Goal: Task Accomplishment & Management: Manage account settings

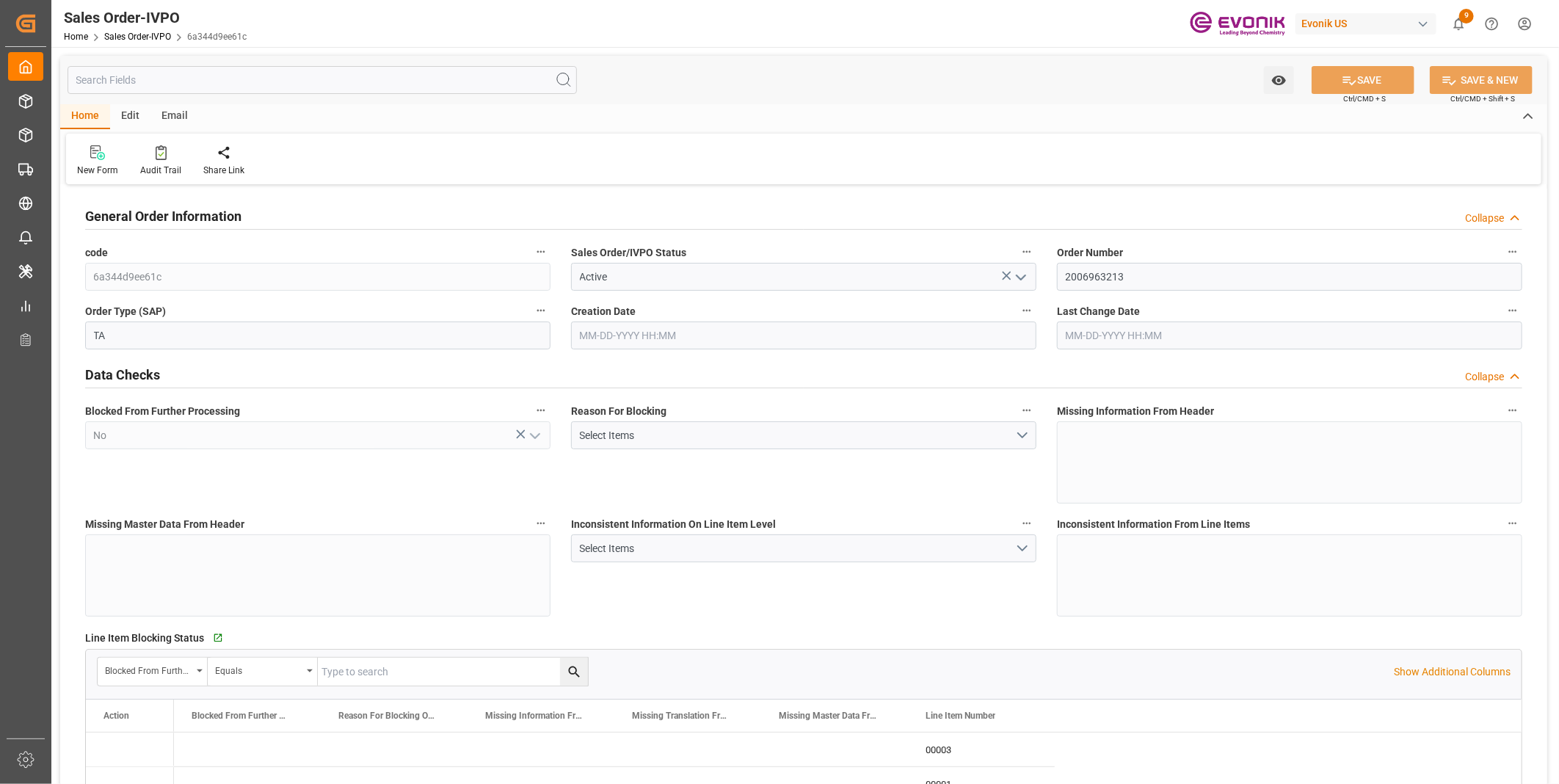
type input "JPYOK"
type input "0"
type input "1"
type input "2"
type input "3"
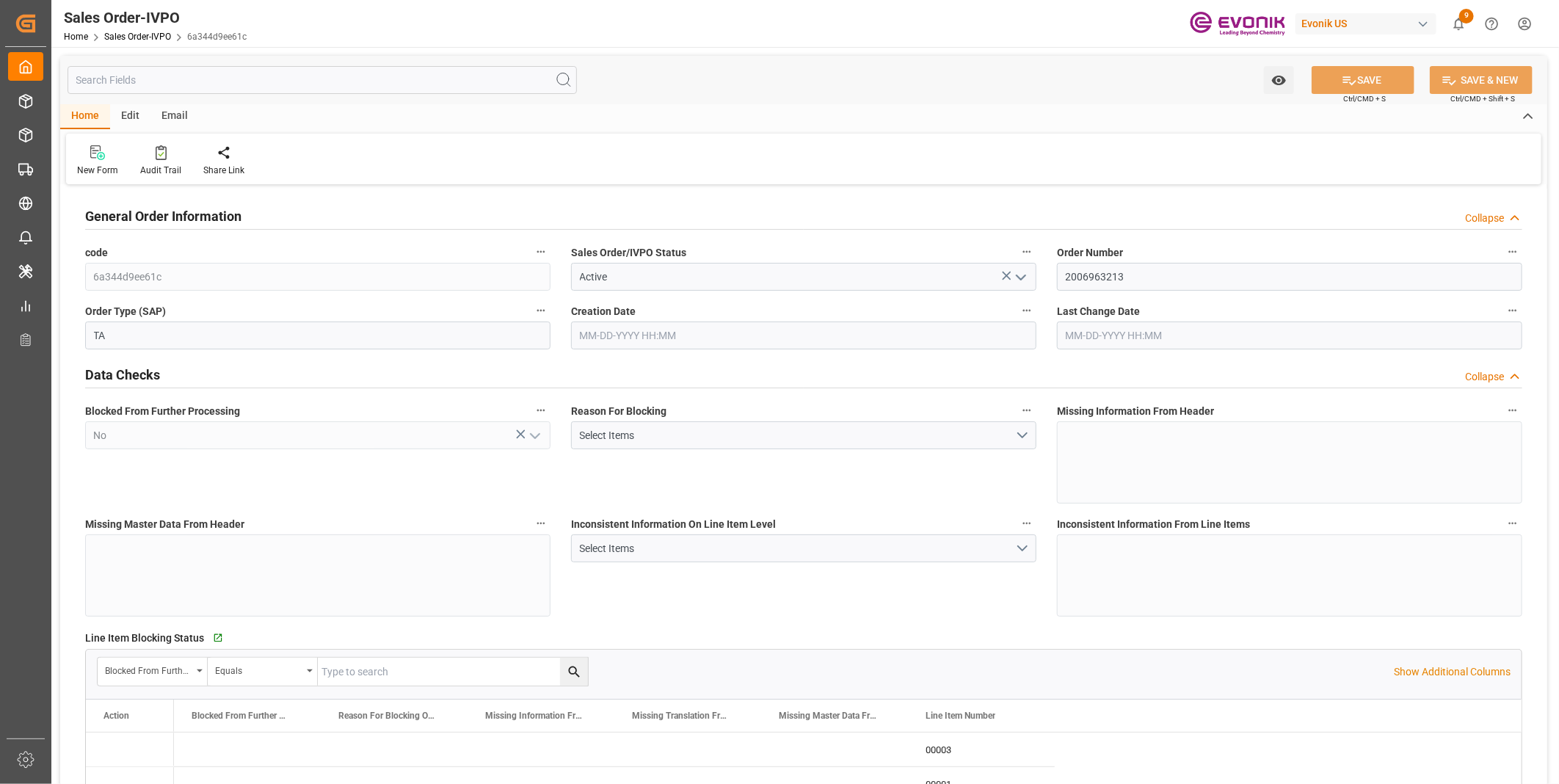
type input "20882.88"
type input "146.6292"
type input "19000"
type input "60"
type input "04-24-2025 20:11"
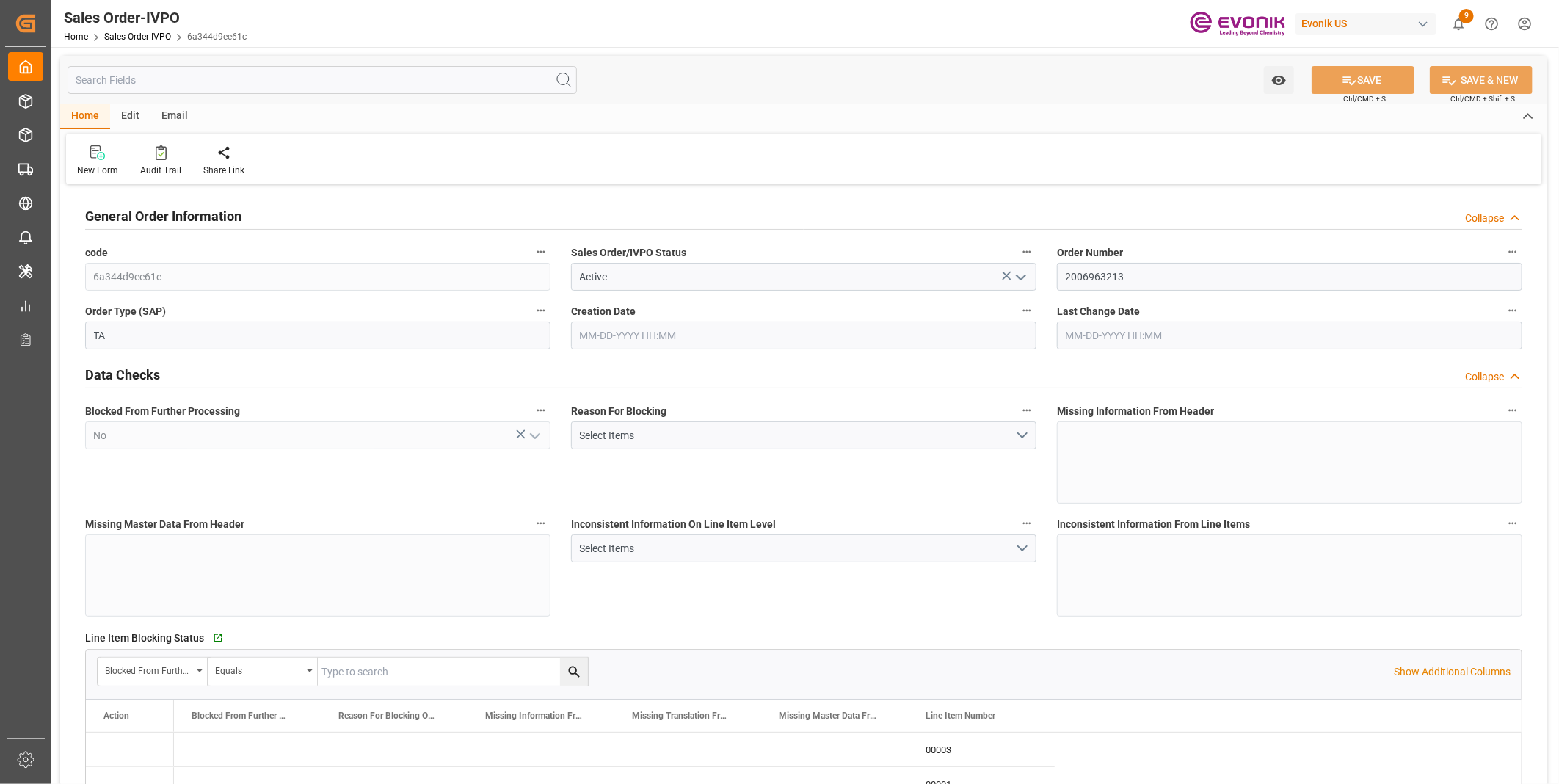
type input "08-26-2025 16:25"
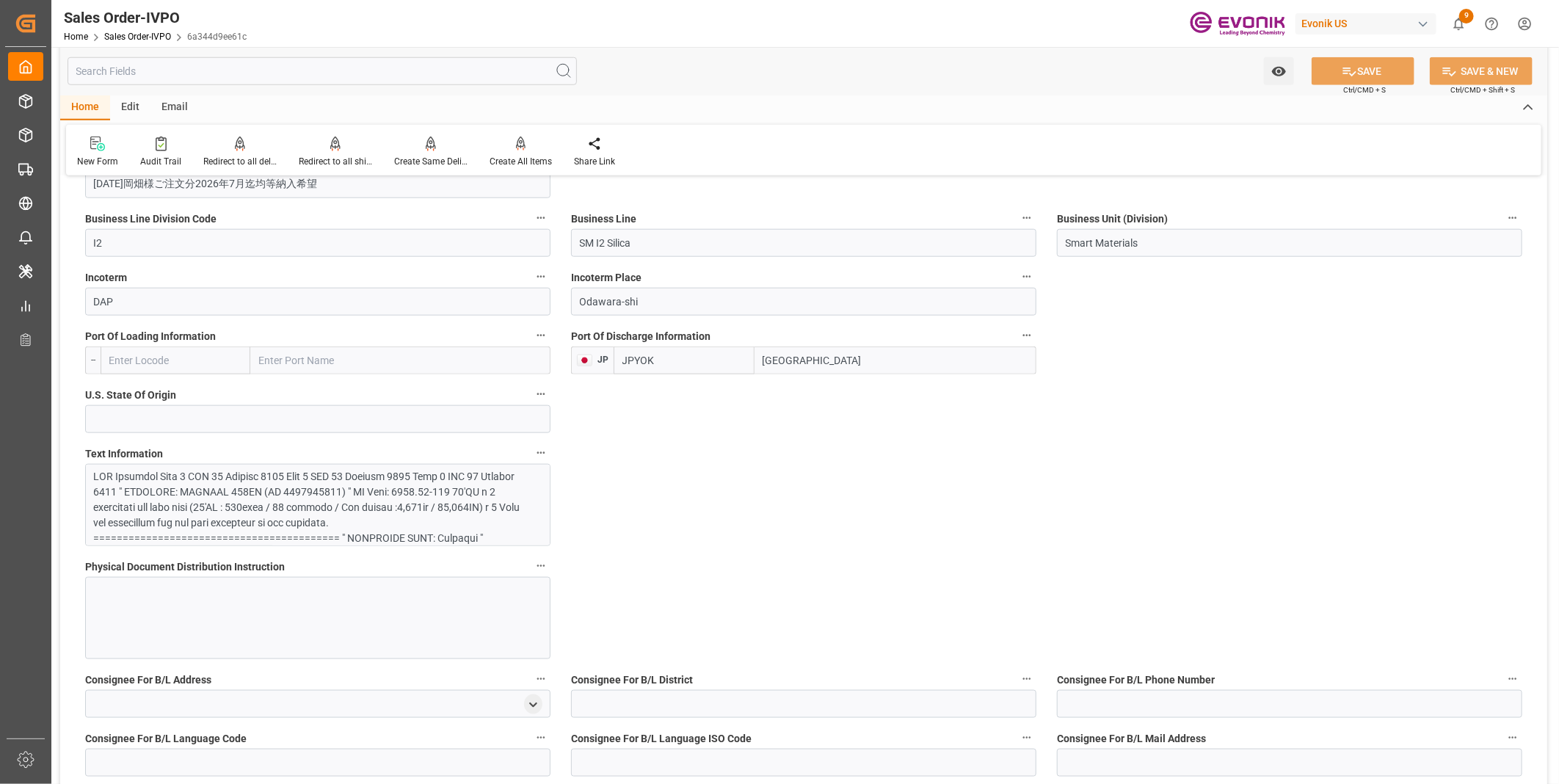
scroll to position [816, 0]
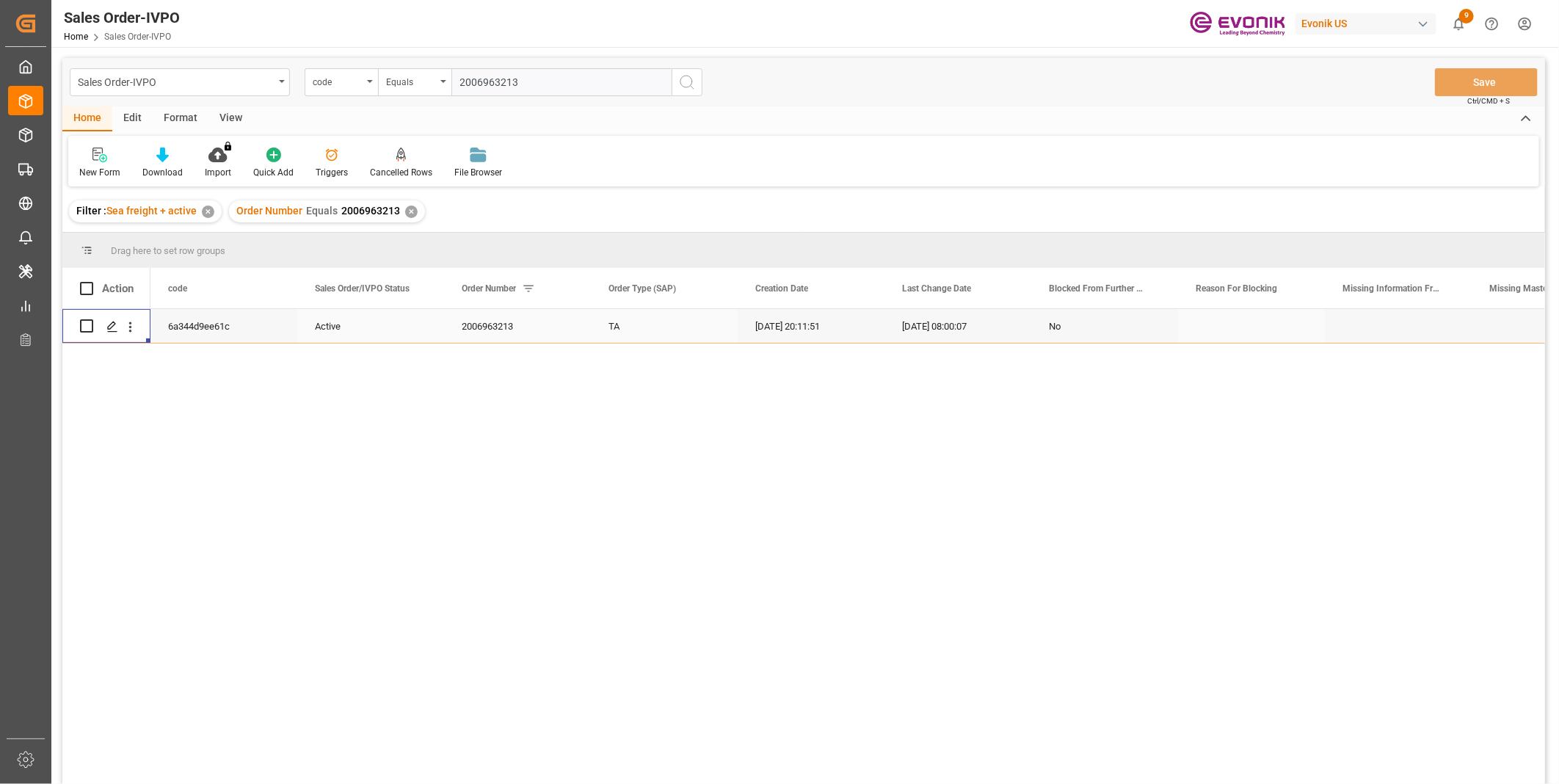
click at [475, 79] on input "2006963213" at bounding box center [562, 82] width 221 height 28
paste input "0046470108"
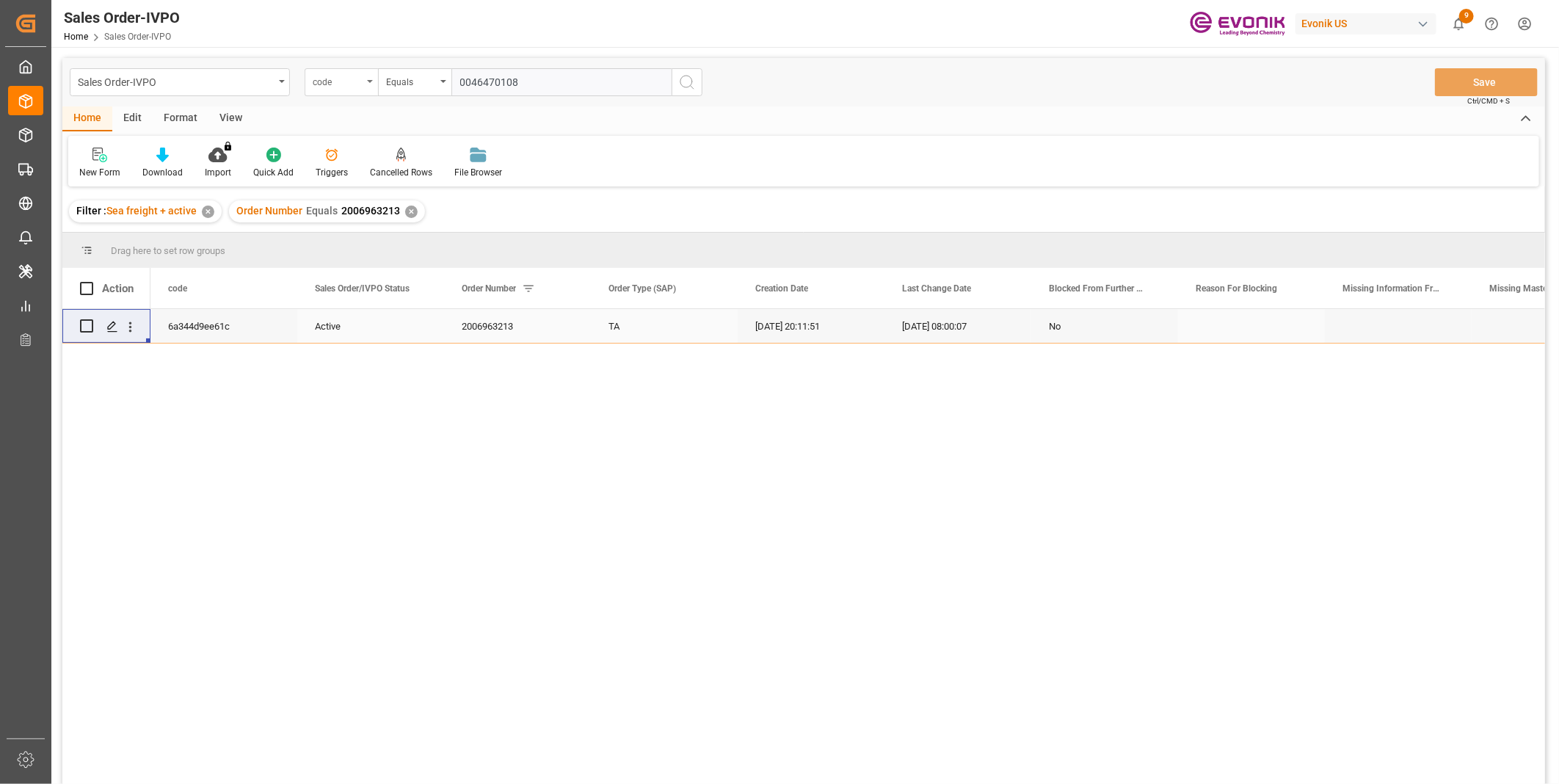
type input "0046470108"
click at [371, 80] on icon "open menu" at bounding box center [370, 82] width 6 height 3
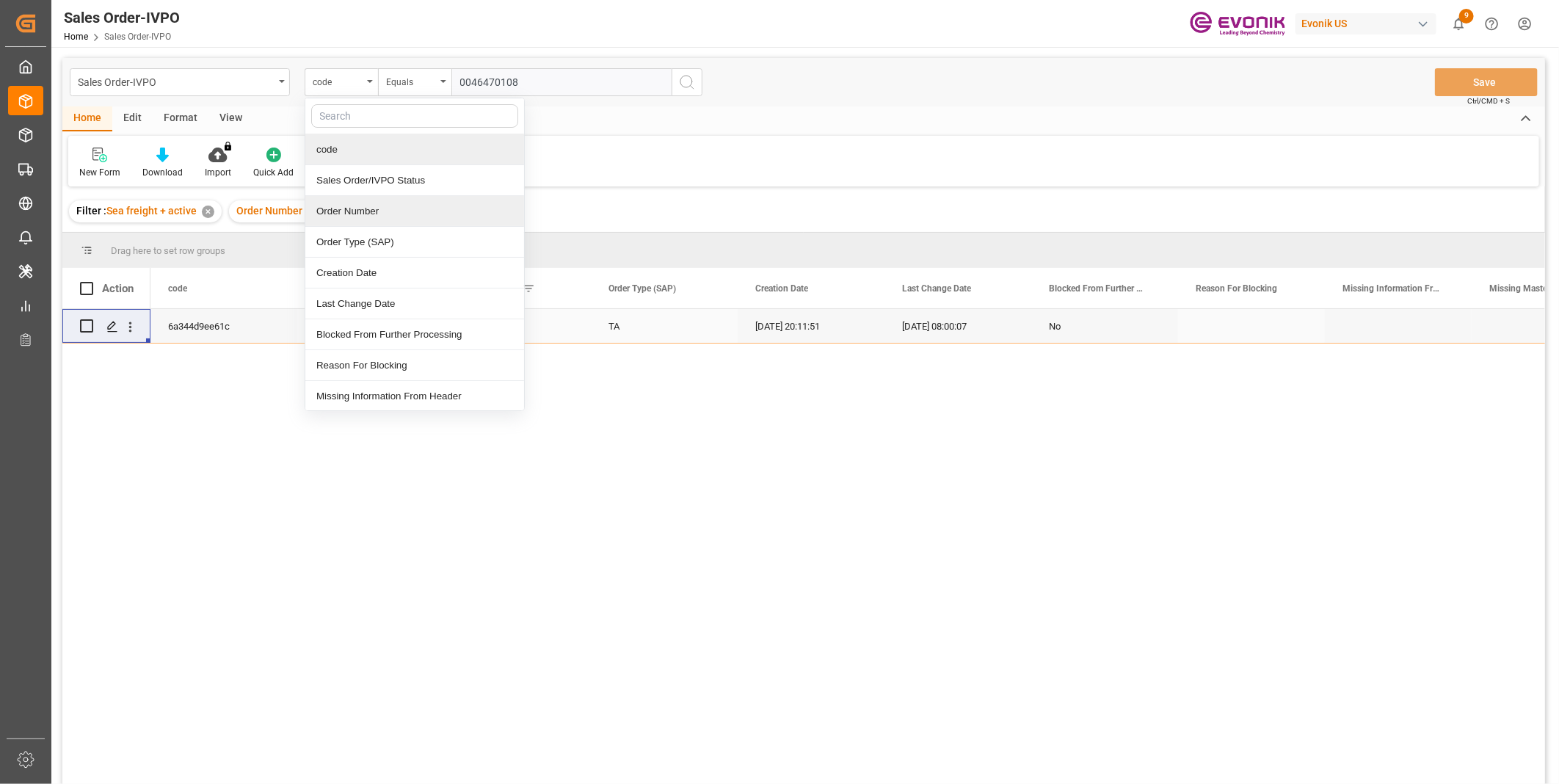
click at [339, 208] on div "Order Number" at bounding box center [415, 212] width 219 height 31
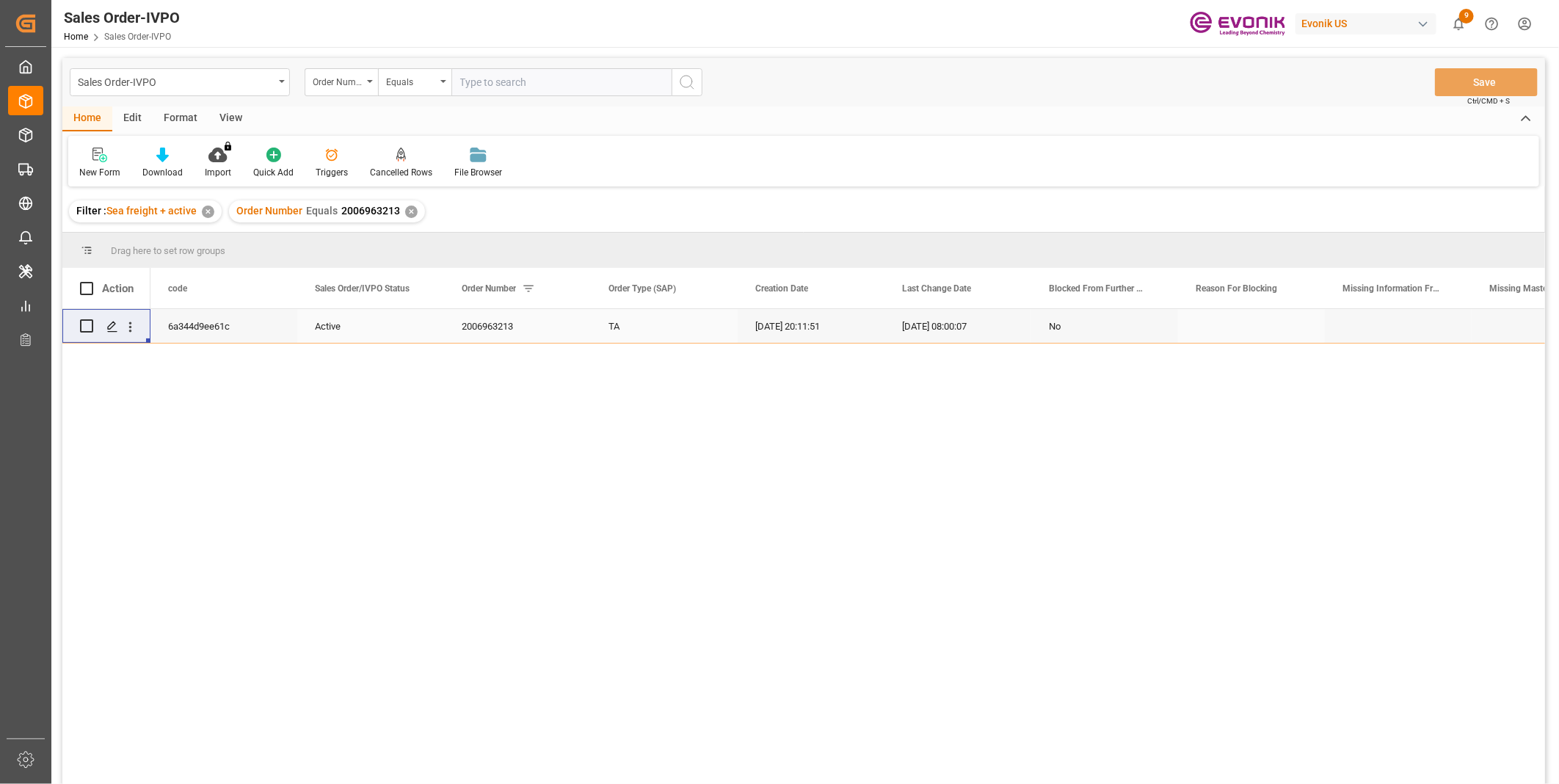
click at [580, 74] on input "text" at bounding box center [562, 82] width 221 height 28
click at [522, 76] on input "text" at bounding box center [562, 82] width 221 height 28
paste input "0046470108"
type input "0046470108"
click at [685, 84] on icon "search button" at bounding box center [687, 83] width 18 height 18
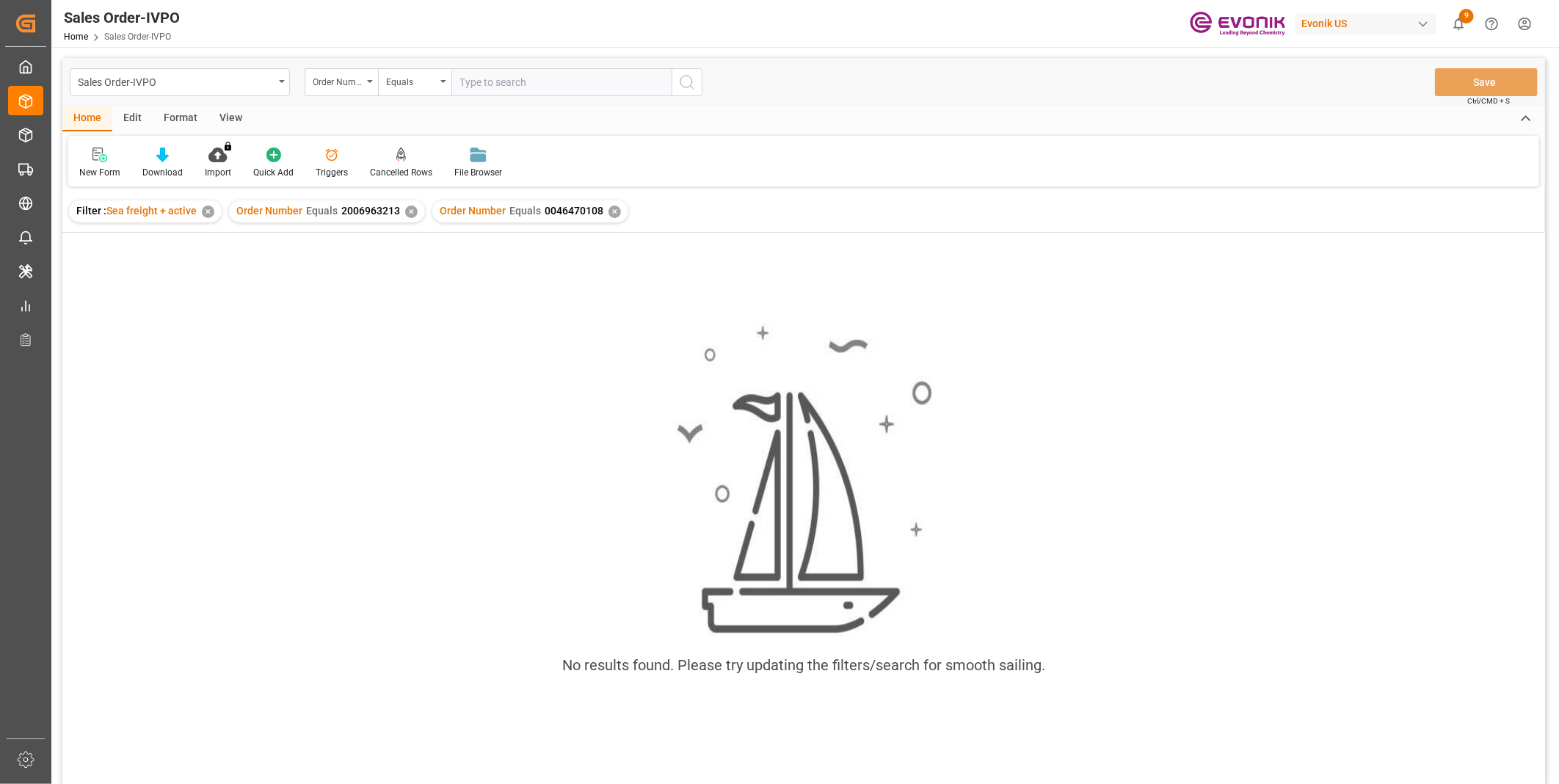
click at [409, 208] on div "✕" at bounding box center [411, 211] width 12 height 12
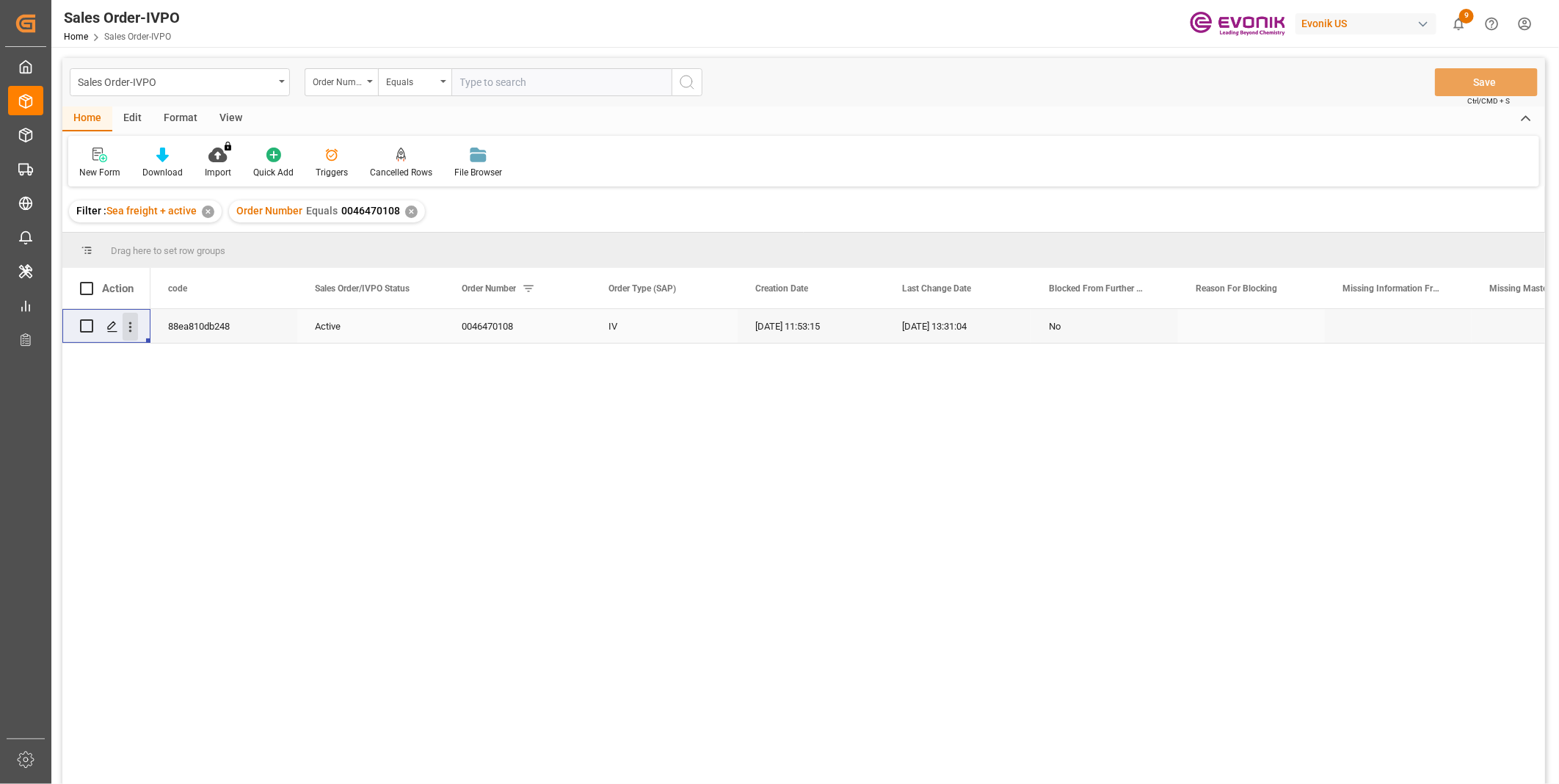
click at [130, 331] on icon "open menu" at bounding box center [131, 326] width 3 height 11
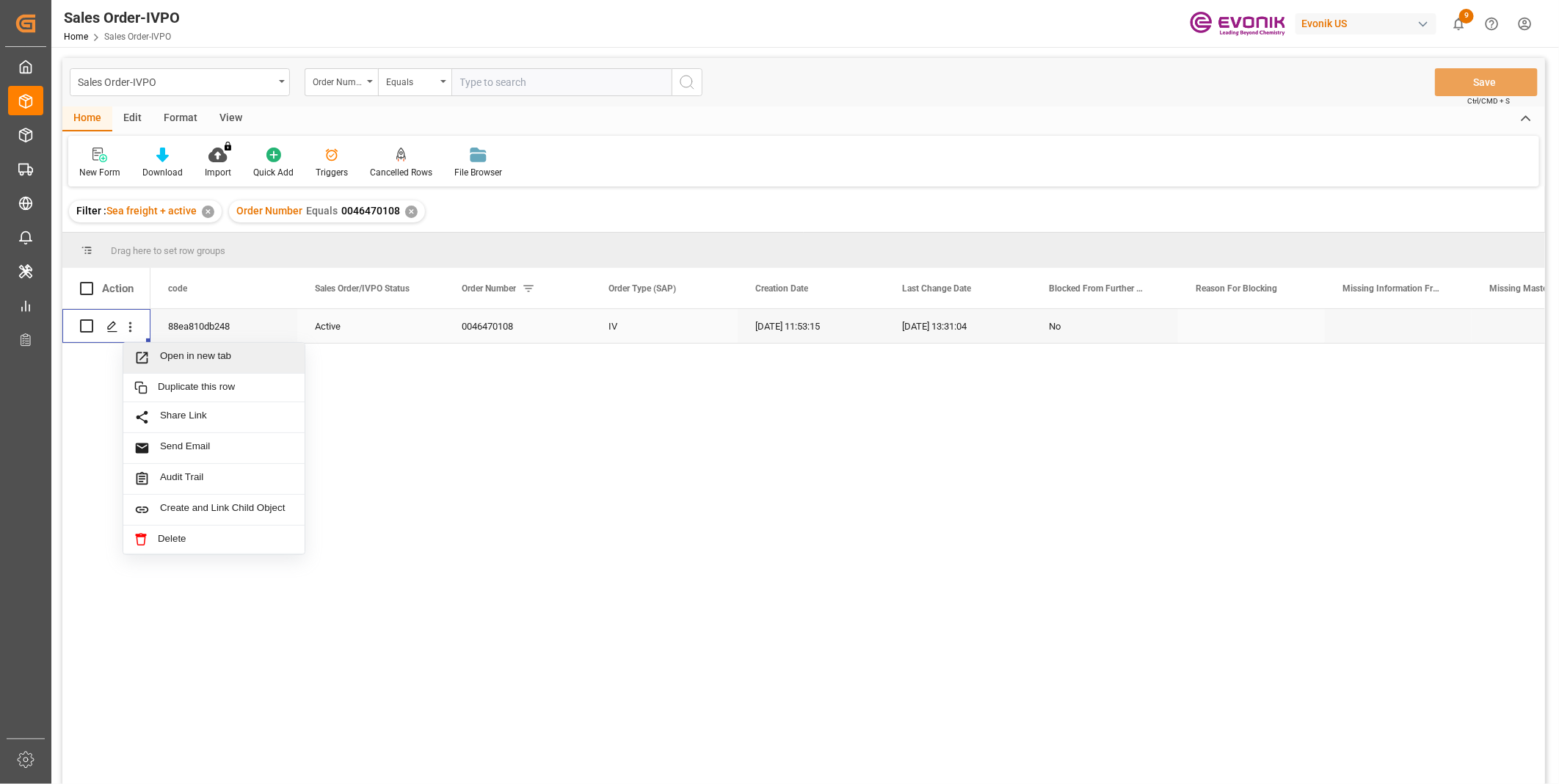
click at [211, 350] on span "Open in new tab" at bounding box center [226, 358] width 134 height 15
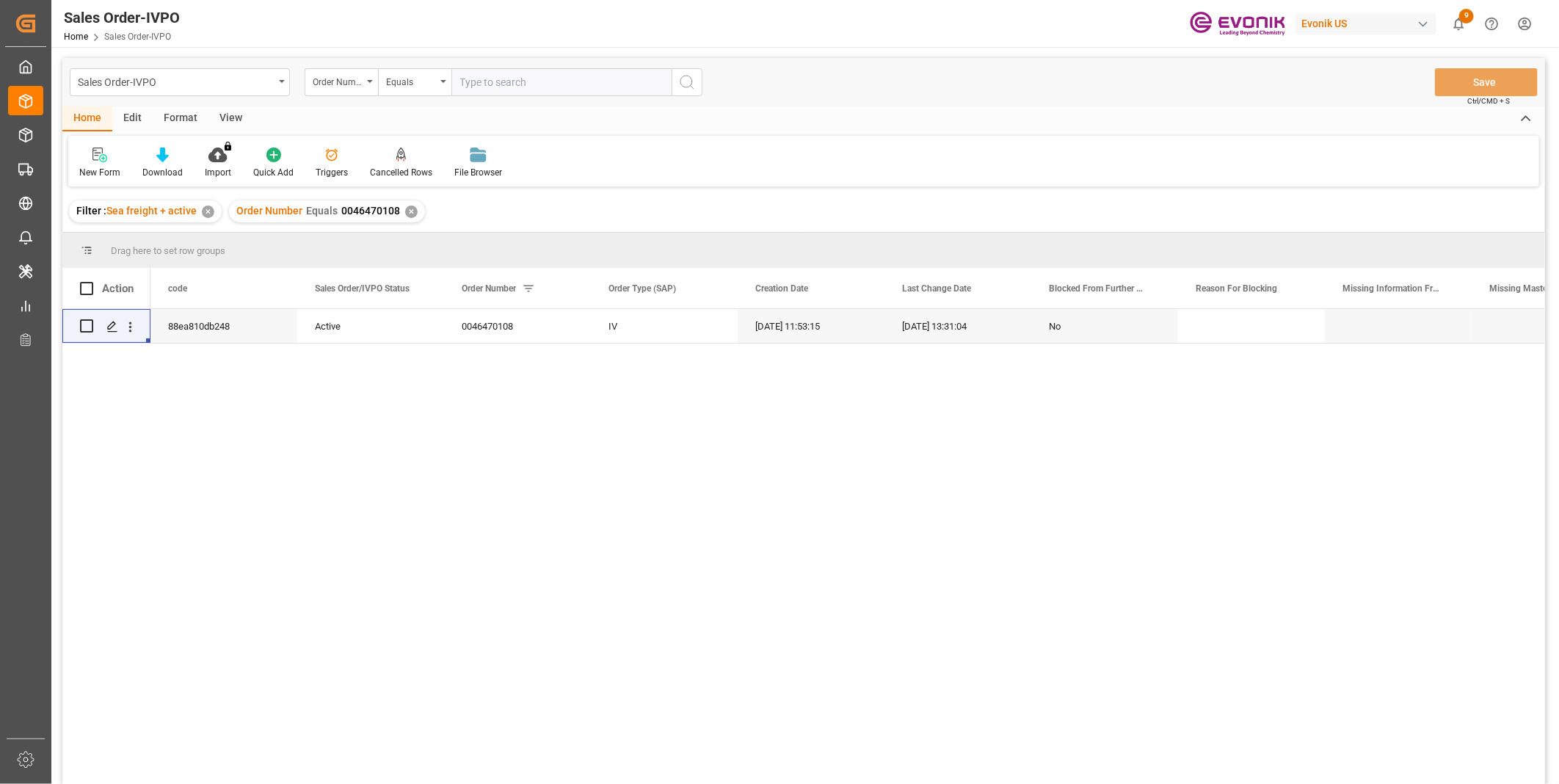
click at [526, 84] on input "text" at bounding box center [562, 82] width 221 height 28
paste input "0046465058"
type input "0046465058"
click at [684, 81] on icon "search button" at bounding box center [687, 83] width 18 height 18
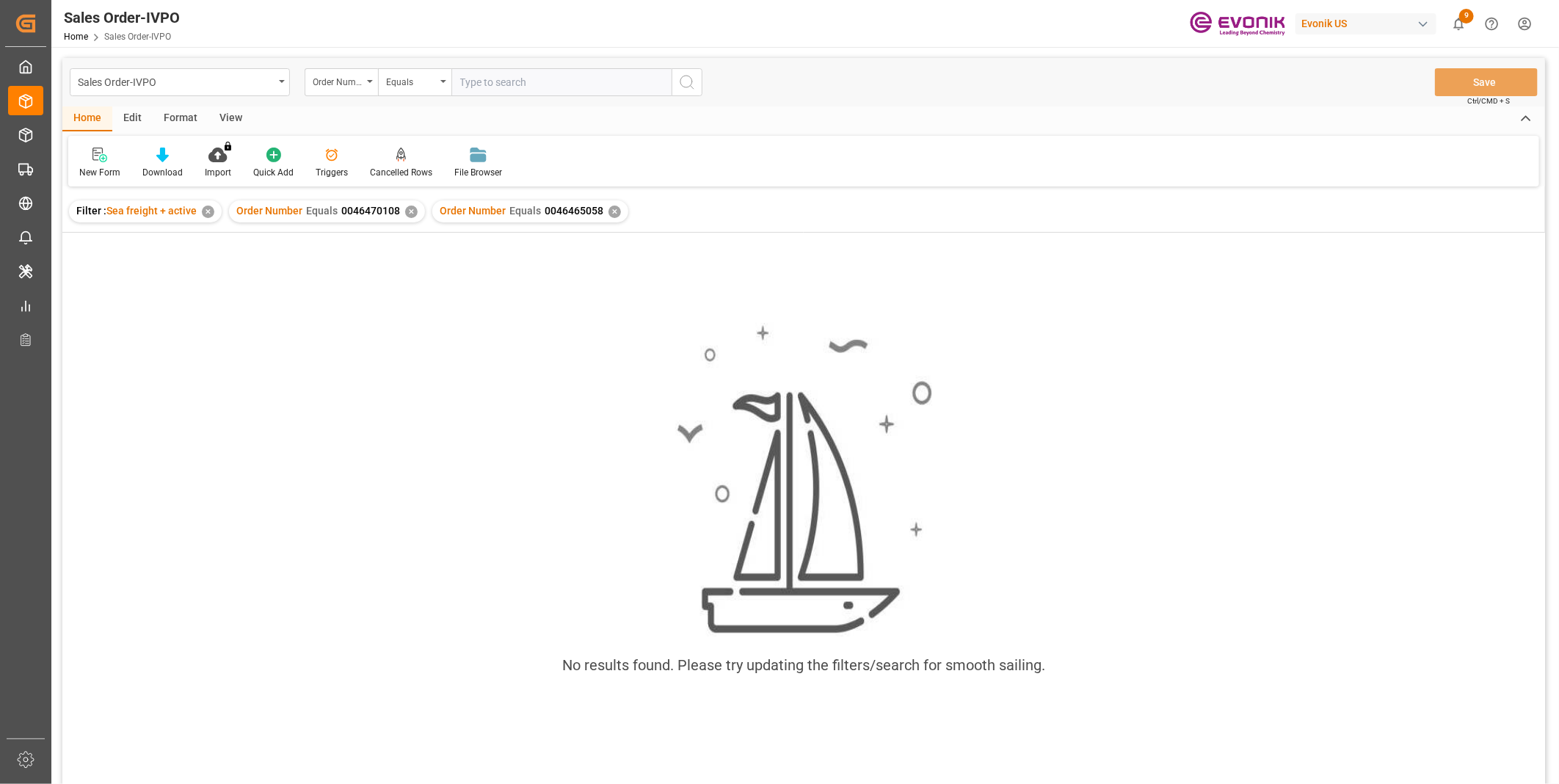
click at [400, 212] on div "Order Number Equals 0046470108 ✕" at bounding box center [327, 211] width 196 height 22
click at [406, 212] on div "✕" at bounding box center [411, 211] width 12 height 12
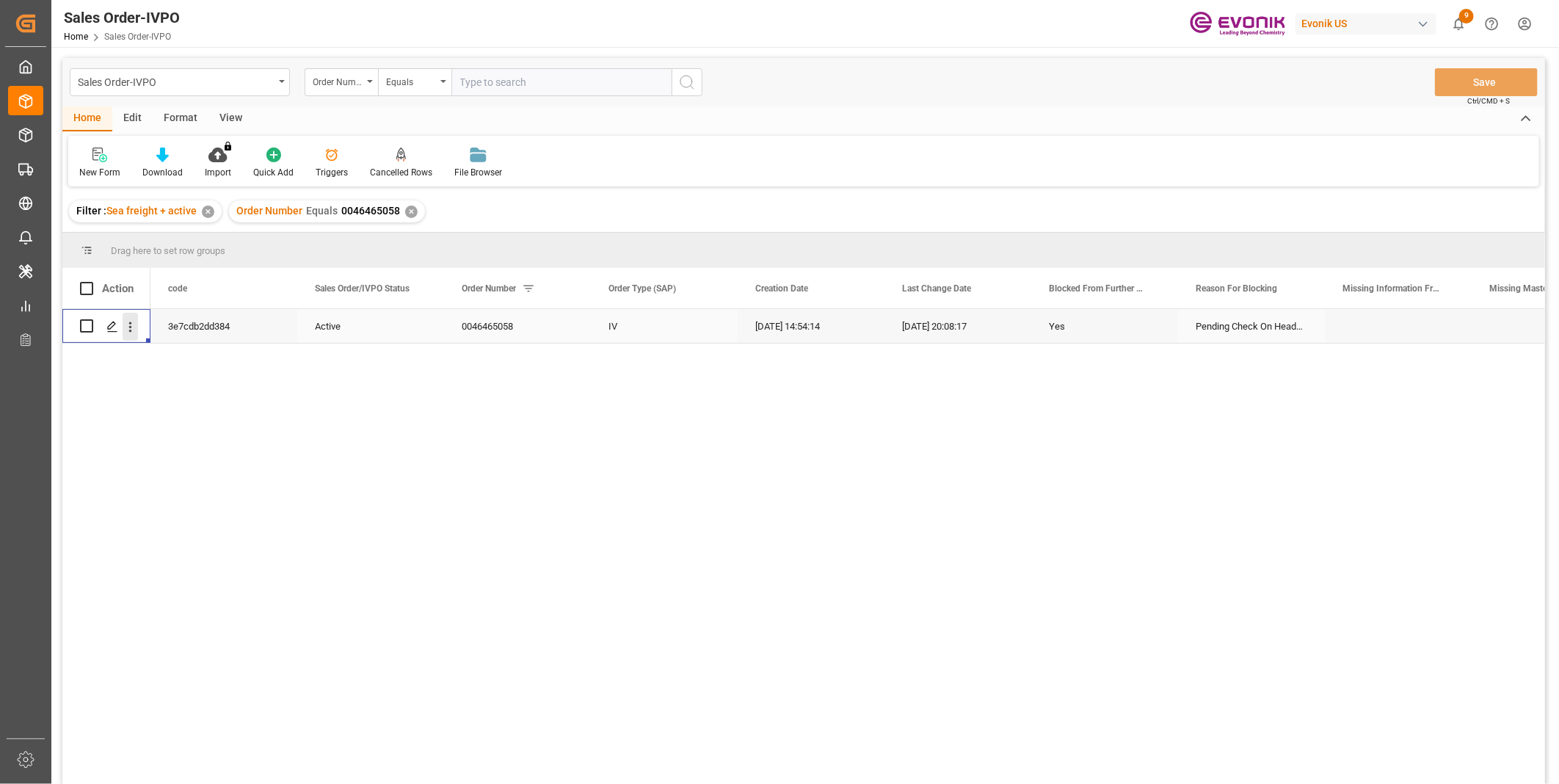
click at [127, 328] on icon "open menu" at bounding box center [130, 327] width 15 height 15
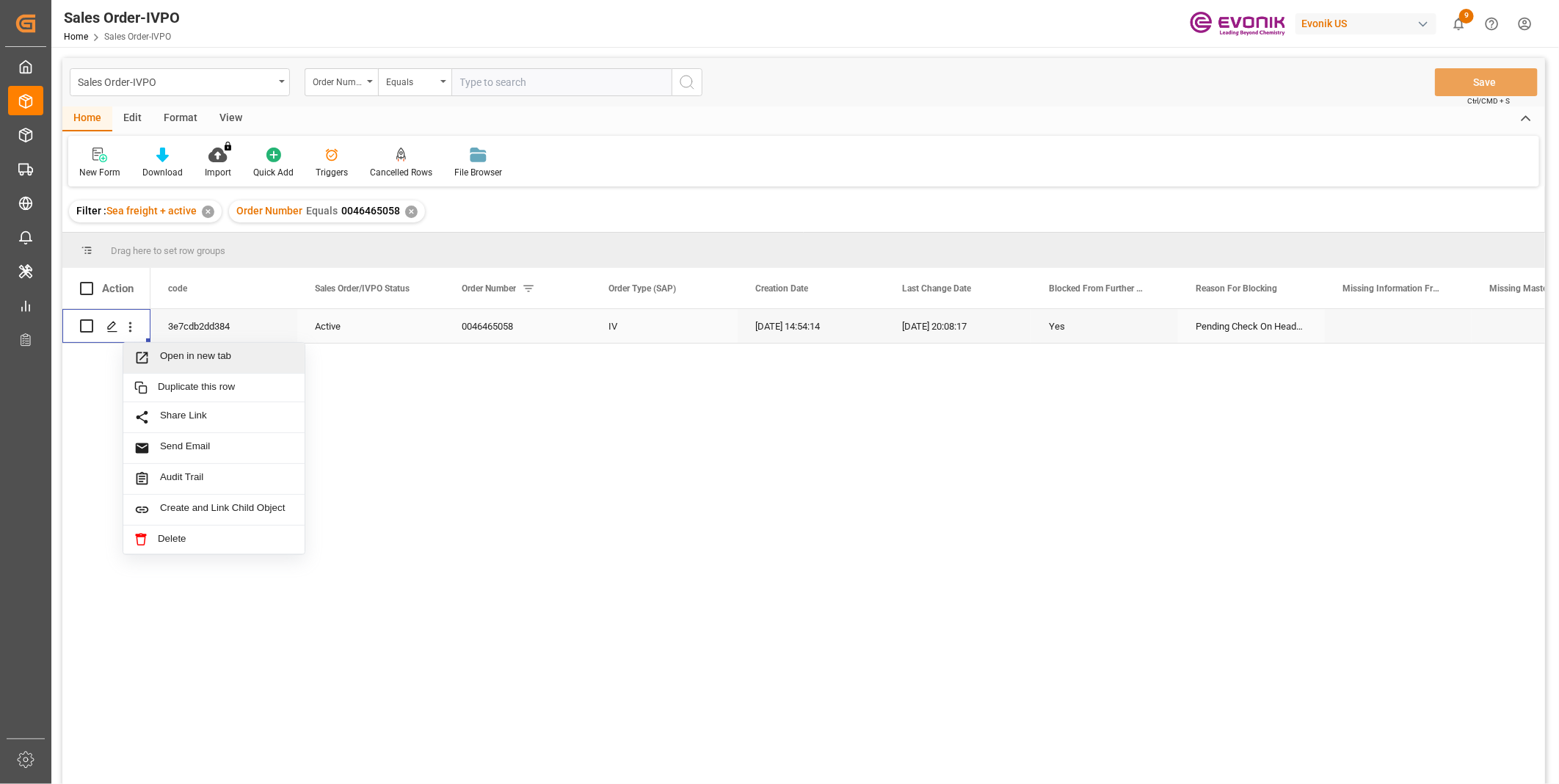
click at [207, 350] on span "Open in new tab" at bounding box center [226, 358] width 134 height 15
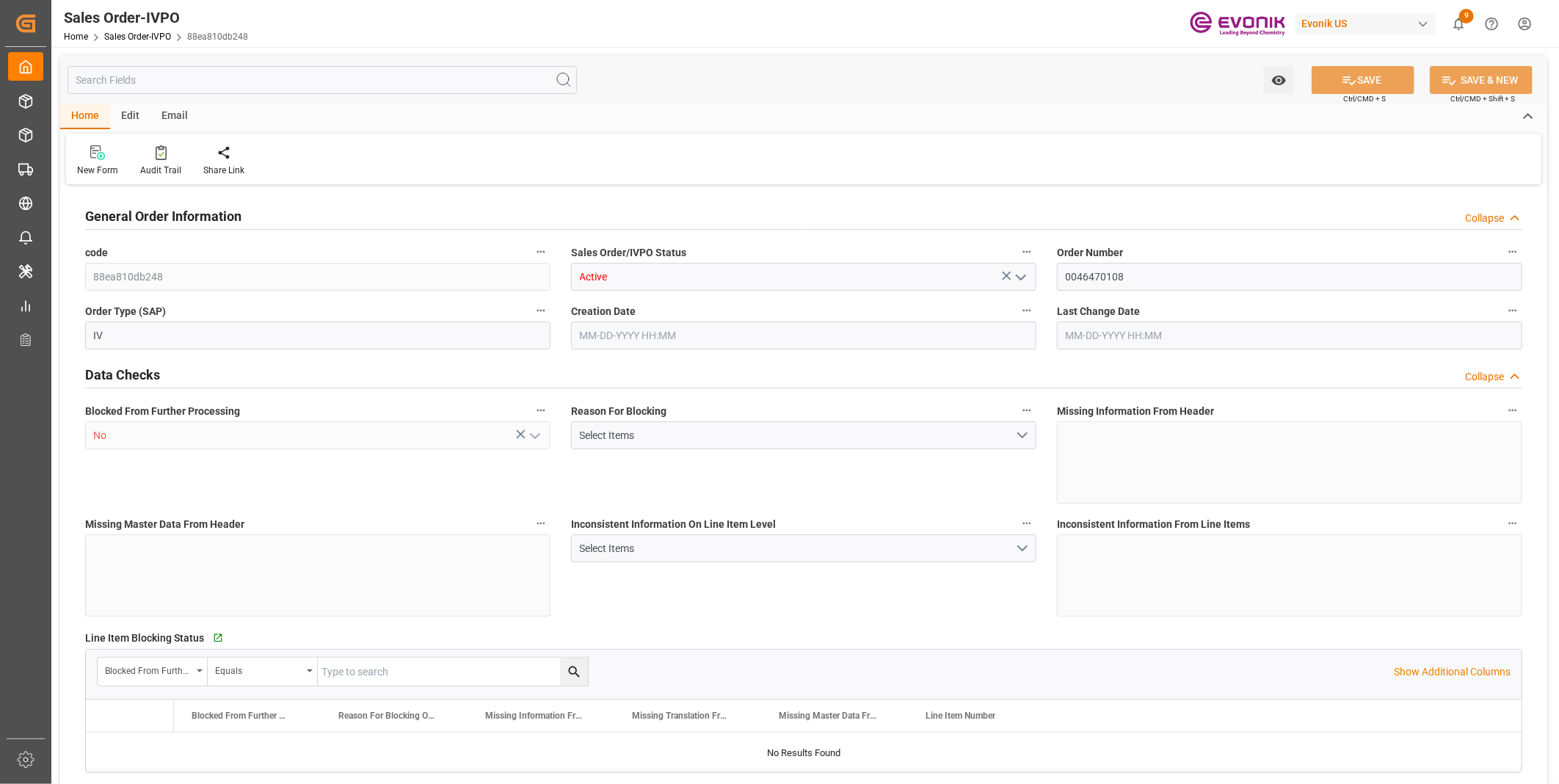
type input "INNSA"
type input "0"
type input "1"
type input "1753.4"
type input "08-25-2025 11:53"
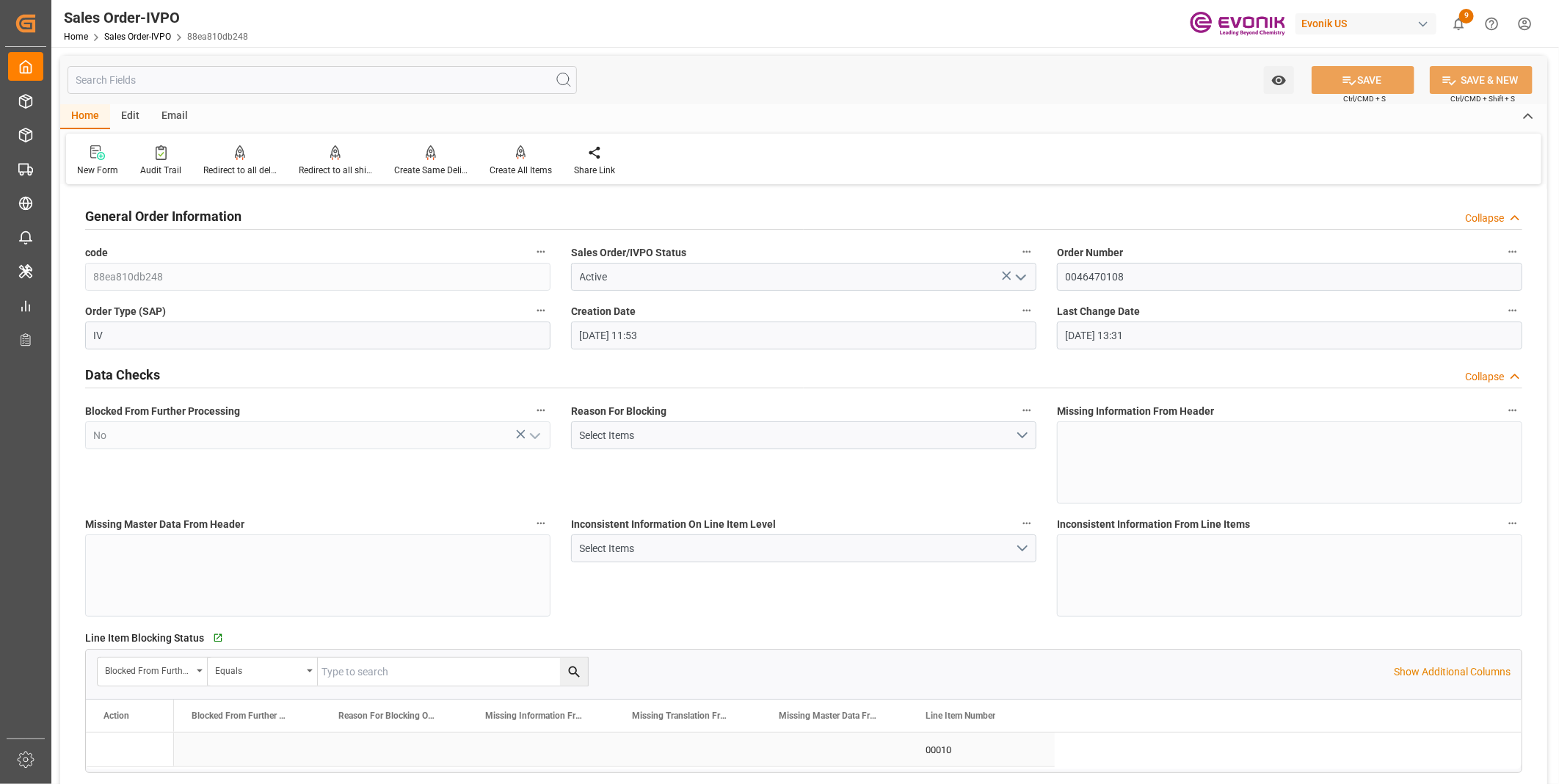
type input "08-26-2025 13:31"
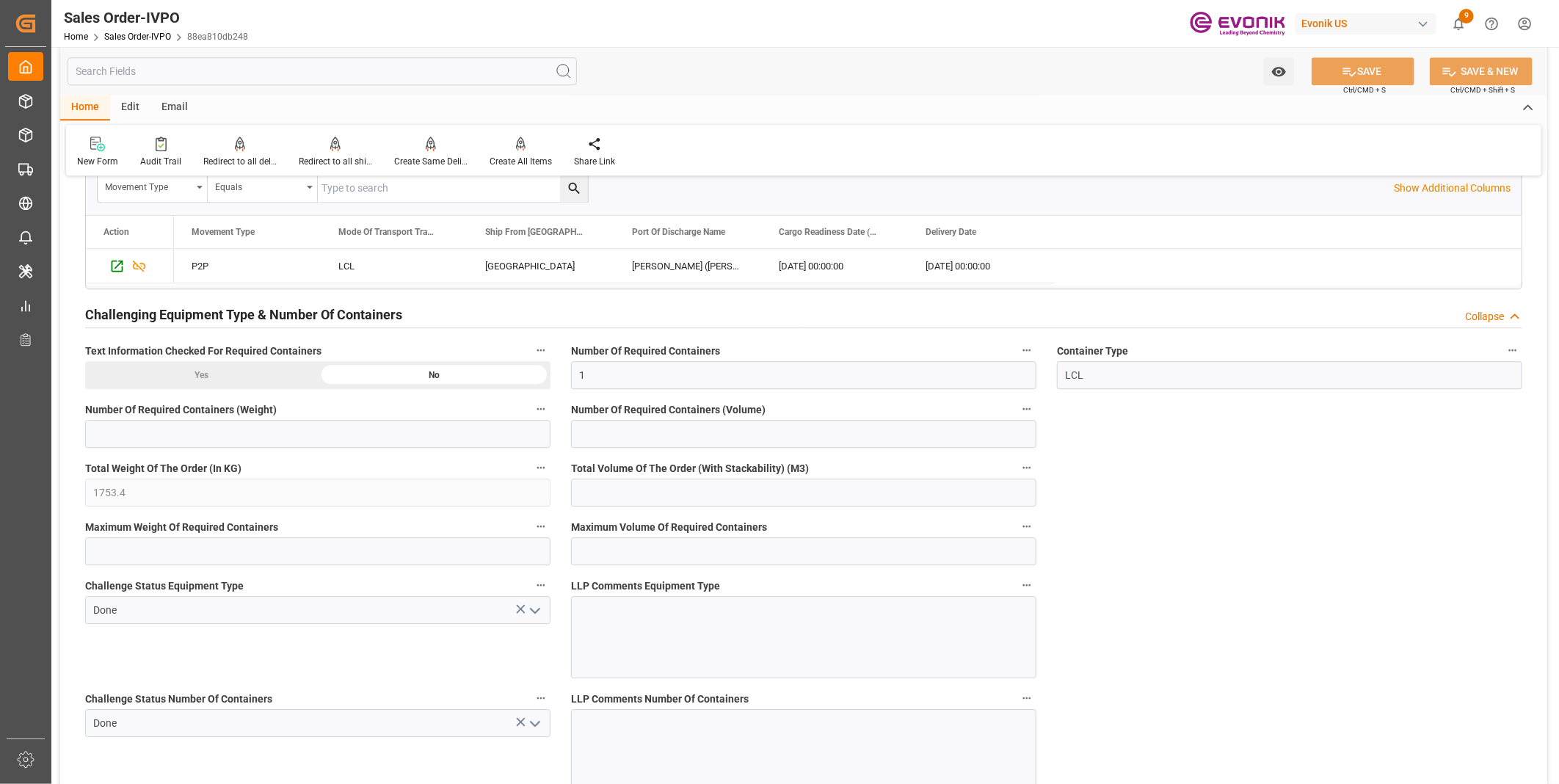
scroll to position [2446, 0]
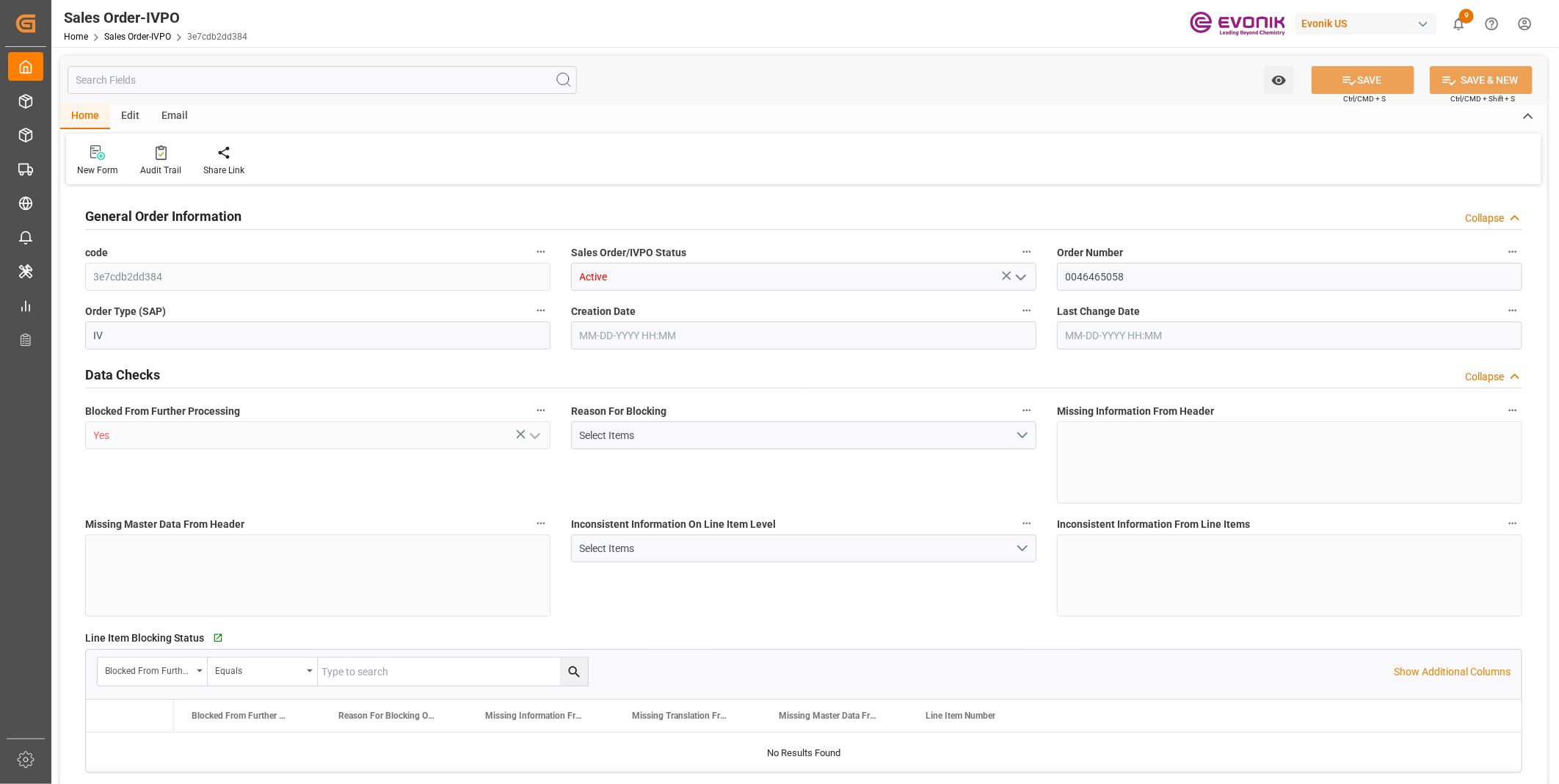
type input "COCTG"
type input "0"
type input "1"
type input "2137.86"
type input "[DATE] 14:54"
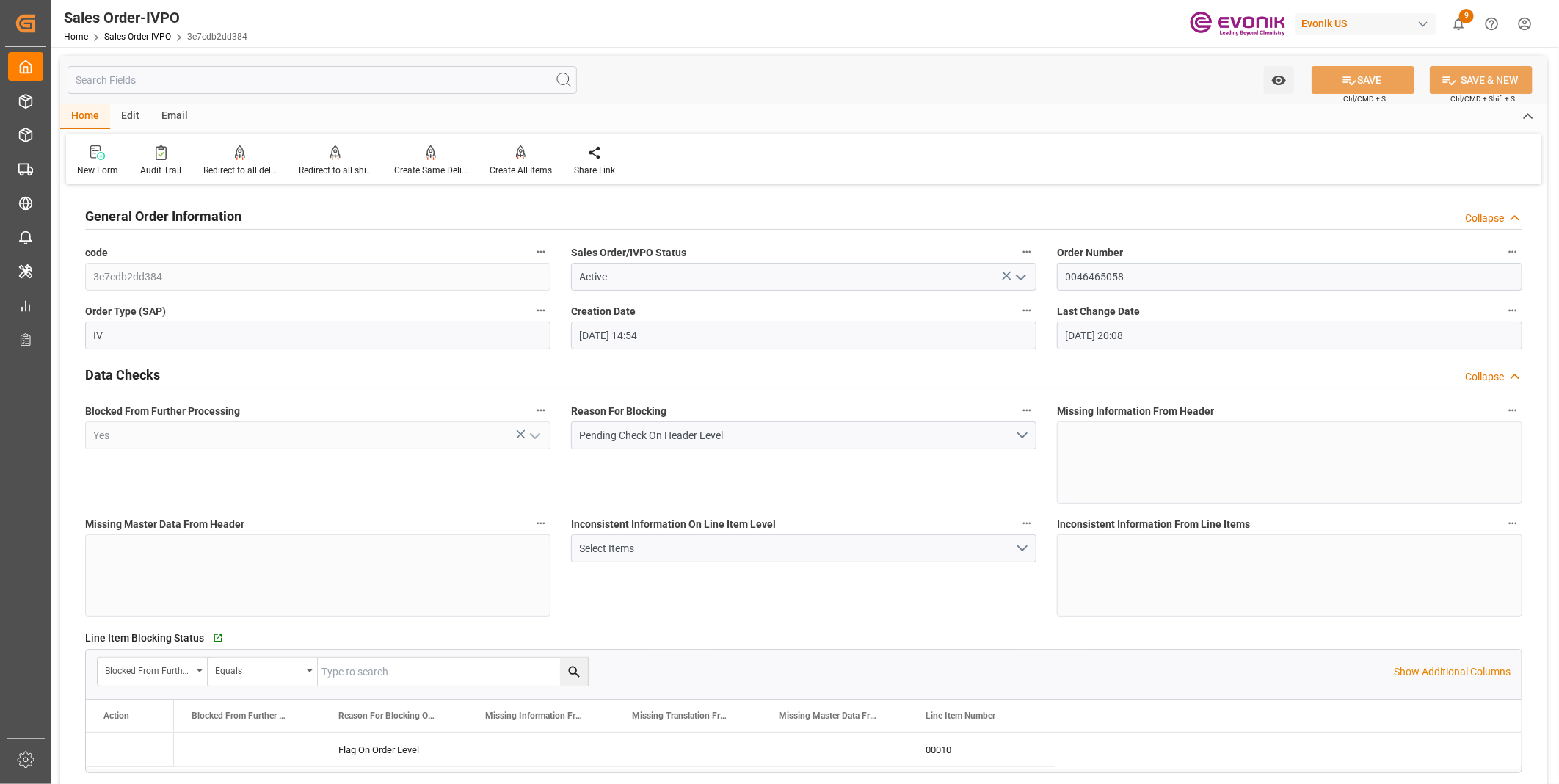
type input "08-22-2025 20:08"
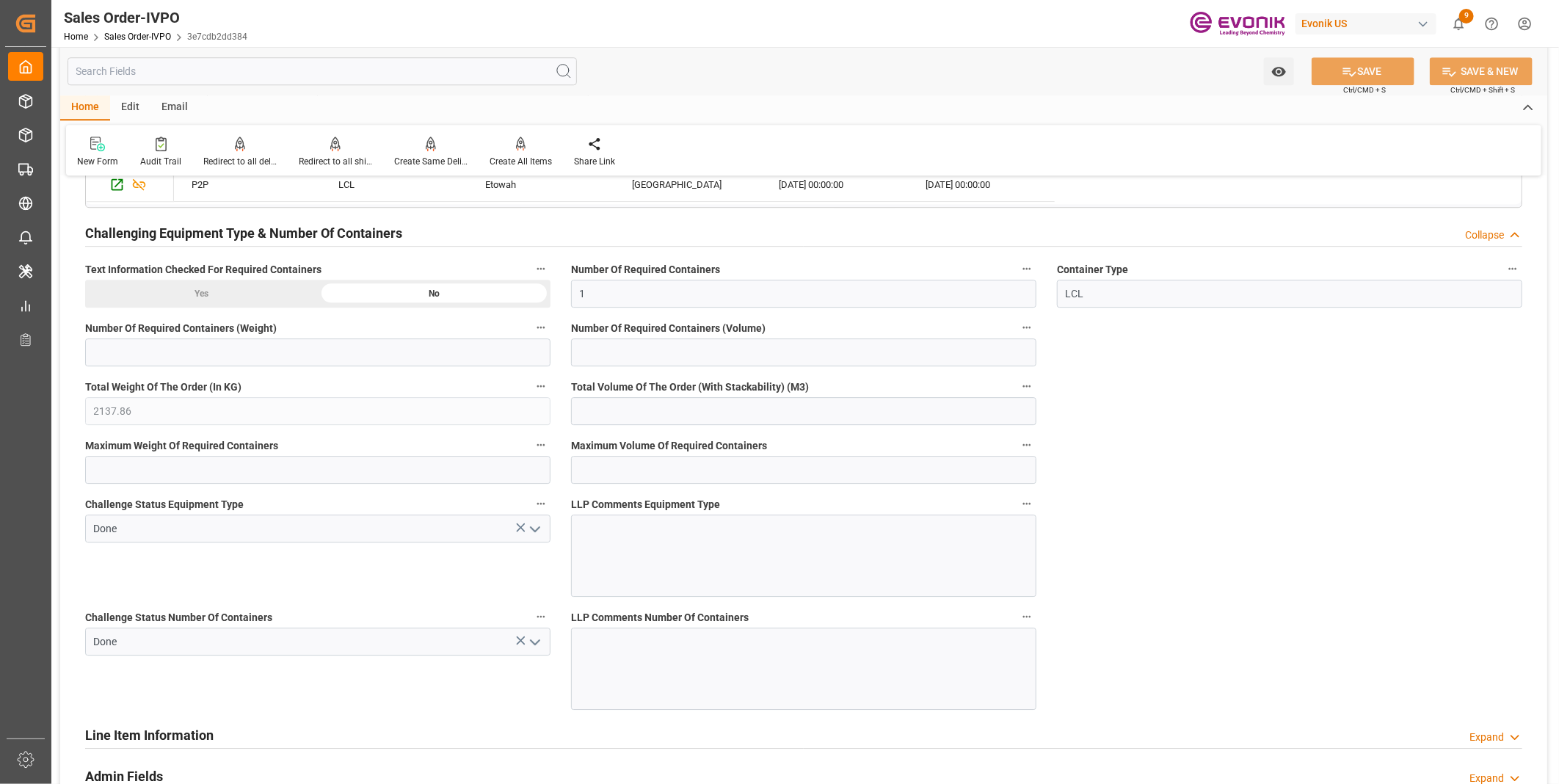
scroll to position [2772, 0]
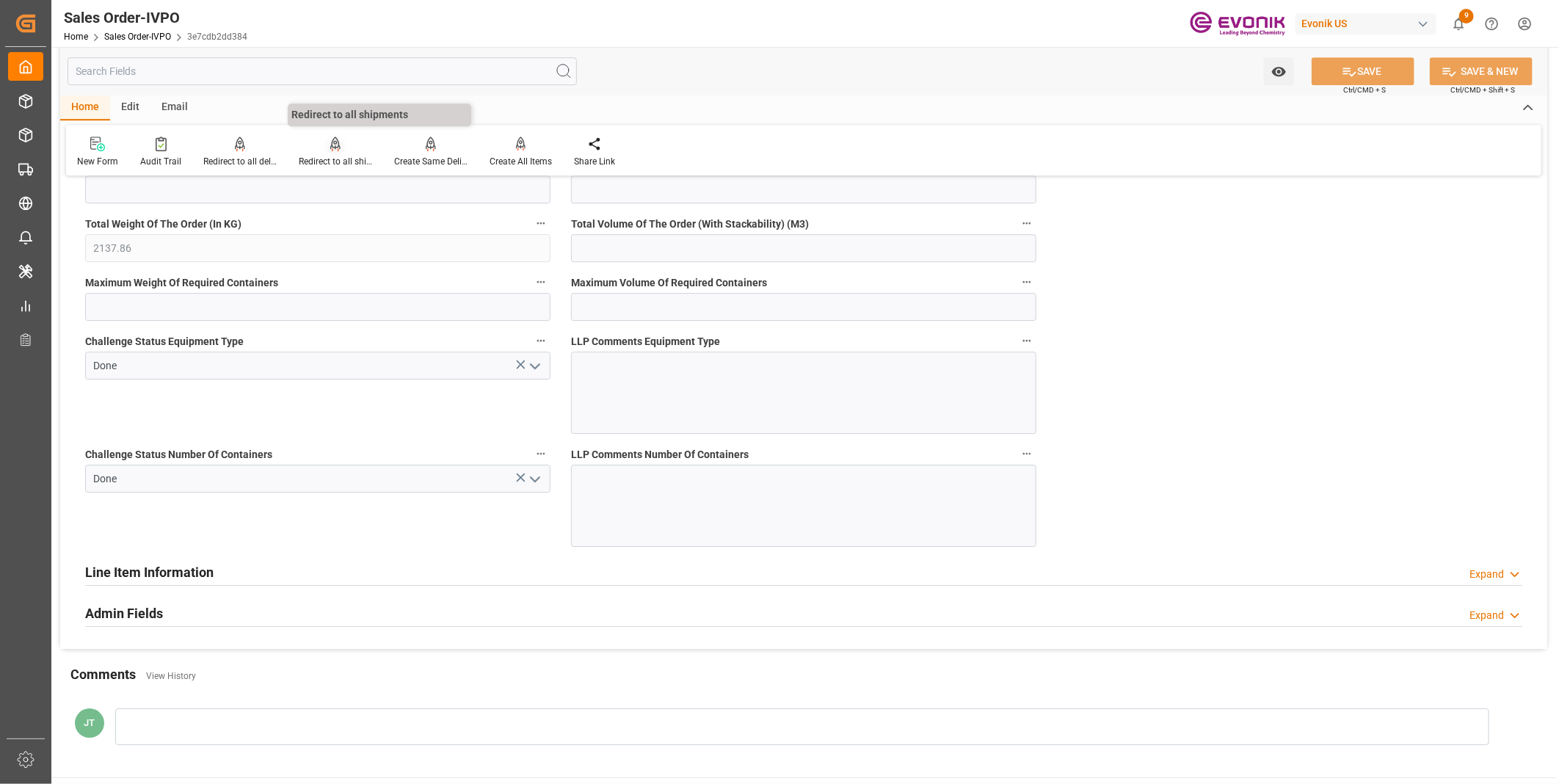
click at [328, 155] on div "Redirect to all shipments" at bounding box center [335, 161] width 74 height 13
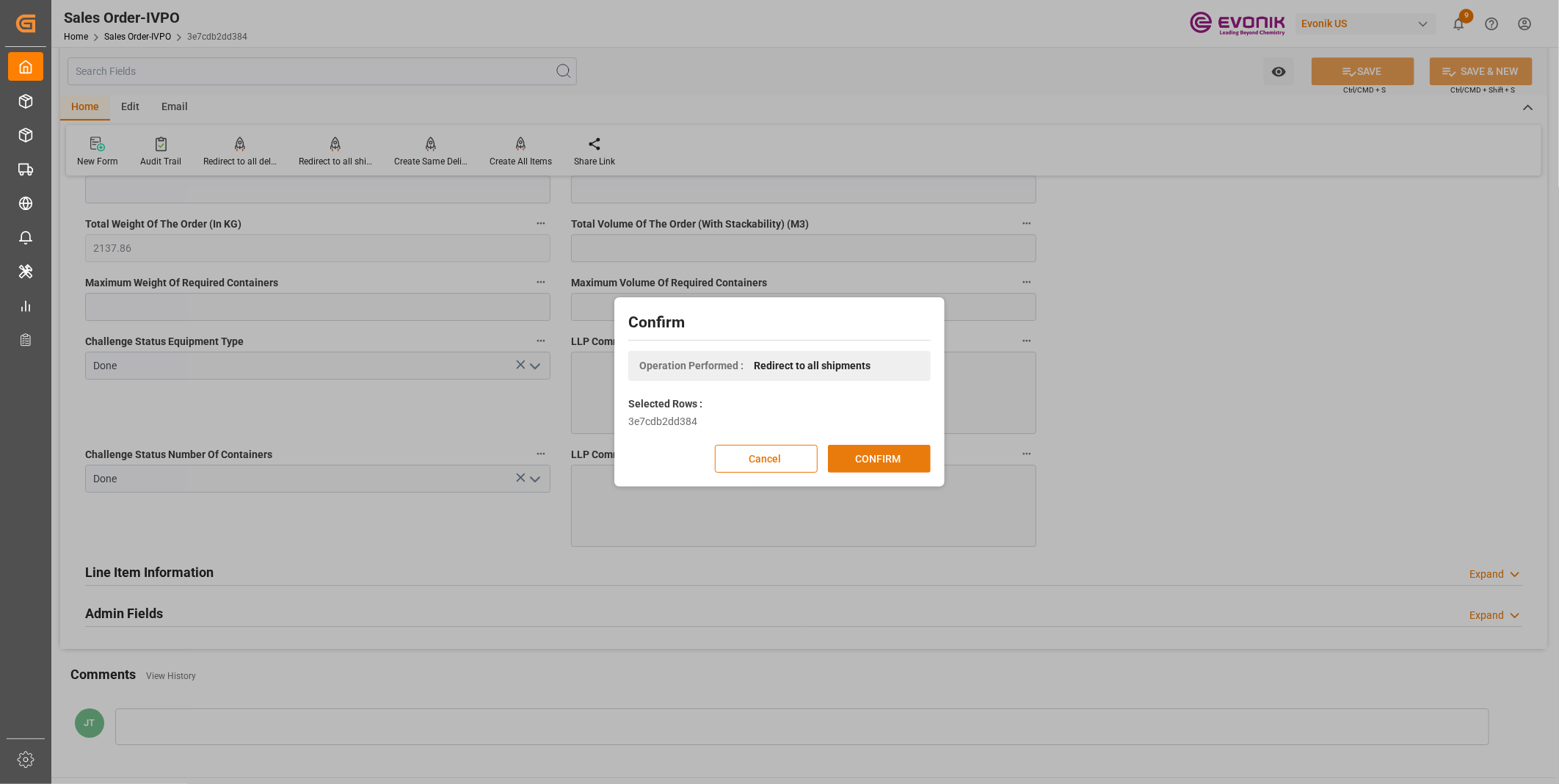
click at [857, 457] on button "CONFIRM" at bounding box center [879, 459] width 103 height 28
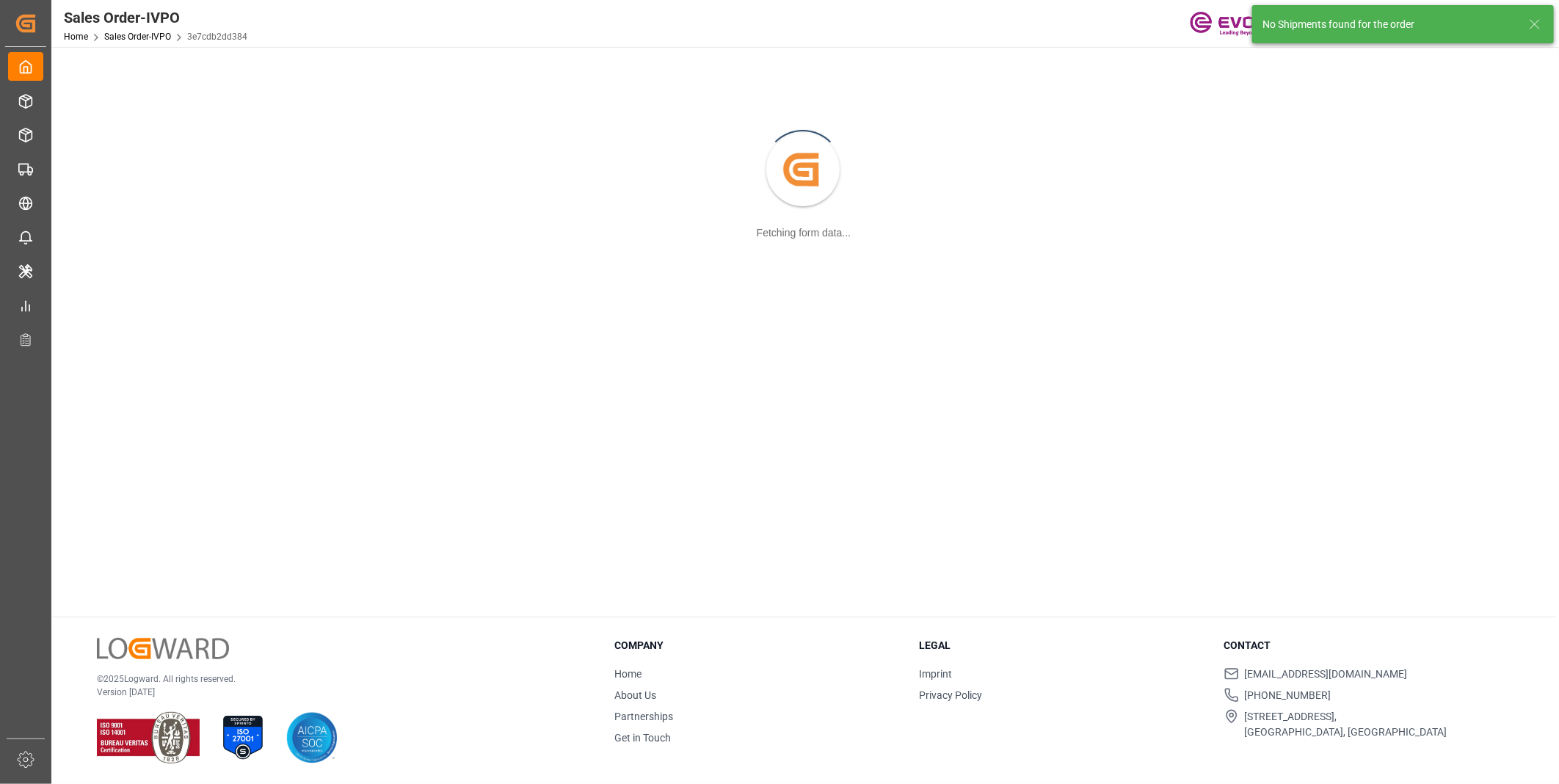
scroll to position [159, 0]
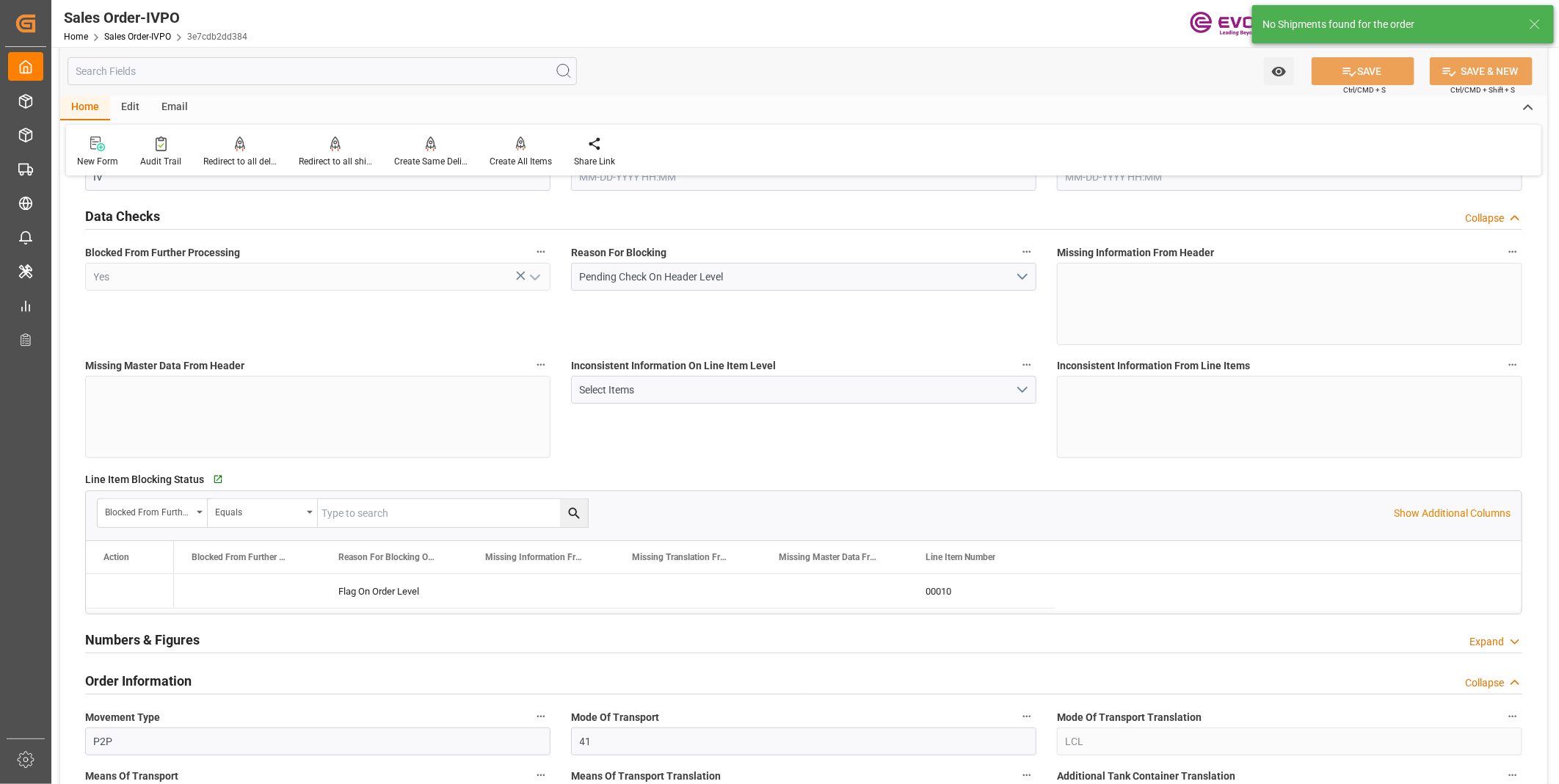
type input "COCTG"
type input "0"
type input "1"
type input "2137.86"
type input "08-14-2025 14:54"
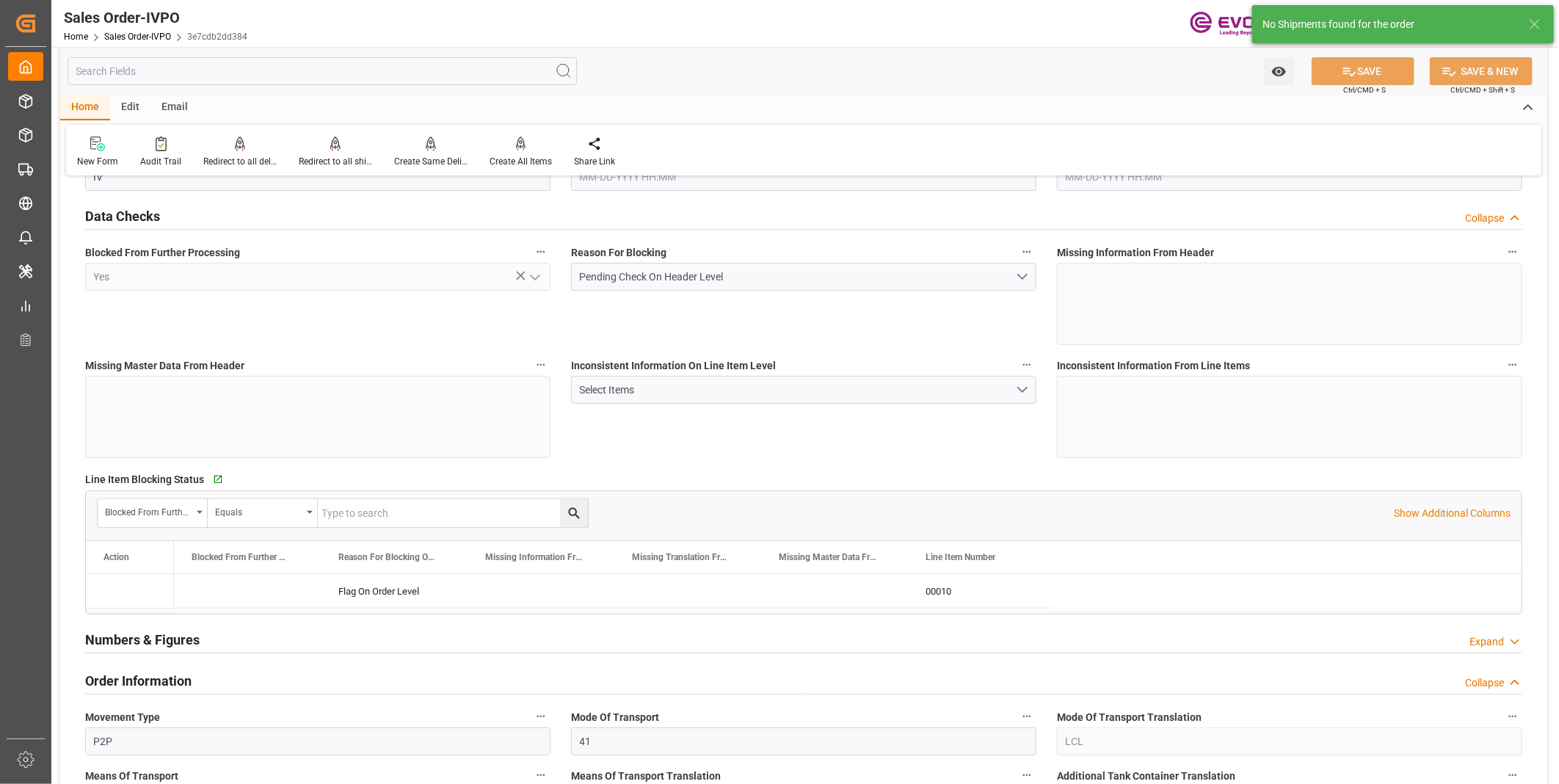
type input "08-22-2025 20:08"
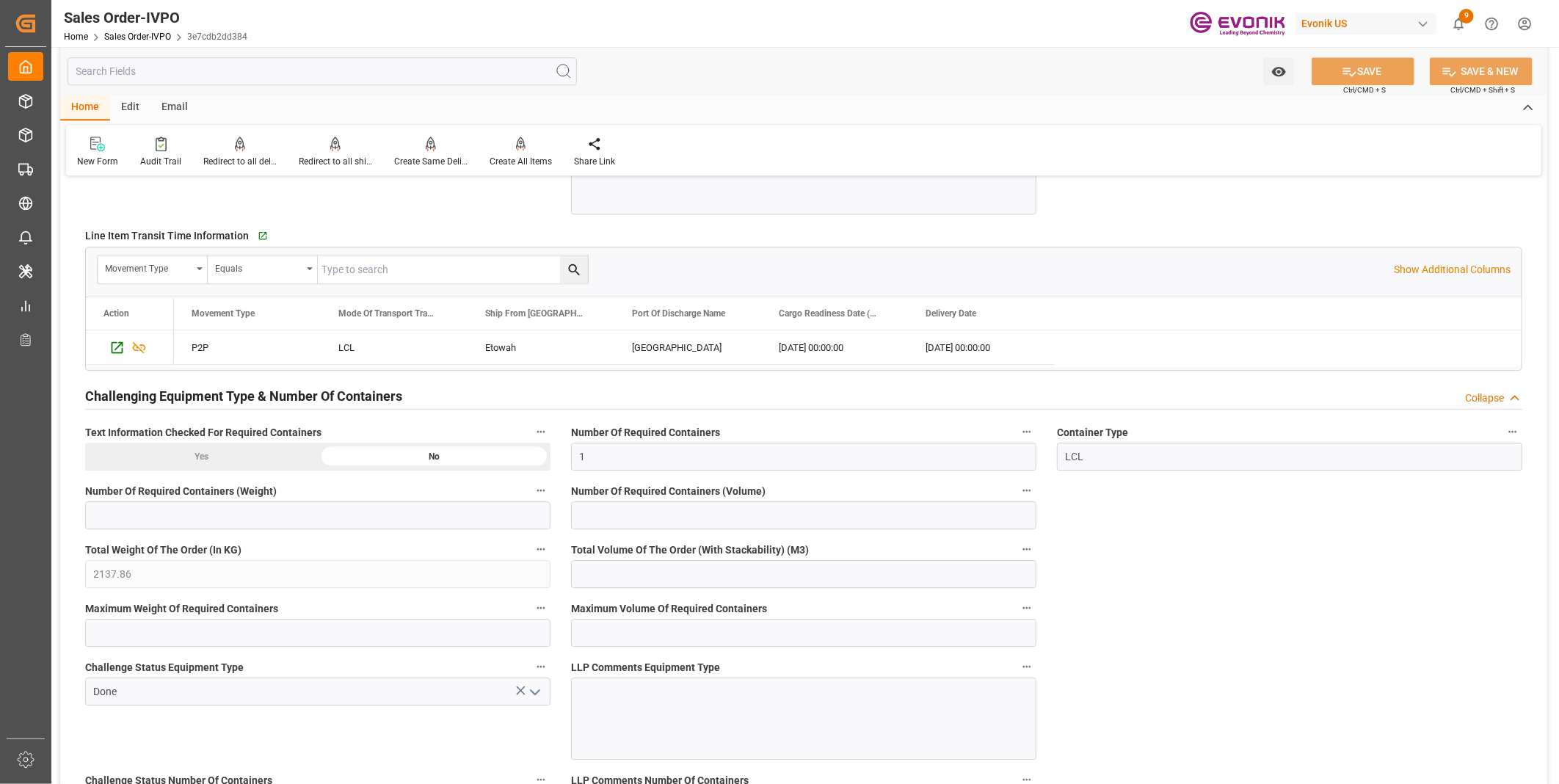
scroll to position [2201, 0]
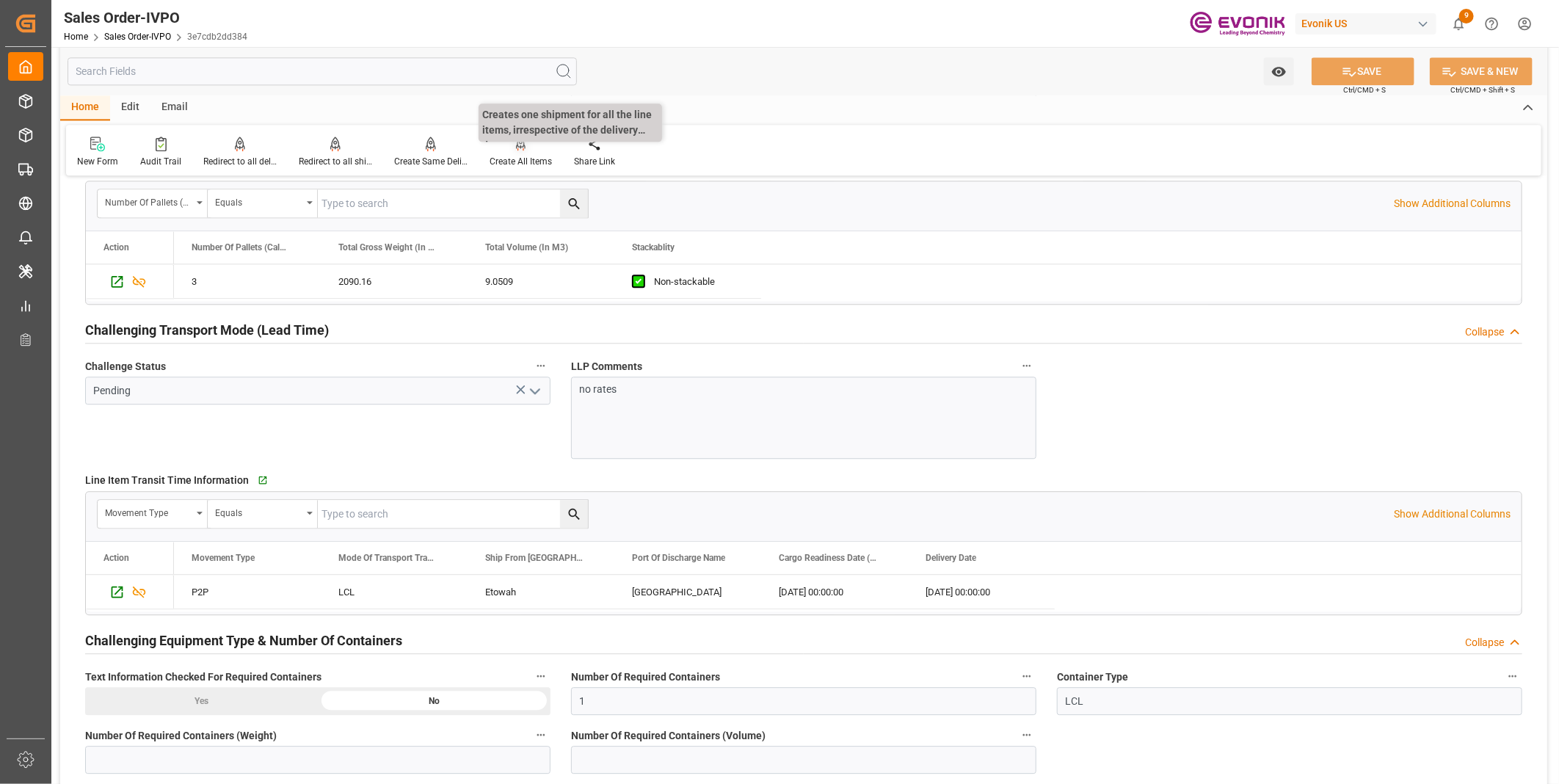
click at [518, 152] on div "Create All Items" at bounding box center [521, 152] width 84 height 32
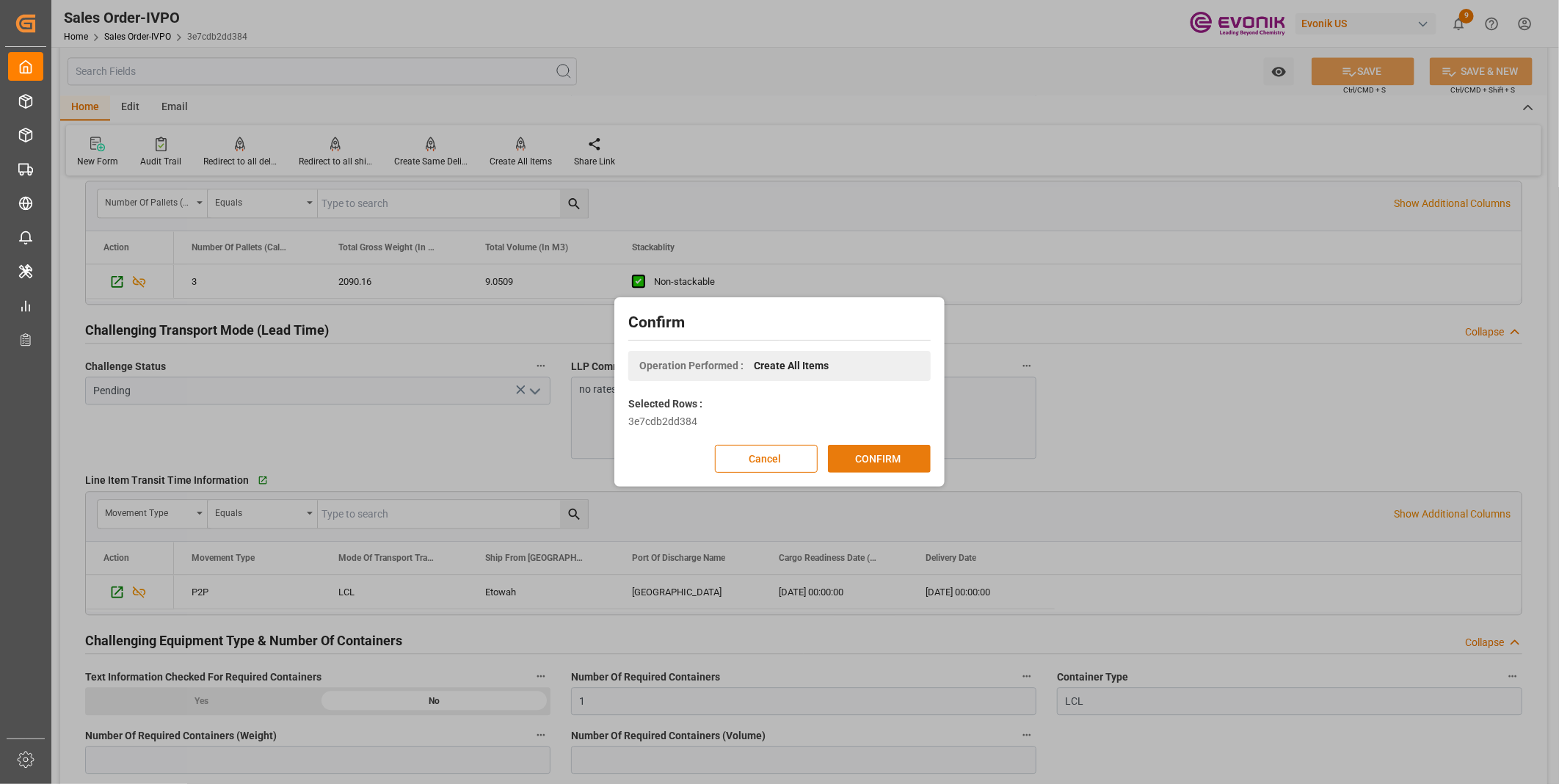
click at [857, 458] on button "CONFIRM" at bounding box center [879, 459] width 103 height 28
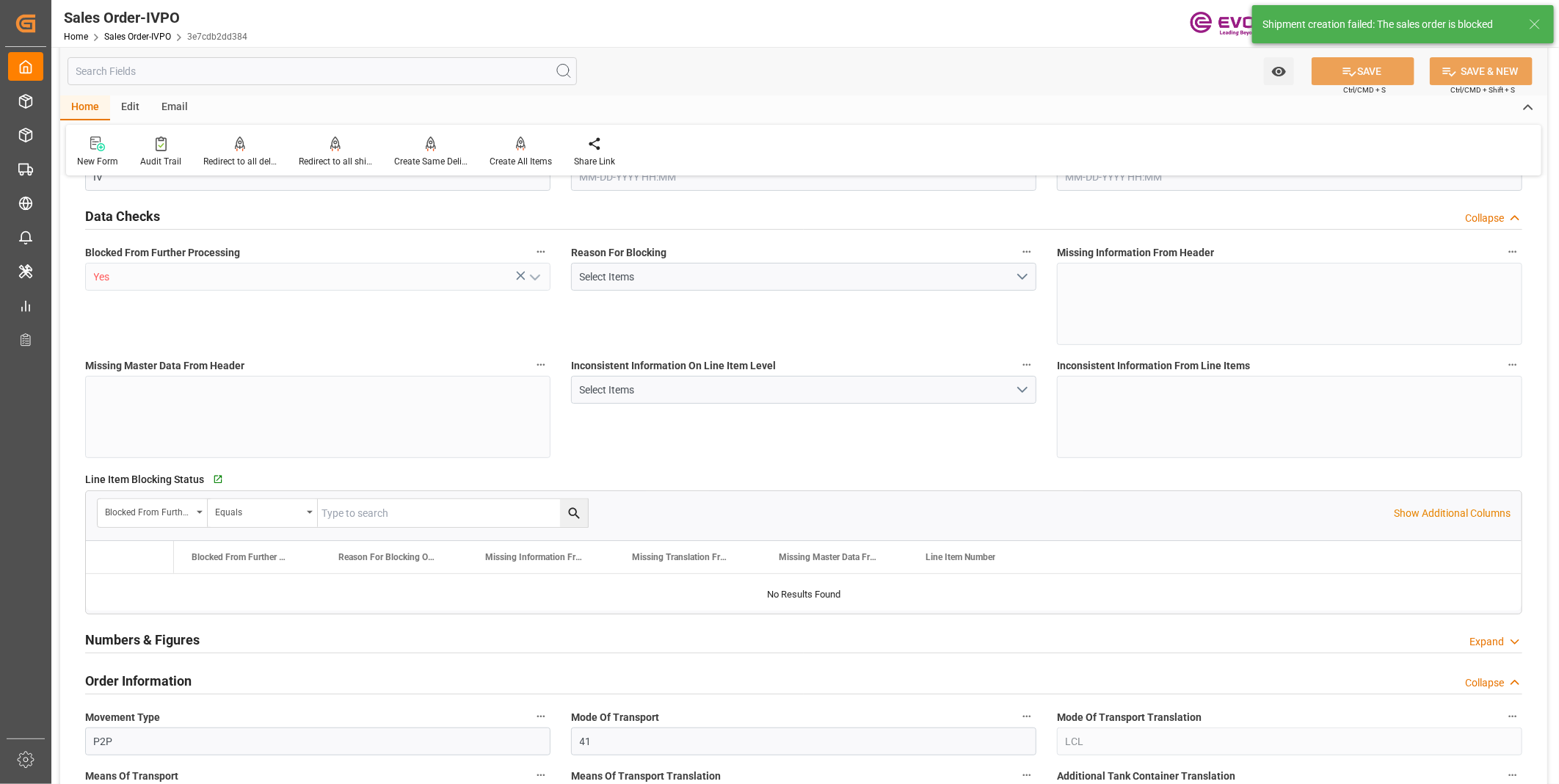
type input "COCTG"
type input "0"
type input "1"
type input "2137.86"
type input "08-14-2025 14:54"
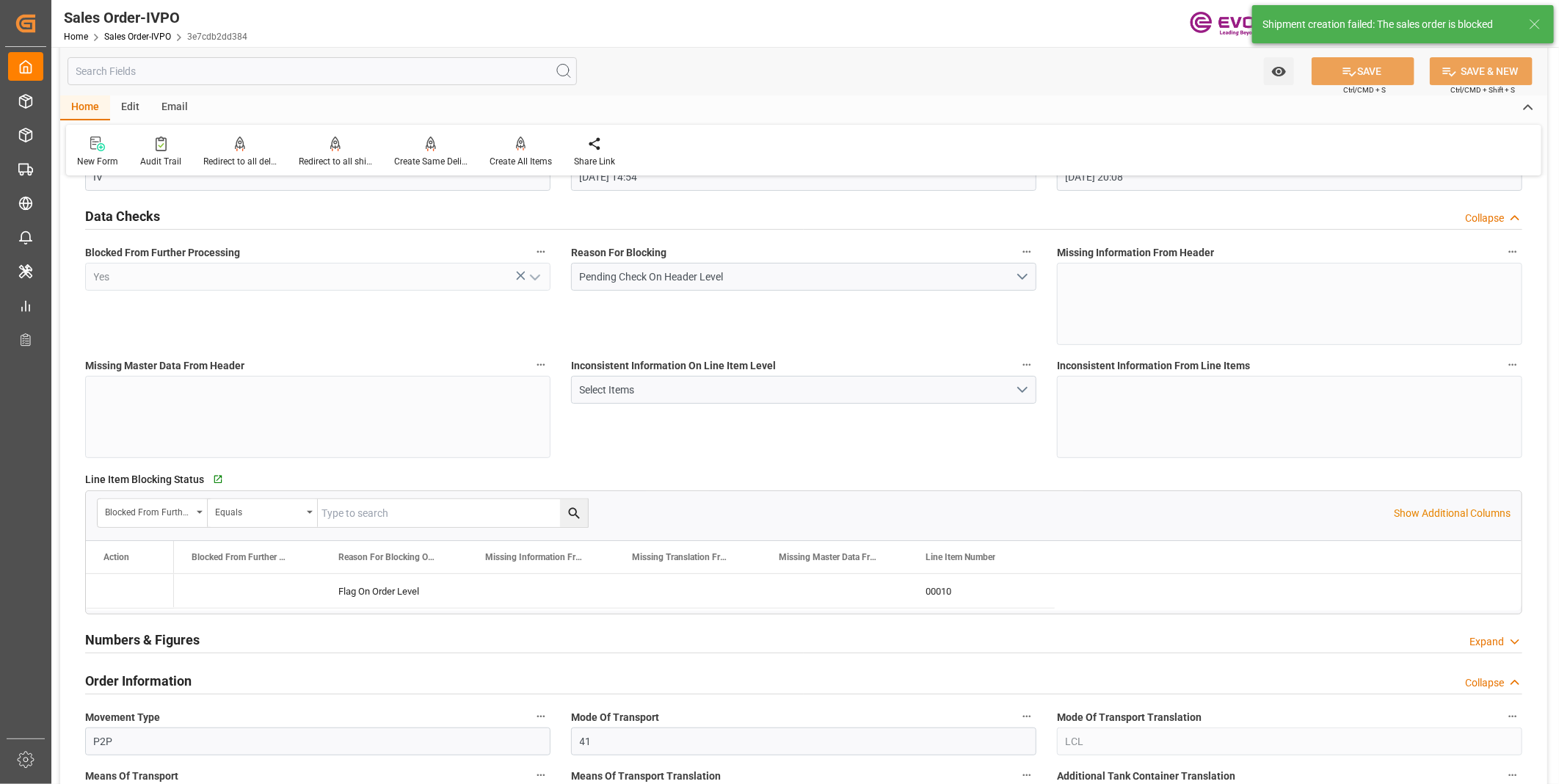
type input "08-22-2025 20:08"
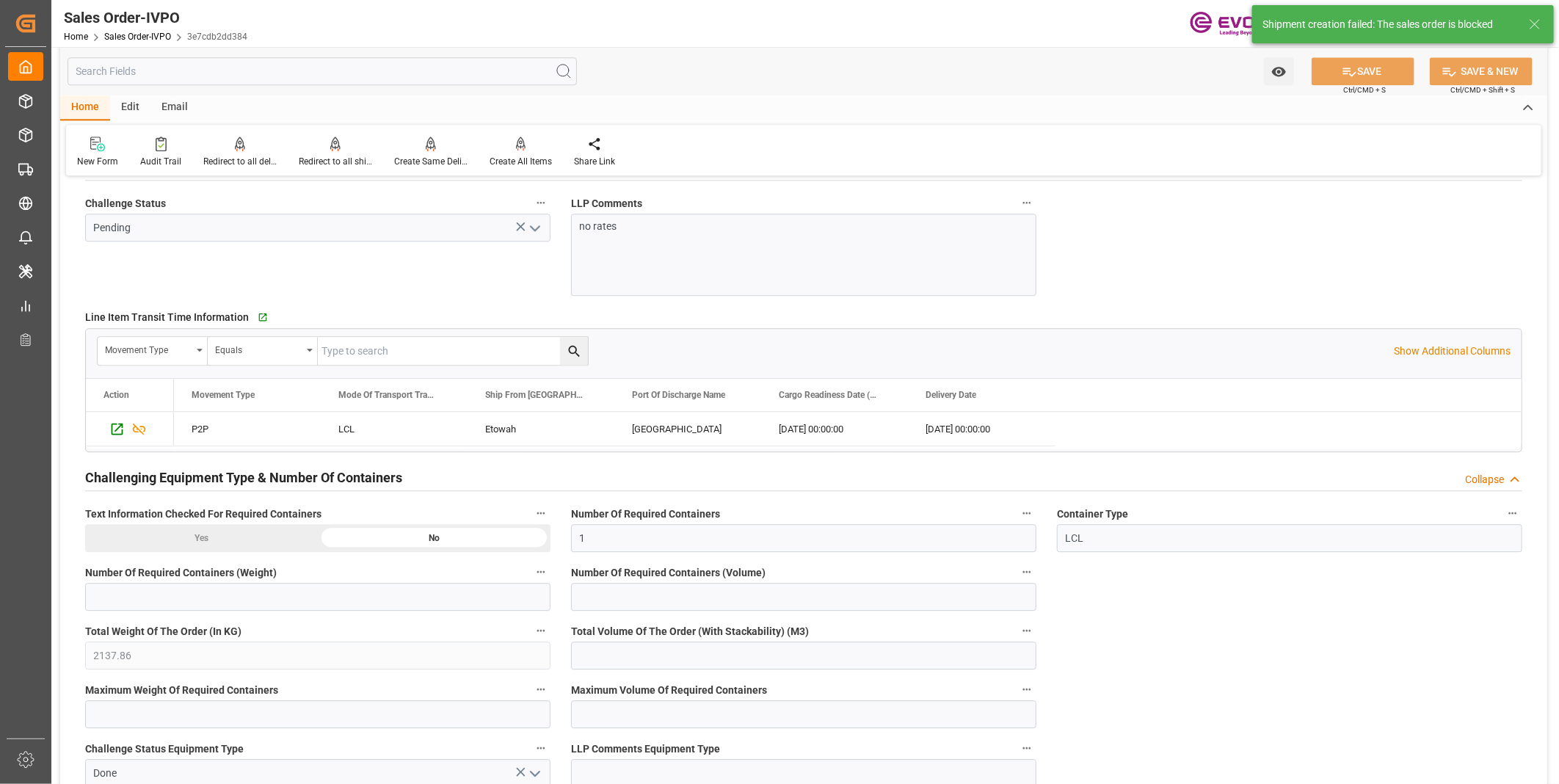
scroll to position [2283, 0]
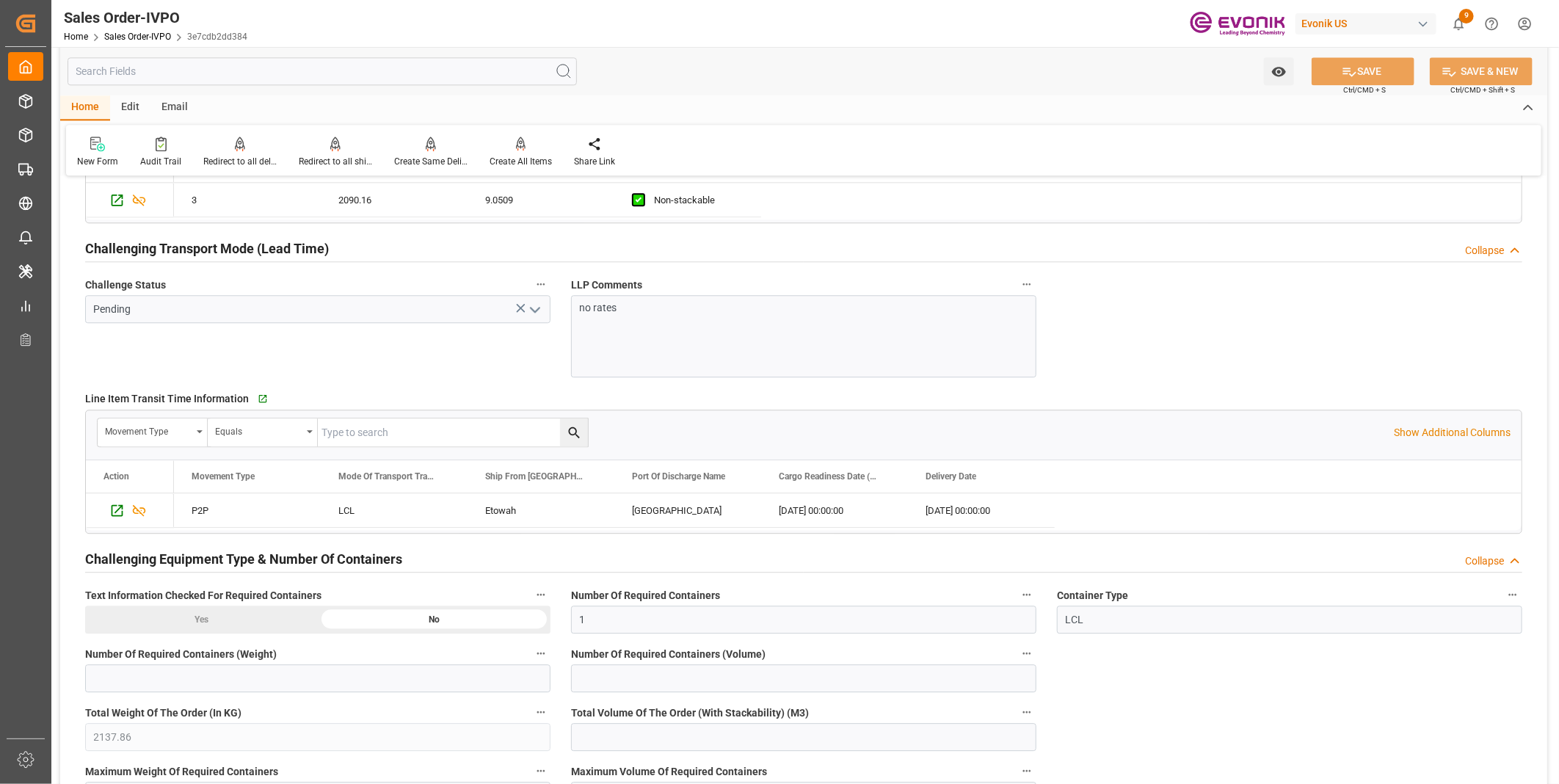
click at [534, 311] on polyline "open menu" at bounding box center [535, 309] width 9 height 4
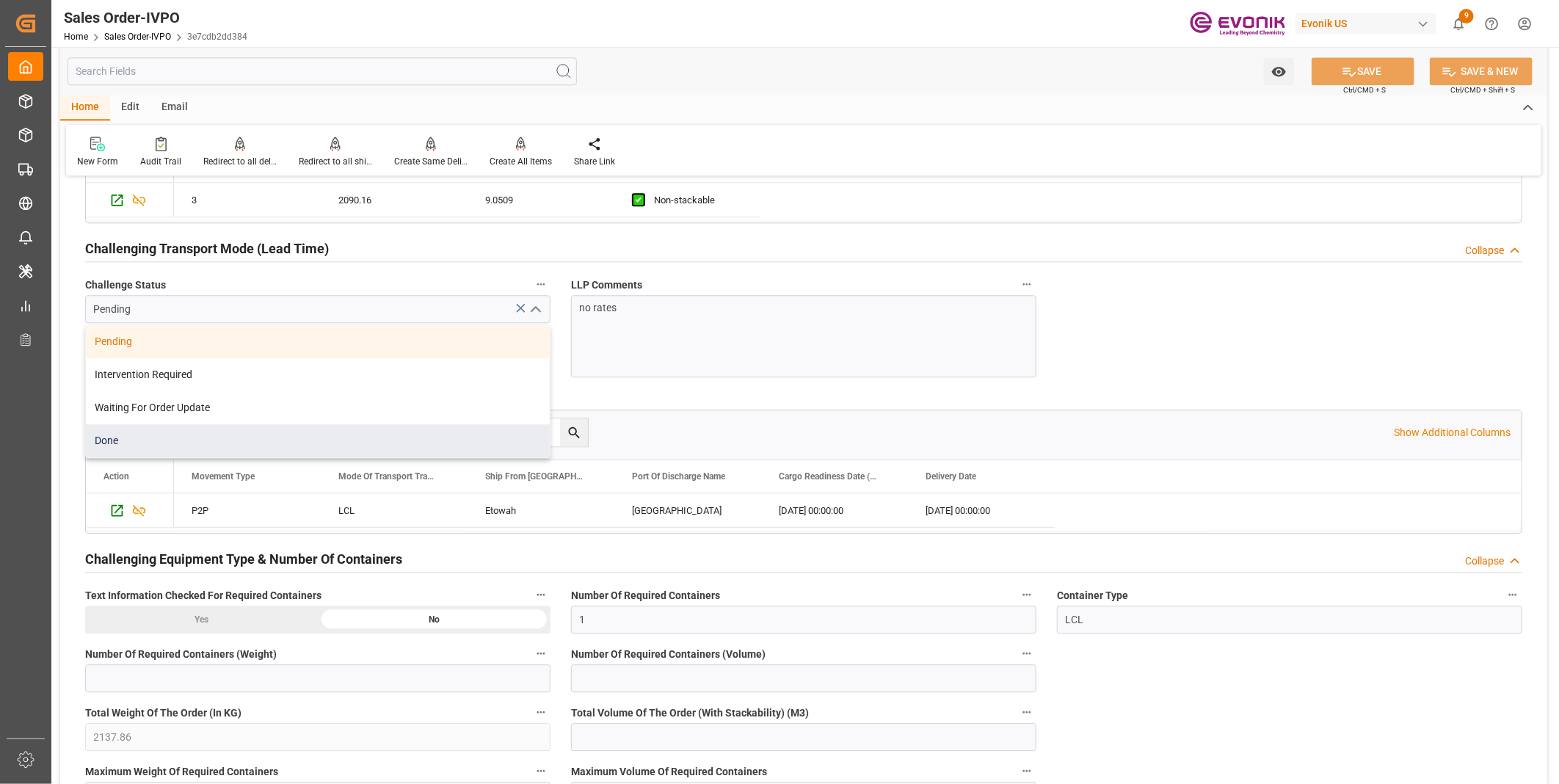
click at [204, 443] on div "Done" at bounding box center [318, 440] width 464 height 33
type input "Done"
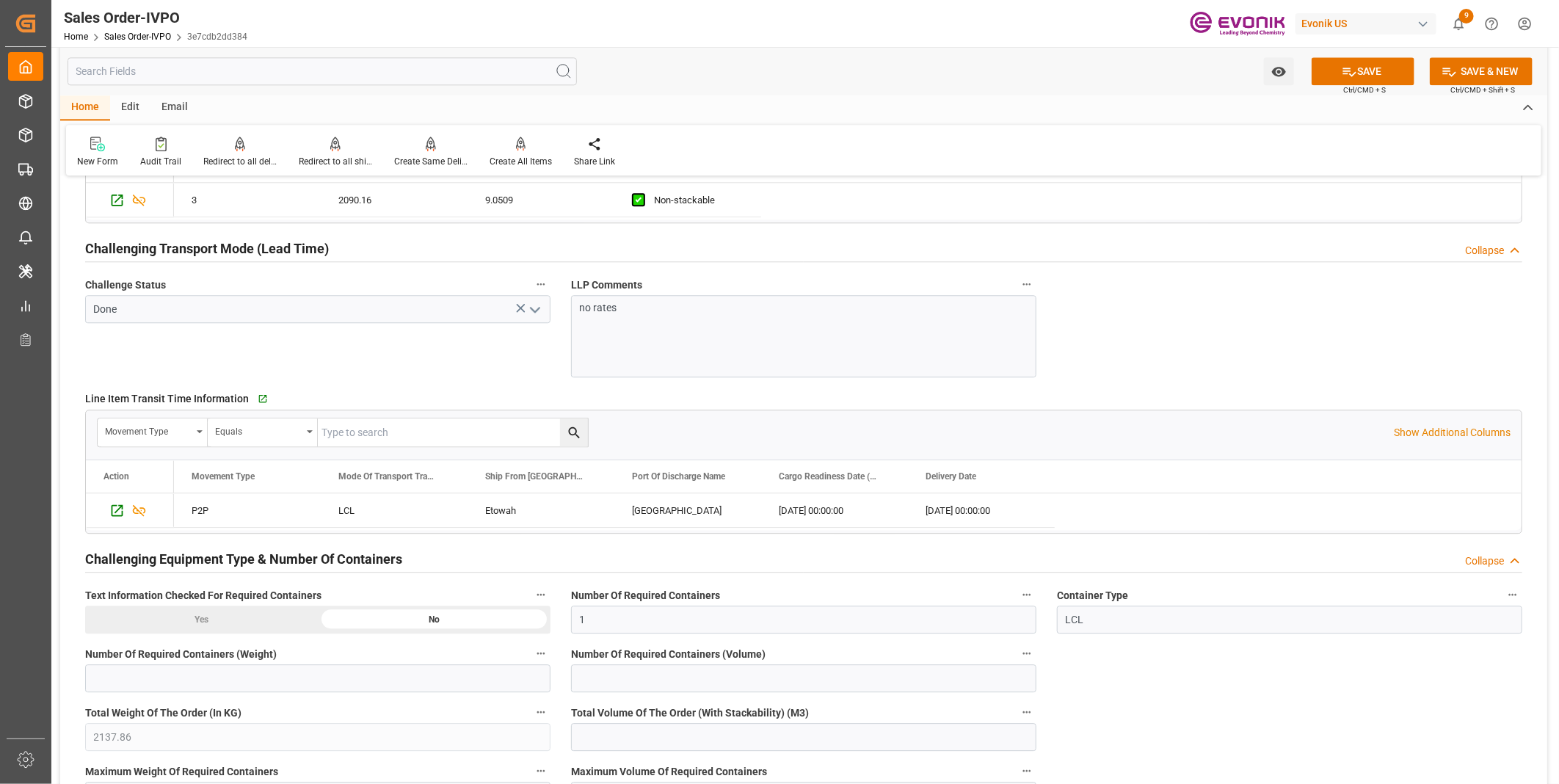
click at [642, 314] on p "no rates" at bounding box center [797, 307] width 436 height 15
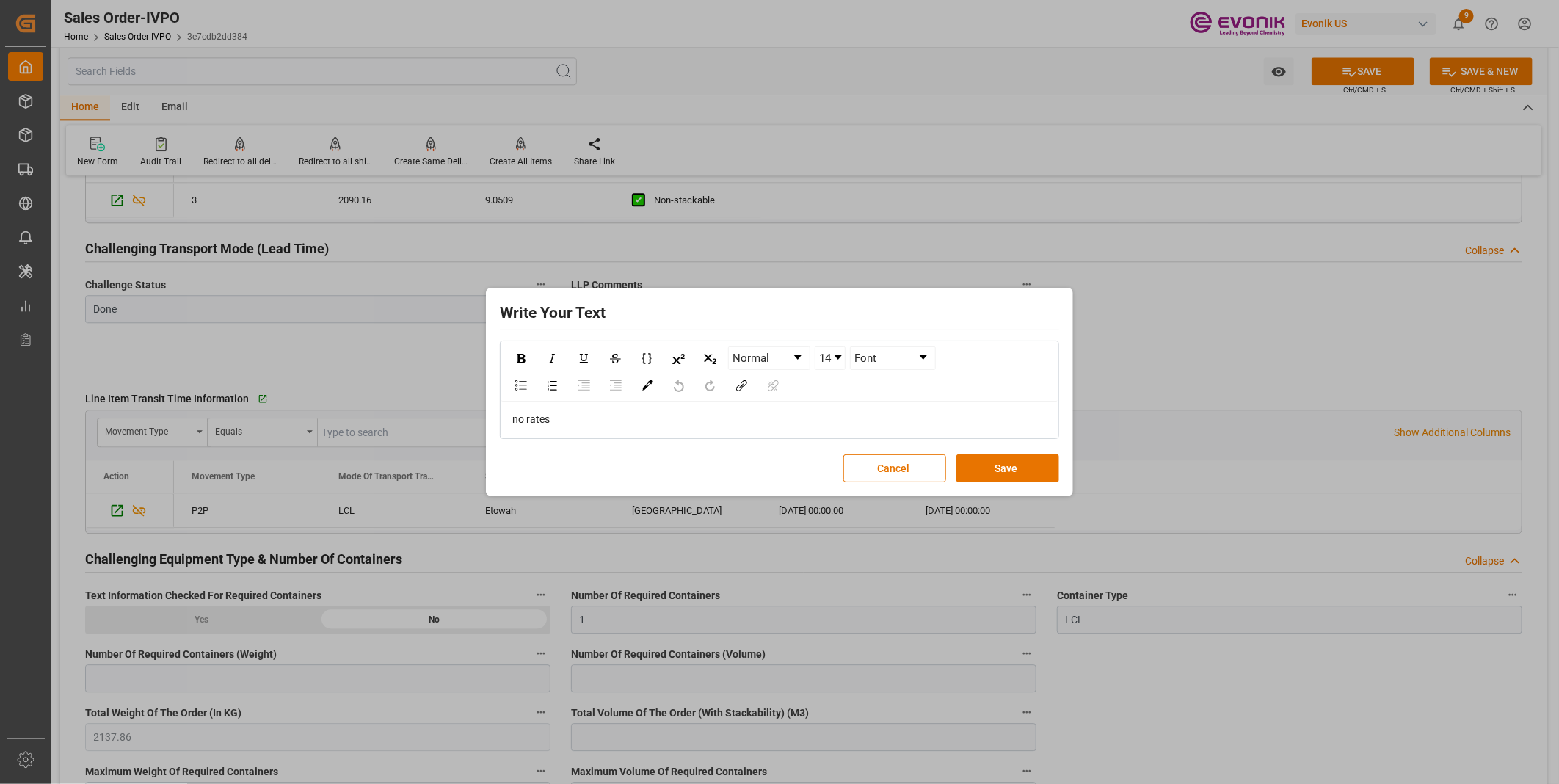
click at [586, 413] on div "no rates" at bounding box center [780, 419] width 535 height 15
drag, startPoint x: 602, startPoint y: 415, endPoint x: 456, endPoint y: 400, distance: 146.8
click at [456, 400] on div "Write Your Text Normal 14 Font no rates Cancel Save" at bounding box center [780, 392] width 1559 height 784
click at [997, 474] on button "Save" at bounding box center [1007, 468] width 103 height 28
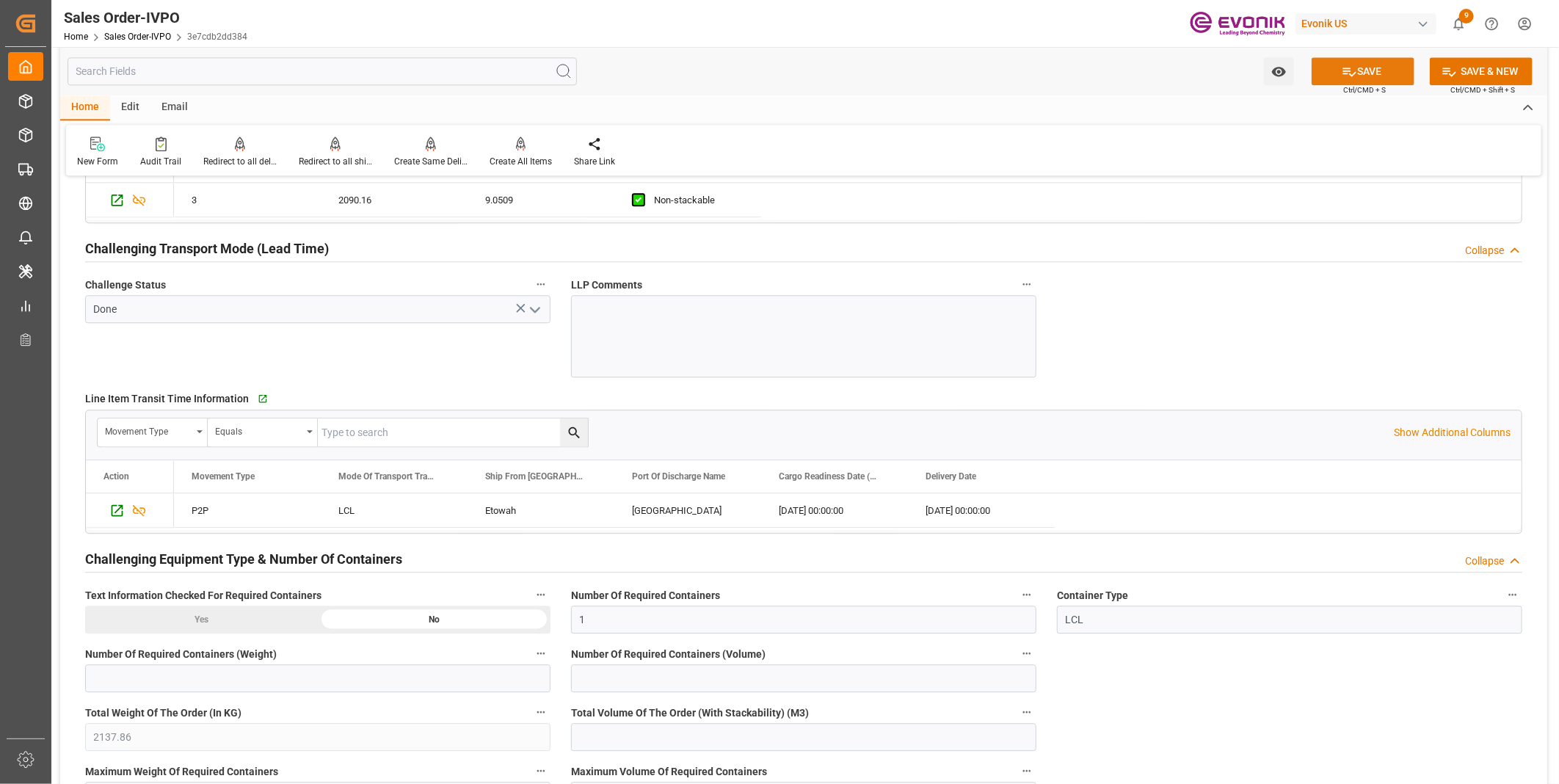
click at [1368, 72] on button "SAVE" at bounding box center [1363, 71] width 103 height 28
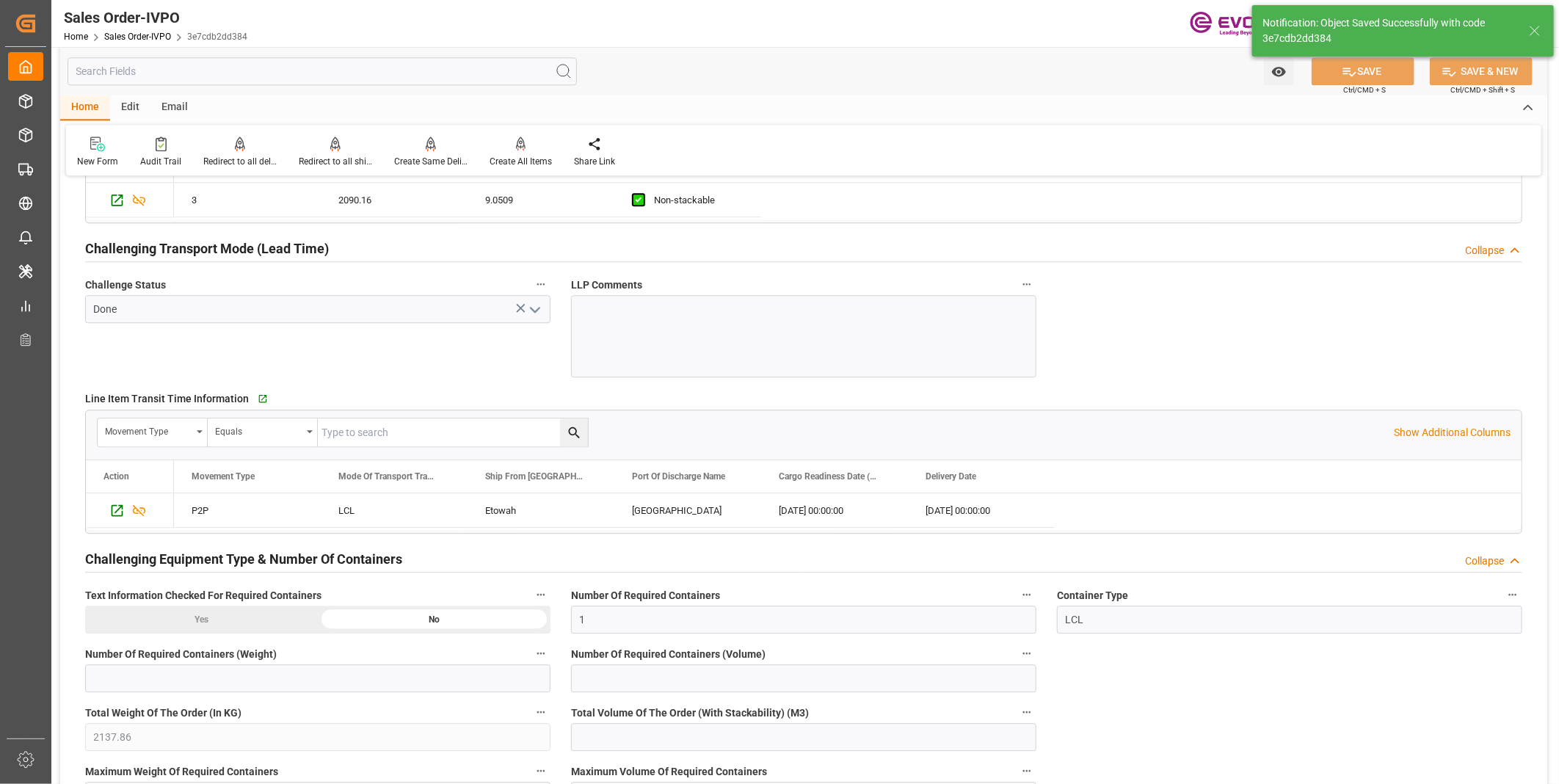
type input "[DATE] 17:03"
type input "No"
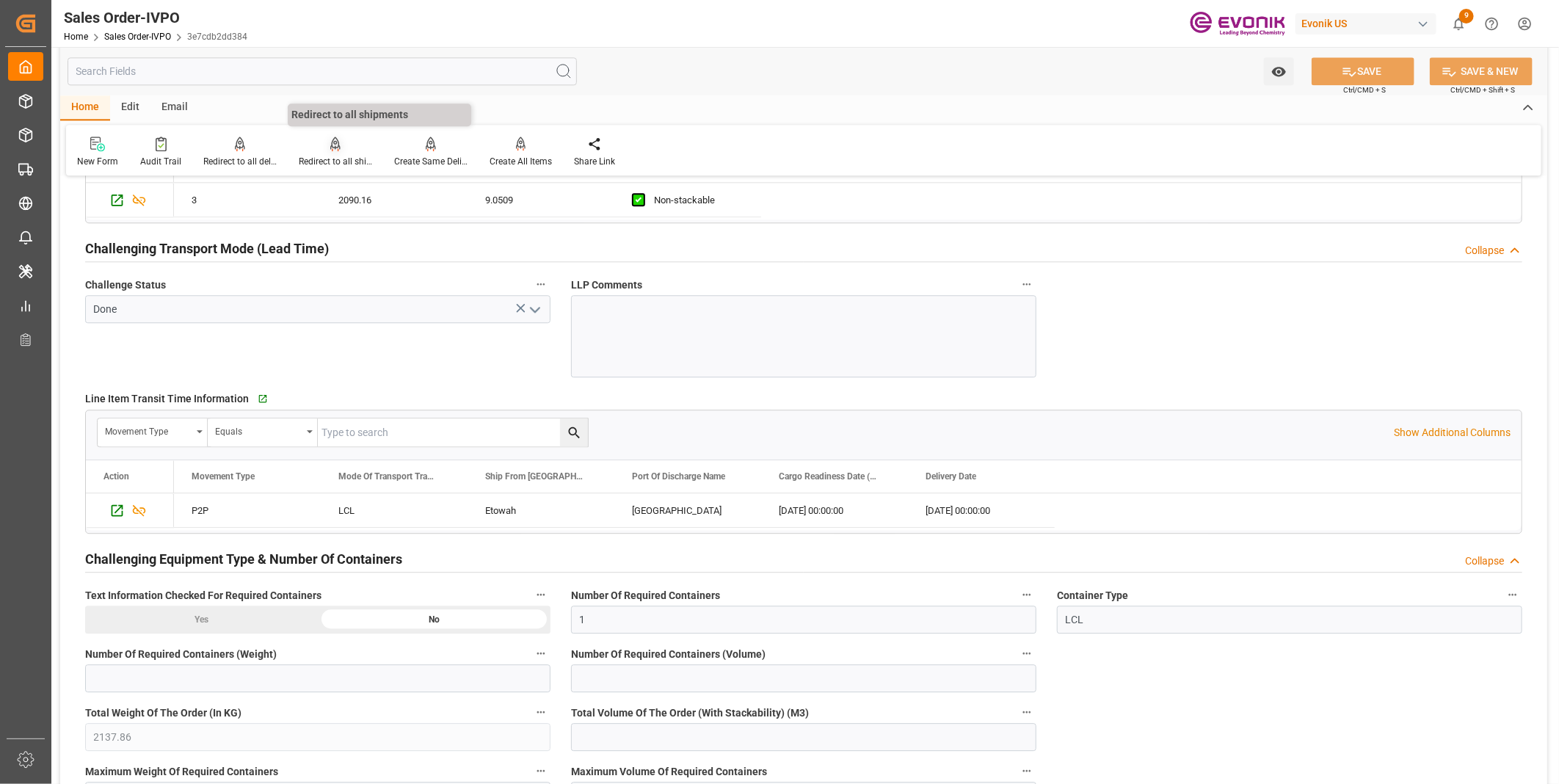
click at [355, 152] on div "Redirect to all shipments" at bounding box center [336, 152] width 96 height 32
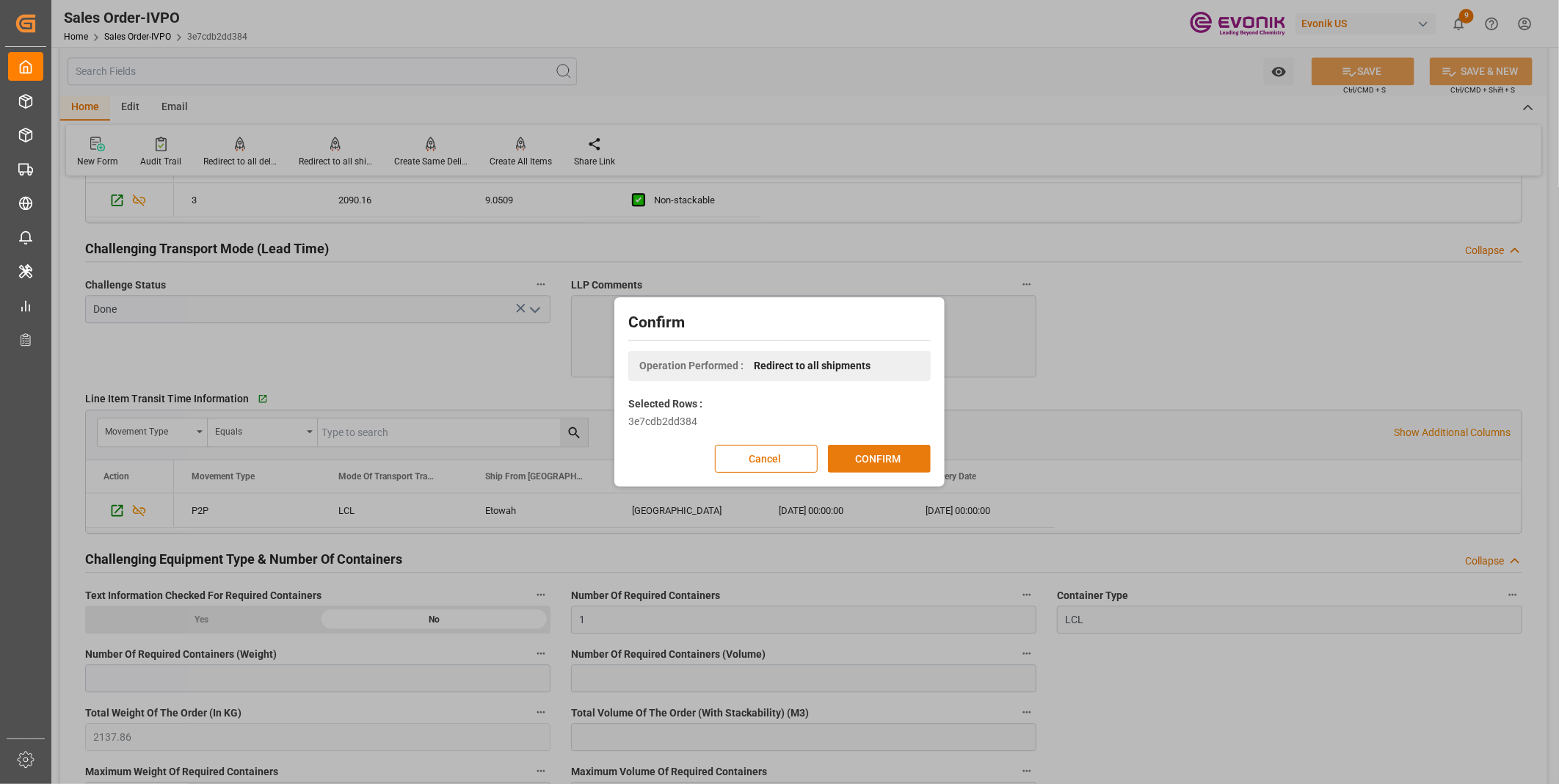
click at [877, 452] on button "CONFIRM" at bounding box center [879, 459] width 103 height 28
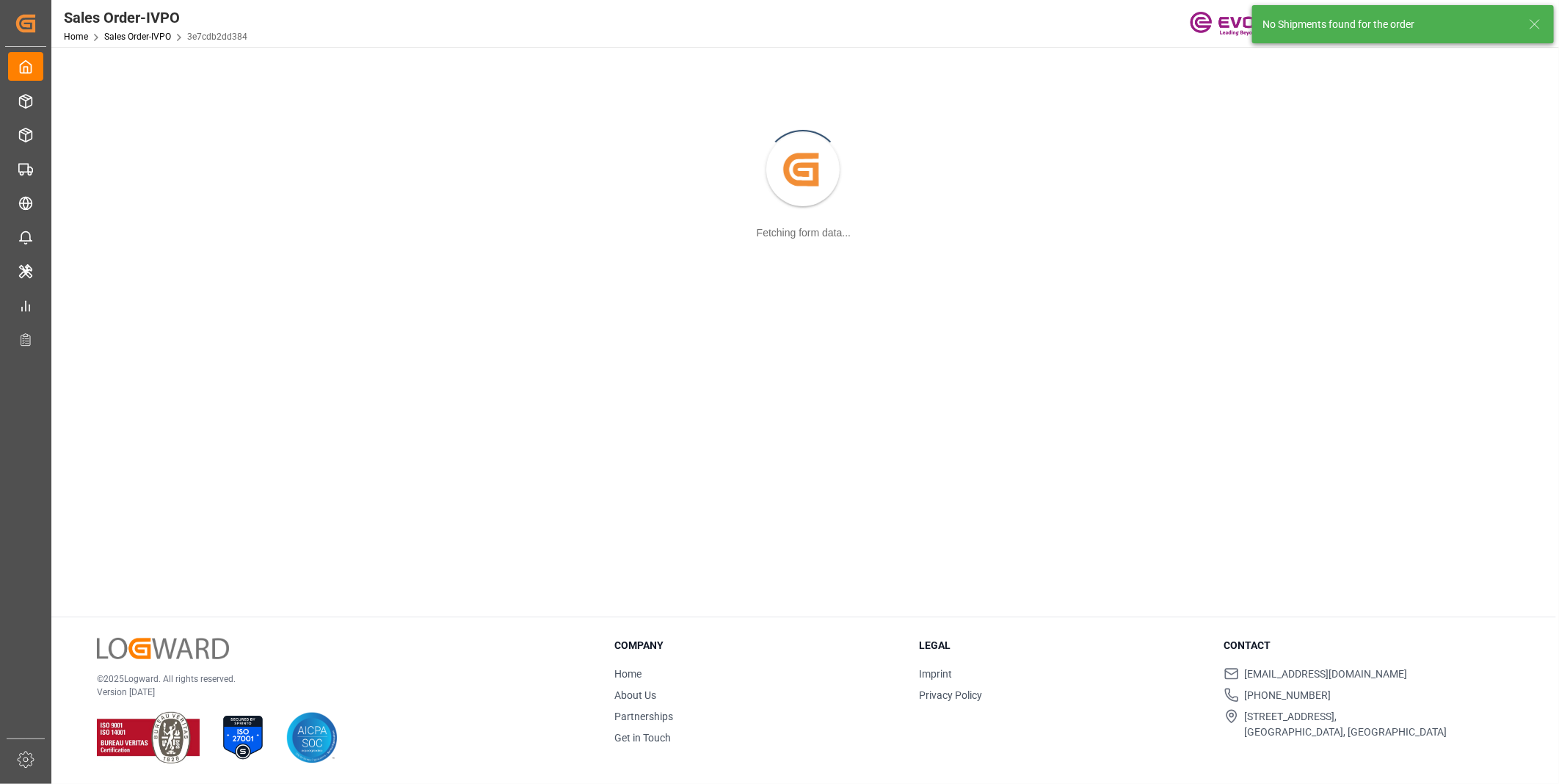
scroll to position [159, 0]
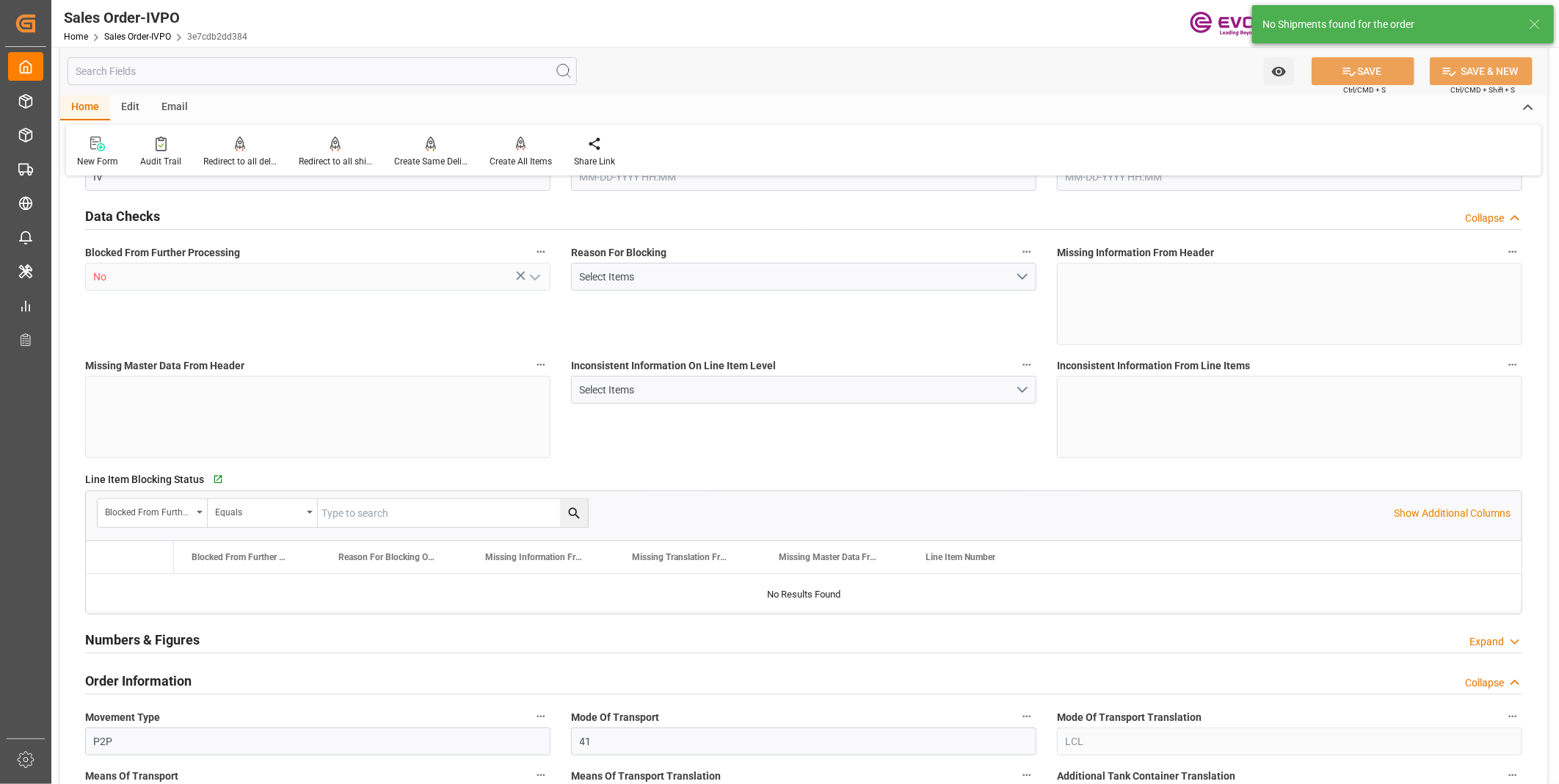
type input "COCTG"
type input "0"
type input "1"
type input "2137.86"
type input "08-14-2025 14:54"
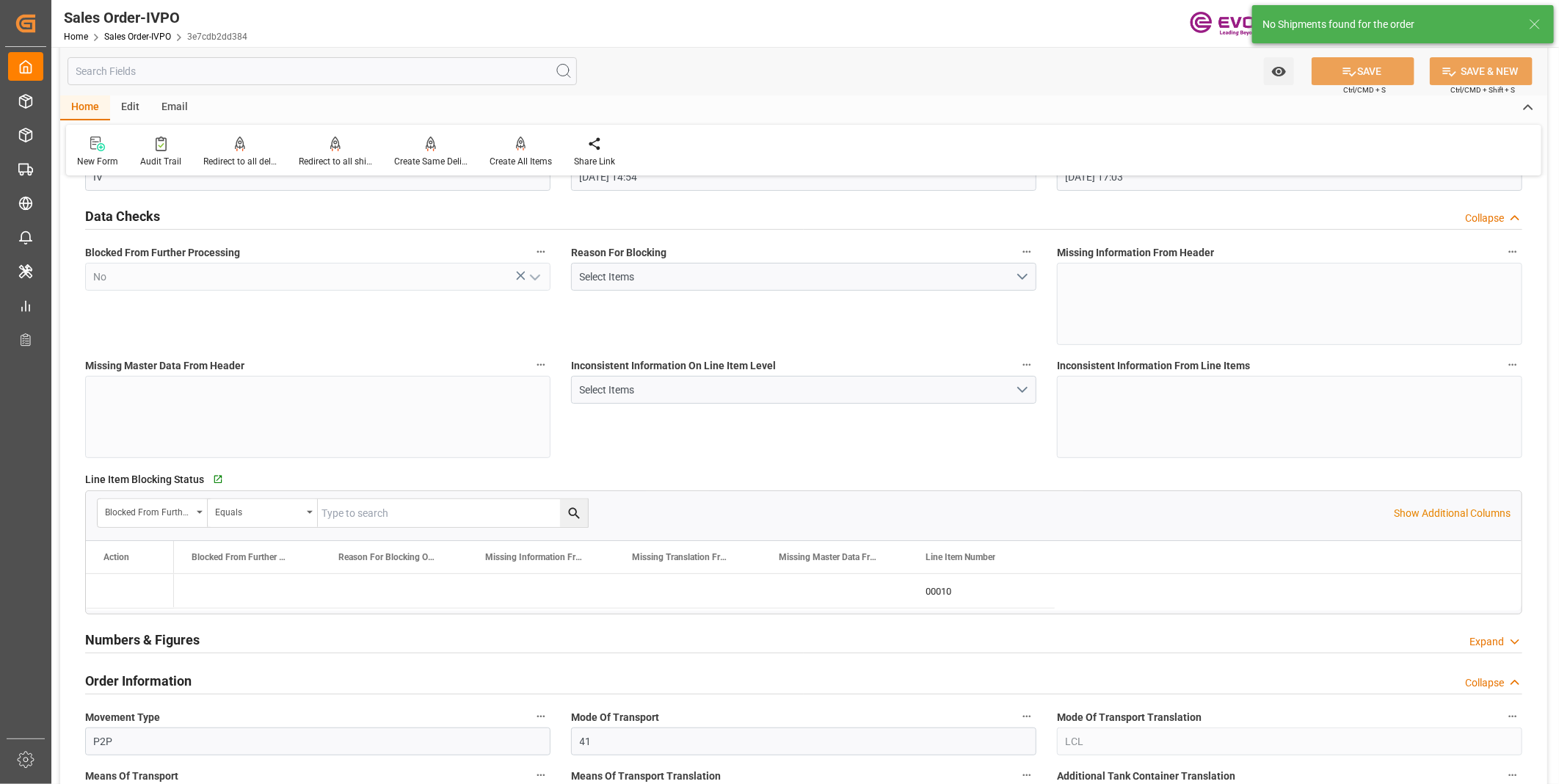
type input "[DATE] 17:03"
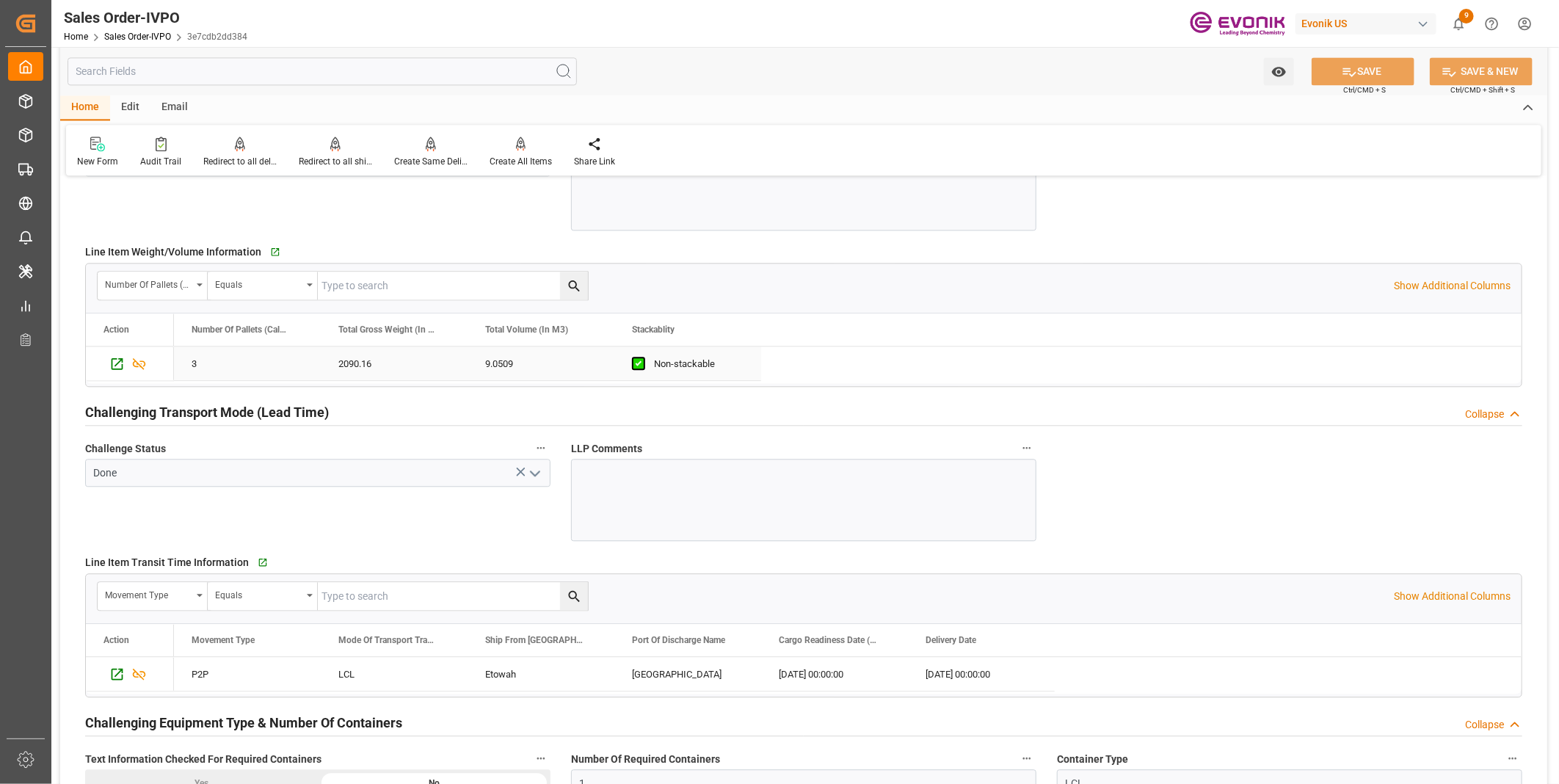
scroll to position [1875, 0]
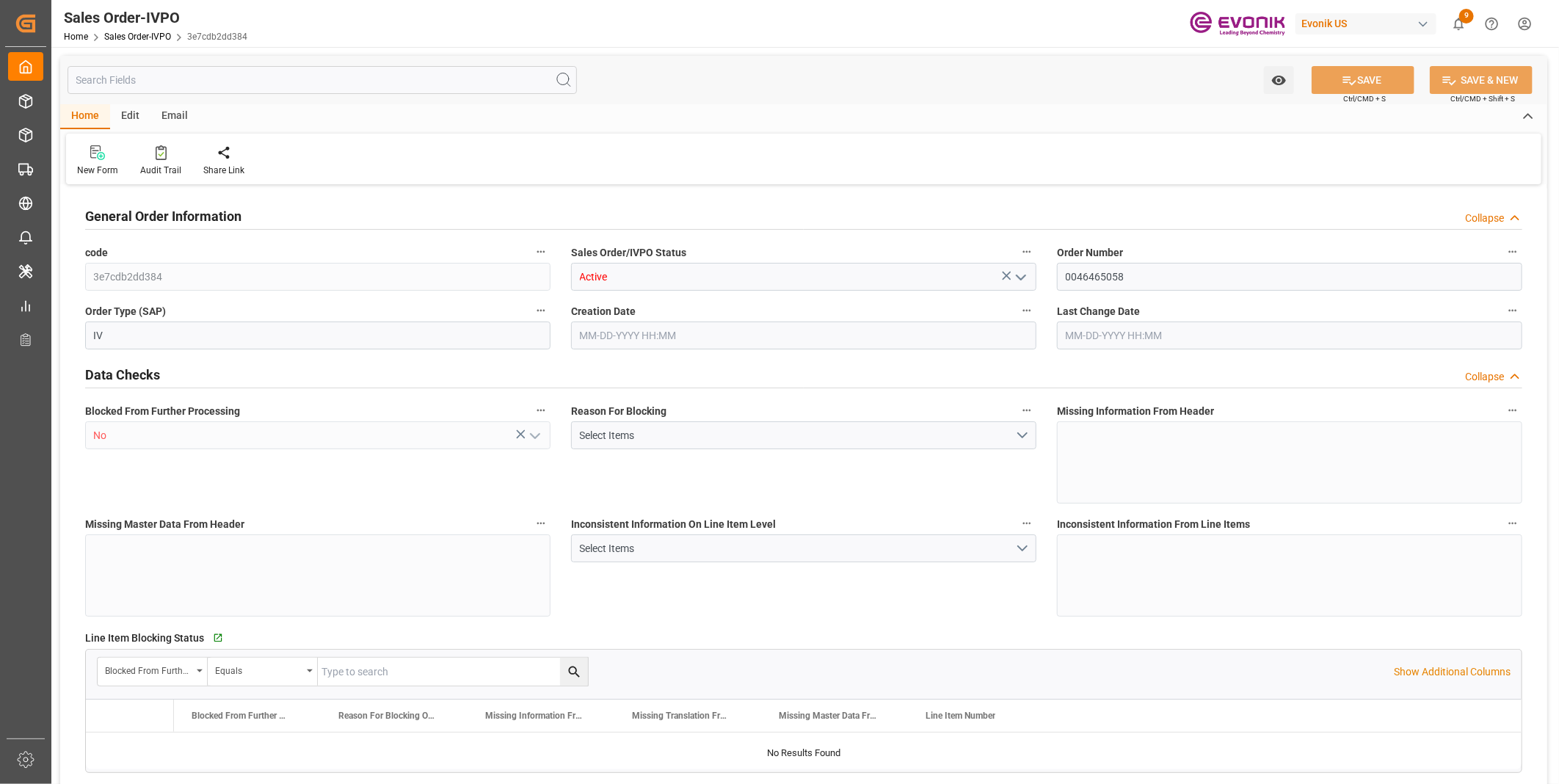
type input "COCTG"
type input "0"
type input "1"
type input "2137.86"
type input "[DATE] 14:54"
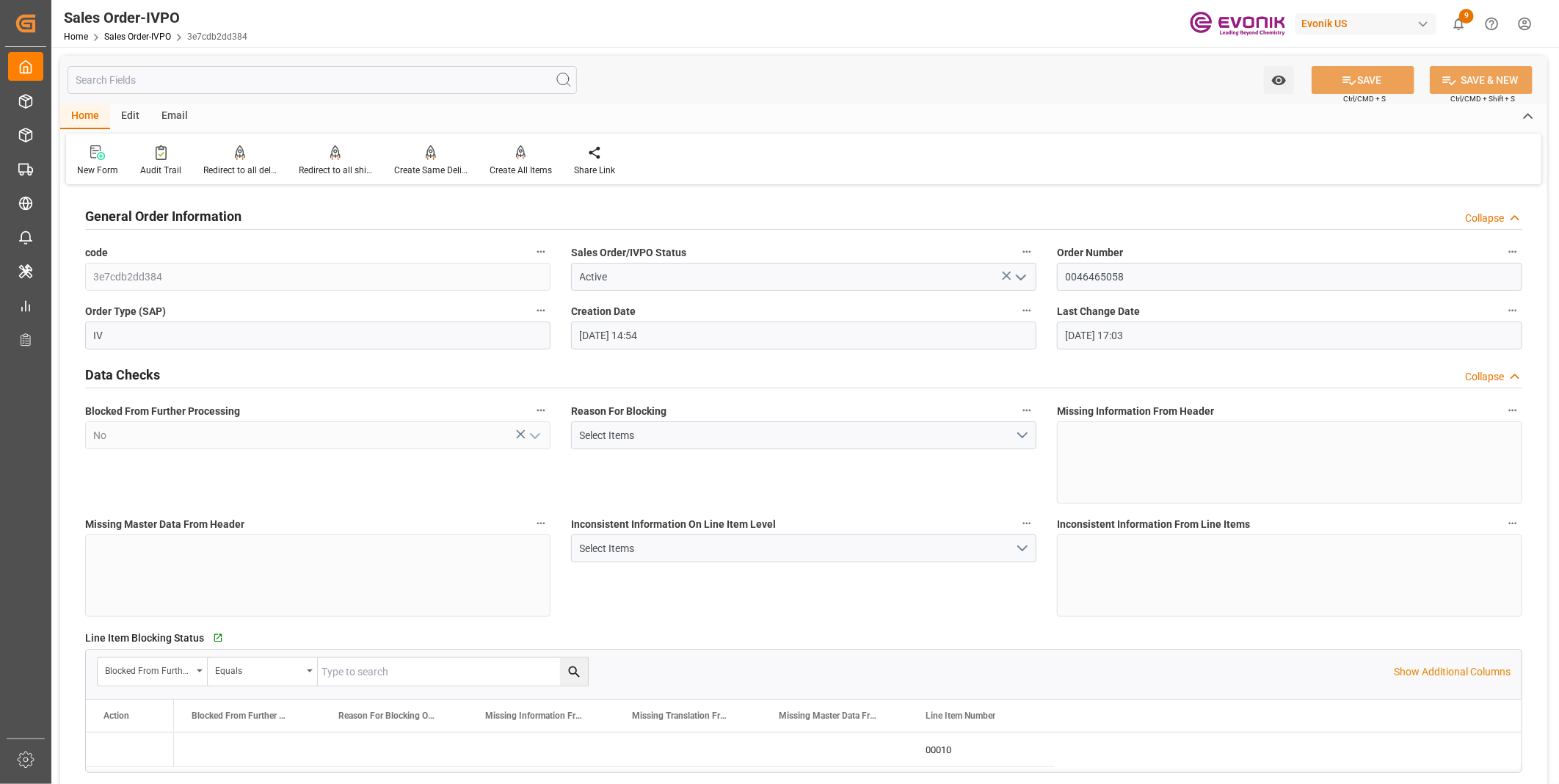
type input "[DATE] 17:03"
click at [514, 174] on div "Create All Items" at bounding box center [521, 170] width 62 height 13
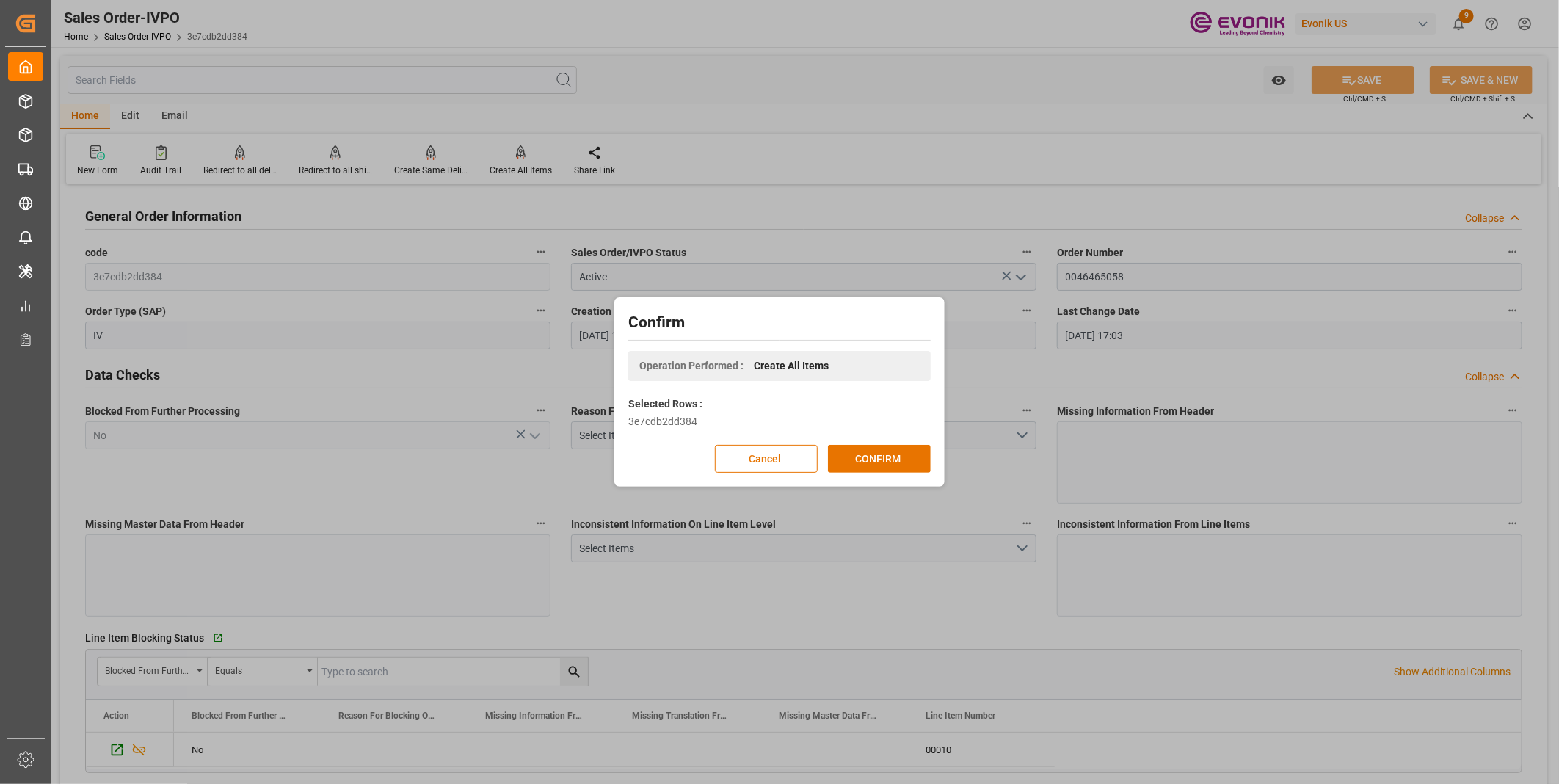
click at [855, 57] on div "Confirm Operation Performed : Create All Items Selected Rows : 3e7cdb2dd384 Can…" at bounding box center [780, 392] width 1559 height 784
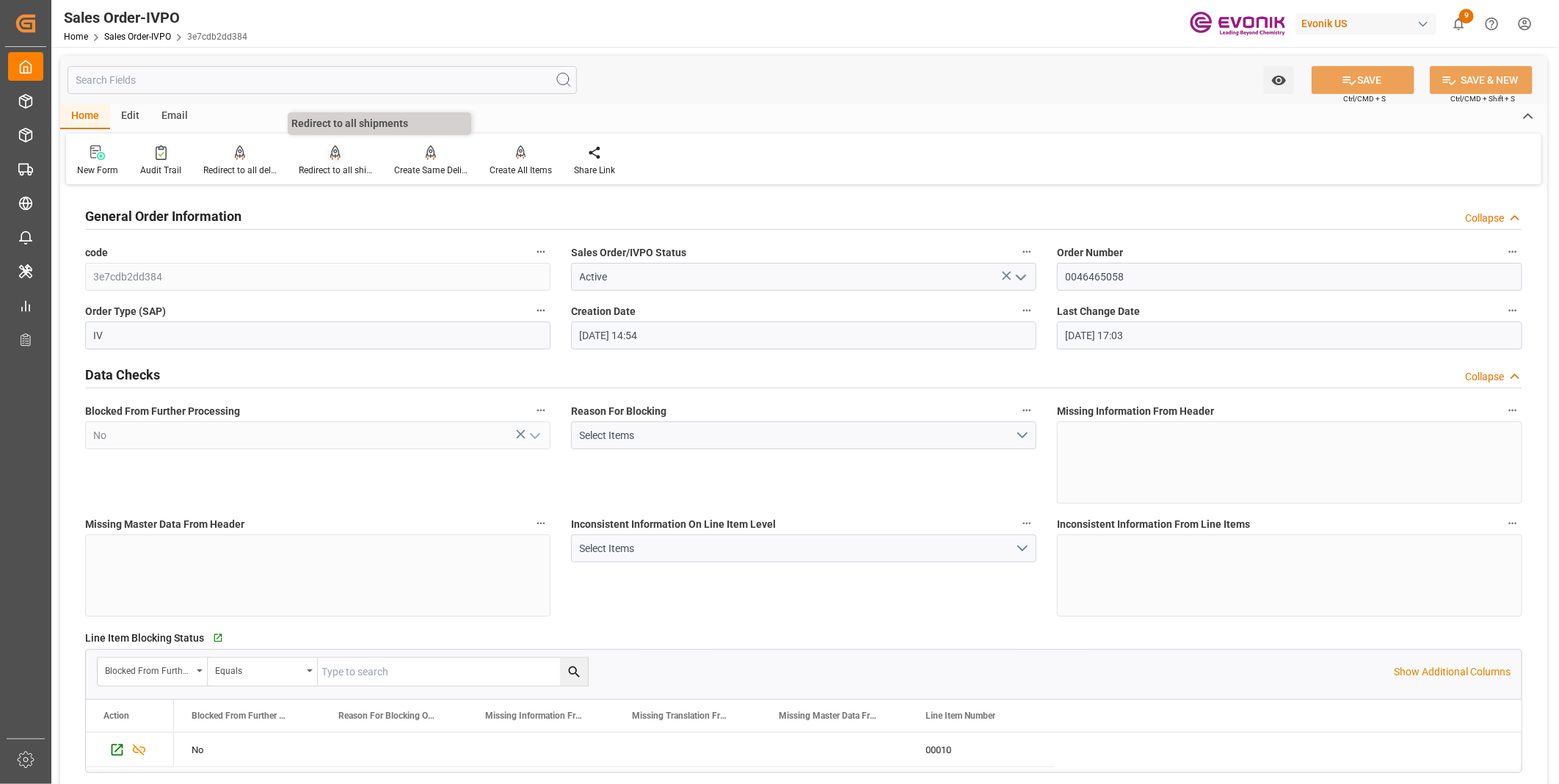
click at [335, 159] on icon at bounding box center [335, 160] width 6 height 3
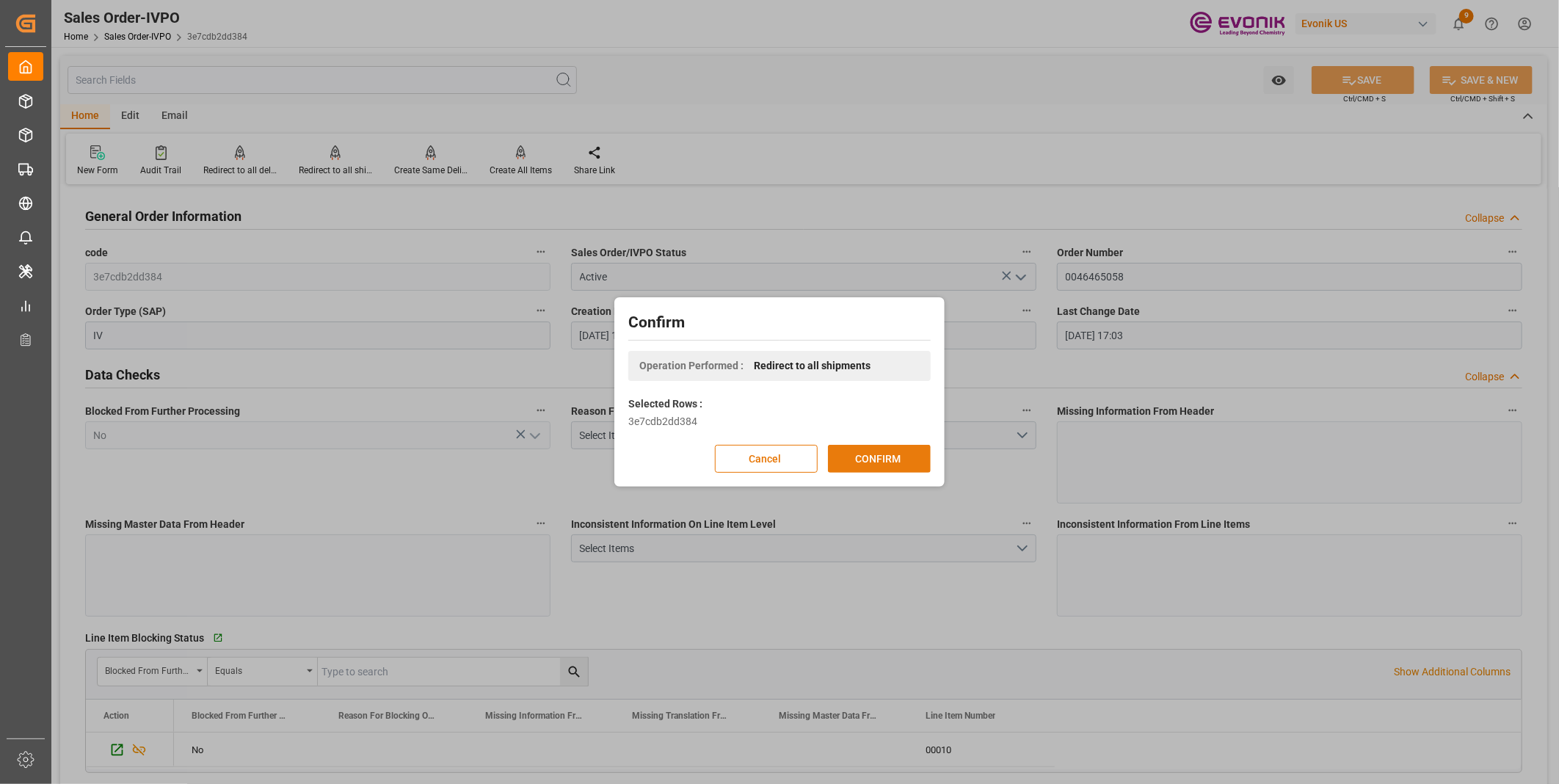
click at [878, 458] on button "CONFIRM" at bounding box center [879, 459] width 103 height 28
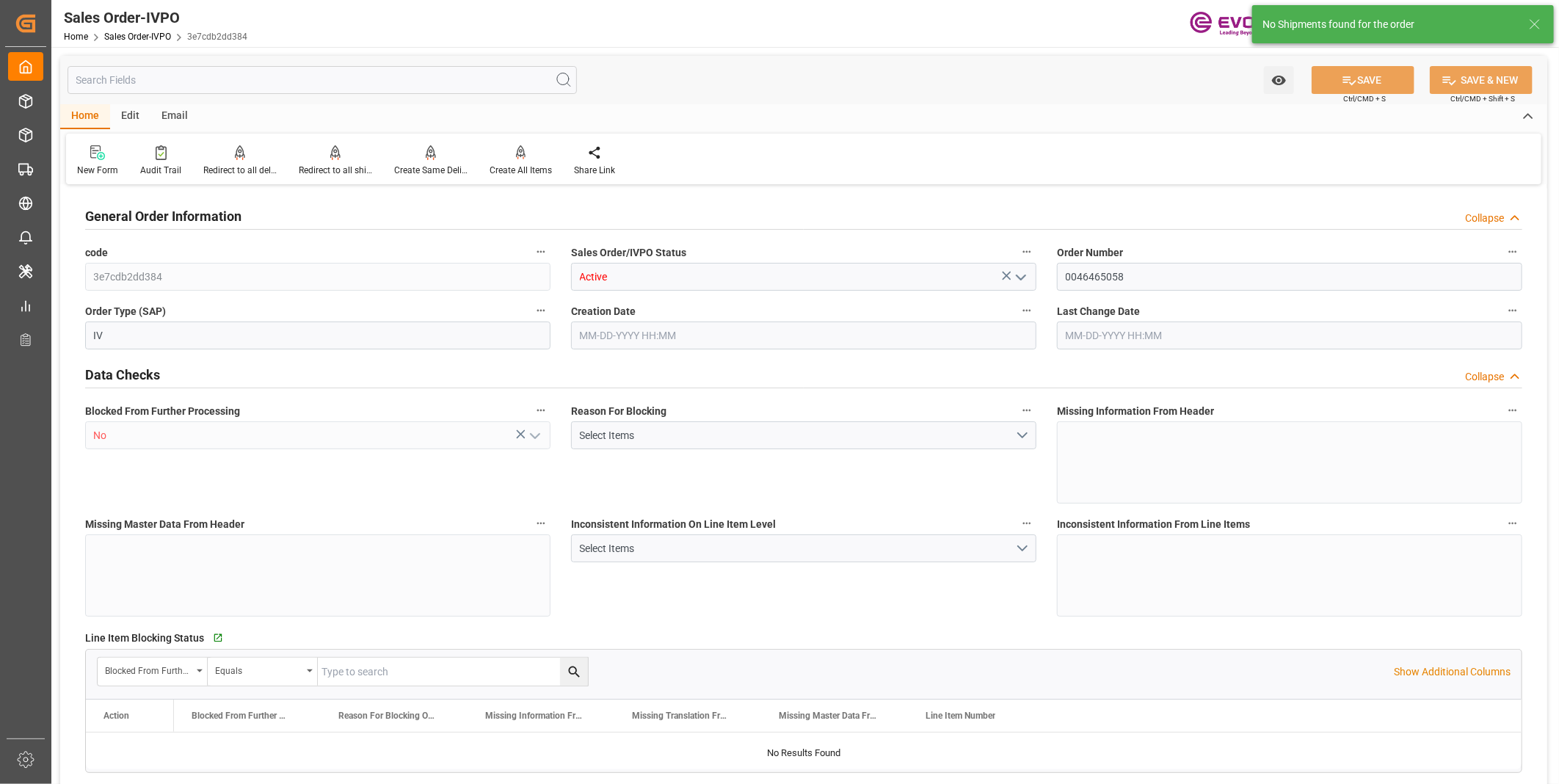
type input "COCTG"
type input "0"
type input "1"
type input "2137.86"
type input "08-14-2025 14:54"
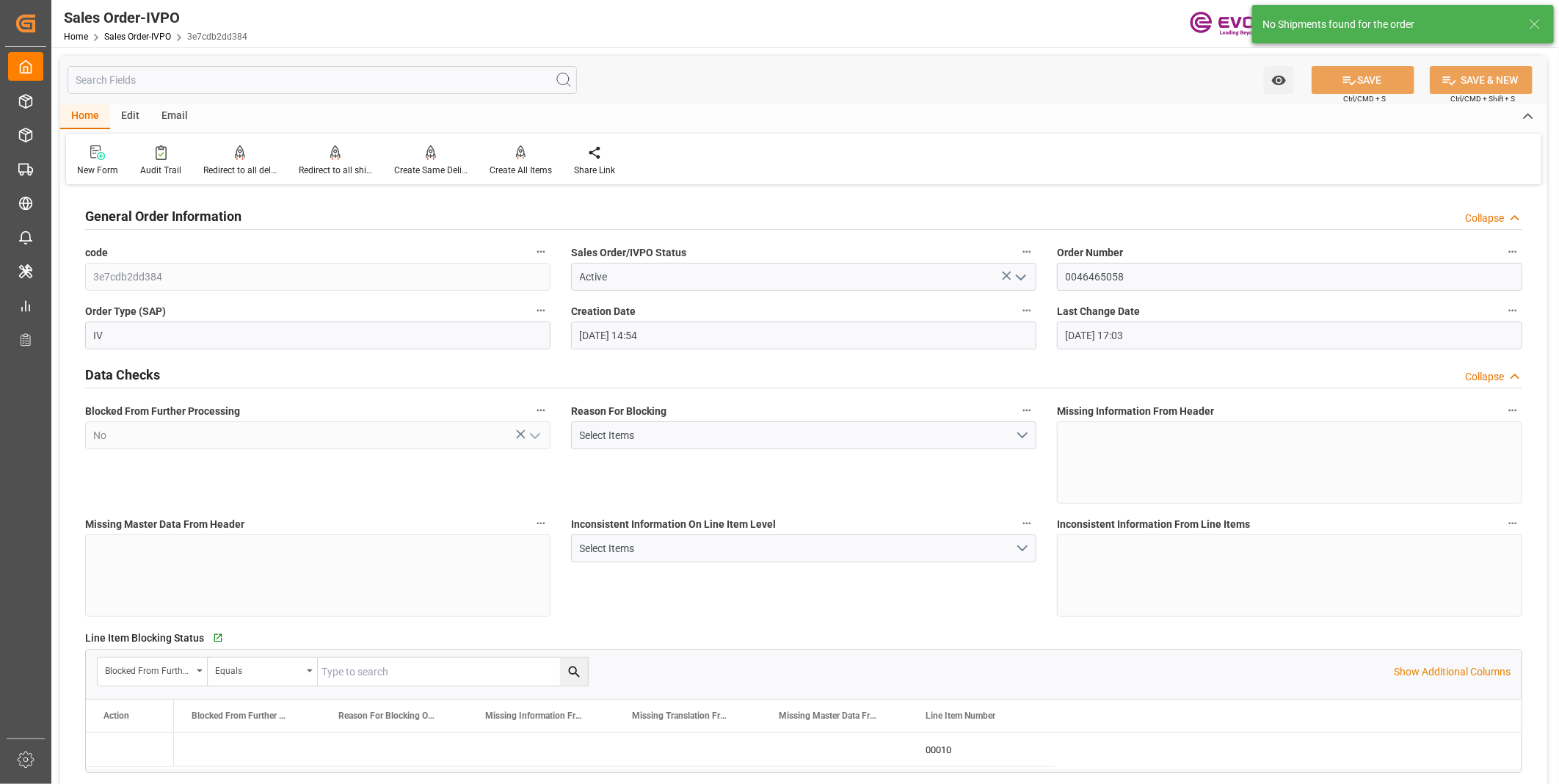
type input "[DATE] 17:03"
click at [518, 165] on div "Create All Items" at bounding box center [521, 170] width 62 height 13
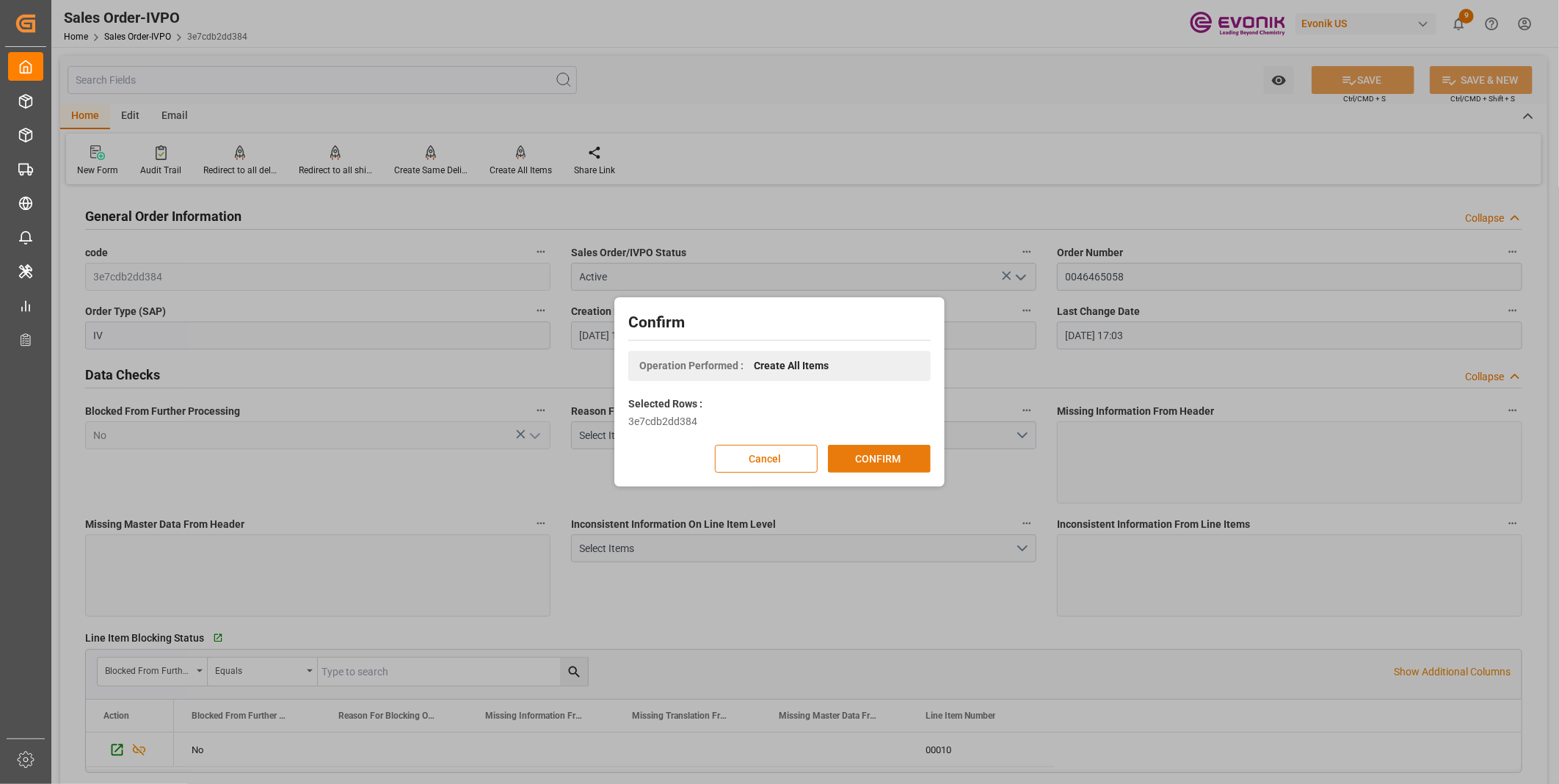
click at [874, 462] on button "CONFIRM" at bounding box center [879, 459] width 103 height 28
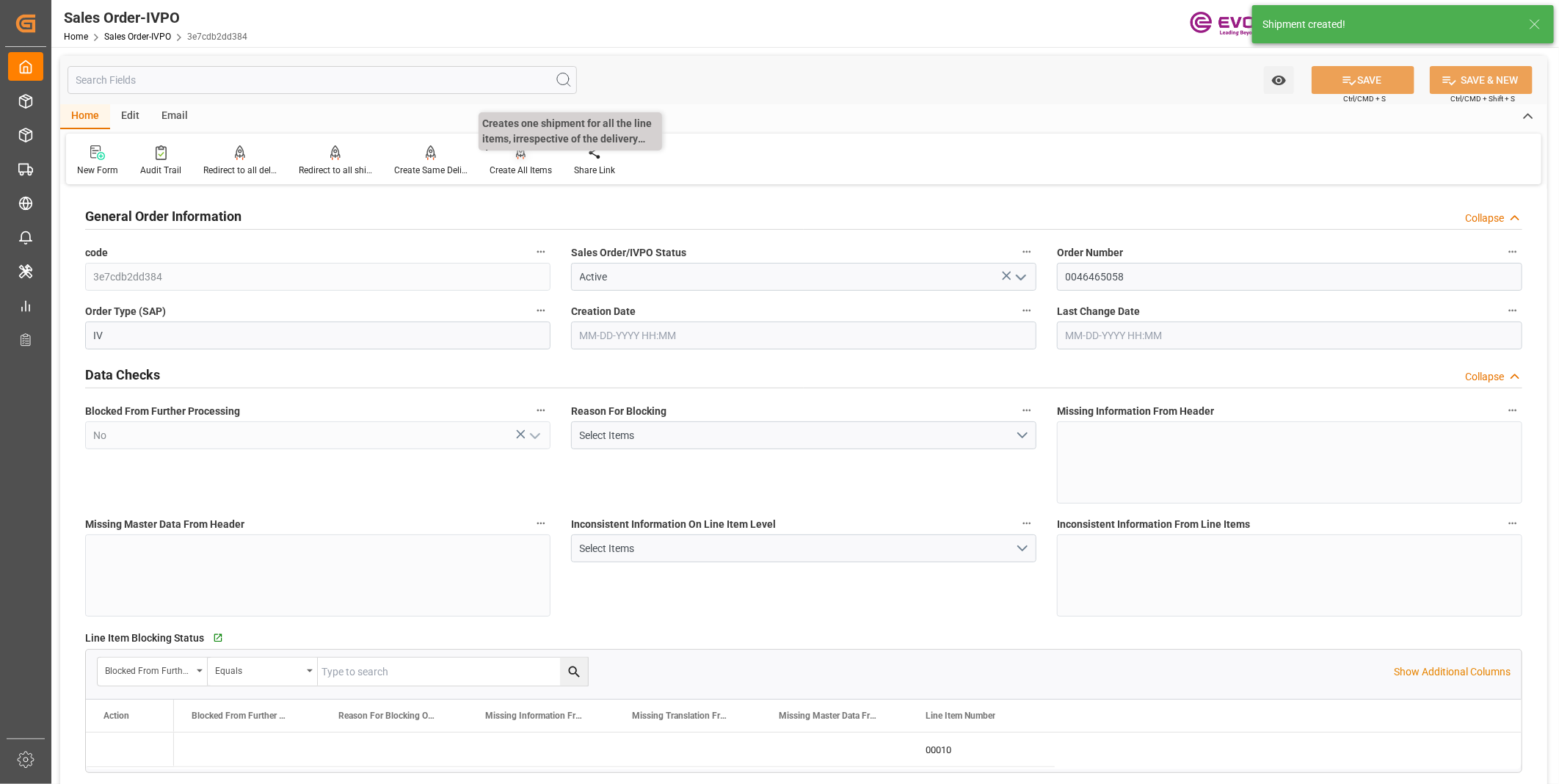
type input "COCTG"
type input "0"
type input "1"
type input "2137.86"
type input "08-14-2025 14:54"
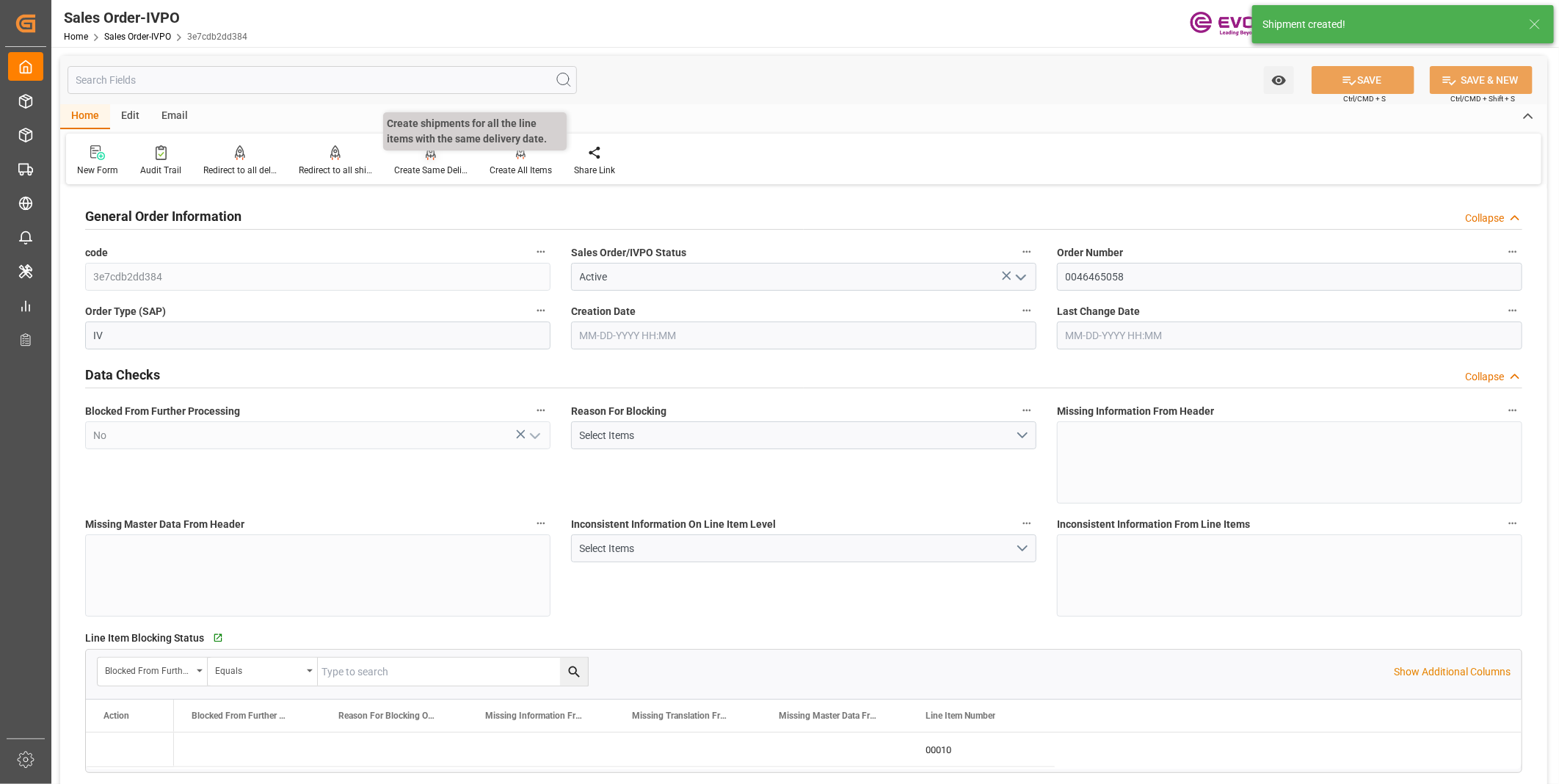
type input "08-26-2025 17:04"
click at [332, 165] on div "Redirect to all shipments" at bounding box center [335, 170] width 74 height 13
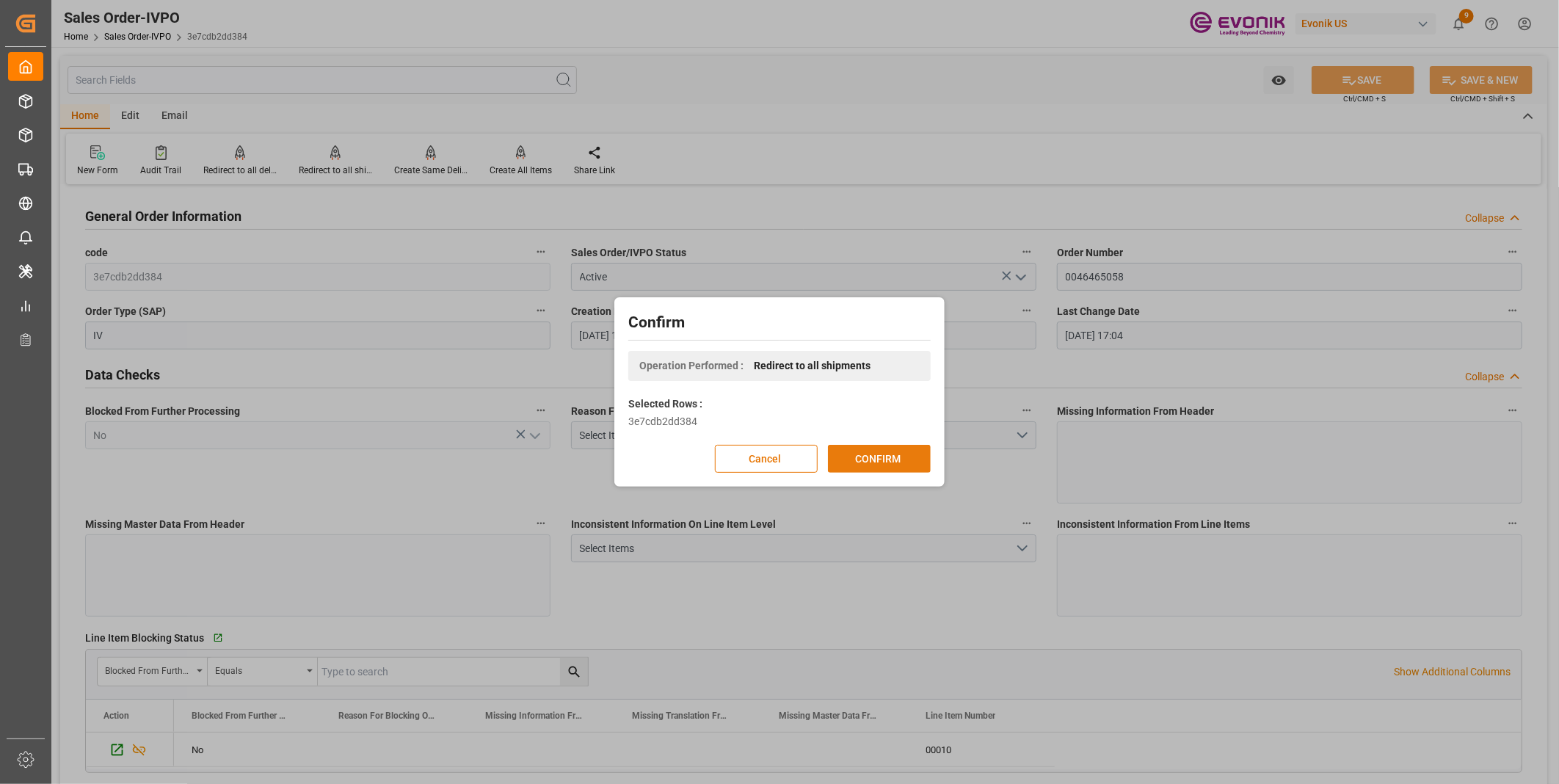
click at [867, 468] on button "CONFIRM" at bounding box center [879, 459] width 103 height 28
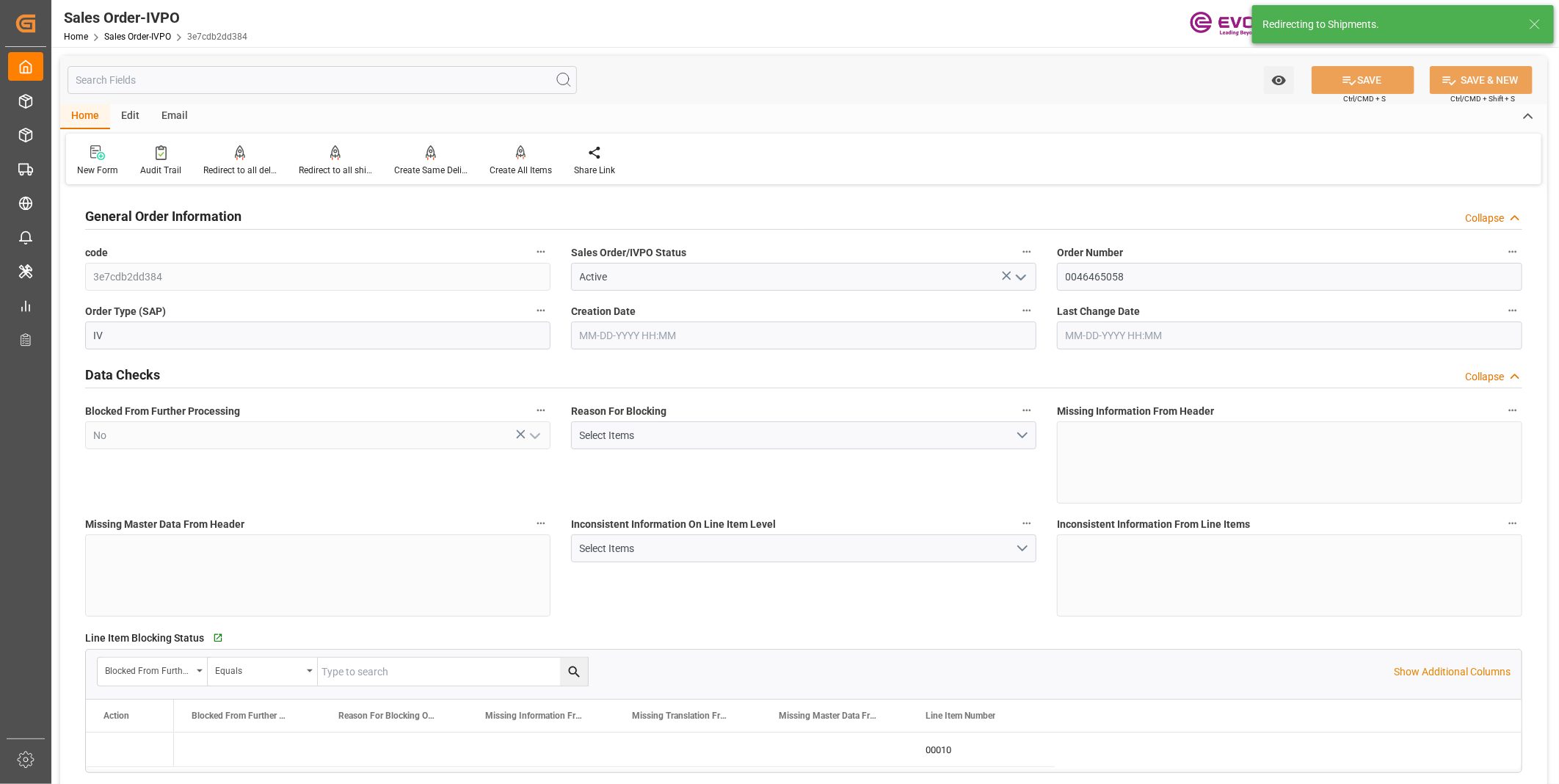
type input "08-14-2025 14:54"
type input "08-26-2025 17:04"
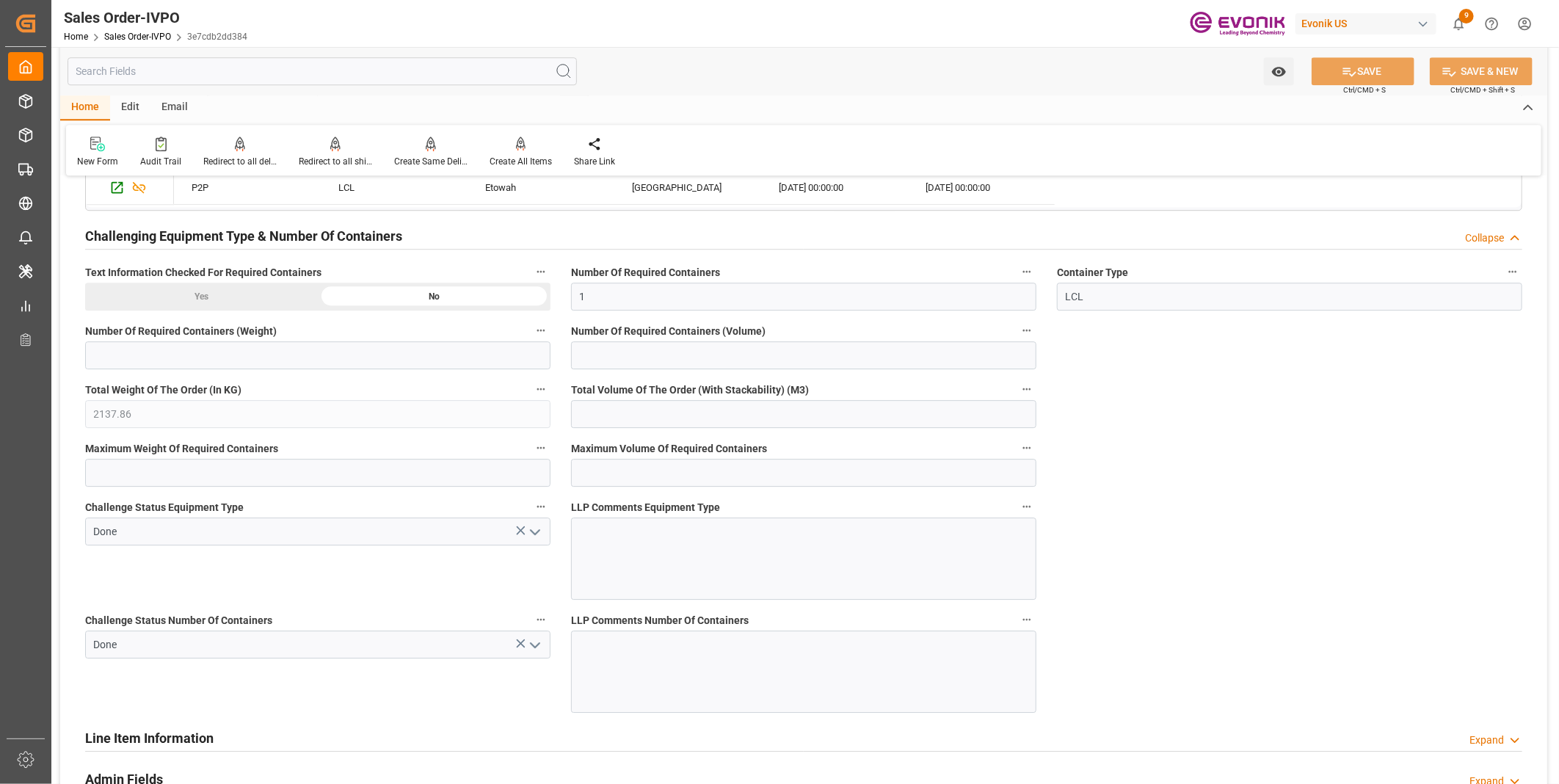
scroll to position [2932, 0]
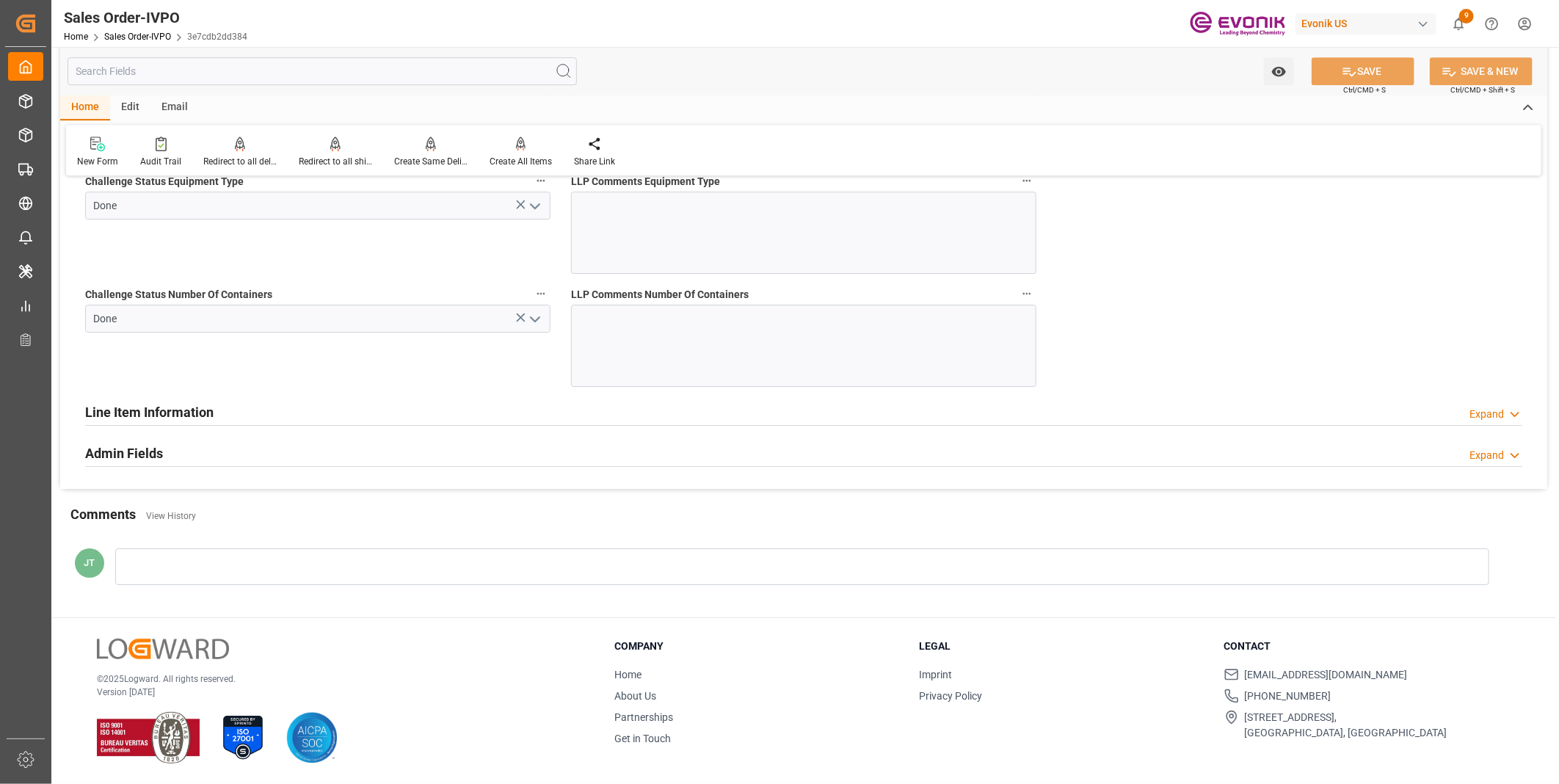
click at [165, 406] on h2 "Line Item Information" at bounding box center [149, 412] width 128 height 19
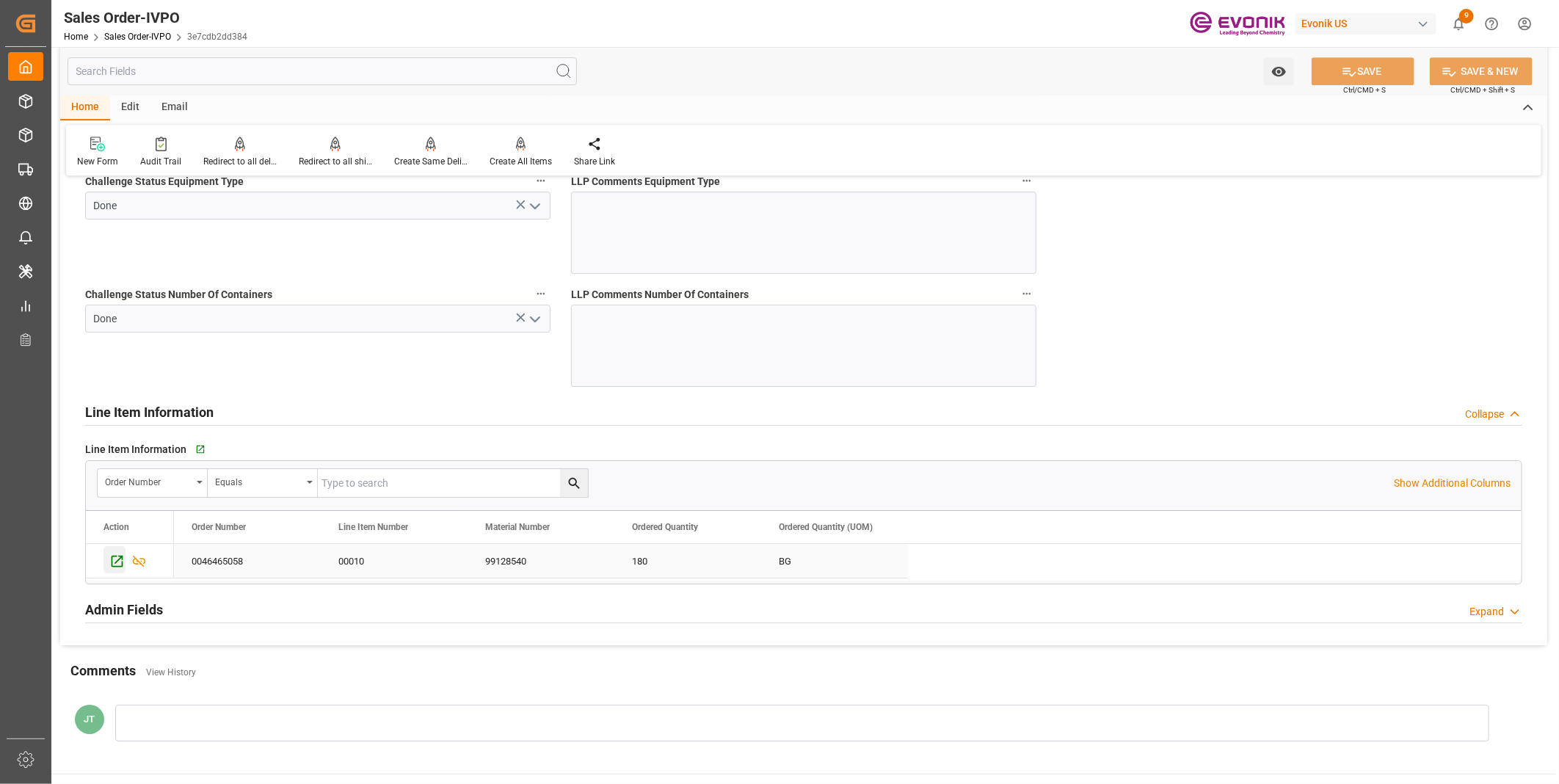
click at [116, 558] on icon "Press SPACE to select this row." at bounding box center [117, 560] width 15 height 15
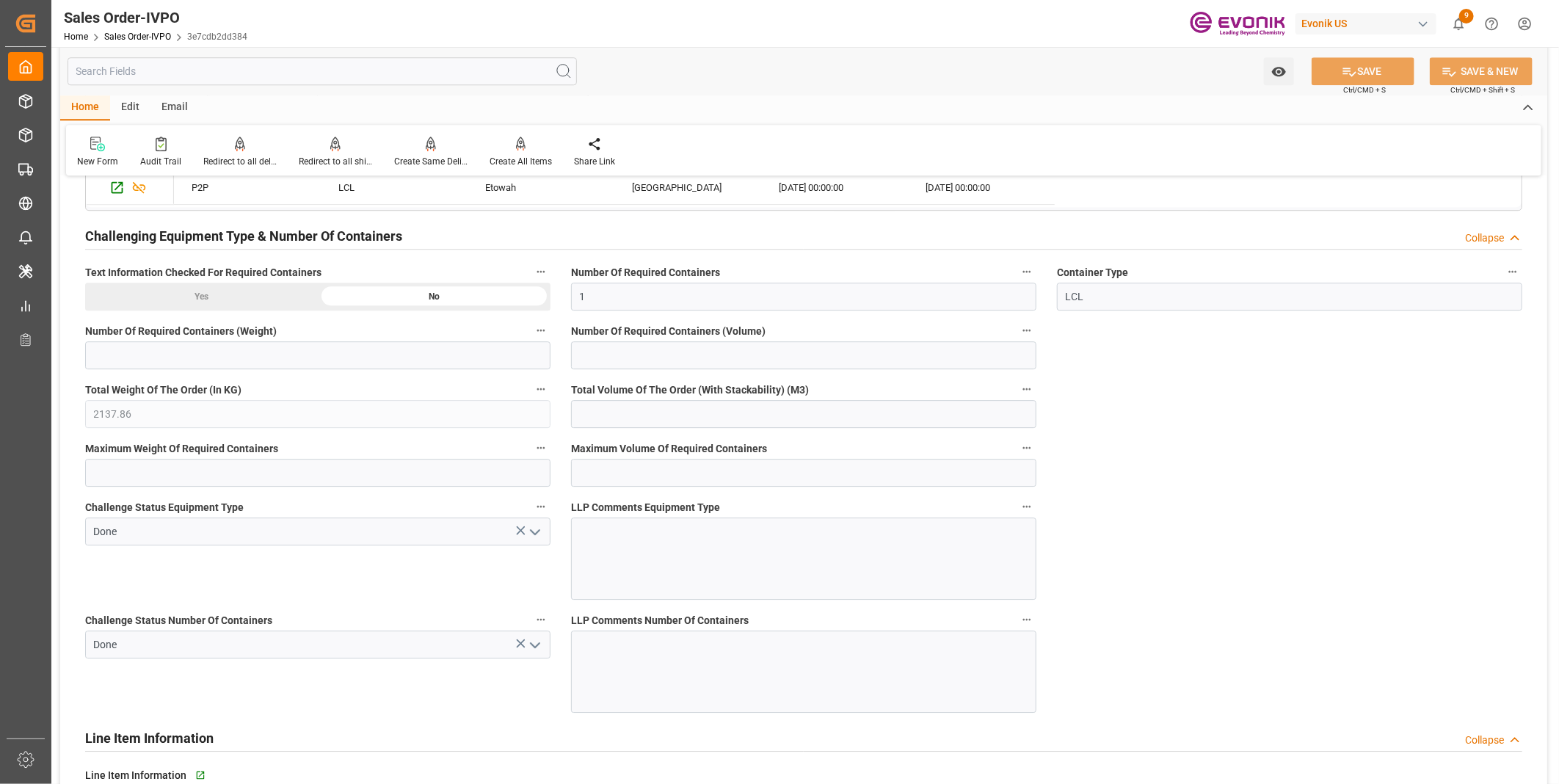
scroll to position [2361, 0]
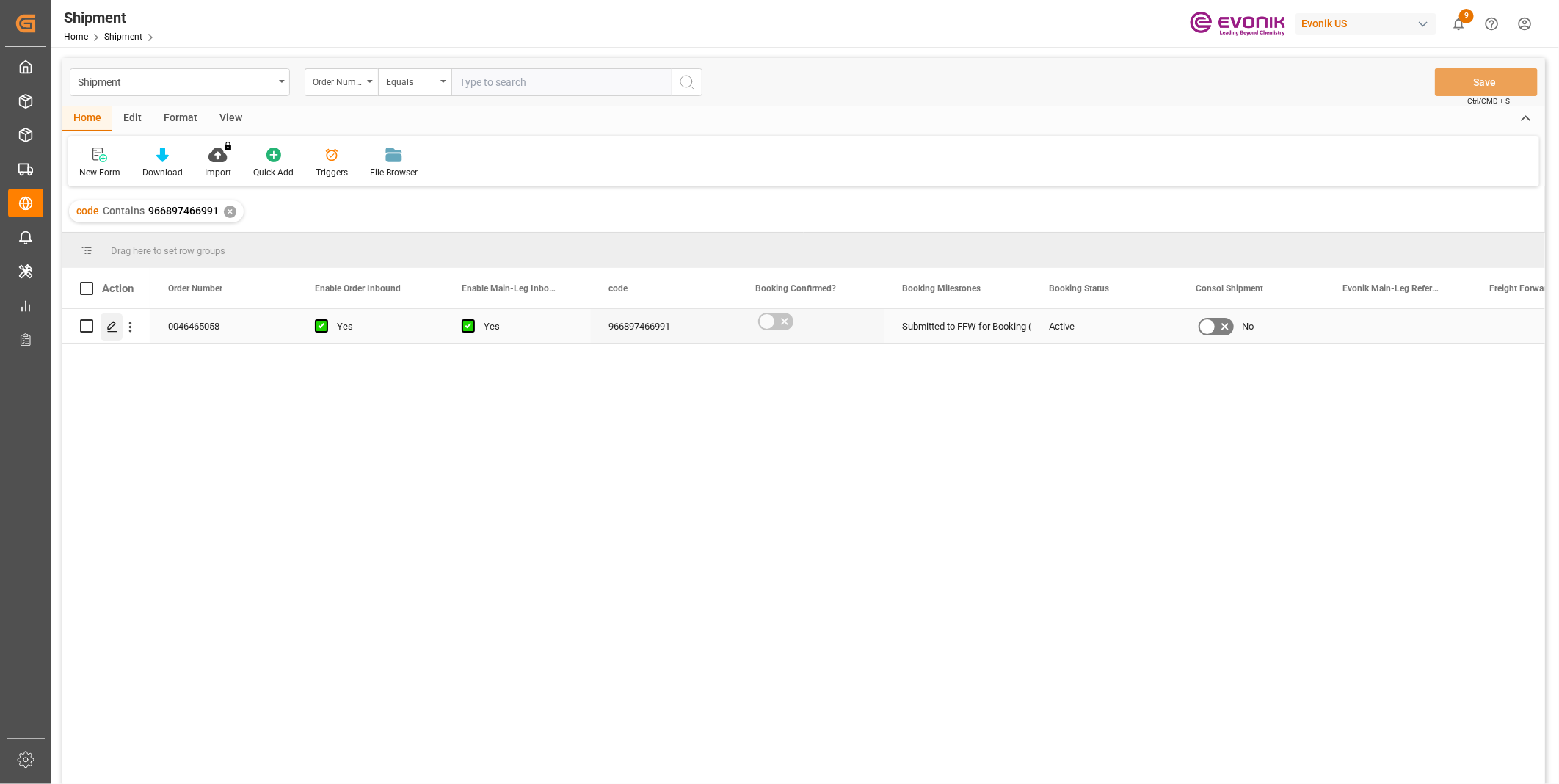
click at [111, 328] on polygon "Press SPACE to select this row." at bounding box center [111, 324] width 7 height 7
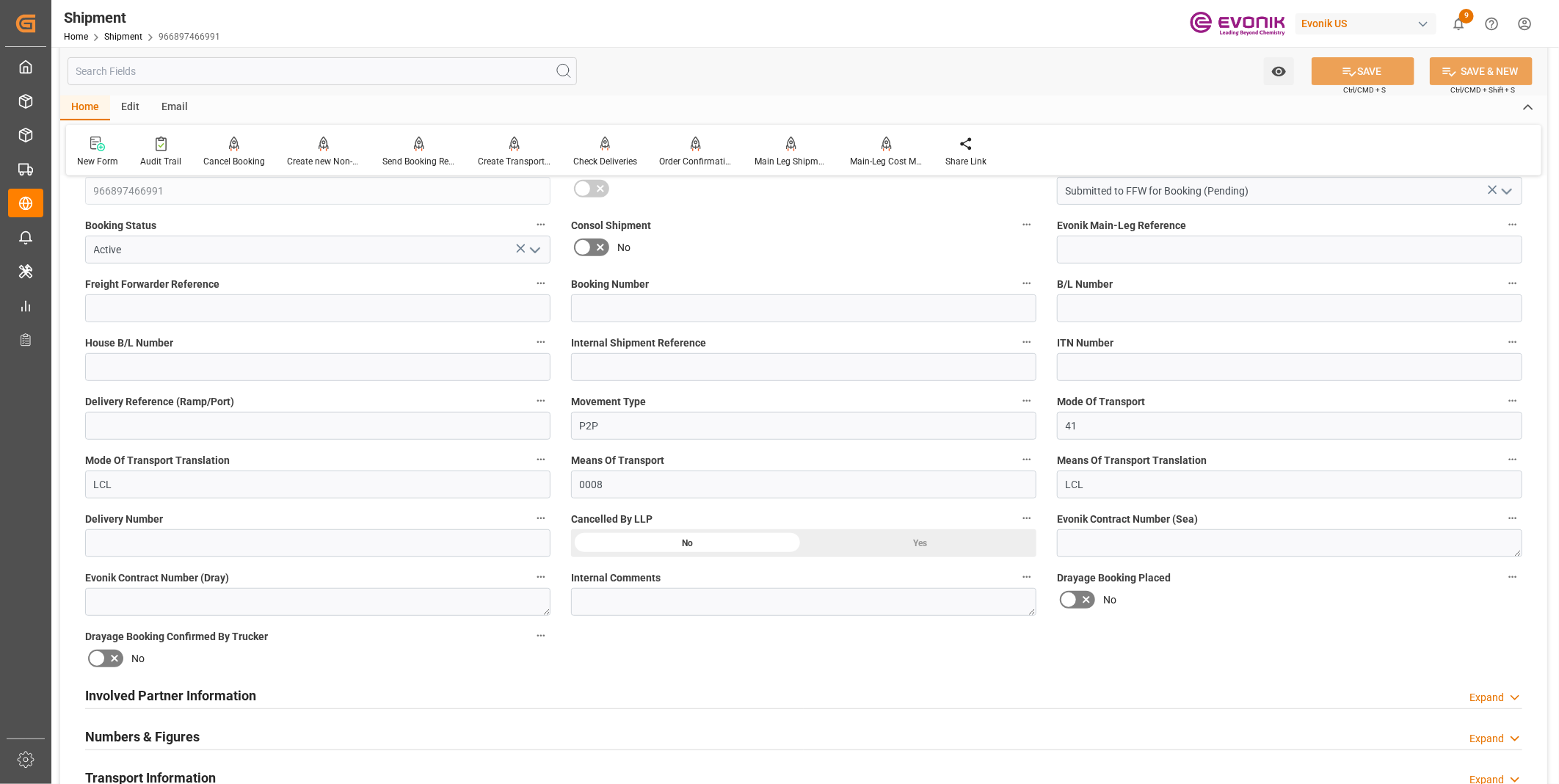
scroll to position [489, 0]
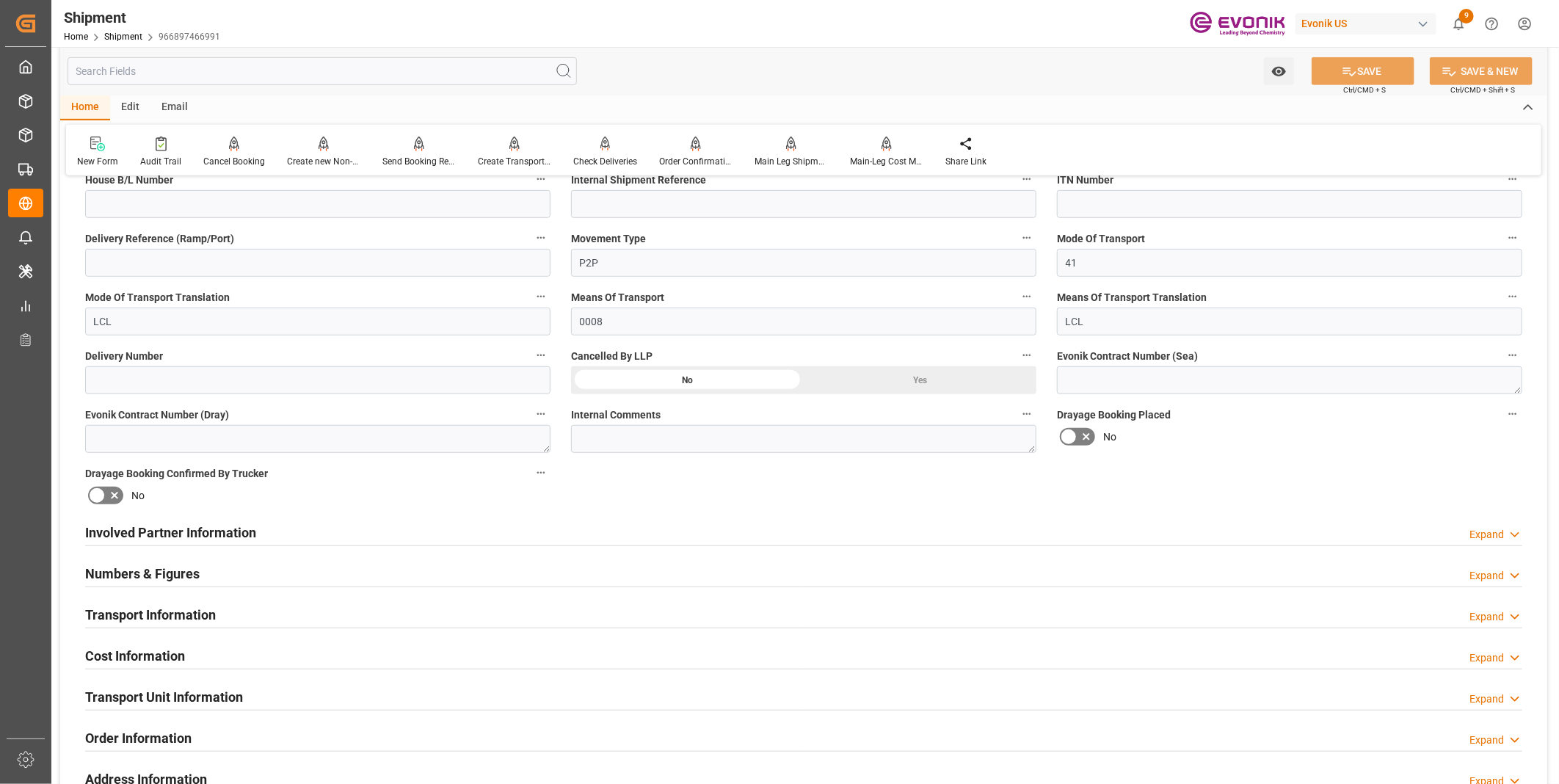
click at [382, 529] on div "Involved Partner Information Expand" at bounding box center [804, 531] width 1437 height 28
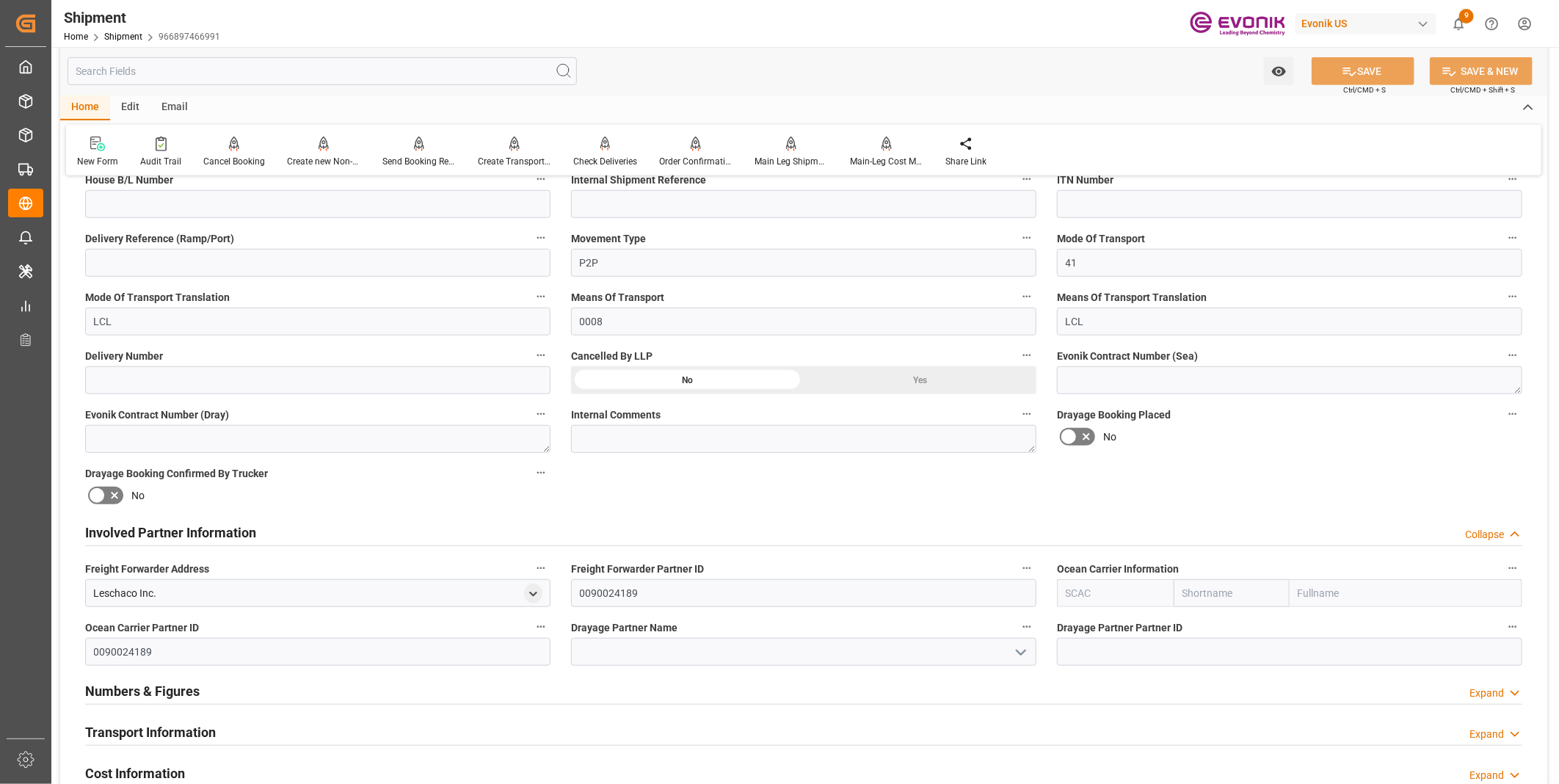
click at [1067, 589] on input "text" at bounding box center [1115, 593] width 117 height 28
click at [1083, 630] on div "ALRB" at bounding box center [1079, 625] width 43 height 33
type input "ALRB"
type input "AC Containerline"
type input "AC Containerline GmbH"
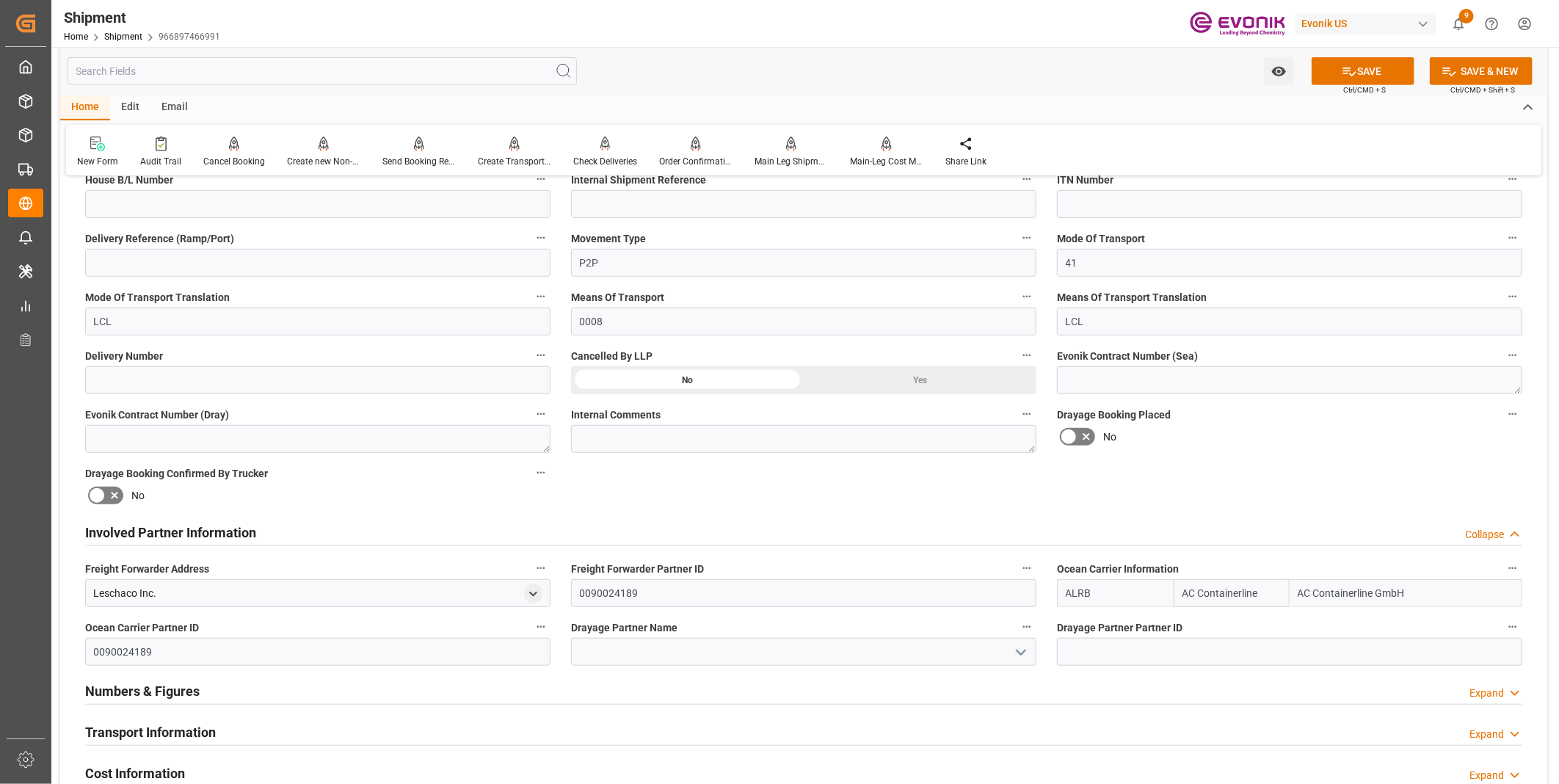
type input "ALRB"
click at [632, 646] on input at bounding box center [804, 652] width 466 height 28
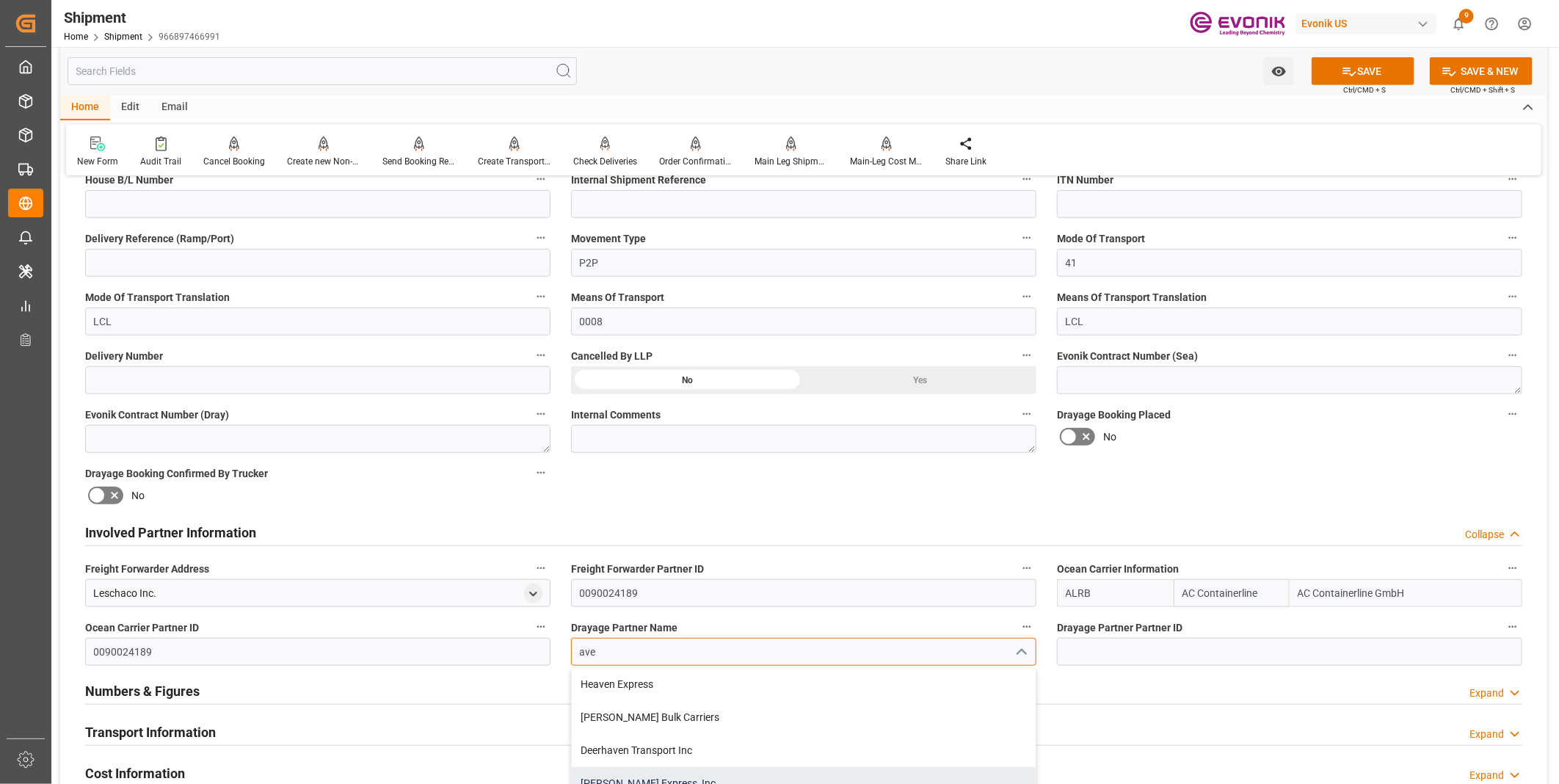
click at [600, 771] on div "Averitt Express, Inc" at bounding box center [804, 783] width 464 height 33
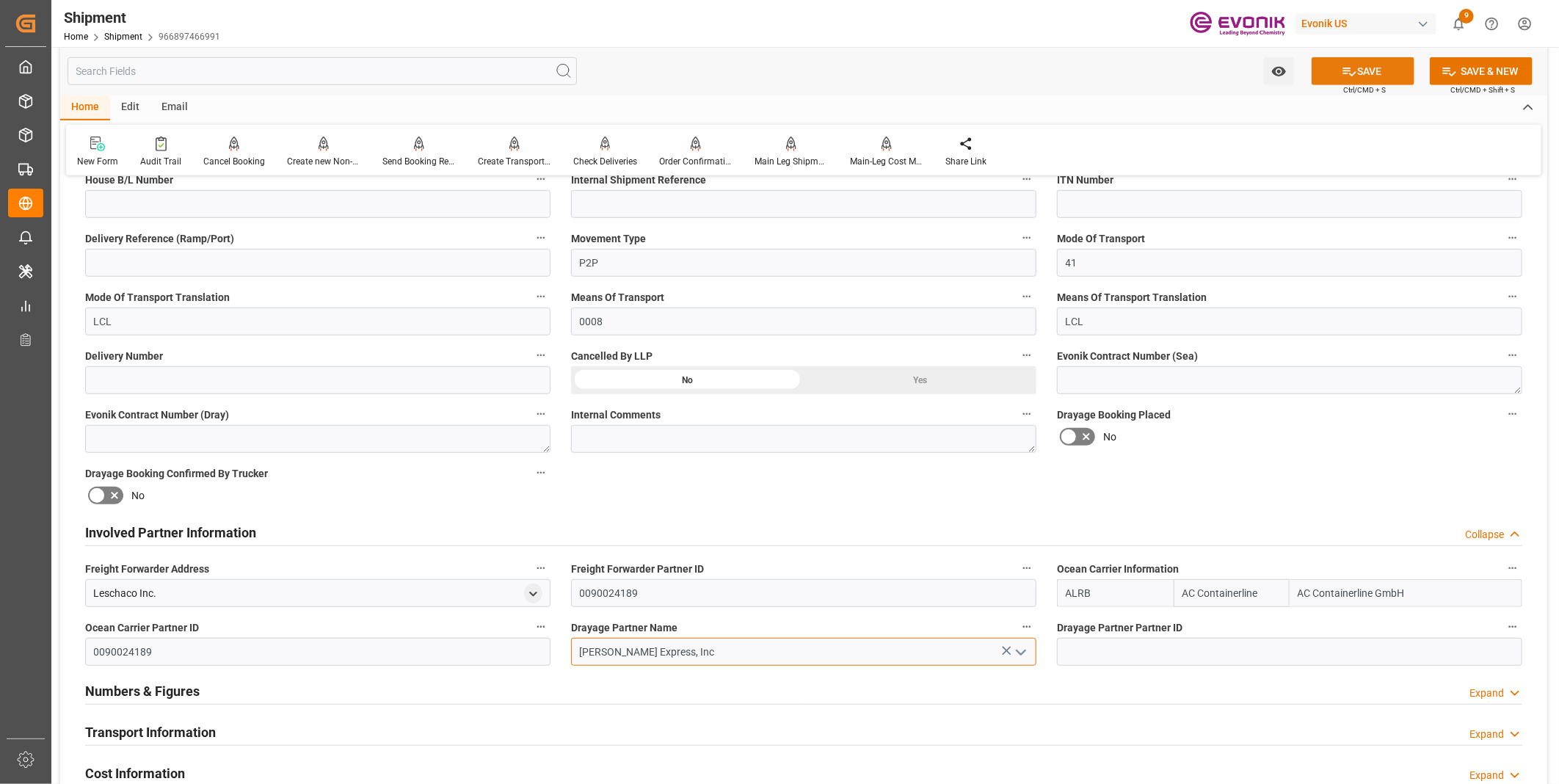
type input "Averitt Express, Inc"
click at [1361, 68] on button "SAVE" at bounding box center [1363, 71] width 103 height 28
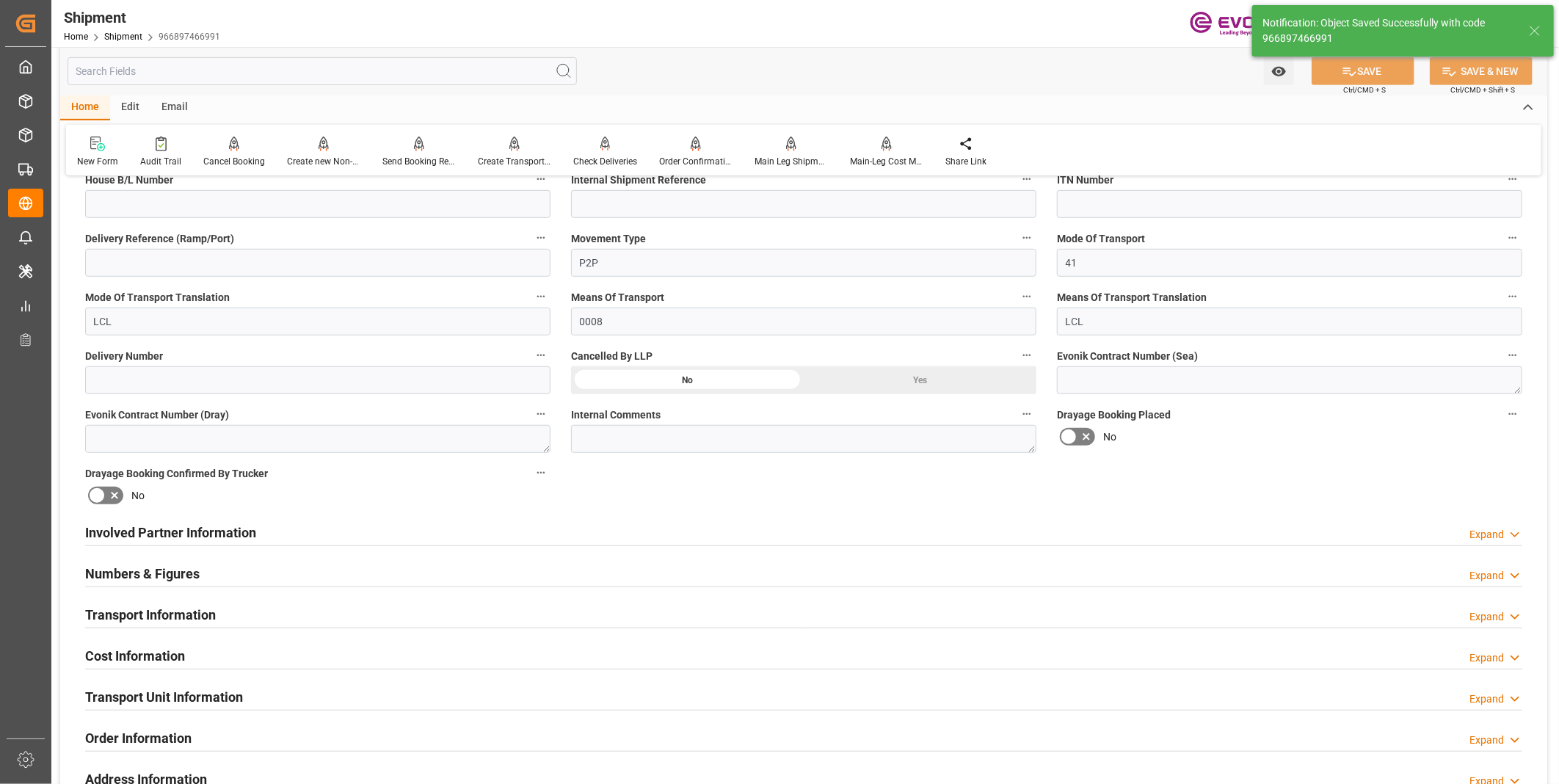
scroll to position [570, 0]
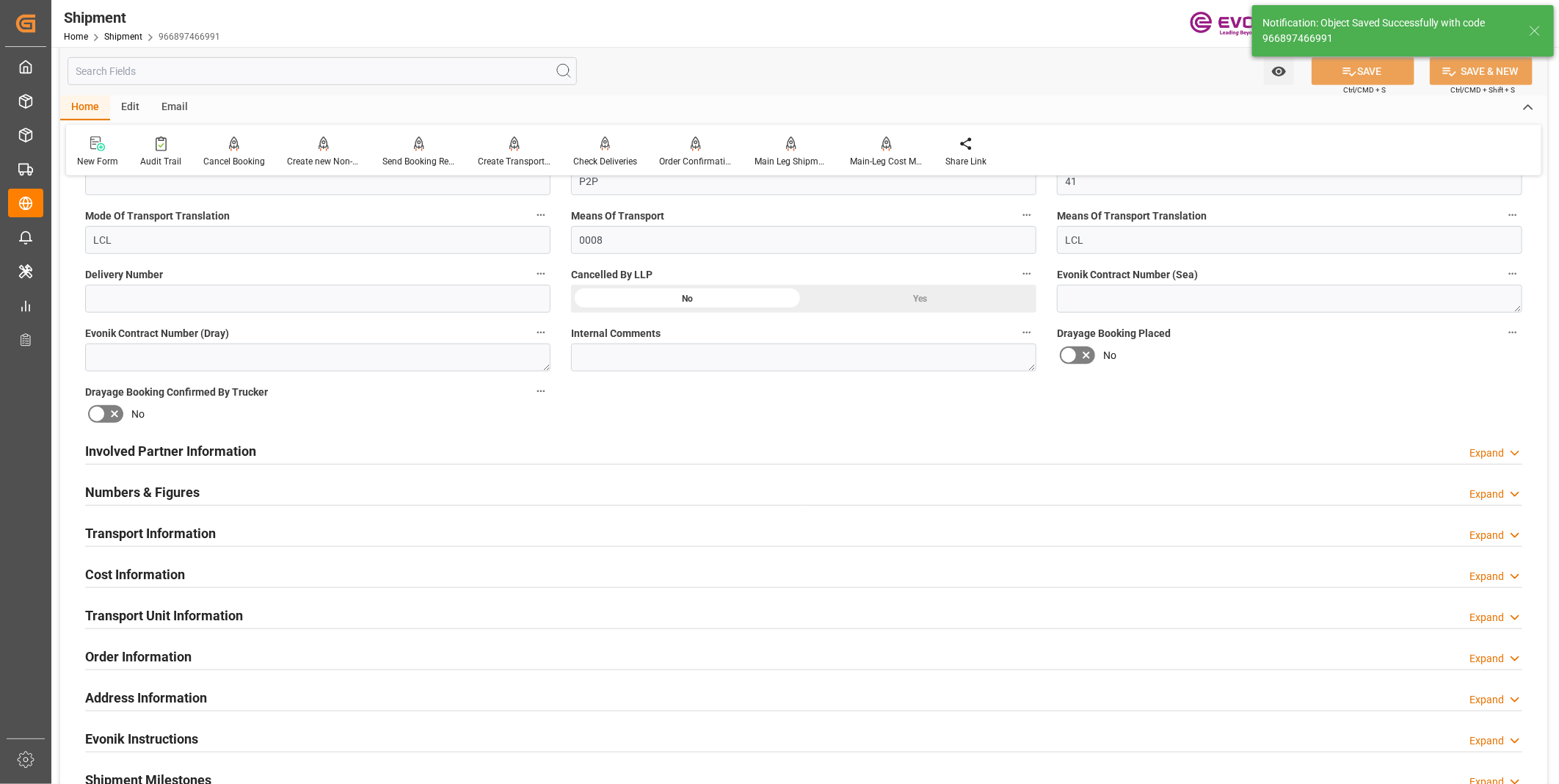
click at [298, 536] on div "Transport Information Expand" at bounding box center [804, 532] width 1437 height 28
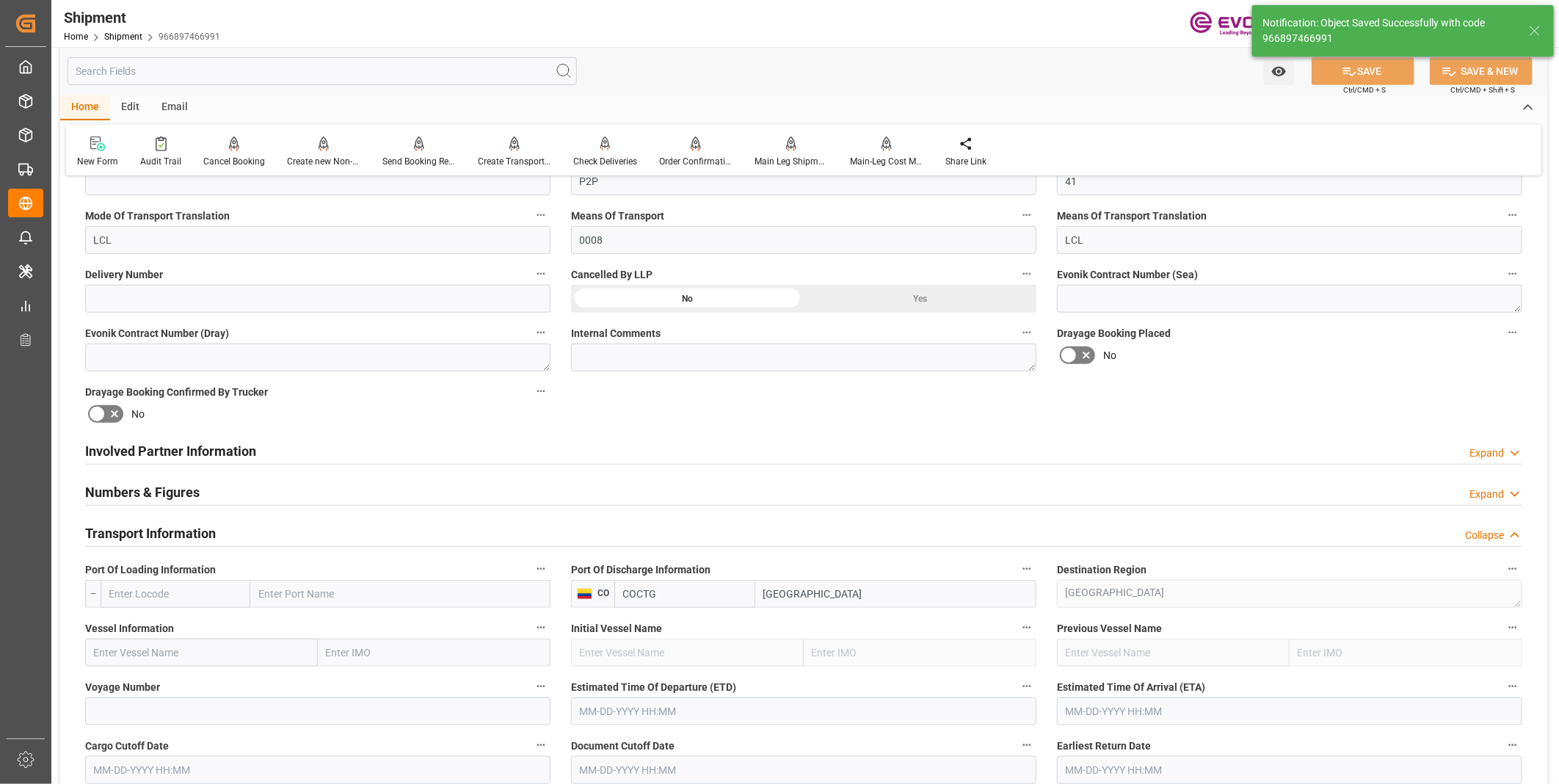
scroll to position [652, 0]
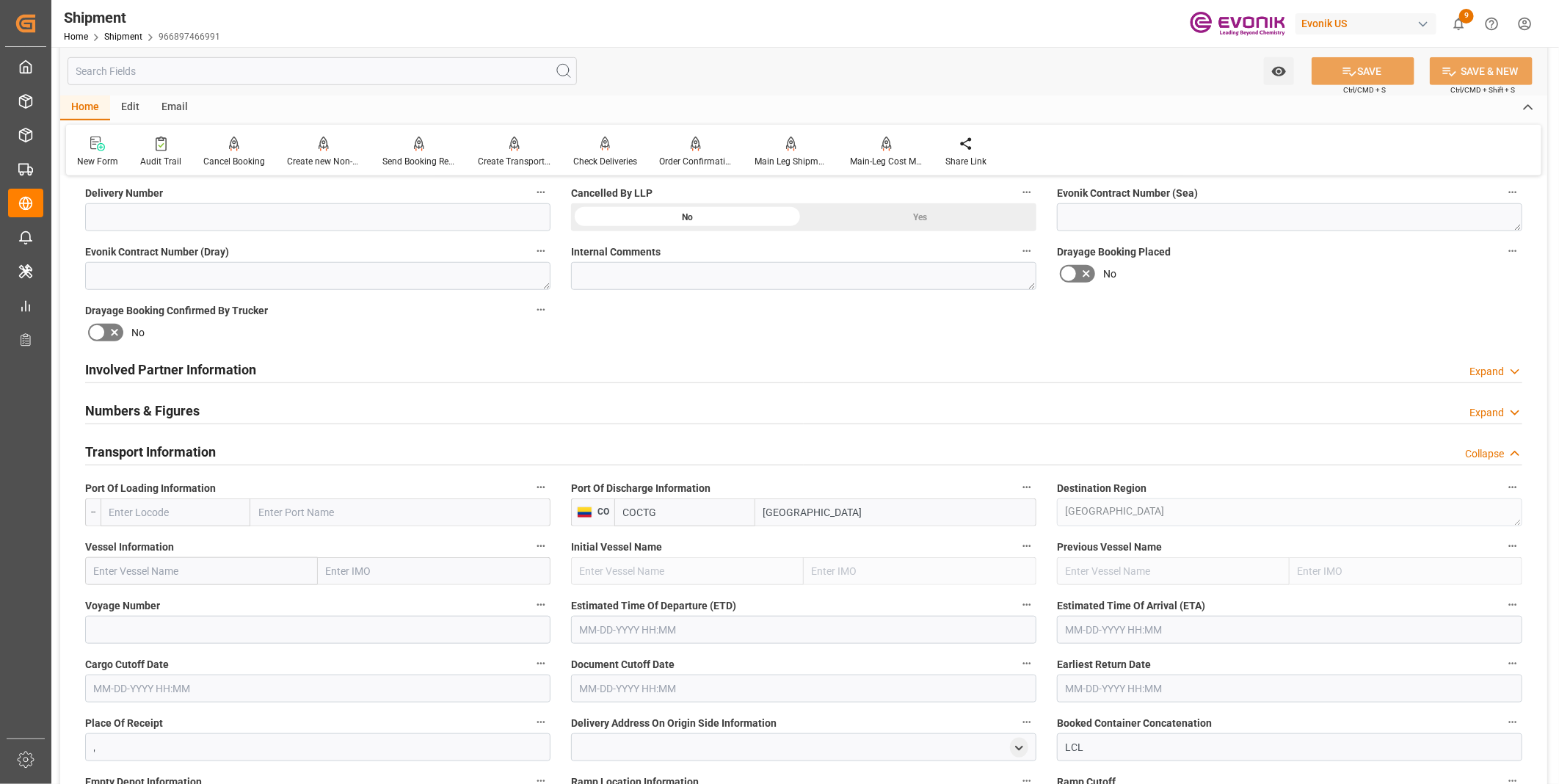
click at [193, 511] on input "text" at bounding box center [175, 512] width 150 height 28
type input "m"
click at [165, 544] on span "USMIA - Miami" at bounding box center [160, 551] width 99 height 27
type input "USMIA"
type input "[GEOGRAPHIC_DATA]"
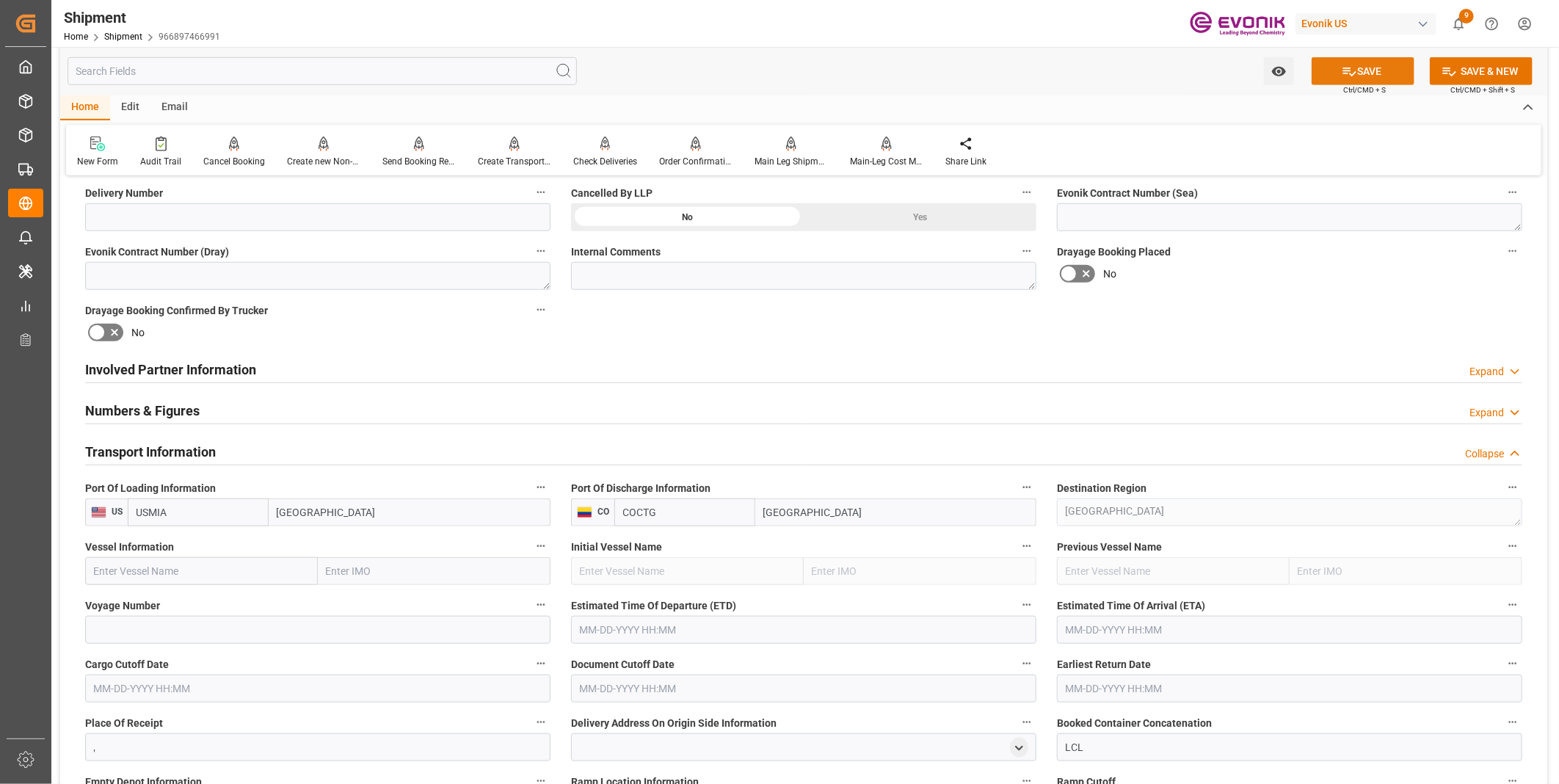
type input "USMIA"
click at [1364, 78] on button "SAVE" at bounding box center [1363, 71] width 103 height 28
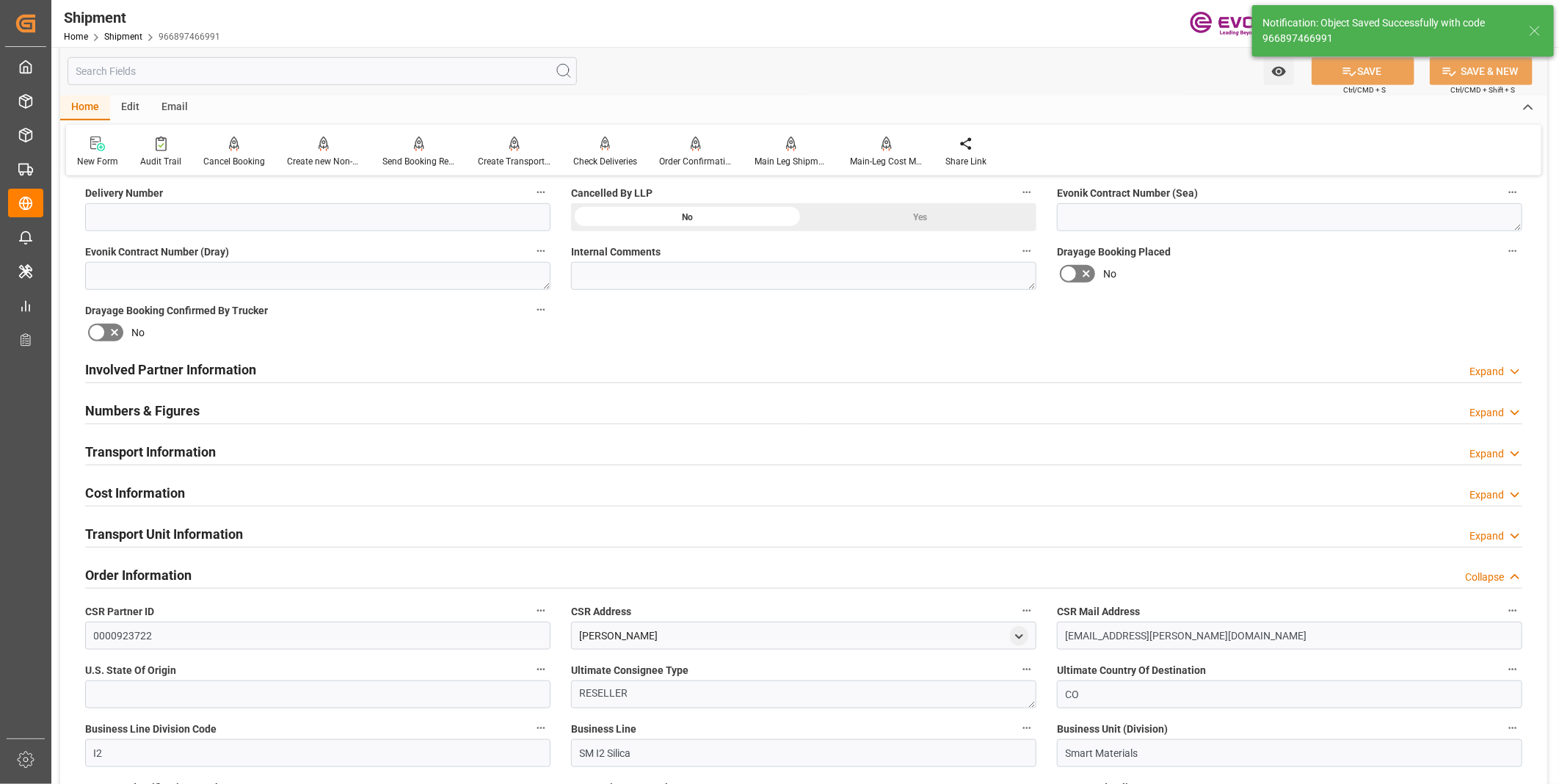
click at [157, 455] on h2 "Transport Information" at bounding box center [150, 452] width 131 height 19
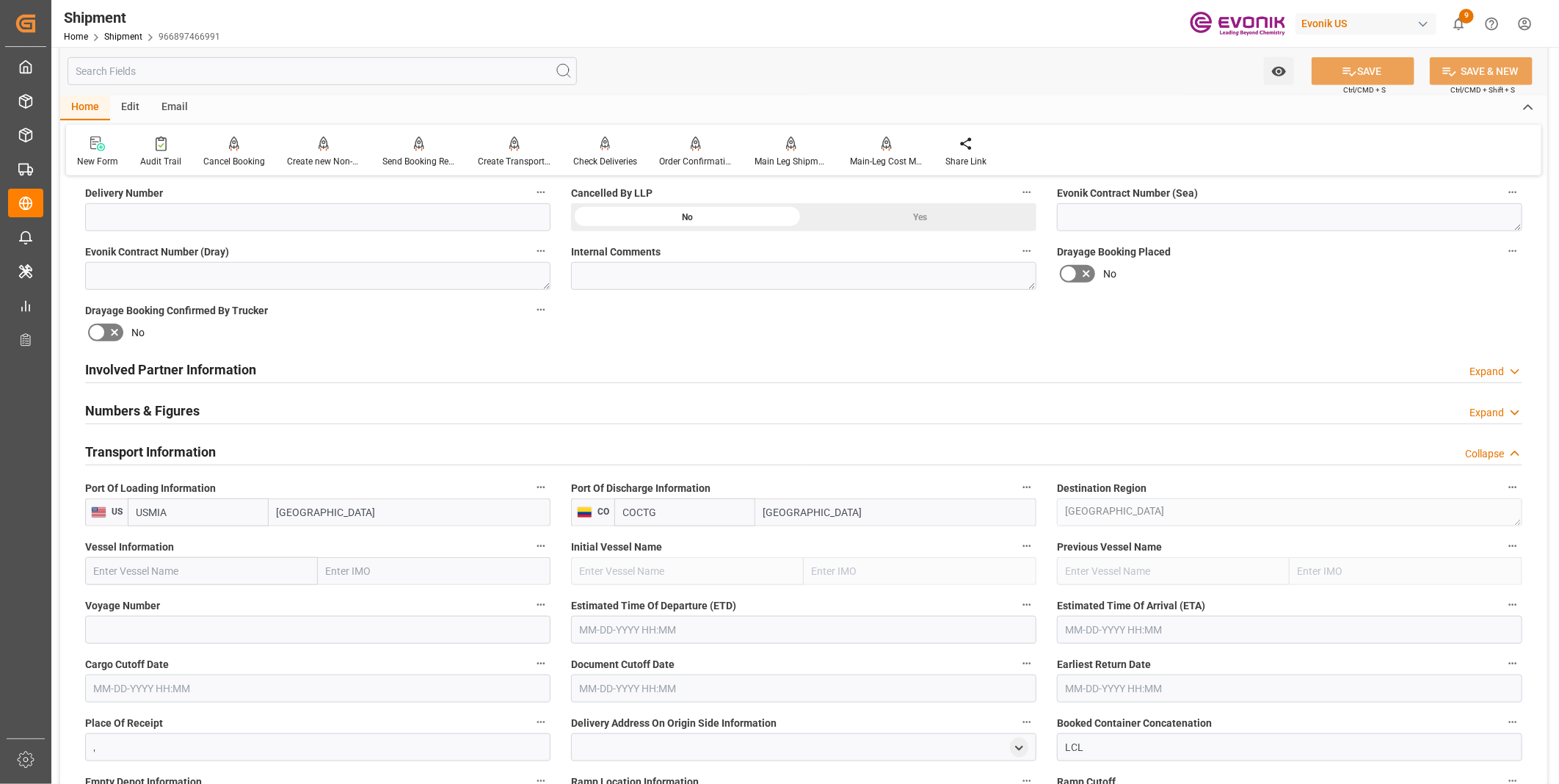
click at [159, 582] on input "text" at bounding box center [201, 571] width 233 height 28
click at [167, 565] on input "text" at bounding box center [201, 571] width 233 height 28
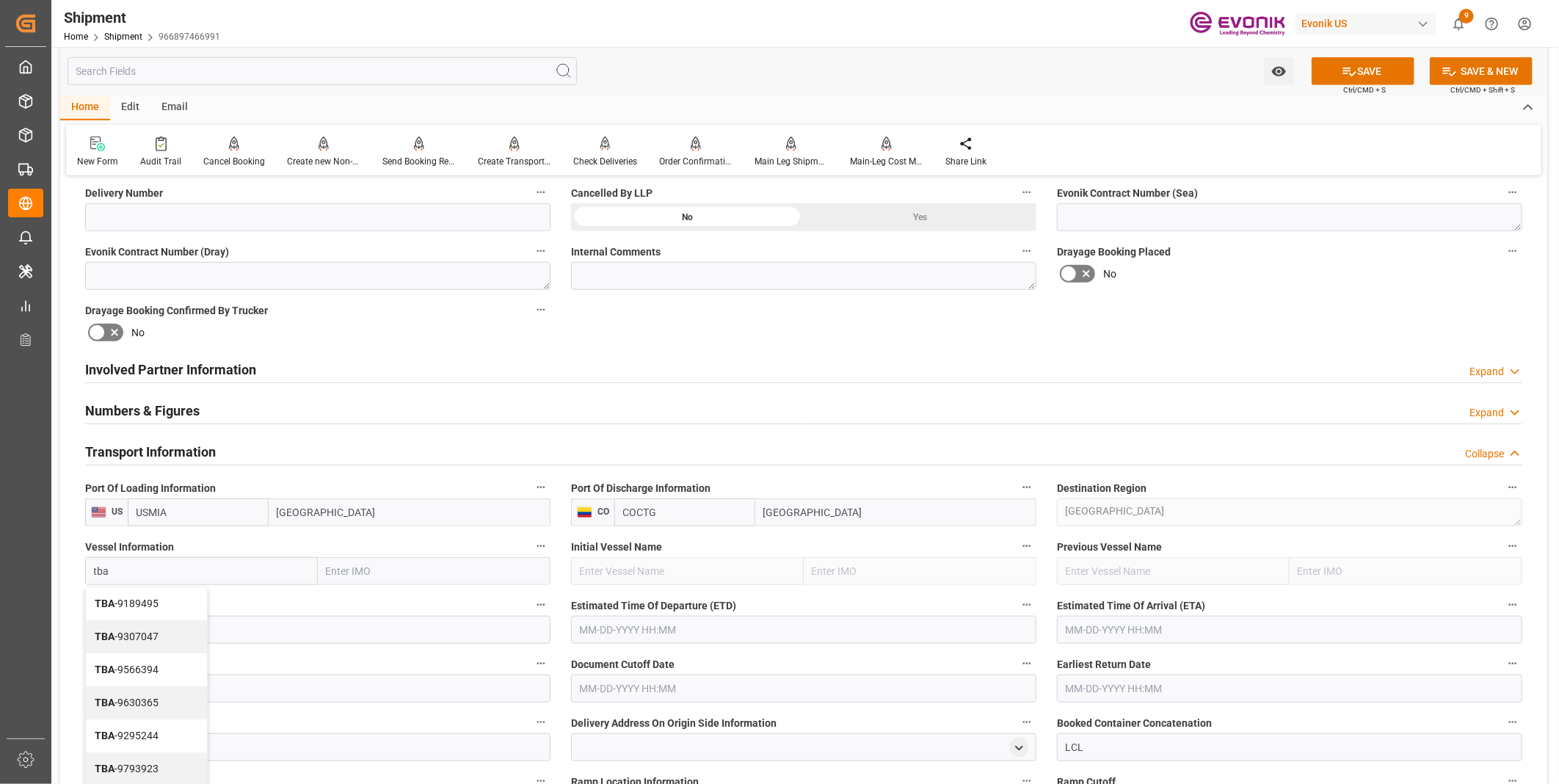
click at [132, 598] on span "TBA - 9189495" at bounding box center [127, 603] width 64 height 11
type input "TBA"
type input "9189495"
type input "TBA"
click at [143, 626] on input at bounding box center [318, 629] width 466 height 28
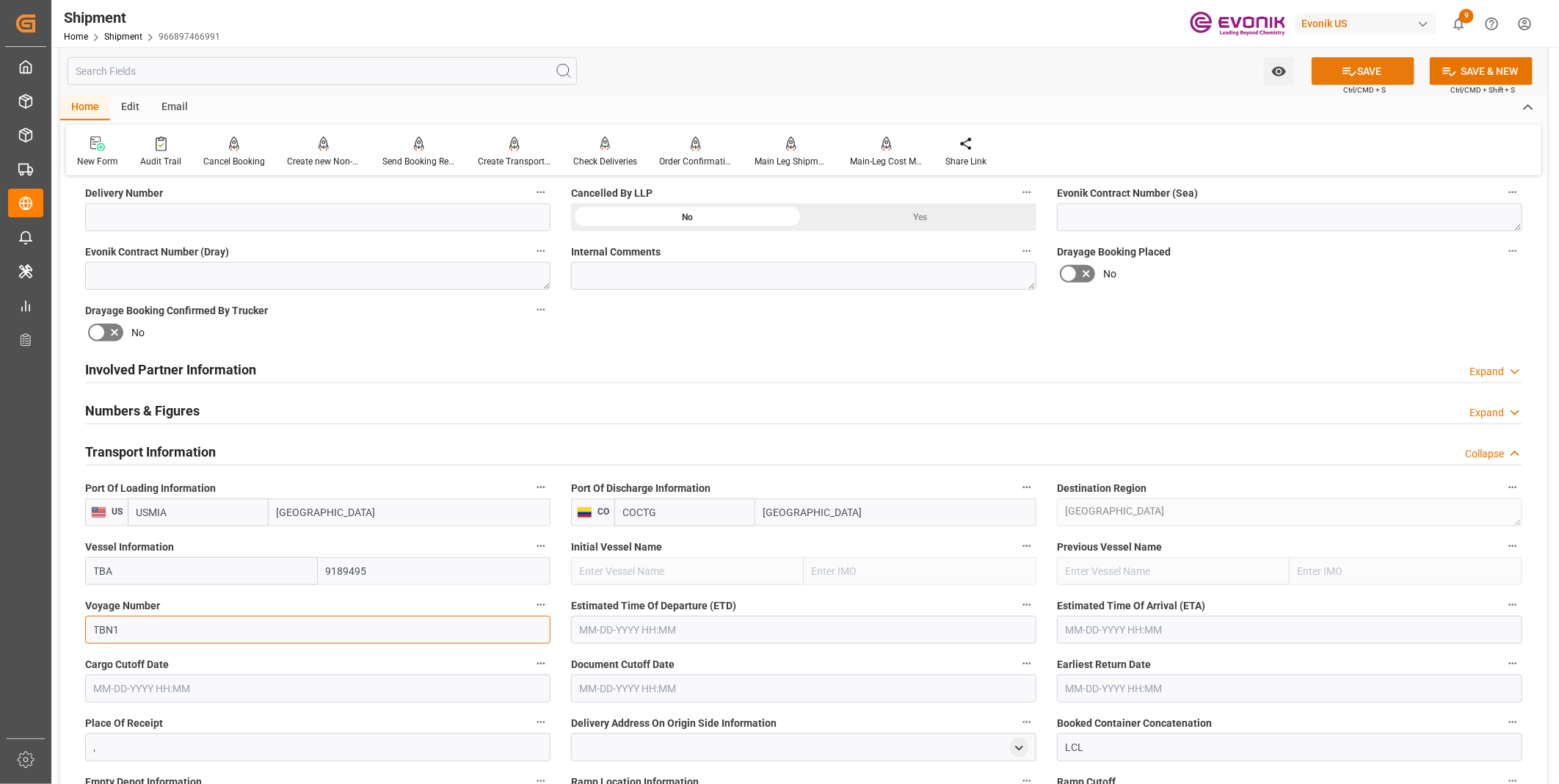
type input "TBN1"
click at [1382, 70] on button "SAVE" at bounding box center [1363, 71] width 103 height 28
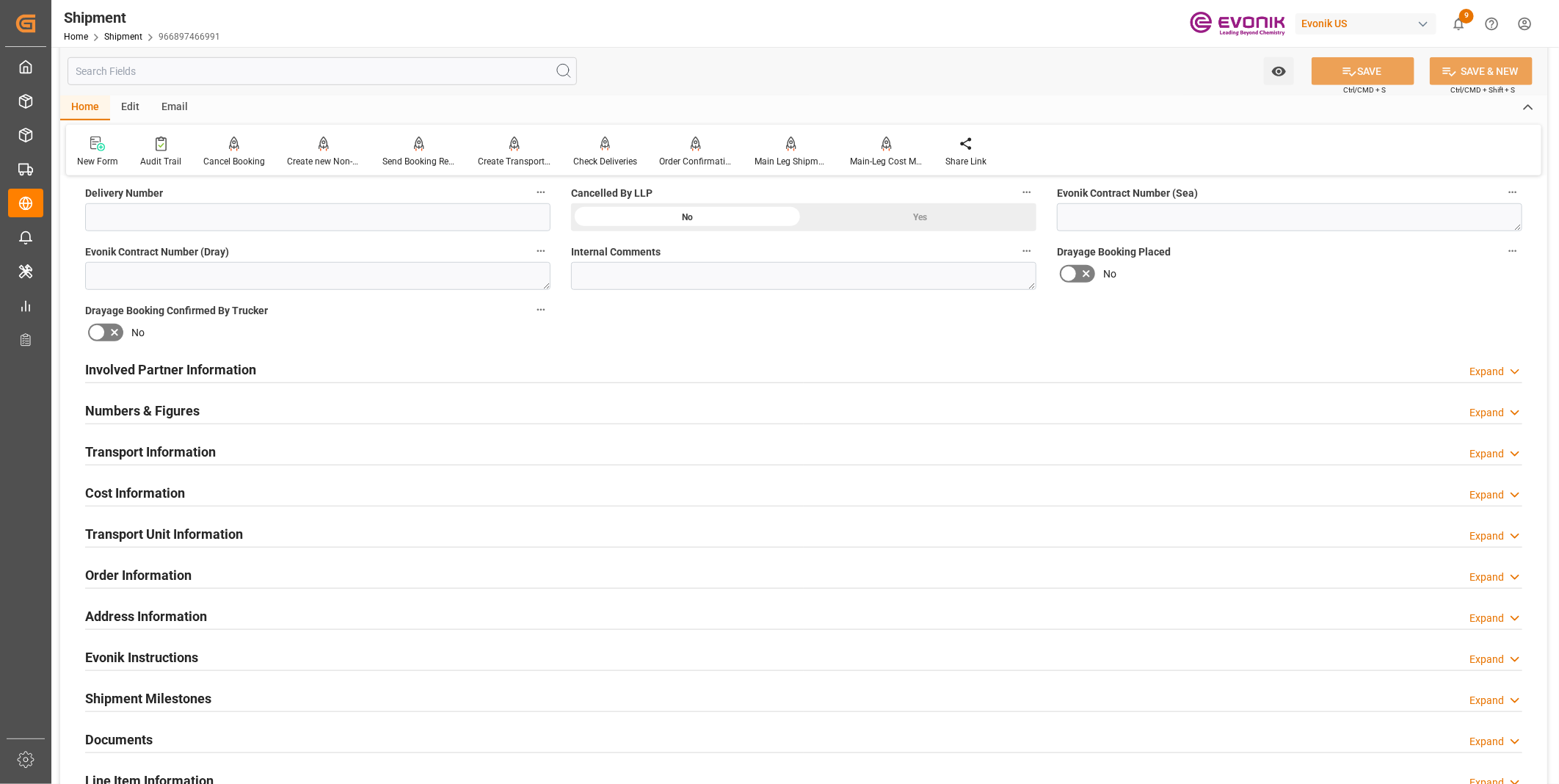
click at [368, 371] on div "Involved Partner Information Expand" at bounding box center [804, 368] width 1437 height 28
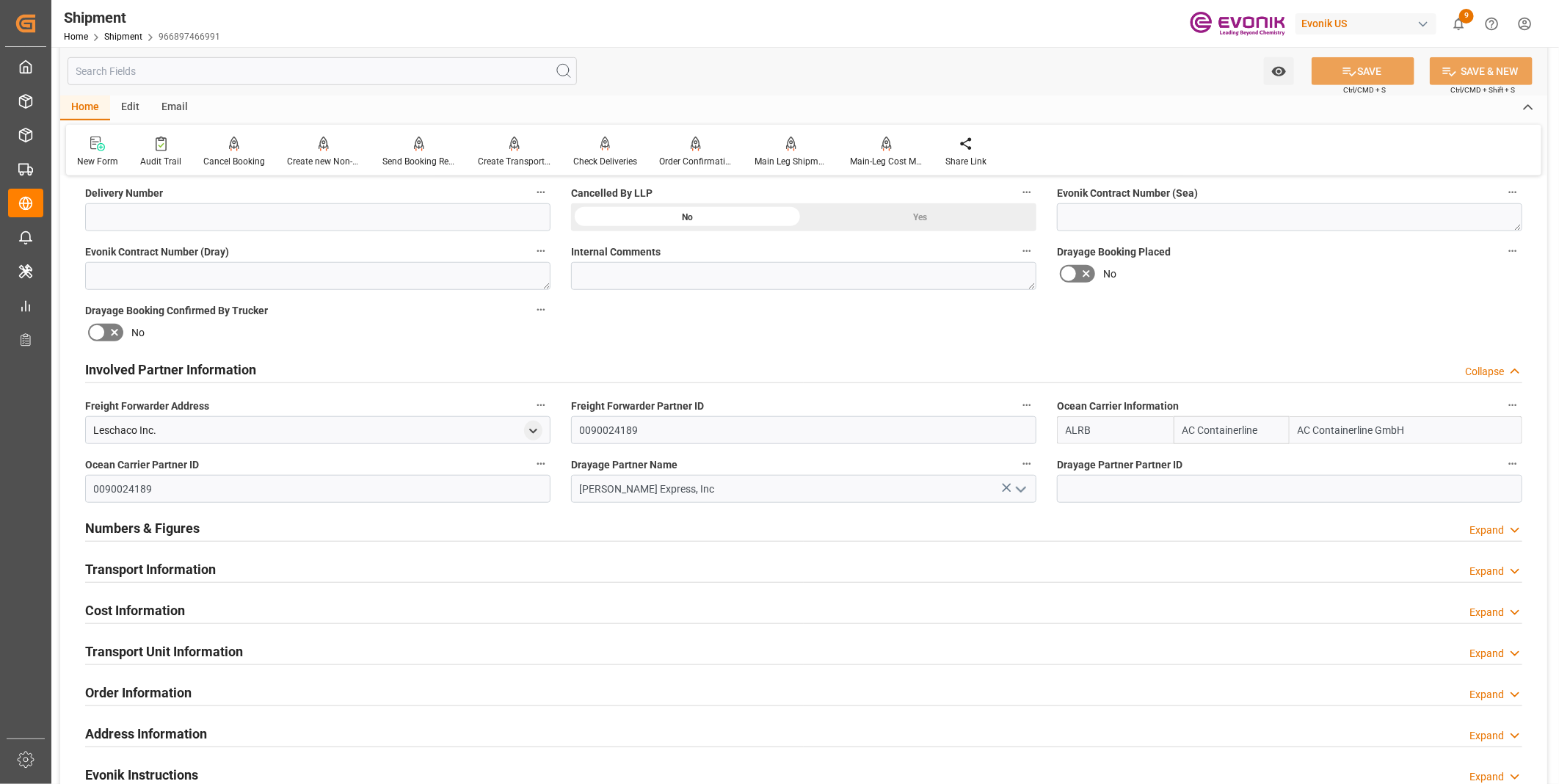
click at [314, 567] on div "Transport Information Expand" at bounding box center [804, 568] width 1437 height 28
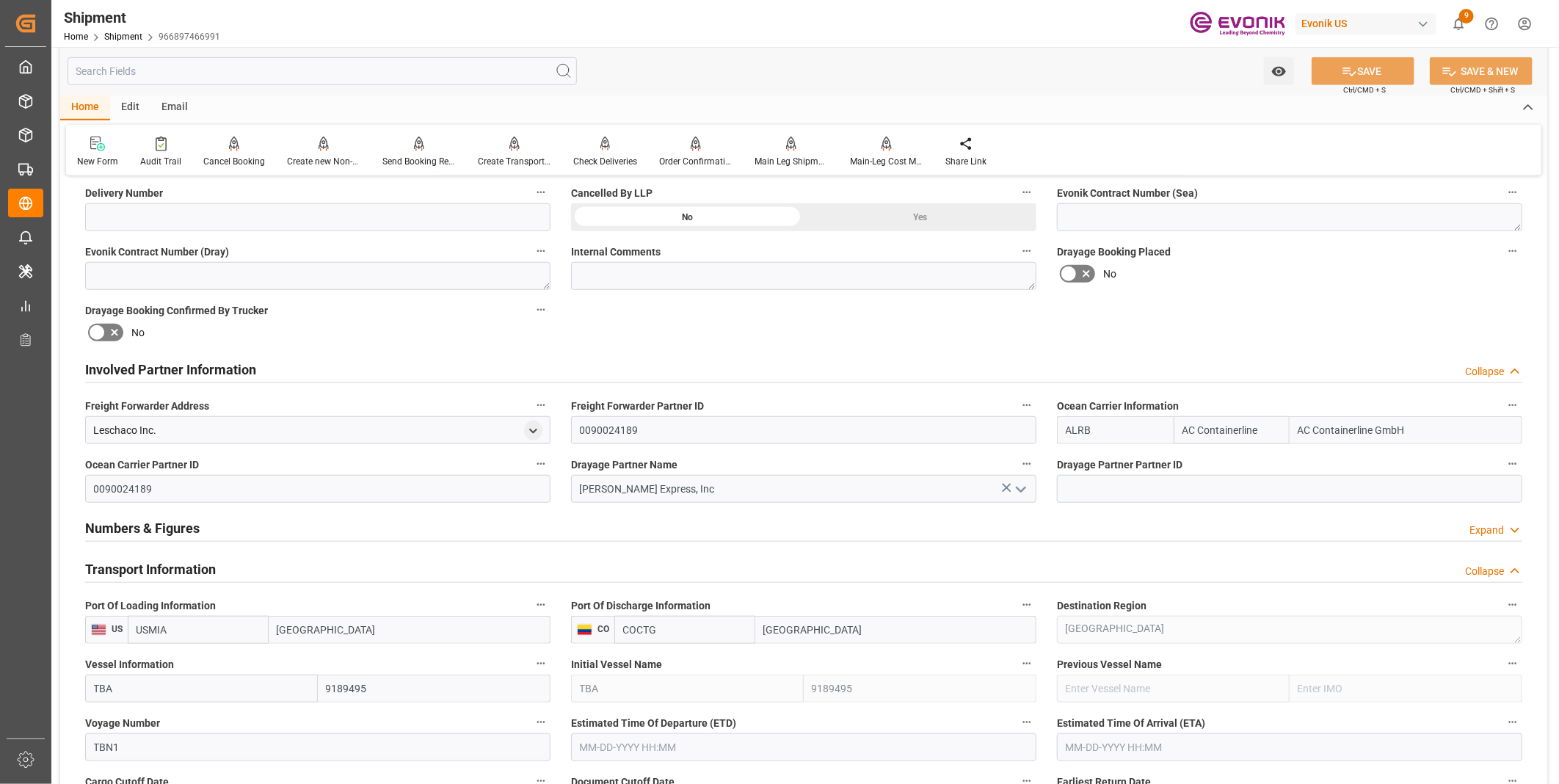
scroll to position [816, 0]
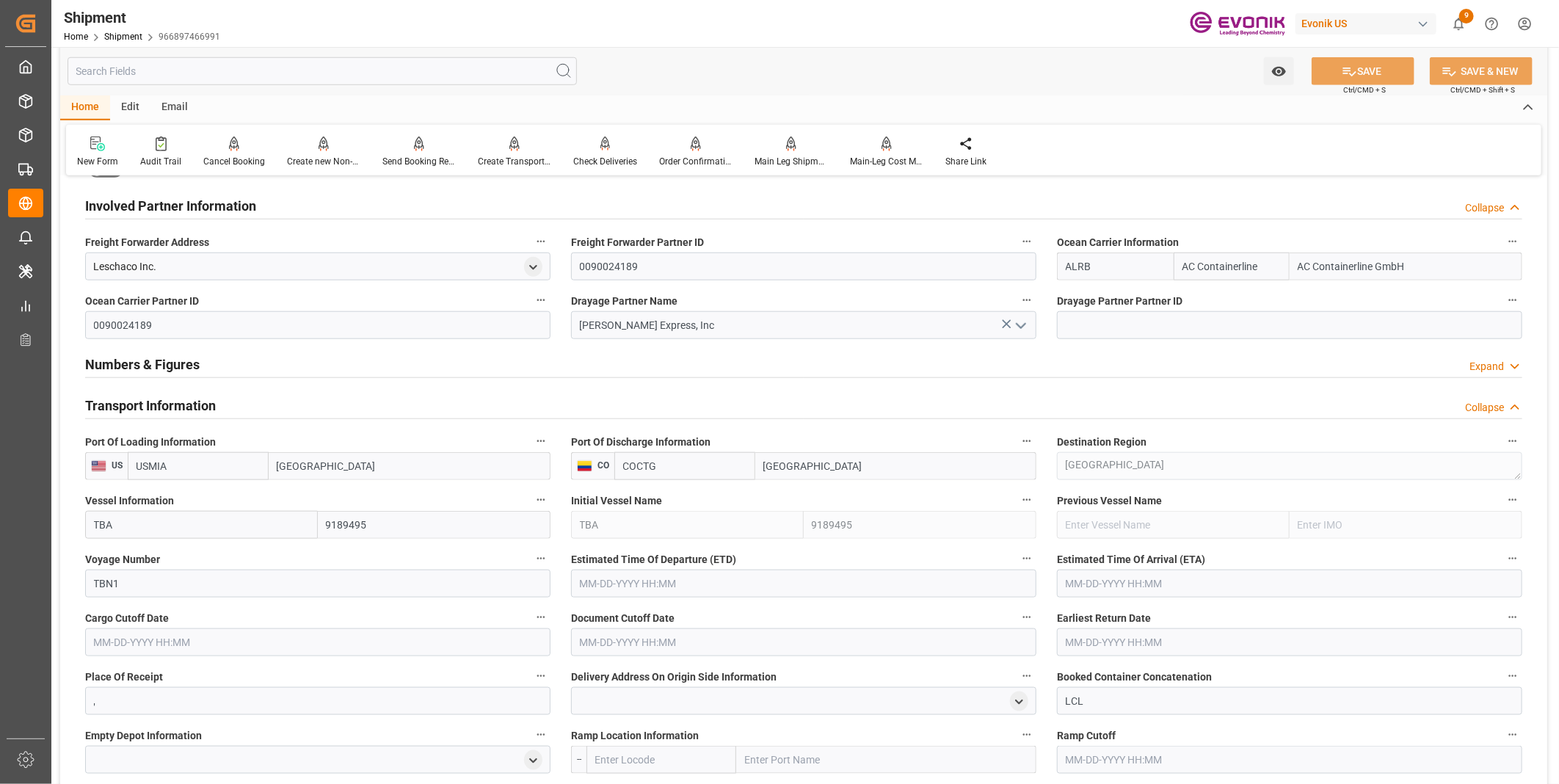
click at [665, 584] on input "text" at bounding box center [804, 583] width 466 height 28
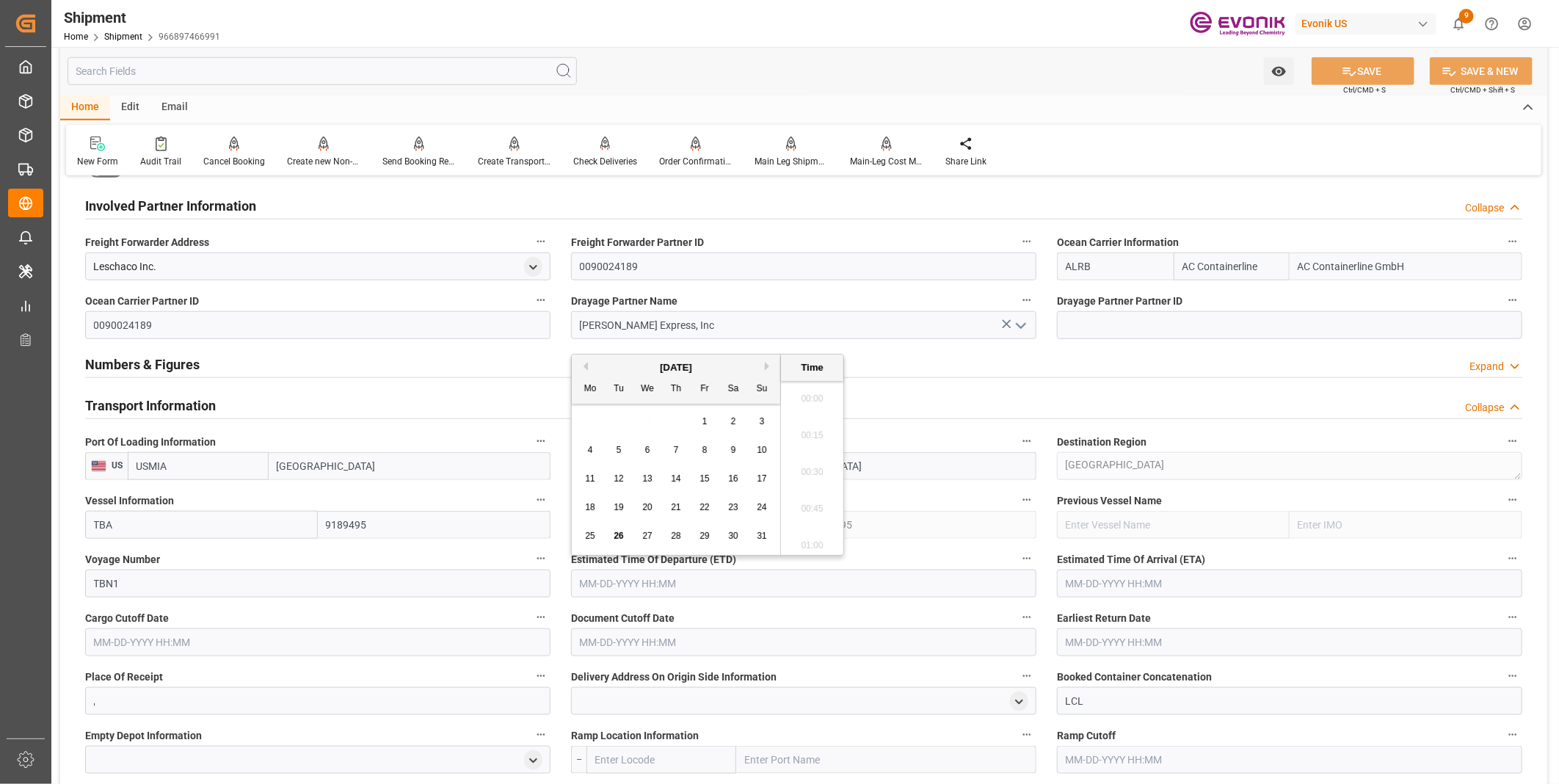
scroll to position [1876, 0]
click at [642, 591] on input "text" at bounding box center [804, 583] width 466 height 28
click at [805, 508] on li "13:30" at bounding box center [812, 504] width 62 height 36
type input "10-07-2025 13:30"
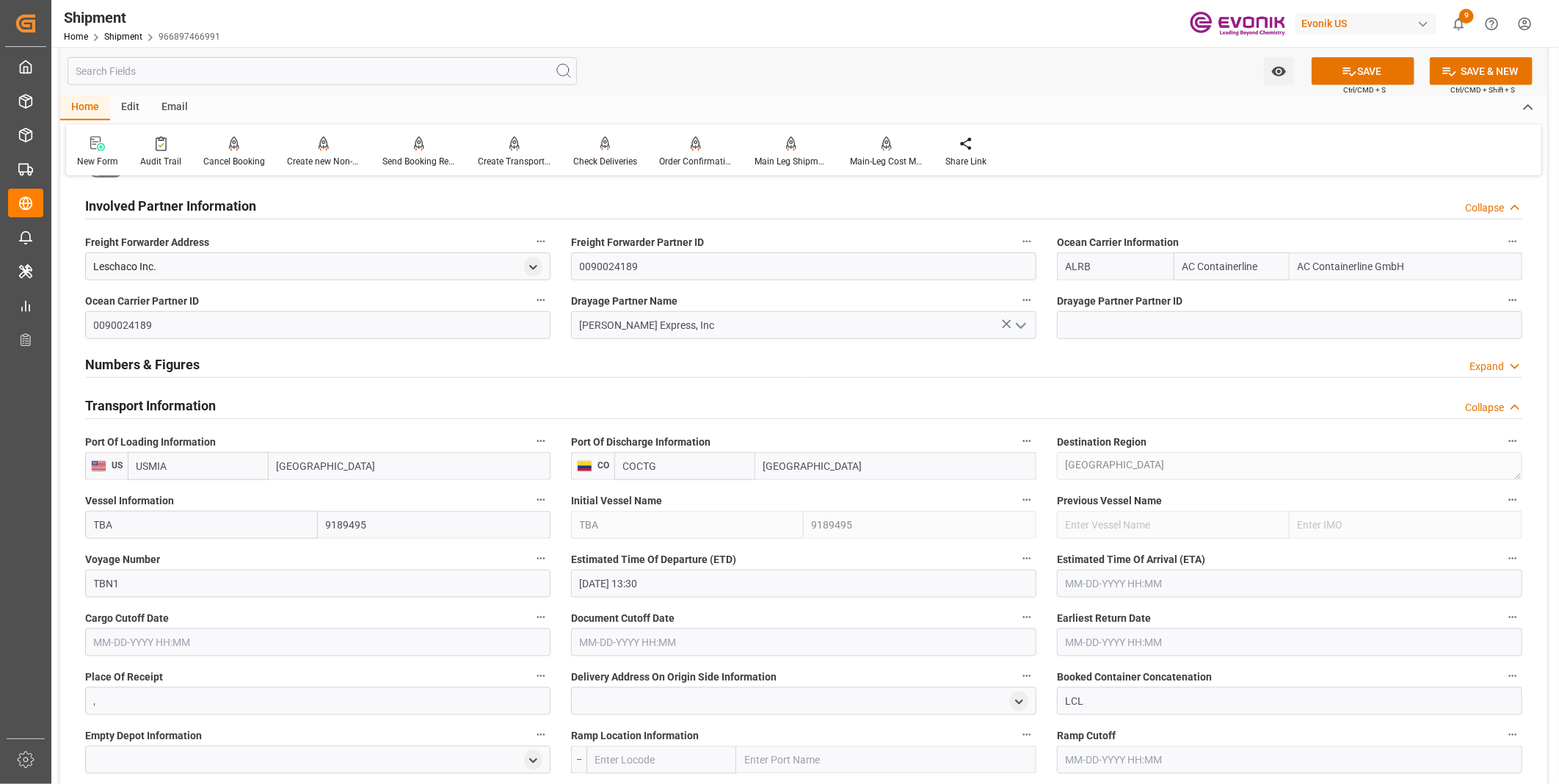
click at [1084, 581] on input "text" at bounding box center [1290, 583] width 466 height 28
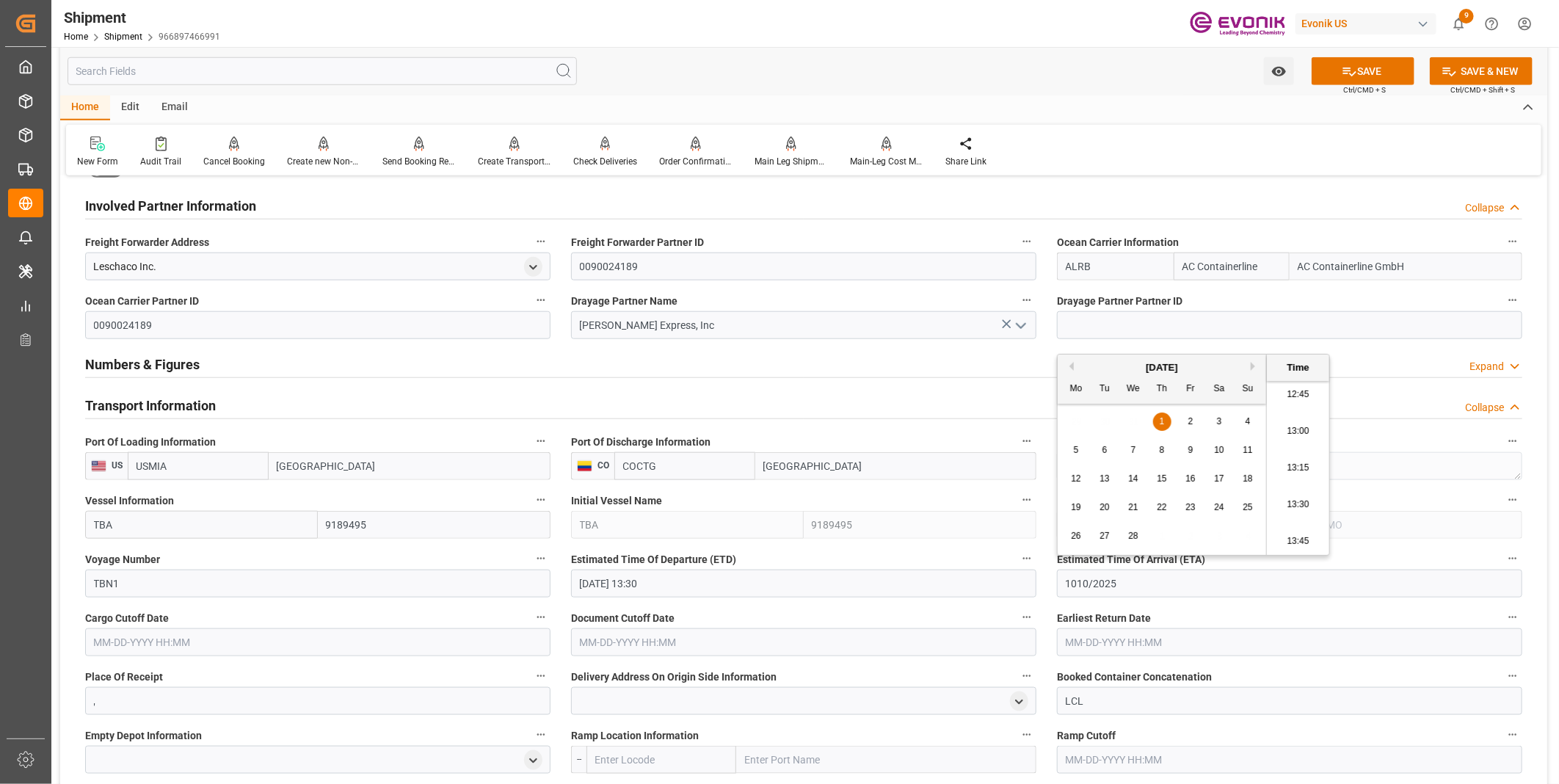
click at [1293, 465] on li "13:15" at bounding box center [1298, 468] width 62 height 36
type input "02-01-1010 13:15"
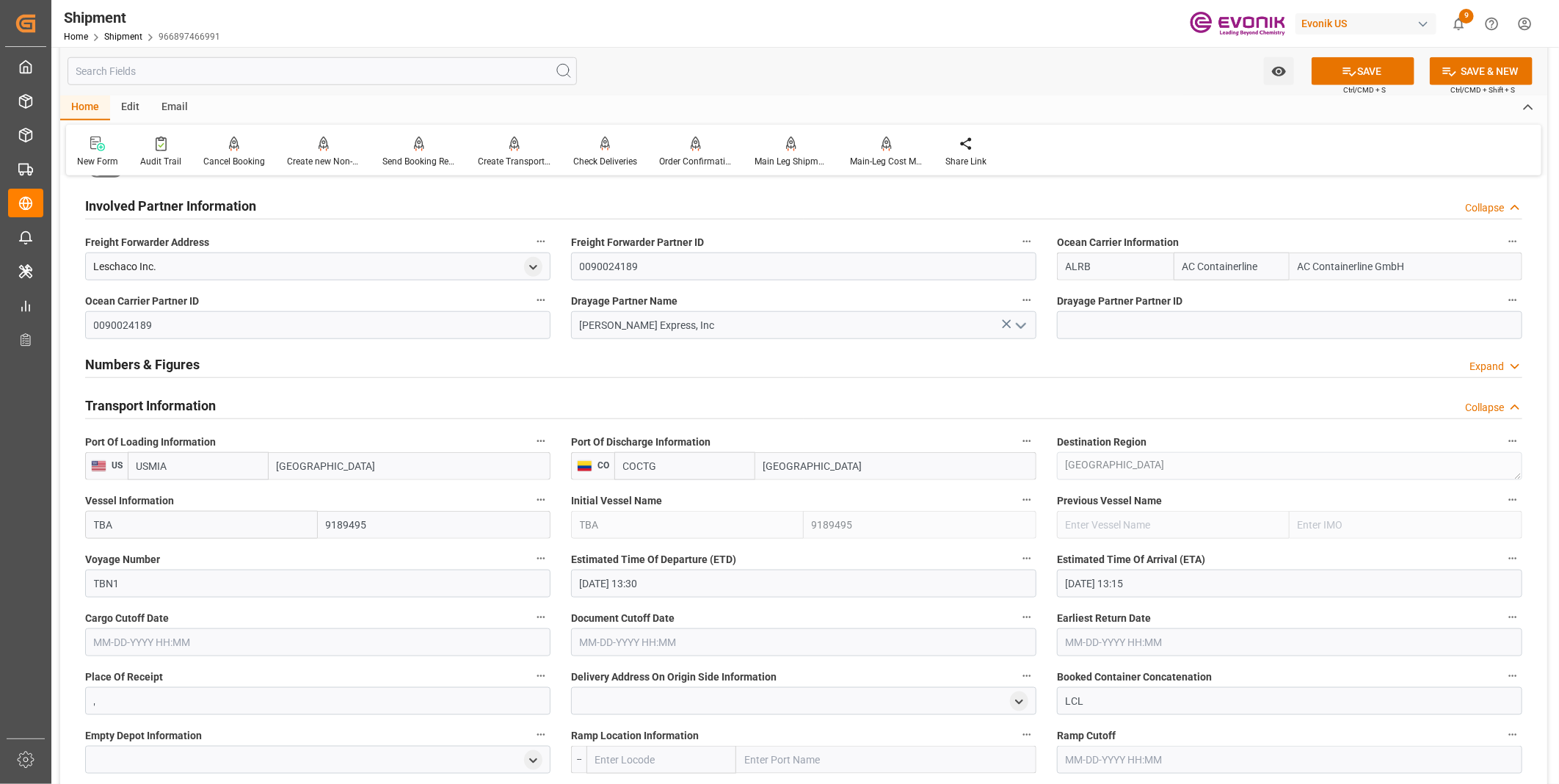
click at [152, 640] on input "text" at bounding box center [318, 642] width 466 height 28
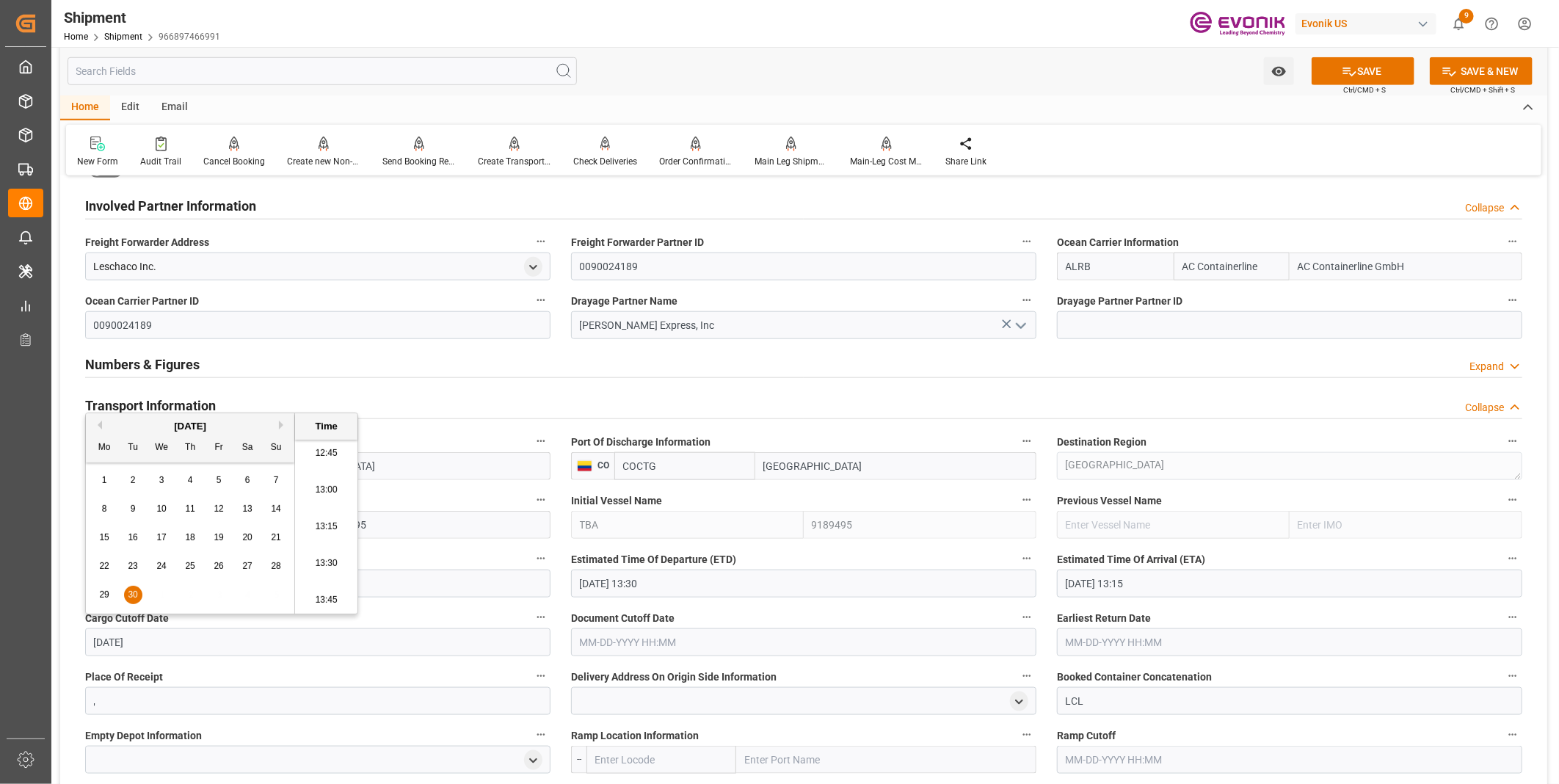
click at [311, 556] on li "13:30" at bounding box center [326, 563] width 62 height 36
type input "09-30-2025 13:30"
drag, startPoint x: 192, startPoint y: 644, endPoint x: 53, endPoint y: 640, distance: 139.1
click at [53, 640] on div "Watch Option SAVE Ctrl/CMD + S SAVE & NEW Ctrl/CMD + Shift + S Home Edit Email …" at bounding box center [804, 417] width 1505 height 2371
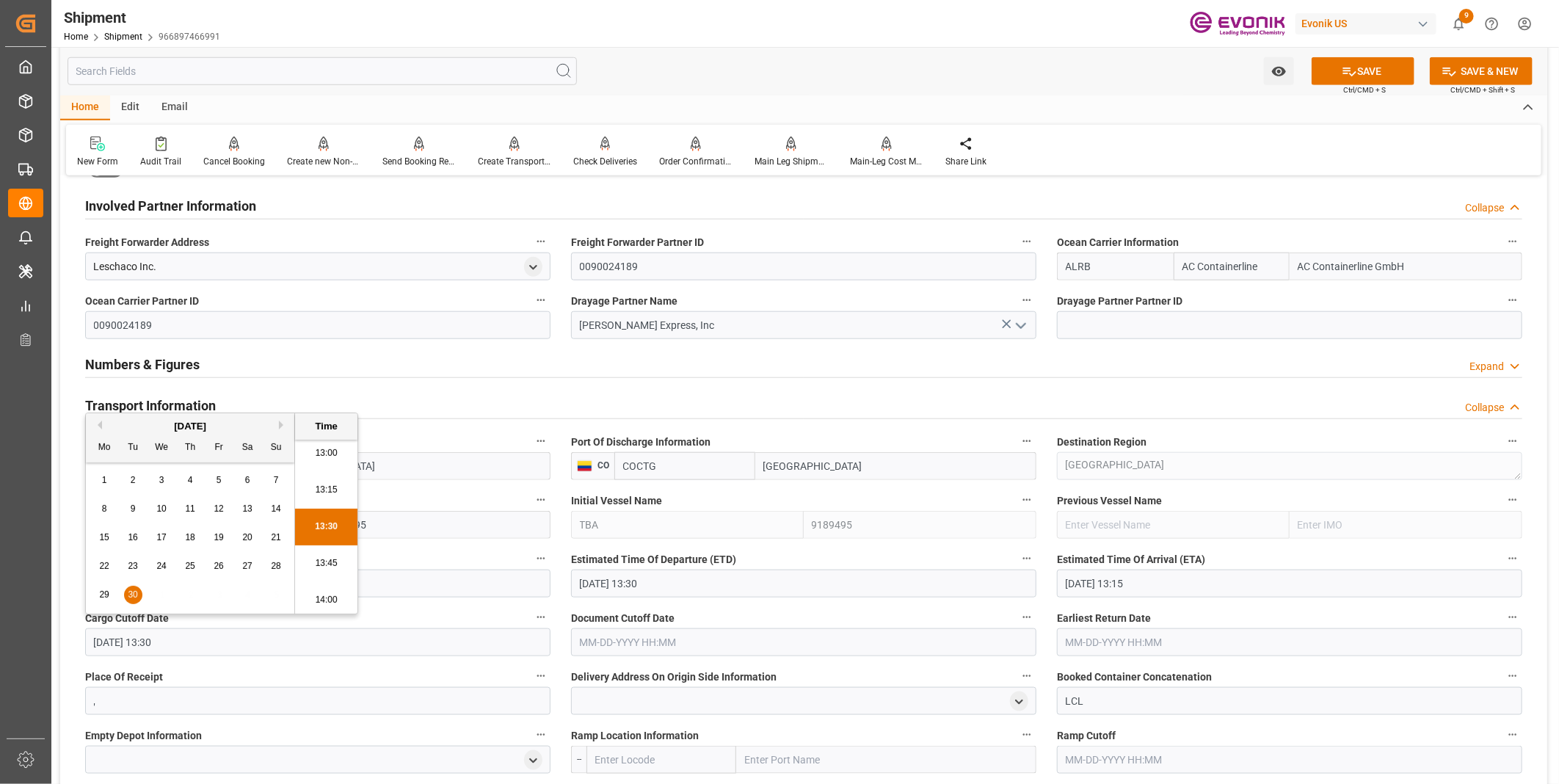
click at [612, 632] on input "text" at bounding box center [804, 642] width 466 height 28
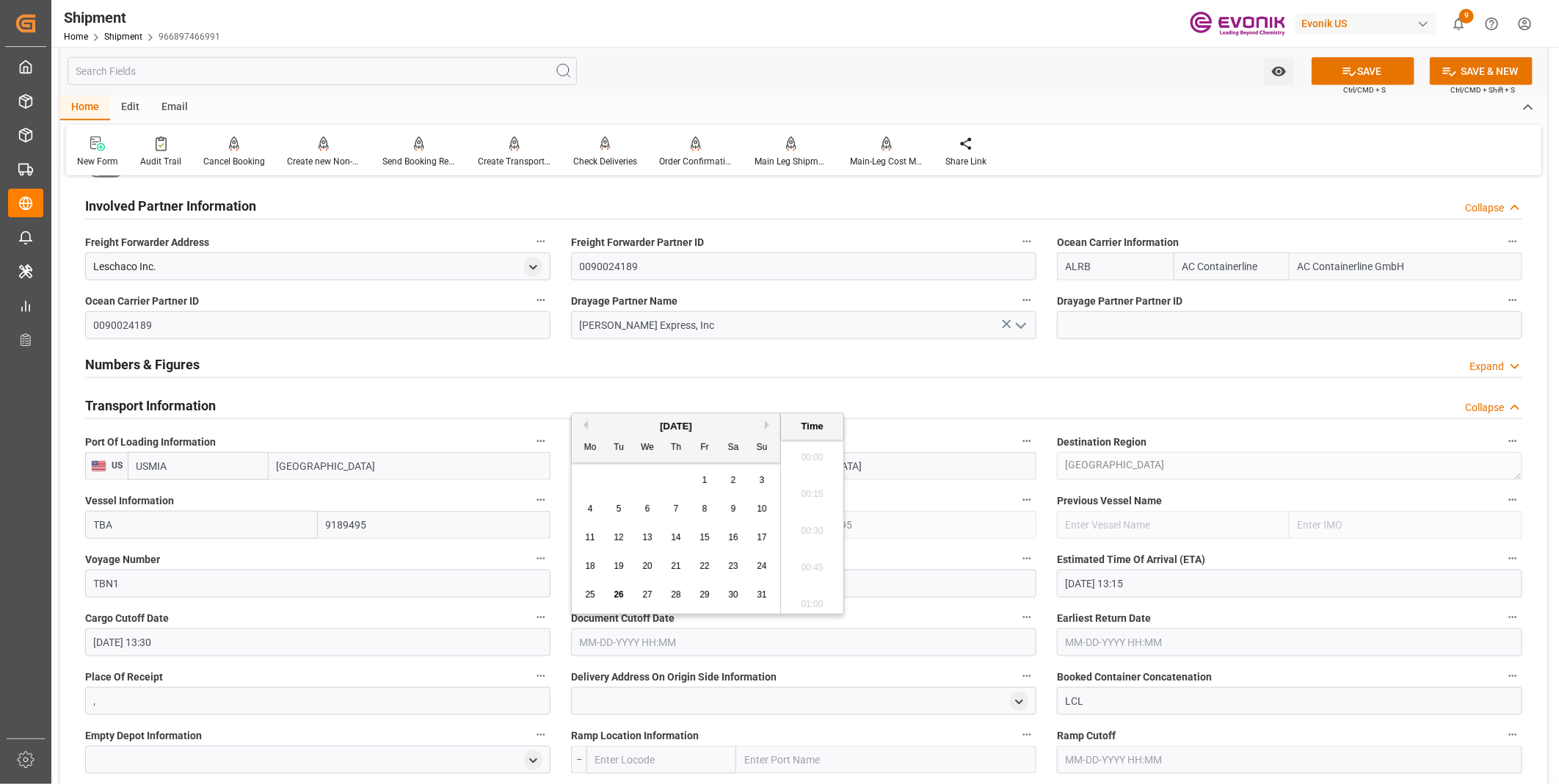
scroll to position [1876, 0]
paste input "09-30-2025 13:30"
type input "09-30-2025 13:30"
click at [1103, 642] on input "text" at bounding box center [1290, 642] width 466 height 28
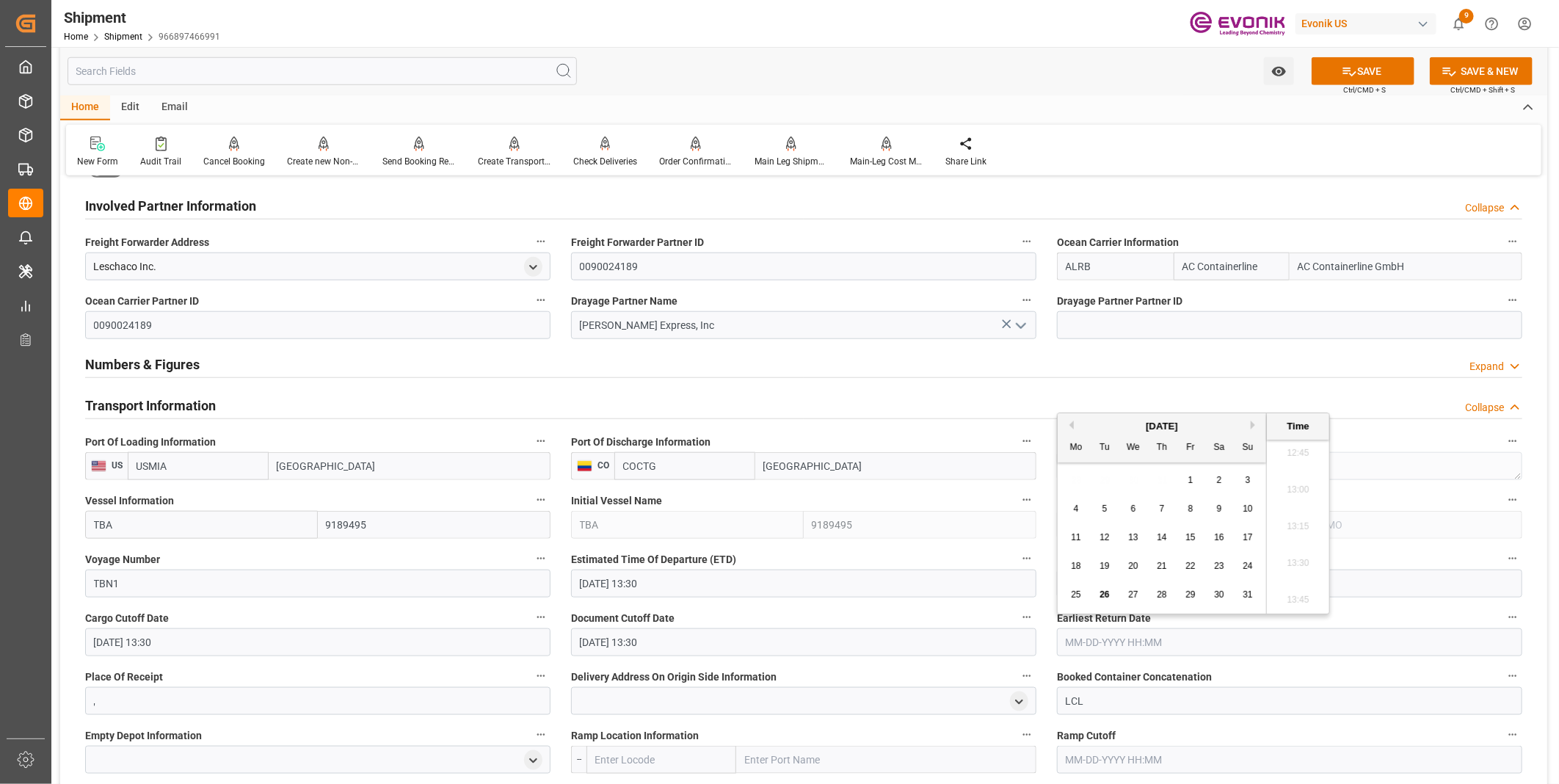
paste input "09-30-2025 13:30"
type input "09-30-2025 13:30"
click at [1295, 562] on li "13:30" at bounding box center [1298, 563] width 62 height 36
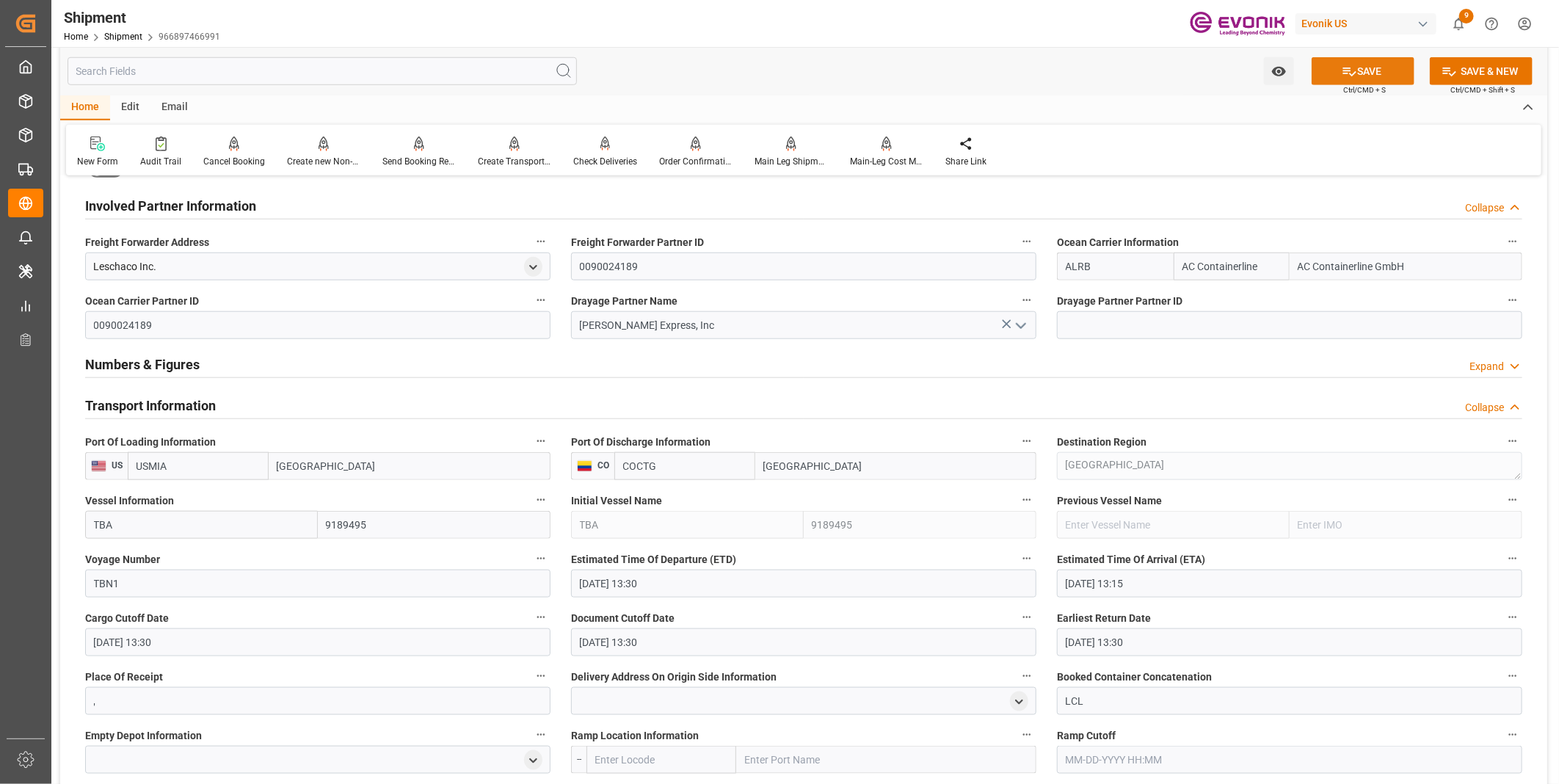
click at [1369, 72] on button "SAVE" at bounding box center [1363, 71] width 103 height 28
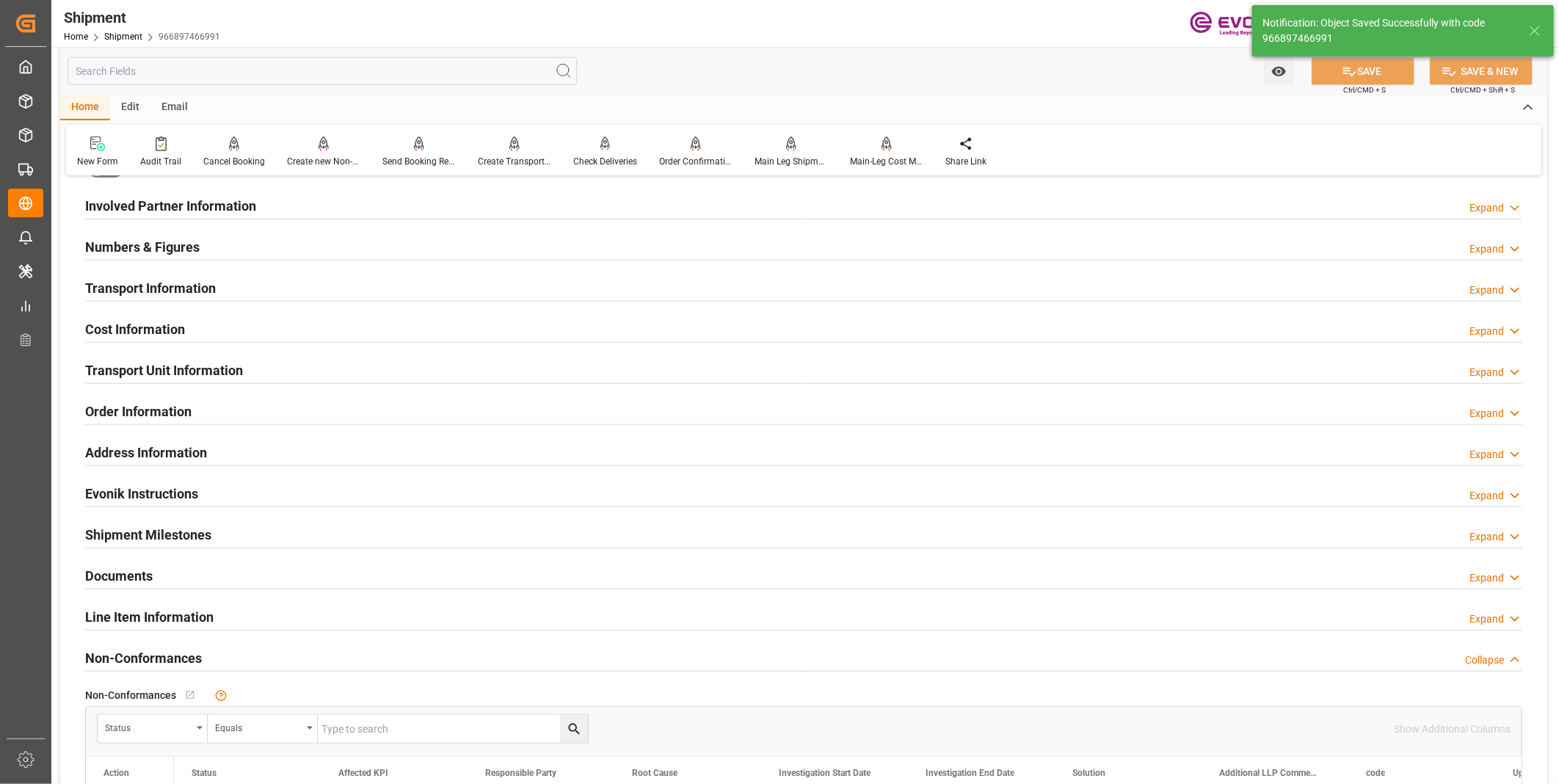
click at [193, 295] on h2 "Transport Information" at bounding box center [150, 288] width 131 height 19
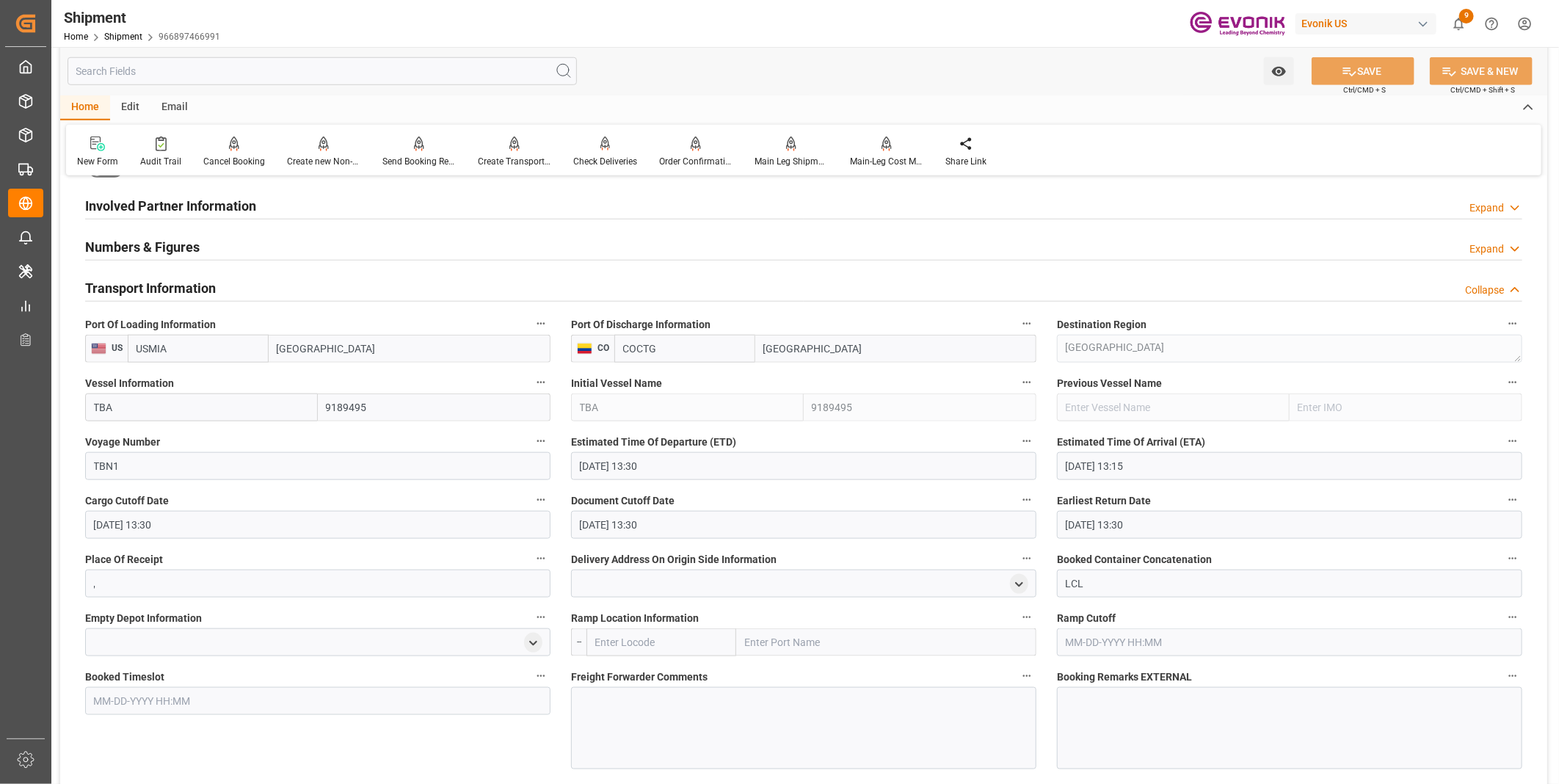
click at [626, 641] on input "text" at bounding box center [661, 642] width 150 height 28
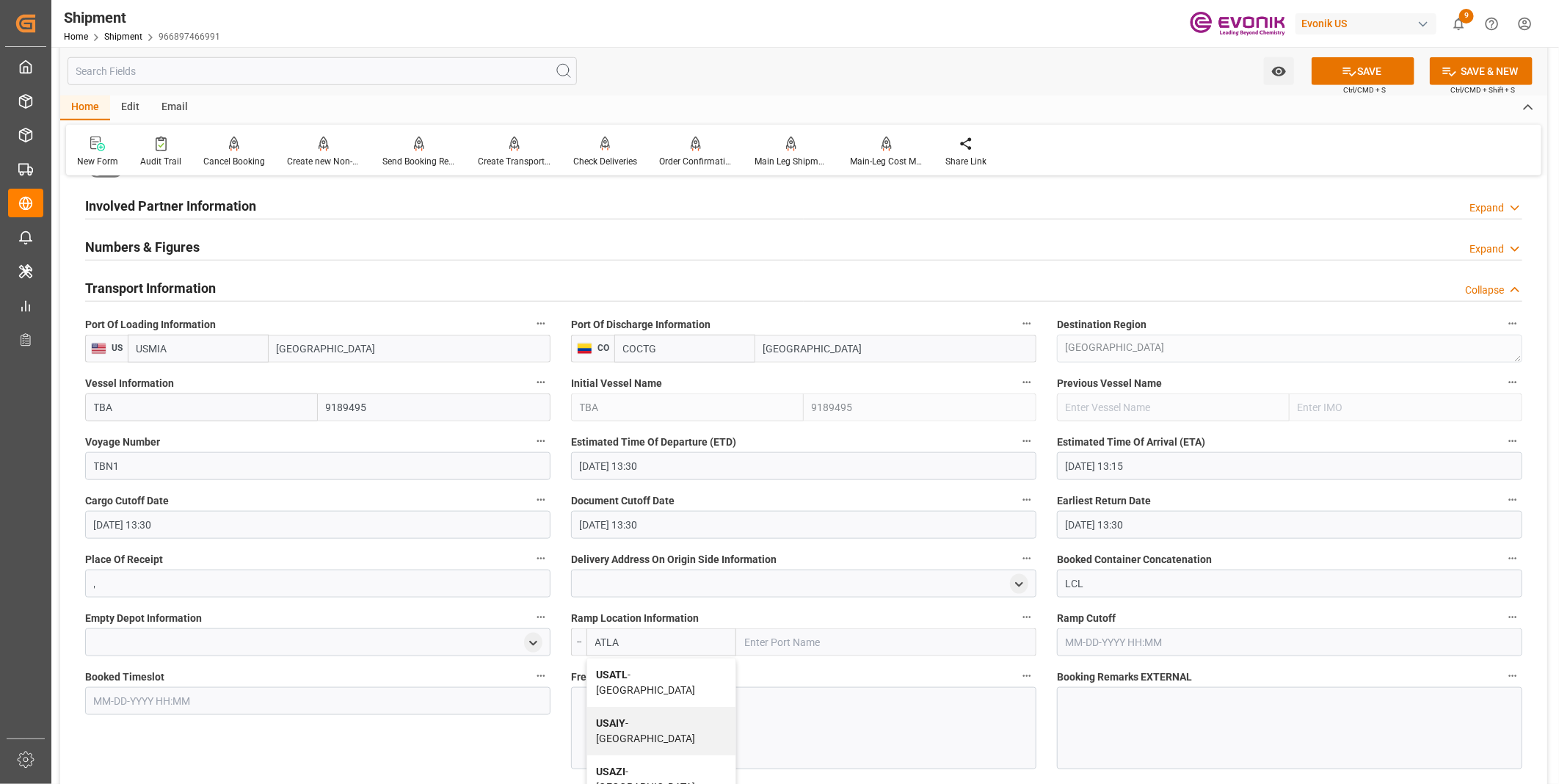
click at [625, 671] on b "USATL" at bounding box center [612, 675] width 32 height 11
type input "USATL"
type input "Atlanta"
type input "USATL"
click at [1359, 66] on button "SAVE" at bounding box center [1363, 71] width 103 height 28
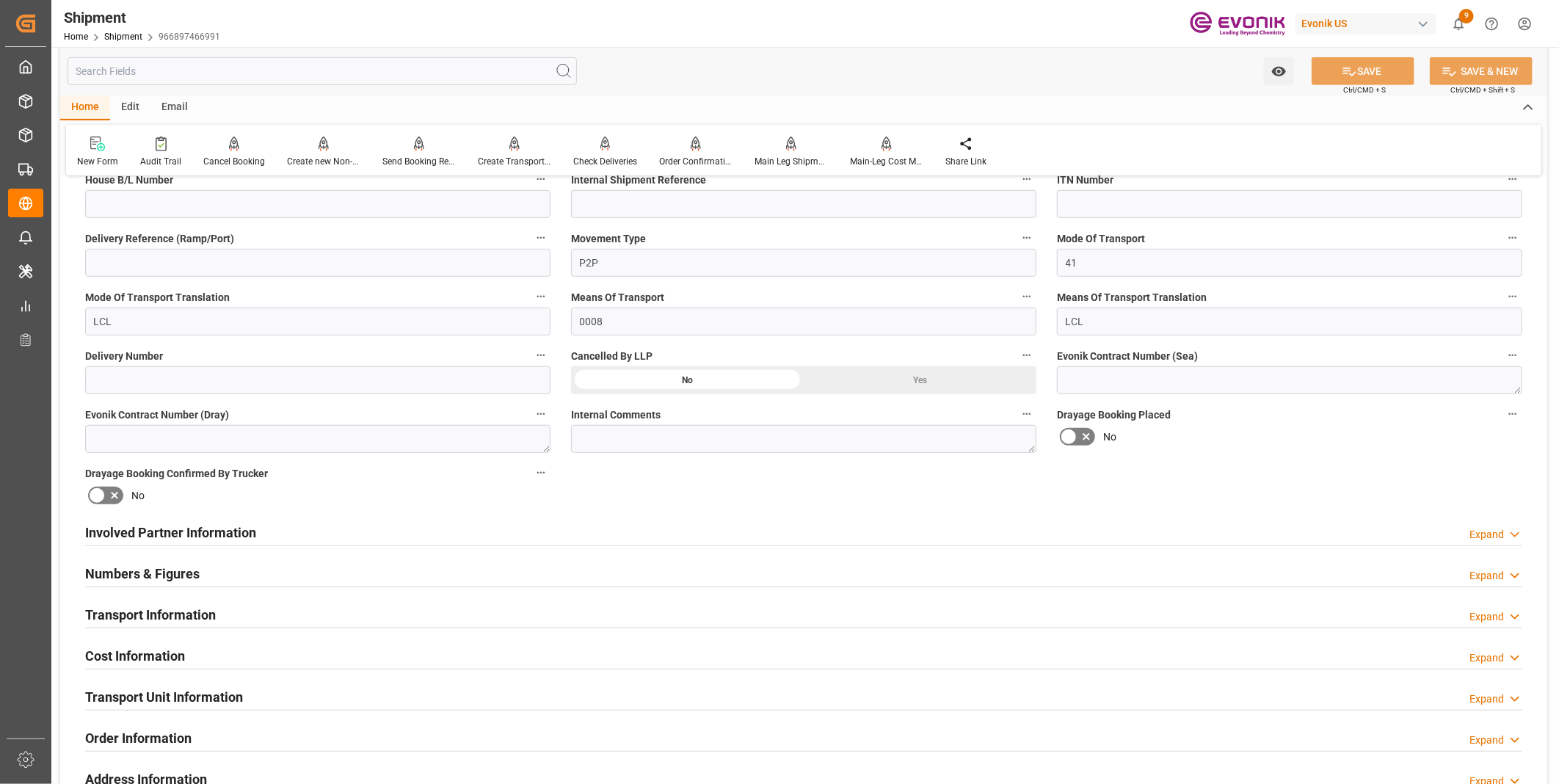
scroll to position [570, 0]
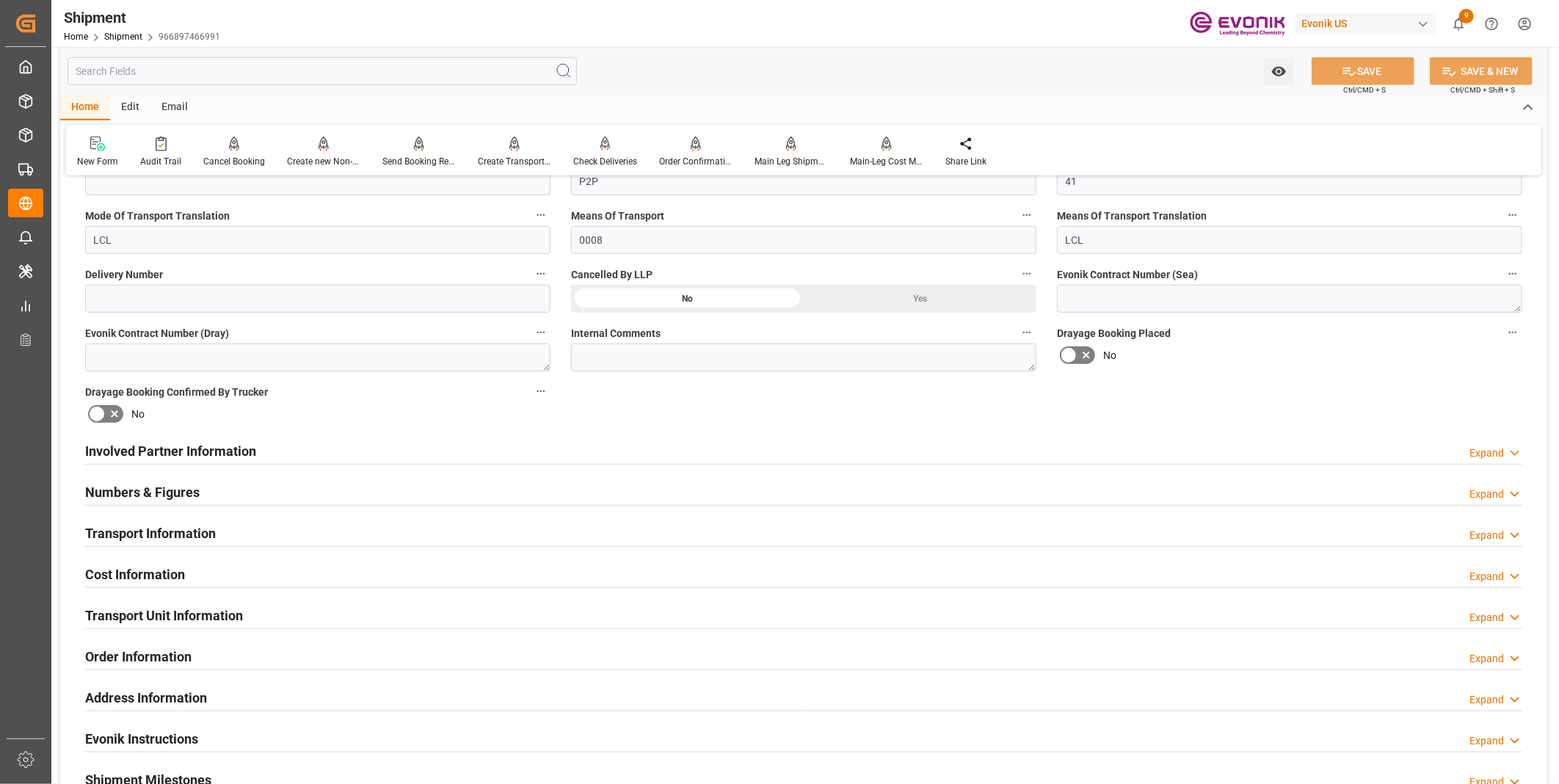
click at [263, 572] on div "Cost Information Expand" at bounding box center [804, 573] width 1437 height 28
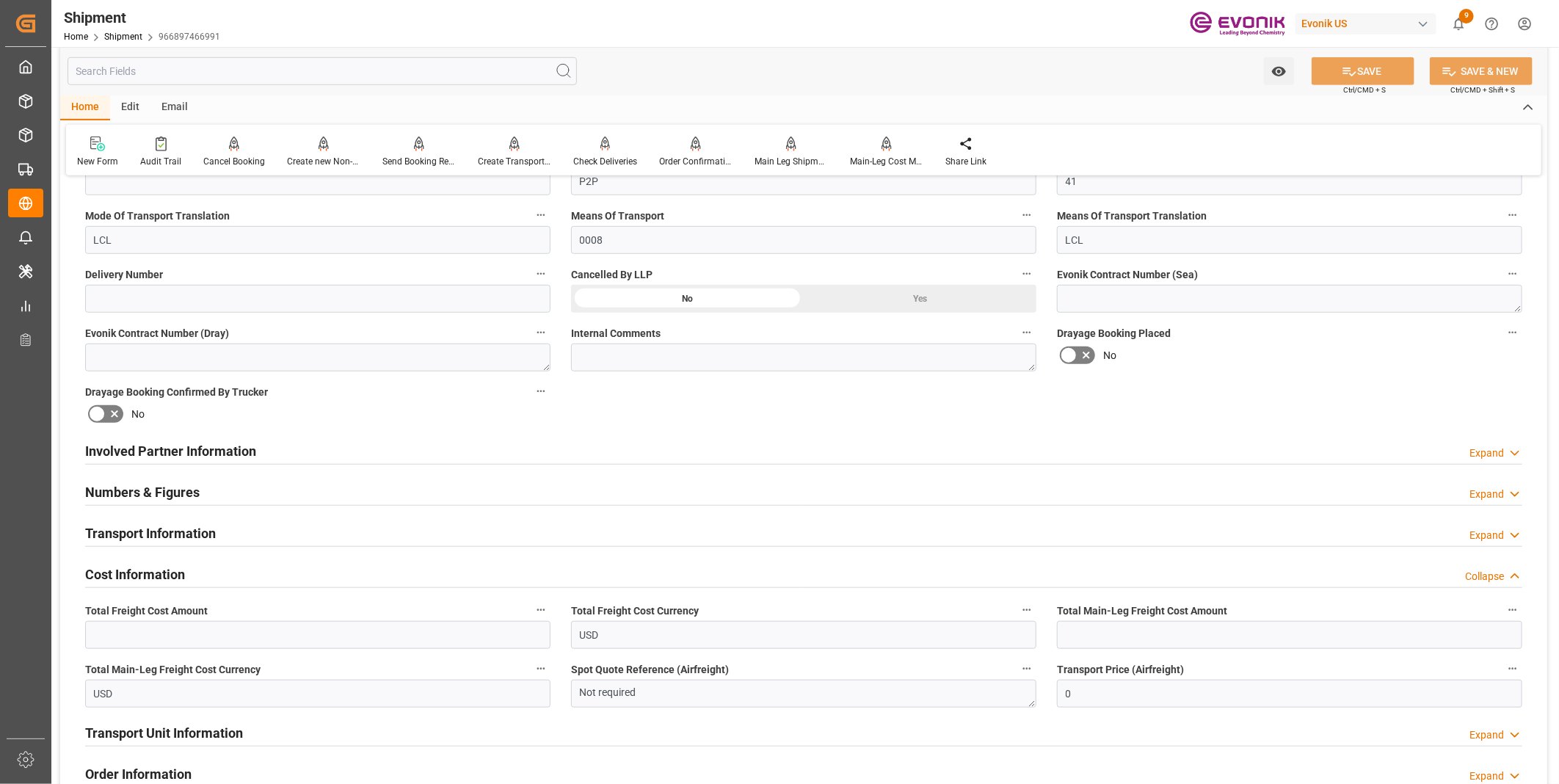
click at [275, 491] on div "Numbers & Figures Expand" at bounding box center [804, 491] width 1437 height 28
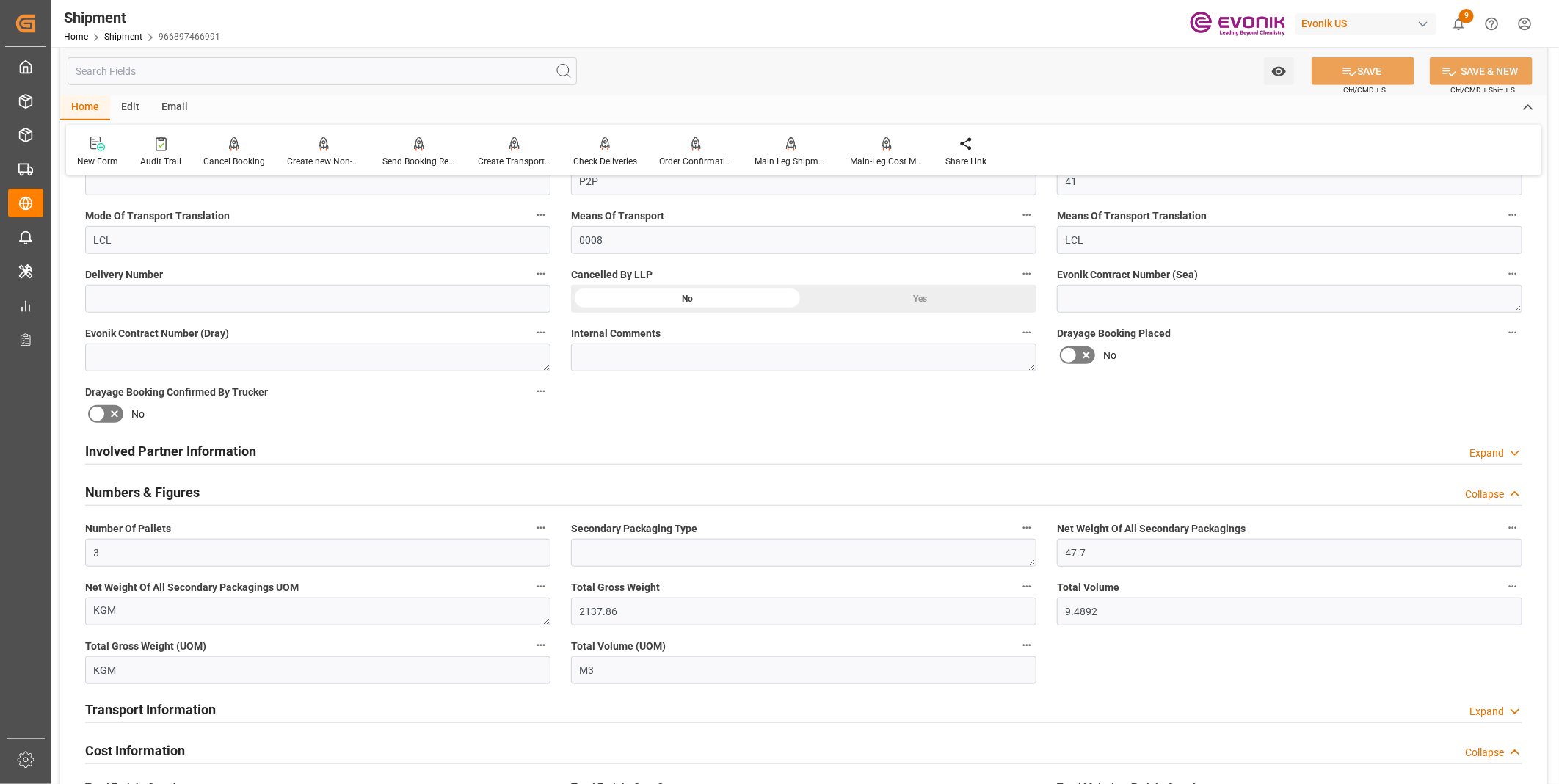
click at [275, 491] on div "Numbers & Figures Collapse" at bounding box center [804, 491] width 1437 height 28
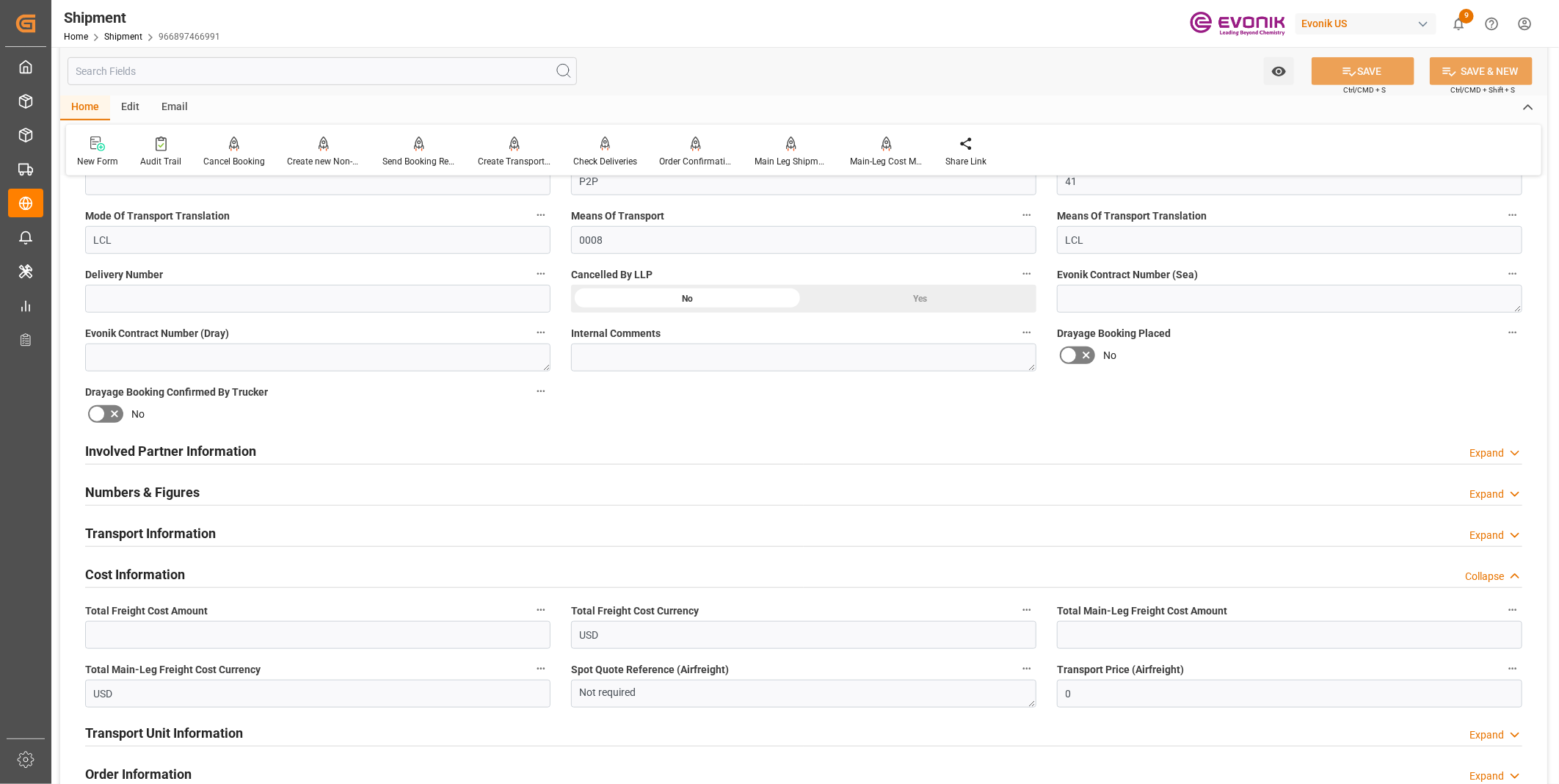
click at [275, 491] on div "Numbers & Figures Expand" at bounding box center [804, 491] width 1437 height 28
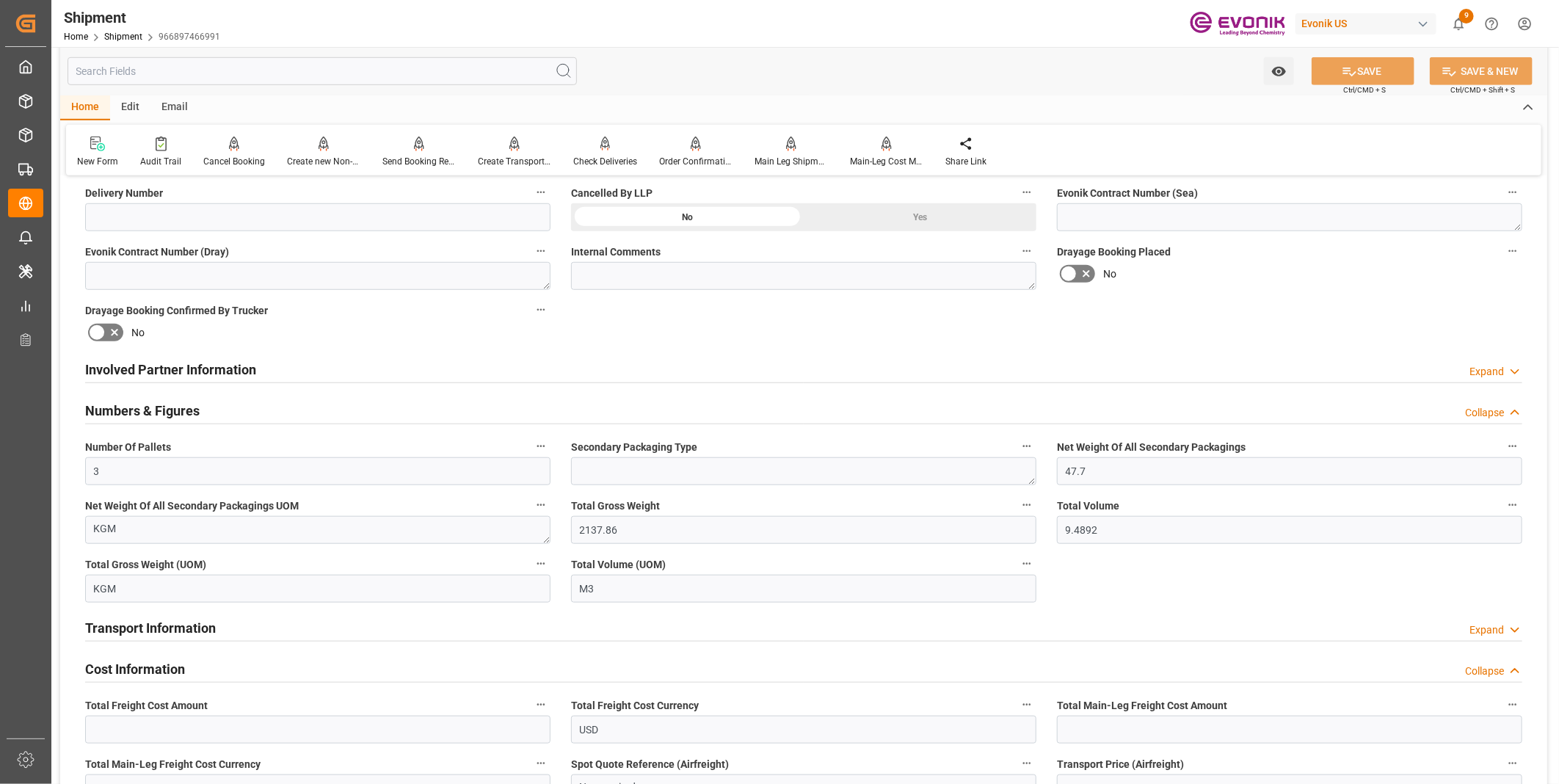
scroll to position [734, 0]
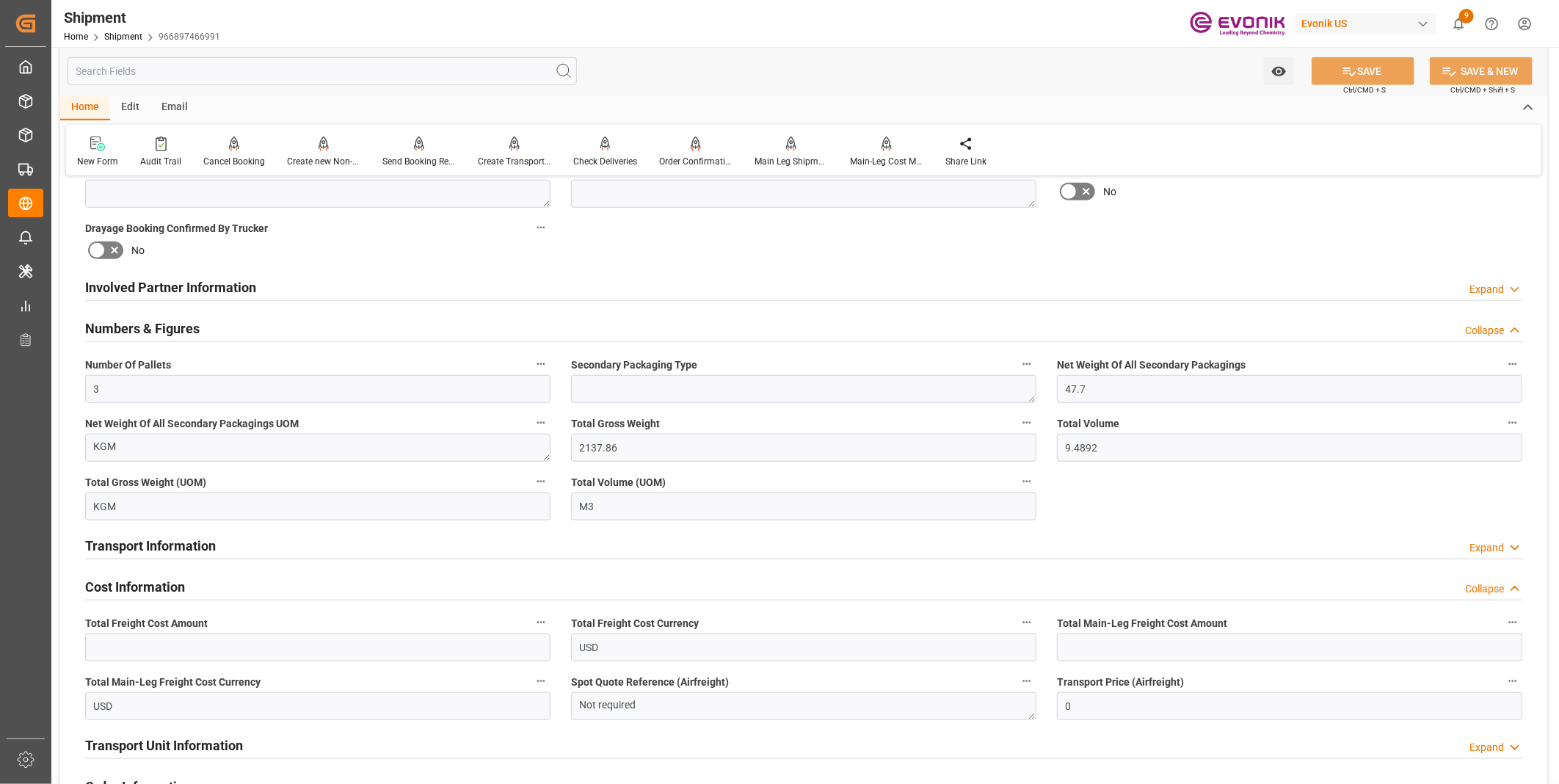
click at [201, 546] on h2 "Transport Information" at bounding box center [150, 546] width 131 height 19
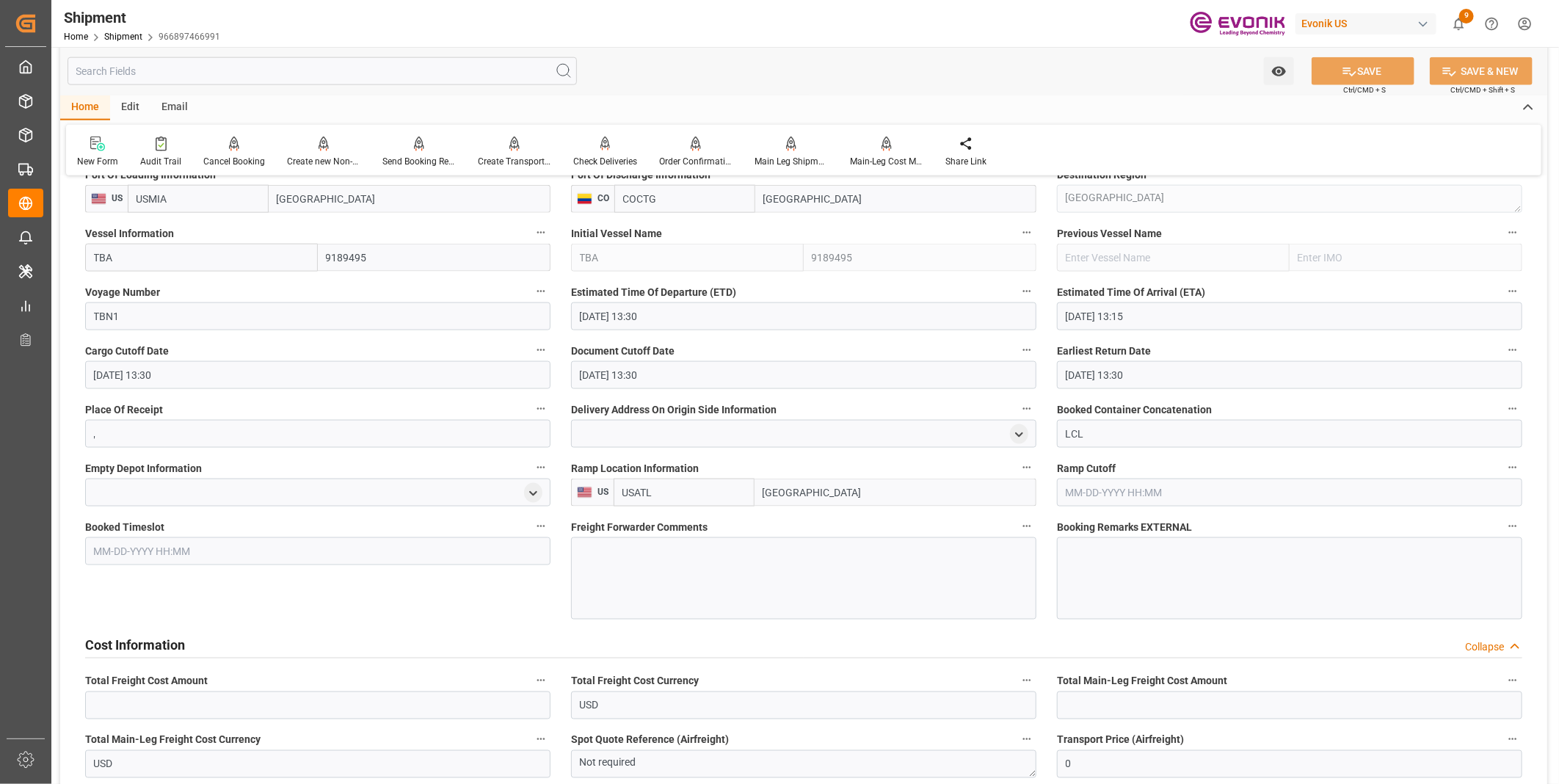
scroll to position [1223, 0]
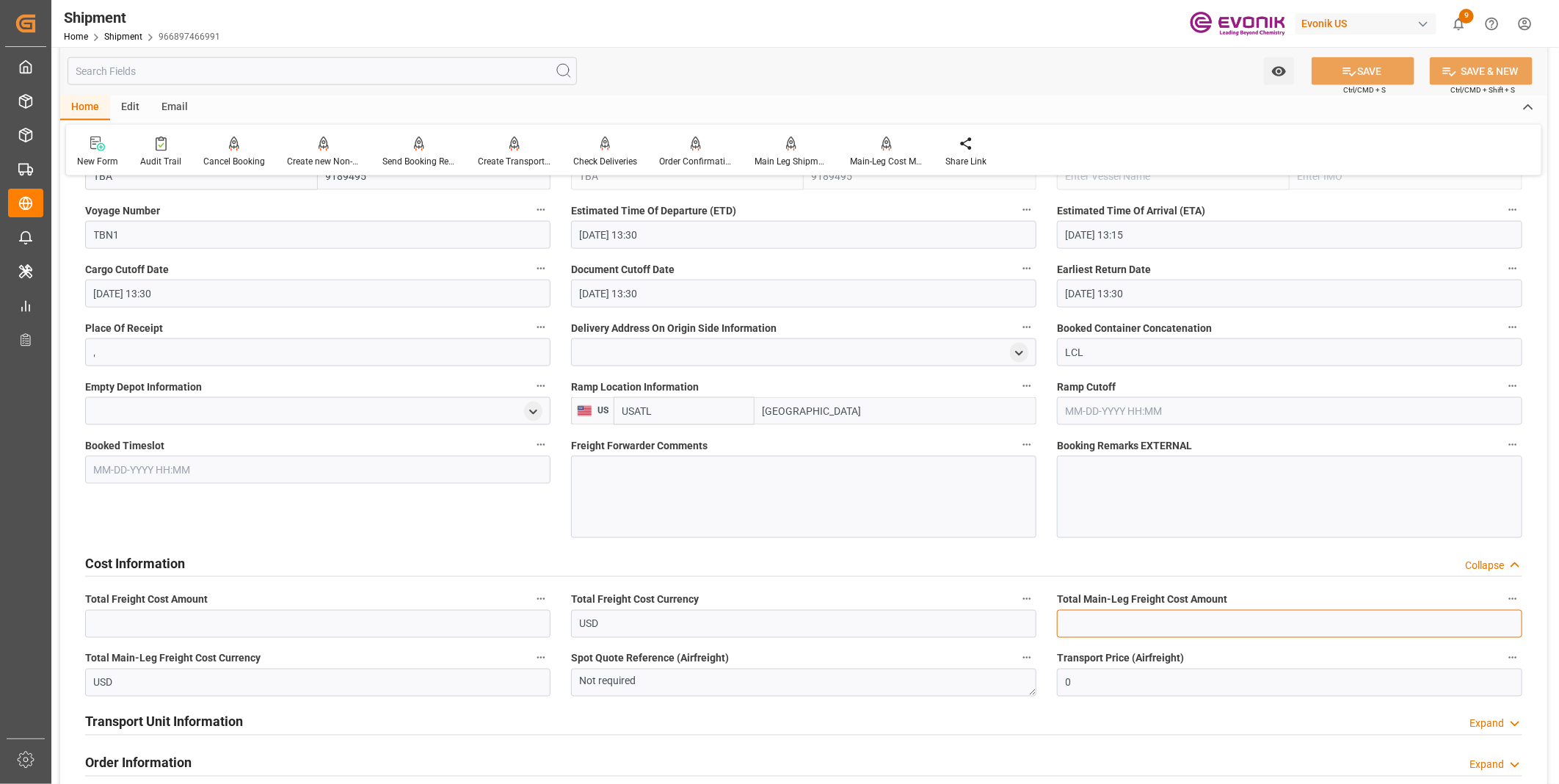
click at [1072, 623] on input "text" at bounding box center [1290, 623] width 466 height 28
click at [1090, 623] on input "text" at bounding box center [1290, 623] width 466 height 28
type input "1044"
click at [1370, 70] on button "SAVE" at bounding box center [1363, 71] width 103 height 28
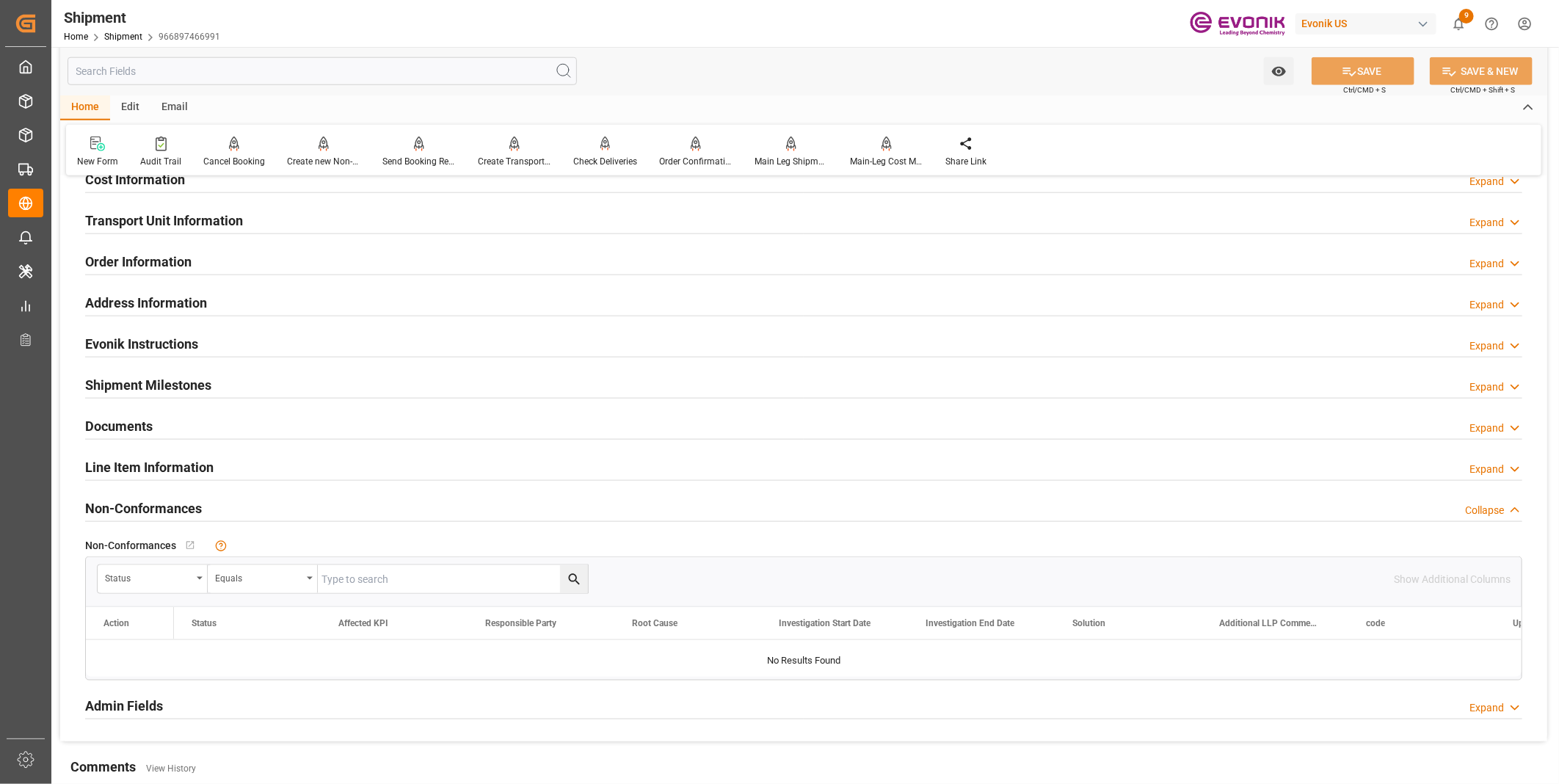
scroll to position [884, 0]
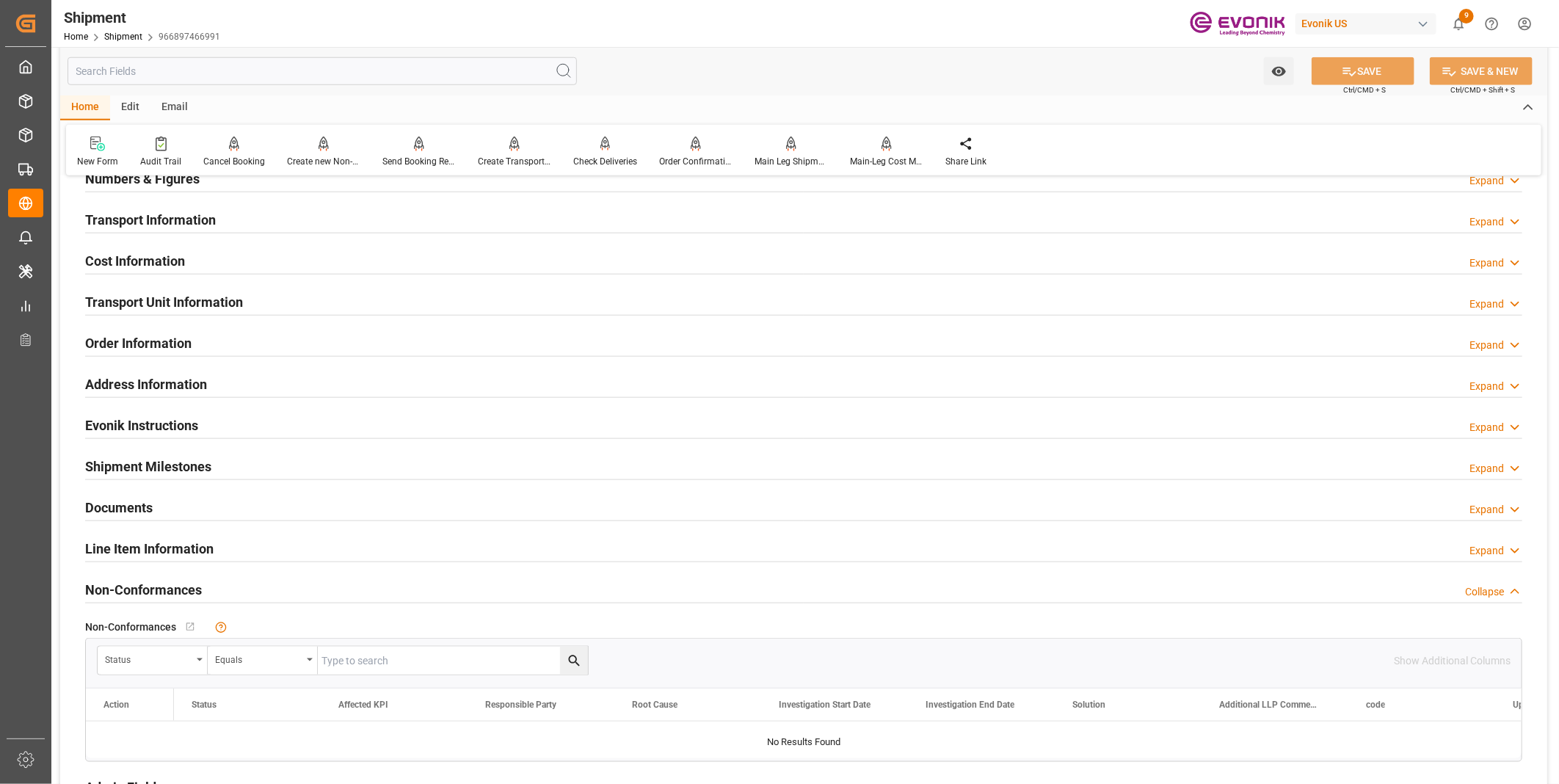
click at [266, 263] on div "Cost Information Expand" at bounding box center [804, 259] width 1437 height 28
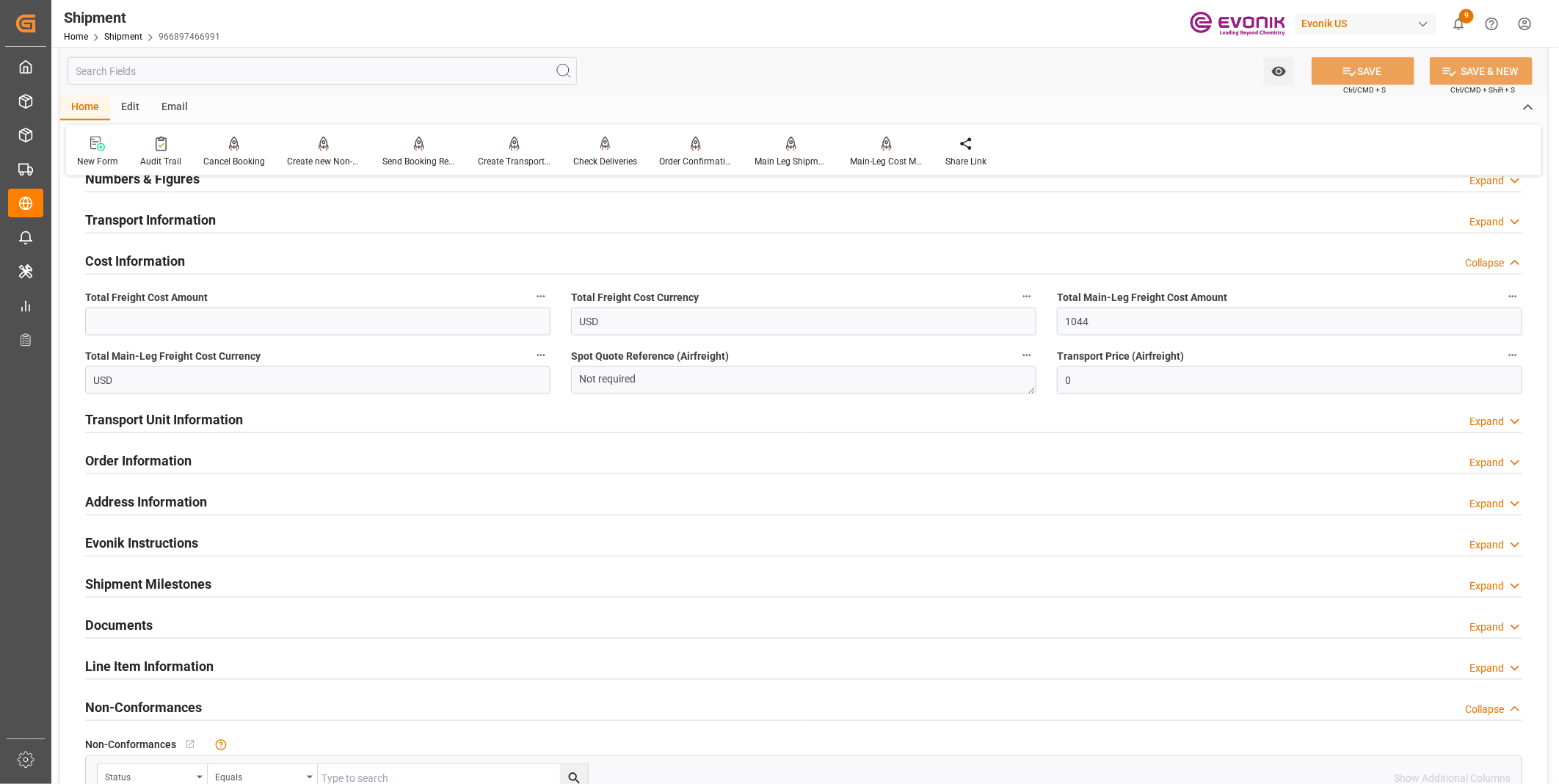
click at [252, 418] on div "Transport Unit Information Expand" at bounding box center [804, 418] width 1437 height 28
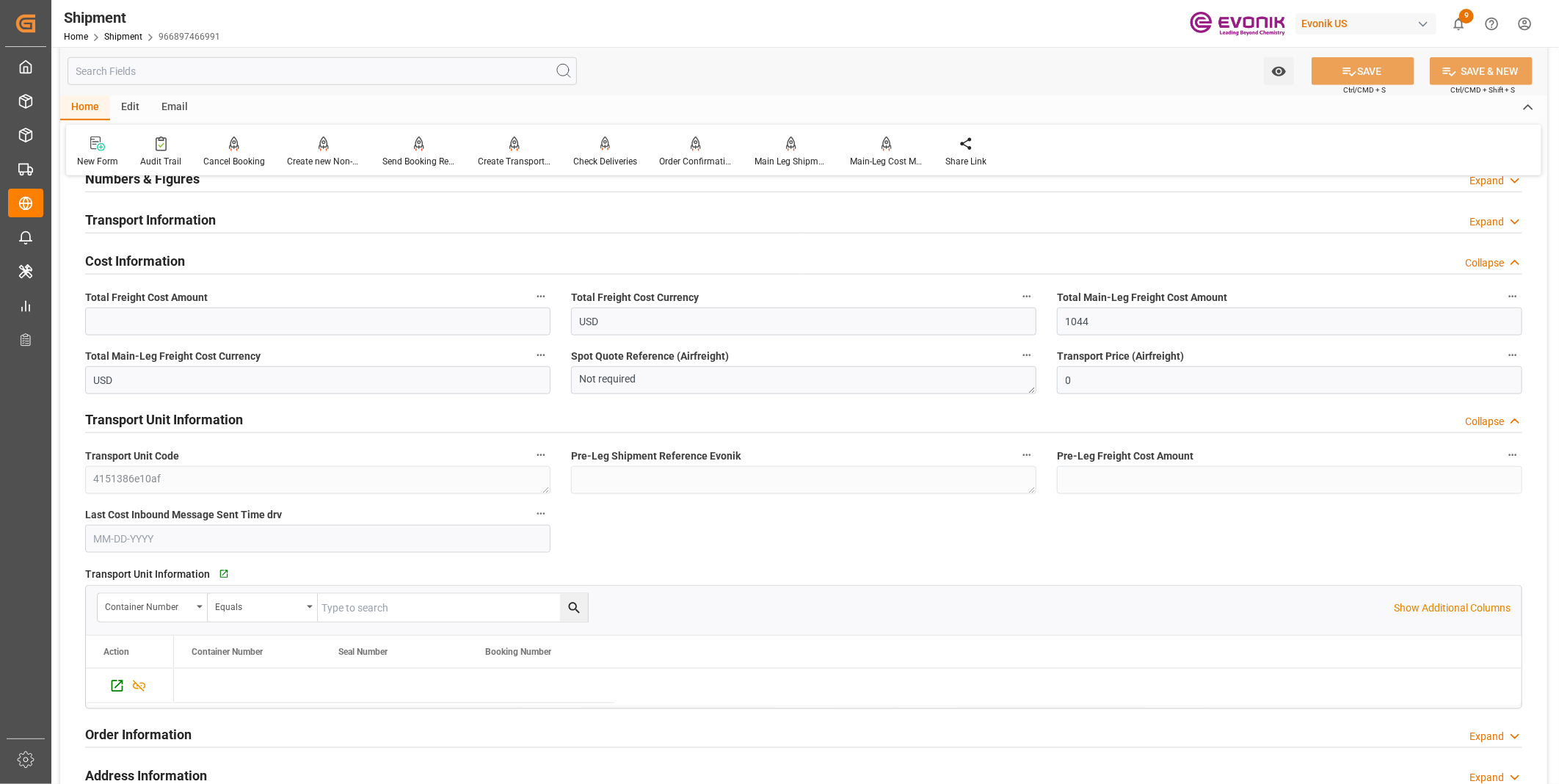
click at [252, 418] on div "Transport Unit Information Collapse" at bounding box center [804, 418] width 1437 height 28
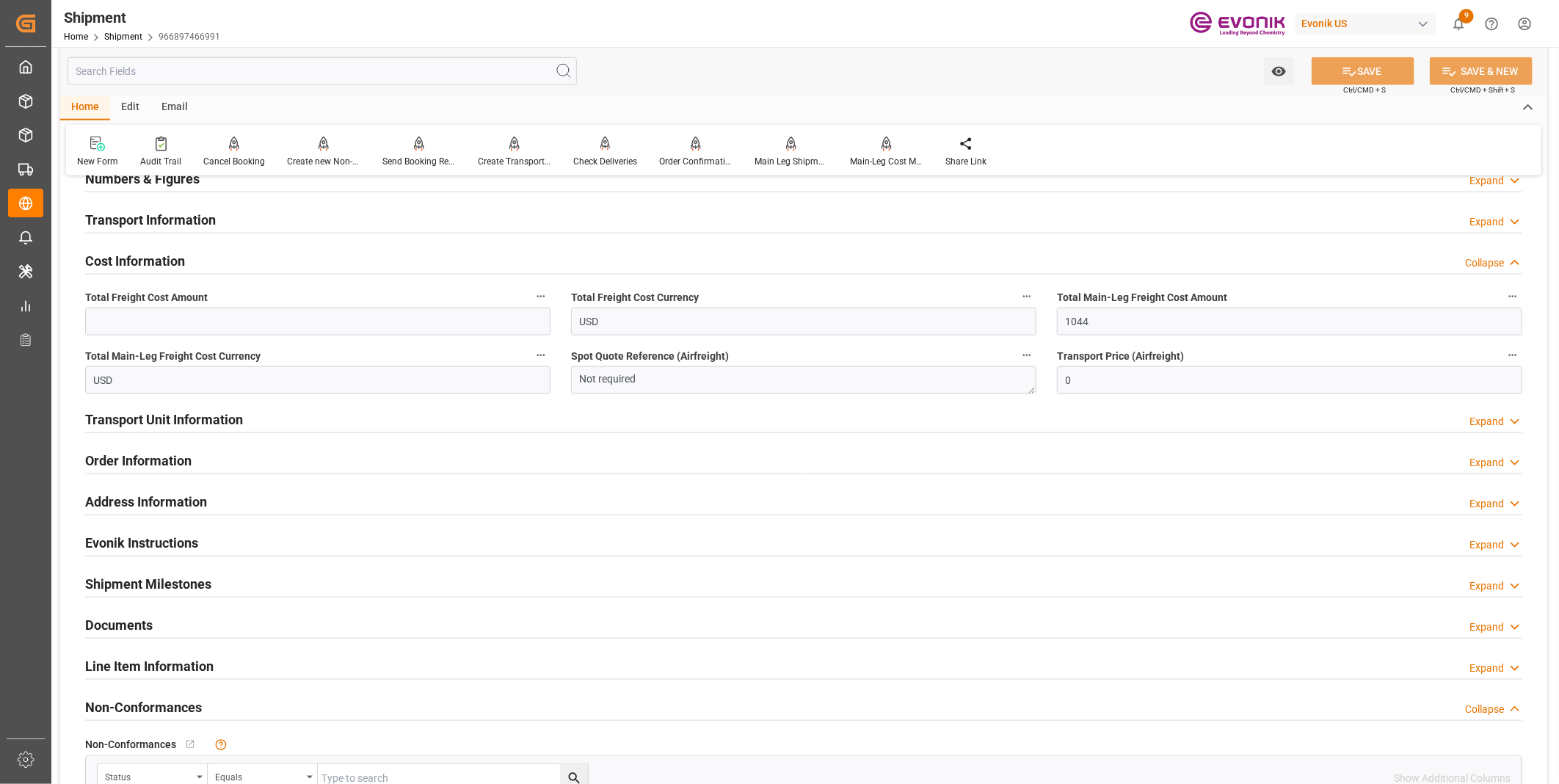
click at [251, 496] on div "Address Information Expand" at bounding box center [804, 500] width 1437 height 28
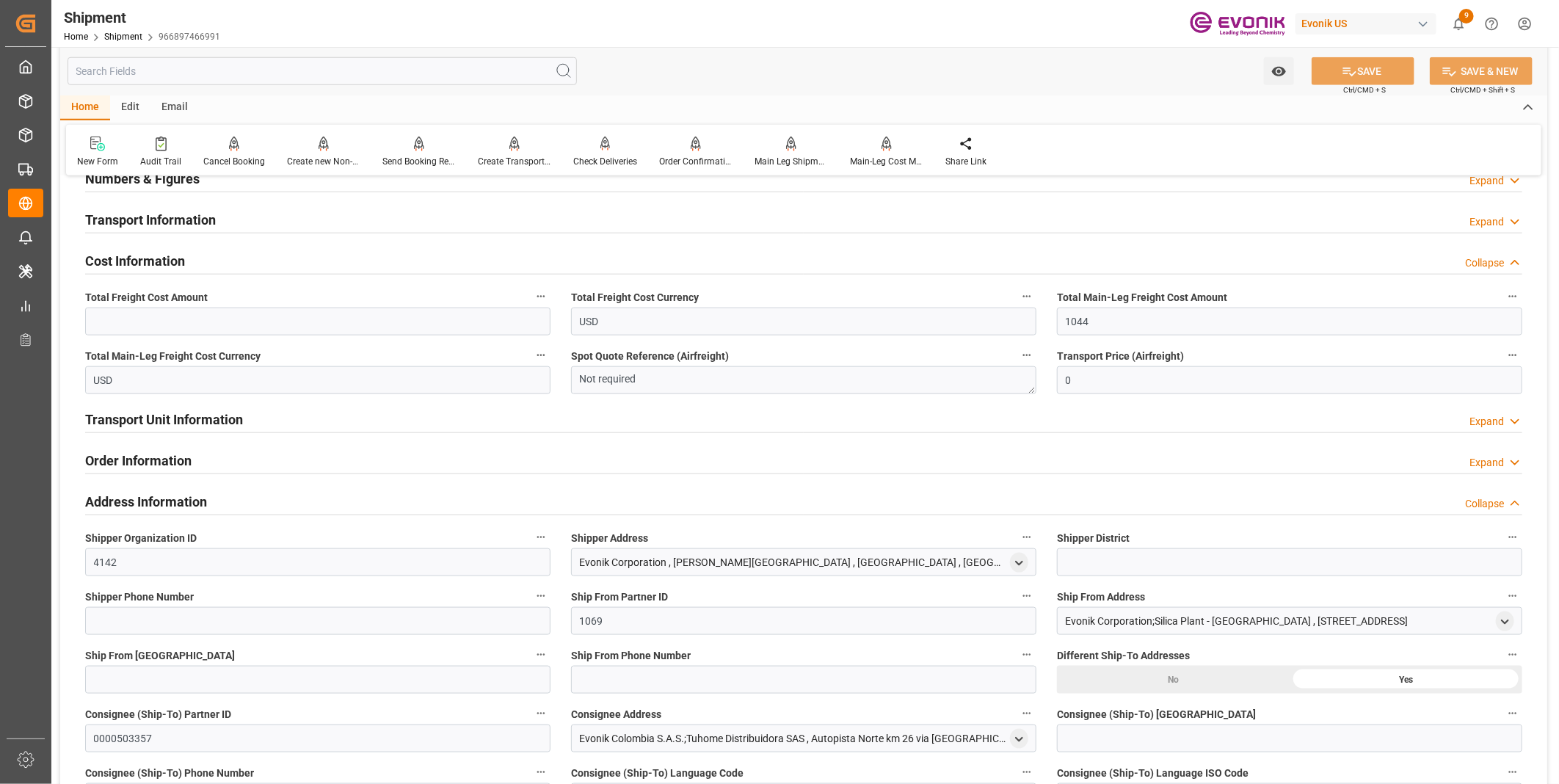
click at [251, 496] on div "Address Information Collapse" at bounding box center [804, 500] width 1437 height 28
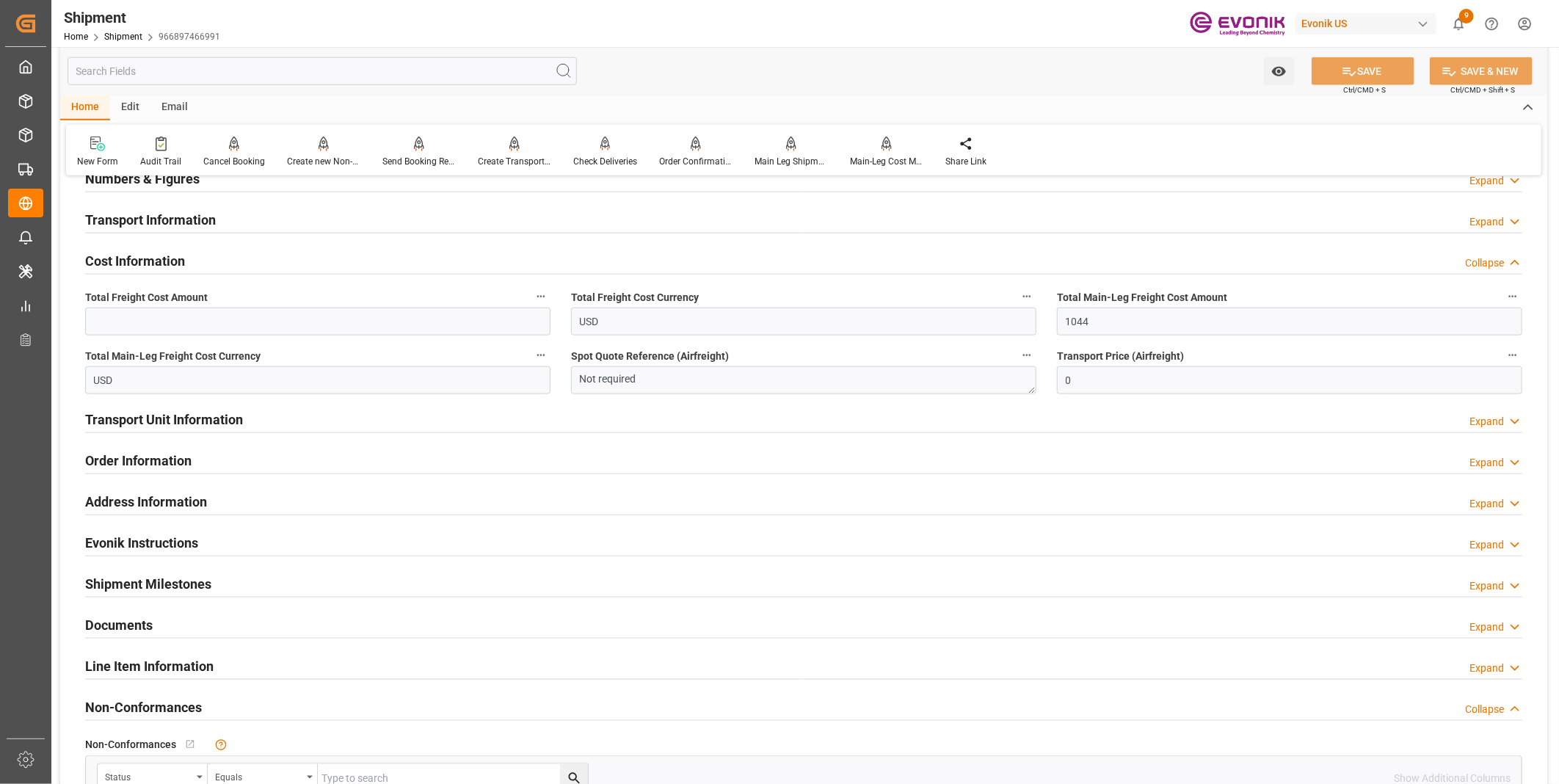
click at [237, 543] on div "Evonik Instructions Expand" at bounding box center [804, 542] width 1437 height 28
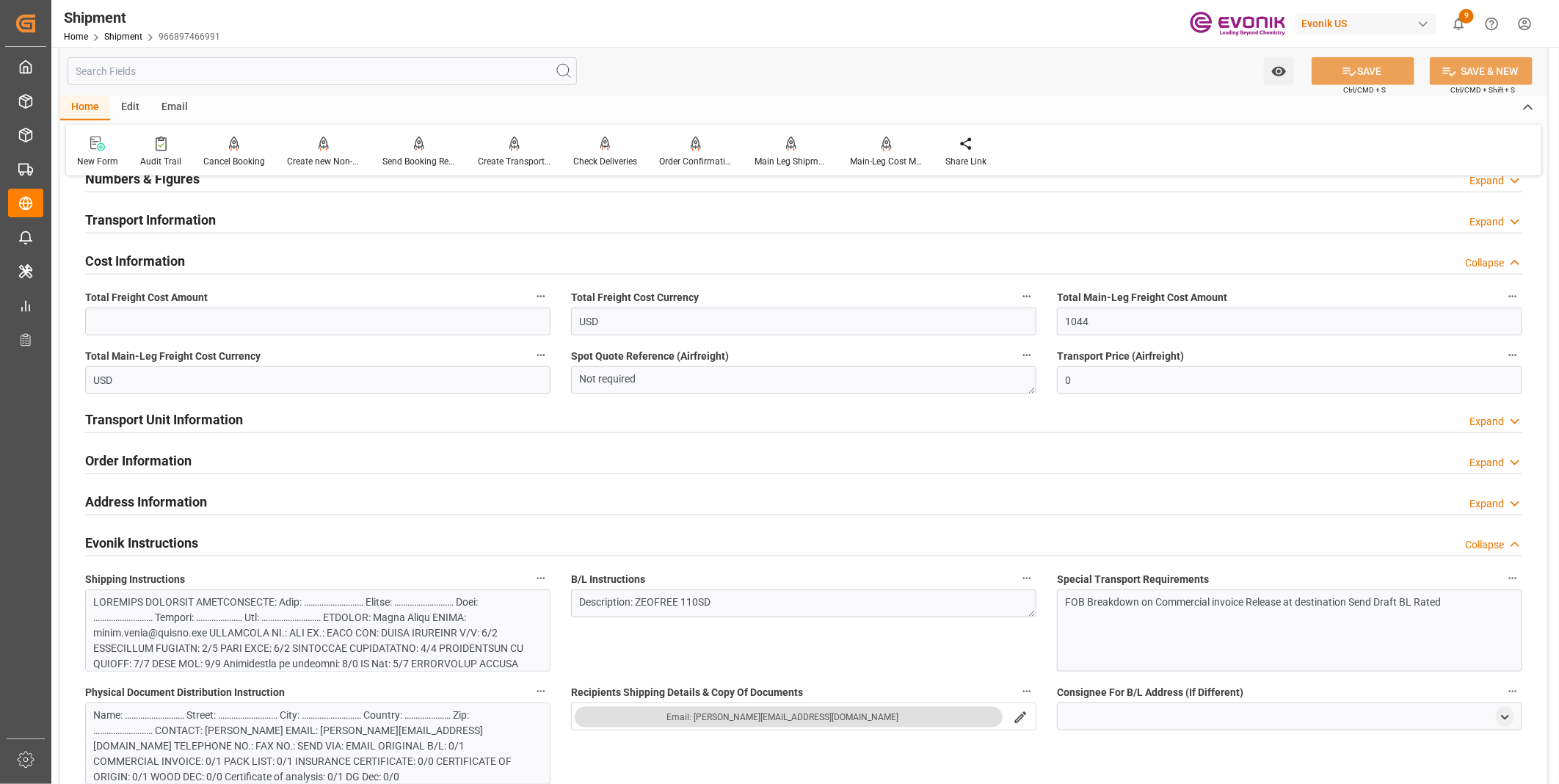
click at [237, 543] on div "Evonik Instructions Collapse" at bounding box center [804, 542] width 1437 height 28
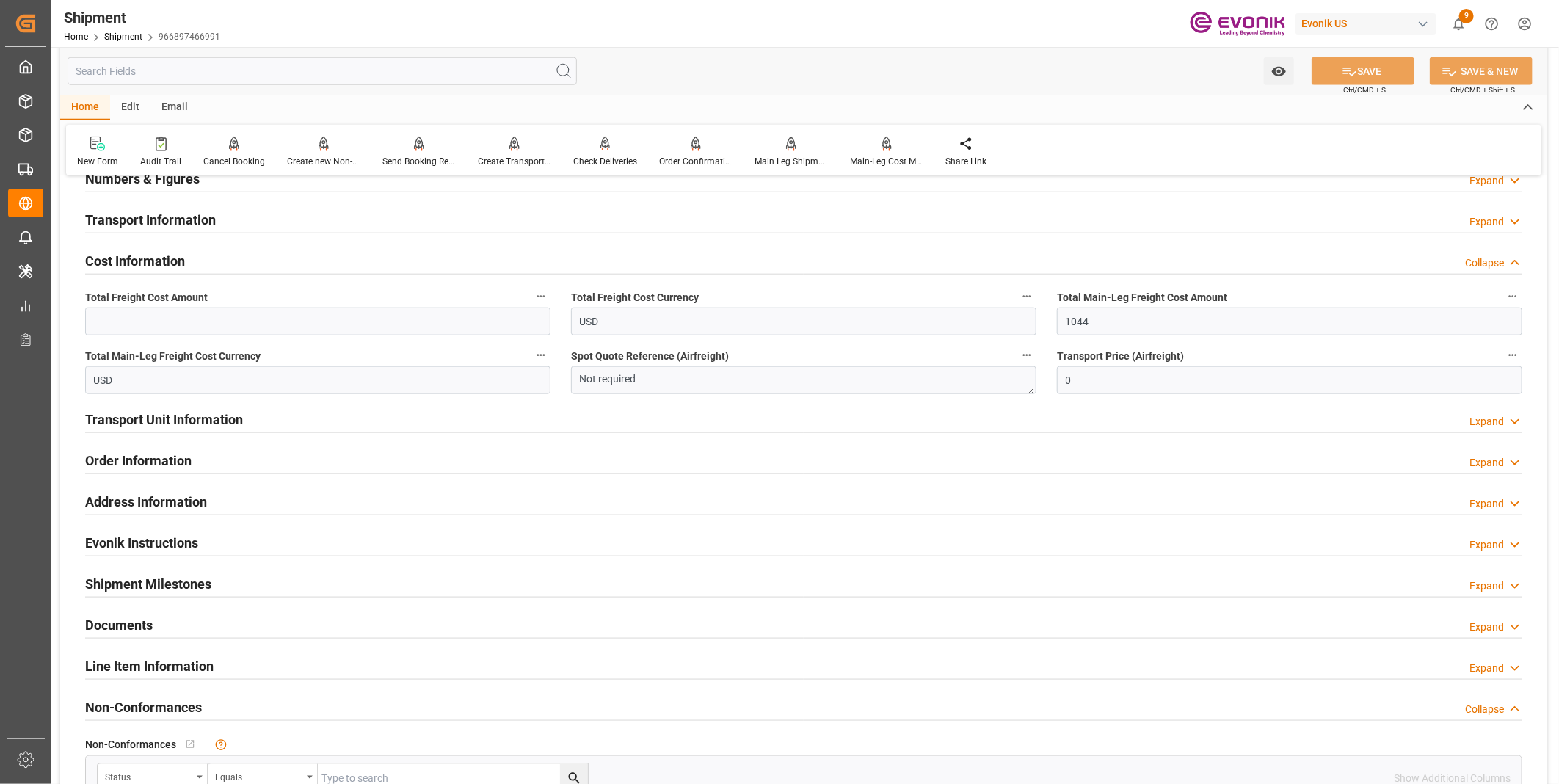
click at [230, 488] on div "Address Information Expand" at bounding box center [804, 500] width 1437 height 28
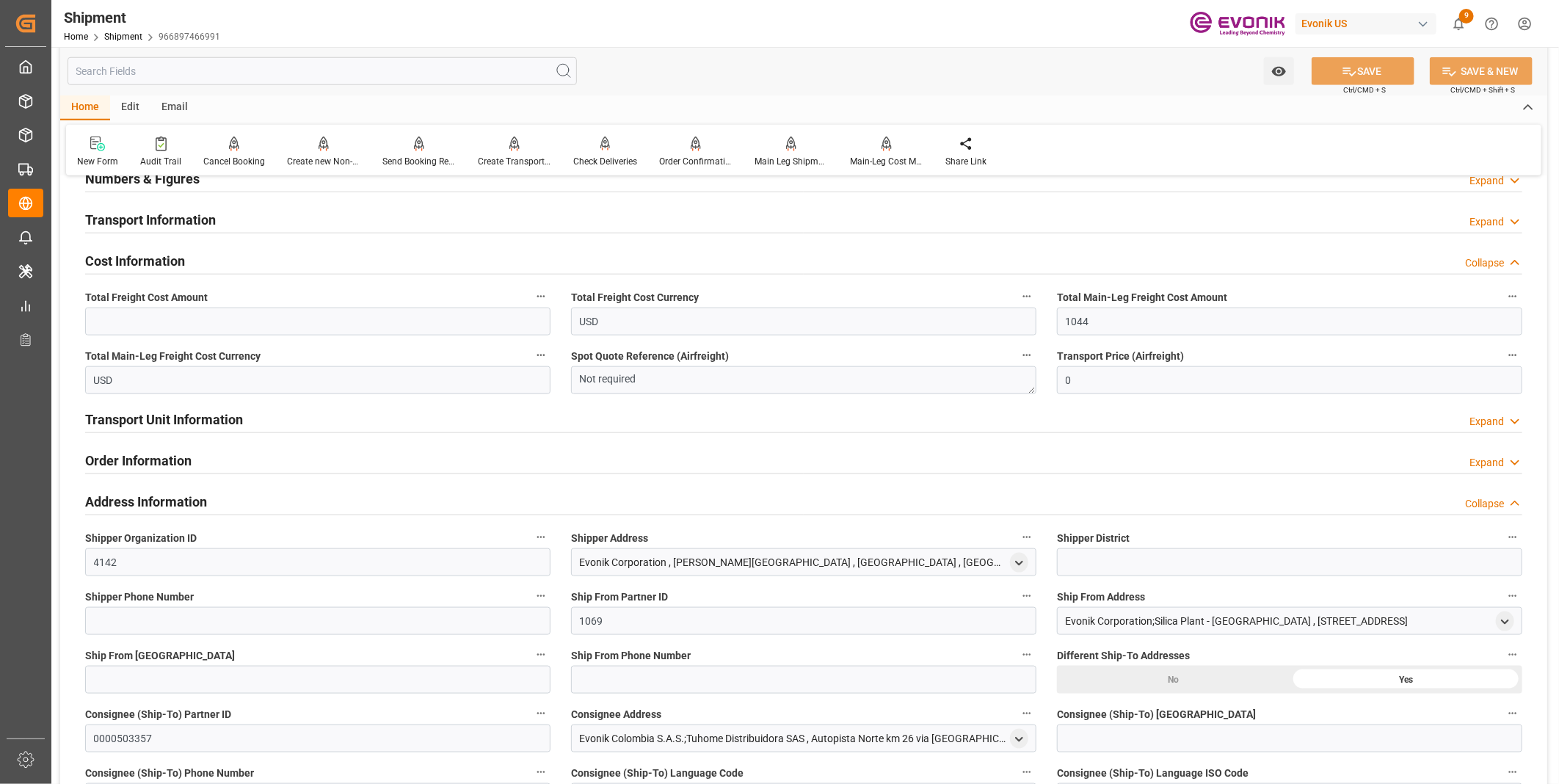
click at [230, 488] on div "Address Information Collapse" at bounding box center [804, 500] width 1437 height 28
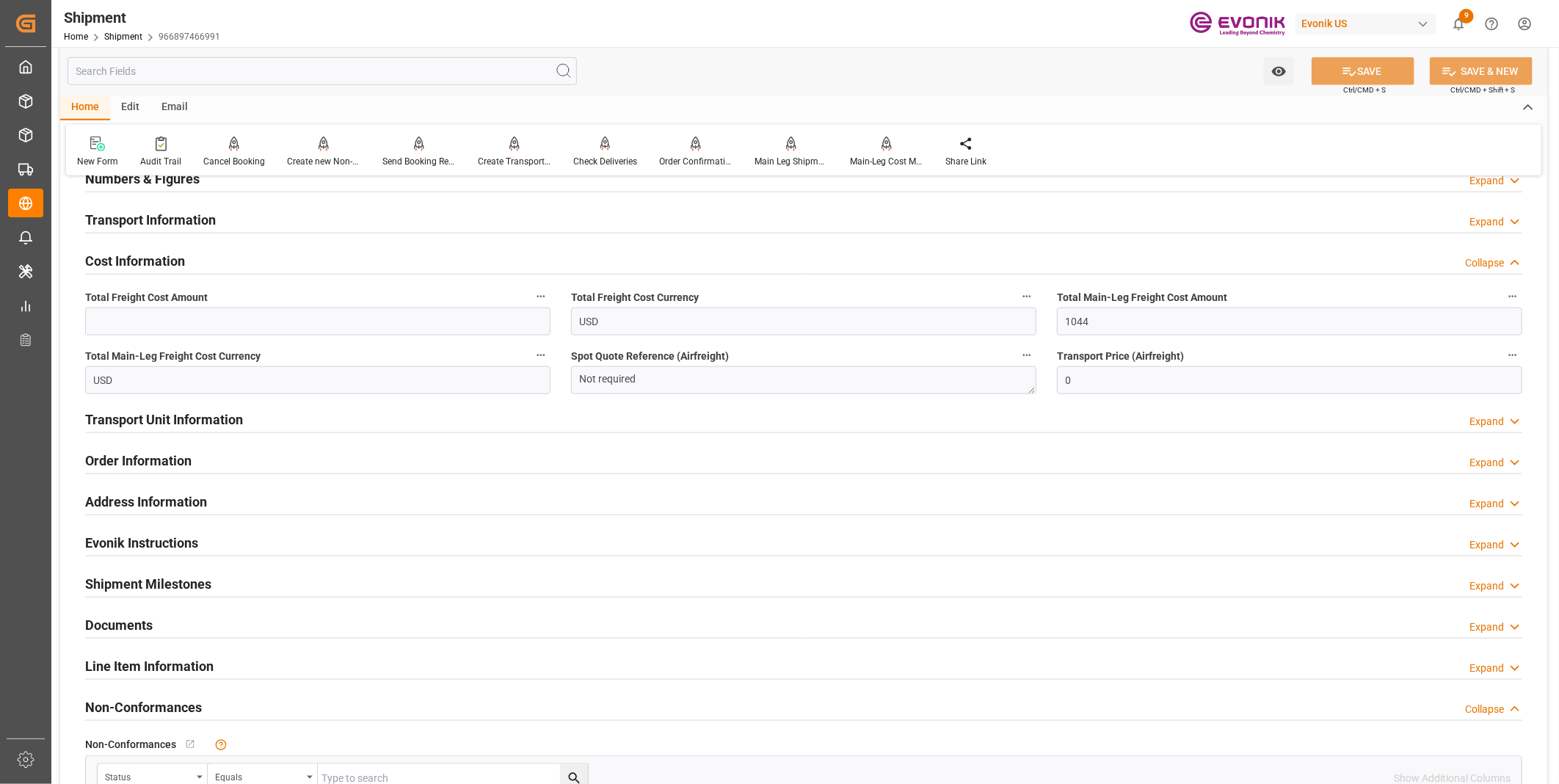
scroll to position [802, 0]
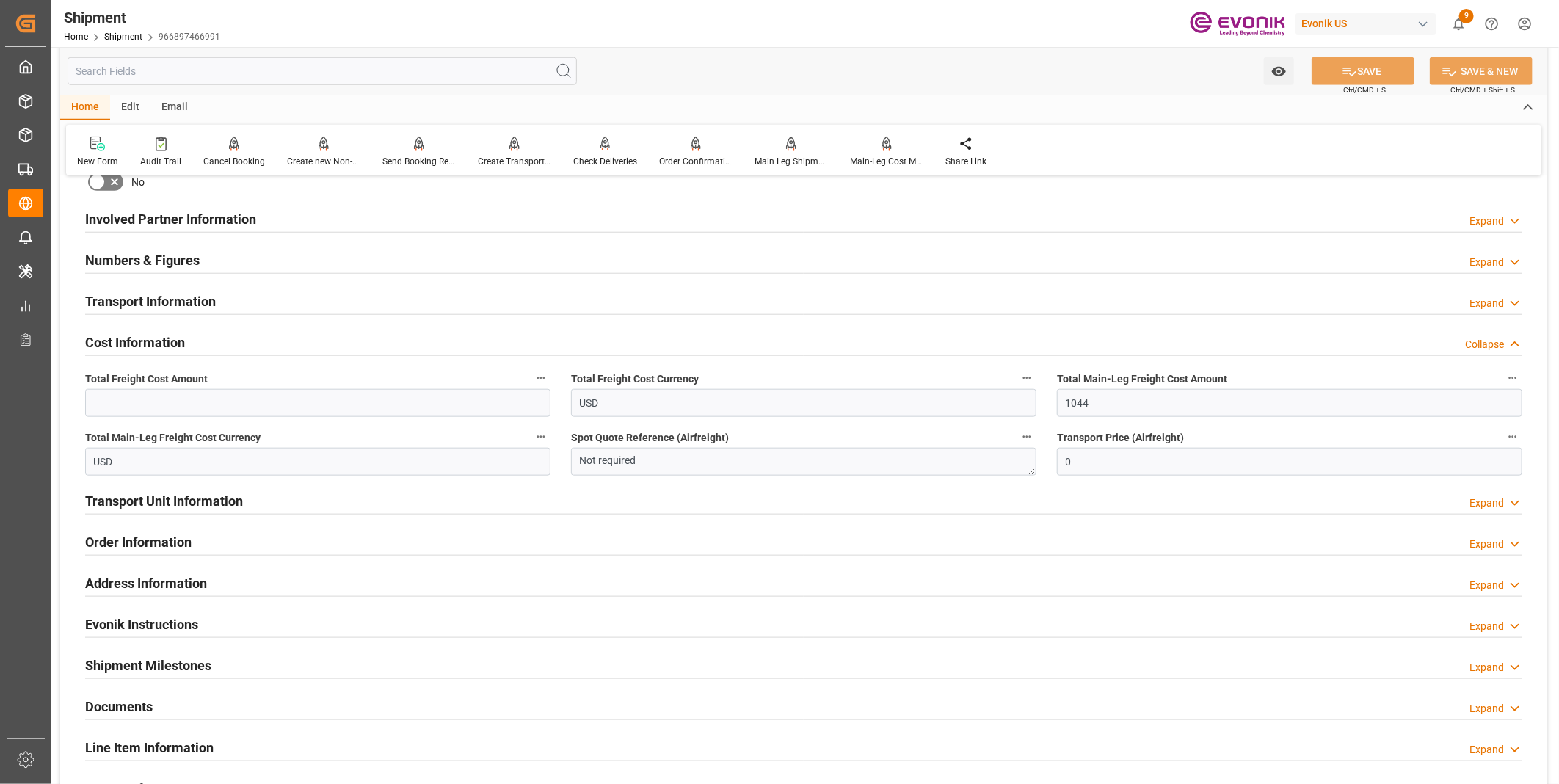
click at [363, 260] on div "Numbers & Figures Expand" at bounding box center [804, 259] width 1437 height 28
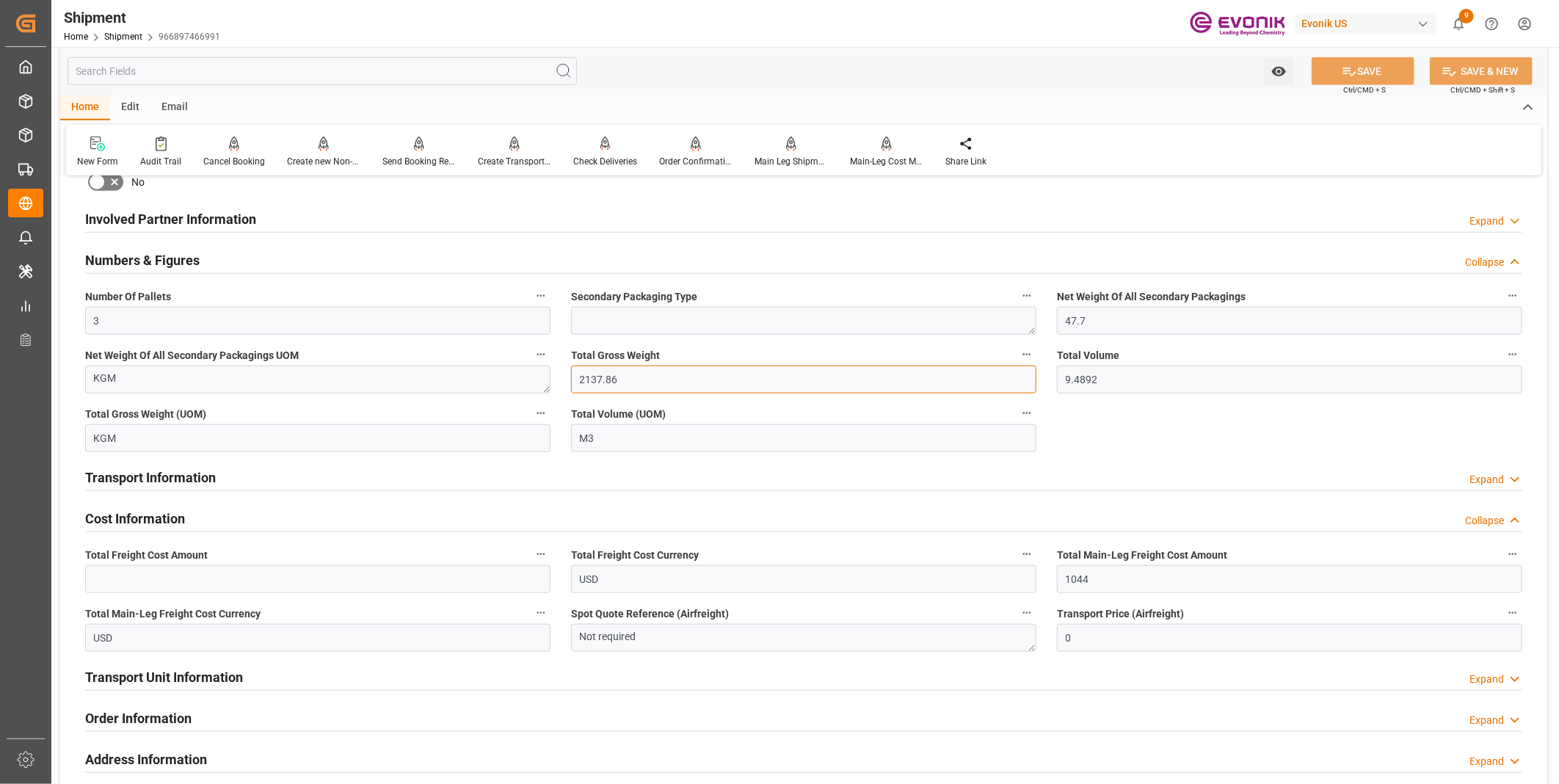
click at [638, 371] on input "2137.86" at bounding box center [804, 379] width 466 height 28
drag, startPoint x: 638, startPoint y: 373, endPoint x: 546, endPoint y: 373, distance: 92.0
click at [546, 373] on div "Booking Confirmation Milestone Bar Collapse Submitted to FFW for Booking (Pendi…" at bounding box center [804, 292] width 1488 height 1811
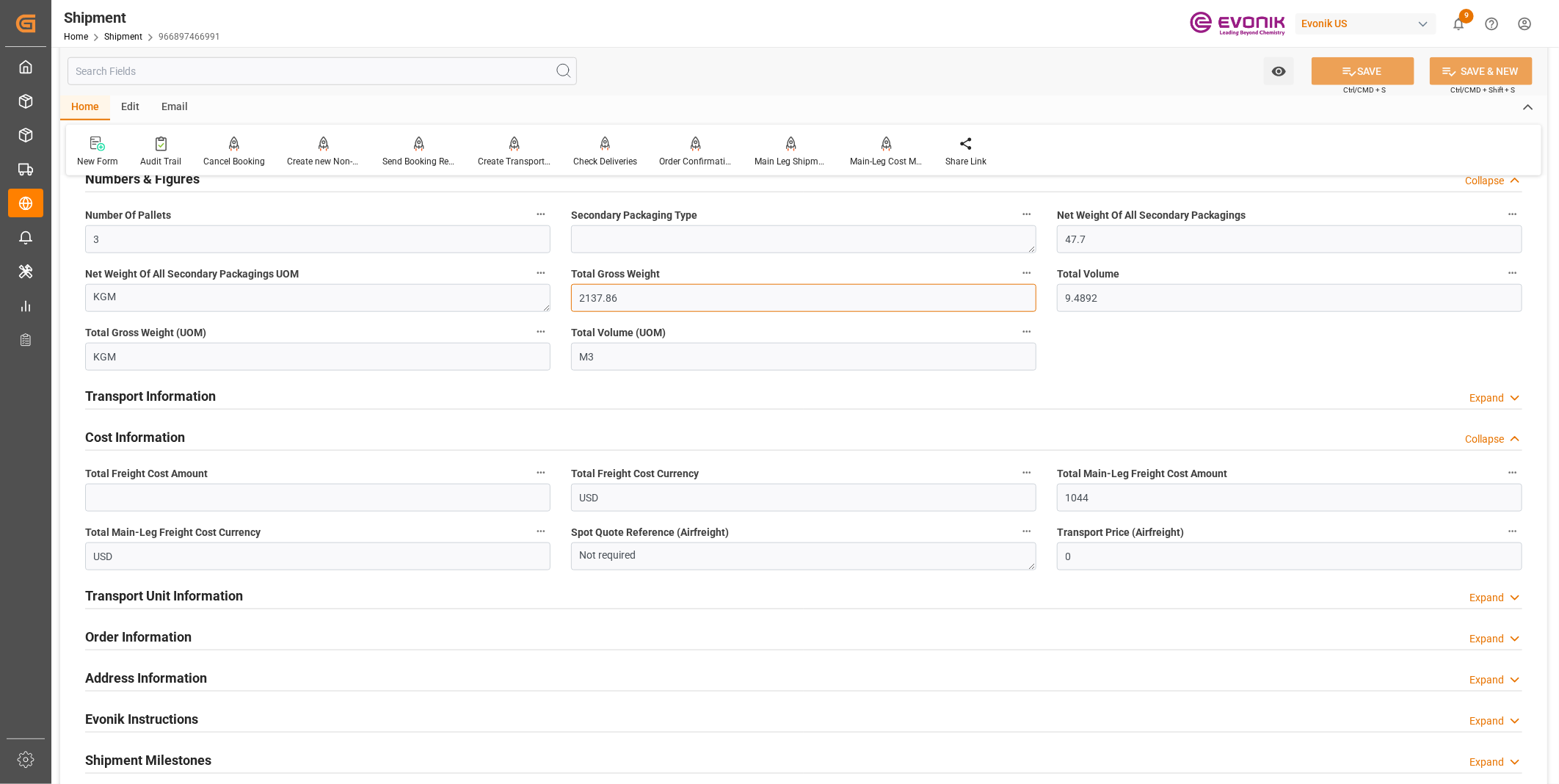
scroll to position [1047, 0]
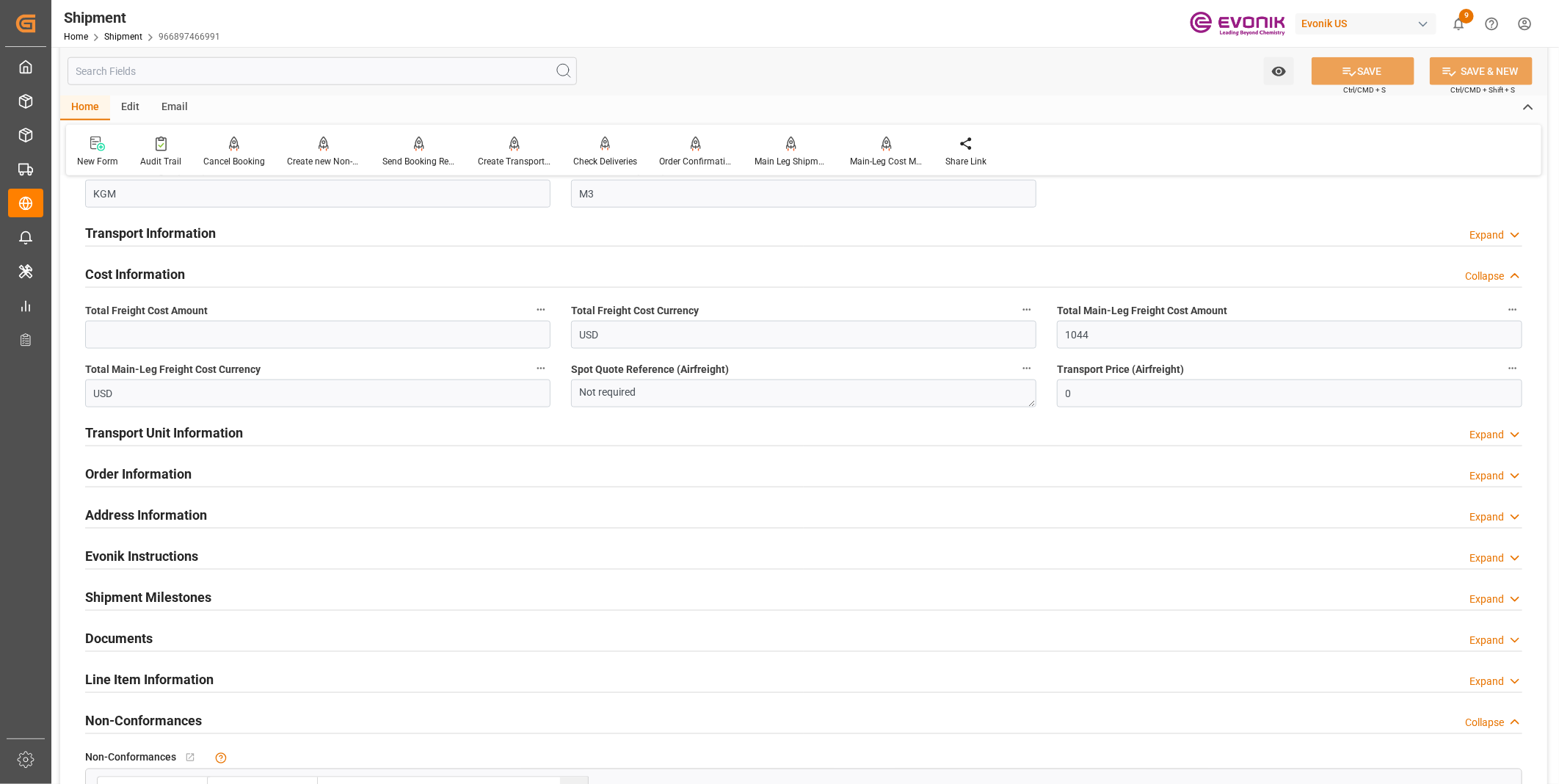
click at [170, 424] on h2 "Transport Unit Information" at bounding box center [164, 432] width 158 height 19
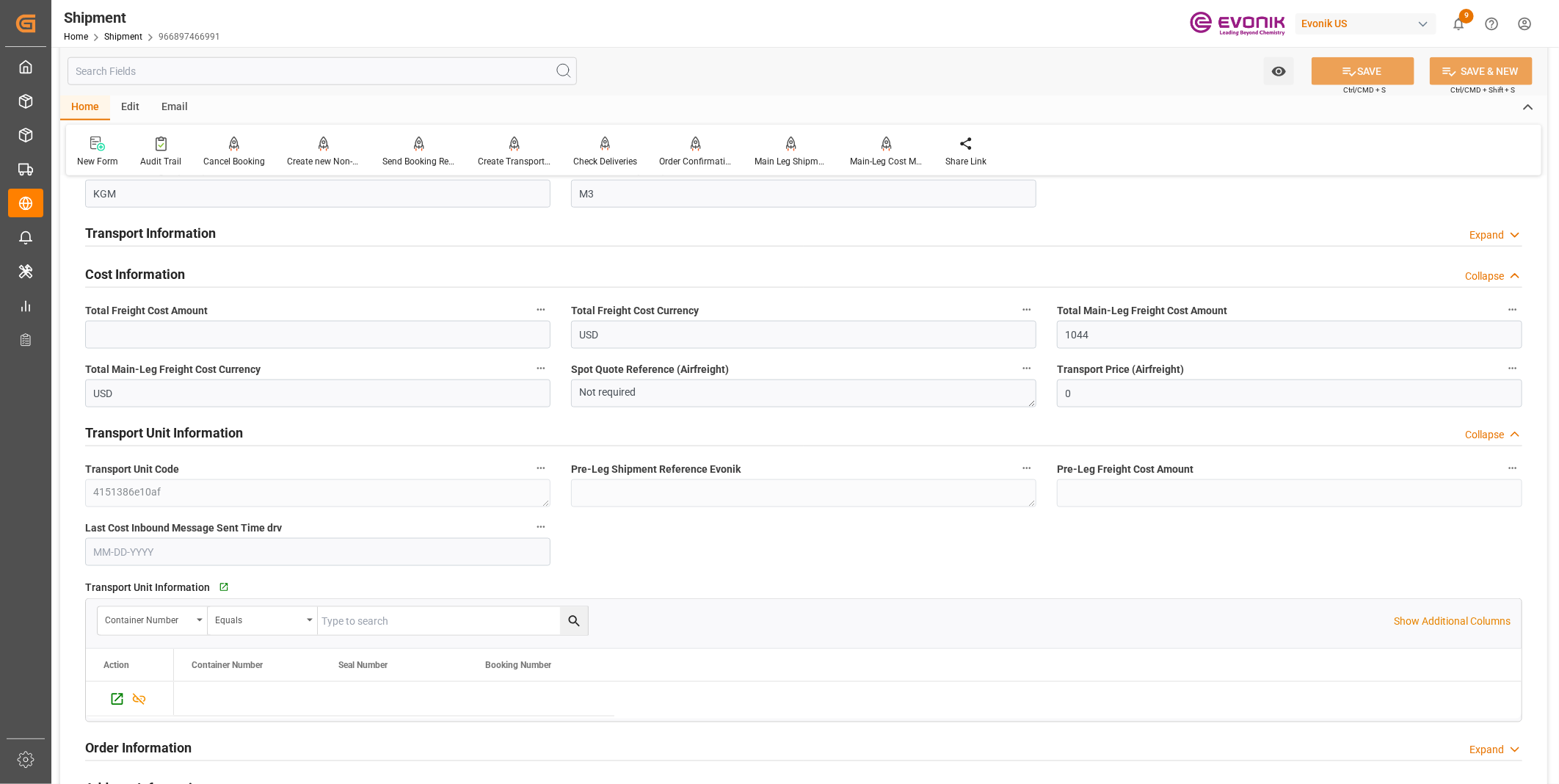
scroll to position [1128, 0]
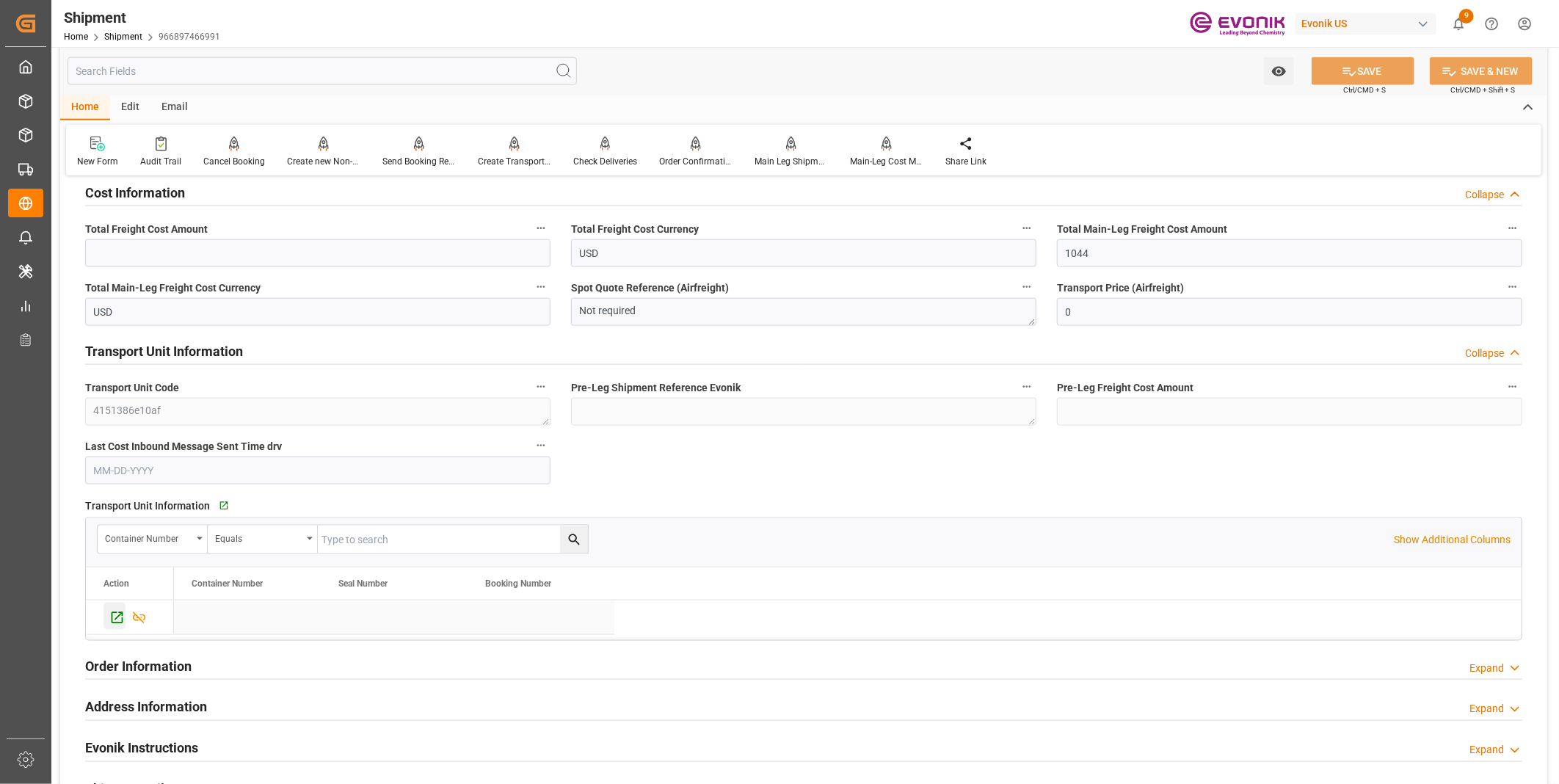
click at [110, 614] on icon "Press SPACE to select this row." at bounding box center [117, 617] width 15 height 15
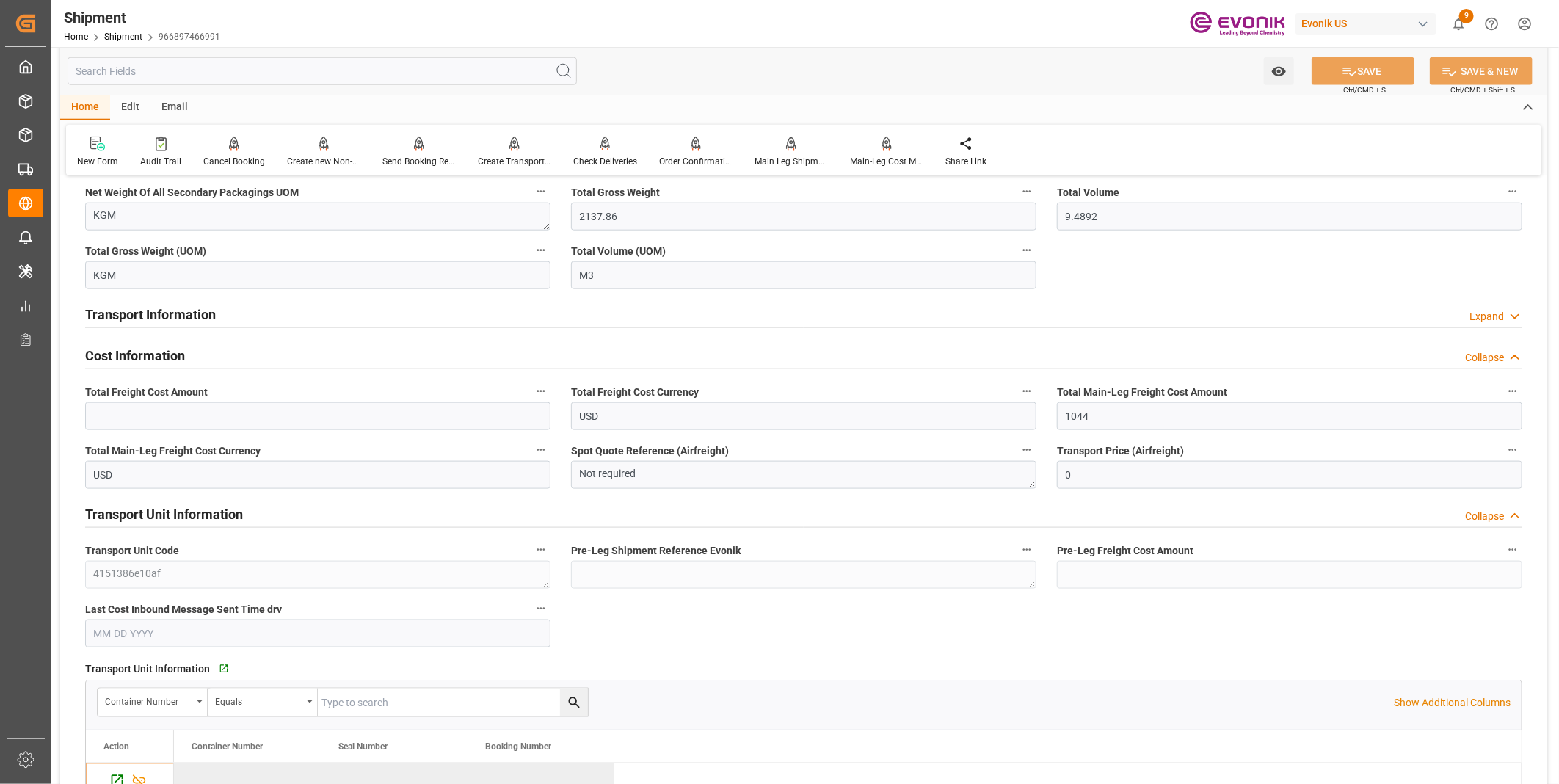
click at [643, 313] on div "Transport Information Expand" at bounding box center [804, 313] width 1437 height 28
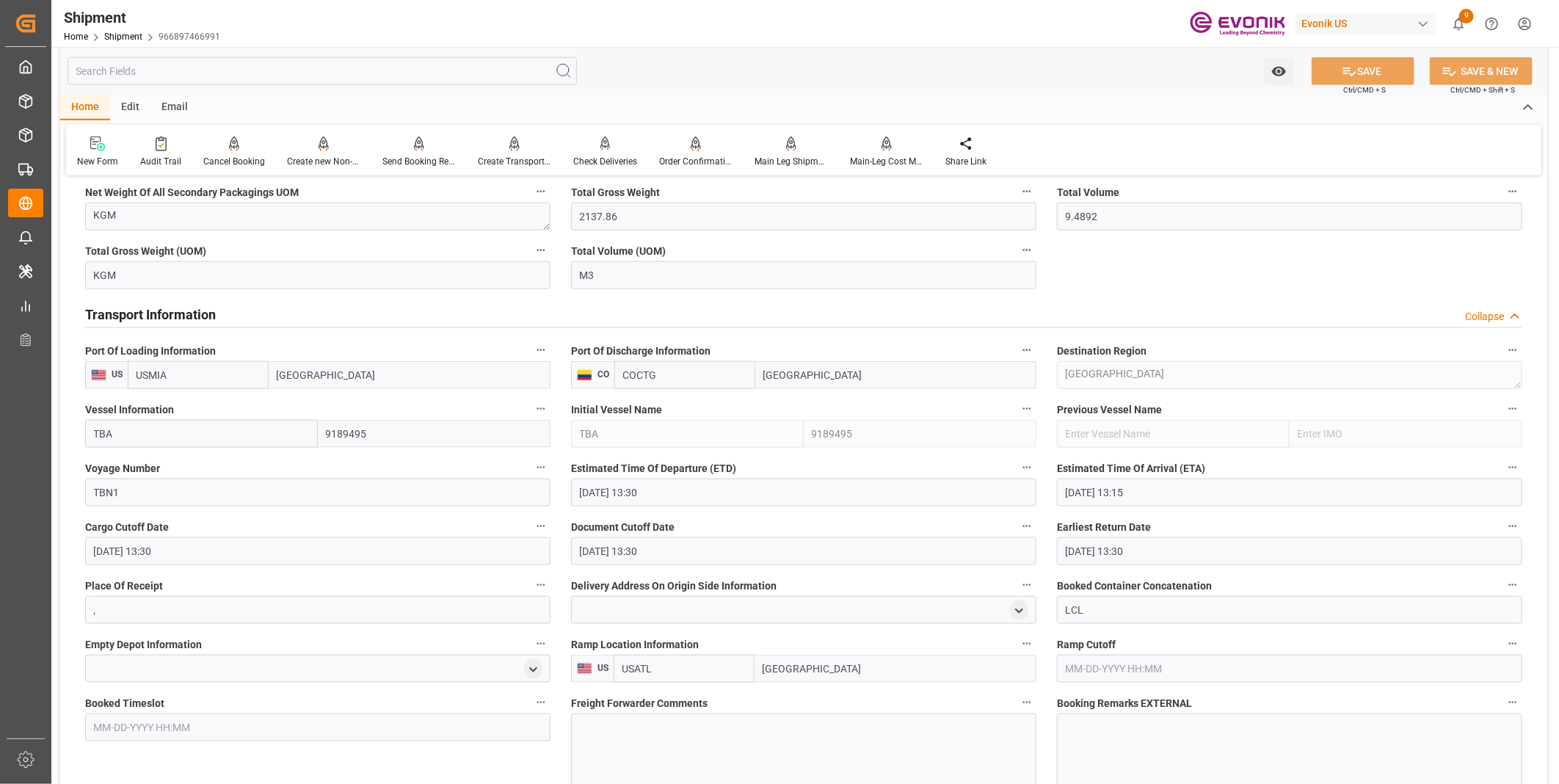
click at [1180, 492] on input "02-01-1010 13:15" at bounding box center [1290, 492] width 466 height 28
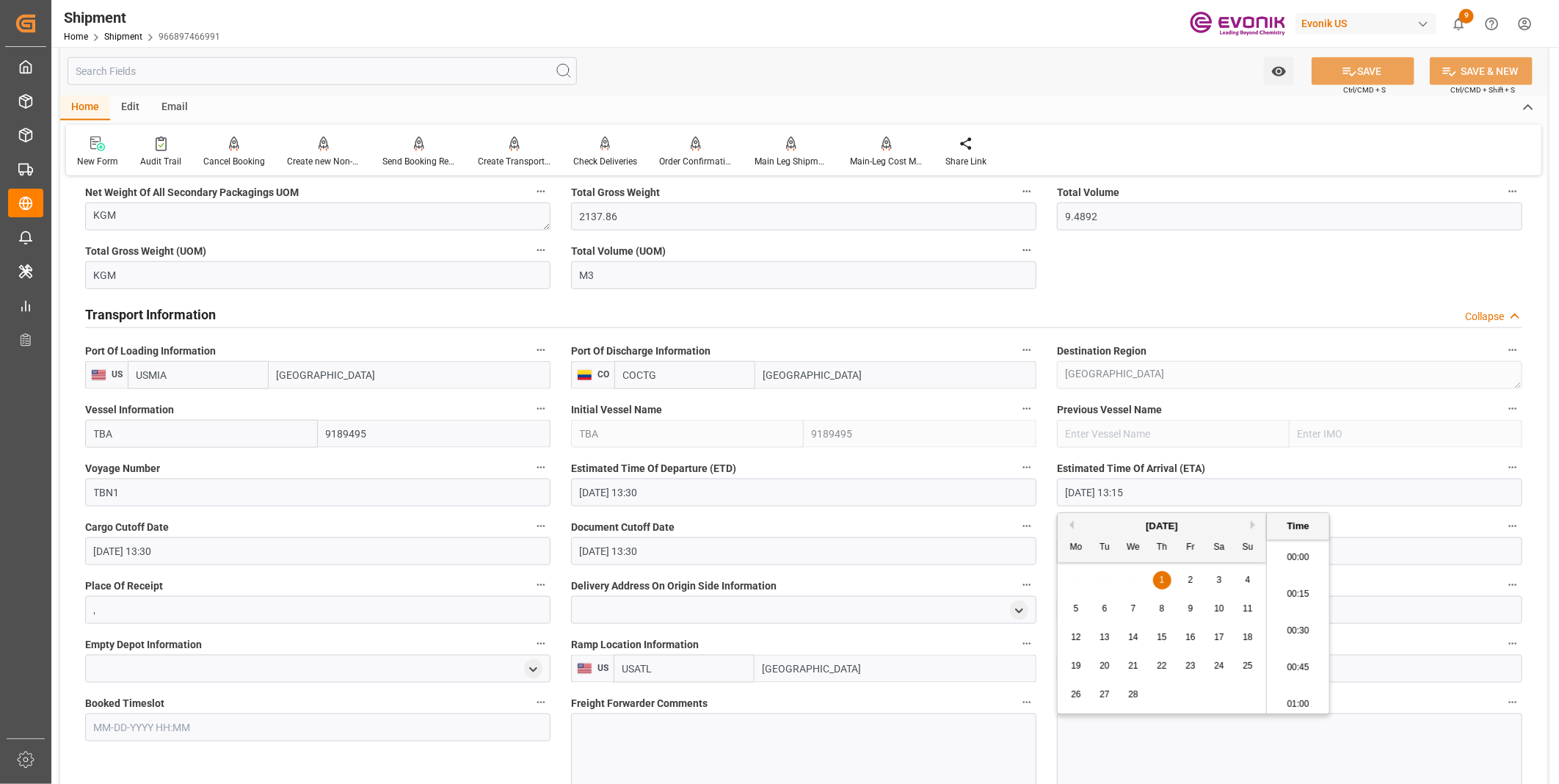
scroll to position [1876, 0]
drag, startPoint x: 1180, startPoint y: 492, endPoint x: 1006, endPoint y: 479, distance: 174.5
click at [1006, 479] on div "Booking Confirmation Milestone Bar Collapse Submitted to FFW for Booking (Pendi…" at bounding box center [804, 498] width 1488 height 2550
click at [1295, 619] on li "13:15" at bounding box center [1298, 626] width 62 height 36
type input "10-10-2025 13:15"
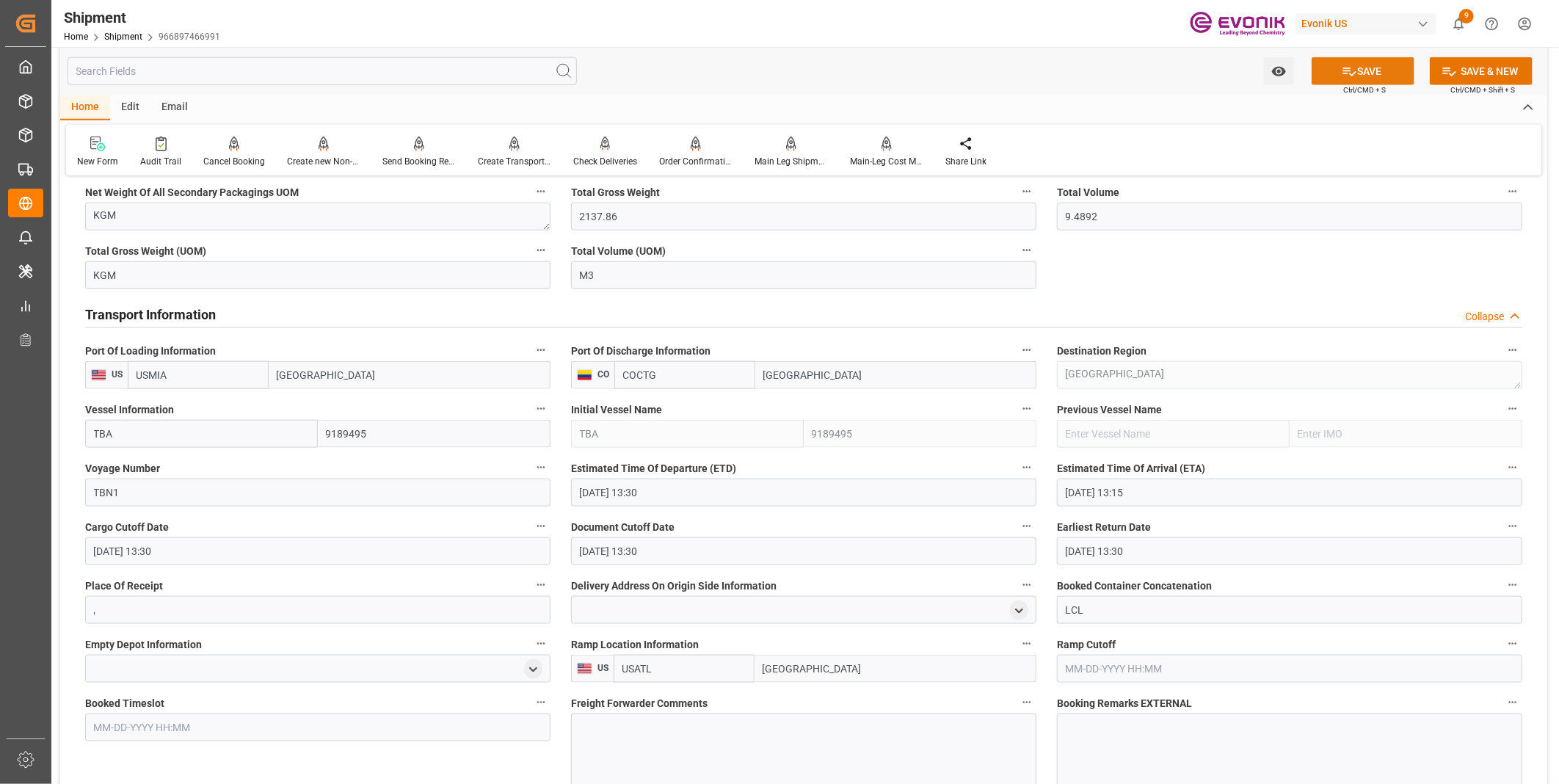
click at [1340, 62] on button "SAVE" at bounding box center [1363, 71] width 103 height 28
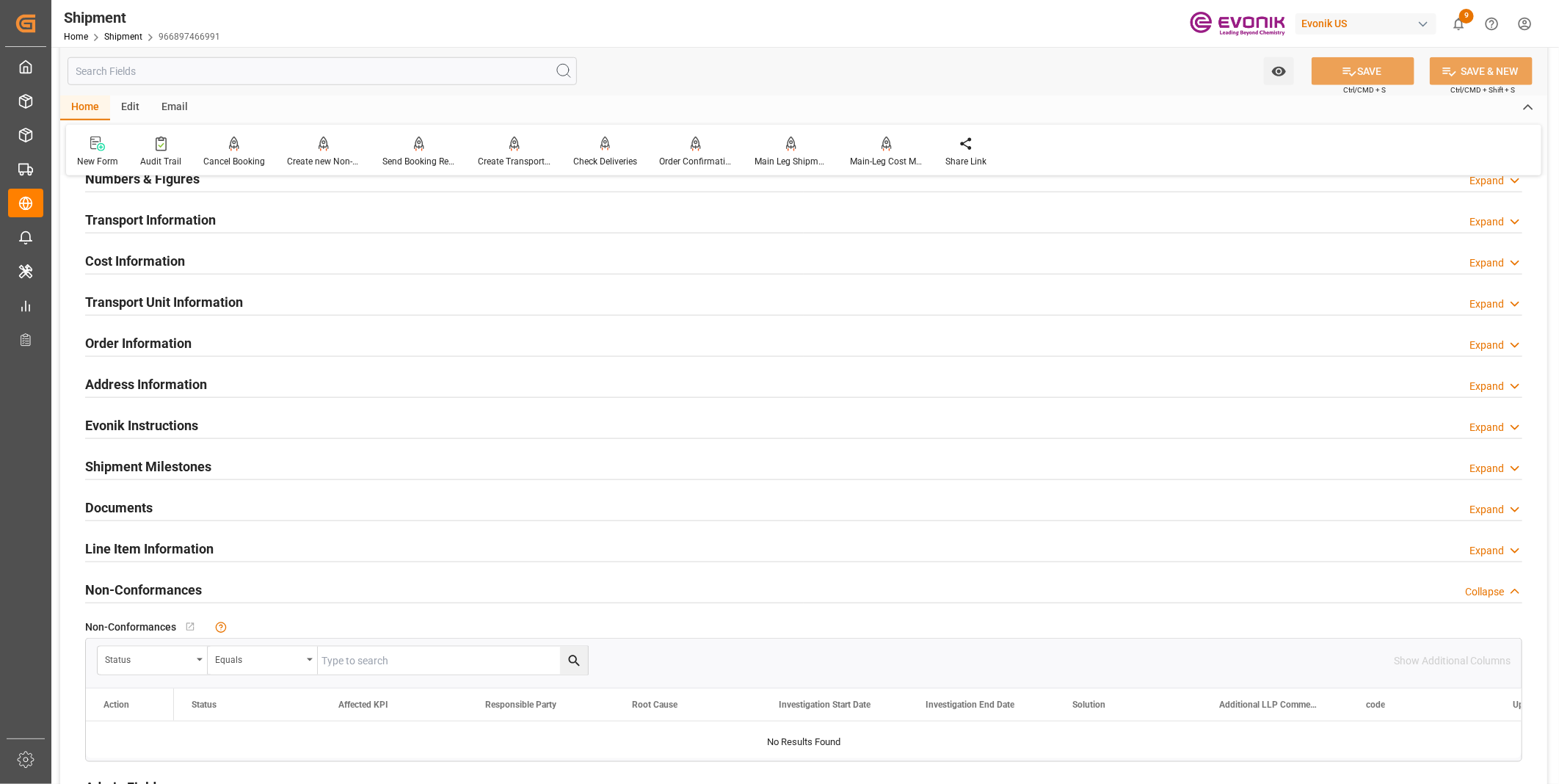
scroll to position [802, 0]
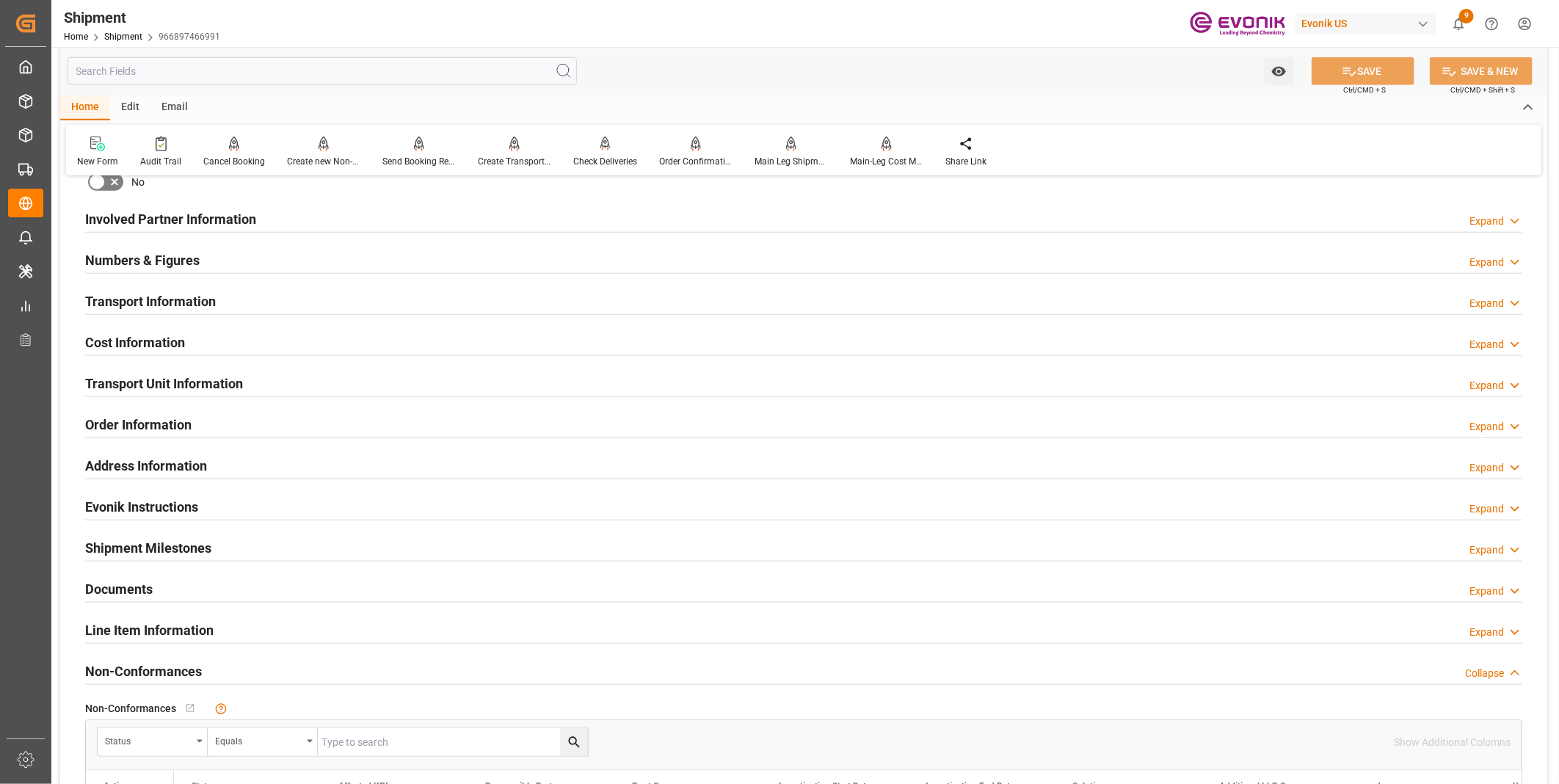
click at [323, 296] on div "Transport Information Expand" at bounding box center [804, 300] width 1437 height 28
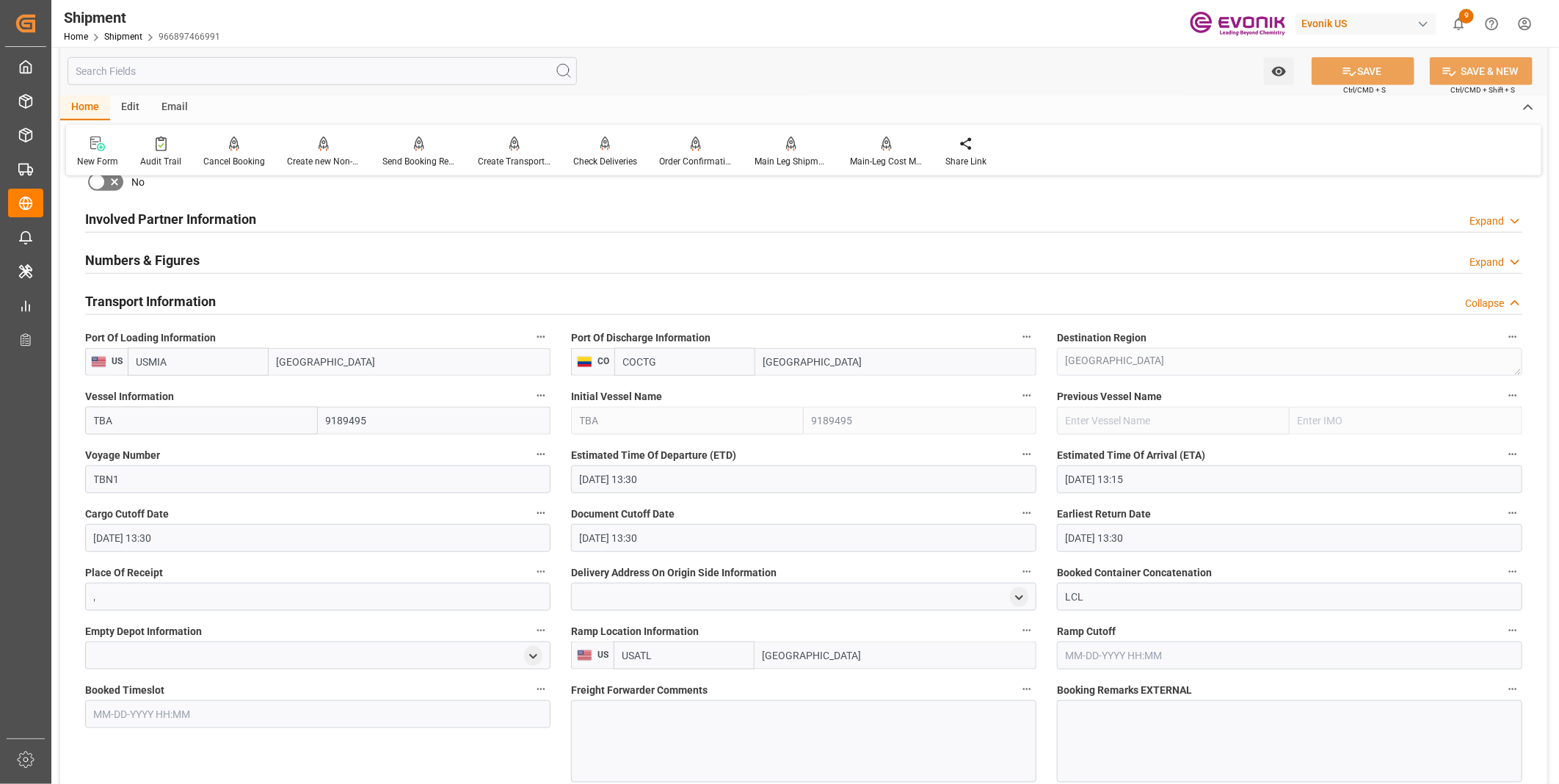
scroll to position [965, 0]
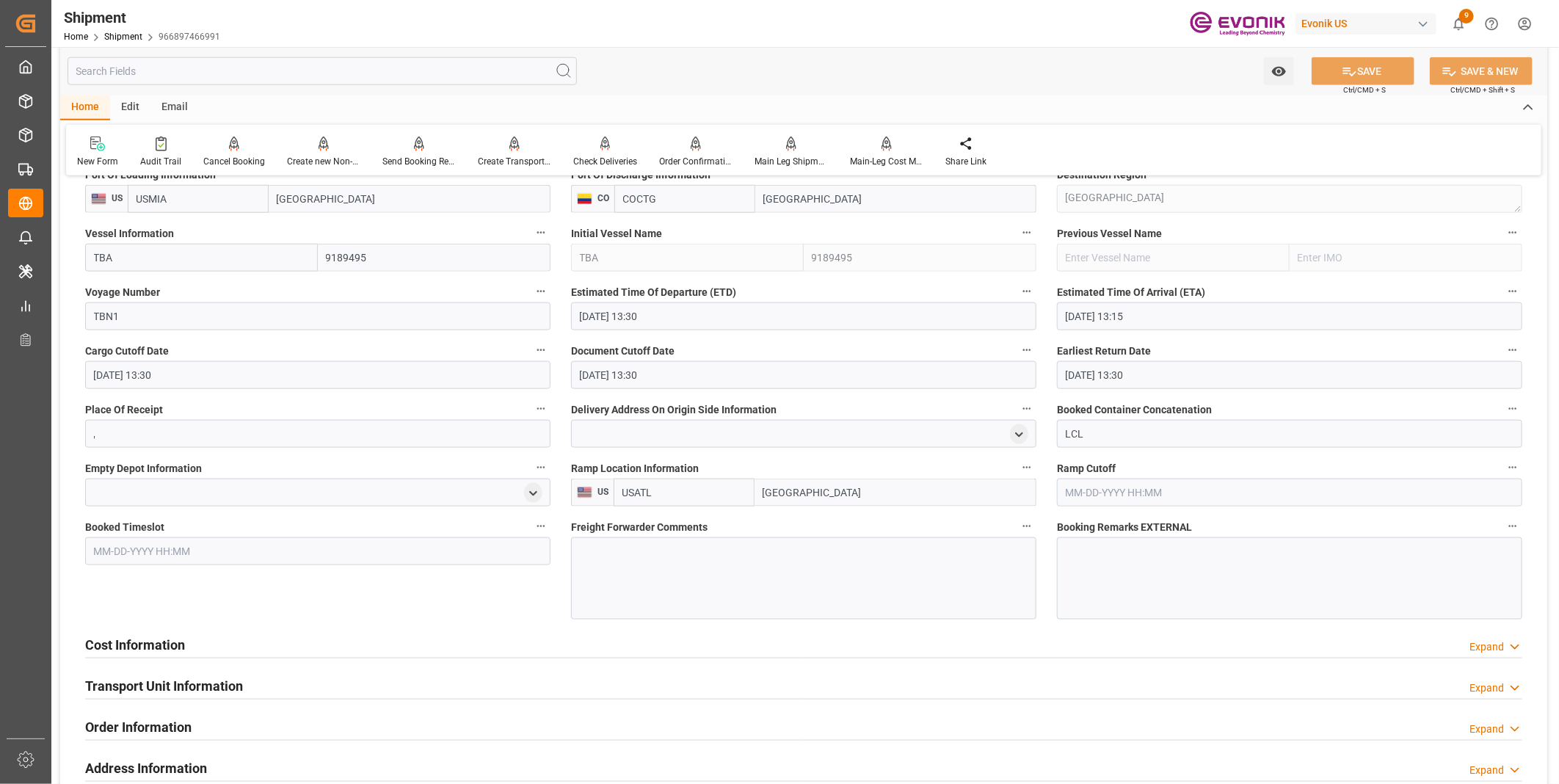
click at [617, 552] on div at bounding box center [804, 578] width 466 height 82
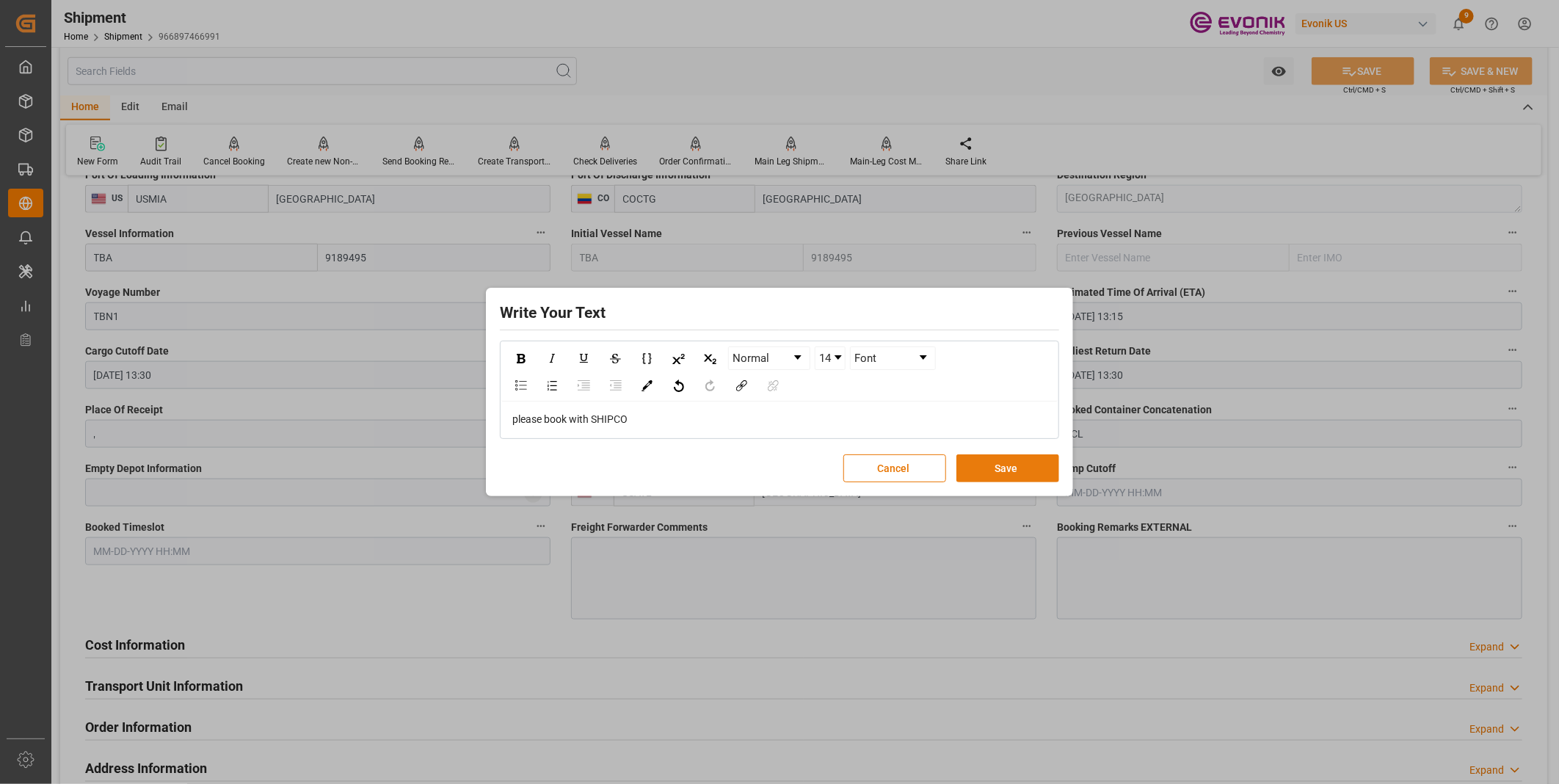
click at [987, 477] on button "Save" at bounding box center [1007, 468] width 103 height 28
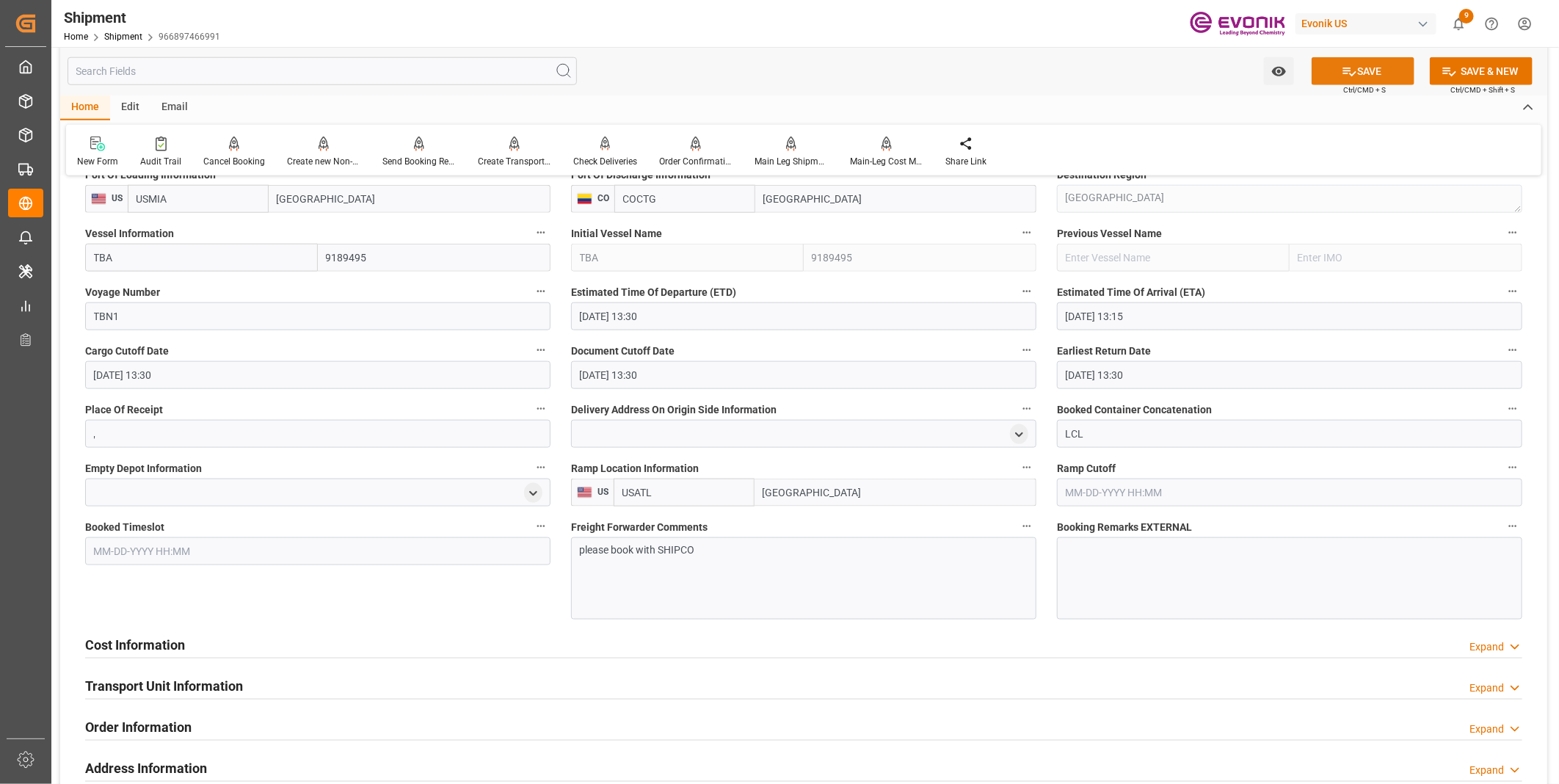
click at [1342, 64] on icon at bounding box center [1350, 71] width 15 height 15
click at [235, 645] on div "Cost Information Expand" at bounding box center [804, 644] width 1437 height 28
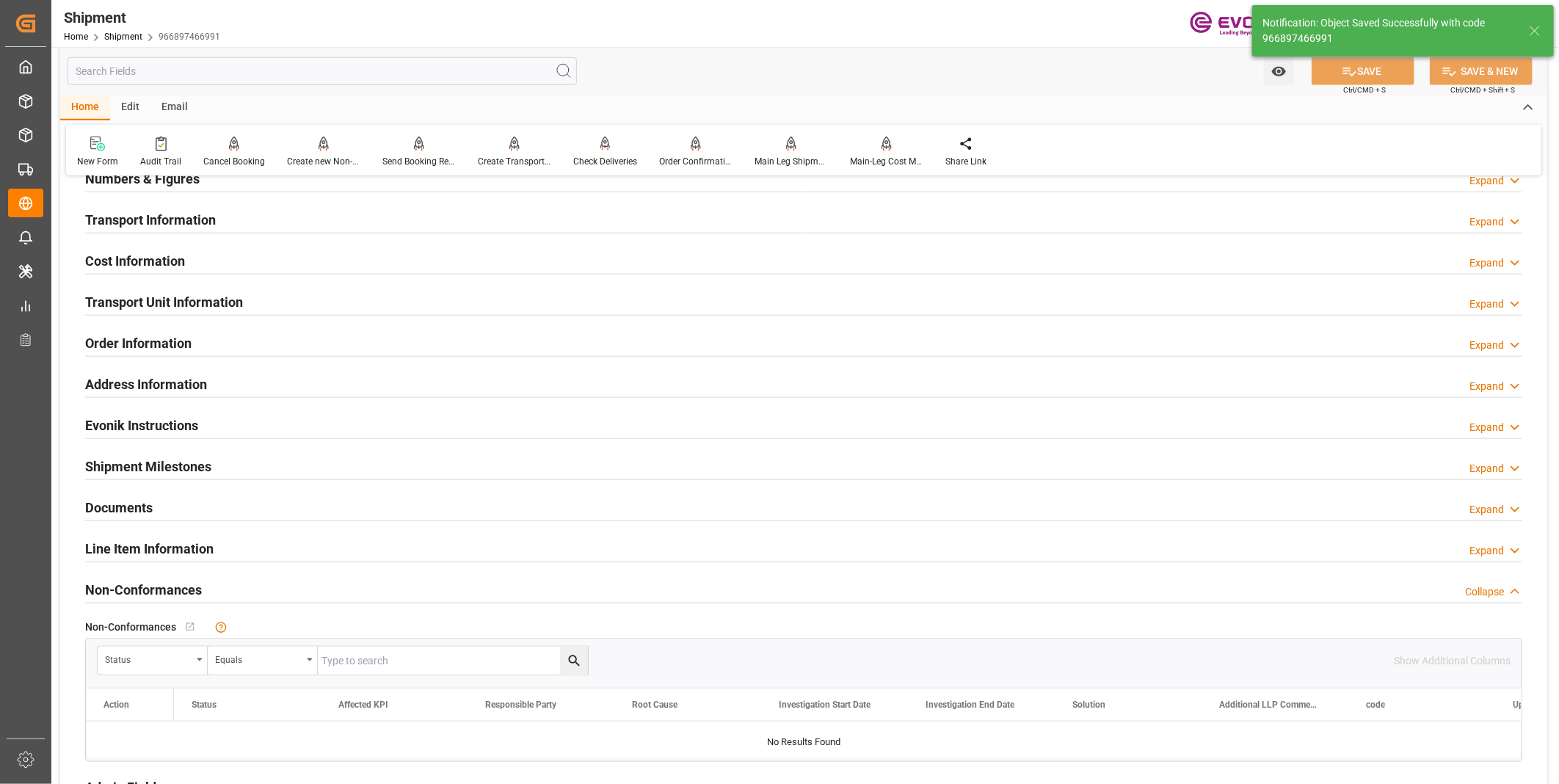
scroll to position [721, 0]
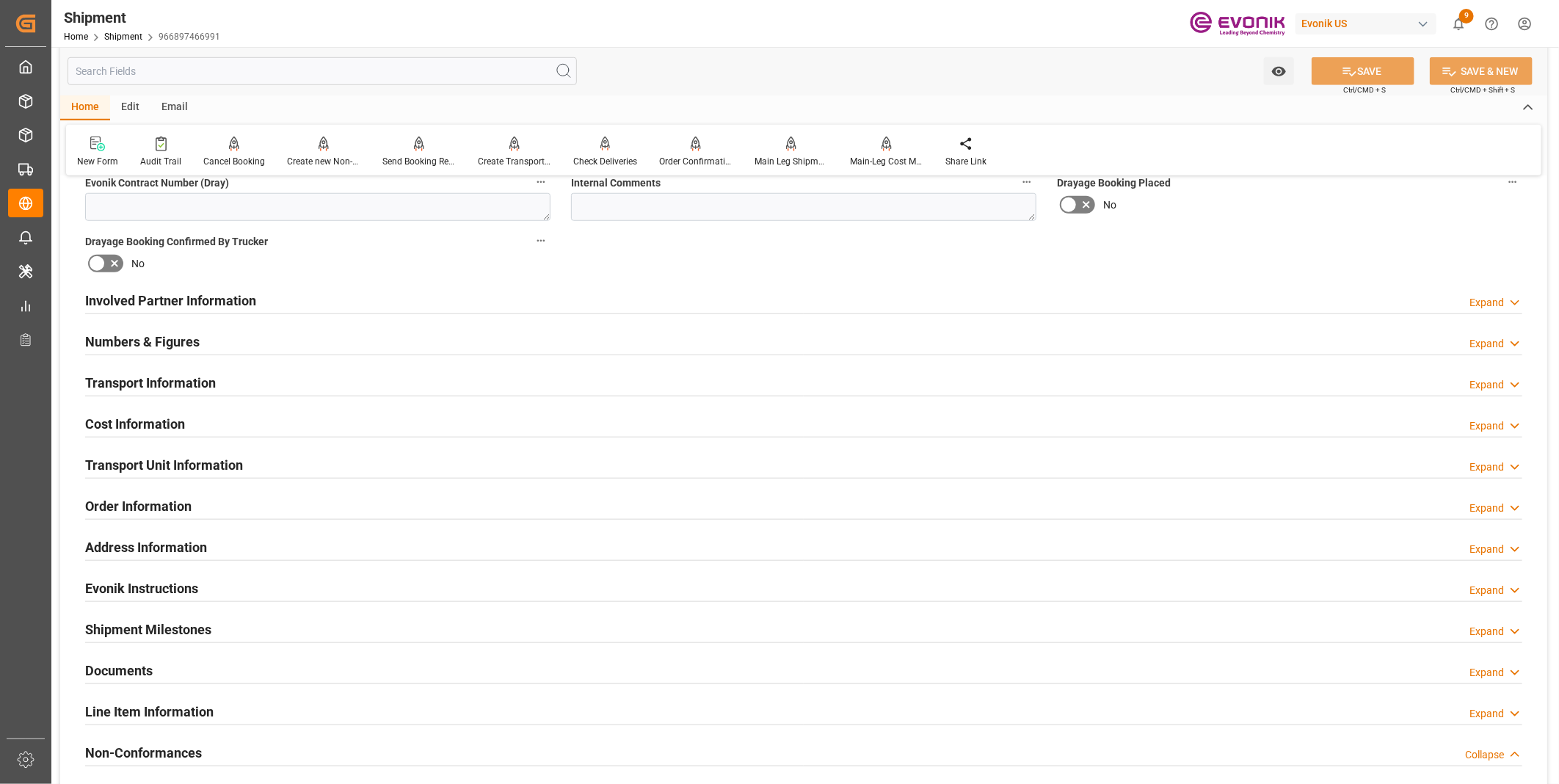
click at [233, 460] on h2 "Transport Unit Information" at bounding box center [164, 465] width 158 height 19
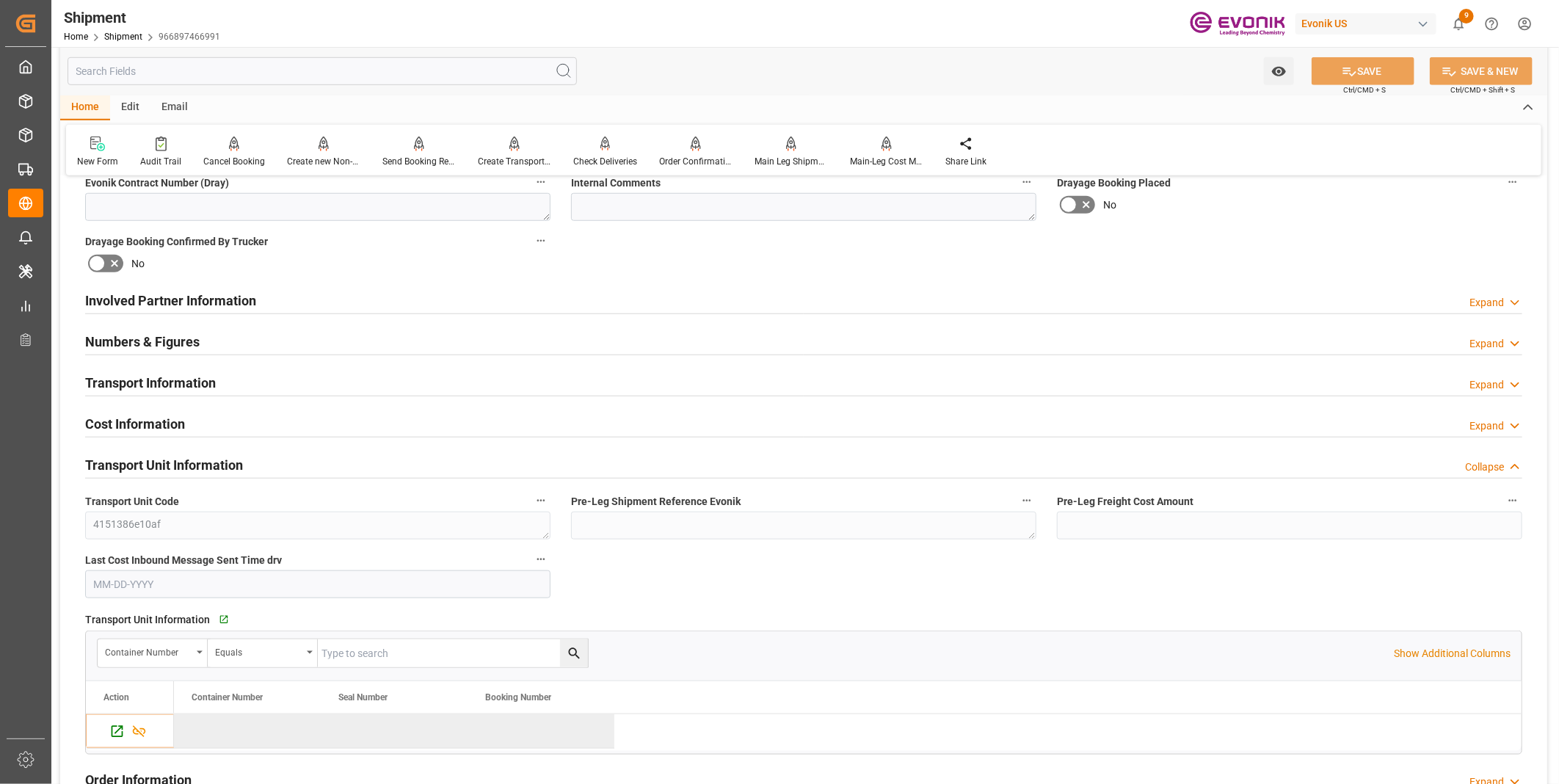
scroll to position [802, 0]
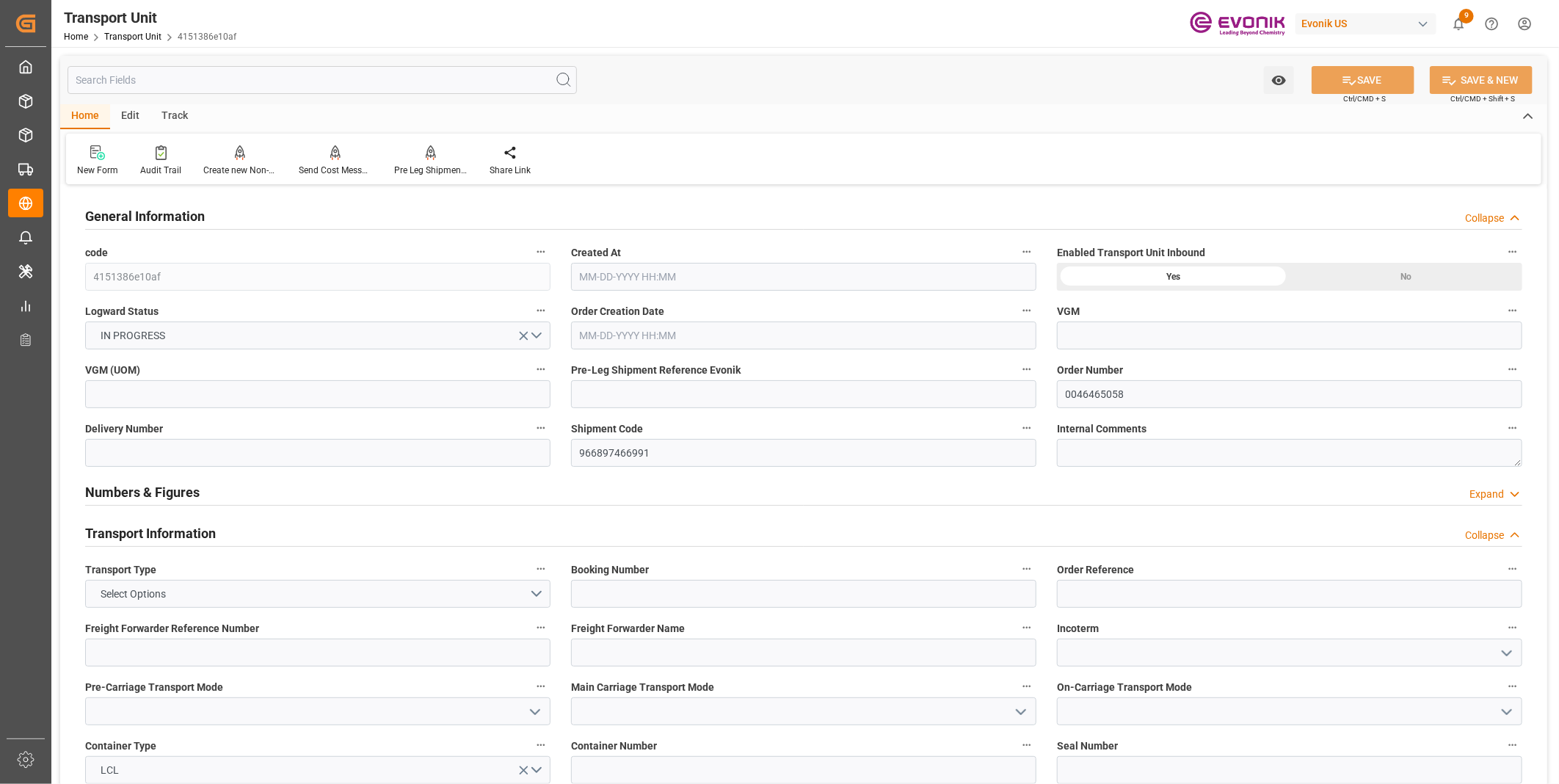
type input "AC Containerline"
type input "Leschaco Inc."
type input "USMIA"
type input "COCTG"
type input "2137.86"
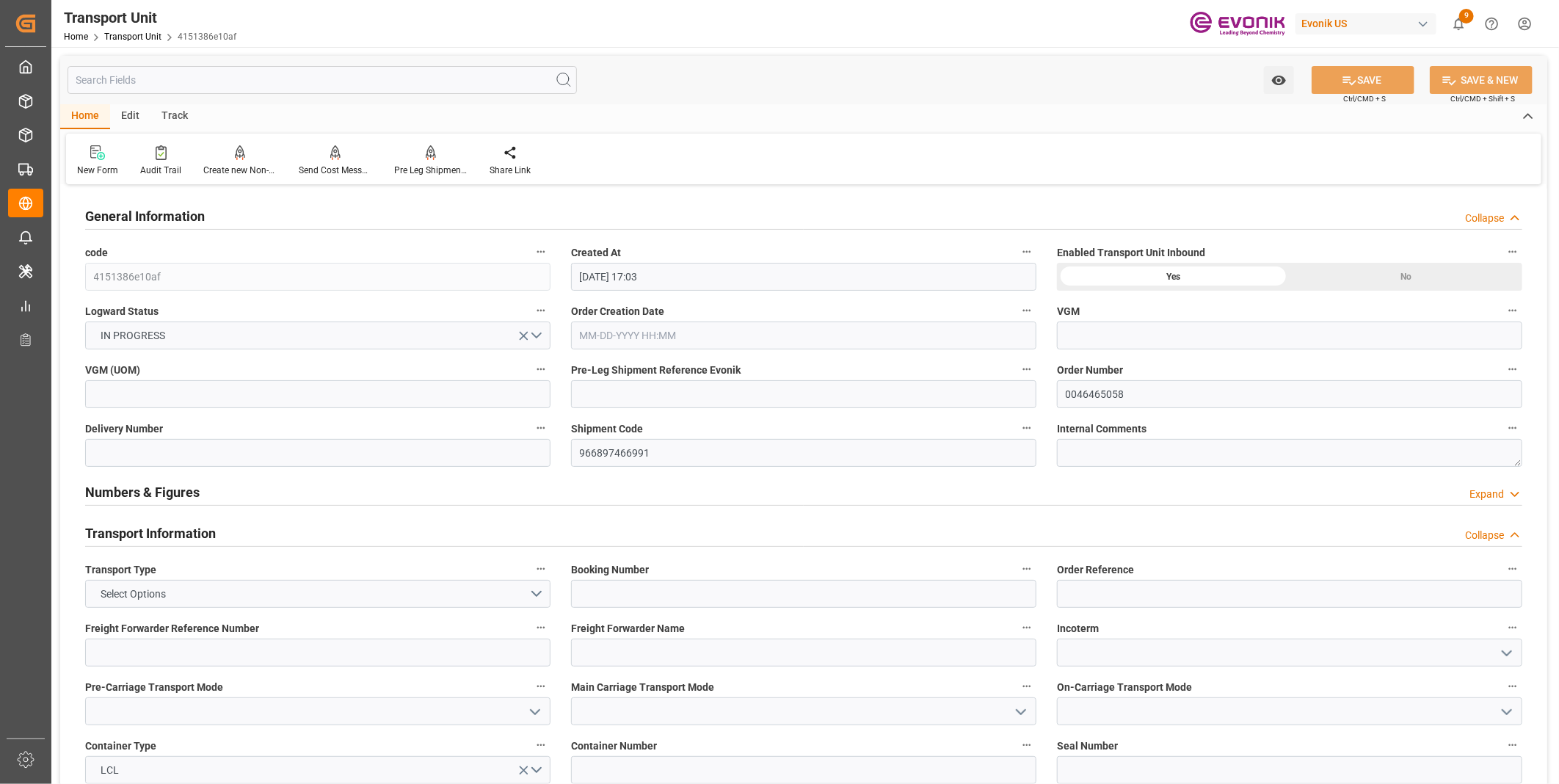
type input "[DATE] 17:03"
type input "[DATE]"
type input "[DATE] 13:30"
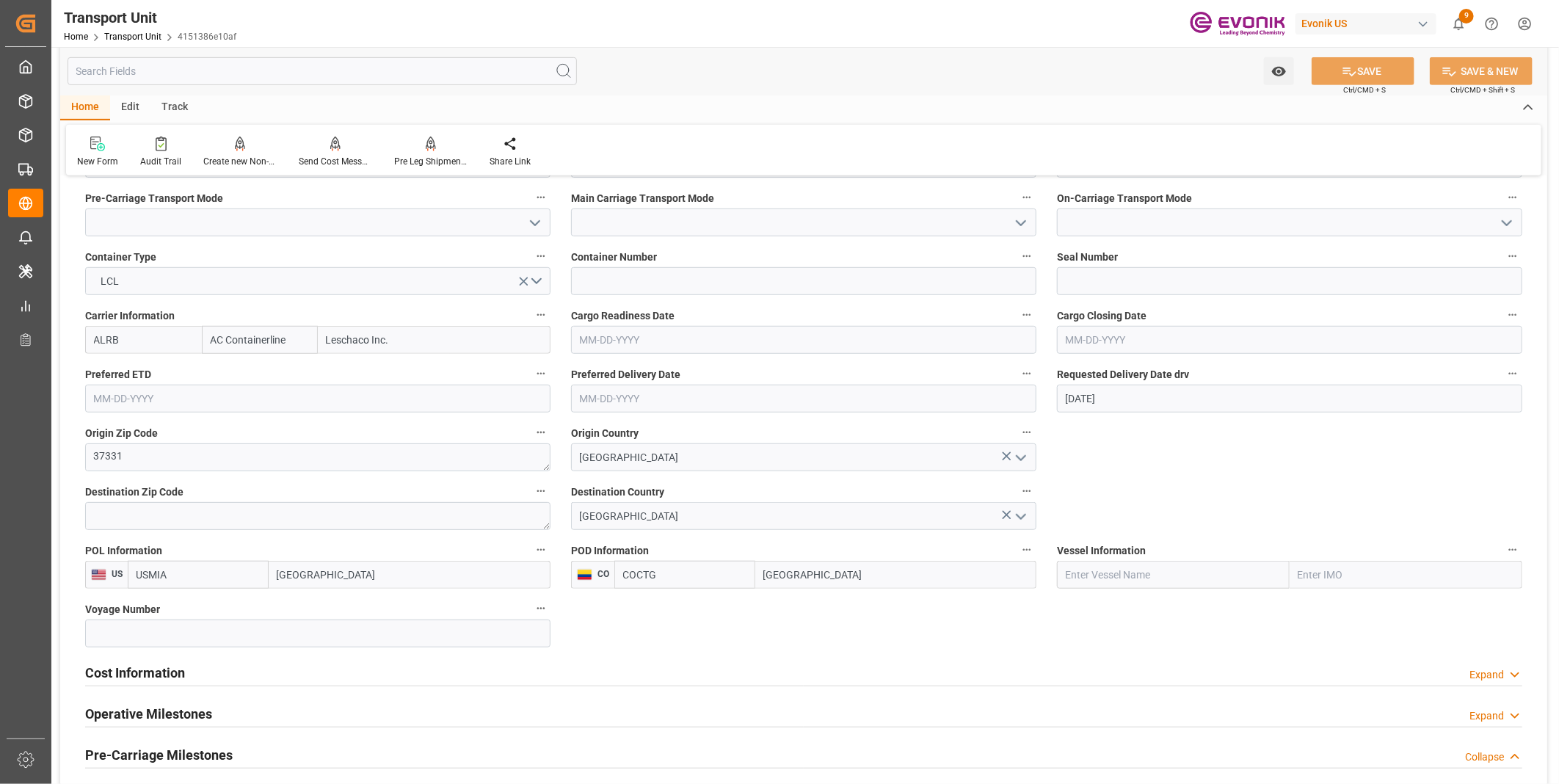
scroll to position [570, 0]
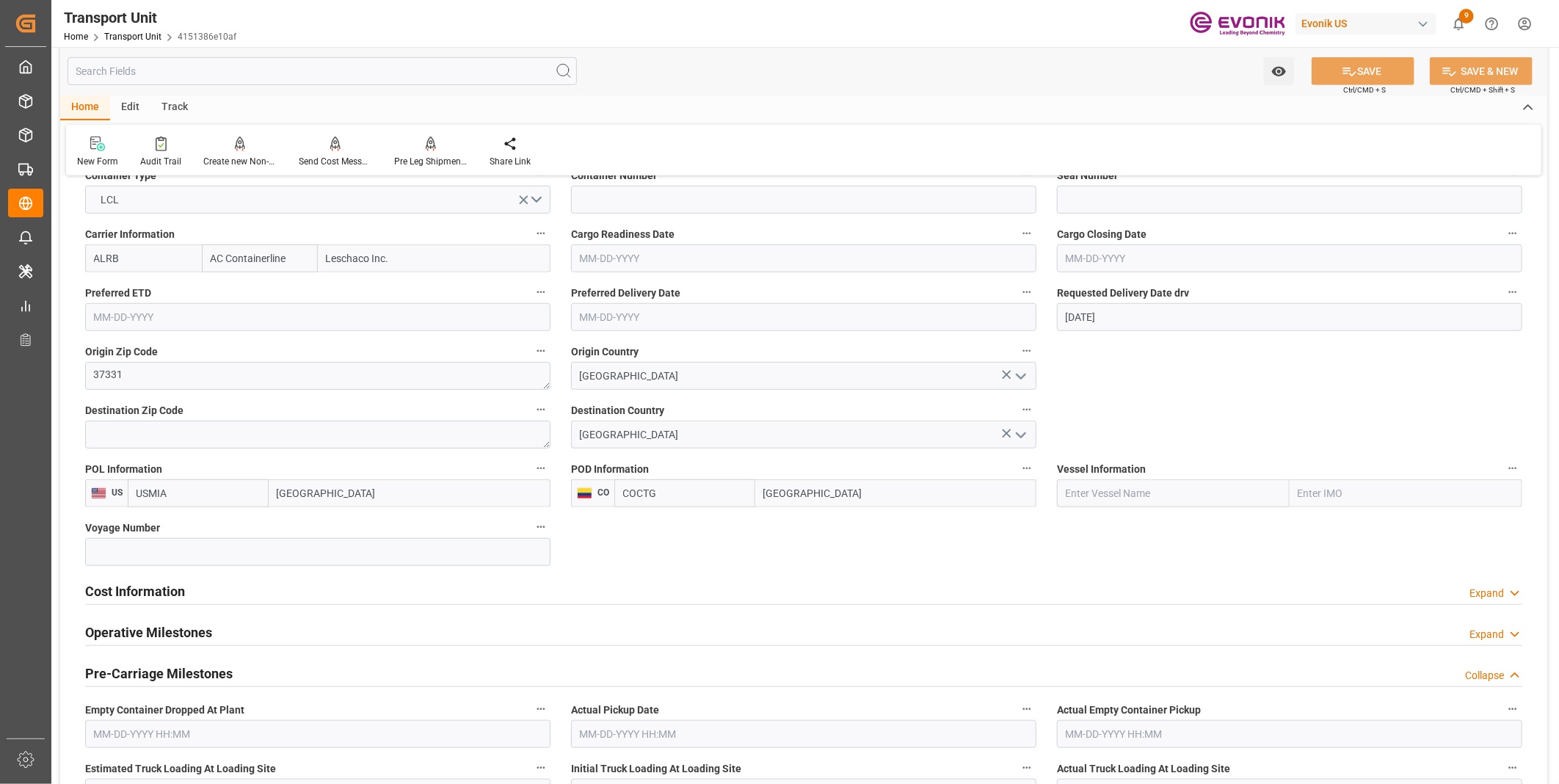
click at [166, 584] on h2 "Cost Information" at bounding box center [135, 591] width 100 height 19
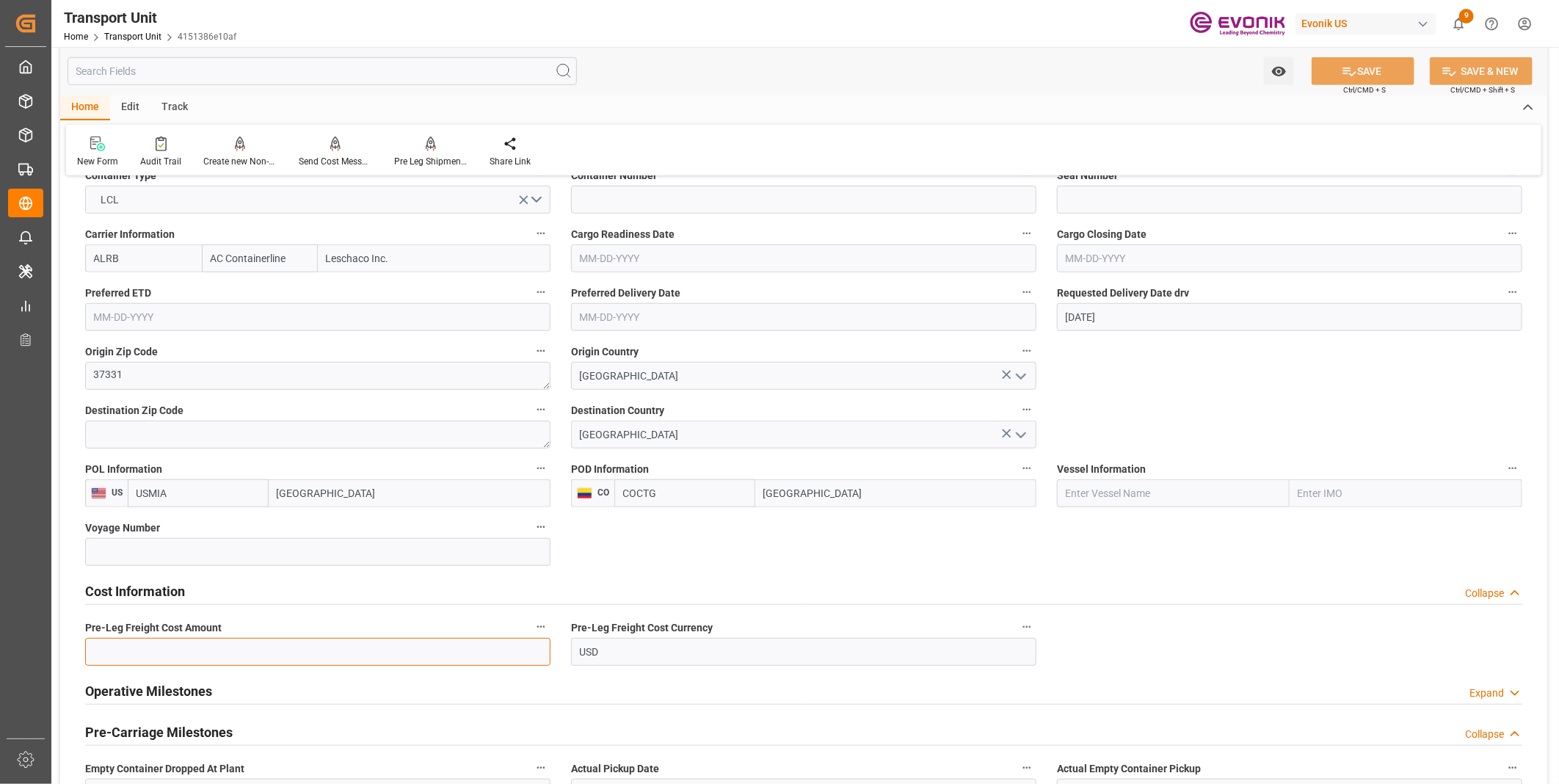
click at [226, 642] on input "text" at bounding box center [318, 652] width 466 height 28
type input "235"
click at [1352, 77] on icon at bounding box center [1350, 71] width 15 height 15
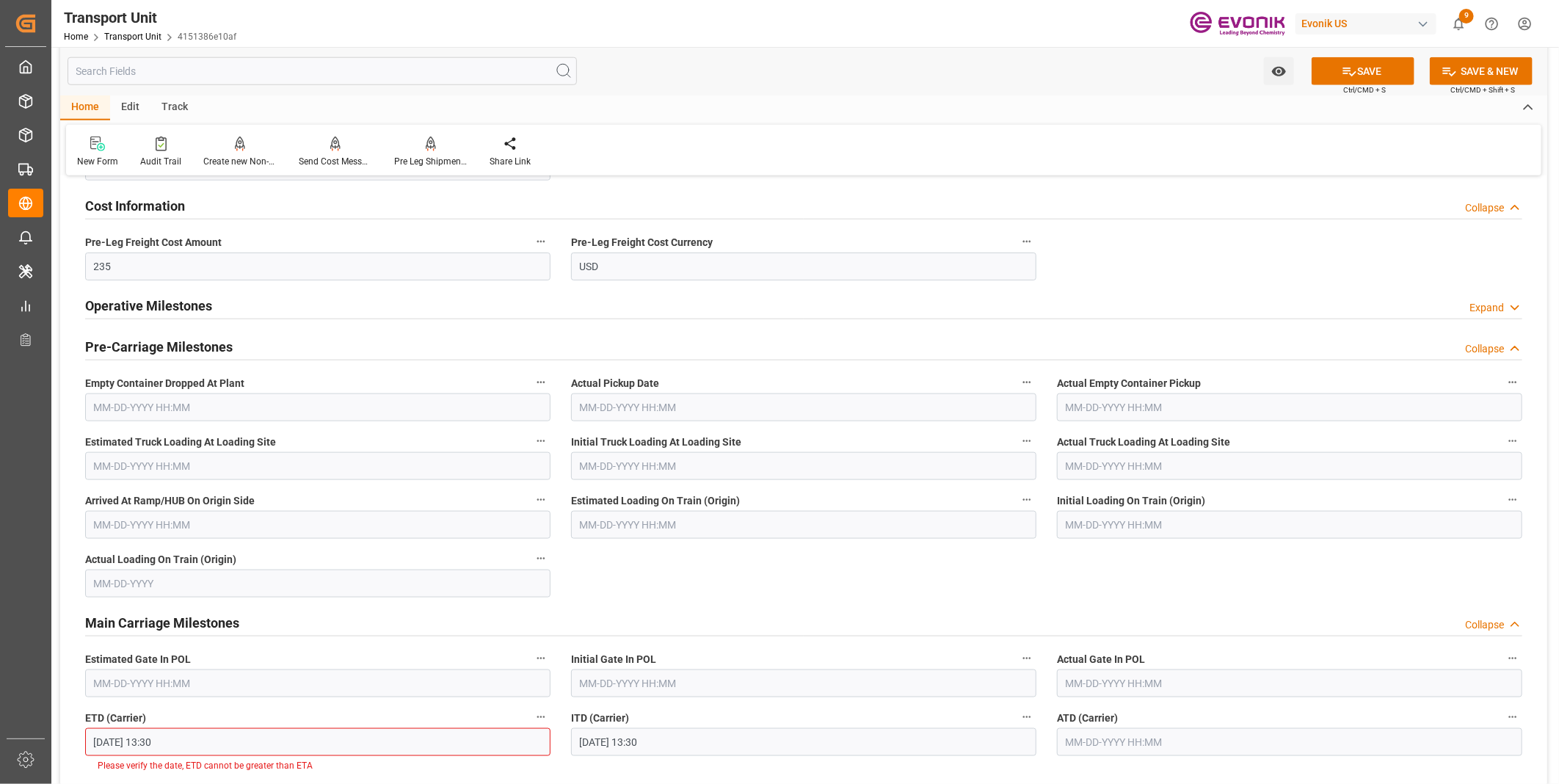
scroll to position [793, 0]
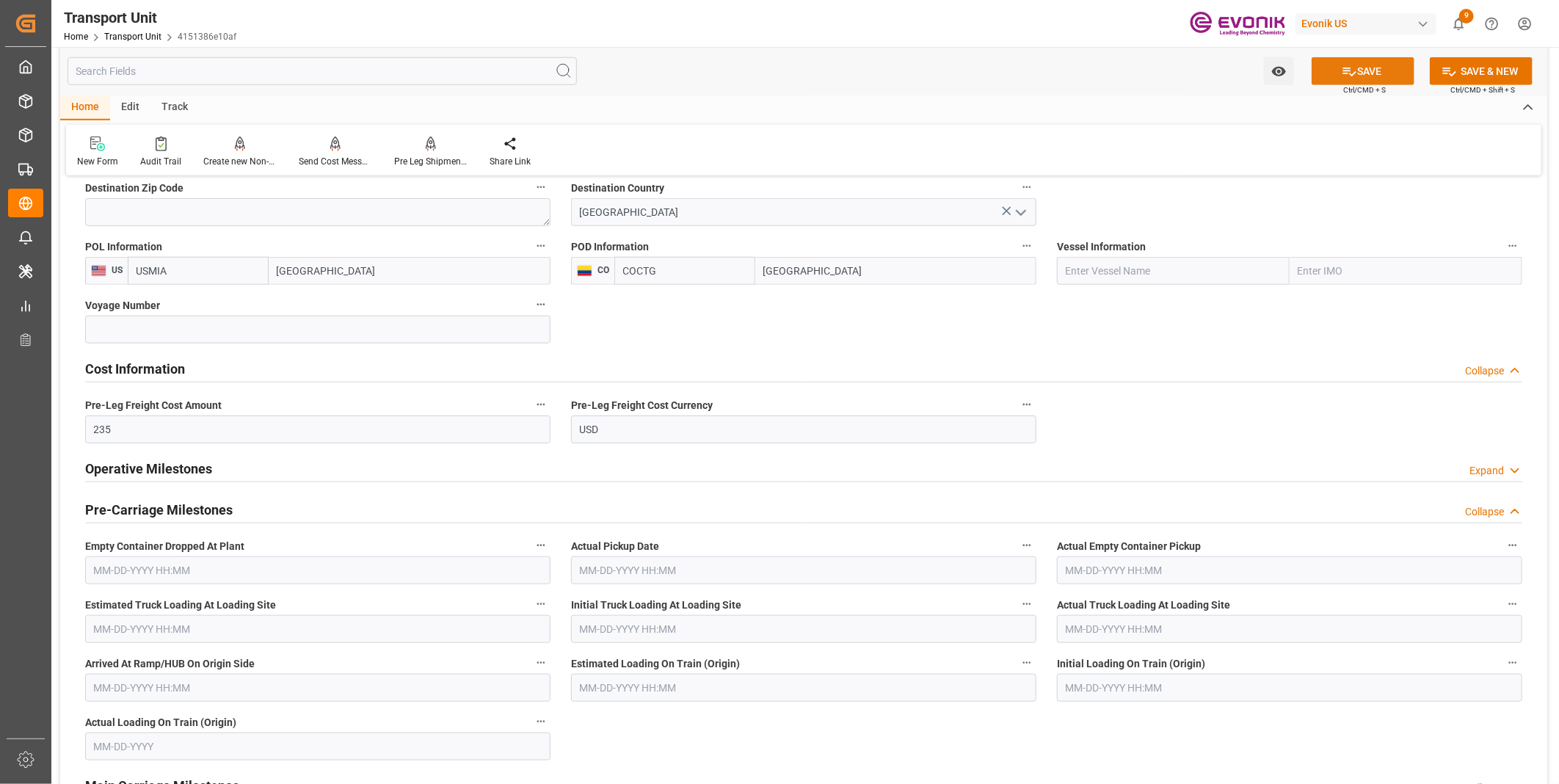
click at [1384, 71] on button "SAVE" at bounding box center [1363, 71] width 103 height 28
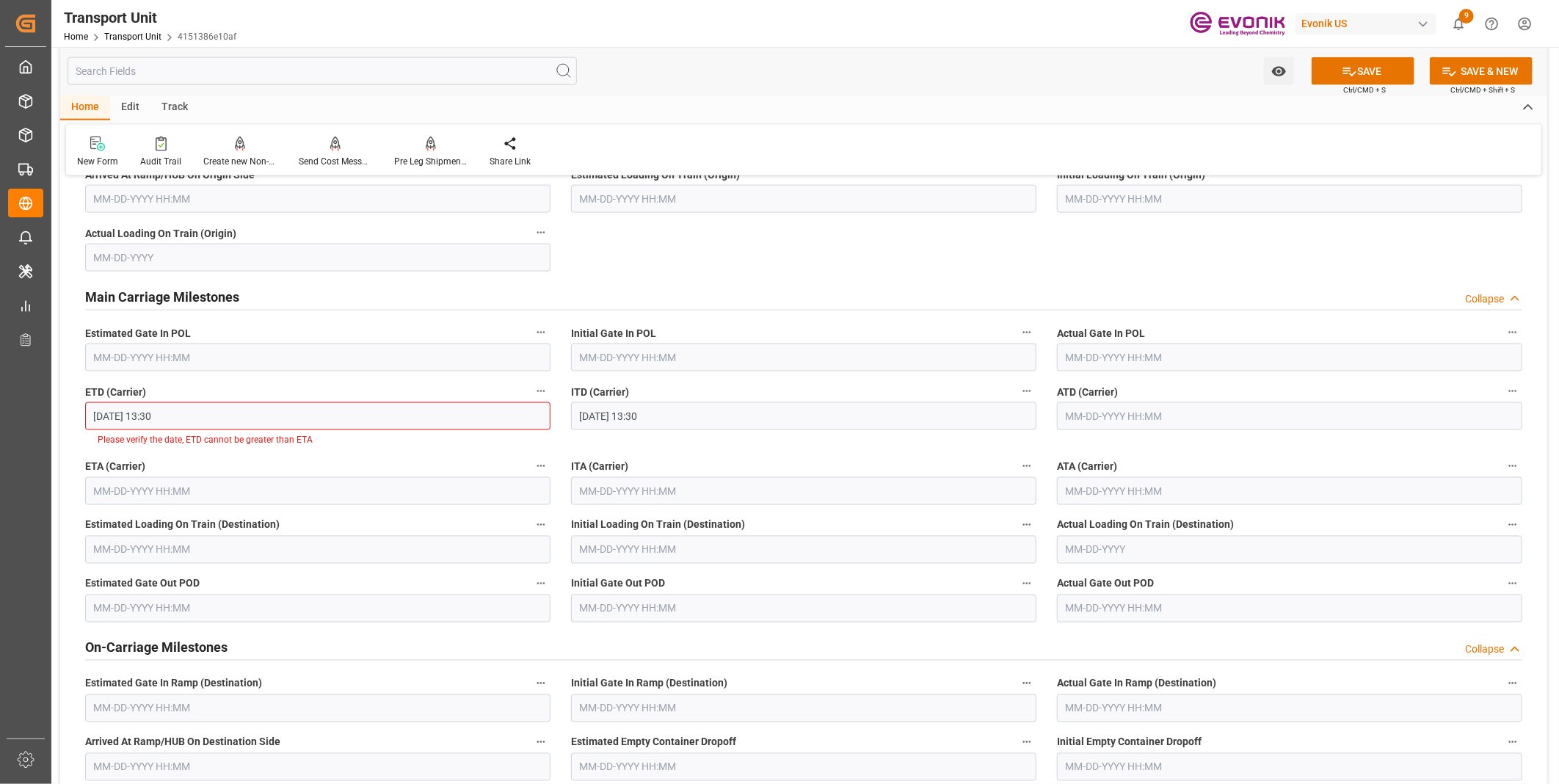
scroll to position [1200, 0]
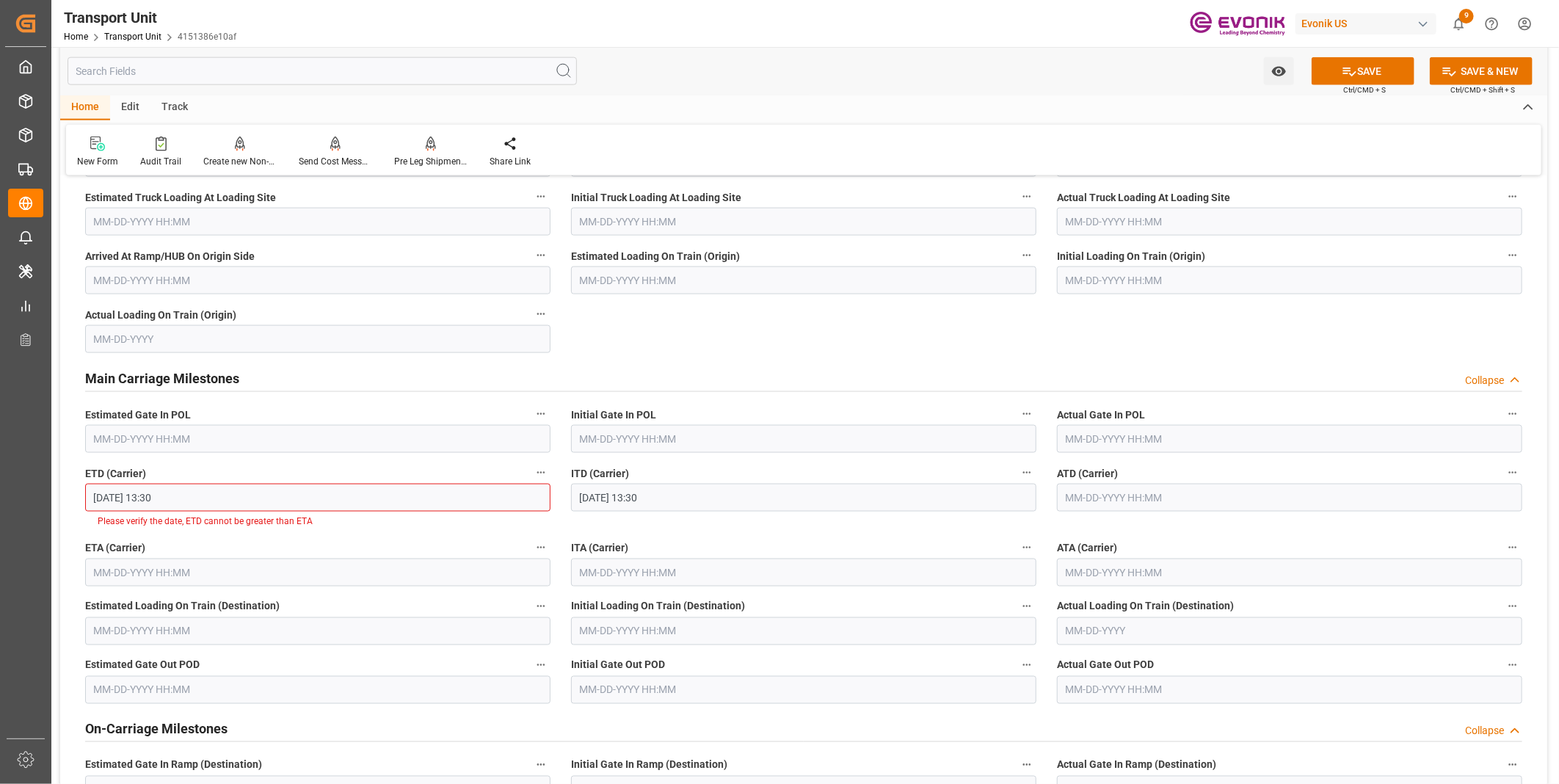
click at [190, 499] on input "[DATE] 13:30" at bounding box center [318, 497] width 466 height 28
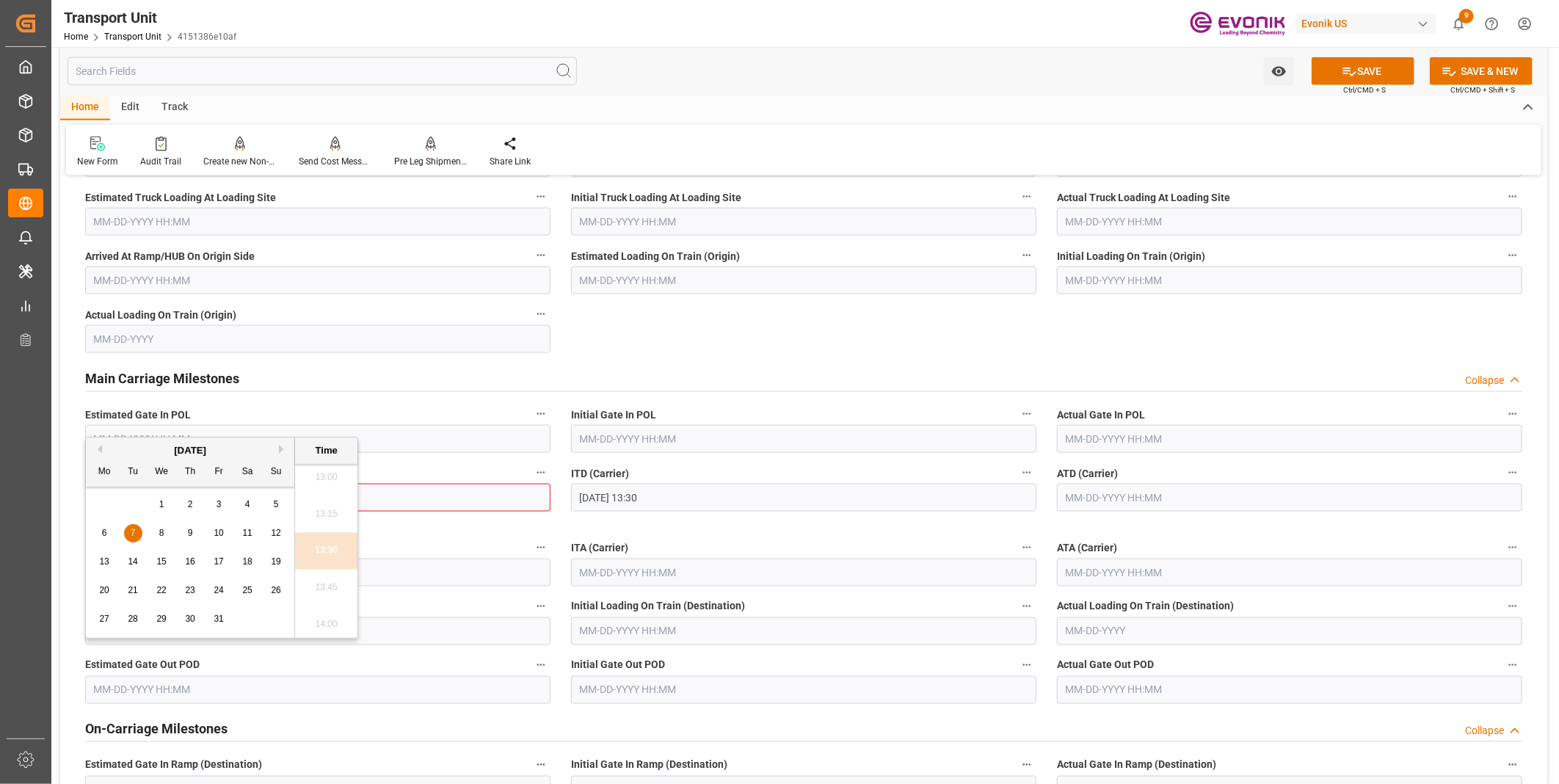
scroll to position [1281, 0]
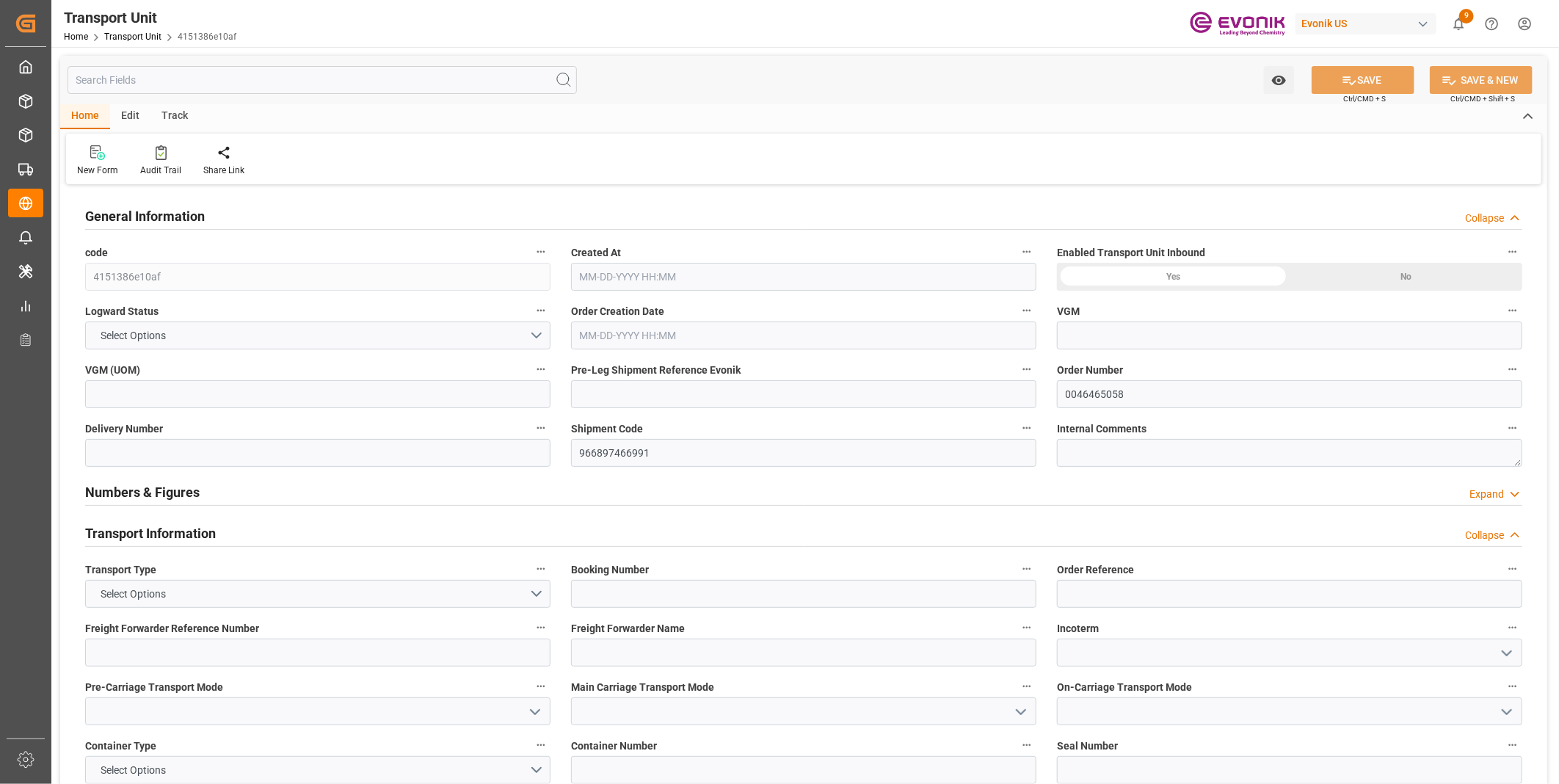
type input "AC Containerline"
type input "Leschaco Inc."
type input "USMIA"
type input "COCTG"
type input "2137.86"
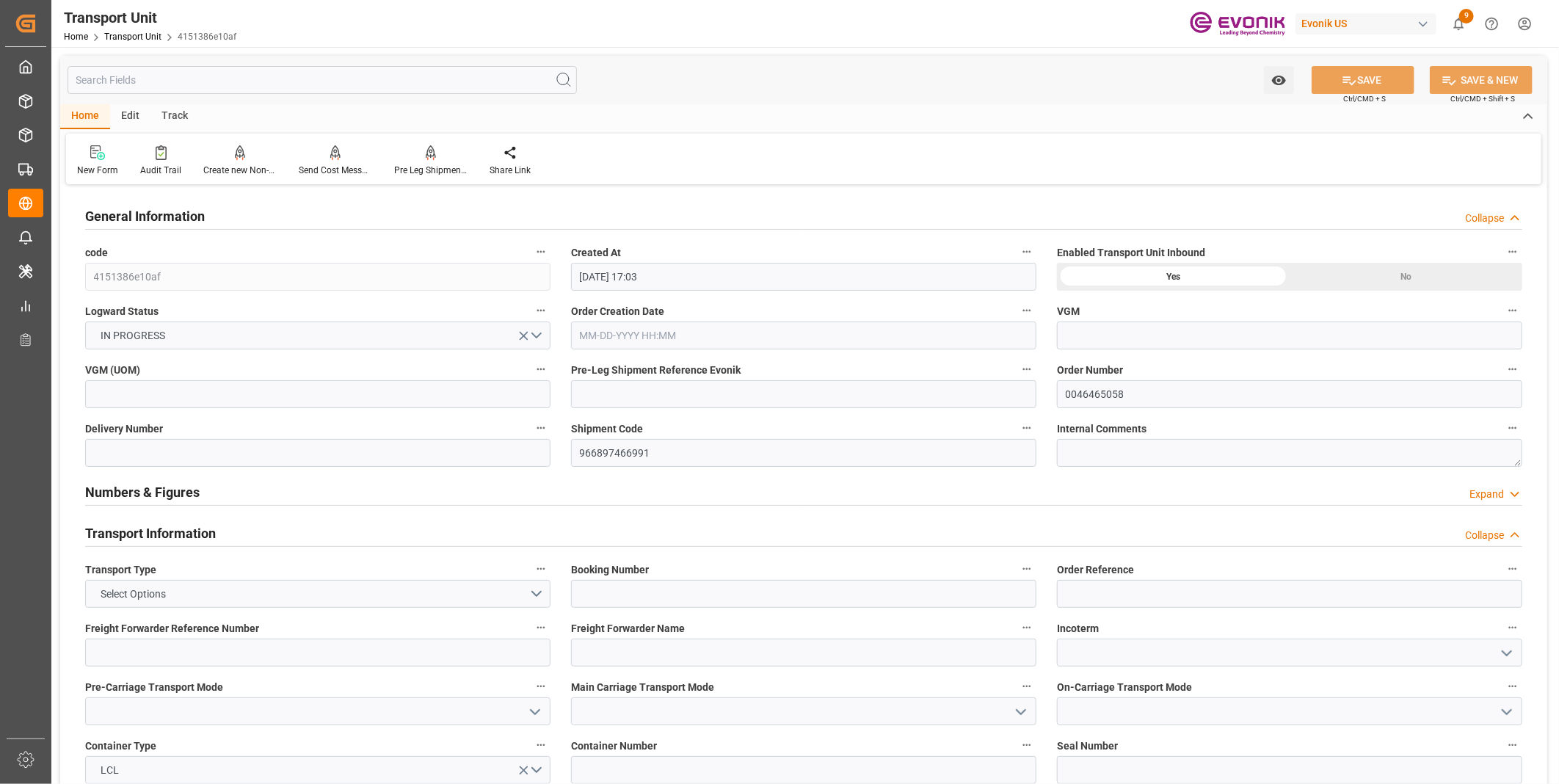
type input "[DATE] 17:03"
type input "[DATE]"
type input "[DATE] 13:30"
type input "[DATE] 13:15"
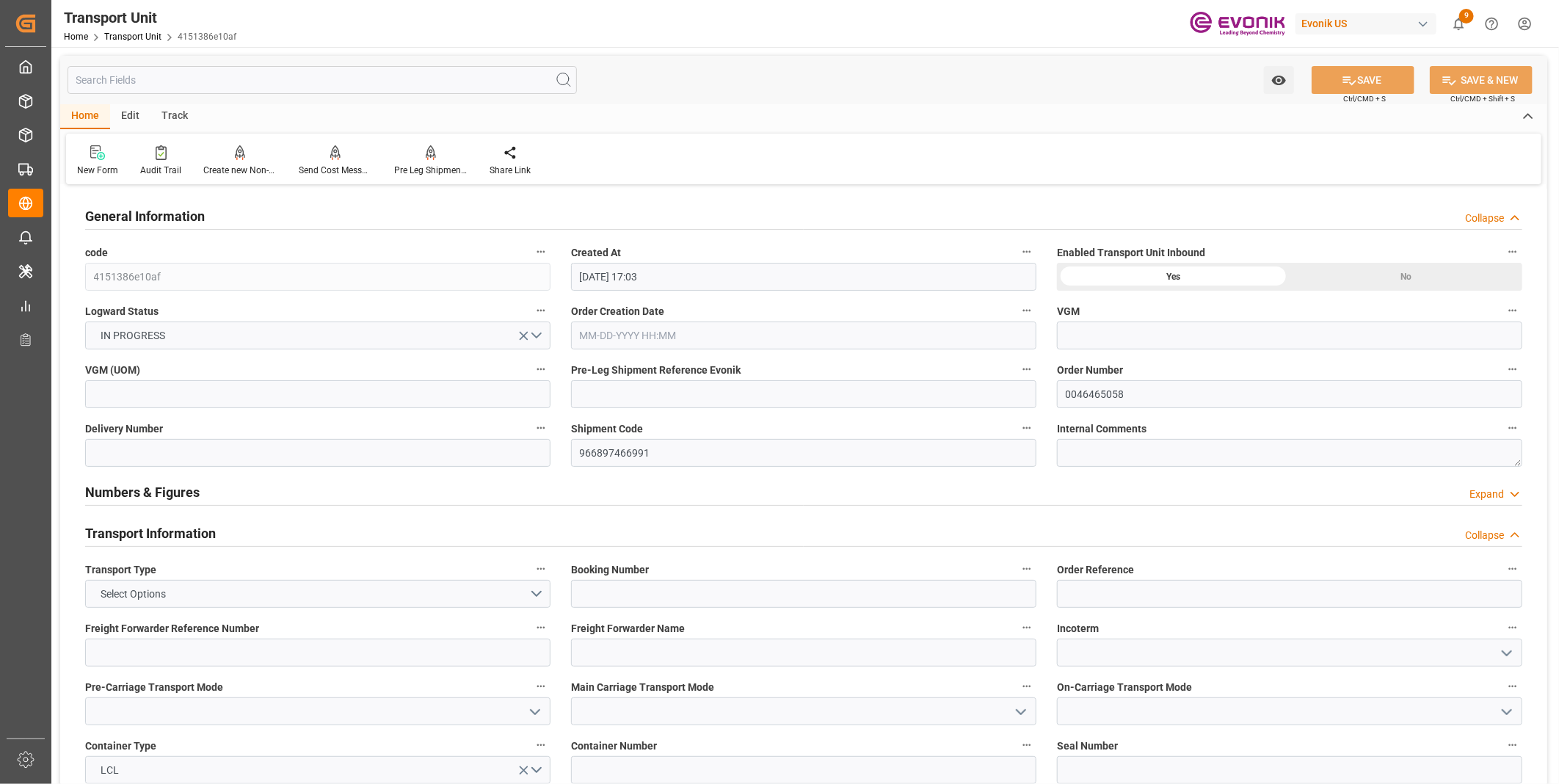
type input "[DATE] 13:15"
type input "[DATE] 13:30"
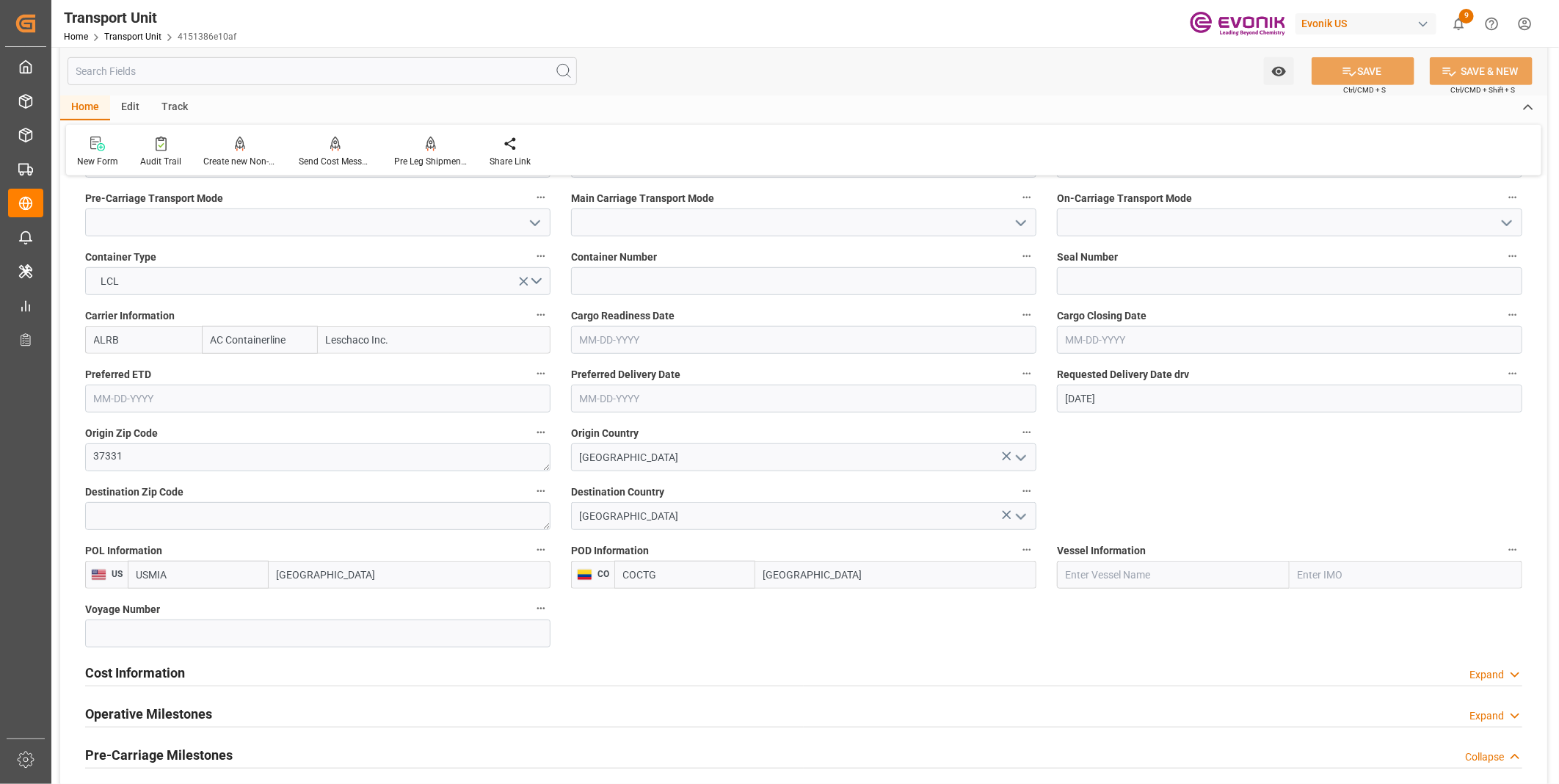
scroll to position [570, 0]
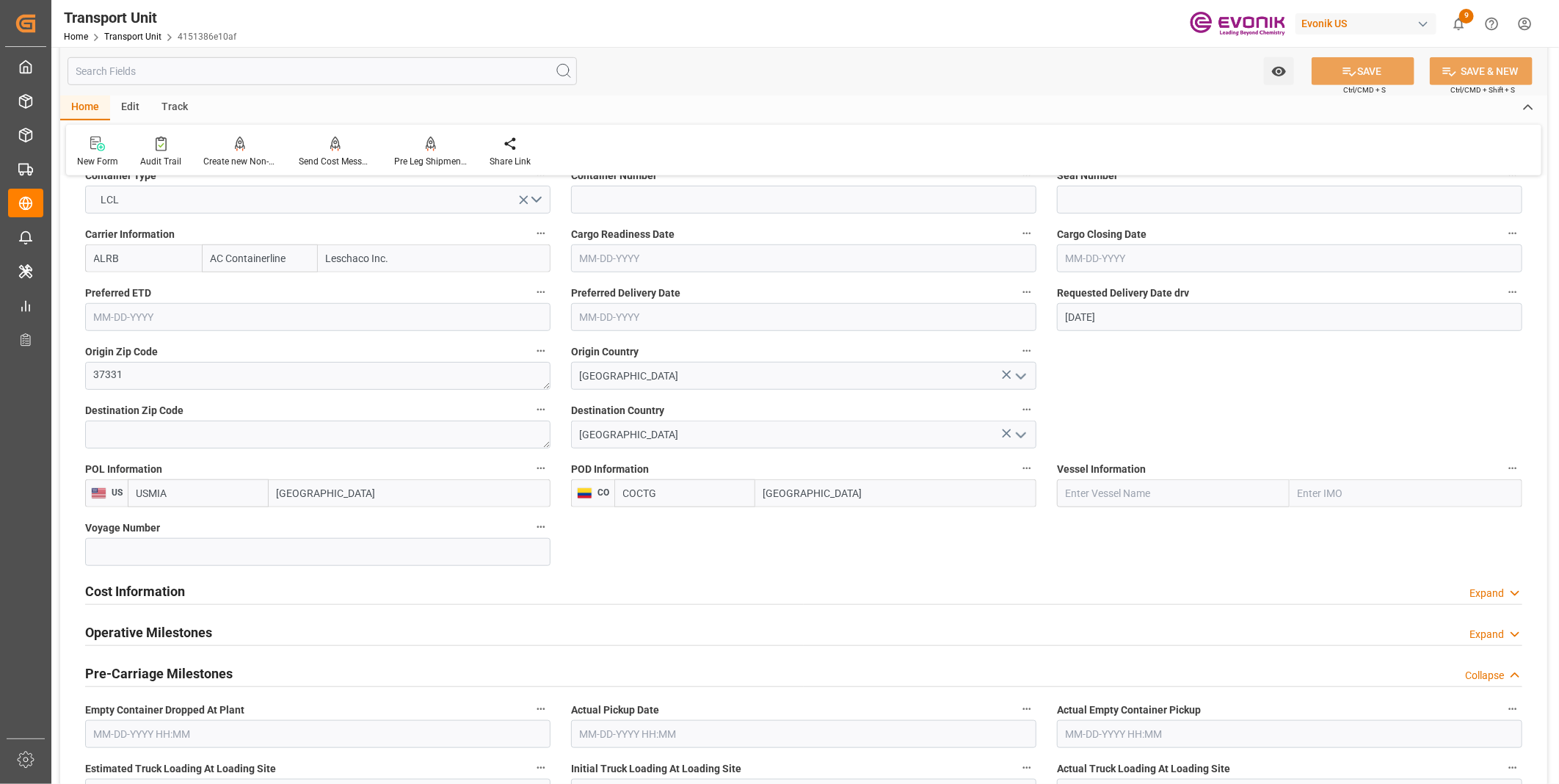
click at [152, 592] on h2 "Cost Information" at bounding box center [135, 591] width 100 height 19
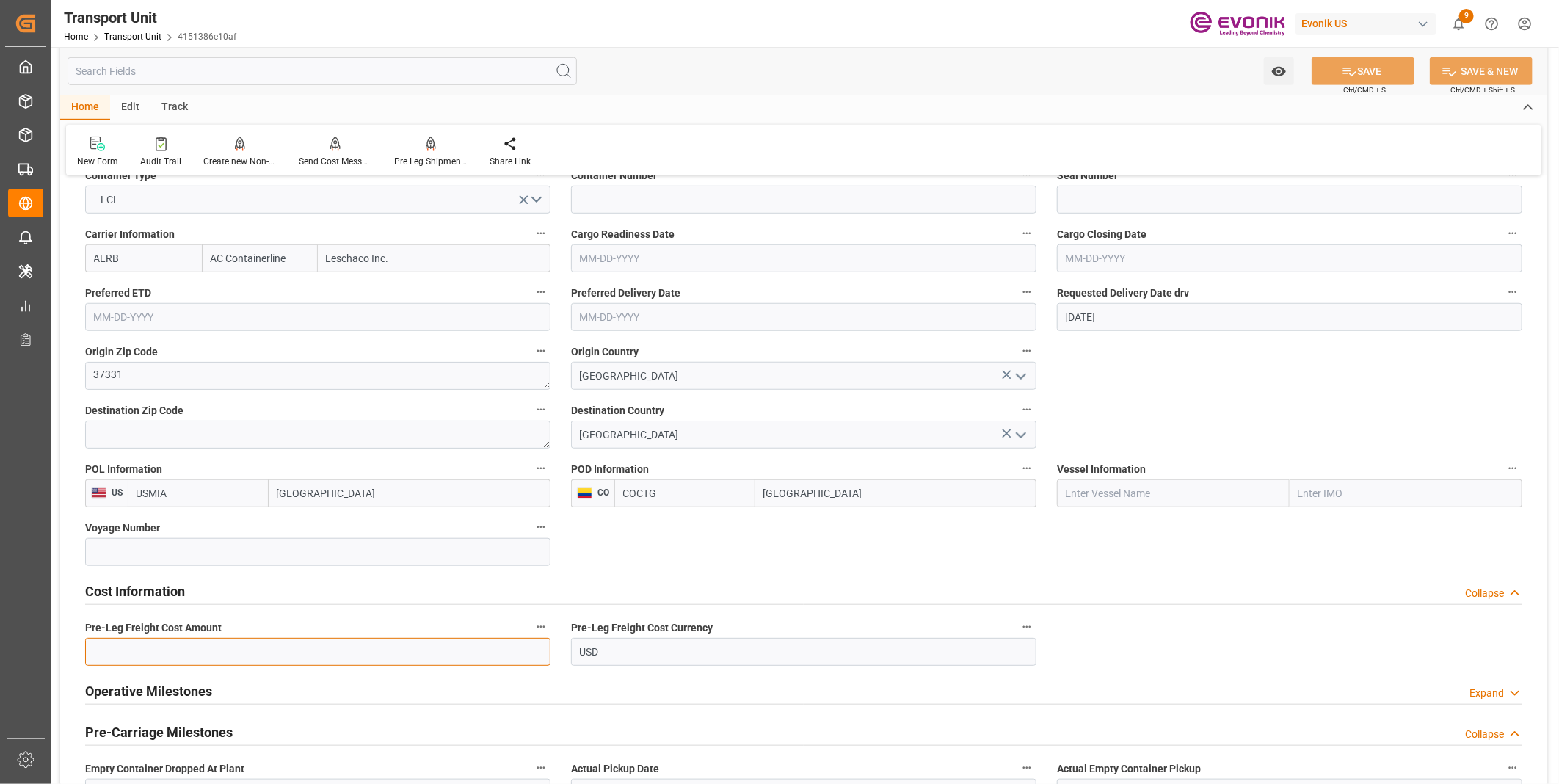
click at [205, 649] on input "text" at bounding box center [318, 652] width 466 height 28
click at [216, 653] on input "text" at bounding box center [318, 652] width 466 height 28
type input "236"
click at [1375, 65] on button "SAVE" at bounding box center [1363, 71] width 103 height 28
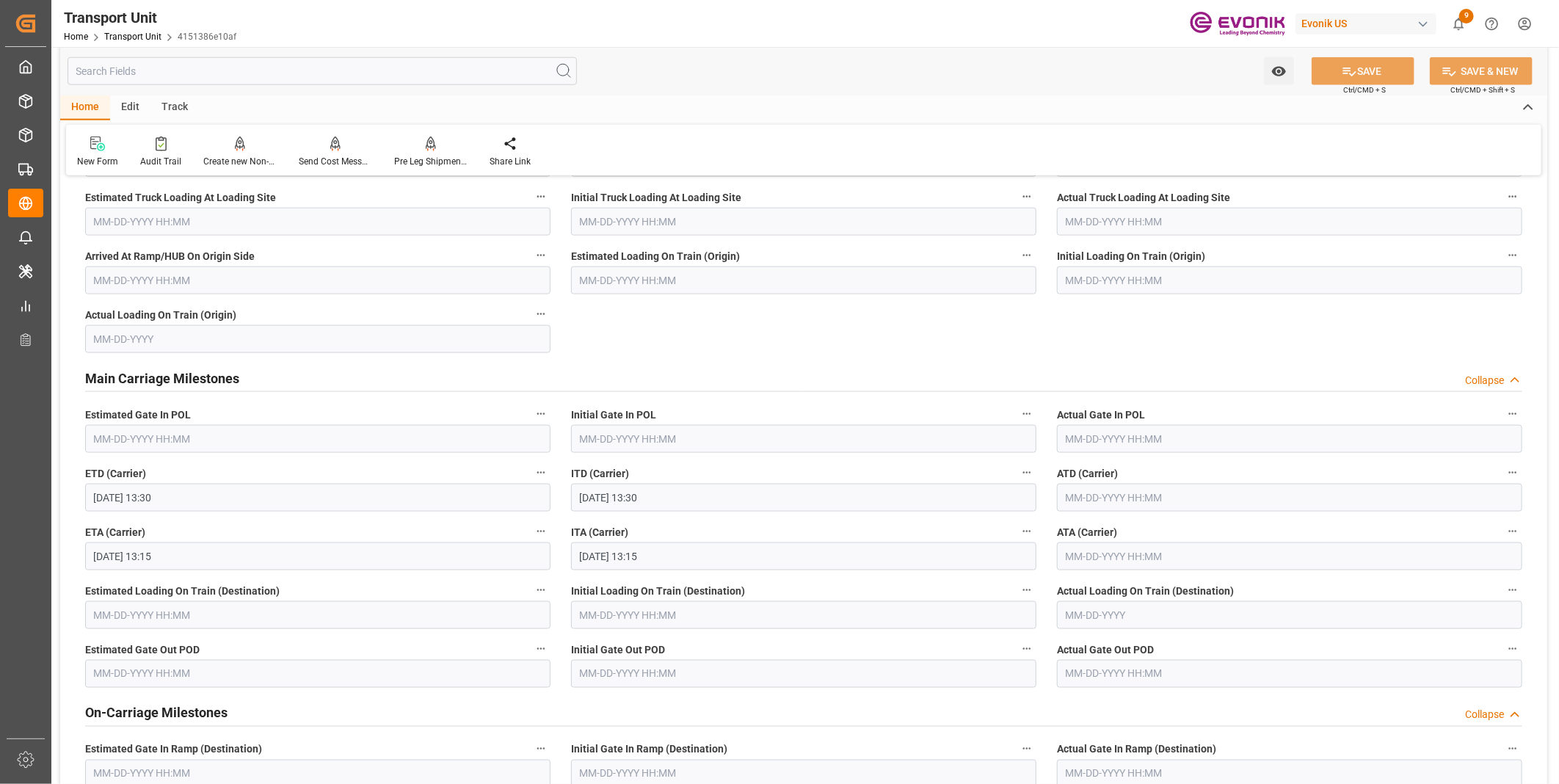
scroll to position [816, 0]
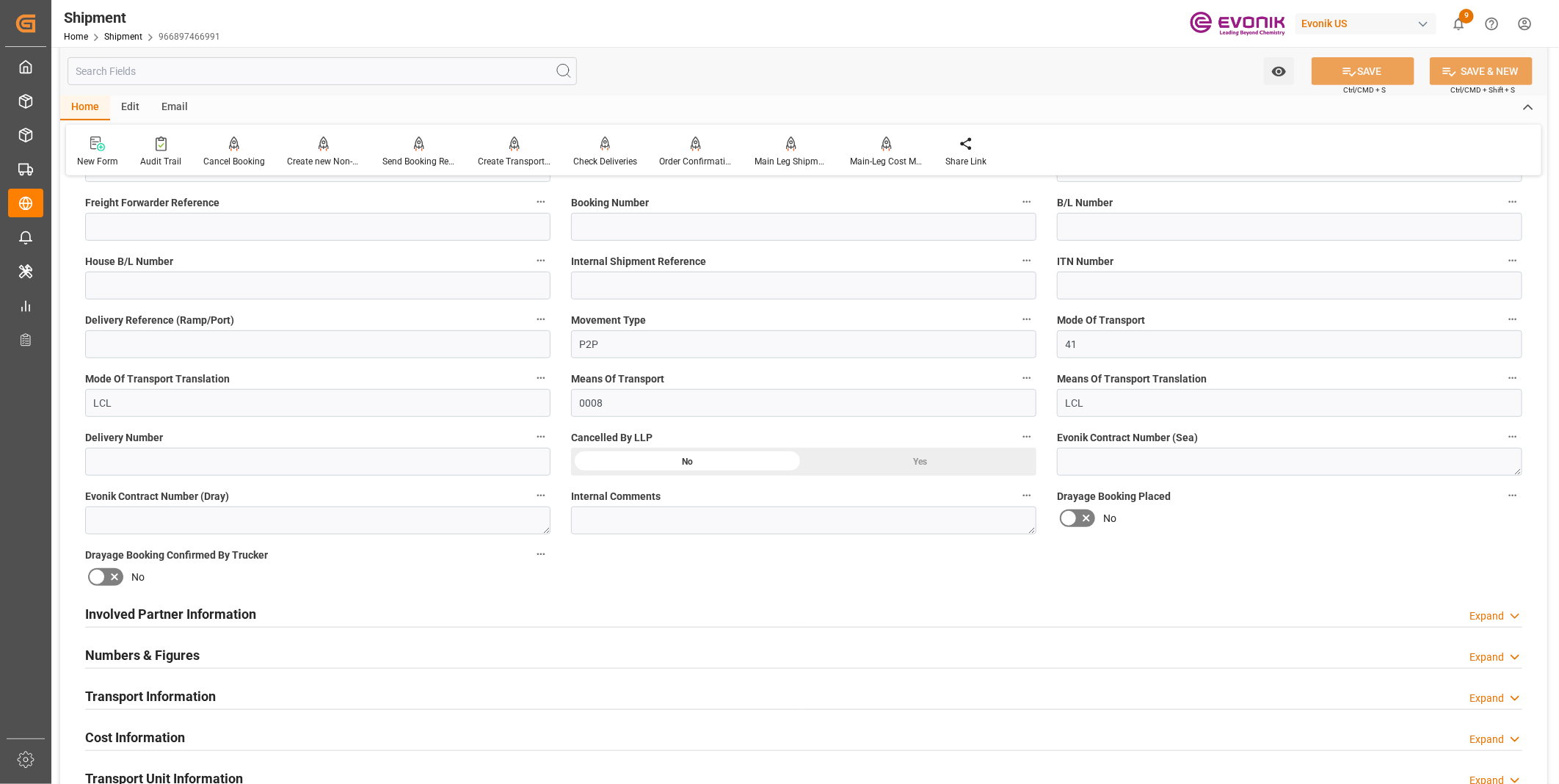
scroll to position [489, 0]
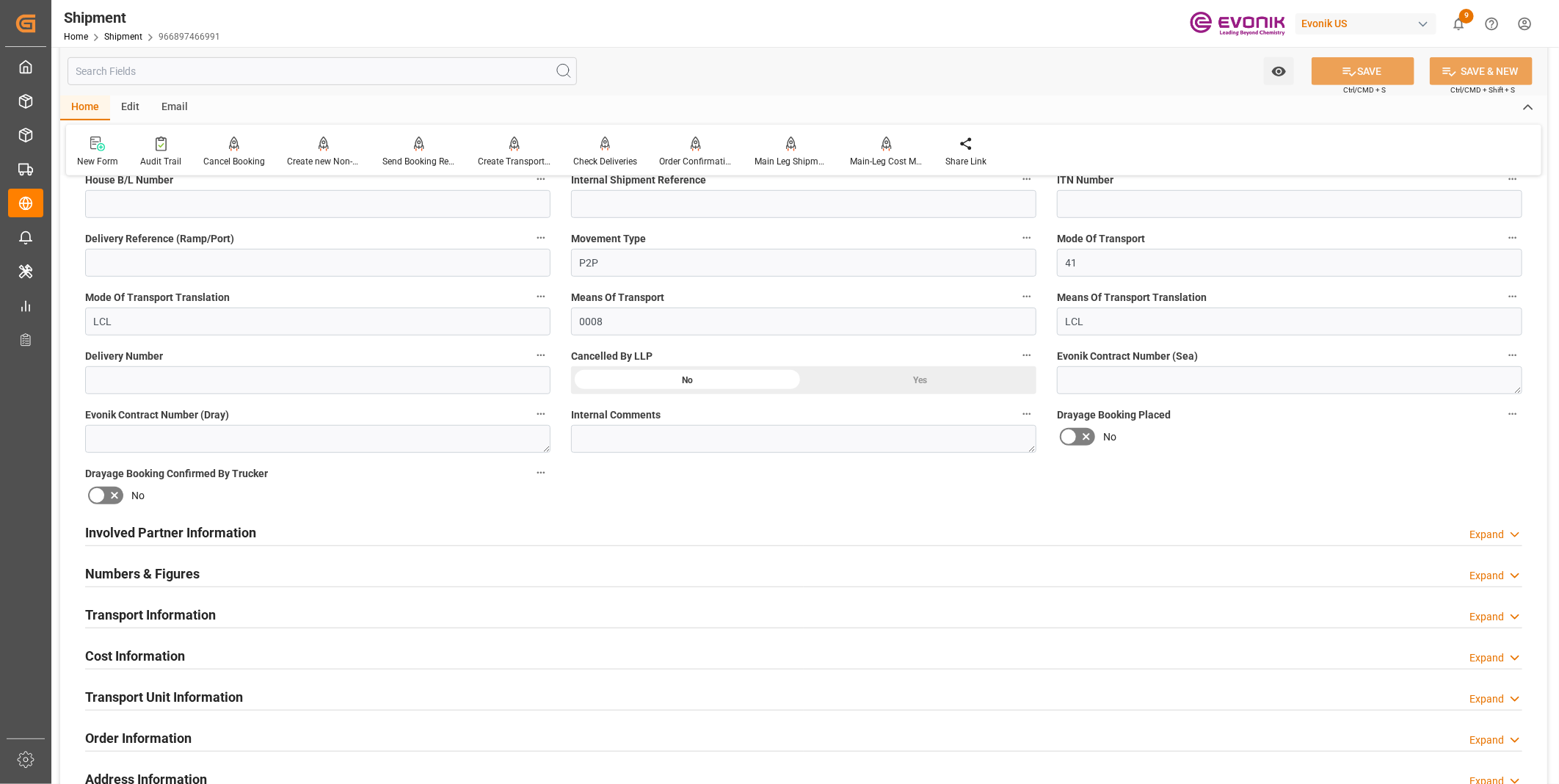
click at [354, 607] on div "Transport Information Expand" at bounding box center [804, 613] width 1437 height 28
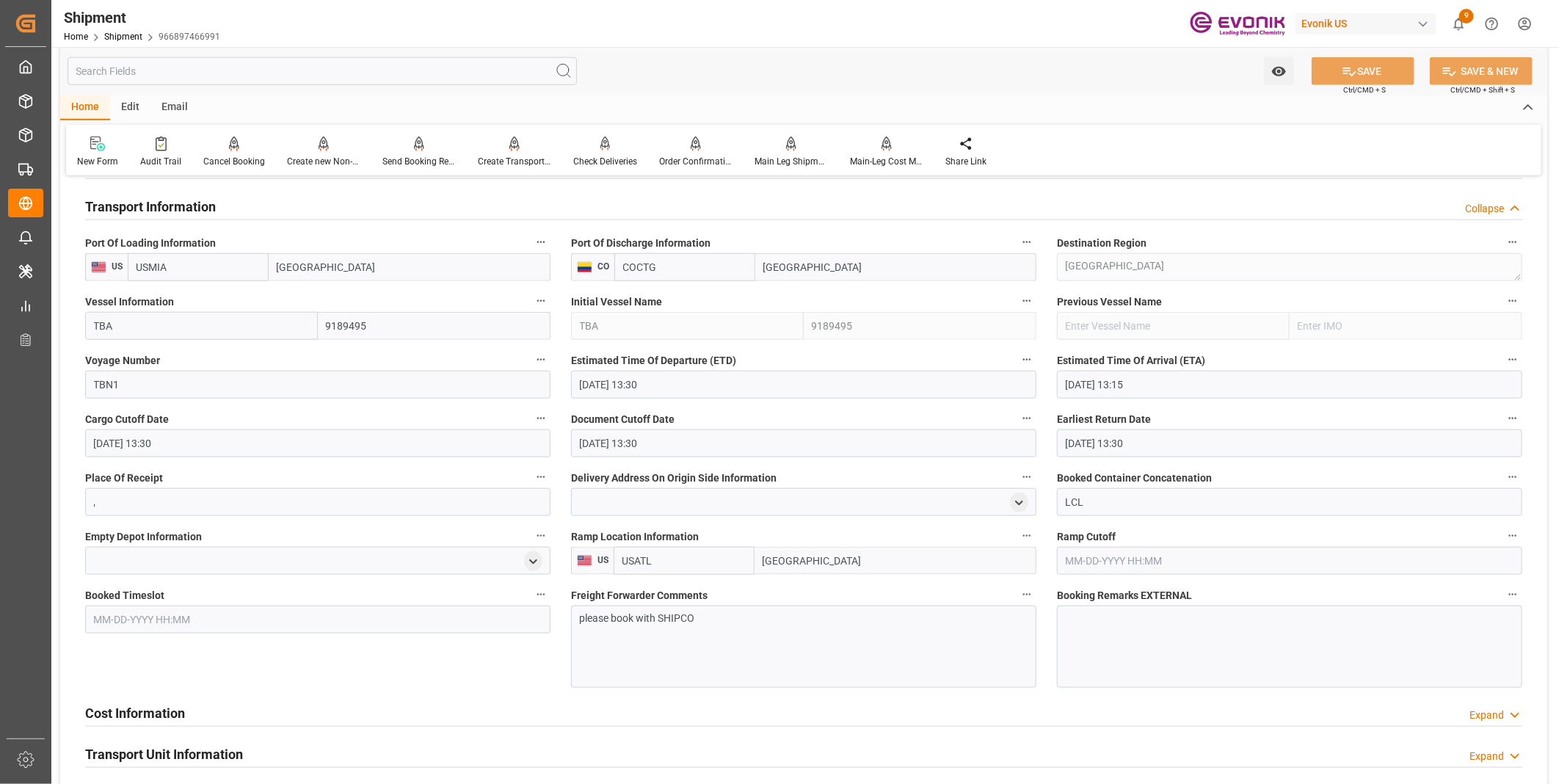
scroll to position [979, 0]
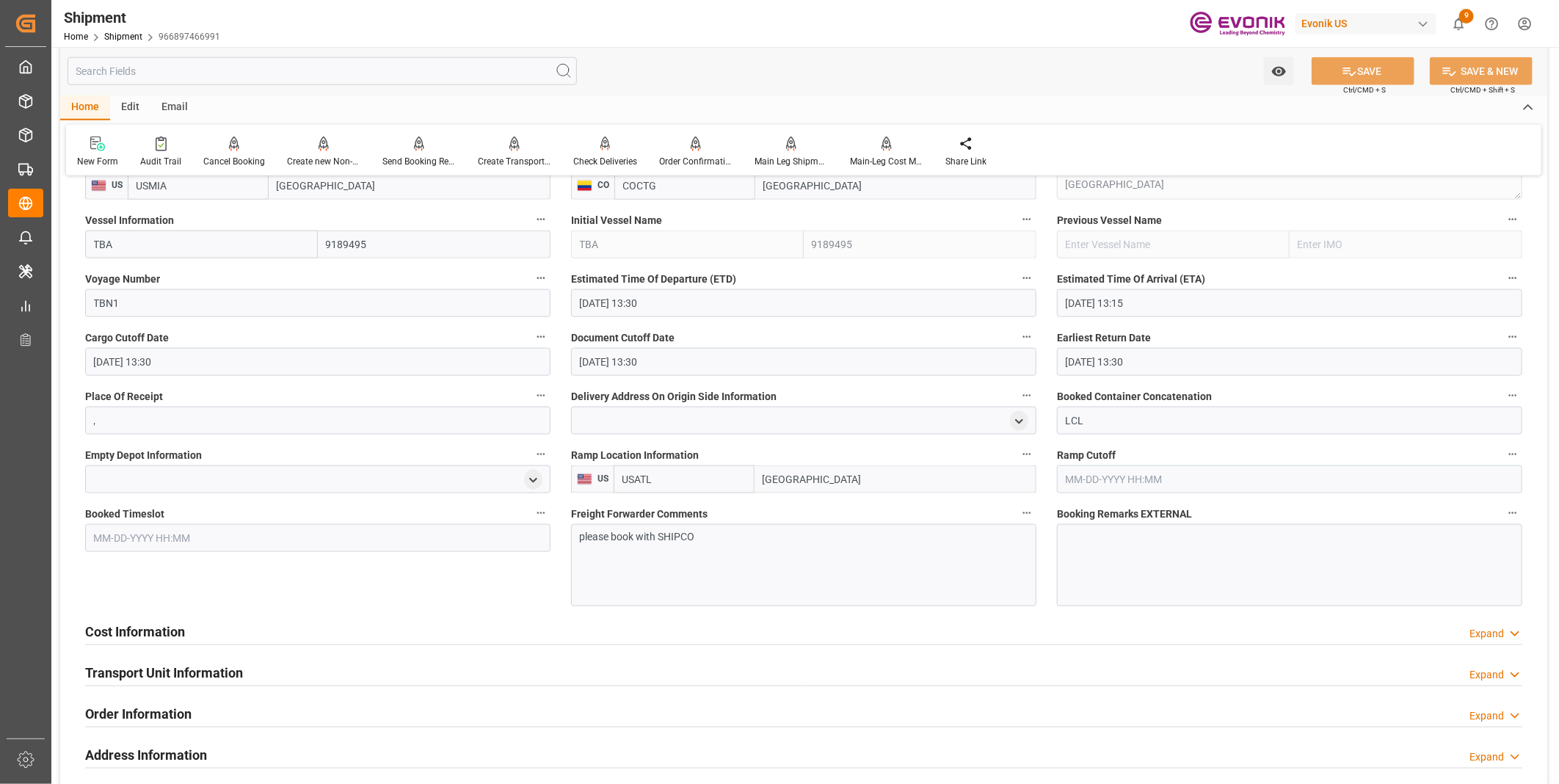
click at [140, 628] on h2 "Cost Information" at bounding box center [135, 632] width 100 height 19
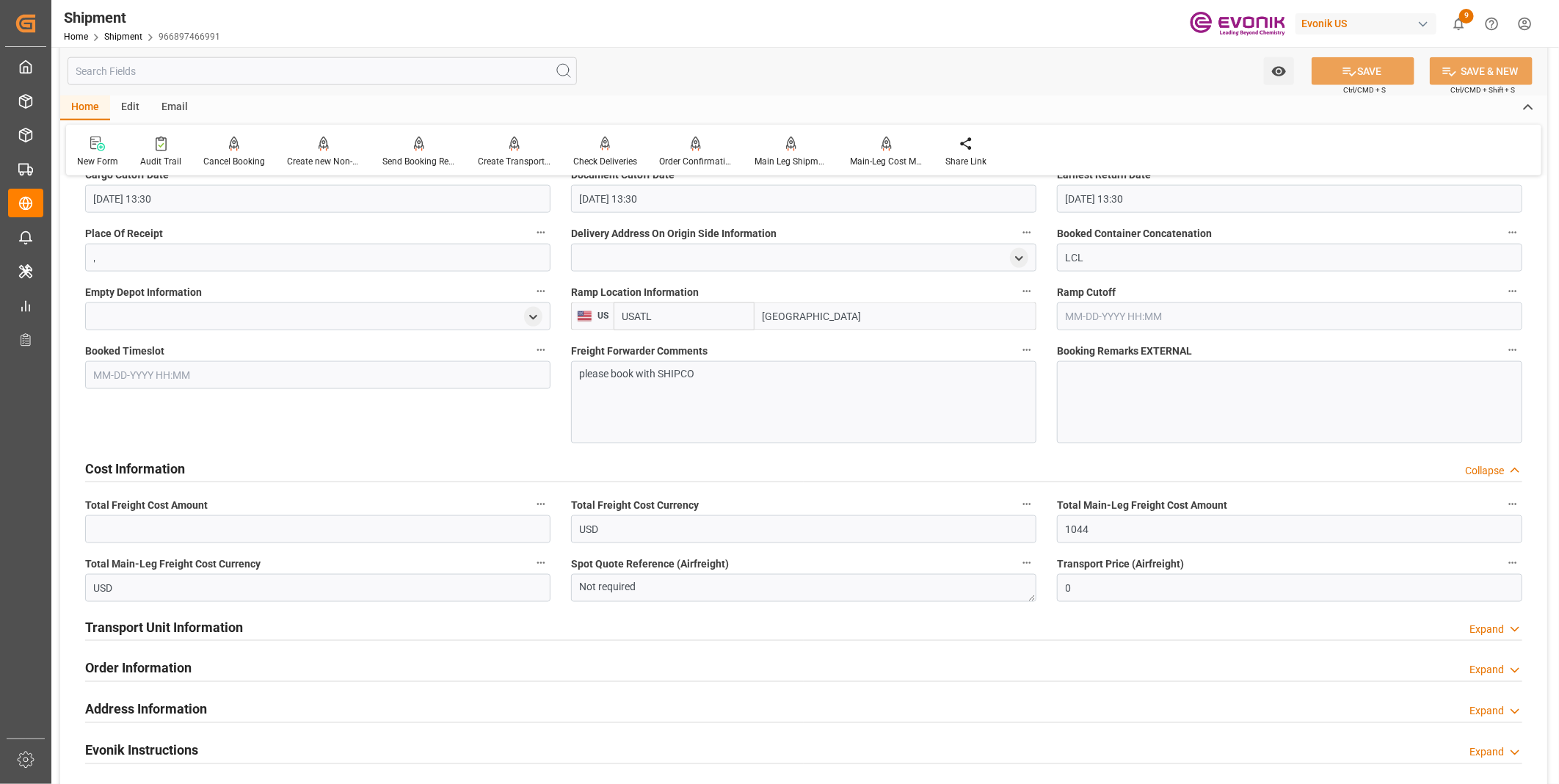
scroll to position [1223, 0]
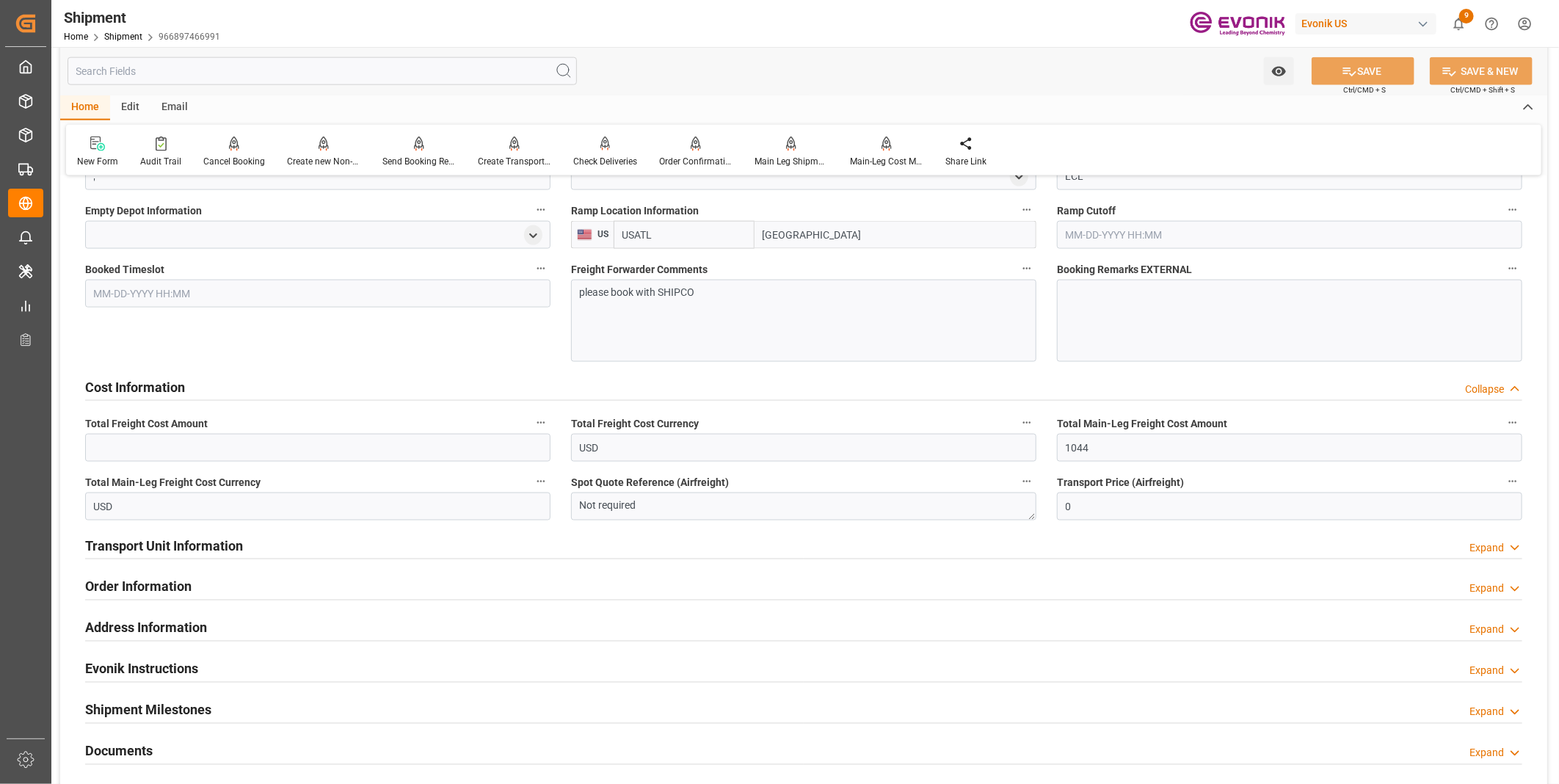
click at [145, 540] on h2 "Transport Unit Information" at bounding box center [164, 546] width 158 height 19
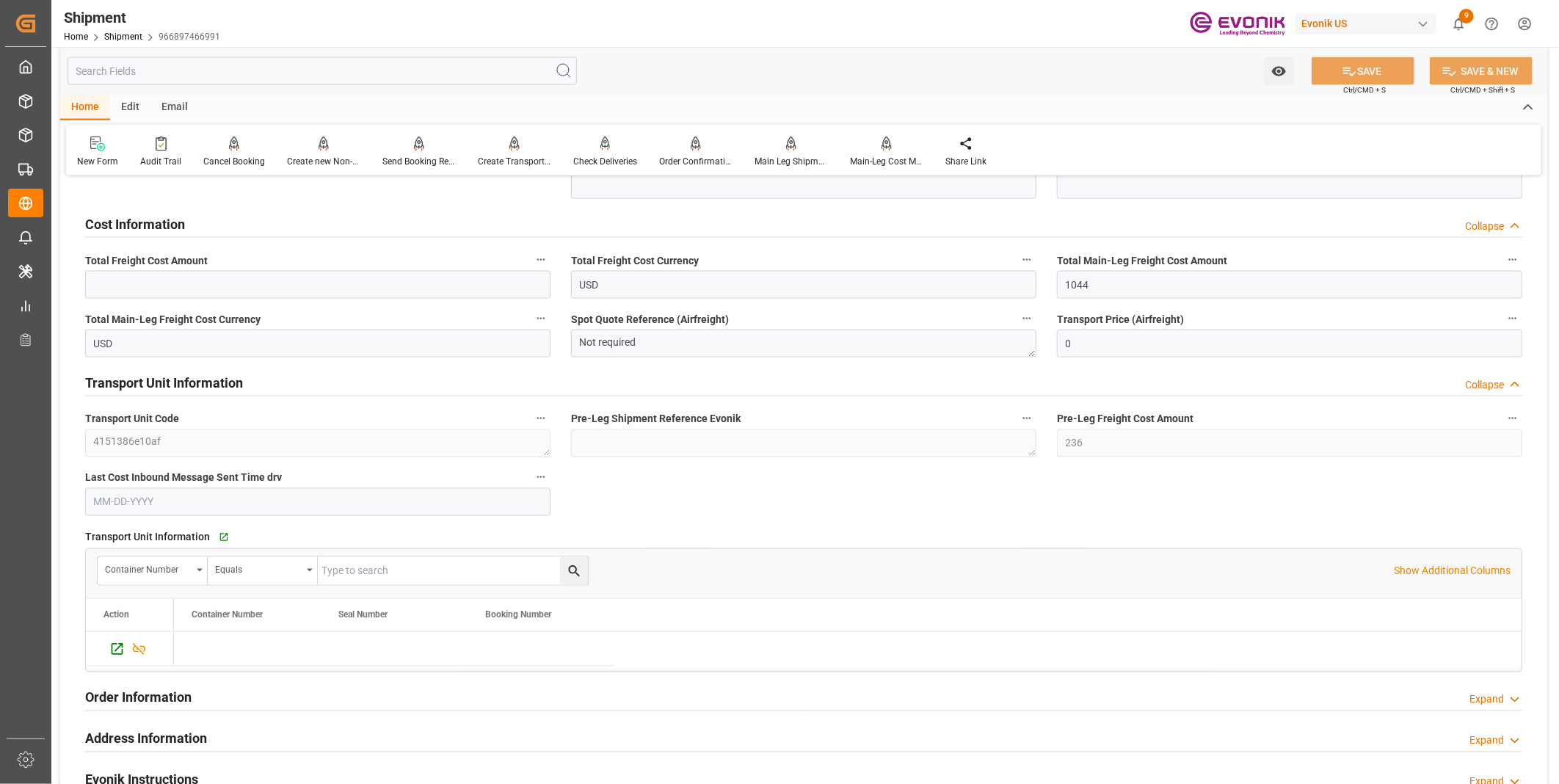
scroll to position [1304, 0]
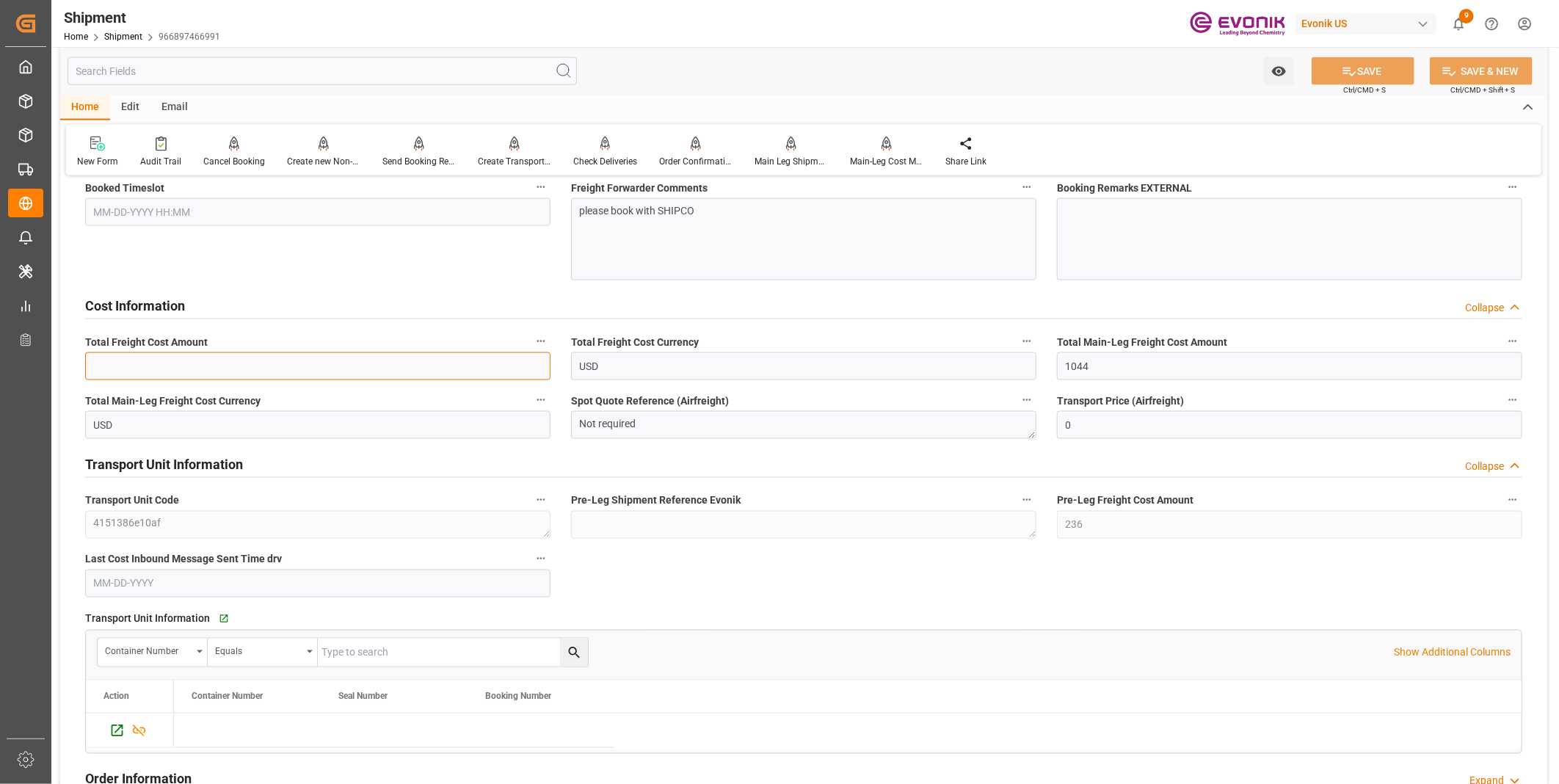
click at [274, 371] on input "text" at bounding box center [318, 366] width 466 height 28
type input "1280"
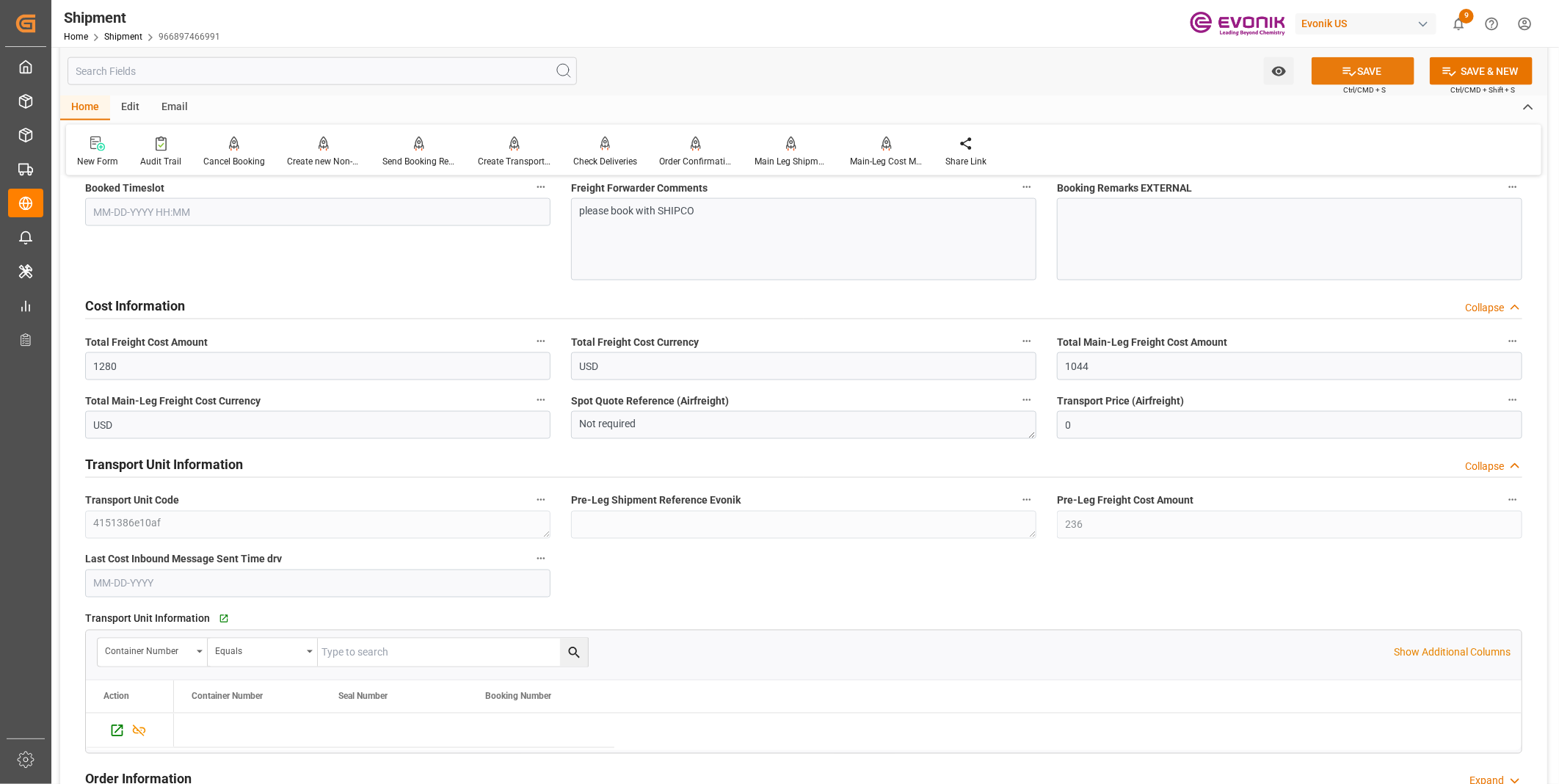
click at [1375, 65] on button "SAVE" at bounding box center [1363, 71] width 103 height 28
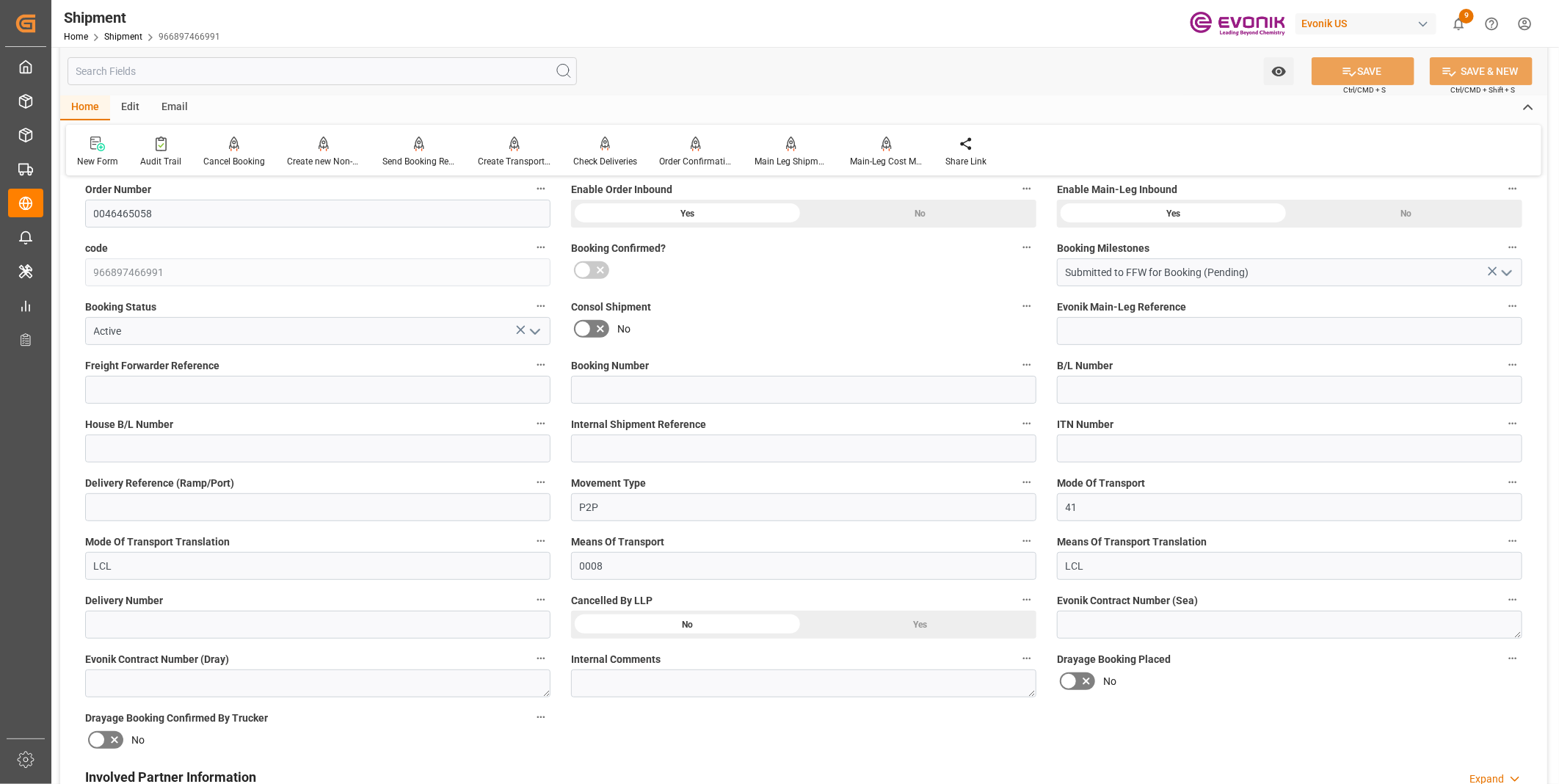
scroll to position [326, 0]
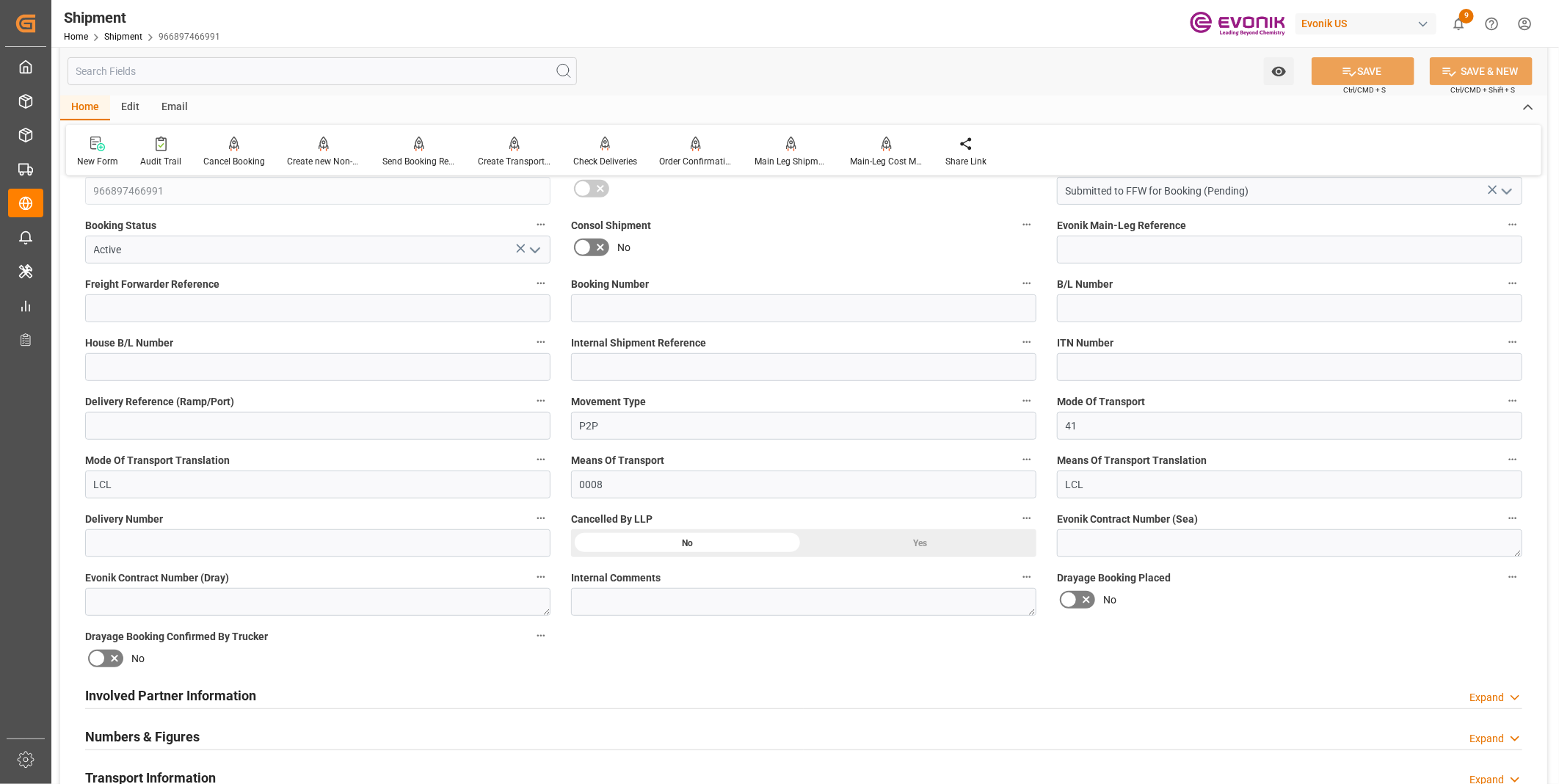
click at [208, 688] on h2 "Involved Partner Information" at bounding box center [170, 695] width 171 height 19
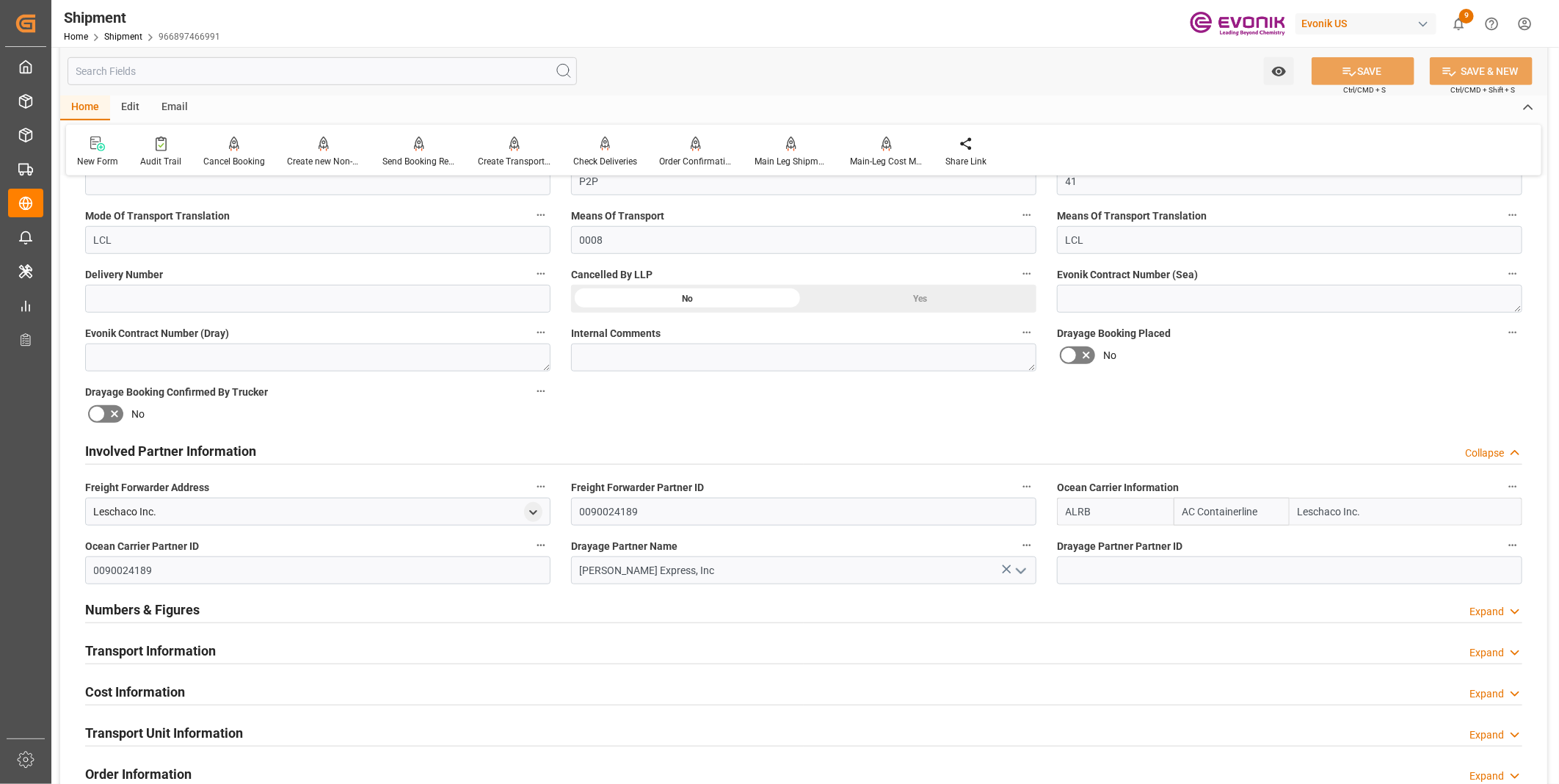
scroll to position [652, 0]
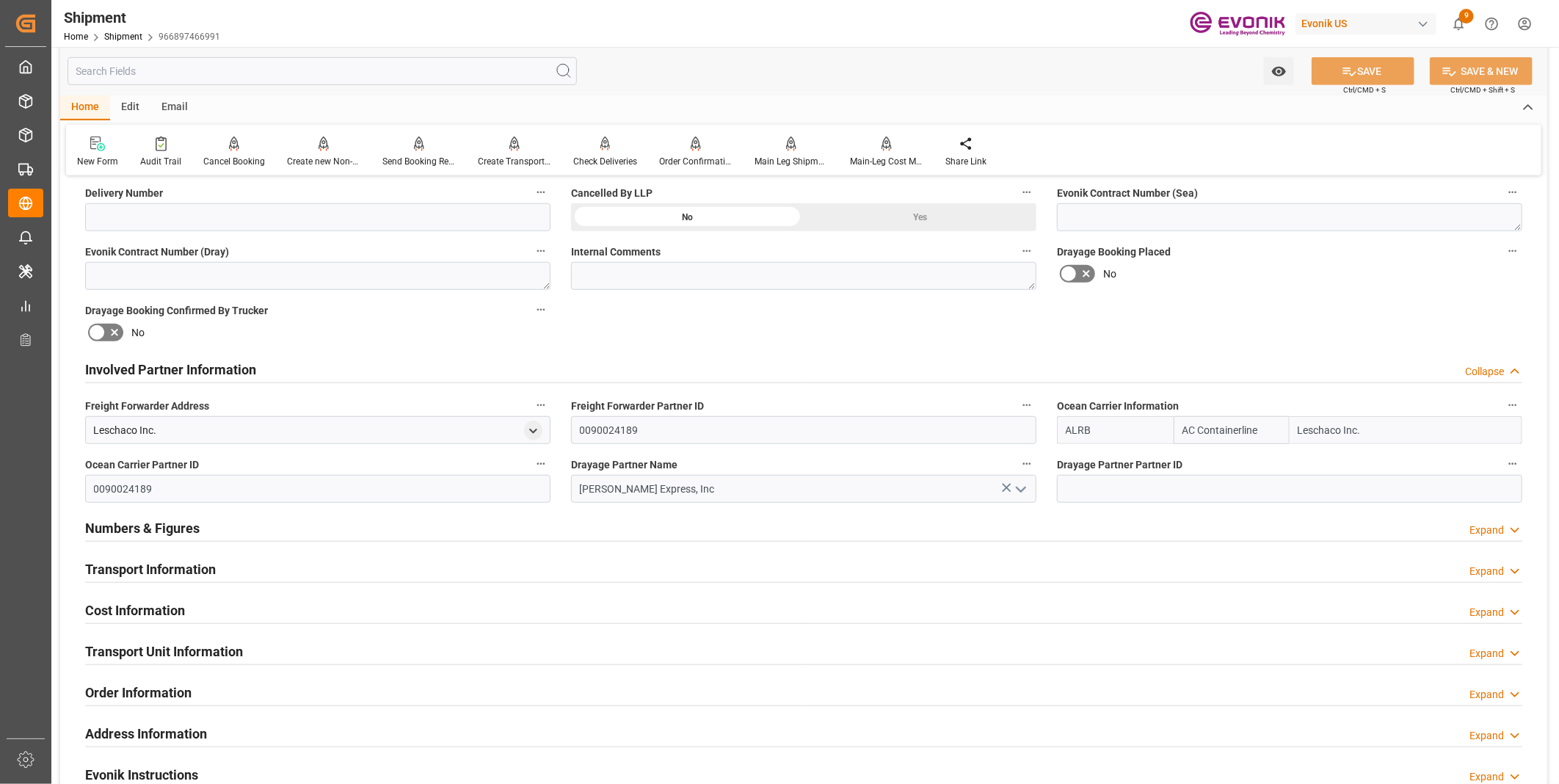
click at [187, 610] on div "Cost Information Expand" at bounding box center [804, 609] width 1437 height 28
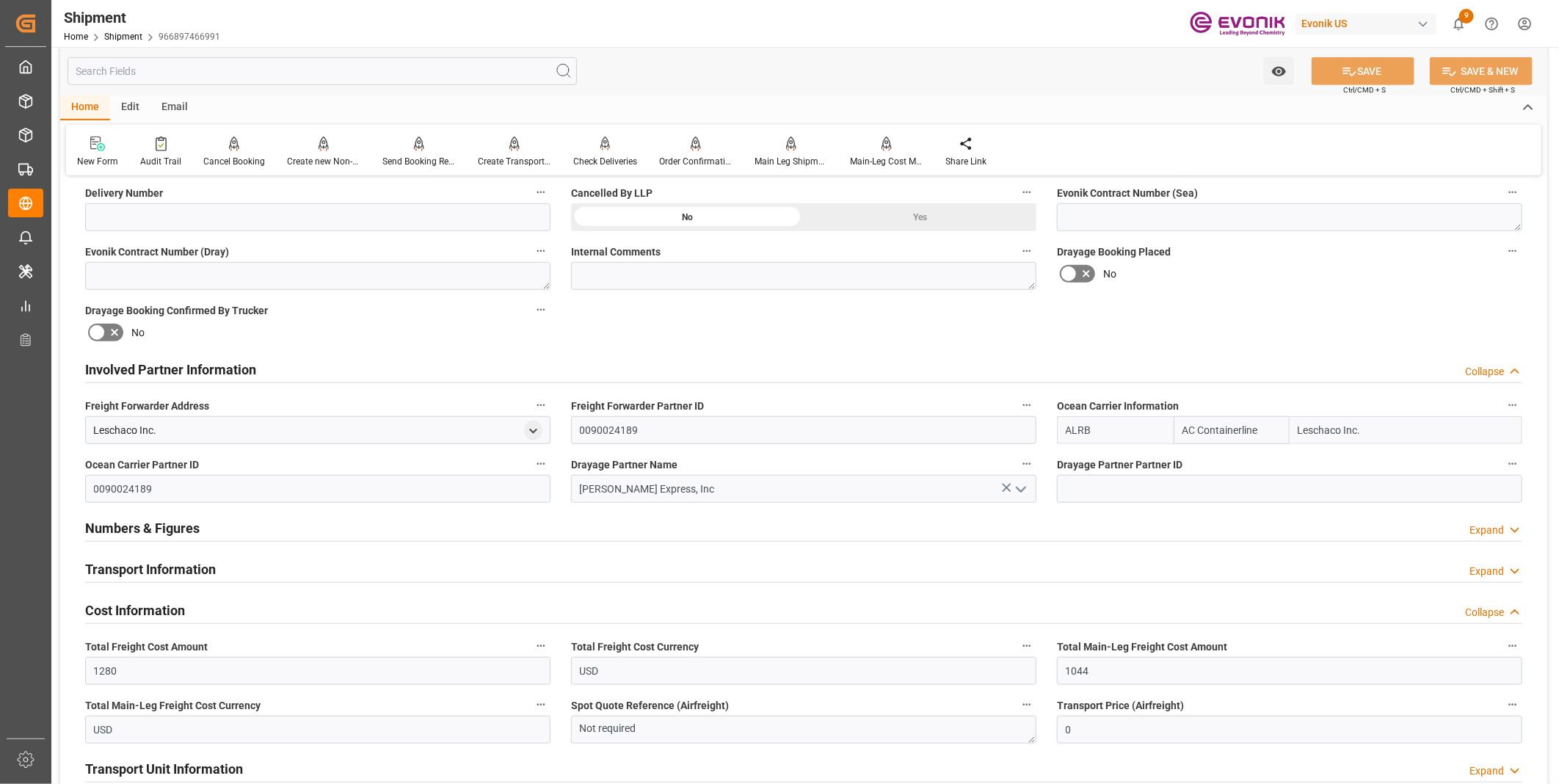
scroll to position [816, 0]
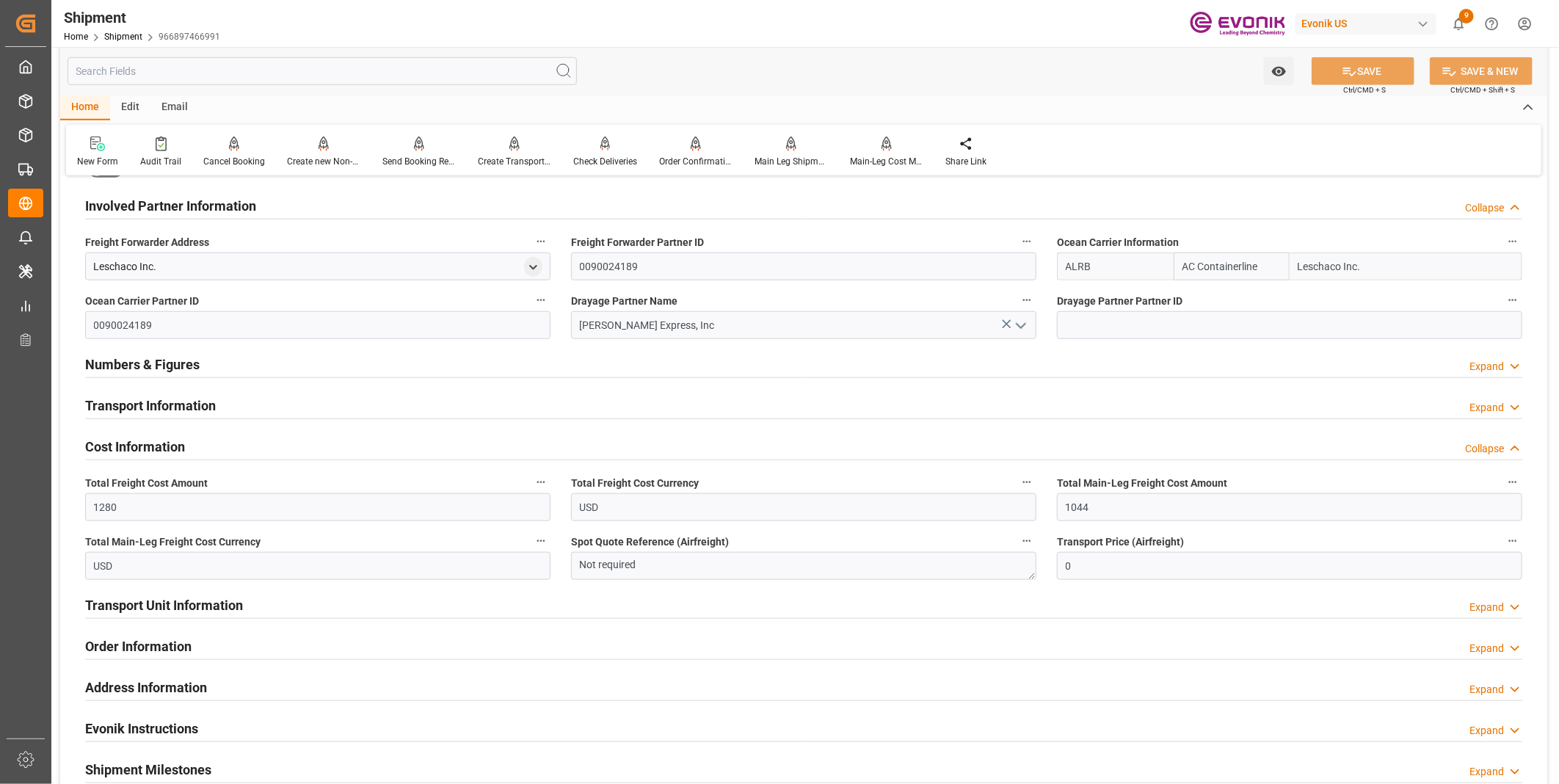
click at [228, 606] on h2 "Transport Unit Information" at bounding box center [164, 605] width 158 height 19
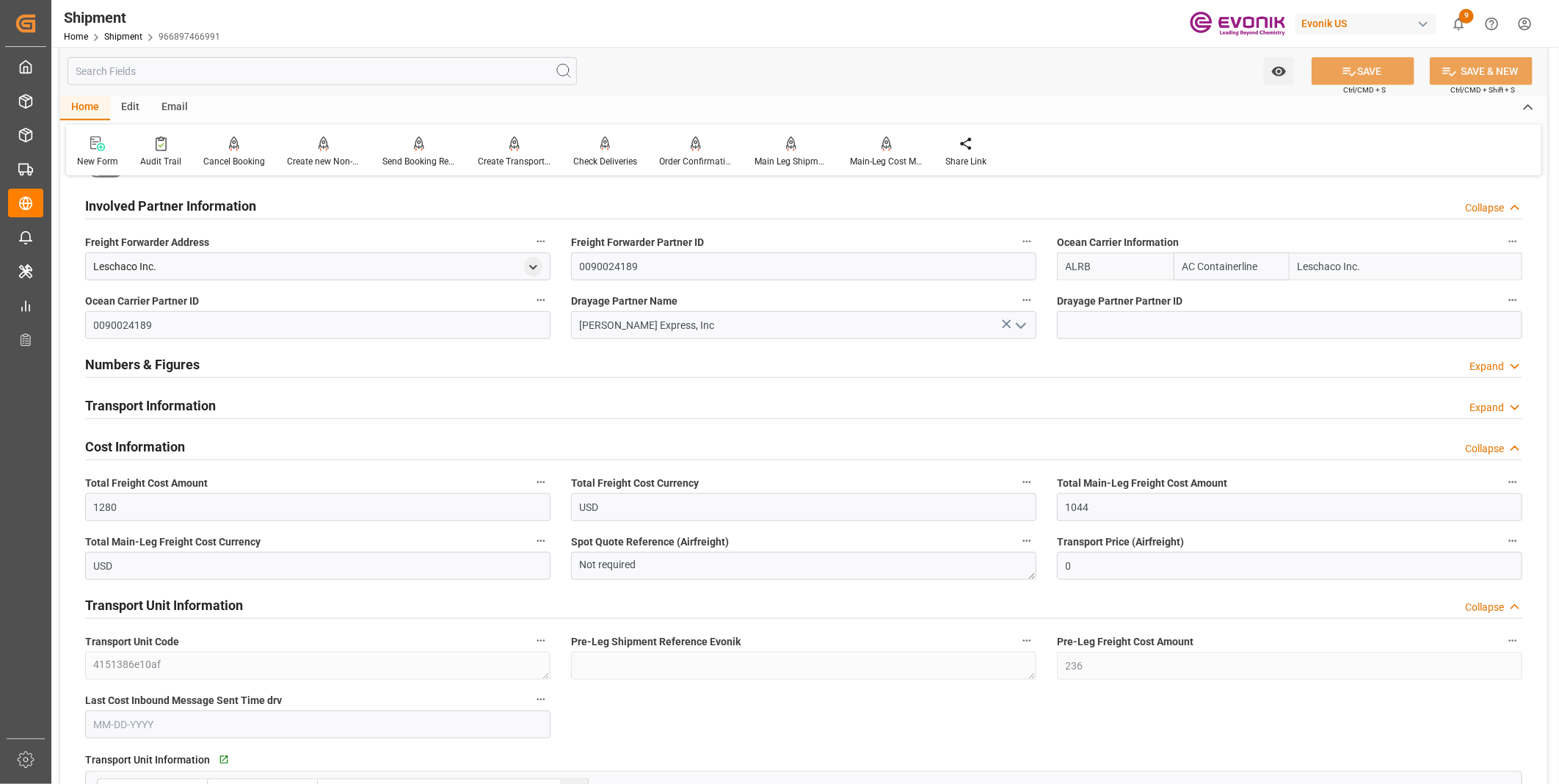
click at [228, 606] on h2 "Transport Unit Information" at bounding box center [164, 605] width 158 height 19
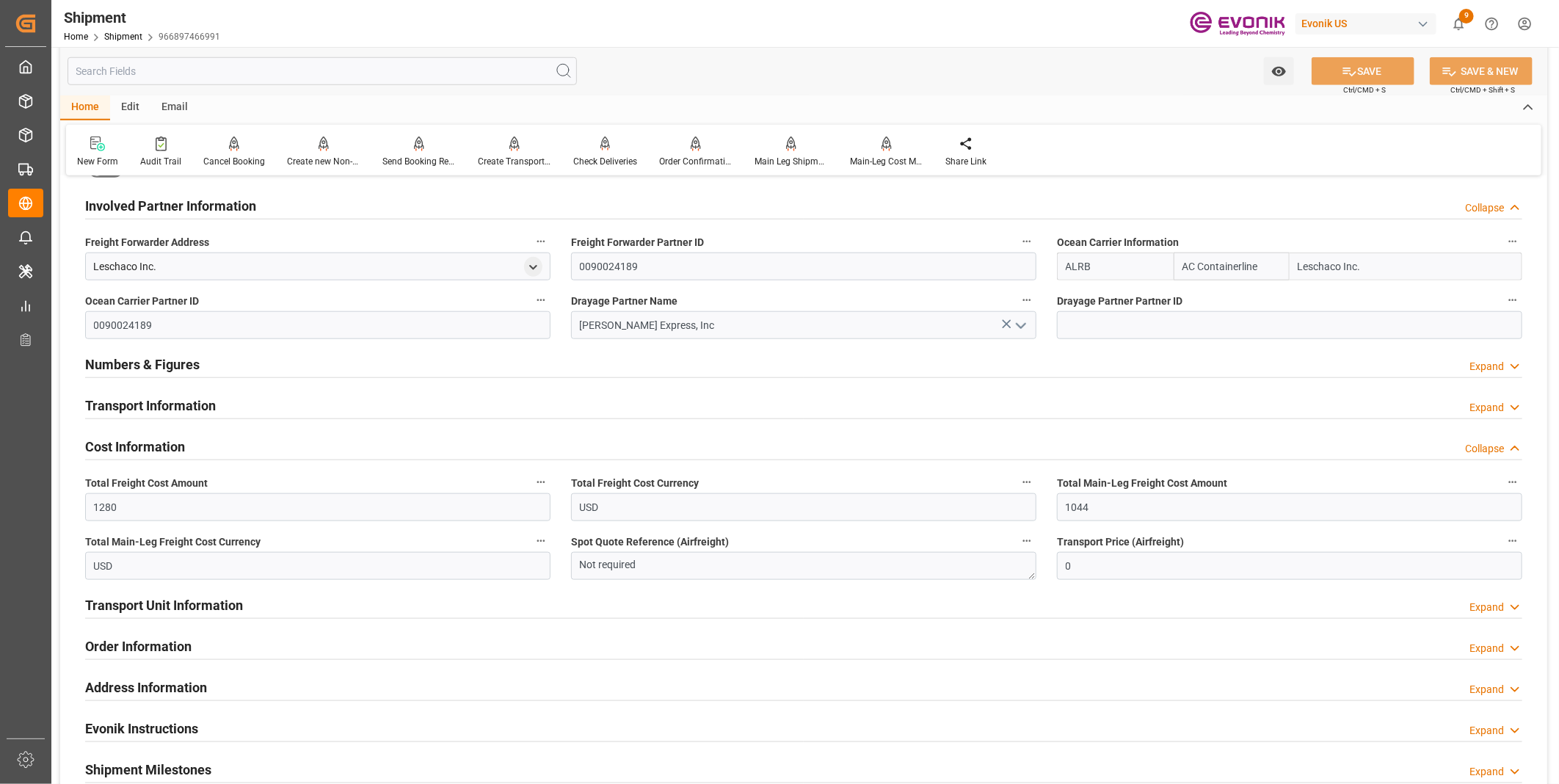
click at [195, 414] on div "Transport Information" at bounding box center [150, 405] width 131 height 28
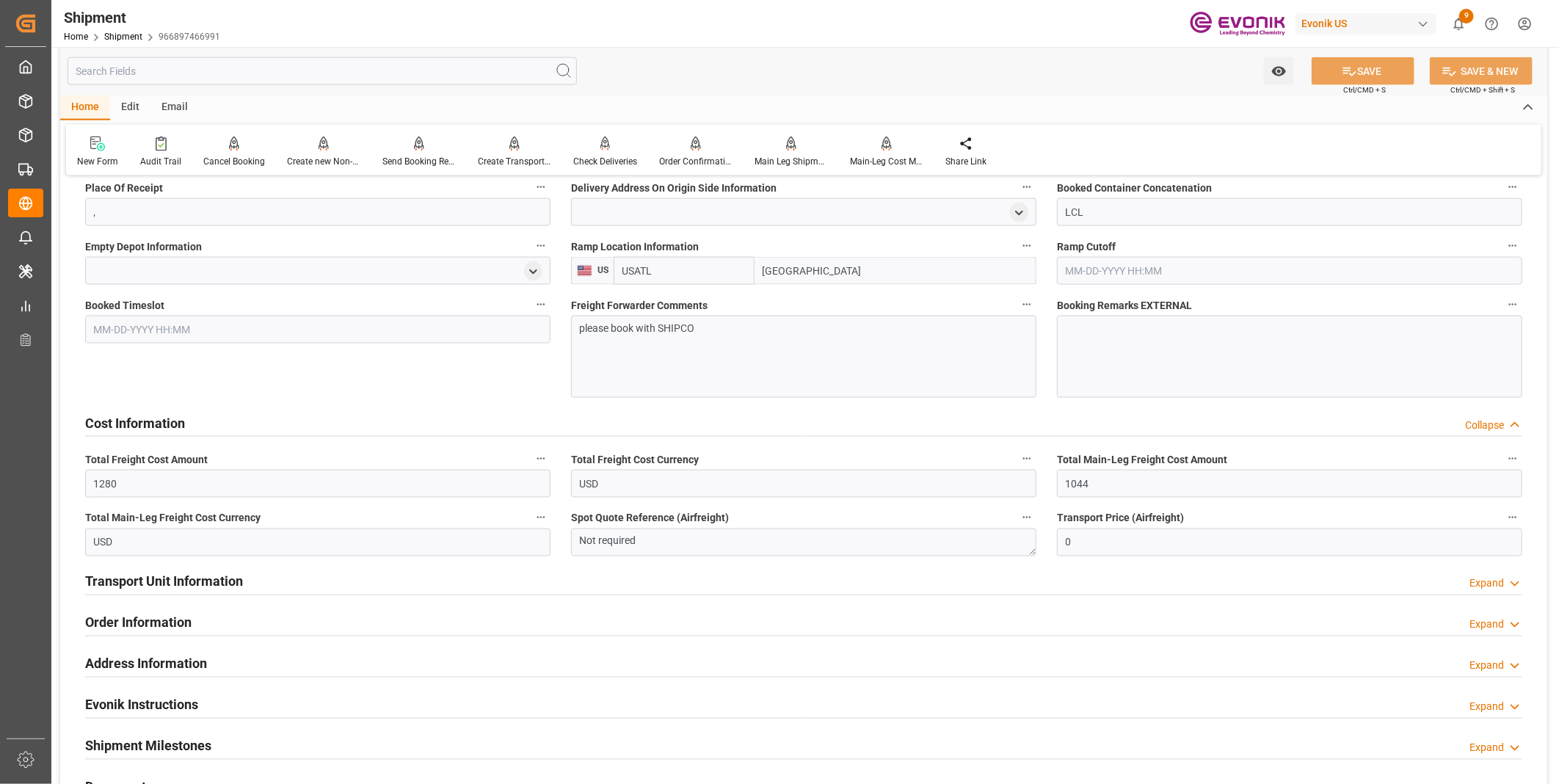
scroll to position [1386, 0]
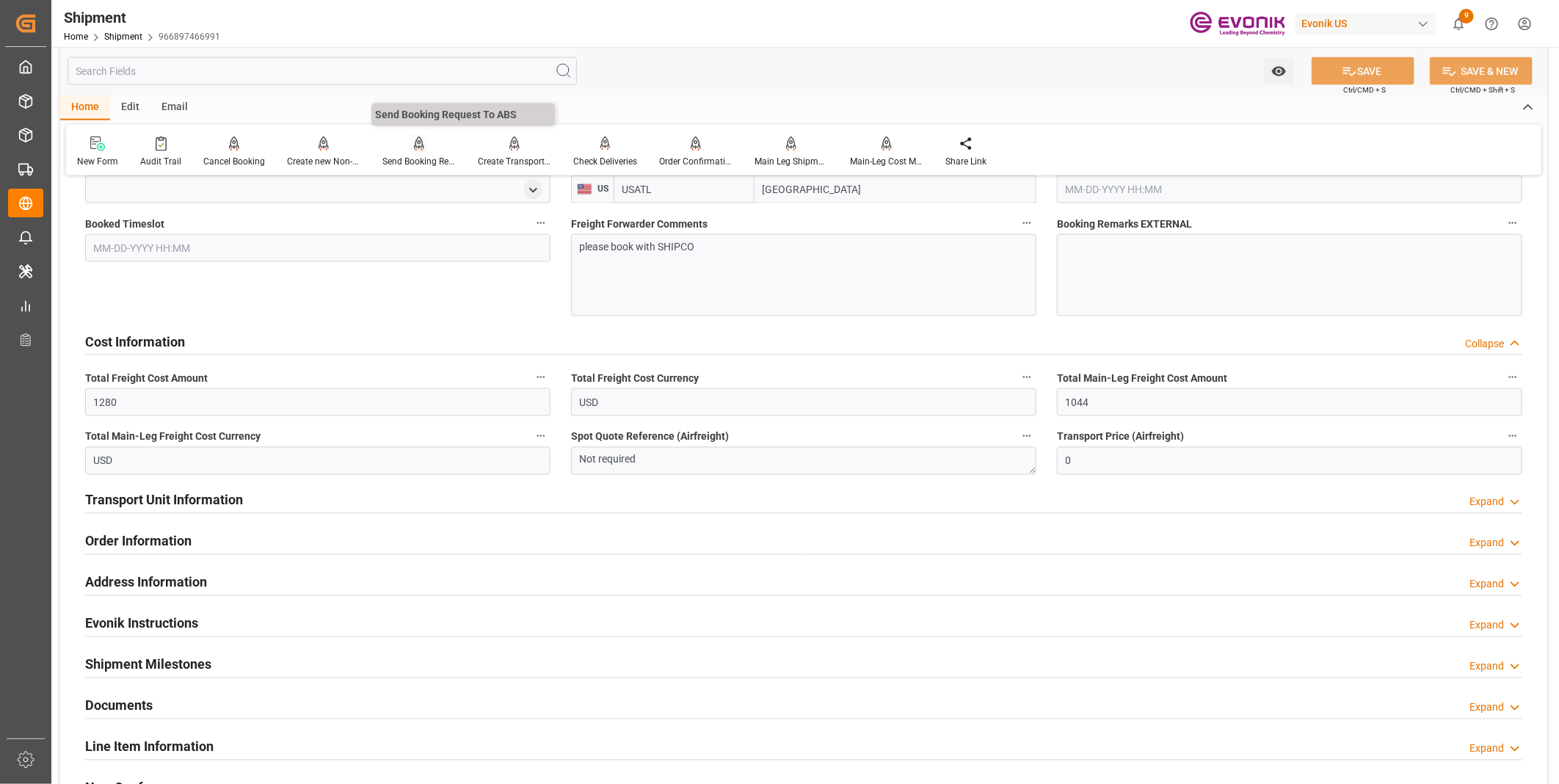
click at [408, 159] on div "Send Booking Request To ABS" at bounding box center [419, 161] width 74 height 13
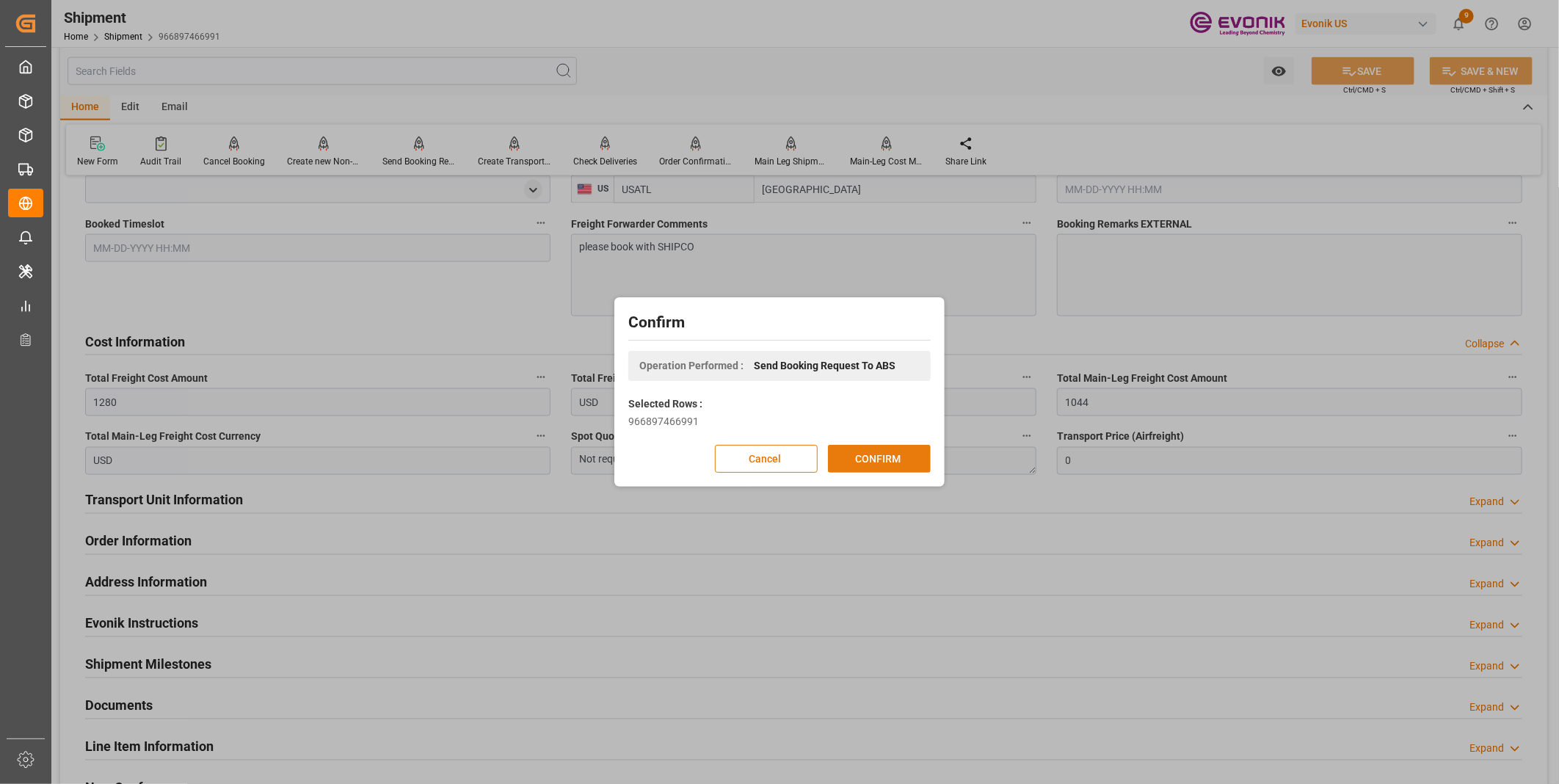
click at [892, 456] on button "CONFIRM" at bounding box center [879, 459] width 103 height 28
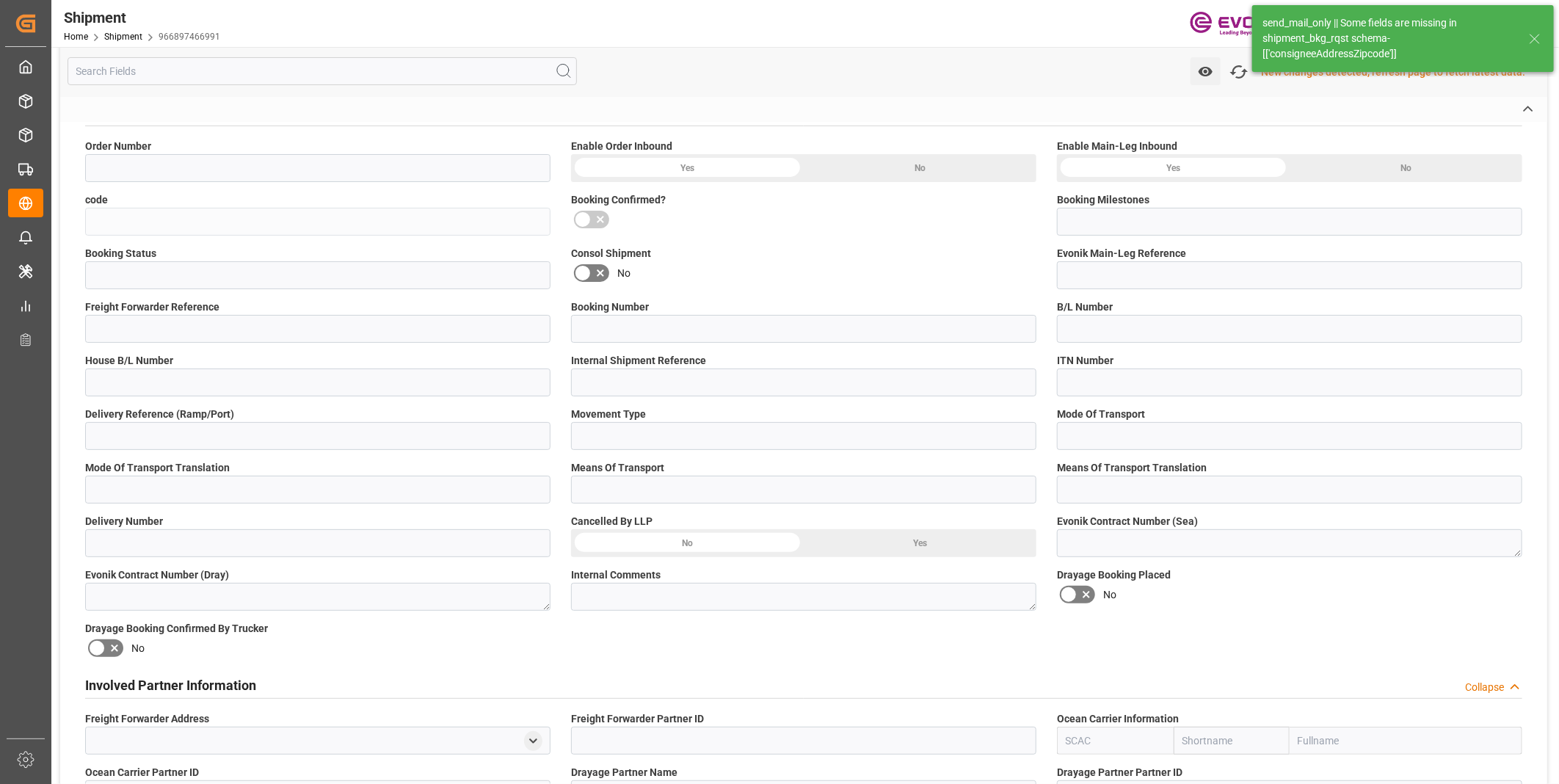
type input "0046465058"
type input "966897466991"
type input "Submitted to FFW for Booking (Pending)"
type input "Active"
type input "P2P"
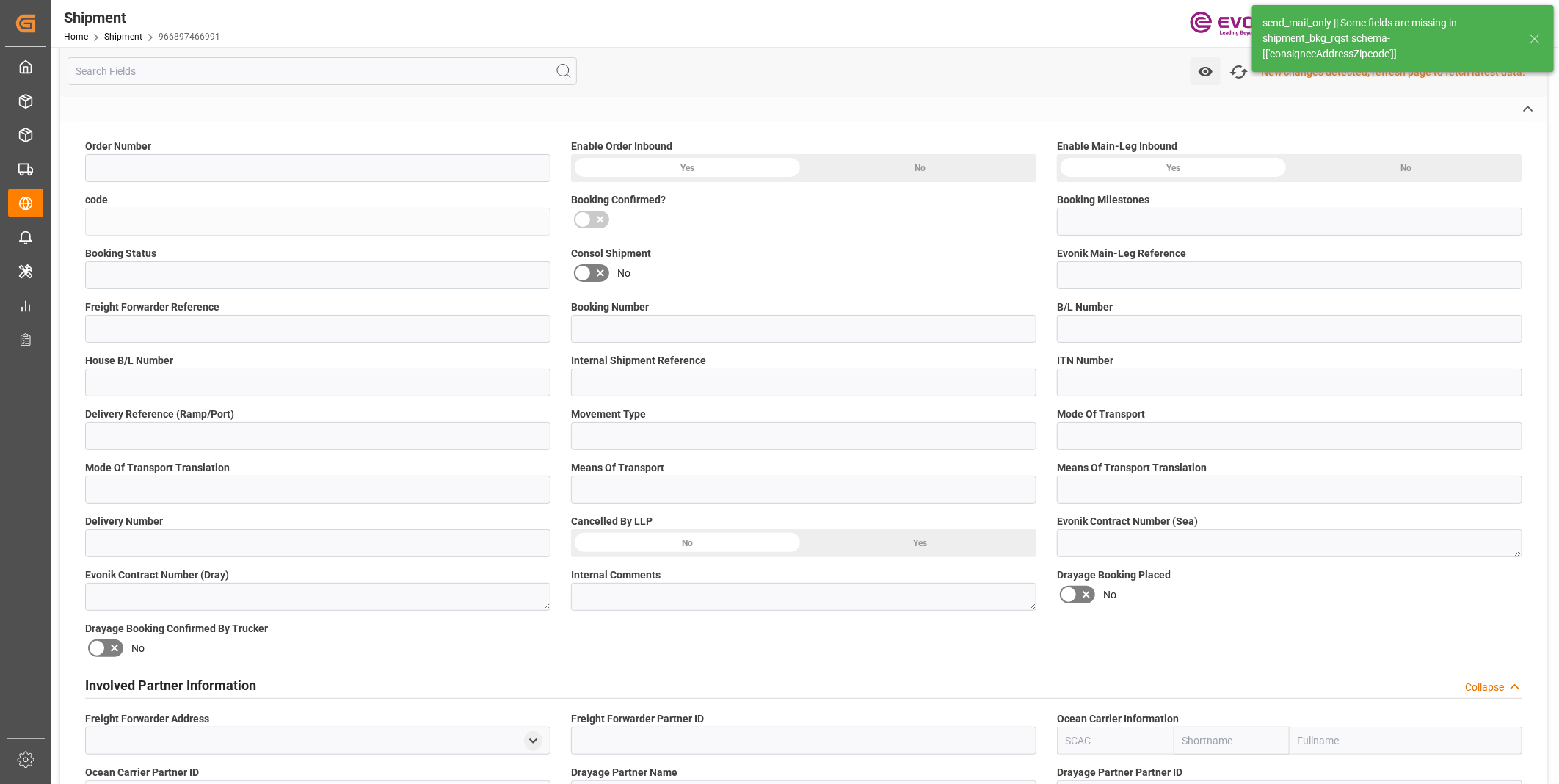
type input "41"
type input "LCL"
type input "0008"
type input "LCL"
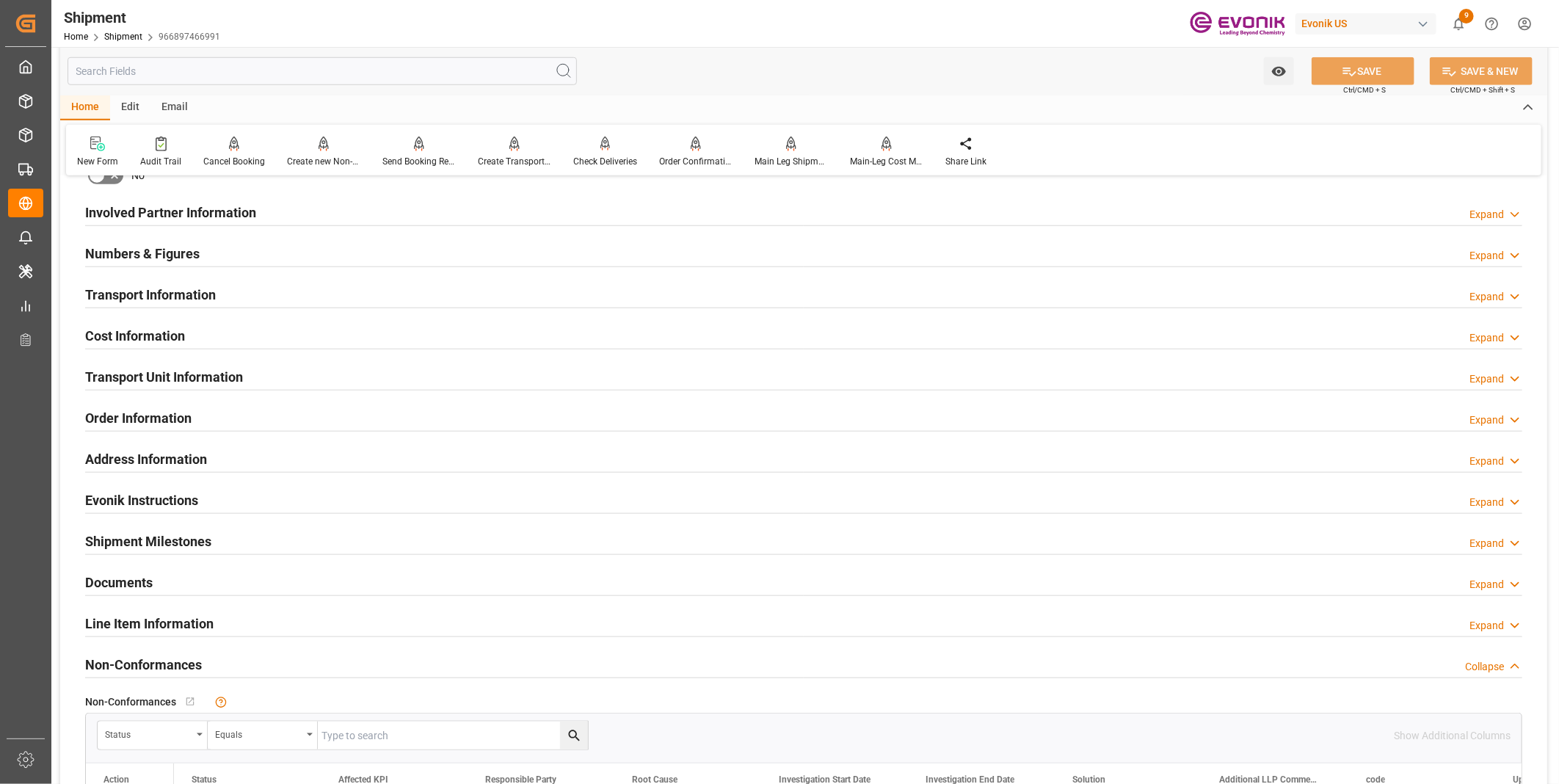
scroll to position [727, 0]
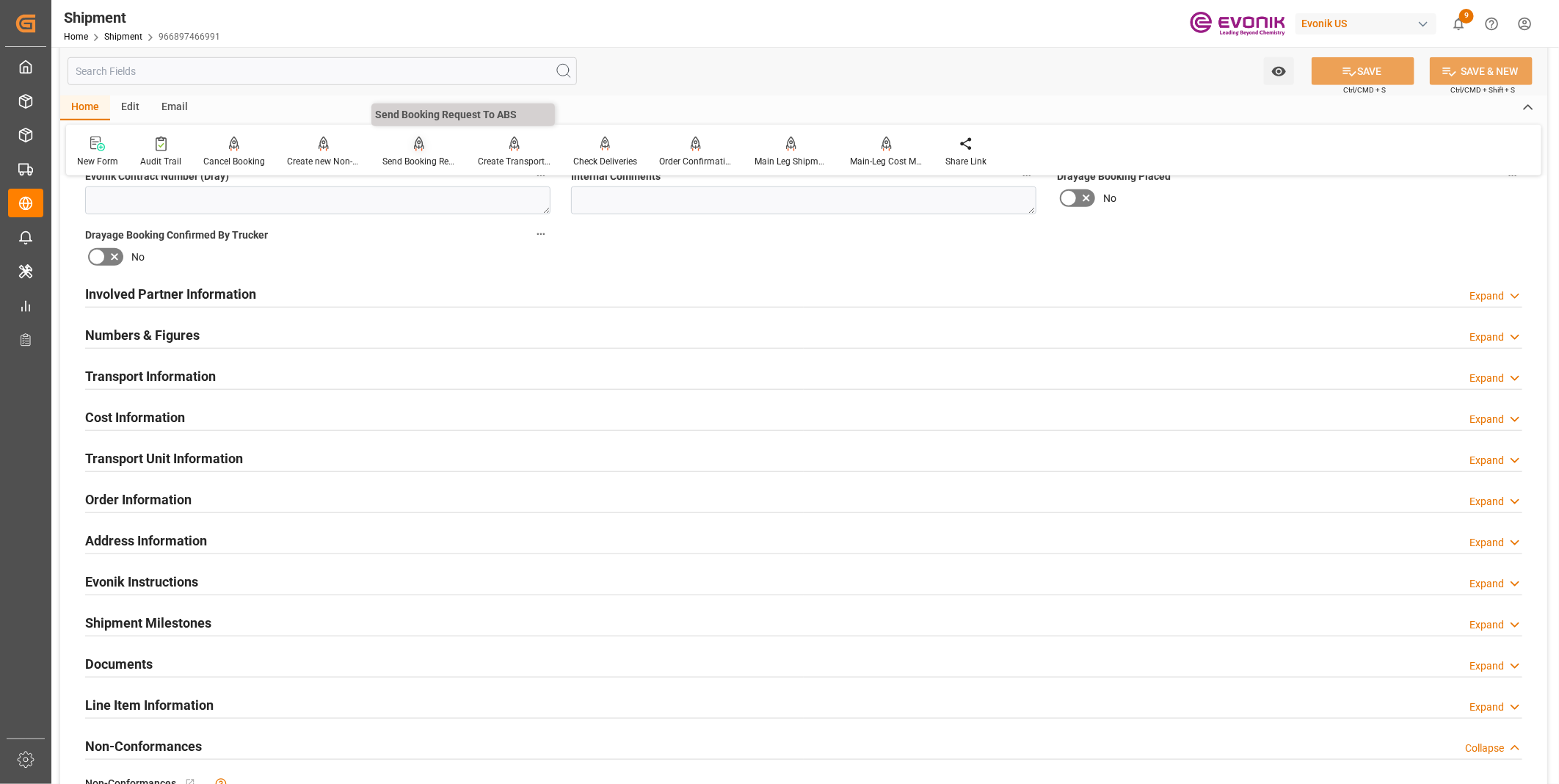
click at [393, 156] on div "Send Booking Request To ABS" at bounding box center [419, 161] width 74 height 13
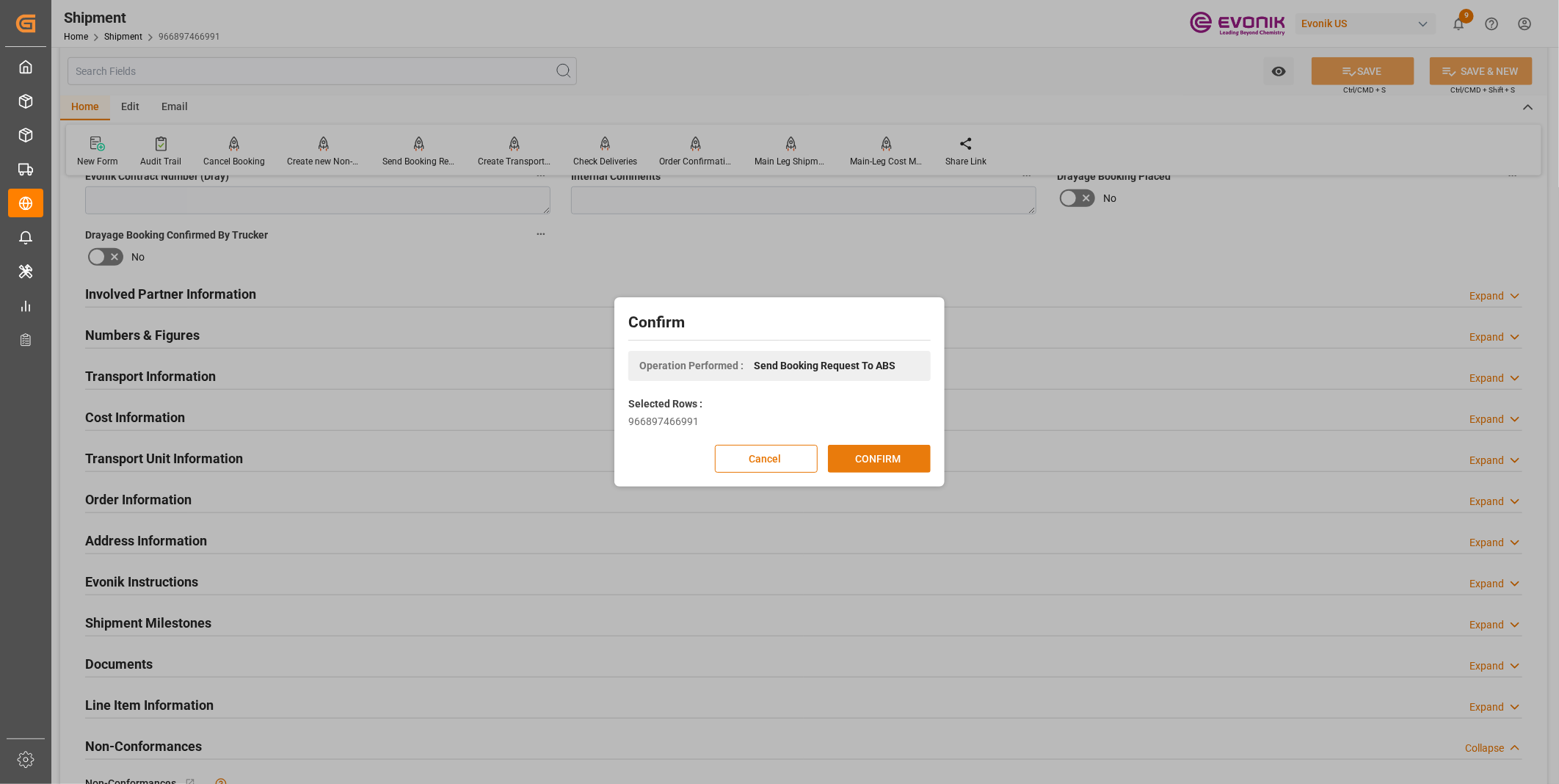
click at [886, 459] on button "CONFIRM" at bounding box center [879, 459] width 103 height 28
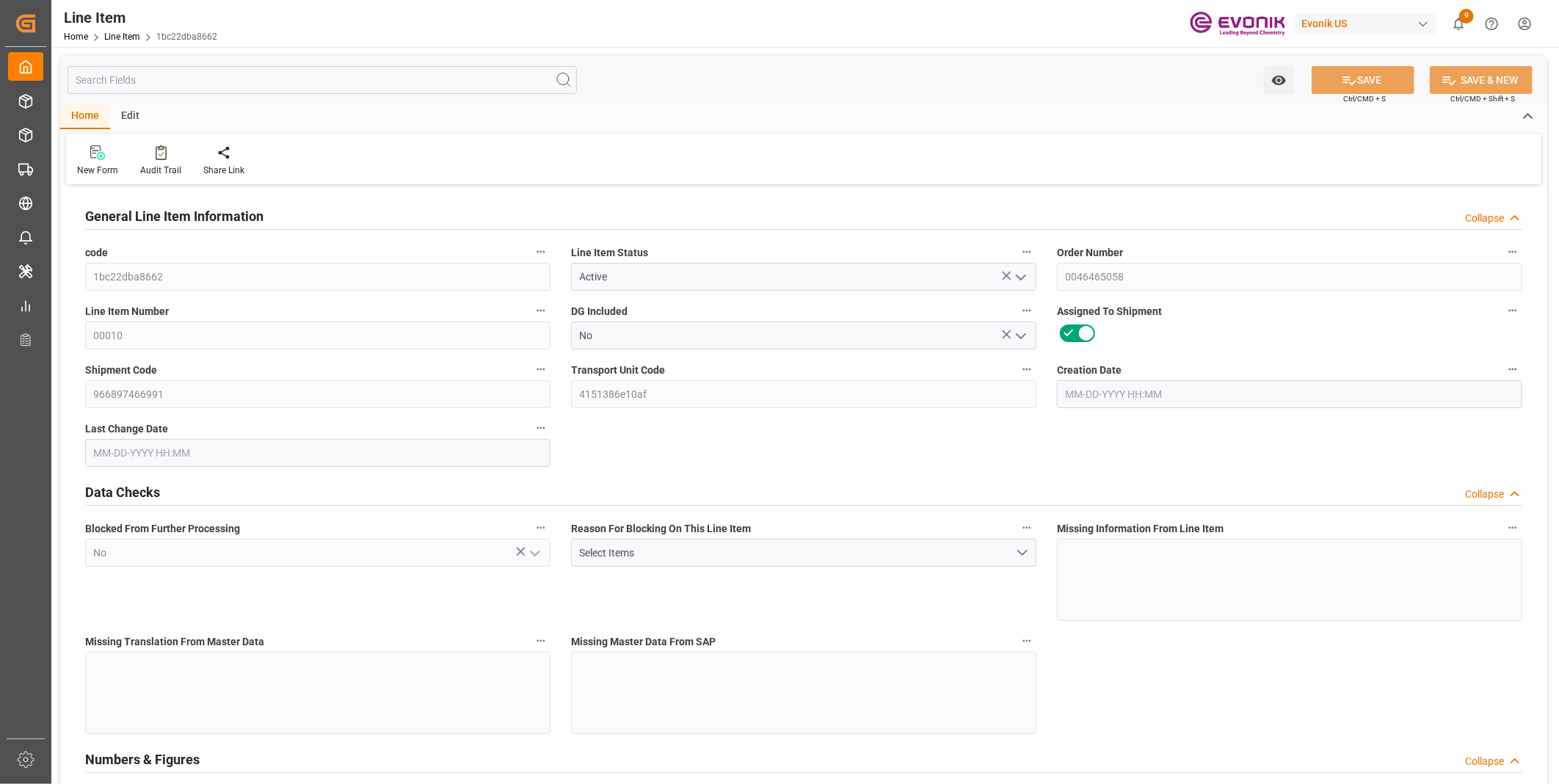
type input "3"
type input "2090.16"
type input "2041.2"
type input "9.0509"
type input "180"
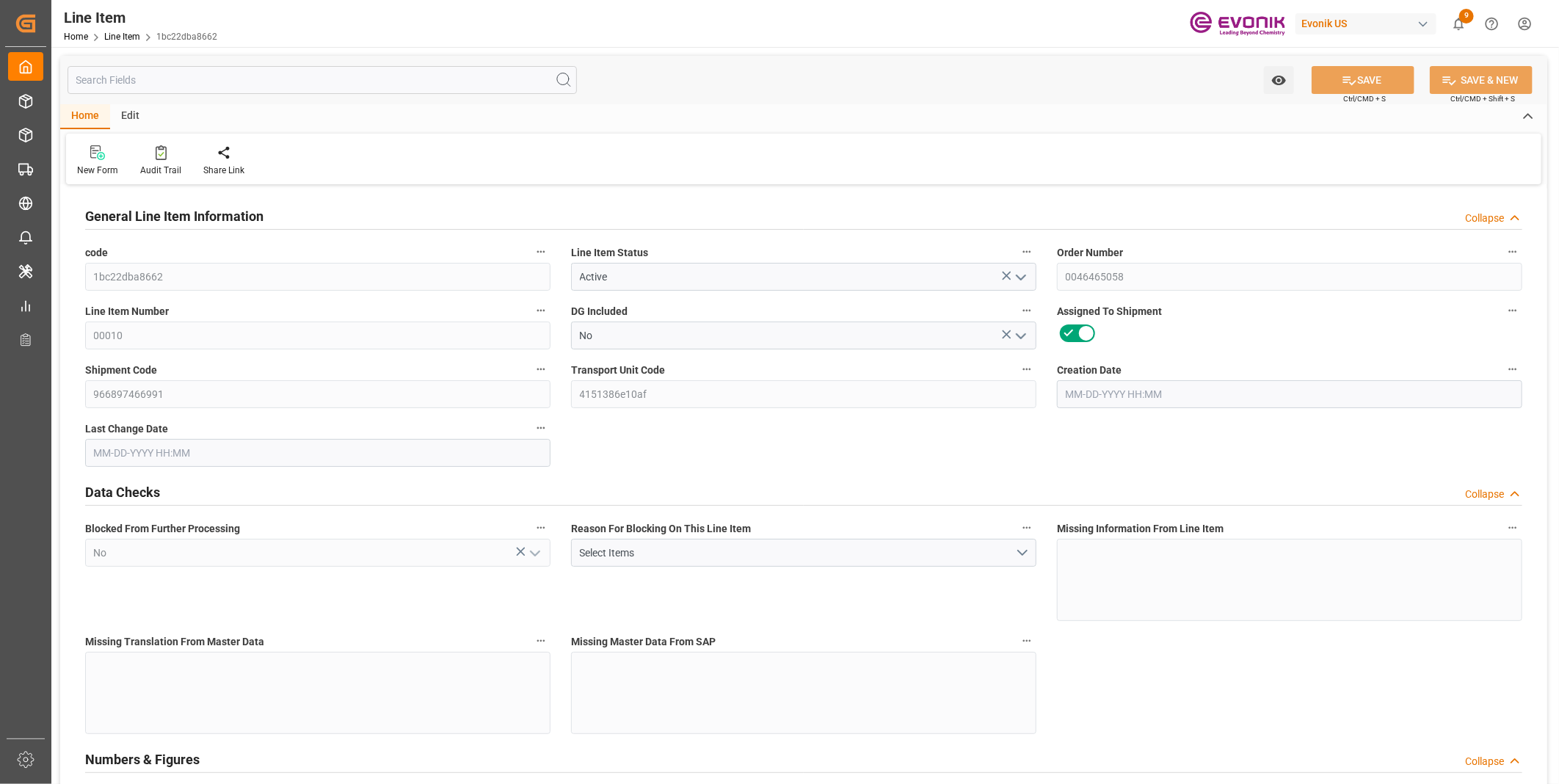
type input "5307.12"
type input "180"
type input "2090.16"
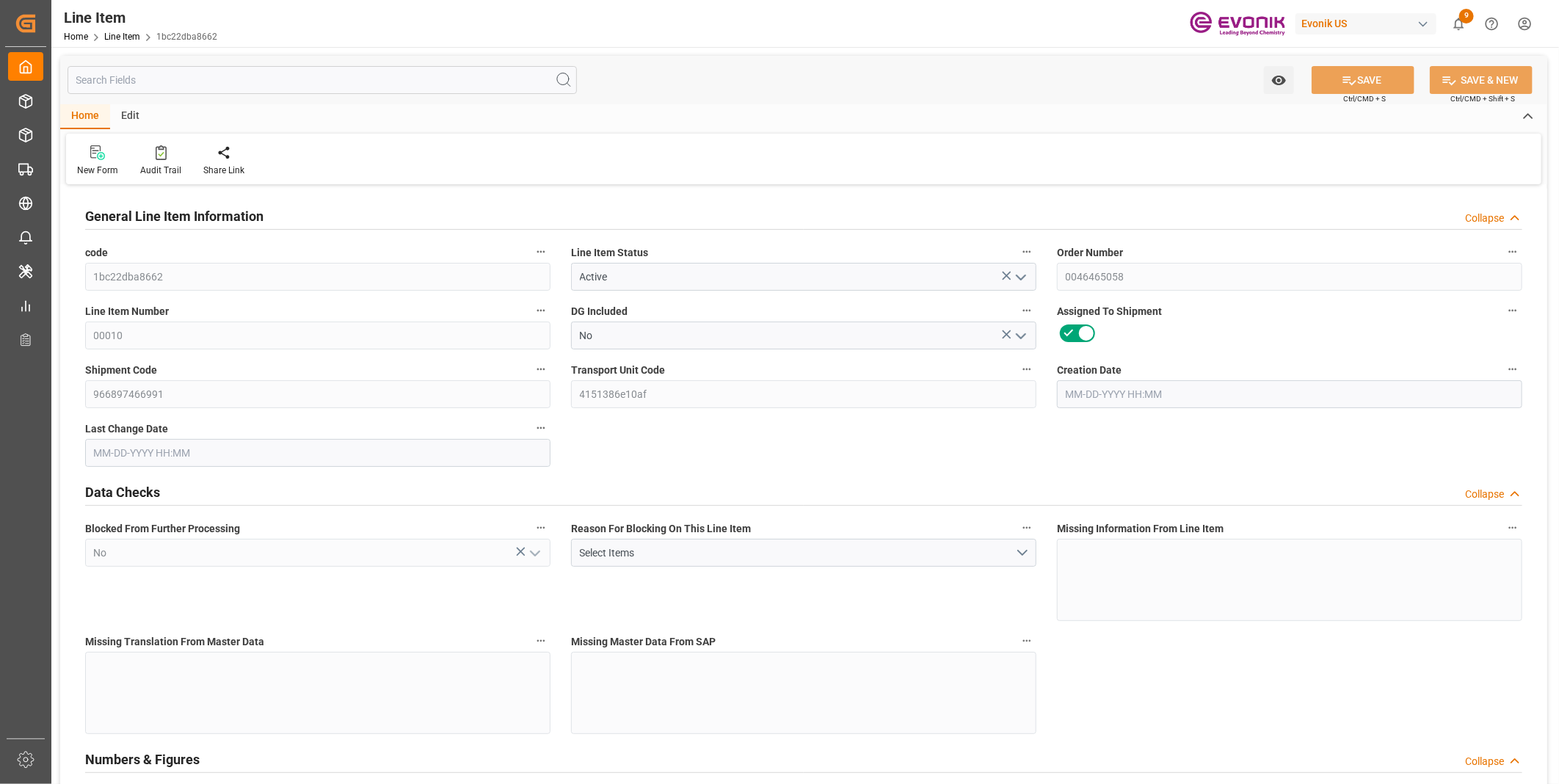
type input "2137.86"
type input "2041.2"
type input "9.0509"
type input "9050.94"
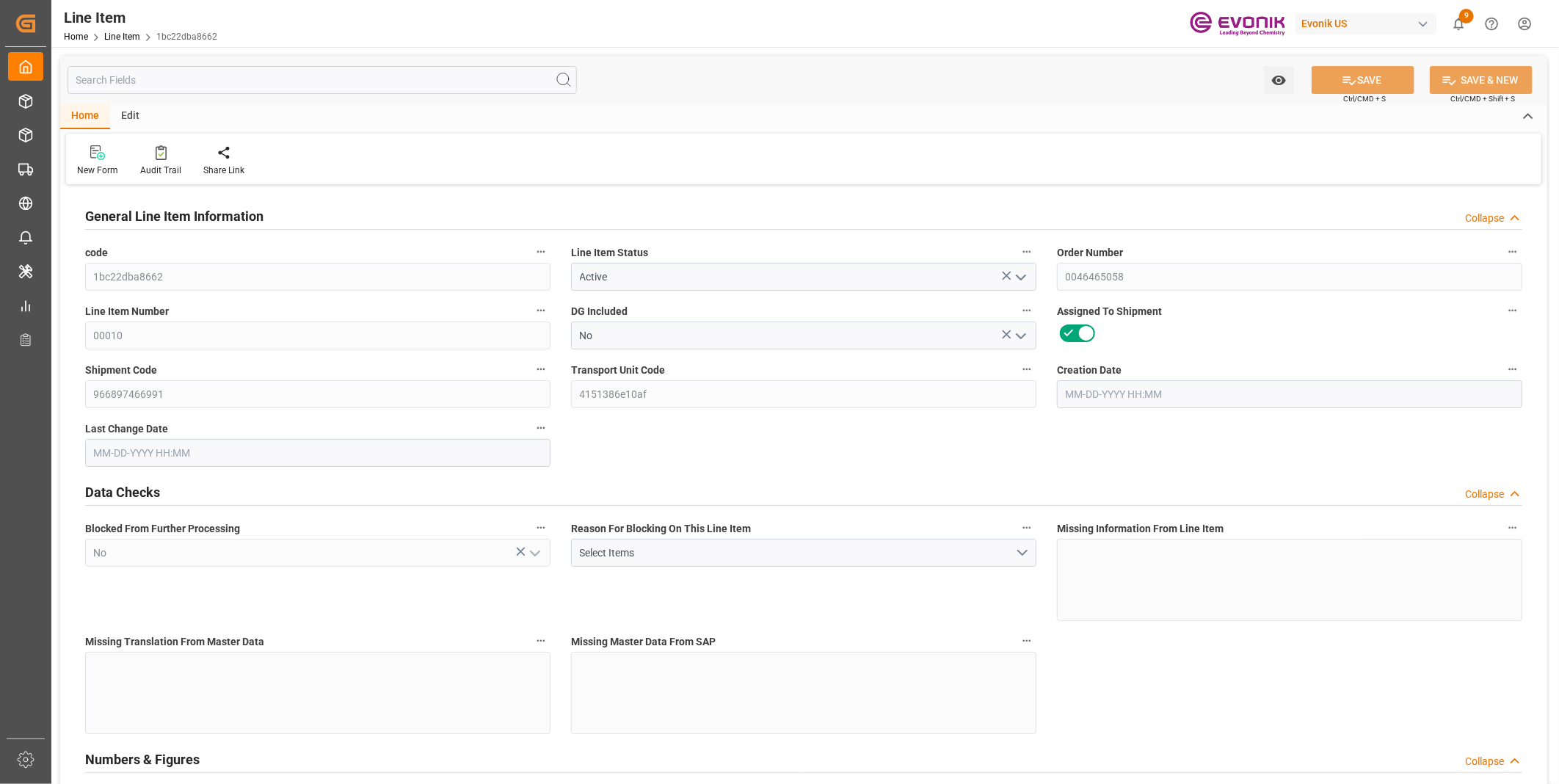
type input "0"
type input "08-14-2025 14:54"
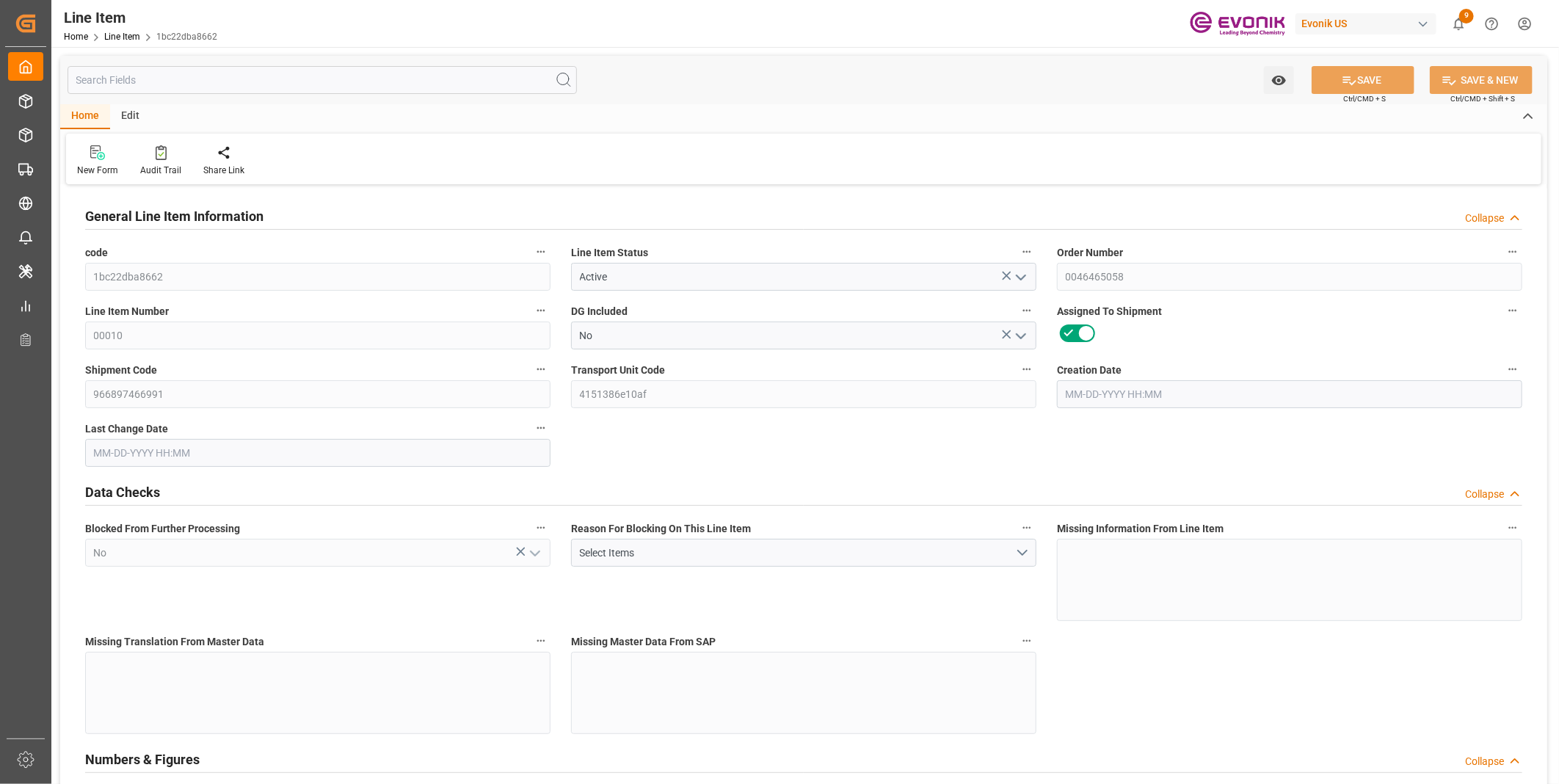
type input "08-26-2025 17:04"
type input "[DATE]"
type input "08-29-2025"
type input "08-22-2025"
click at [367, 79] on input "text" at bounding box center [322, 79] width 509 height 28
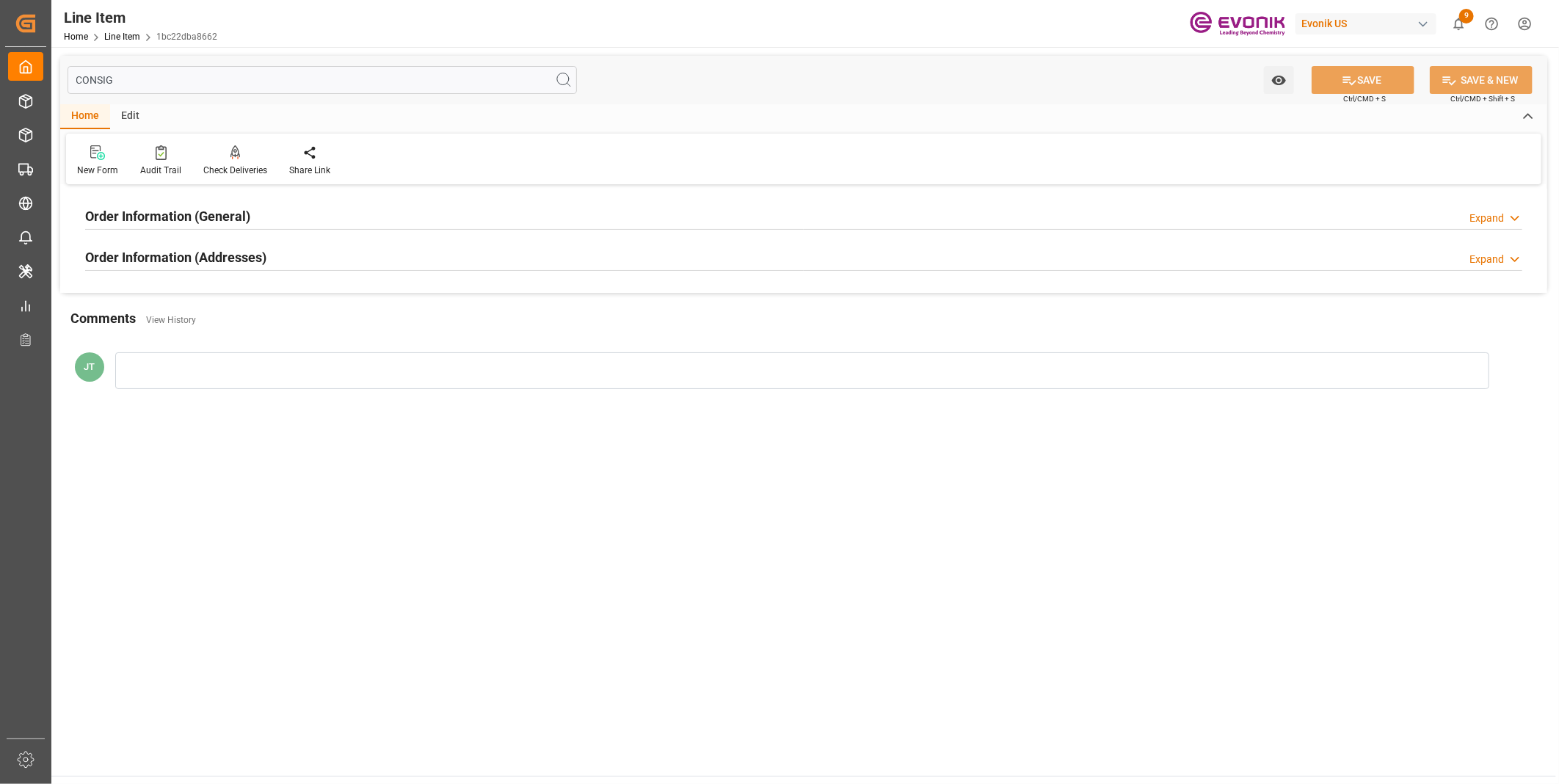
type input "CONSIG"
click at [316, 258] on div "Order Information (Addresses) Expand" at bounding box center [804, 256] width 1437 height 28
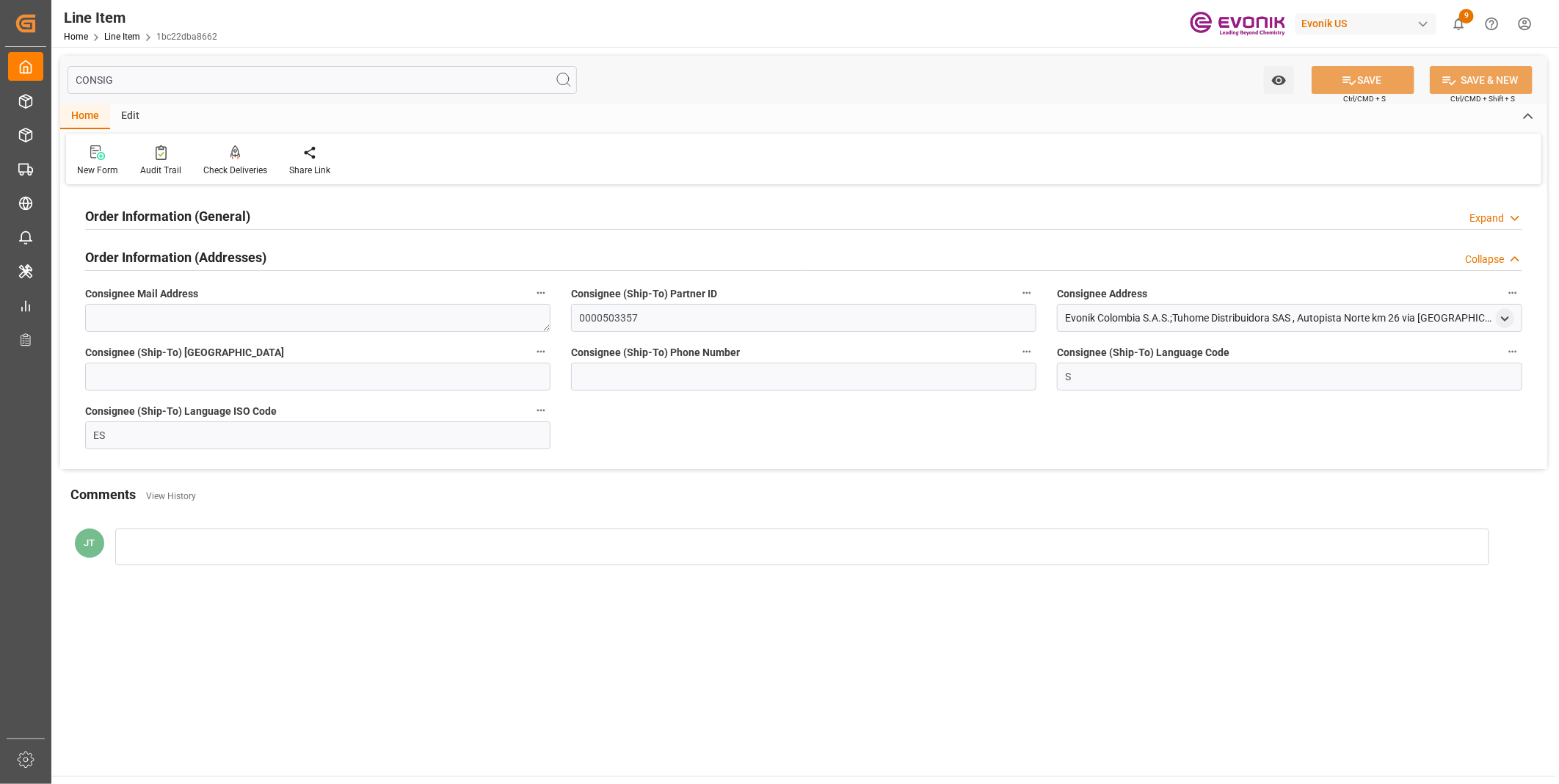
click at [412, 206] on div "Order Information (General) Expand" at bounding box center [804, 215] width 1437 height 28
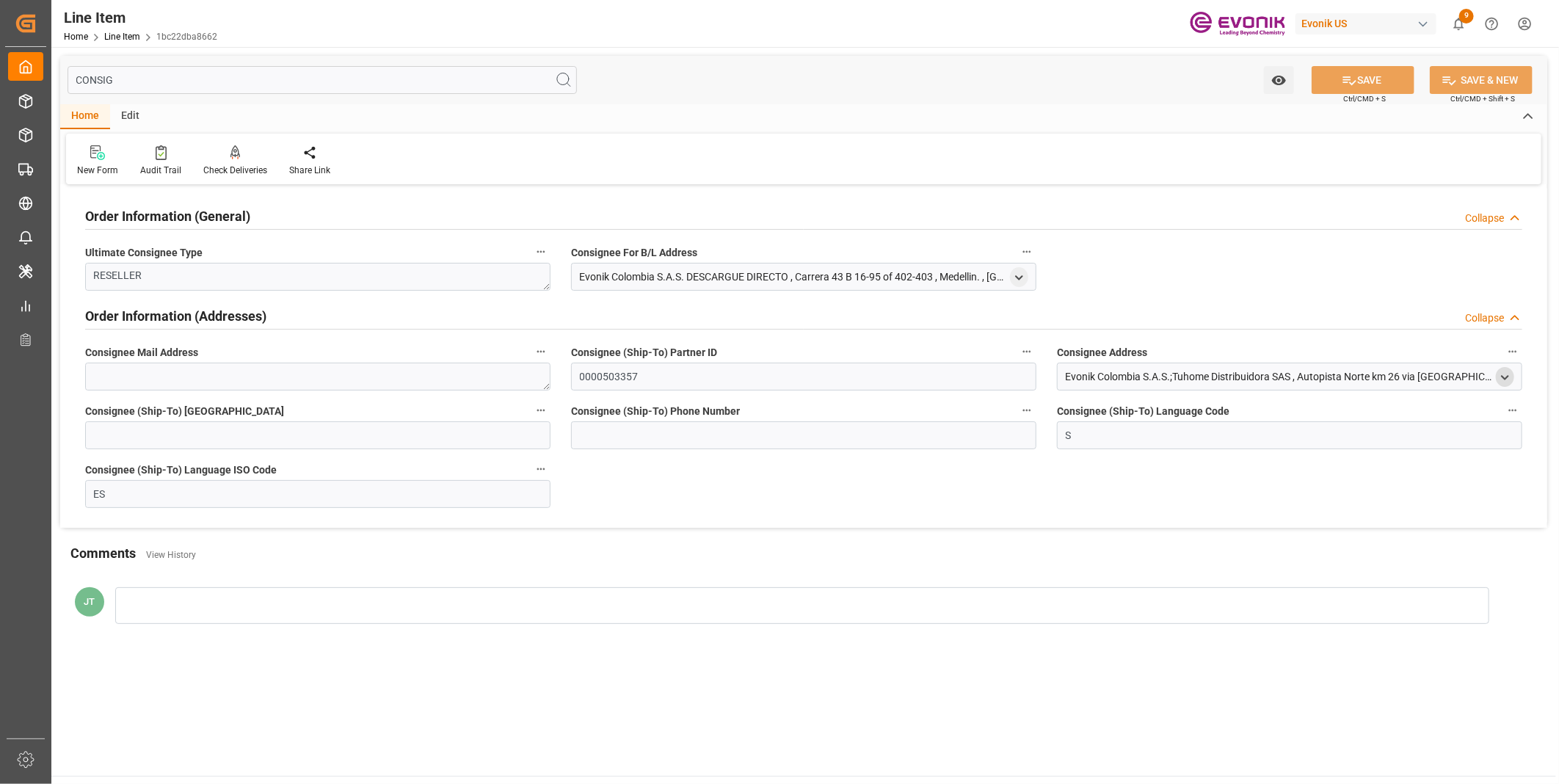
click at [1505, 376] on polyline "open menu" at bounding box center [1505, 377] width 6 height 3
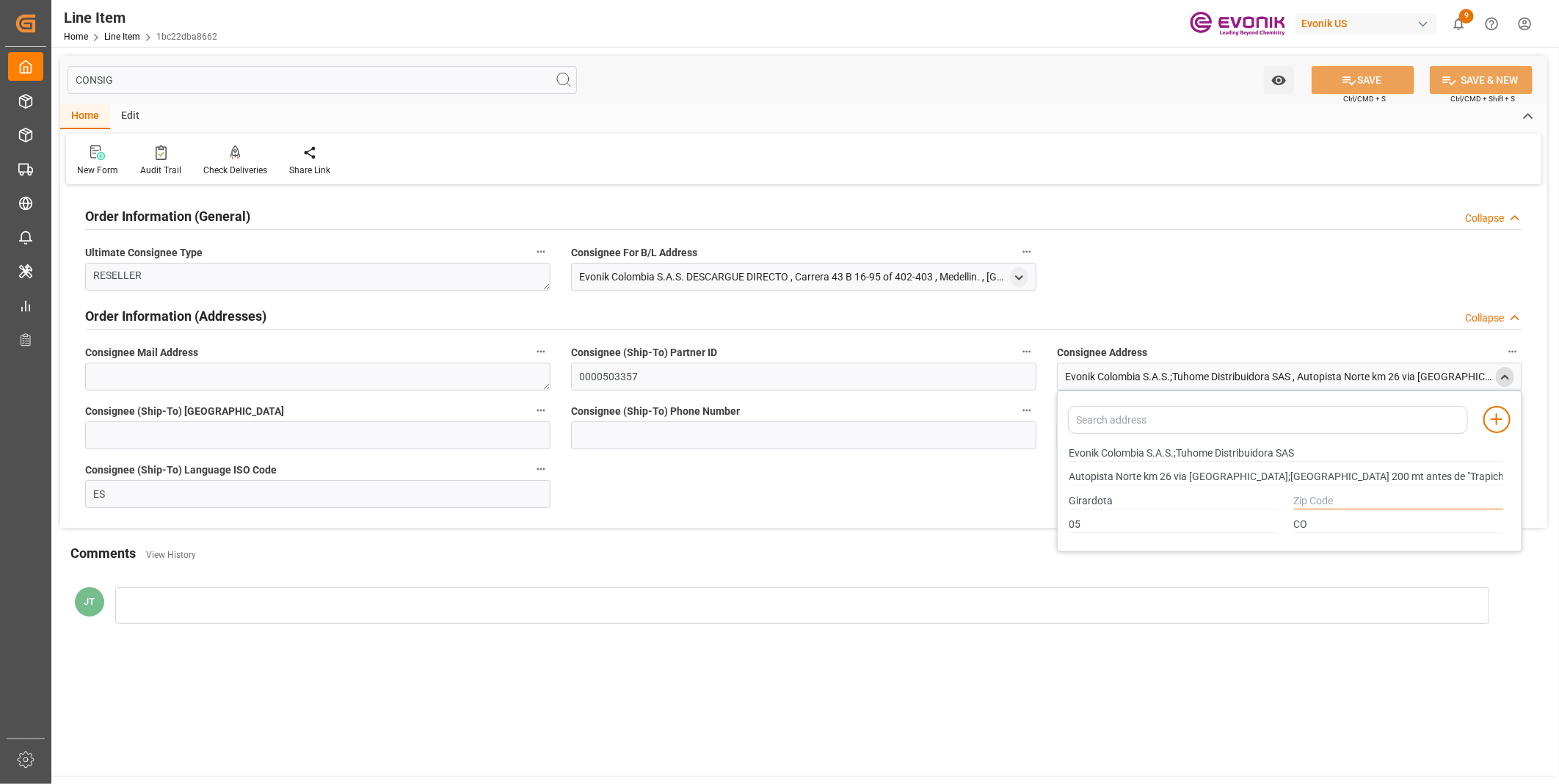
click at [1321, 499] on input "text" at bounding box center [1399, 501] width 209 height 16
type input "."
click at [1349, 74] on icon at bounding box center [1350, 80] width 15 height 15
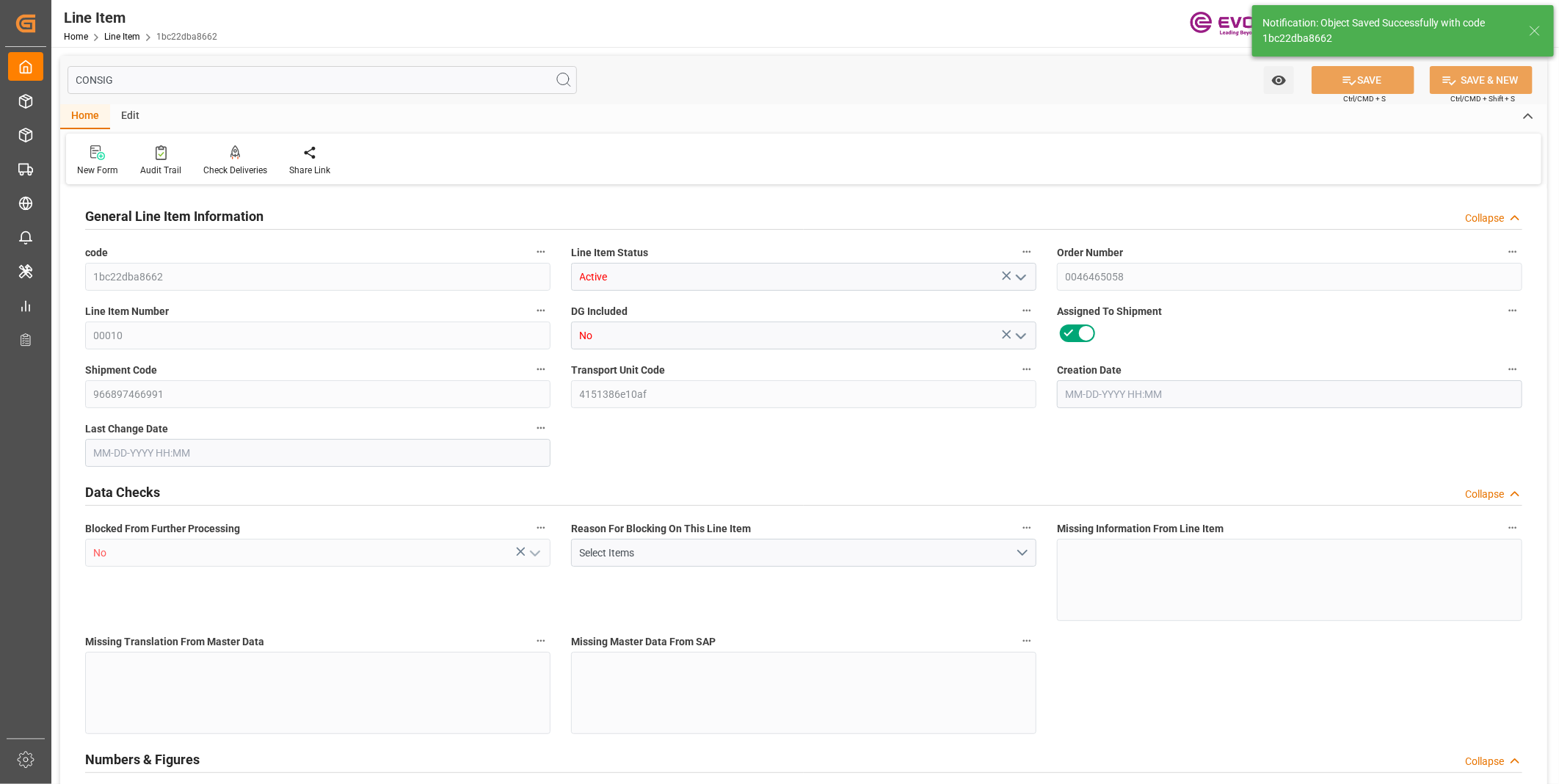
type input "3"
type input "2090.16"
type input "2041.2"
type input "9.0509"
type input "180"
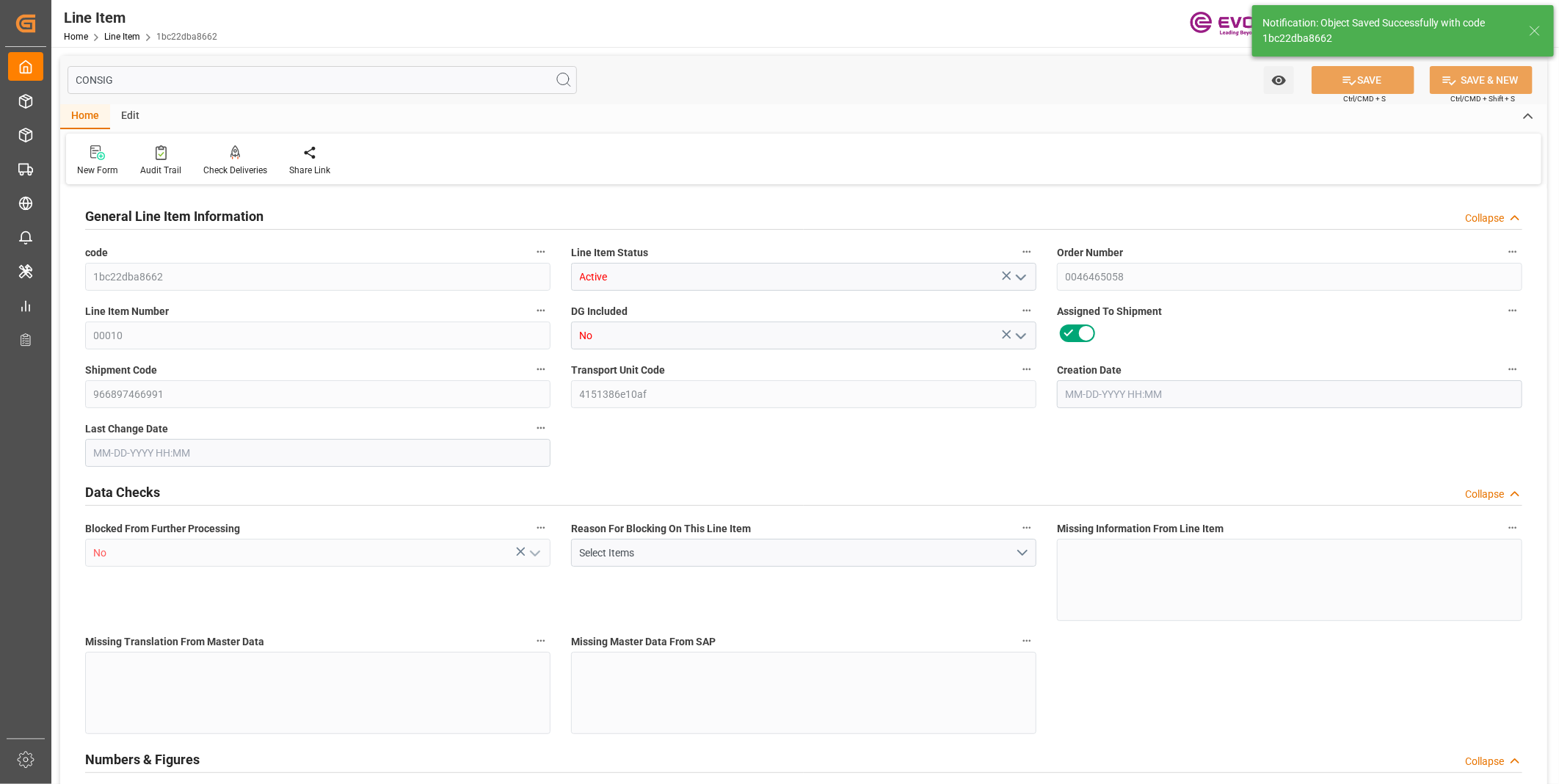
type input "5307.12"
type input "180"
type input "2090.16"
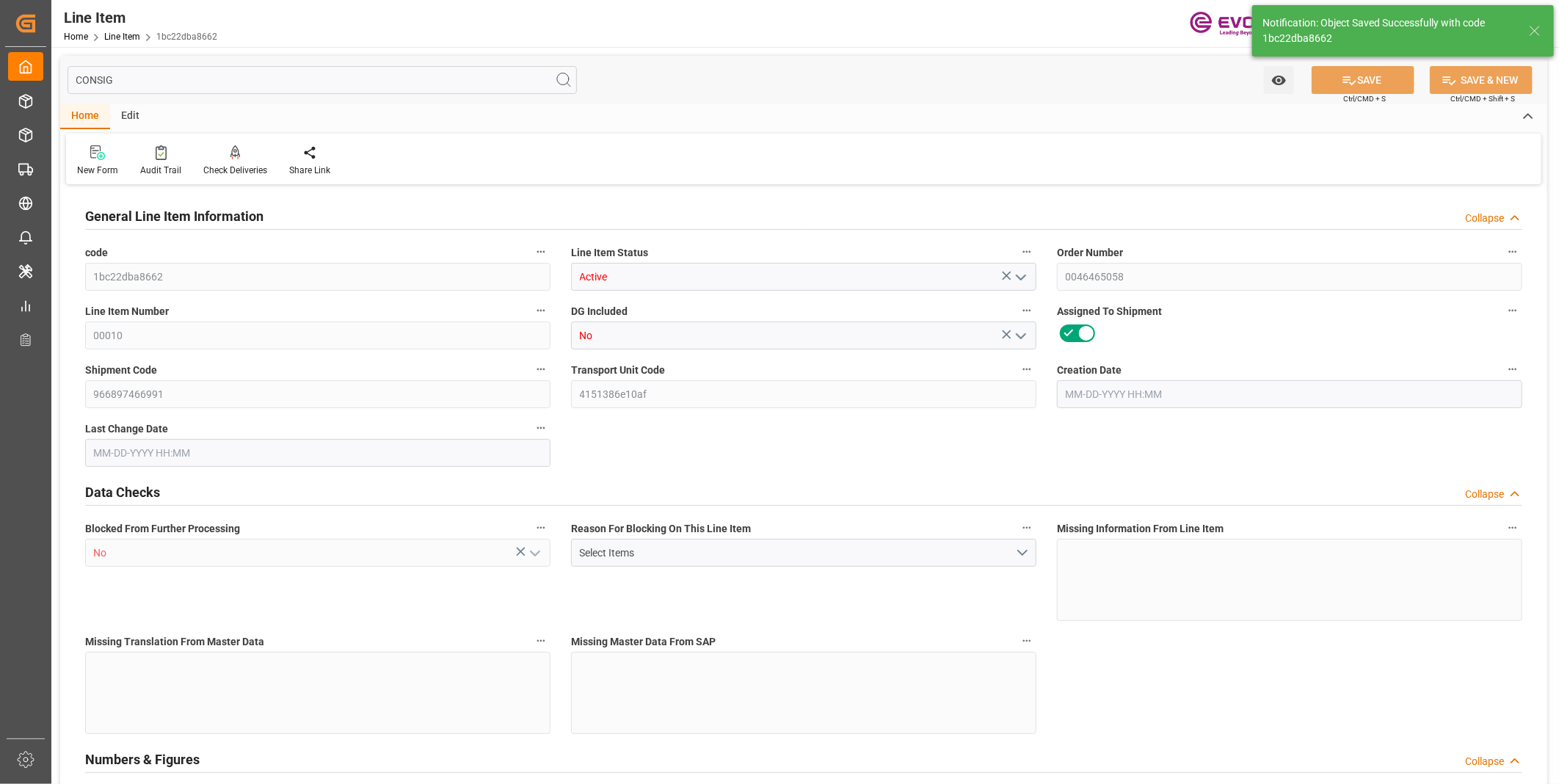
type input "2137.86"
type input "2041.2"
type input "9.0509"
type input "9050.94"
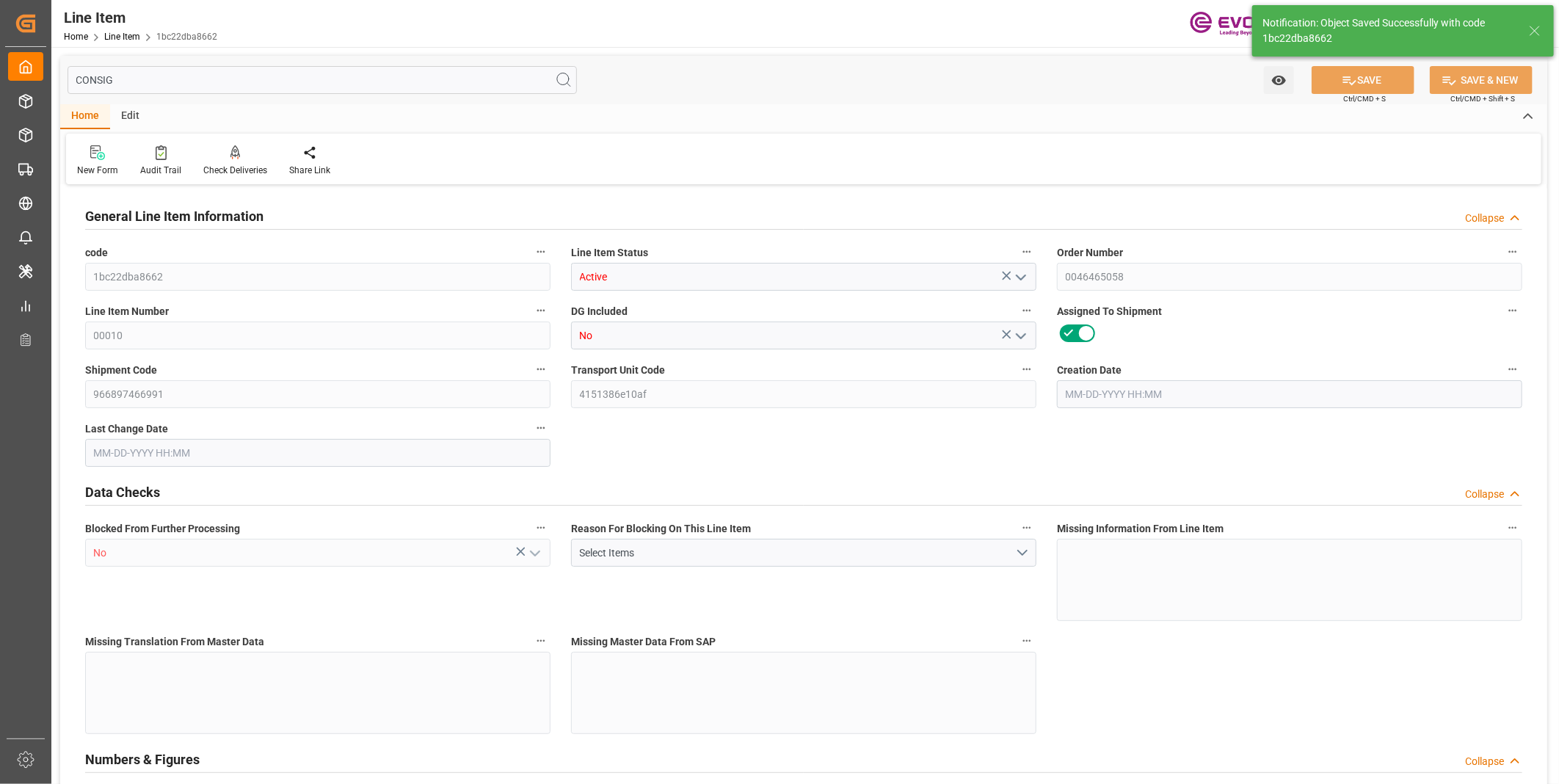
type input "0"
type input "08-14-2025 14:54"
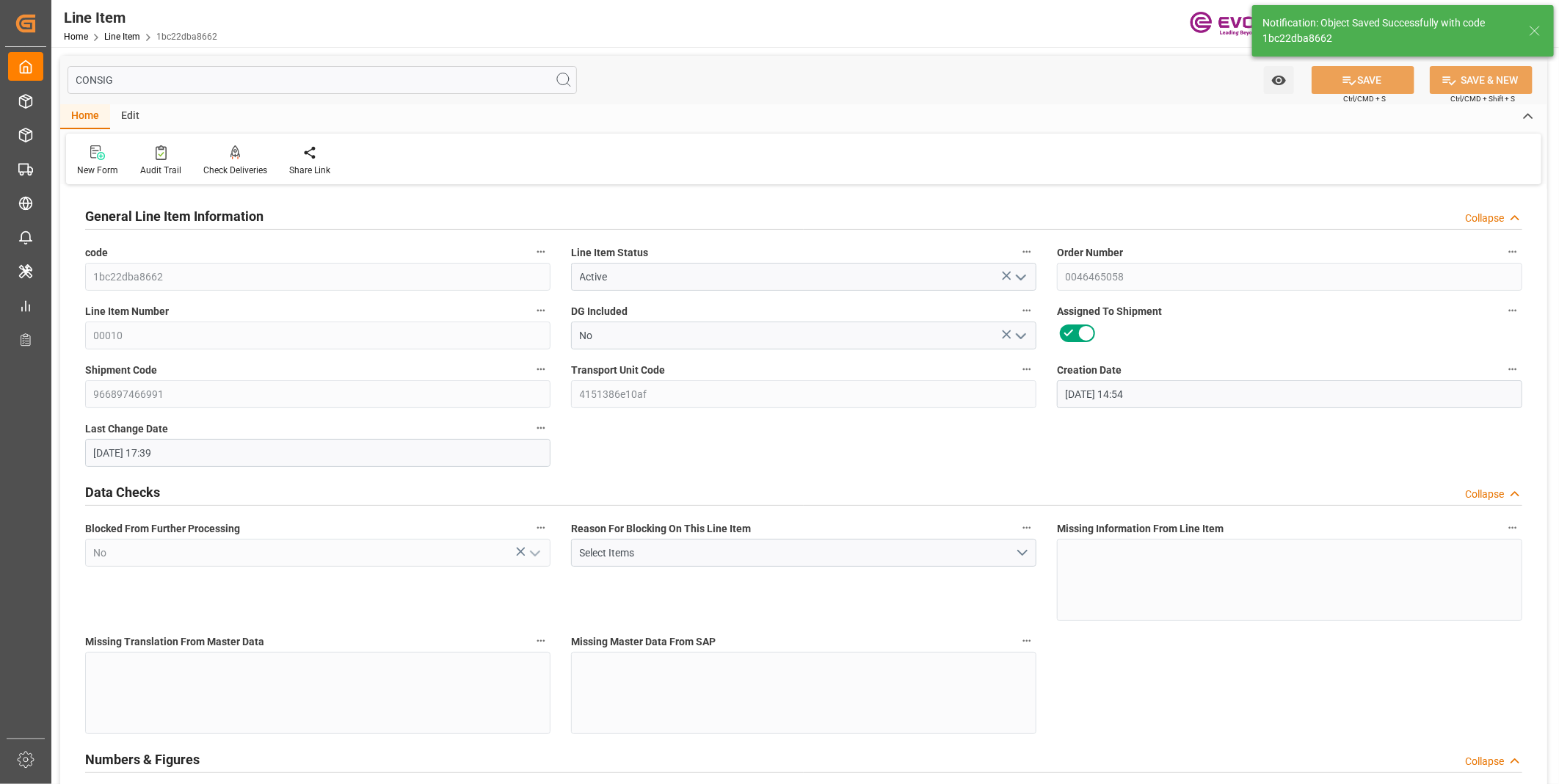
type input "[DATE] 17:39"
type input "[DATE]"
type input "08-29-2025"
type input "08-22-2025"
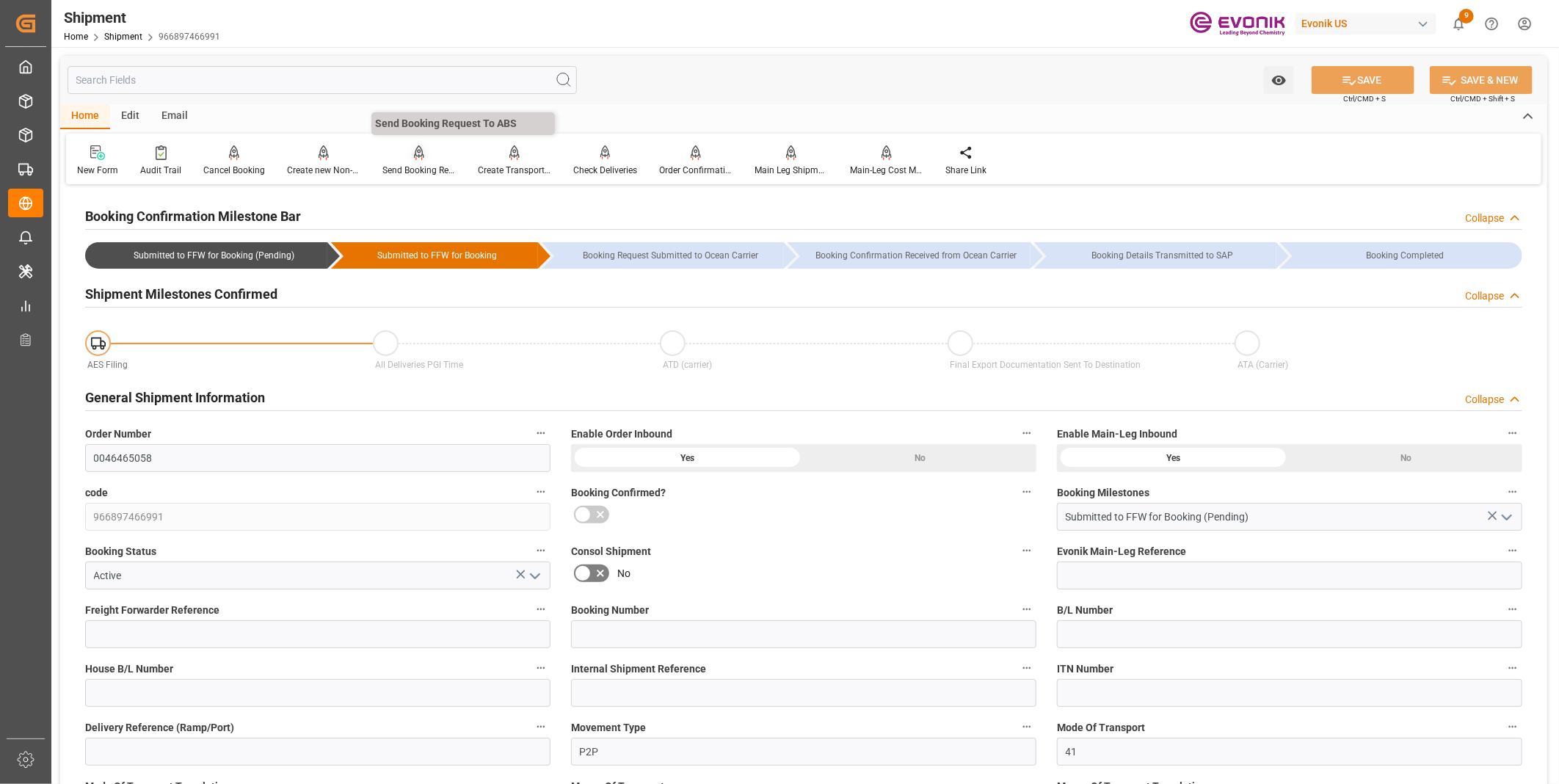
click at [402, 165] on div "Send Booking Request To ABS" at bounding box center [419, 170] width 74 height 13
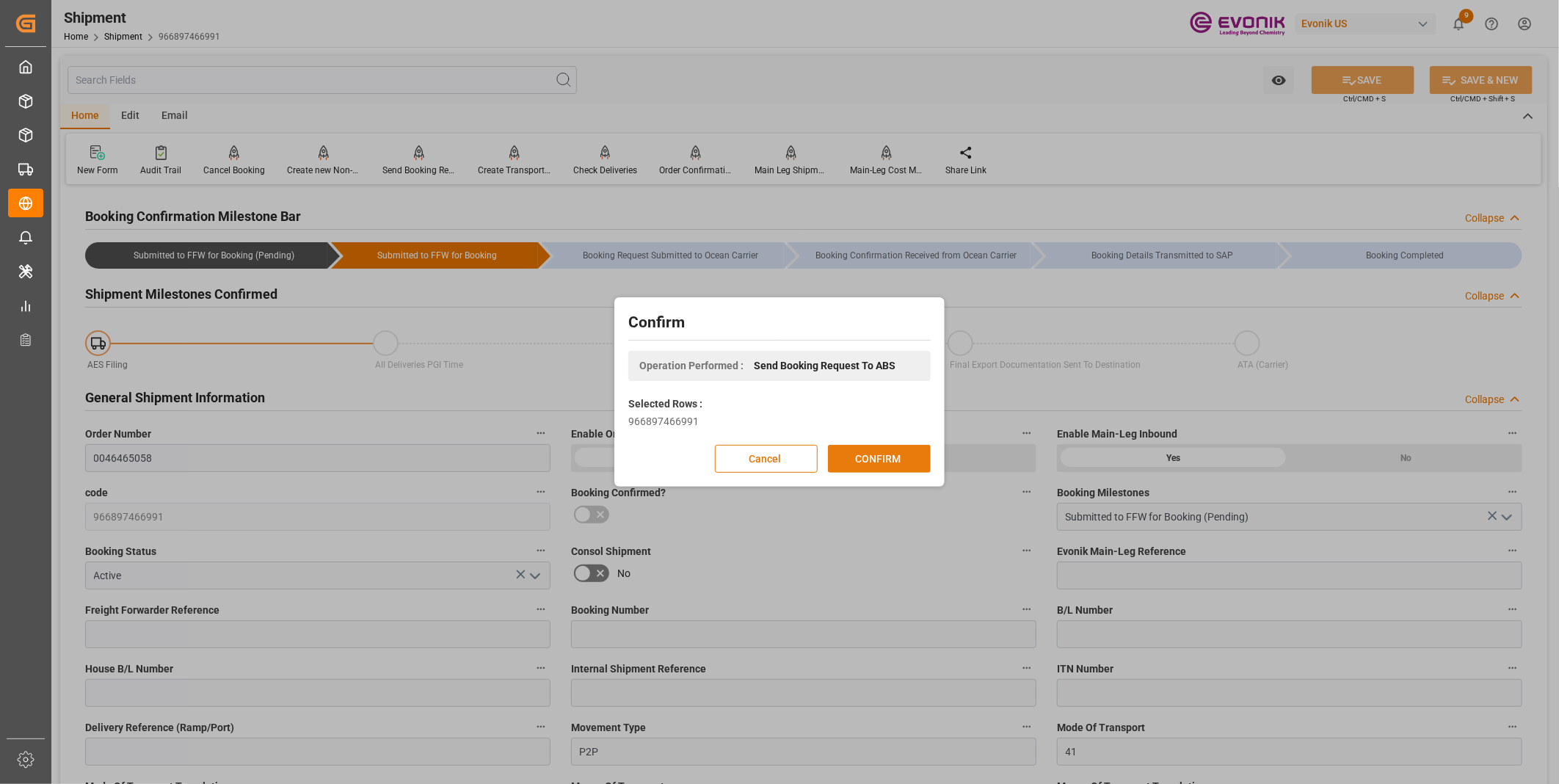
click at [863, 457] on button "CONFIRM" at bounding box center [879, 459] width 103 height 28
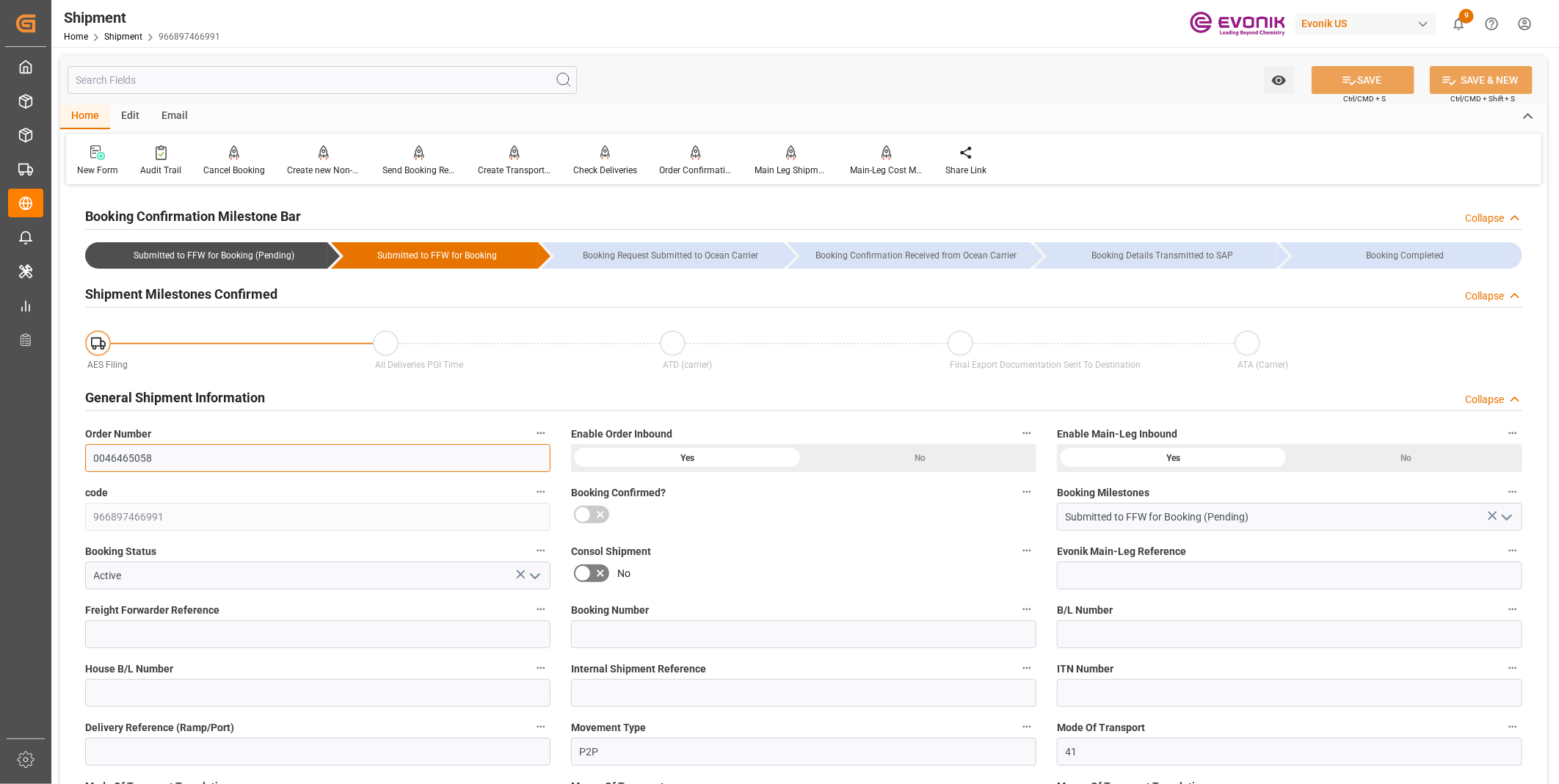
click at [111, 453] on input "0046465058" at bounding box center [318, 458] width 466 height 28
click at [736, 66] on div "Watch Option SAVE Ctrl/CMD + S SAVE & NEW Ctrl/CMD + Shift + S" at bounding box center [804, 80] width 1488 height 49
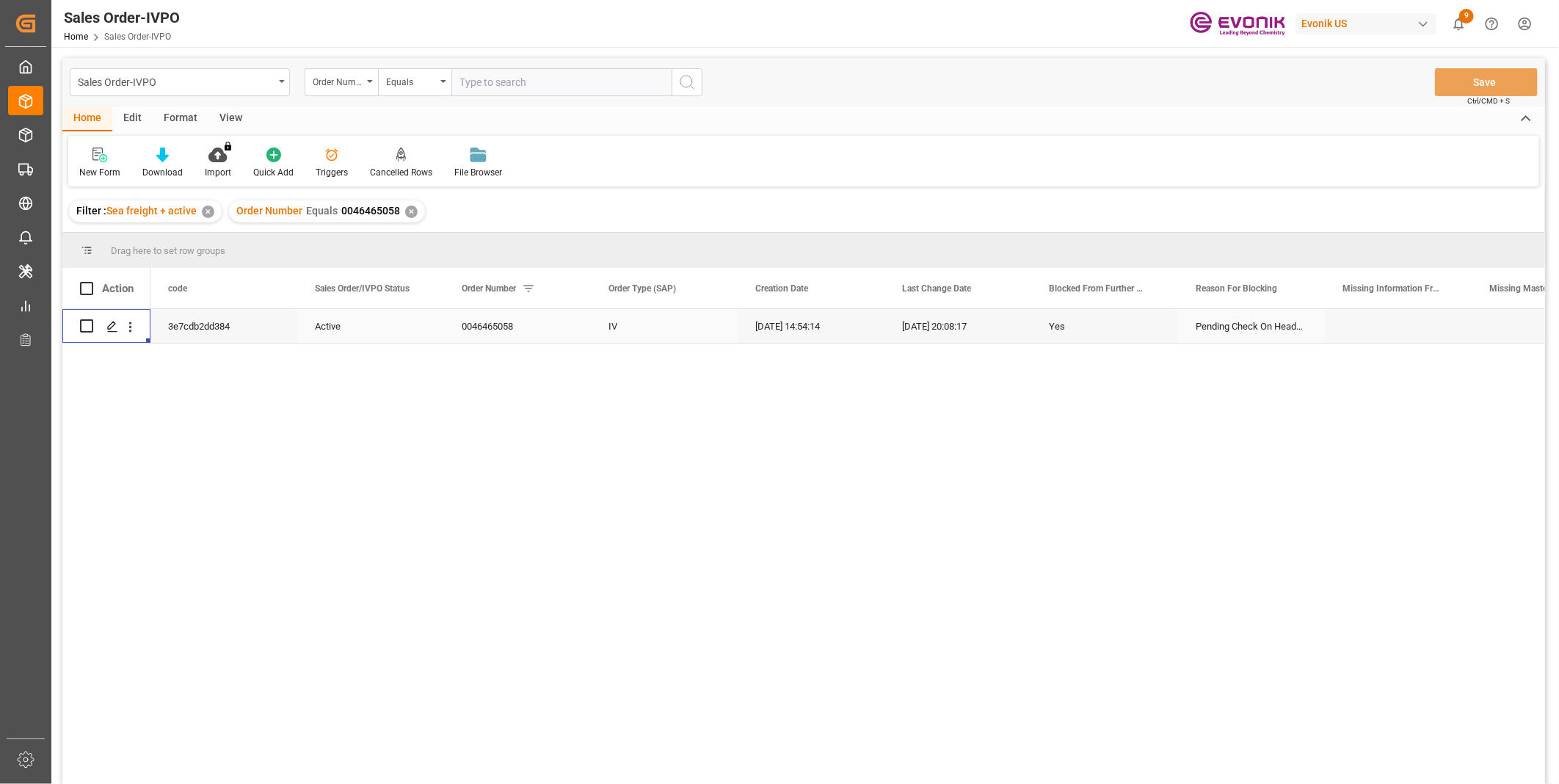
click at [486, 89] on input "text" at bounding box center [562, 82] width 221 height 28
paste input "0046470108"
type input "0046470108"
click at [684, 81] on icon "search button" at bounding box center [687, 83] width 18 height 18
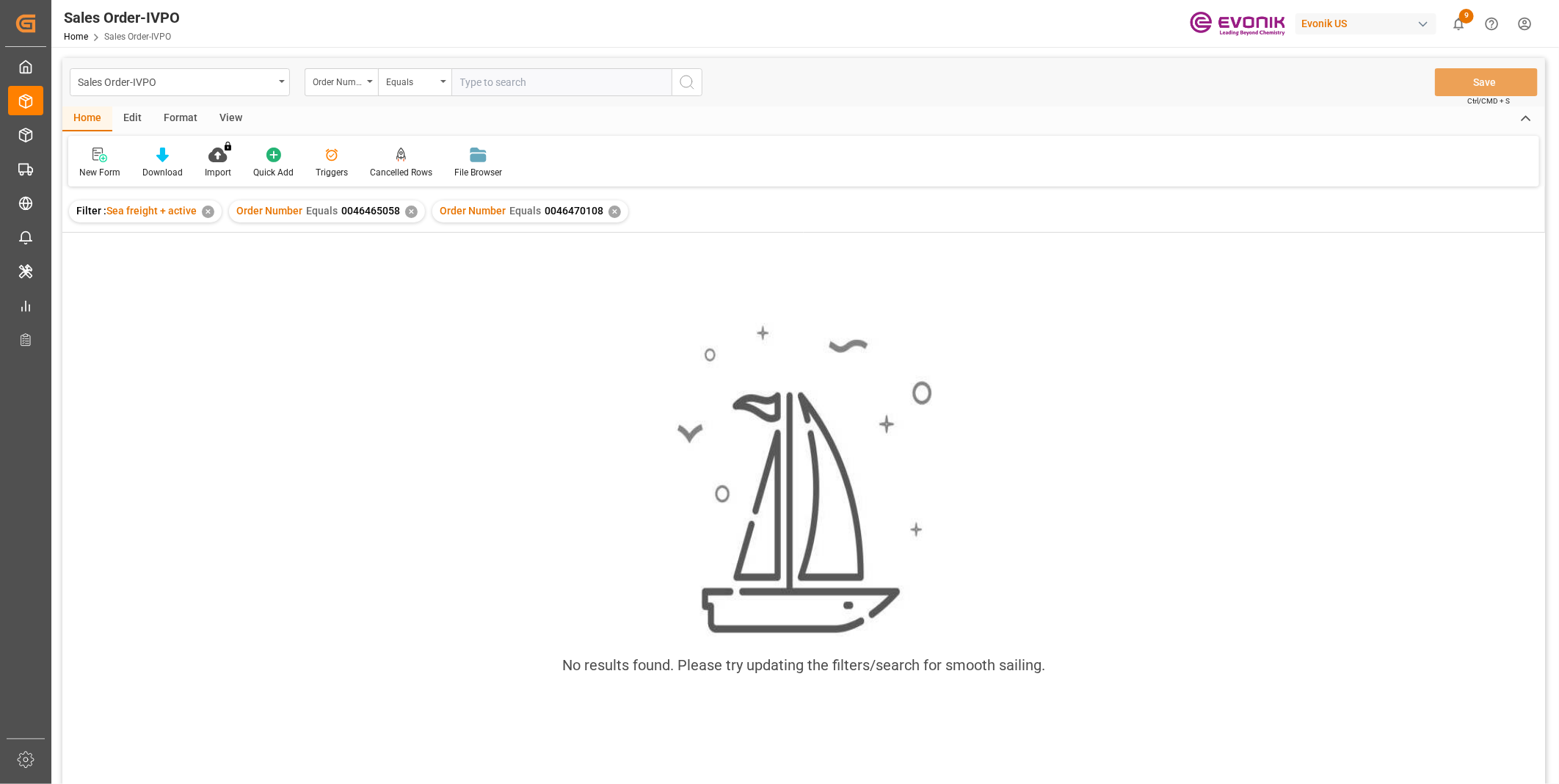
click at [406, 210] on div "✕" at bounding box center [411, 211] width 12 height 12
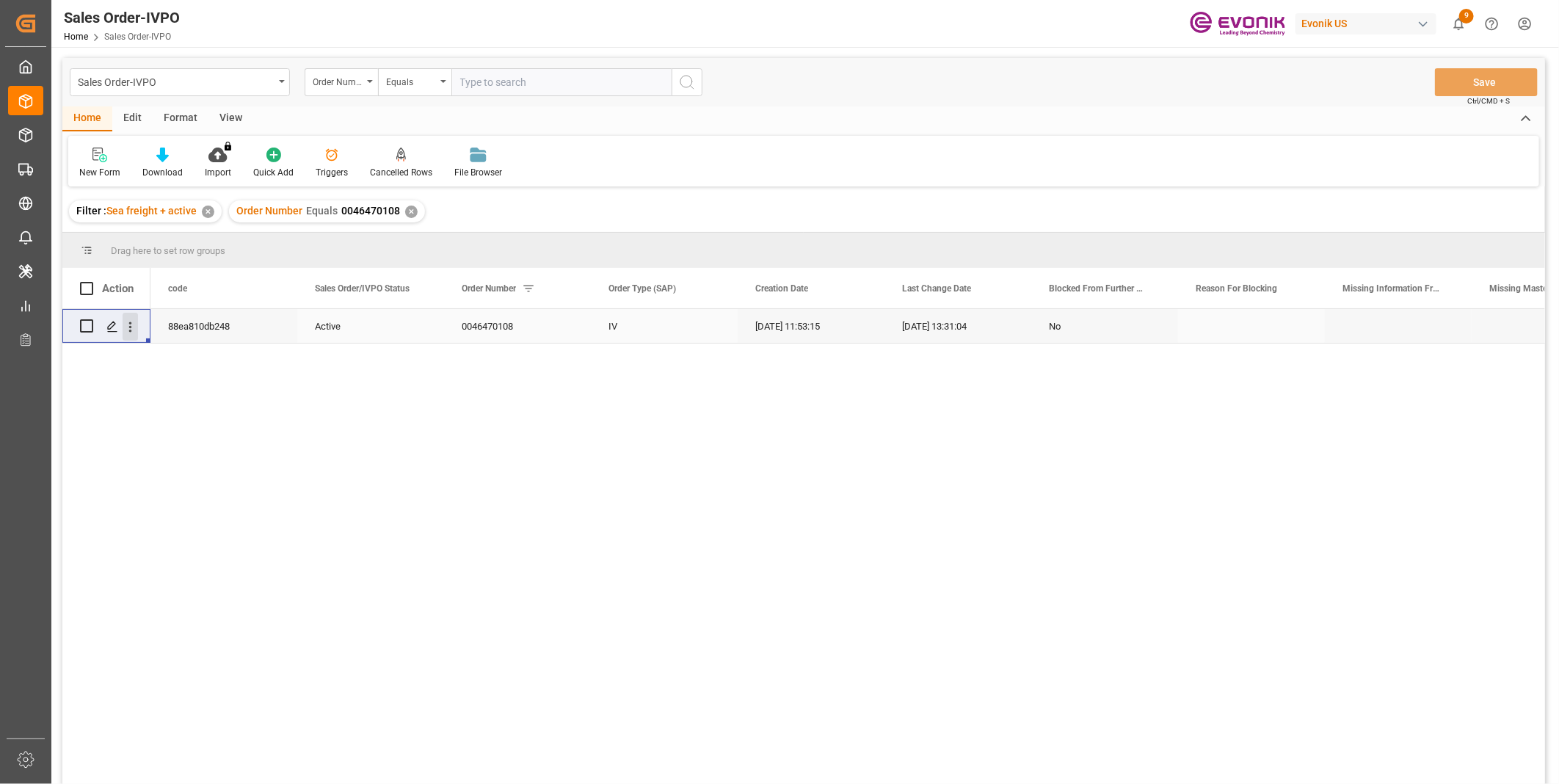
click at [128, 326] on icon "open menu" at bounding box center [130, 327] width 15 height 15
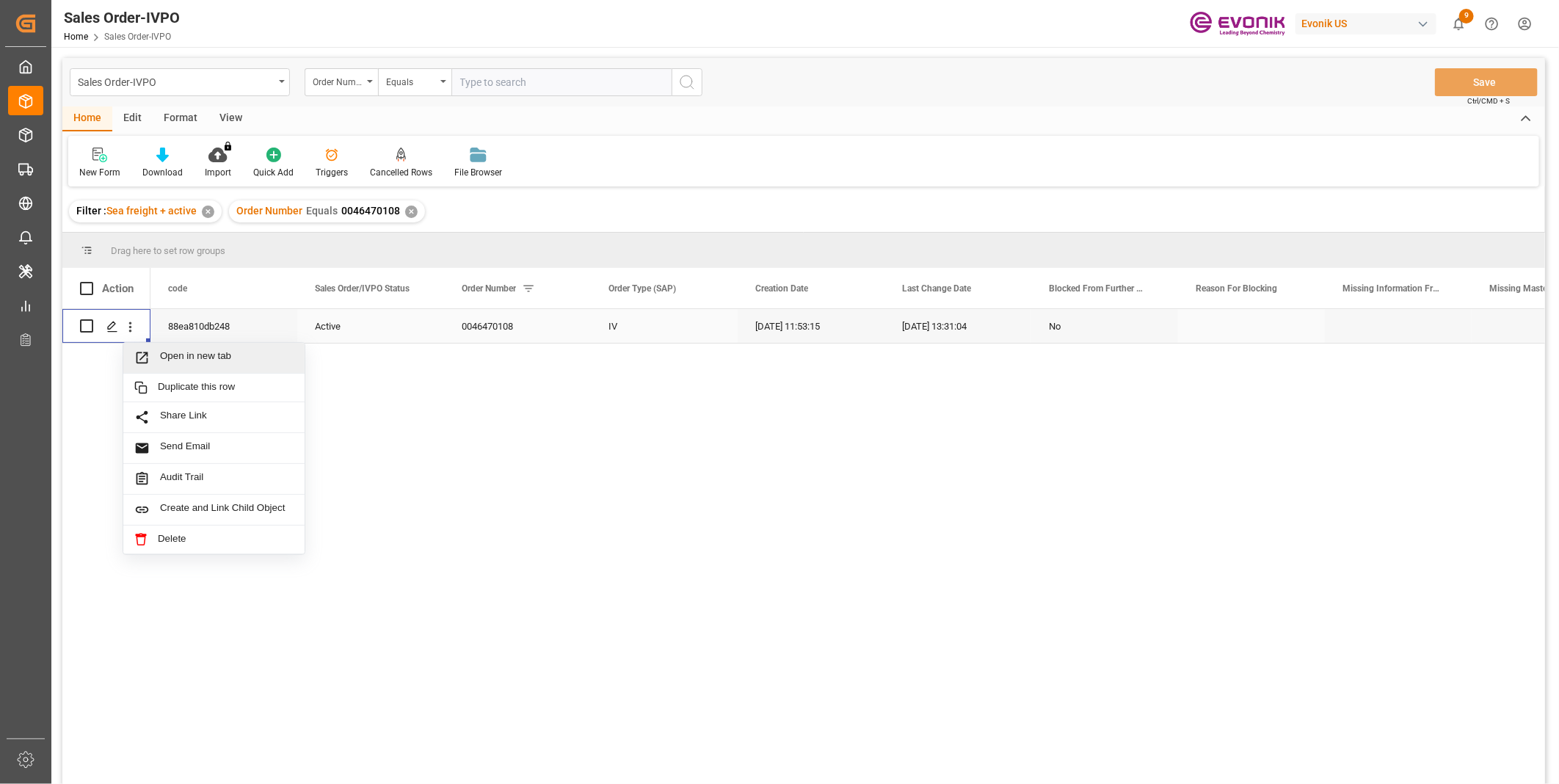
click at [263, 357] on span "Open in new tab" at bounding box center [226, 358] width 134 height 15
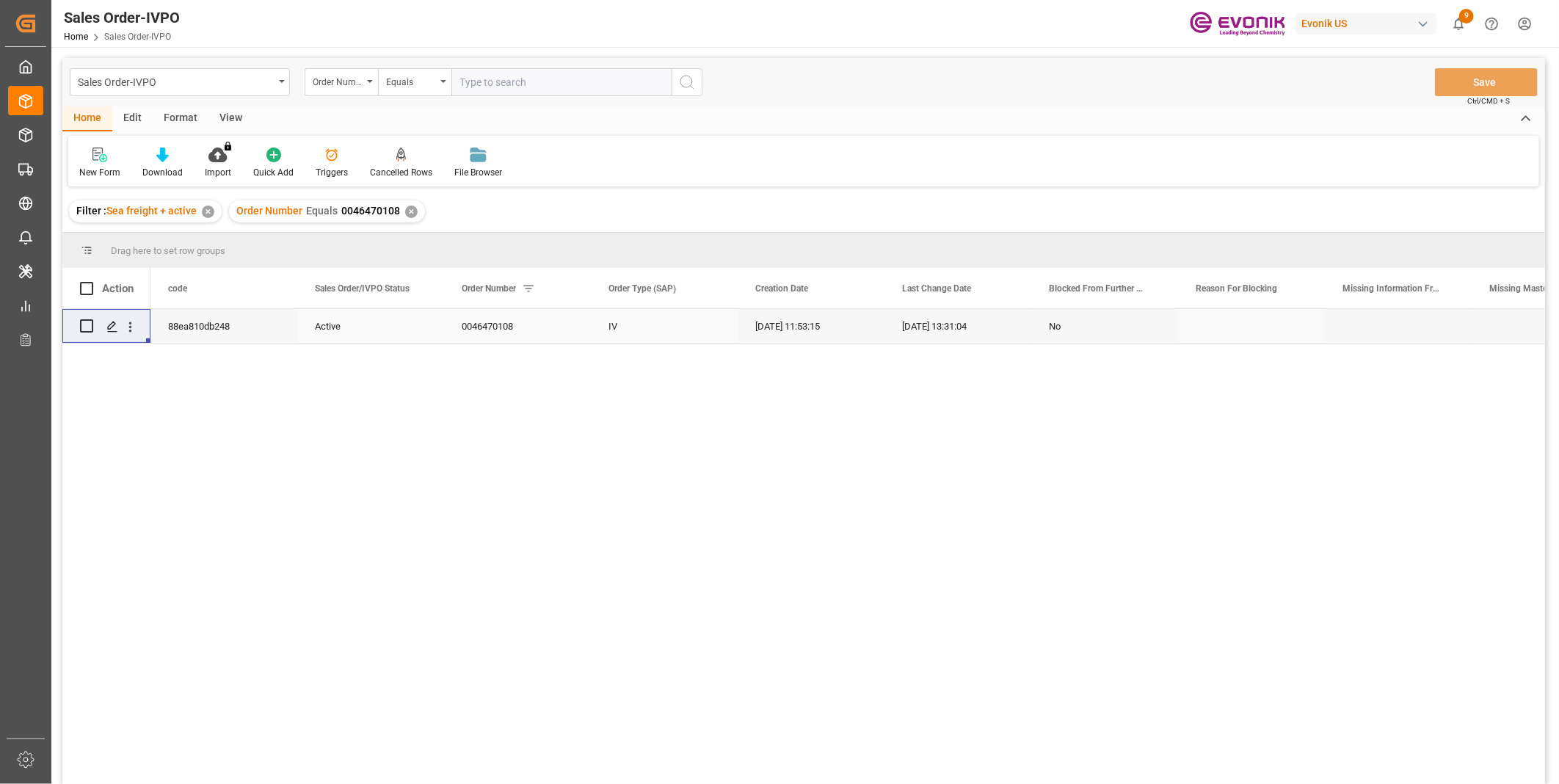
click at [500, 86] on input "text" at bounding box center [562, 82] width 221 height 28
paste input "0046464075"
type input "0046464075"
click at [691, 84] on circle "search button" at bounding box center [686, 81] width 11 height 11
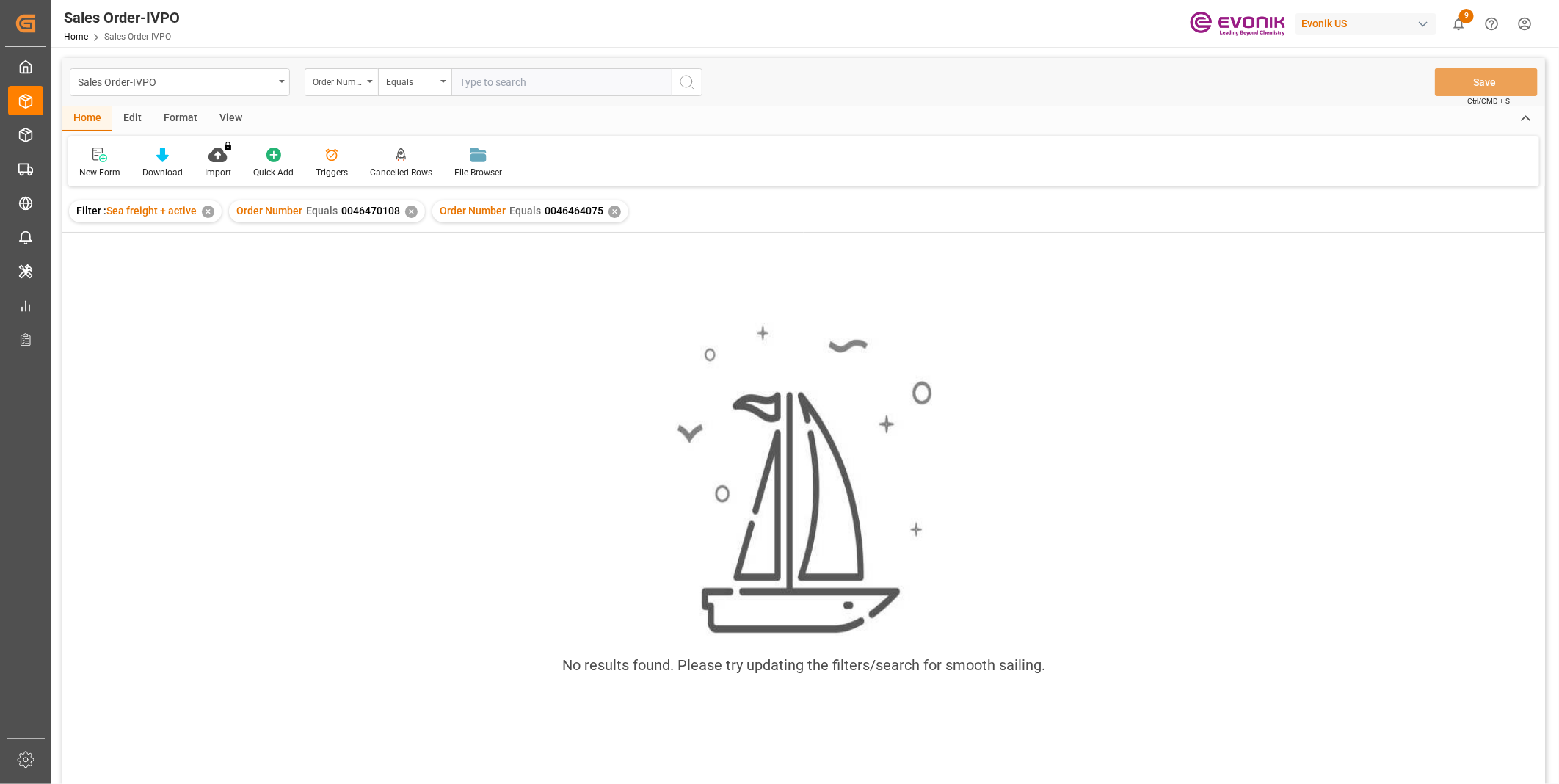
click at [406, 214] on div "✕" at bounding box center [411, 211] width 12 height 12
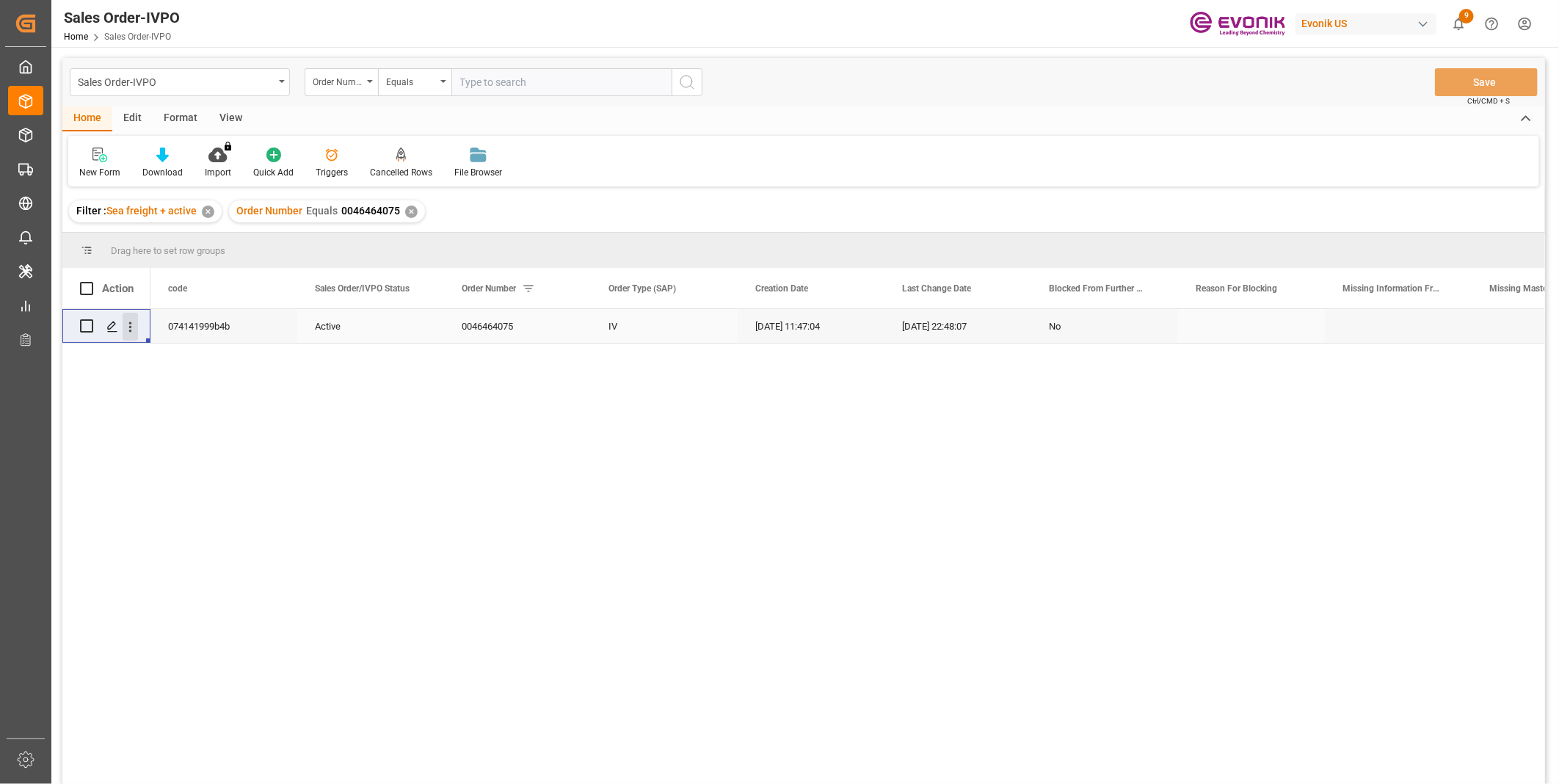
click at [127, 327] on icon "open menu" at bounding box center [130, 327] width 15 height 15
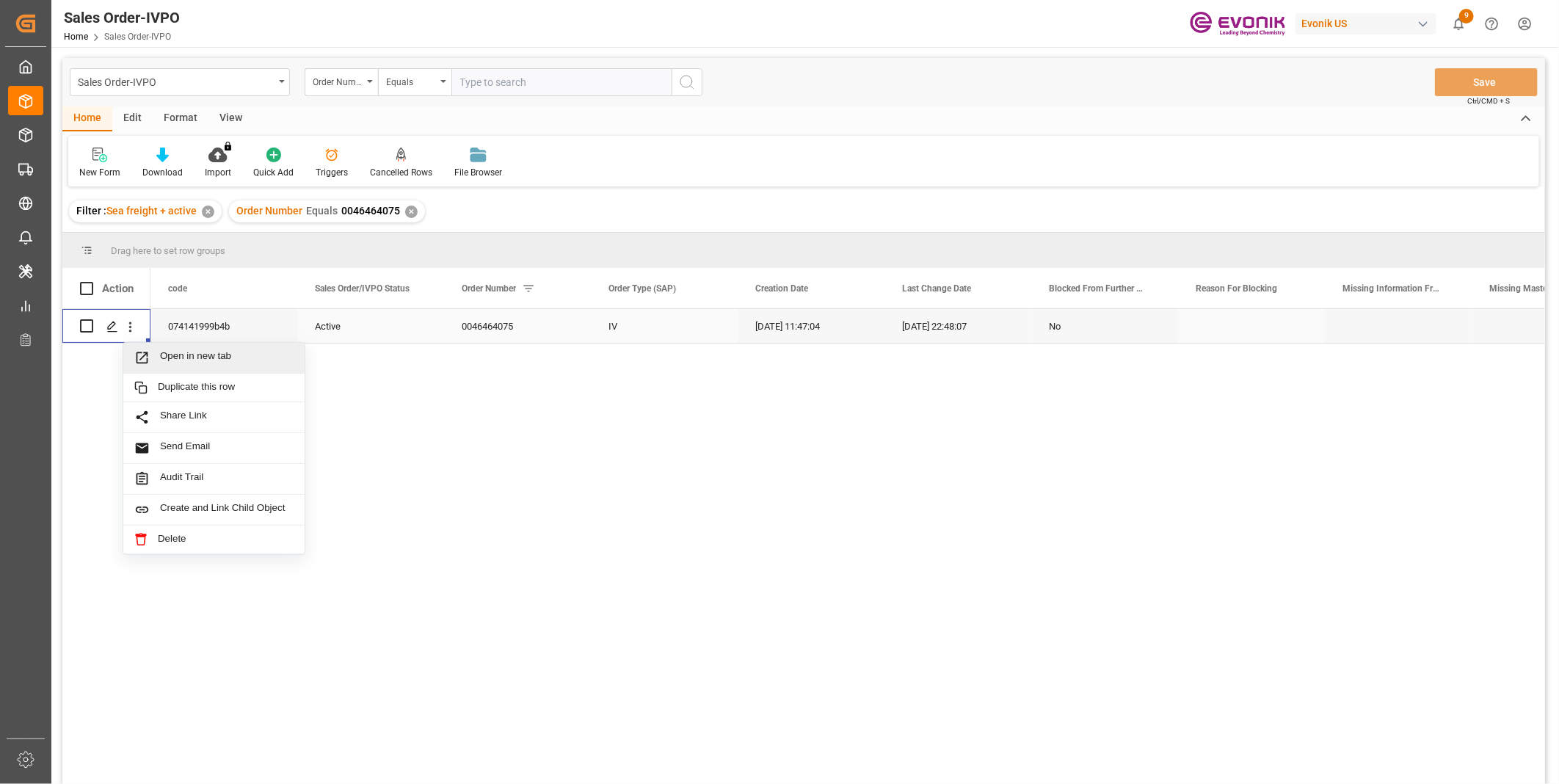
click at [181, 358] on span "Open in new tab" at bounding box center [226, 358] width 134 height 15
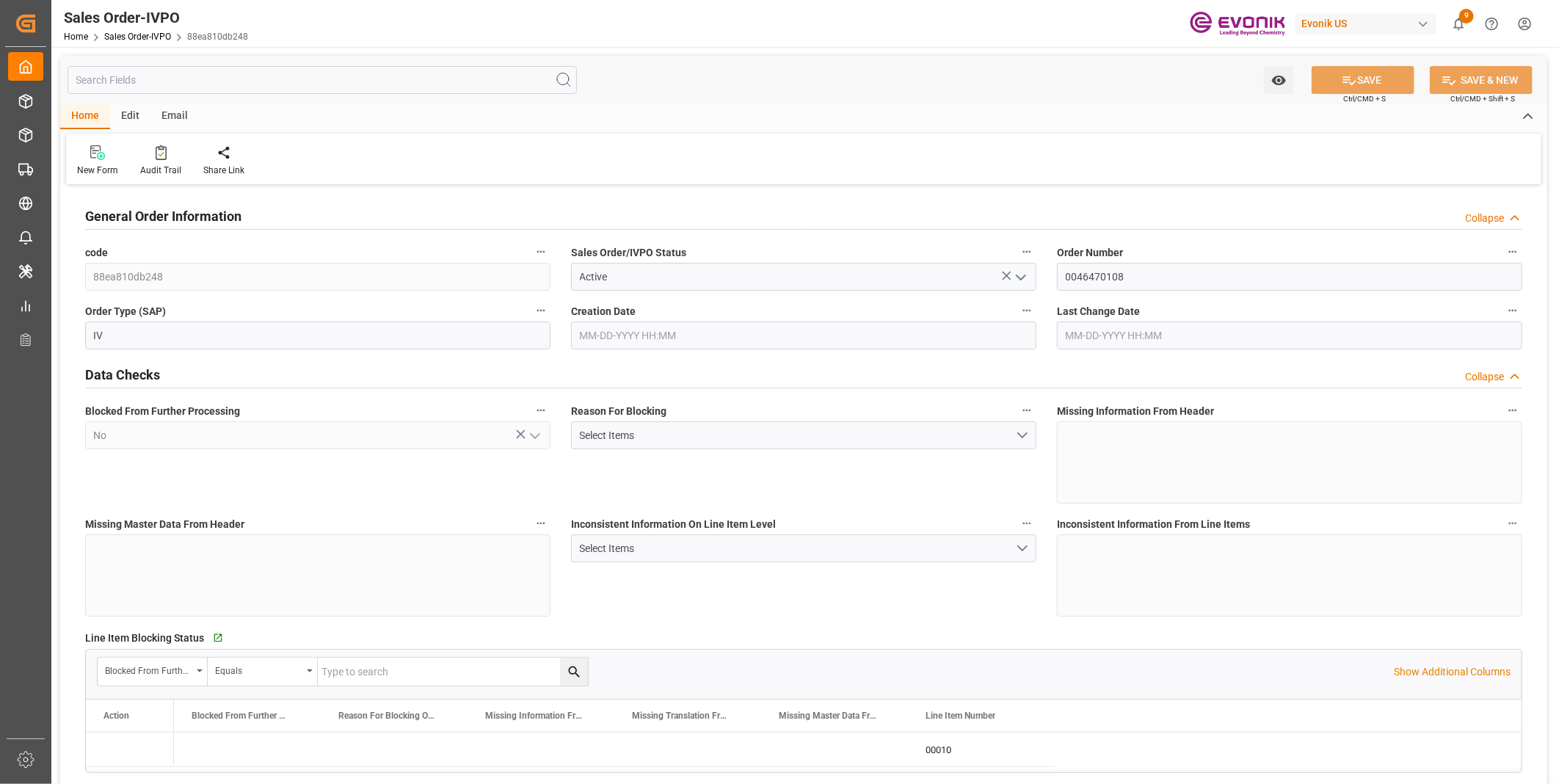
type input "INNSA"
type input "0"
type input "1"
type input "1753.4"
type input "08-25-2025 11:53"
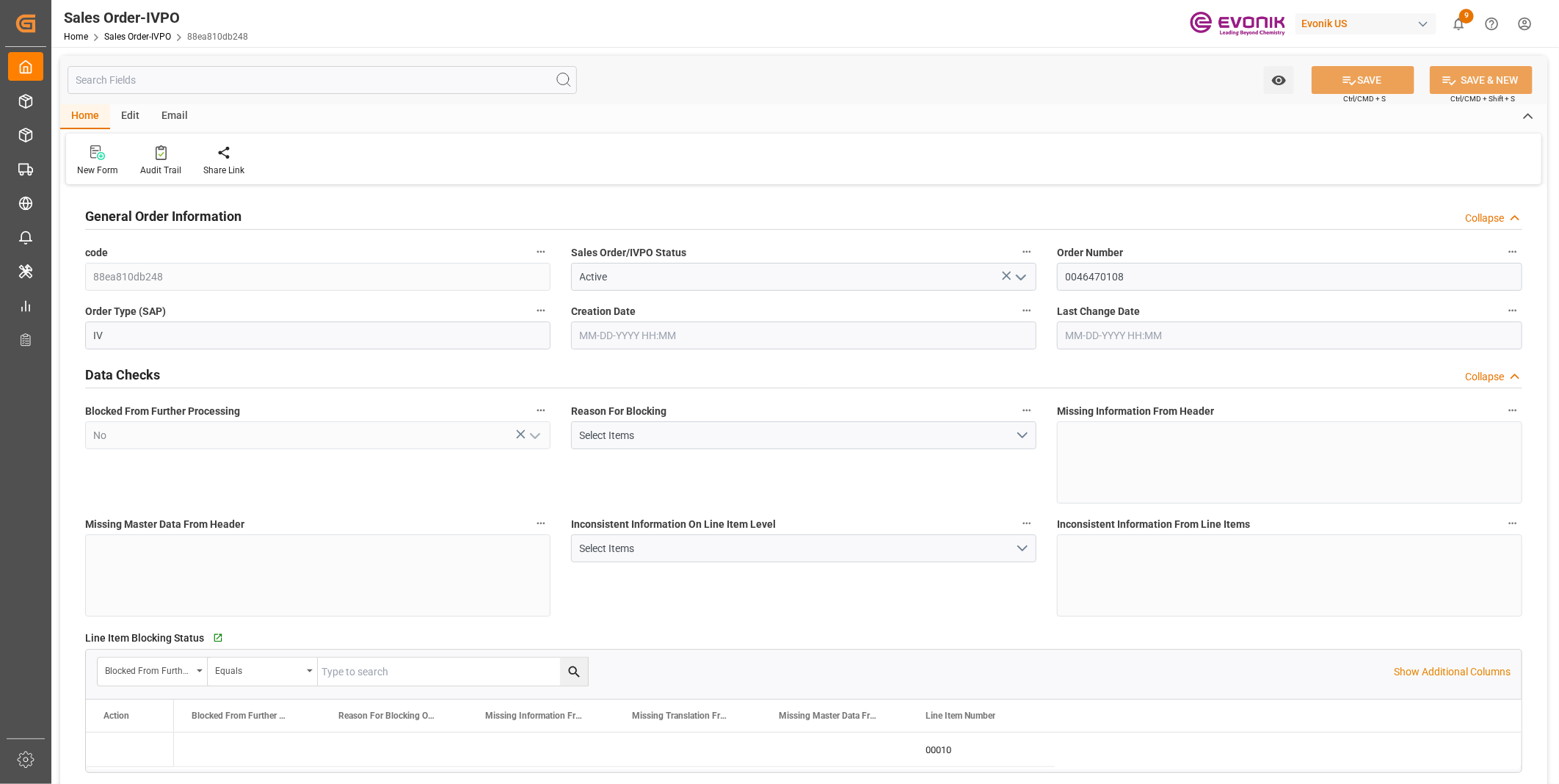
type input "[DATE] 13:31"
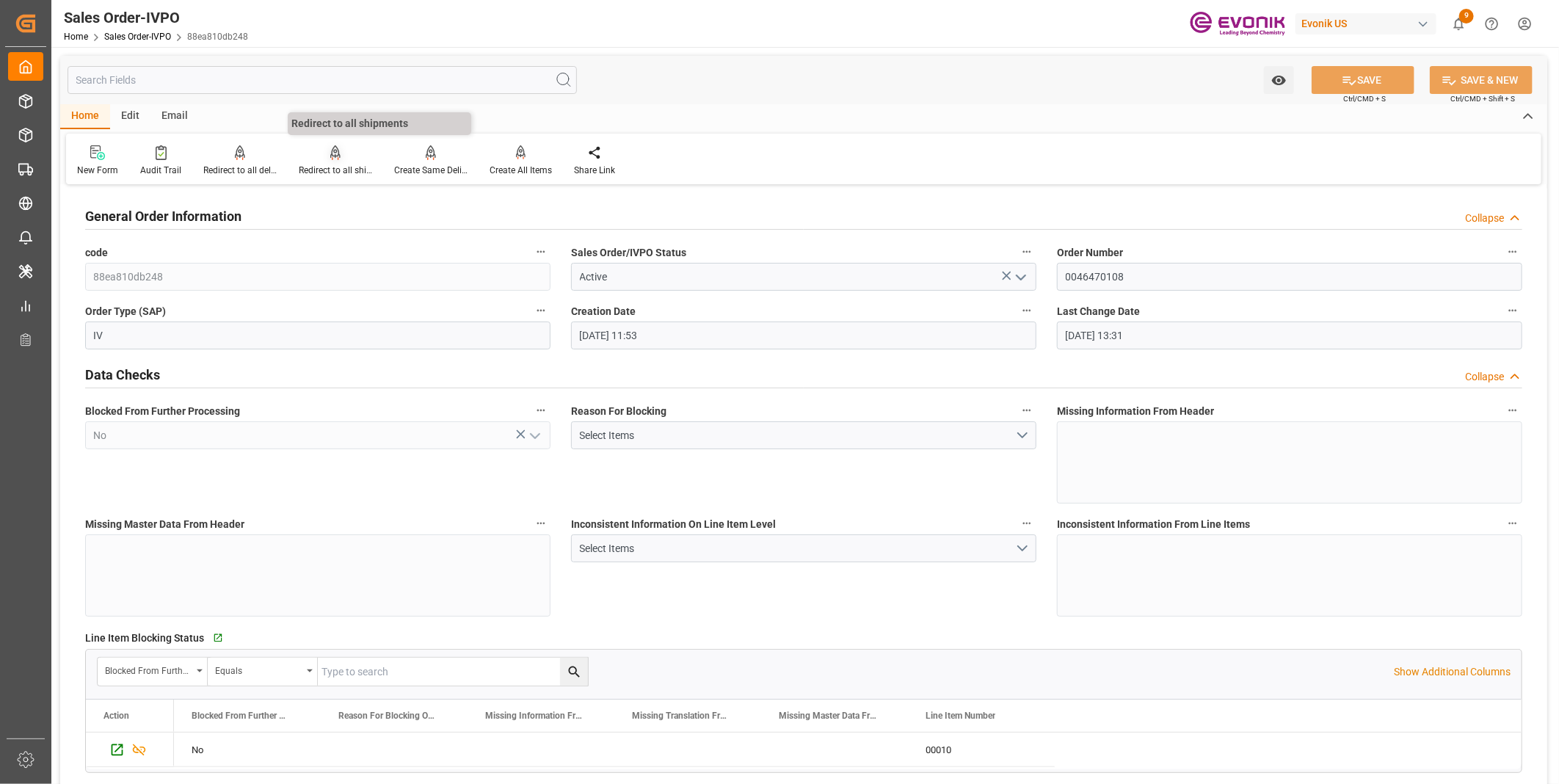
click at [336, 164] on div "Redirect to all shipments" at bounding box center [335, 170] width 74 height 13
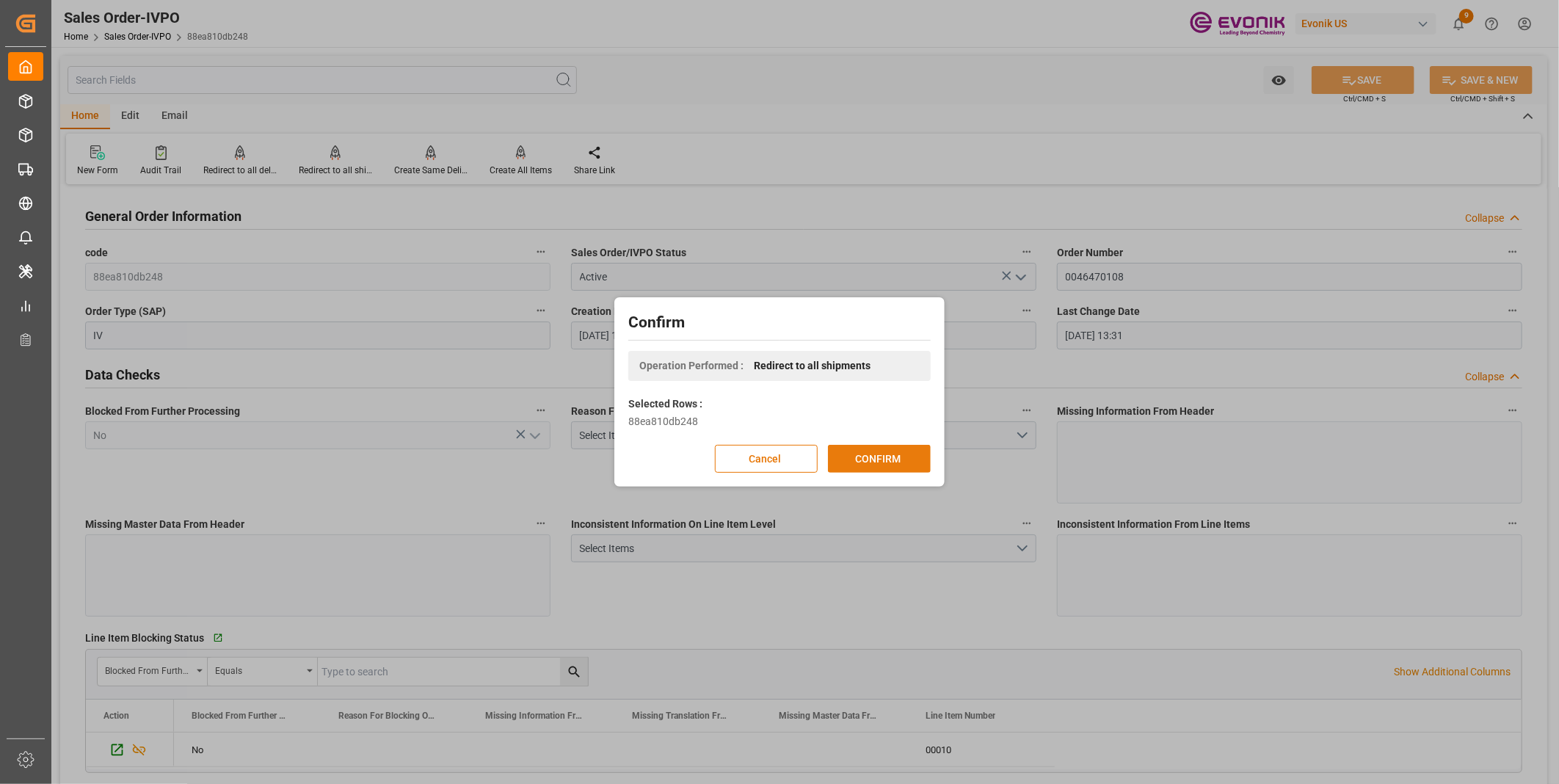
click at [835, 452] on button "CONFIRM" at bounding box center [879, 459] width 103 height 28
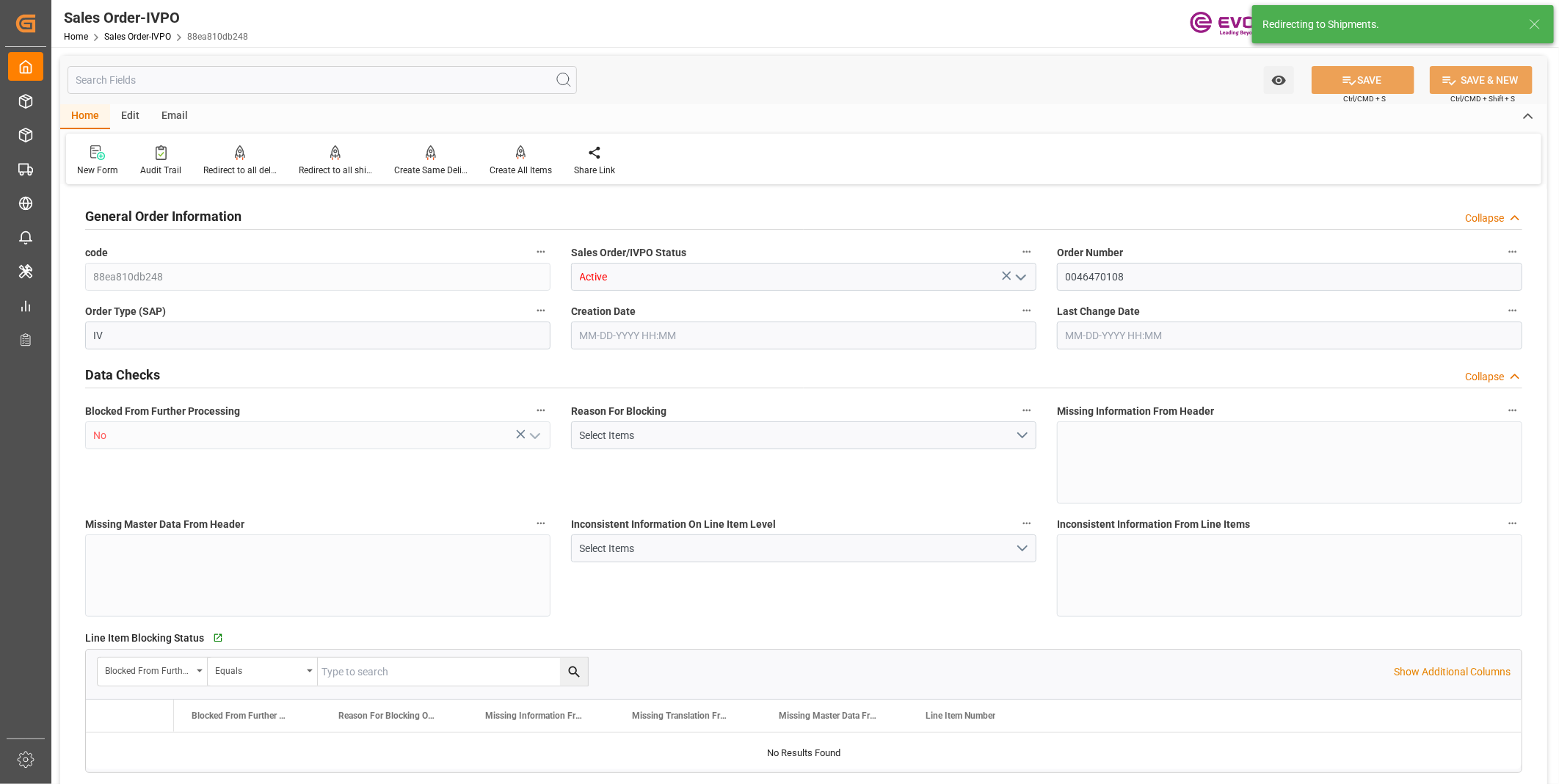
type input "INNSA"
type input "0"
type input "1"
type input "1753.4"
type input "08-25-2025 11:53"
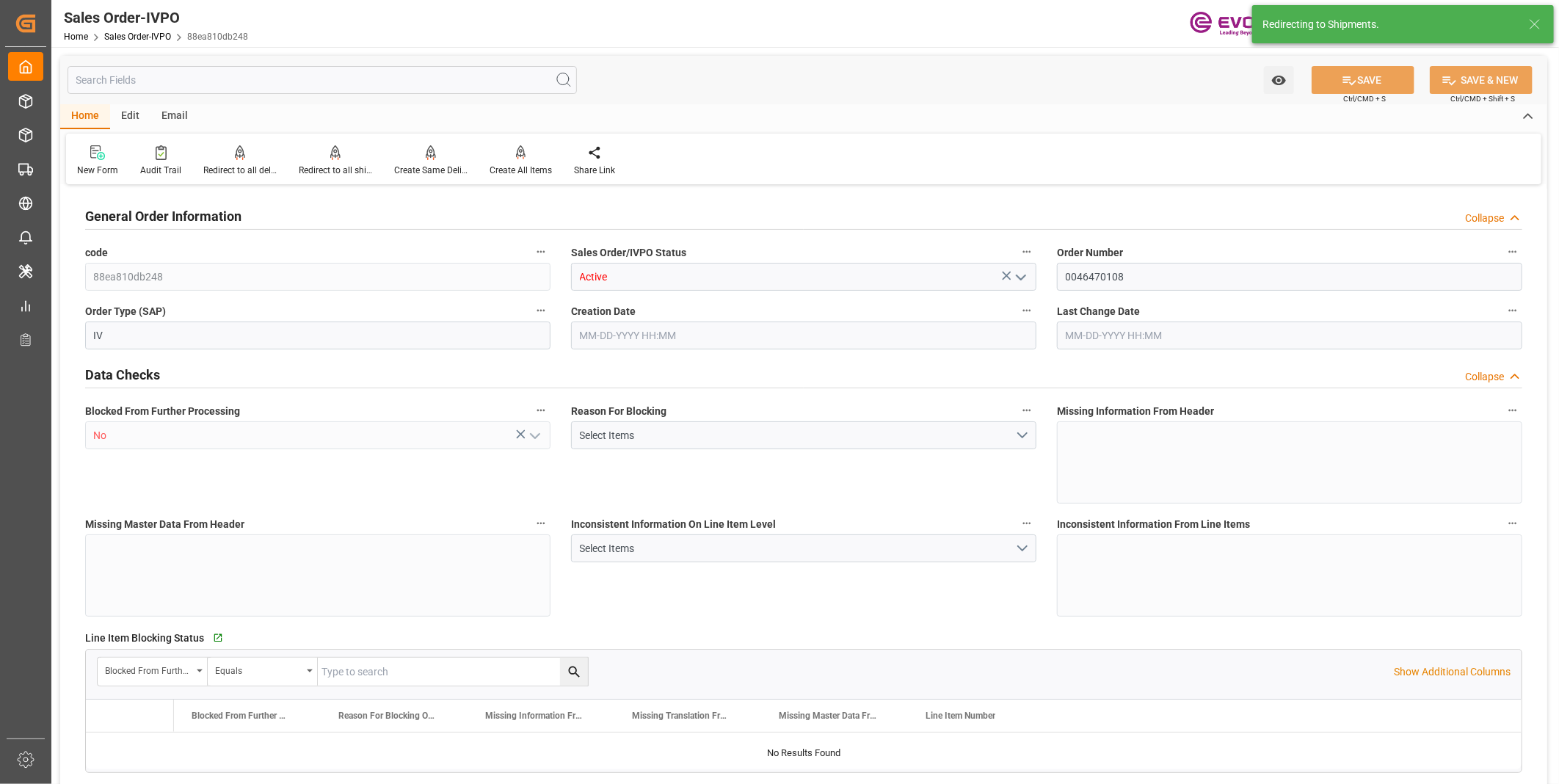
type input "08-26-2025 13:31"
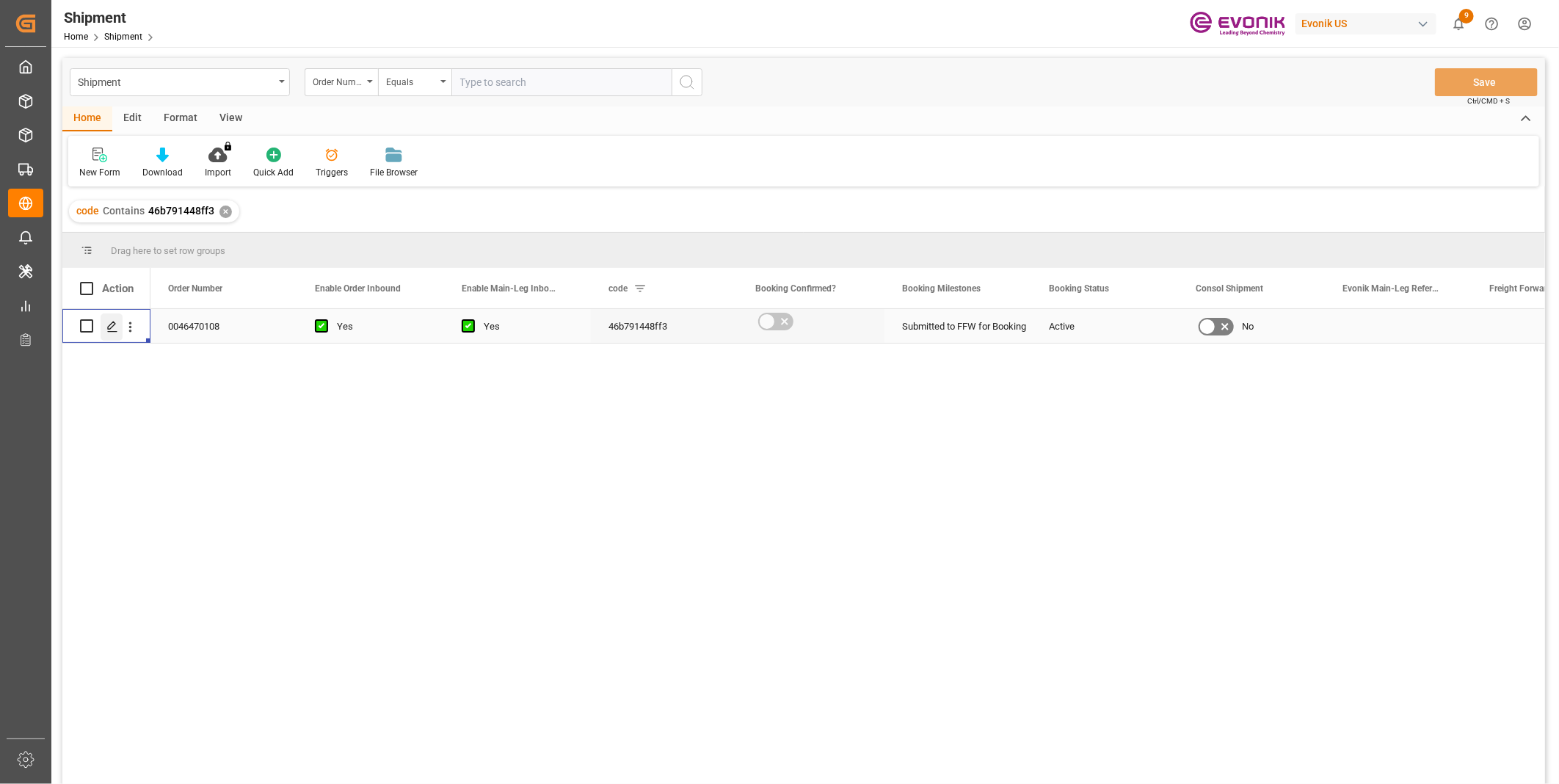
click at [101, 328] on div "Press SPACE to select this row." at bounding box center [111, 326] width 22 height 27
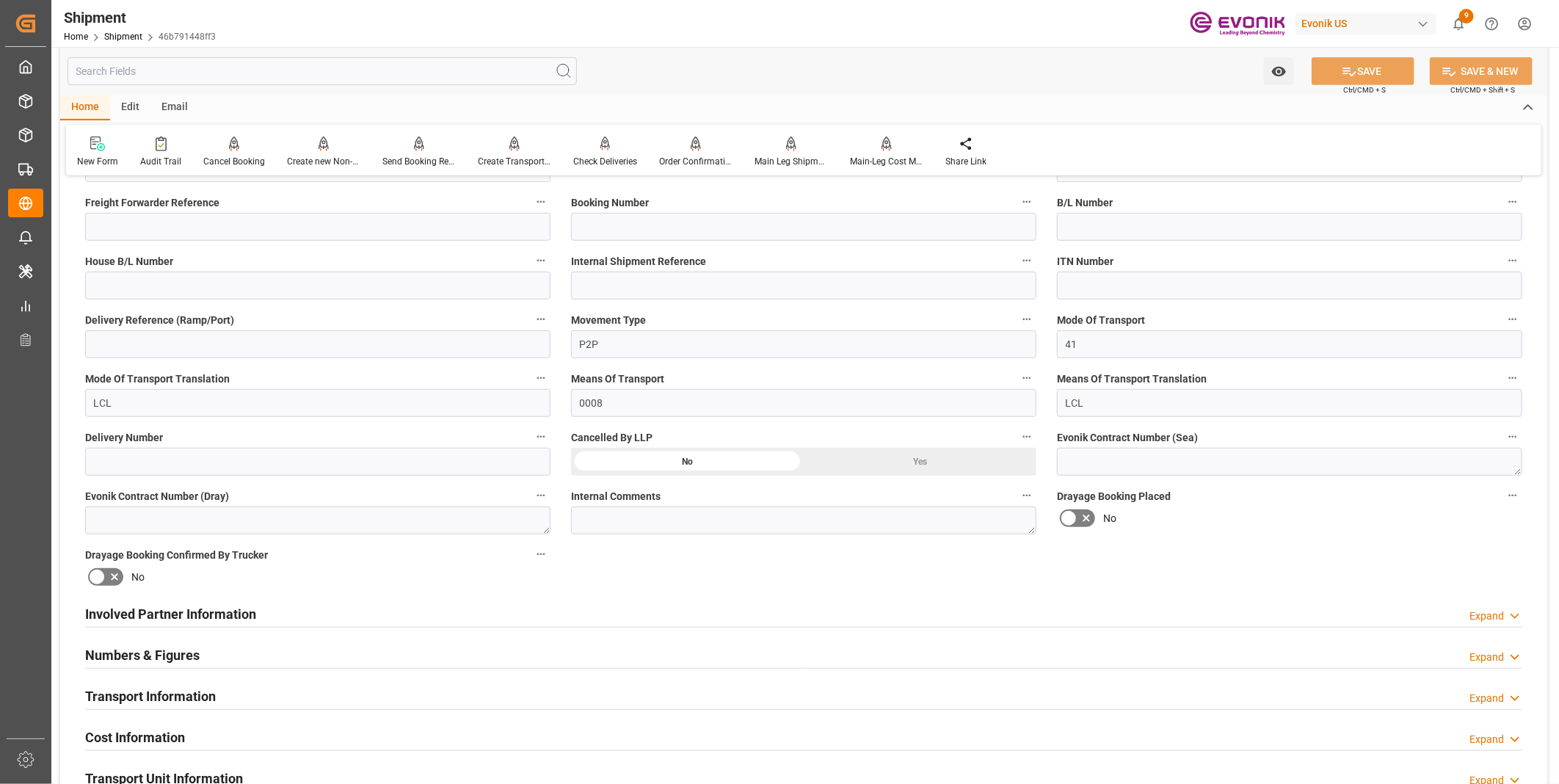
scroll to position [489, 0]
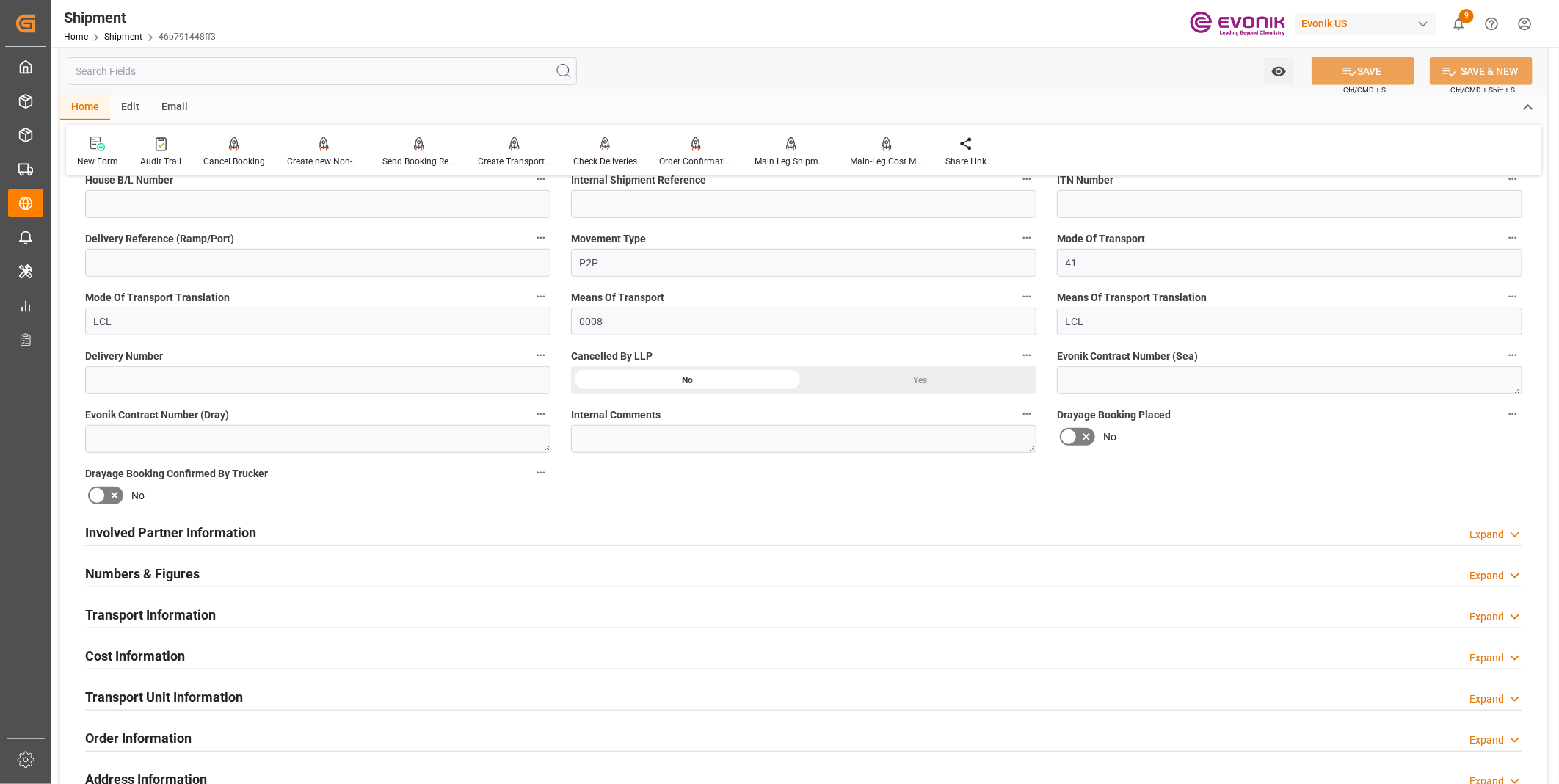
click at [376, 538] on div "Involved Partner Information Expand" at bounding box center [804, 531] width 1437 height 28
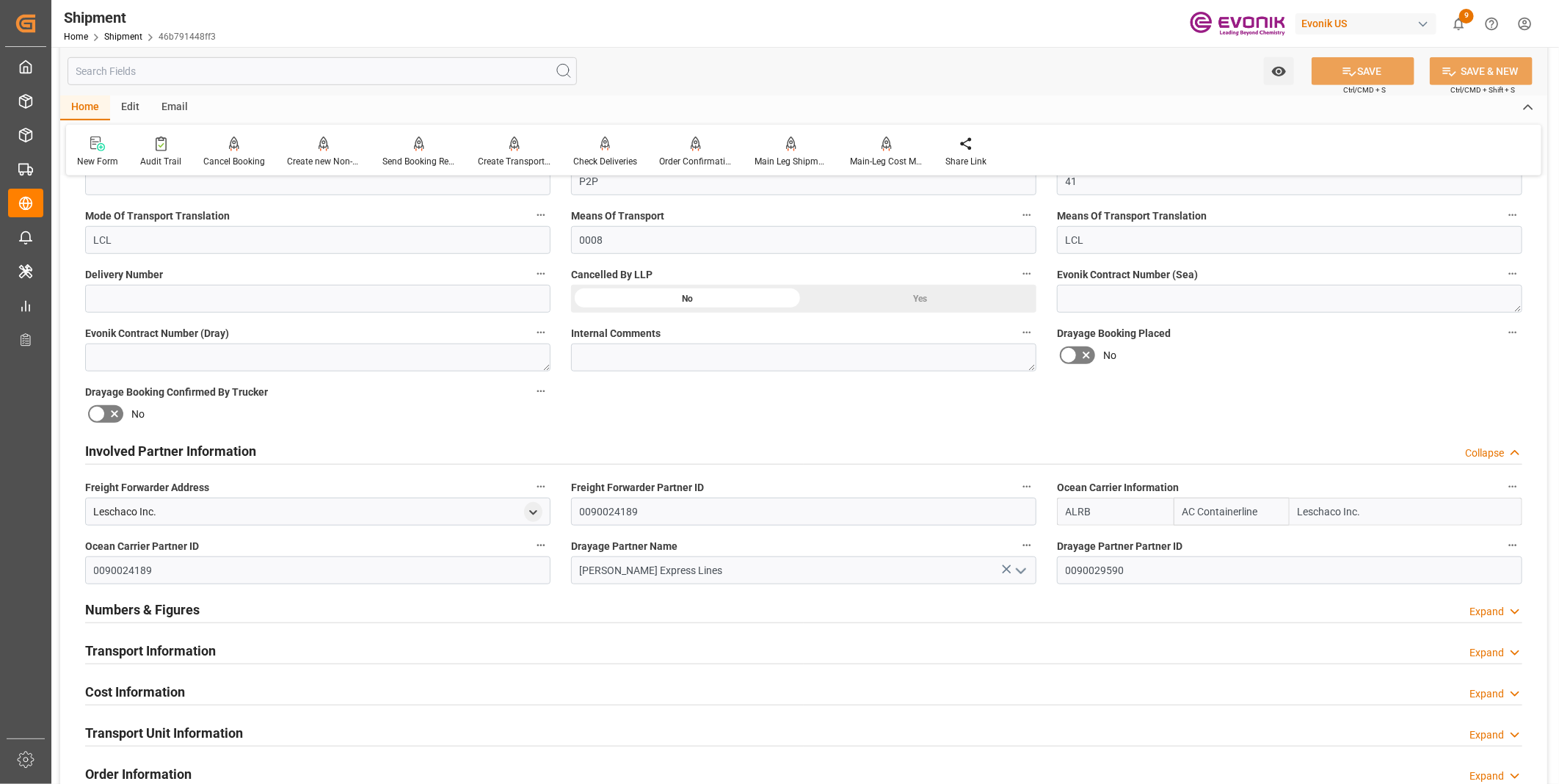
scroll to position [652, 0]
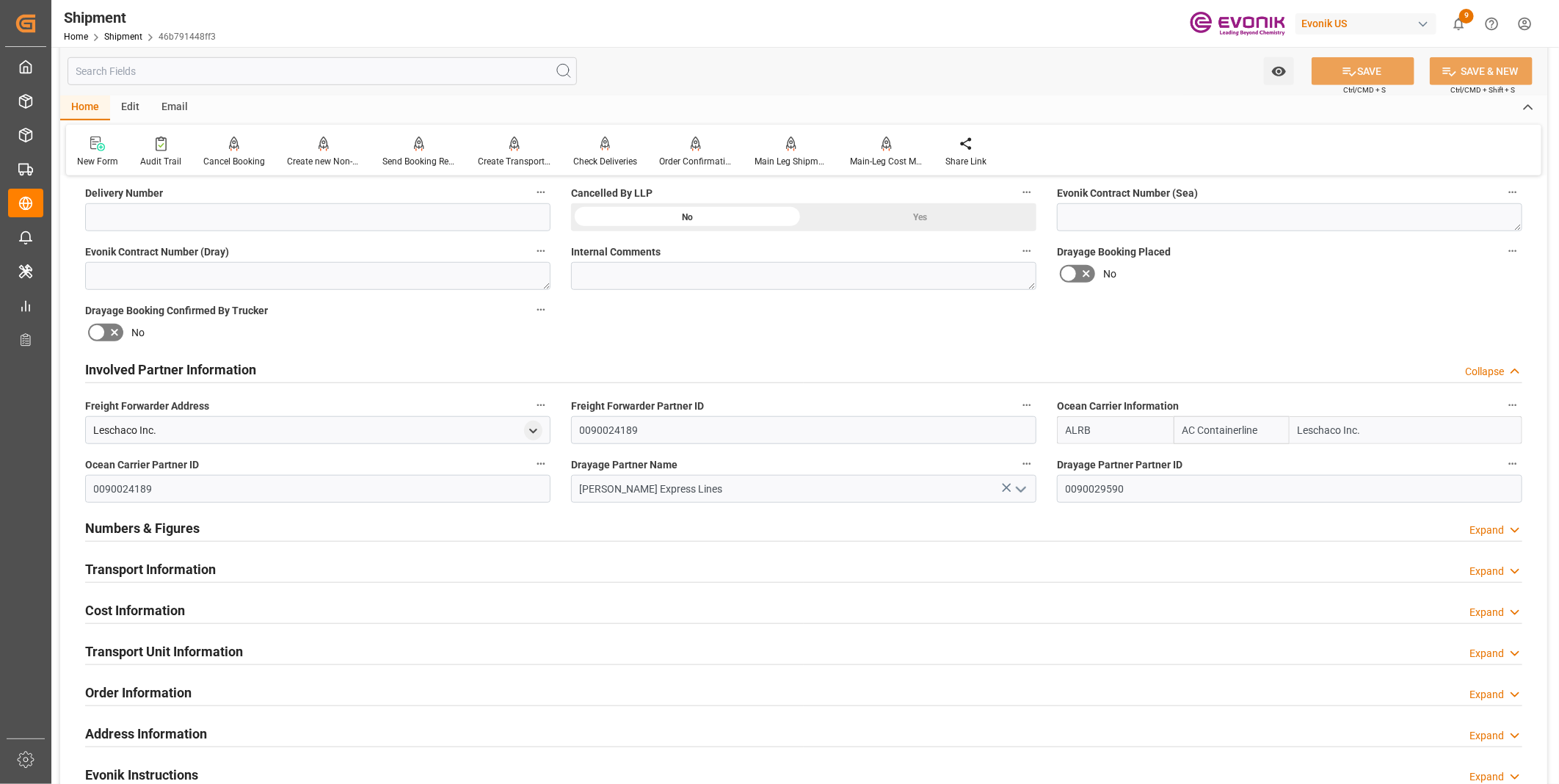
click at [346, 527] on div "Numbers & Figures Expand" at bounding box center [804, 527] width 1437 height 28
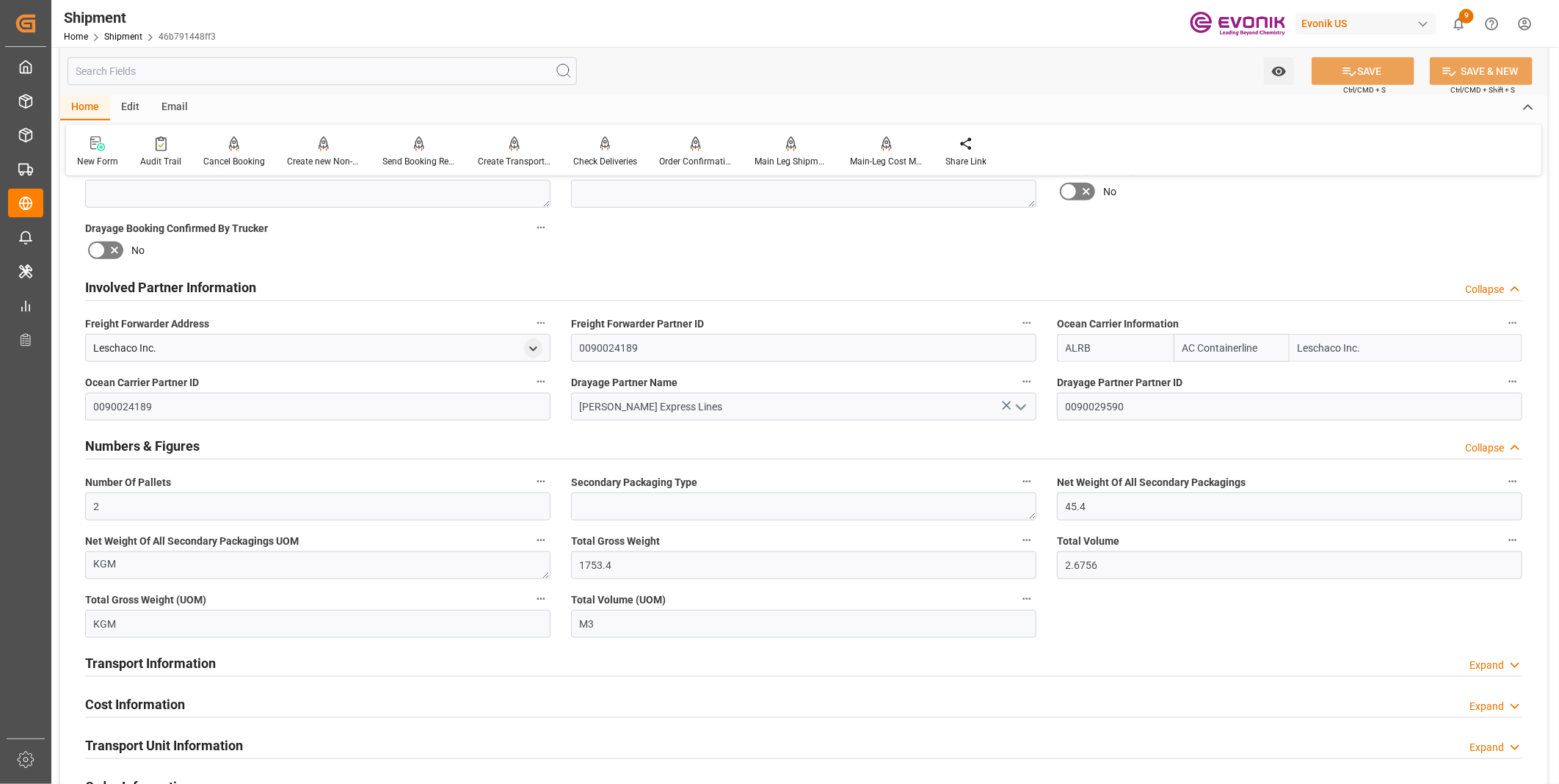
scroll to position [816, 0]
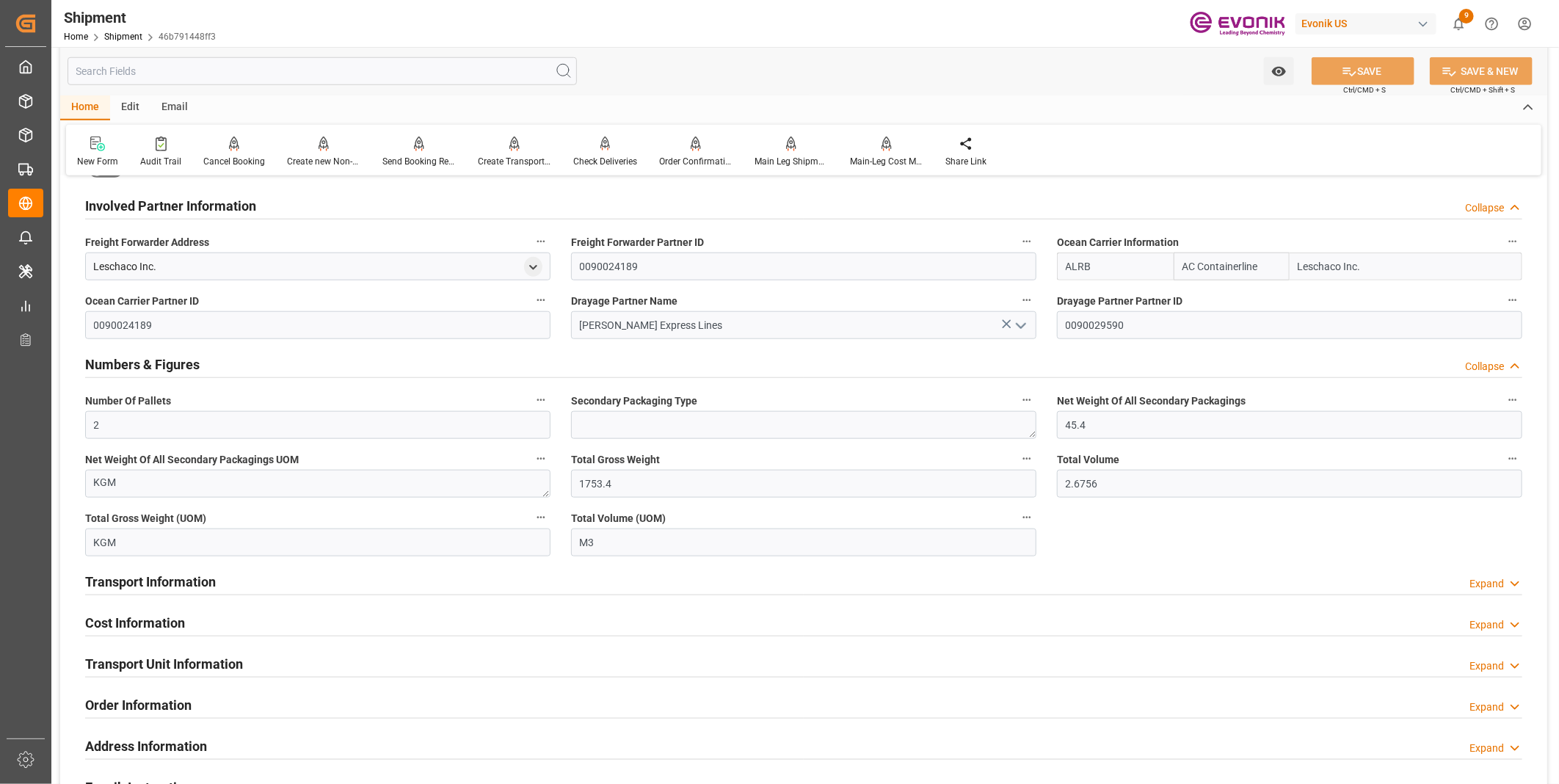
click at [391, 585] on div "Transport Information Expand" at bounding box center [804, 581] width 1437 height 28
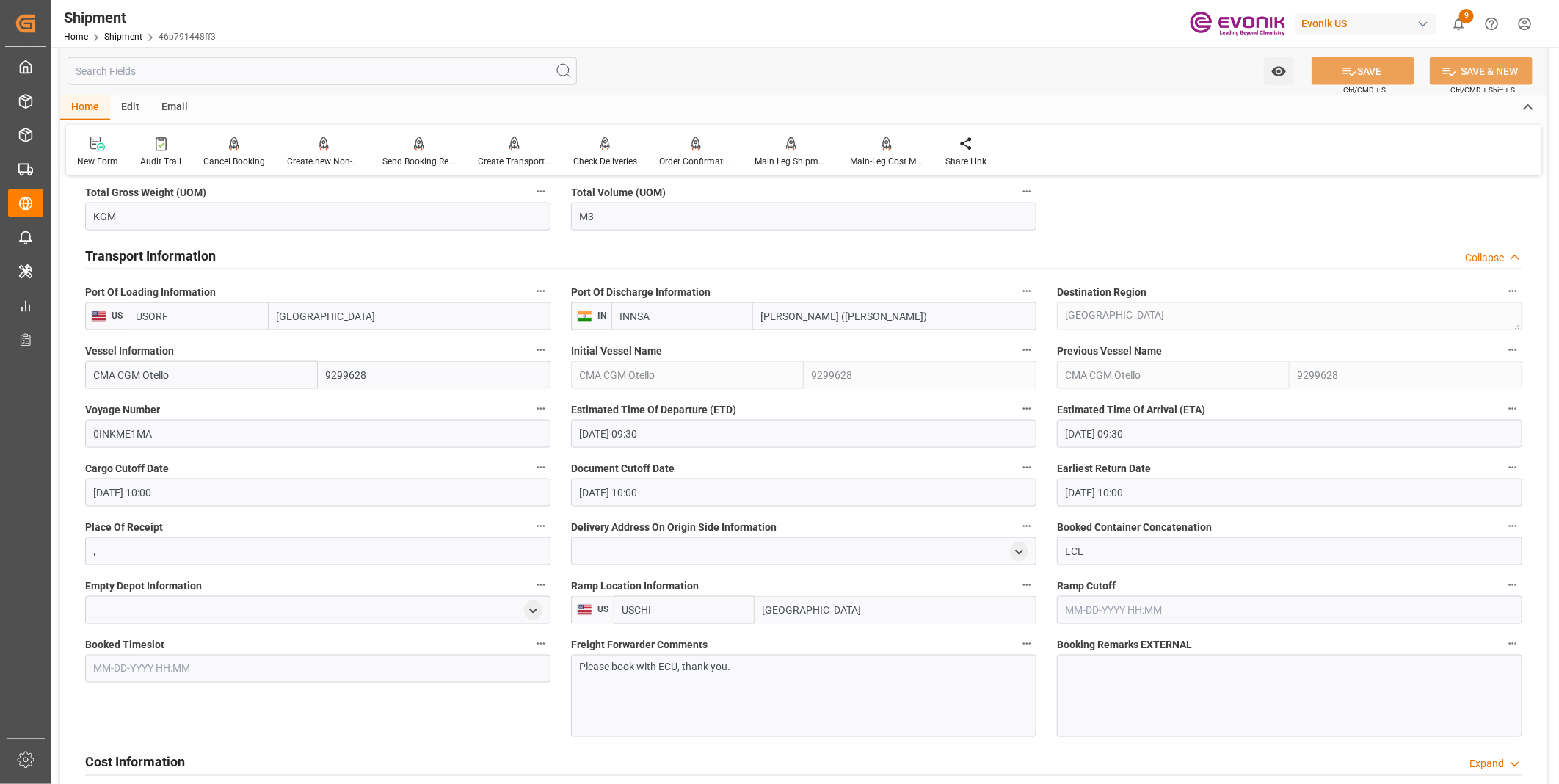
scroll to position [1223, 0]
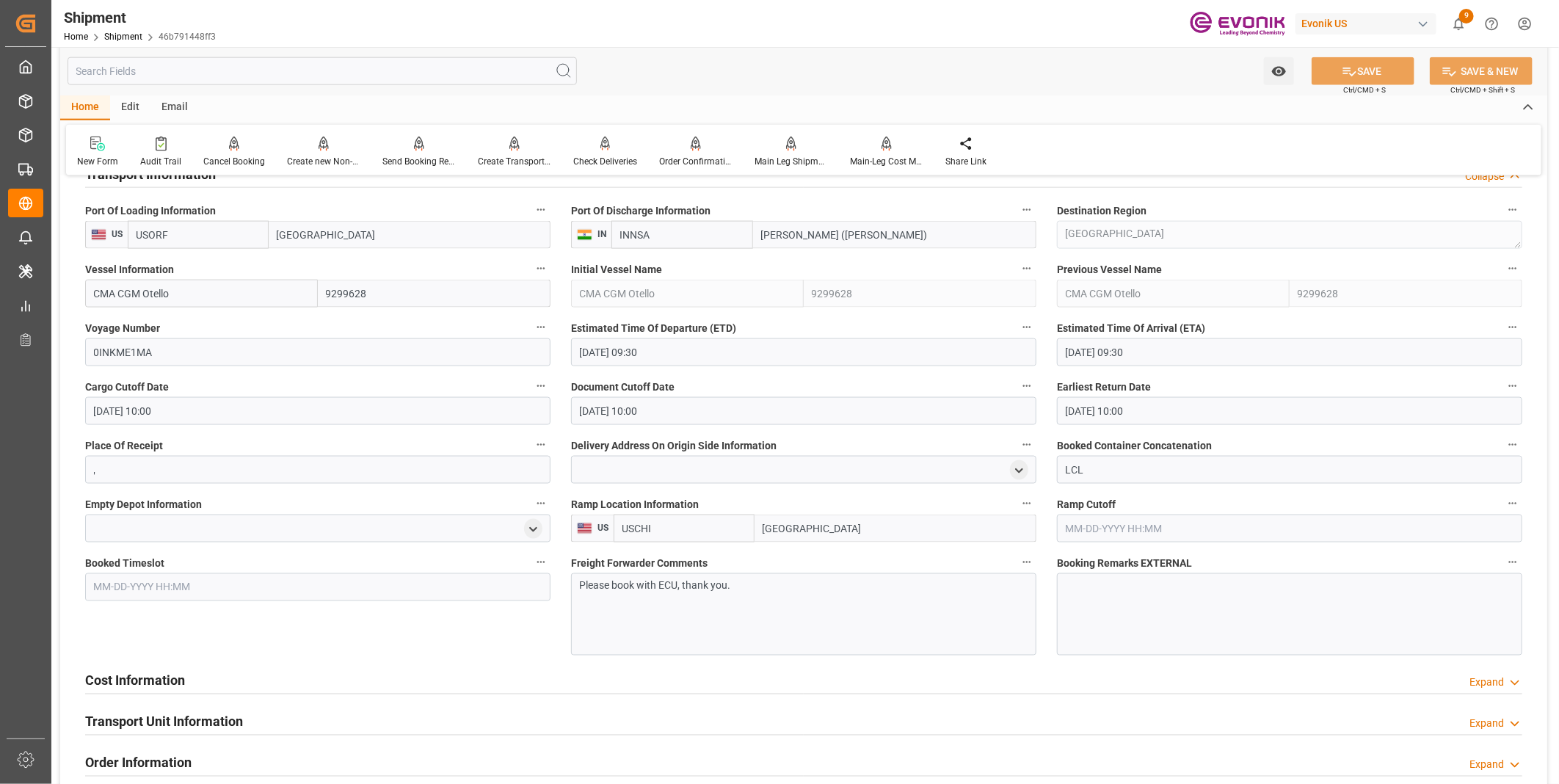
click at [228, 681] on div "Cost Information Expand" at bounding box center [804, 679] width 1437 height 28
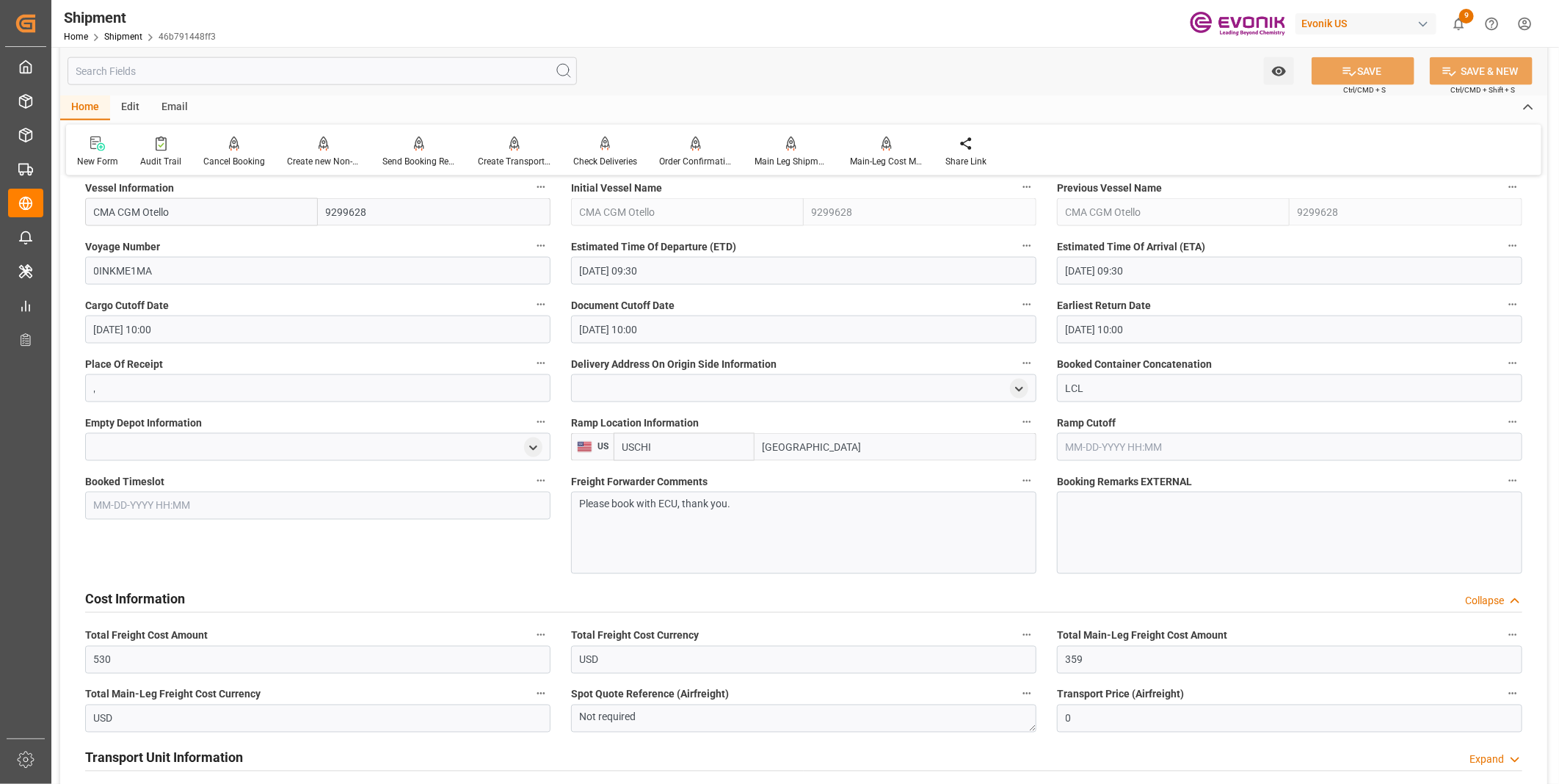
scroll to position [1060, 0]
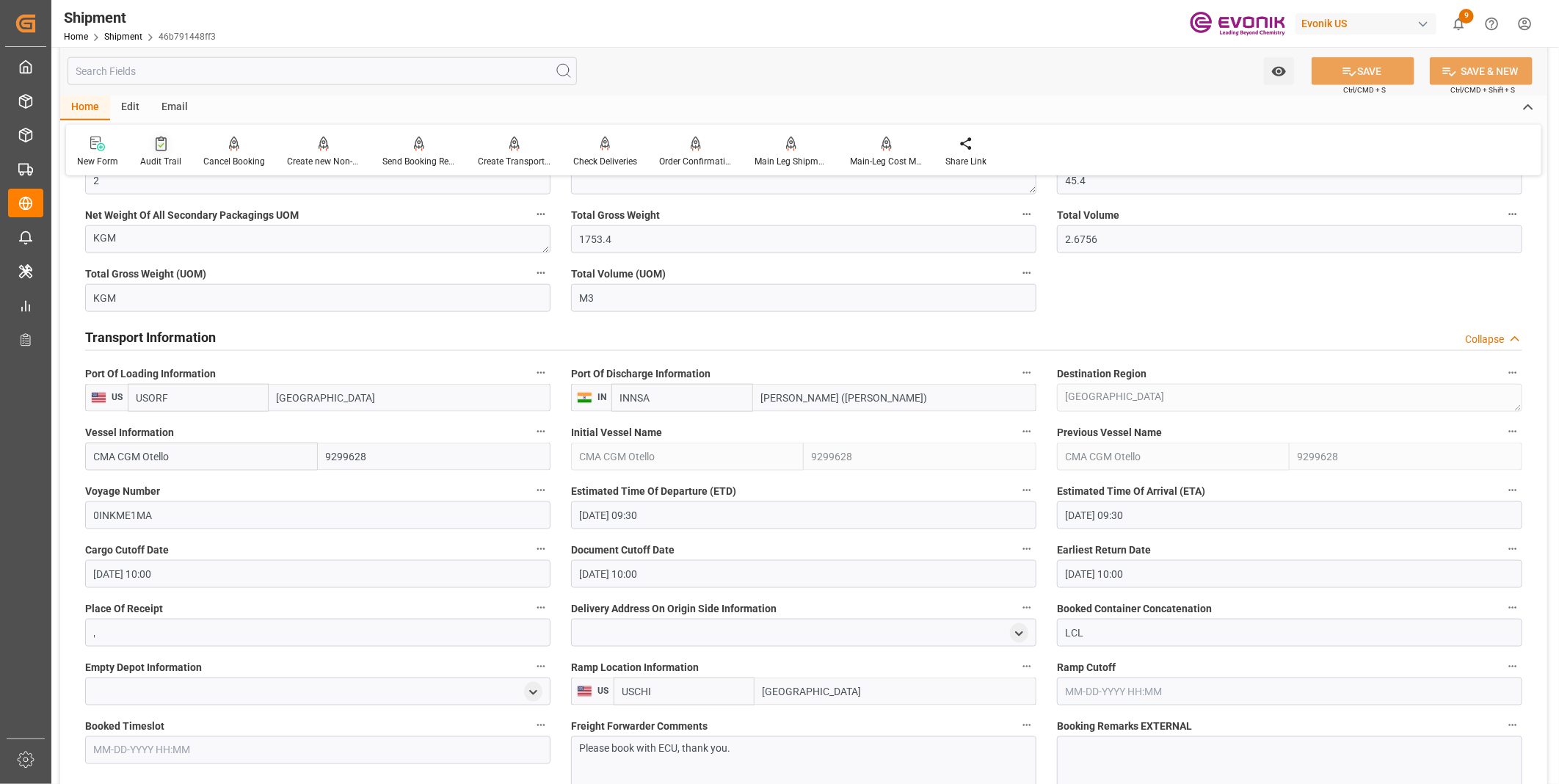
click at [163, 152] on div "Audit Trail" at bounding box center [161, 152] width 63 height 32
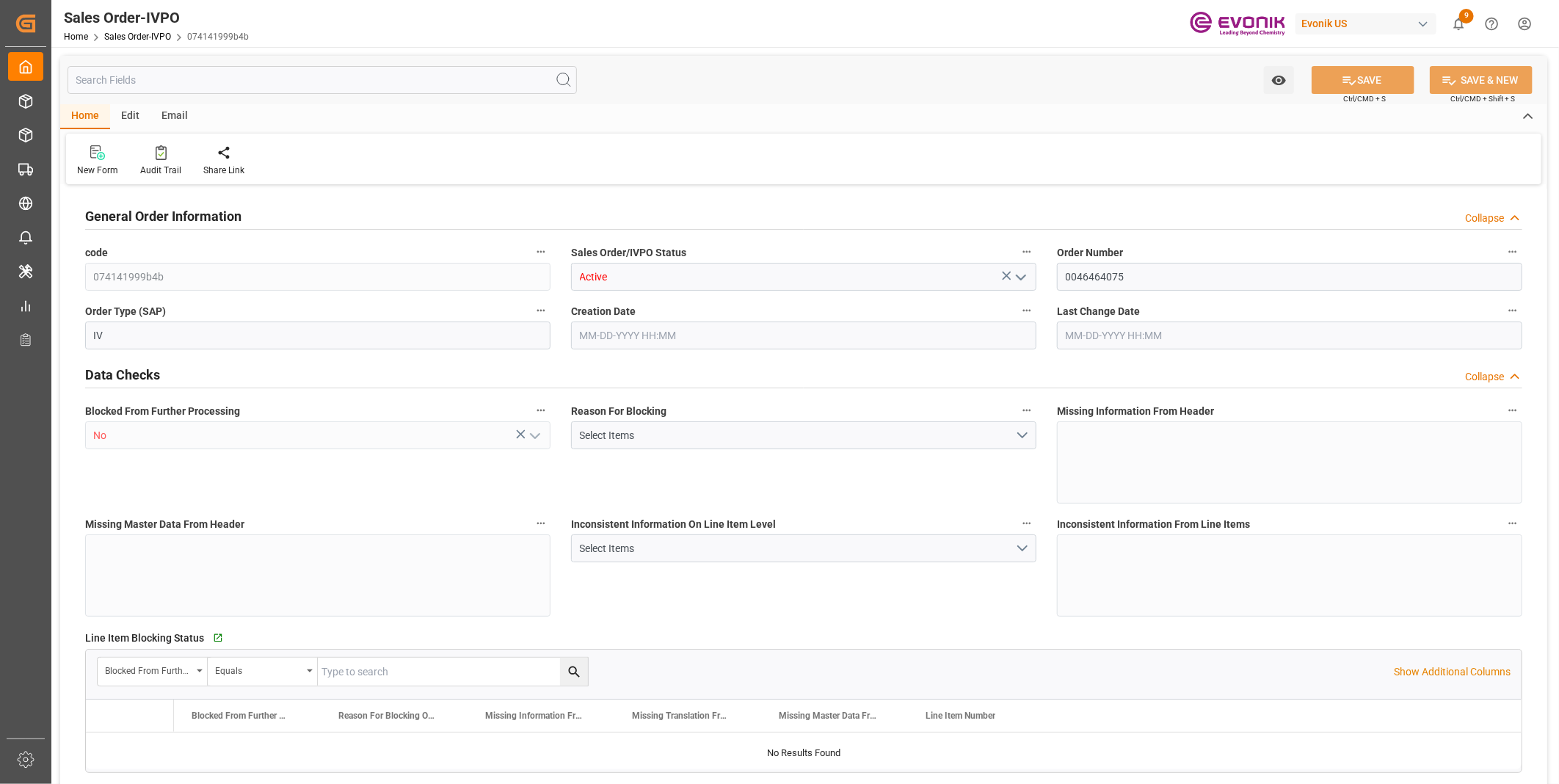
type input "CNSHA"
type input "0"
type input "1"
type input "2630.1"
type input "08-25-2025 11:47"
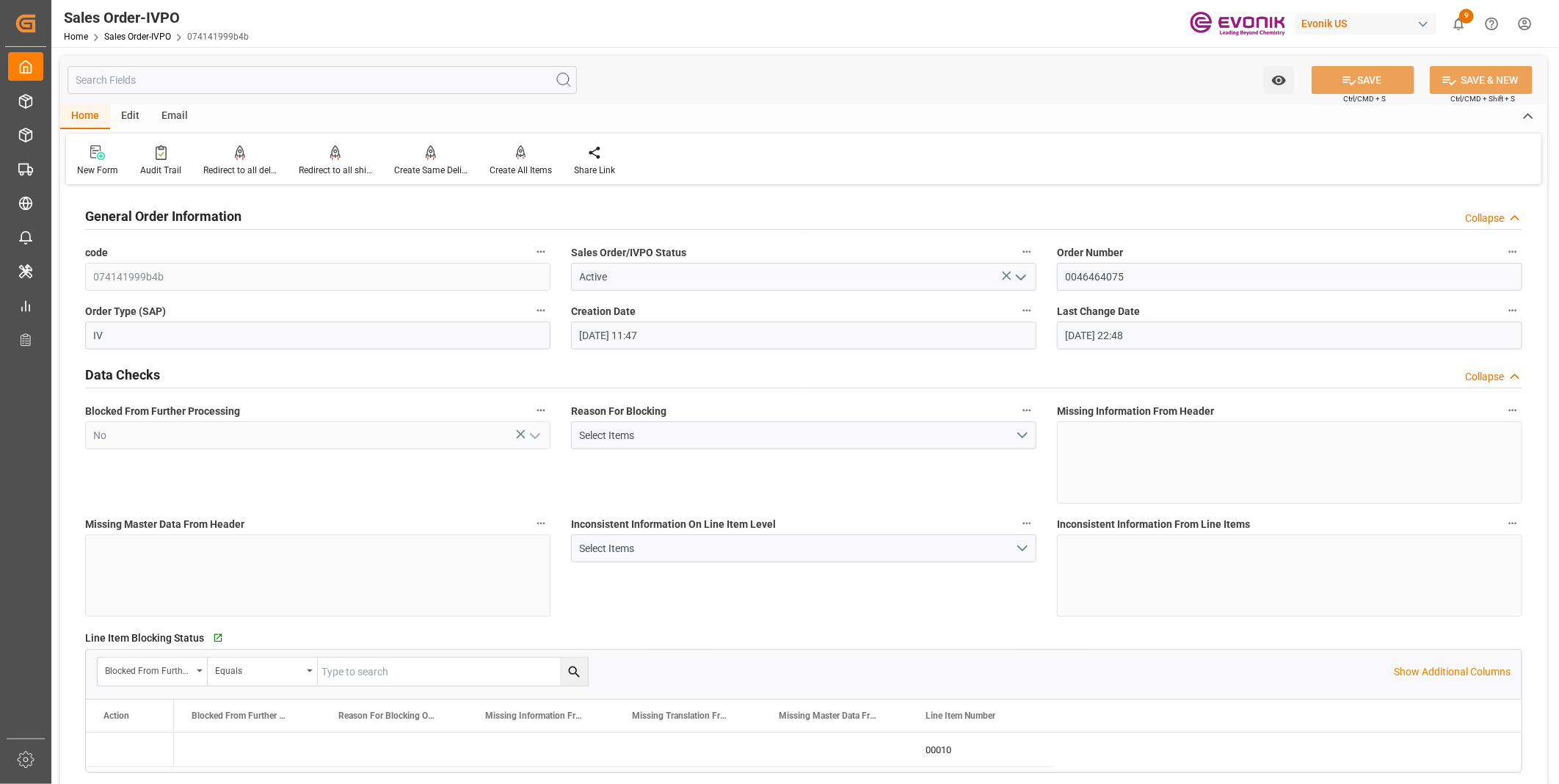
type input "08-25-2025 22:48"
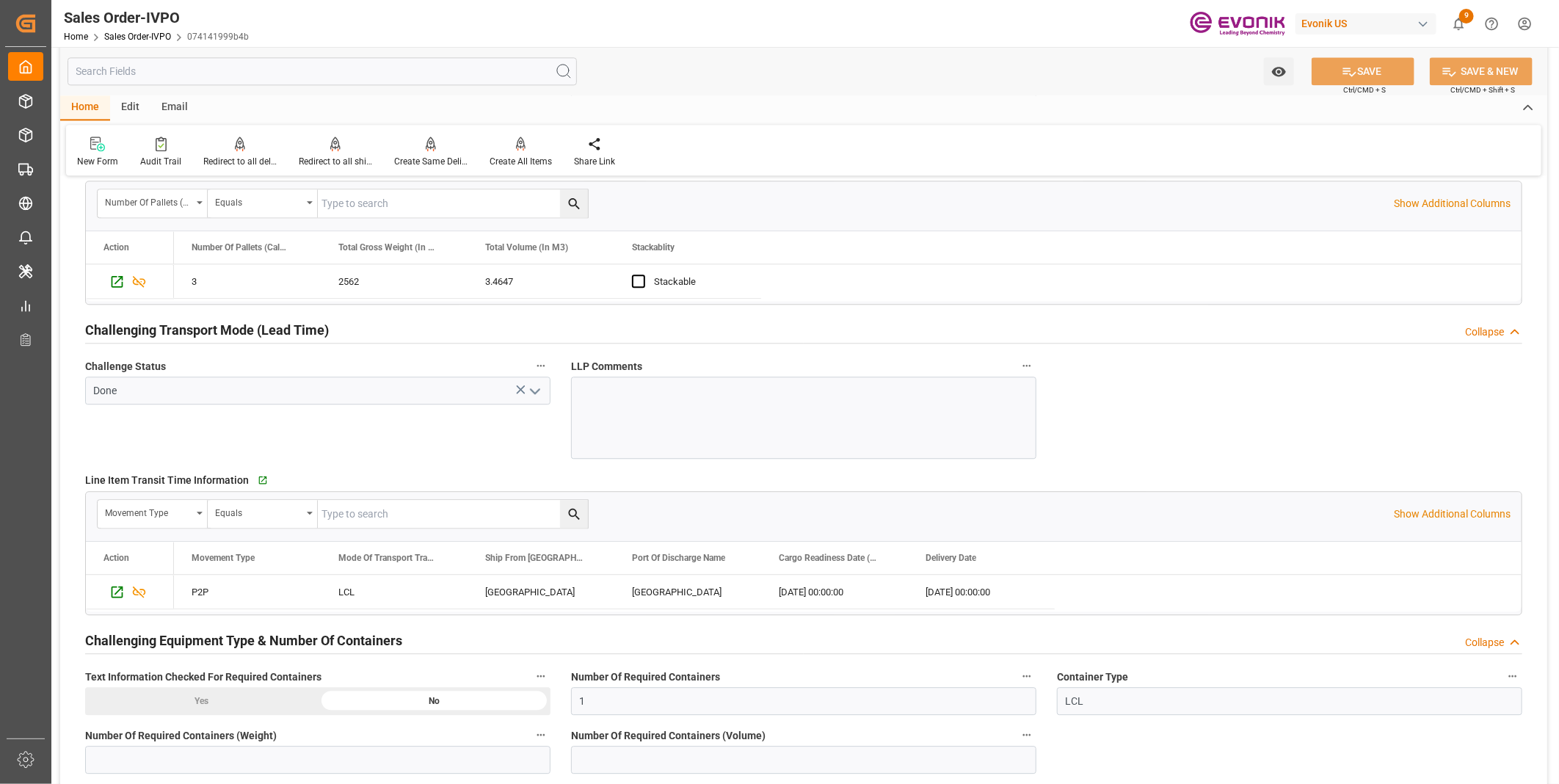
scroll to position [2119, 0]
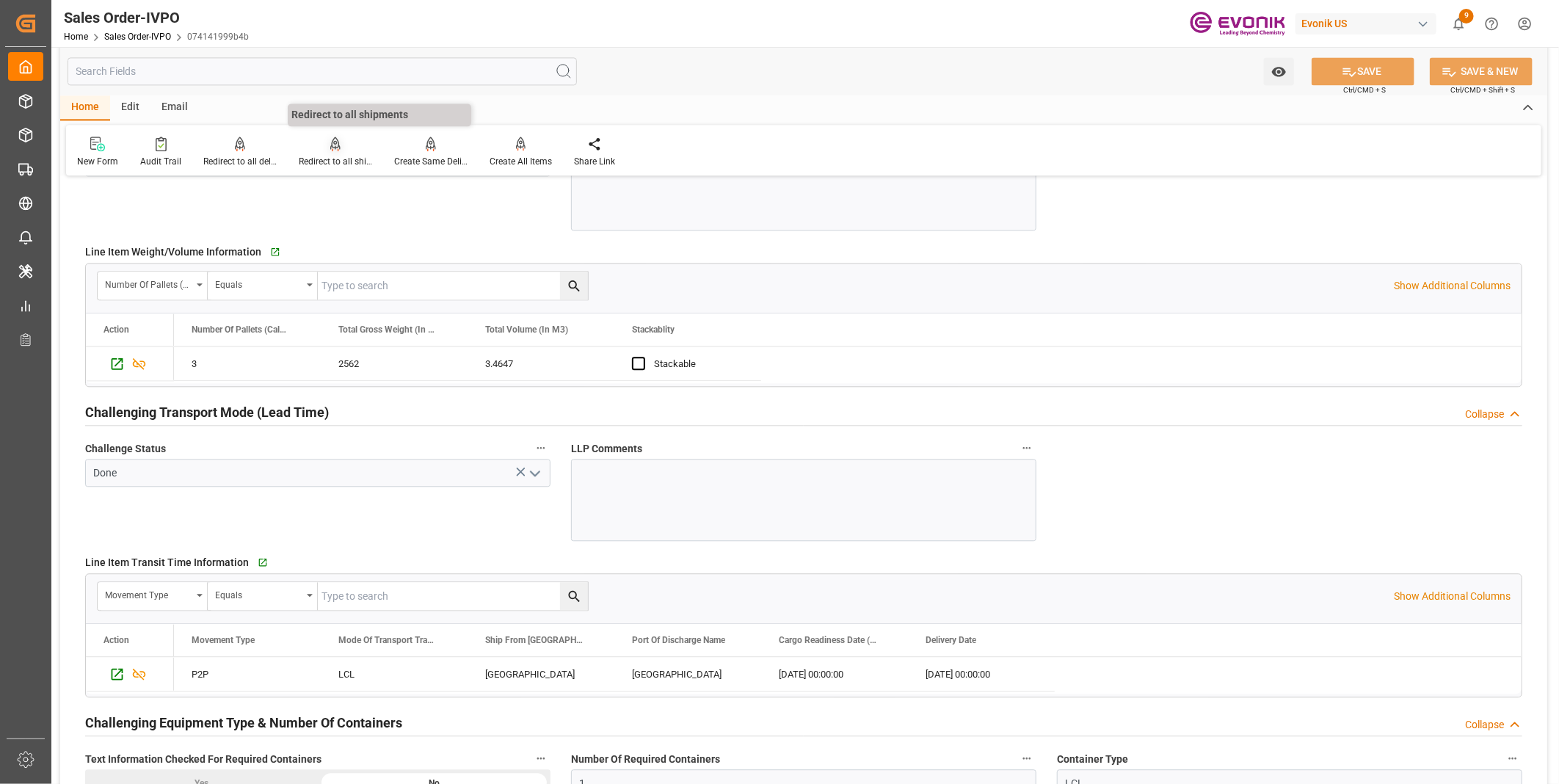
click at [350, 151] on div "Redirect to all shipments" at bounding box center [336, 152] width 96 height 32
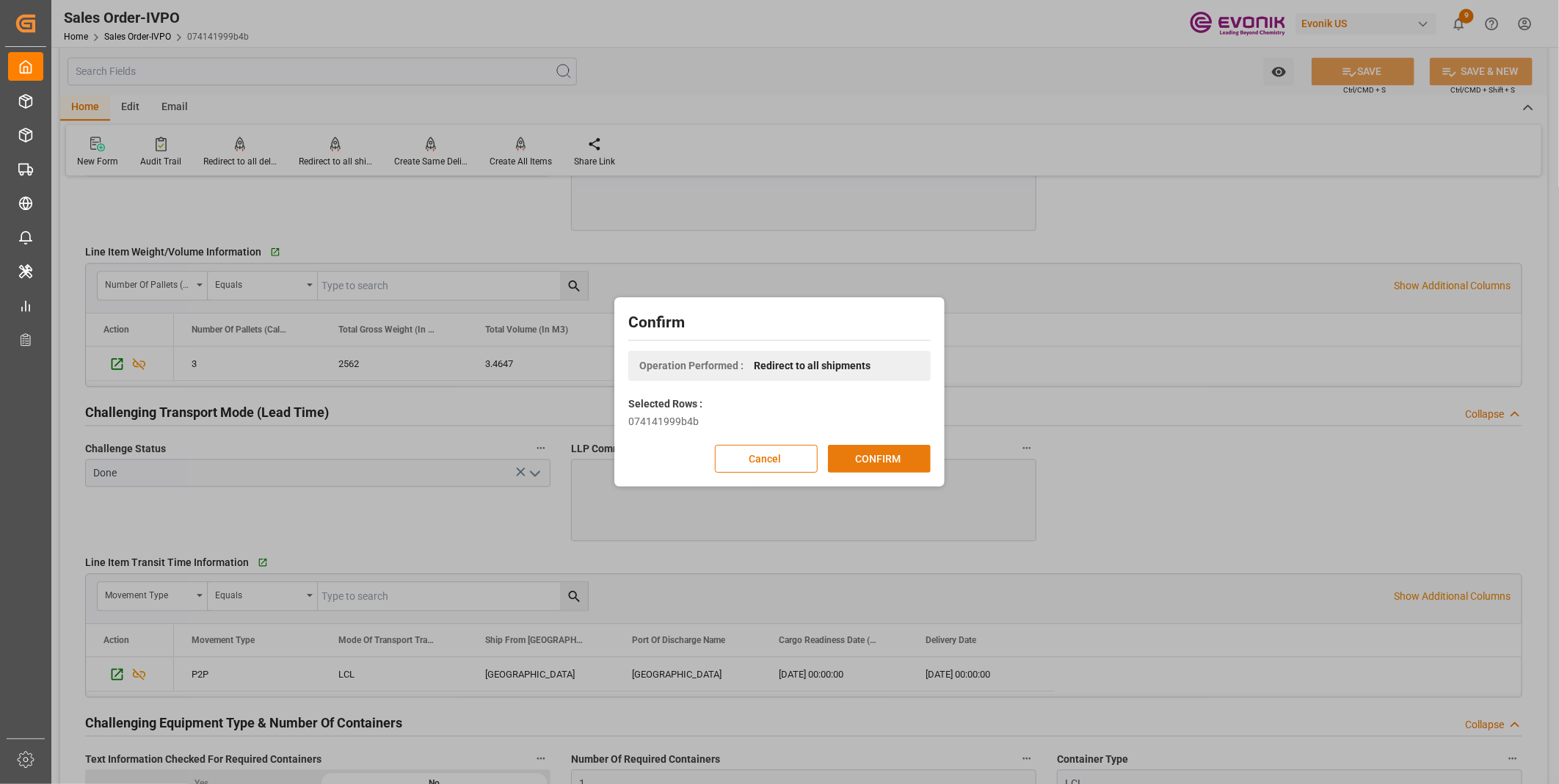
click at [874, 460] on button "CONFIRM" at bounding box center [879, 459] width 103 height 28
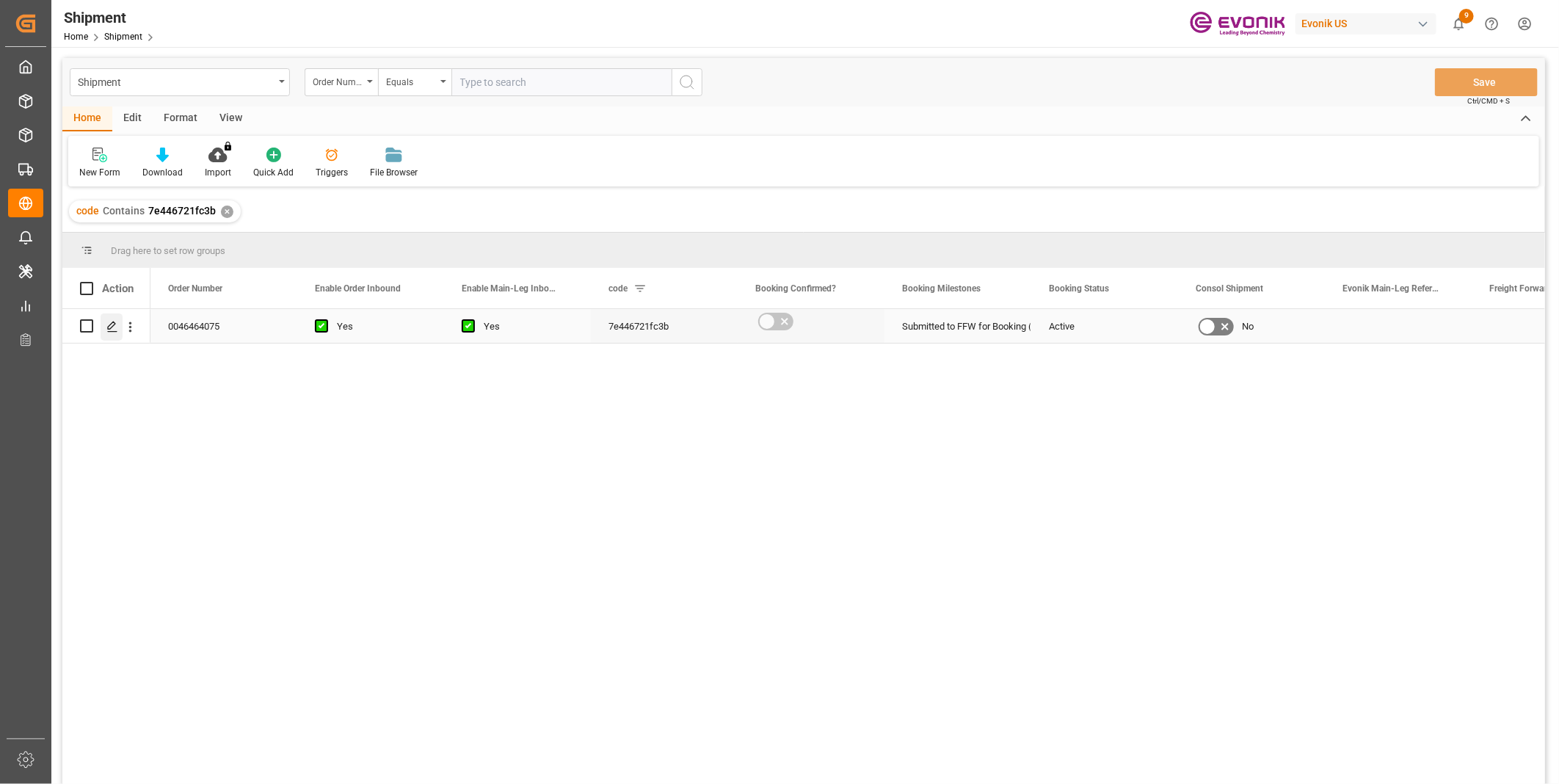
click at [113, 328] on icon "Press SPACE to select this row." at bounding box center [112, 327] width 11 height 11
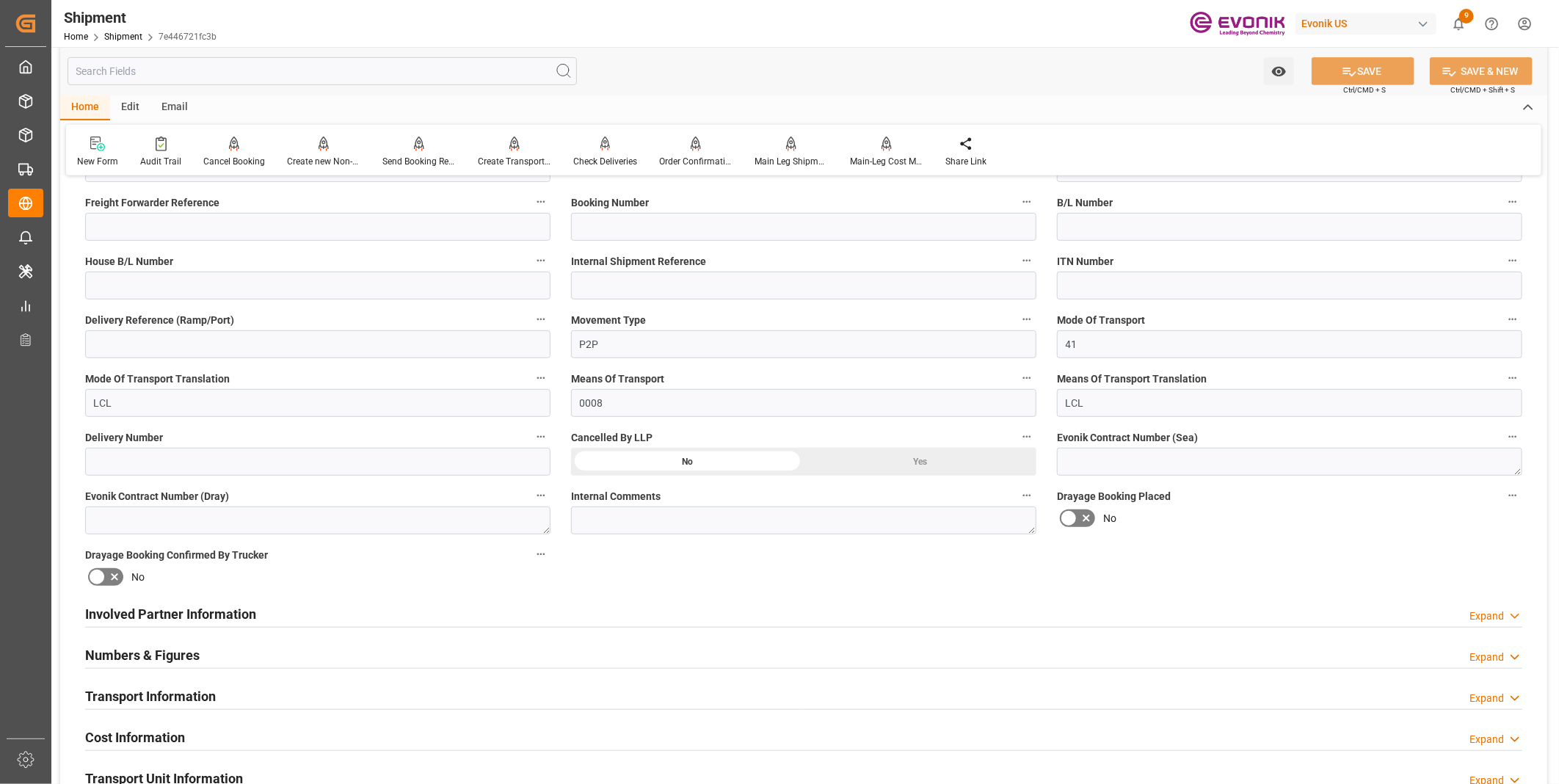
scroll to position [652, 0]
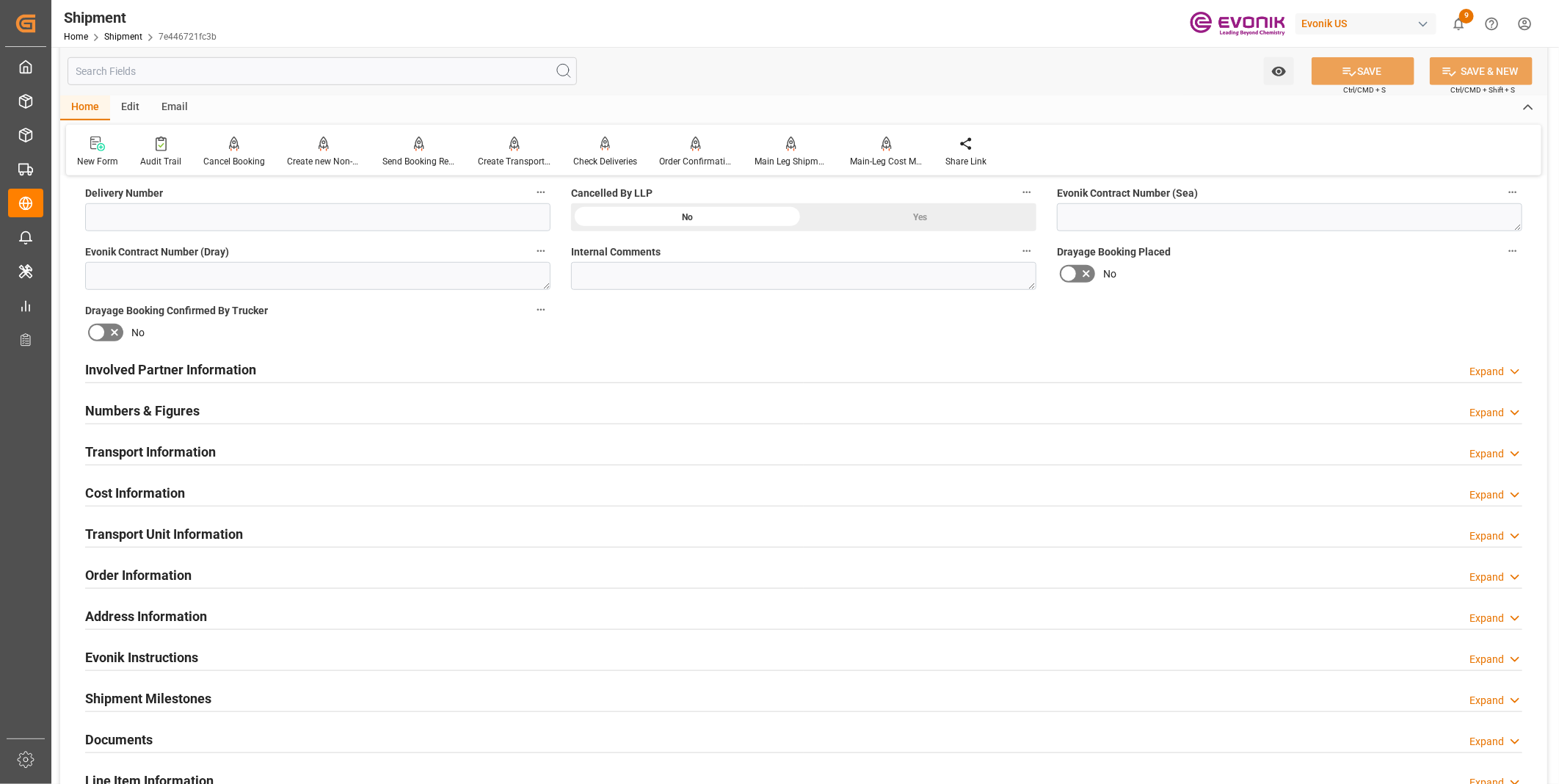
click at [260, 371] on div "Involved Partner Information Expand" at bounding box center [804, 368] width 1437 height 28
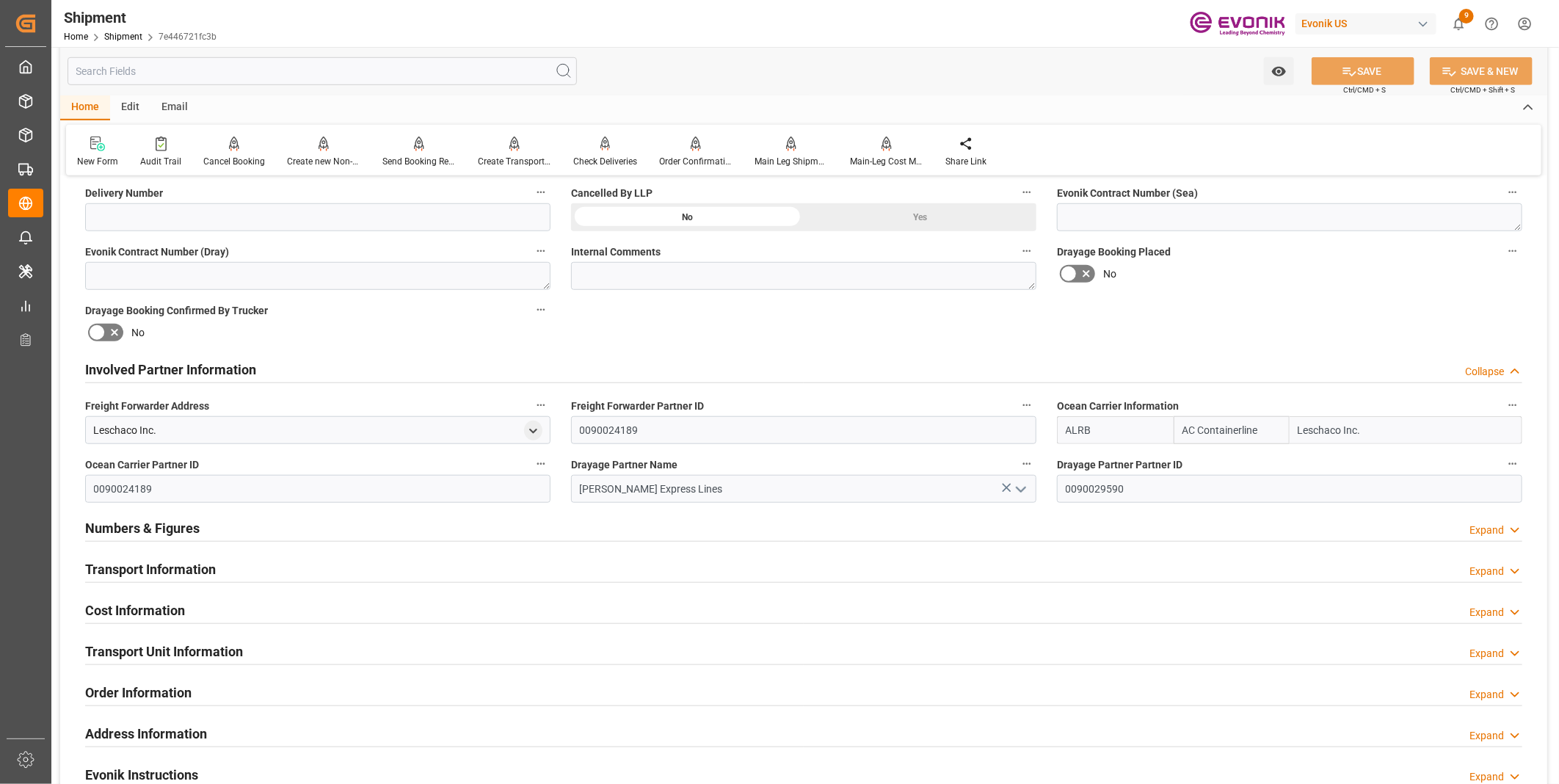
click at [262, 525] on div "Numbers & Figures Expand" at bounding box center [804, 527] width 1437 height 28
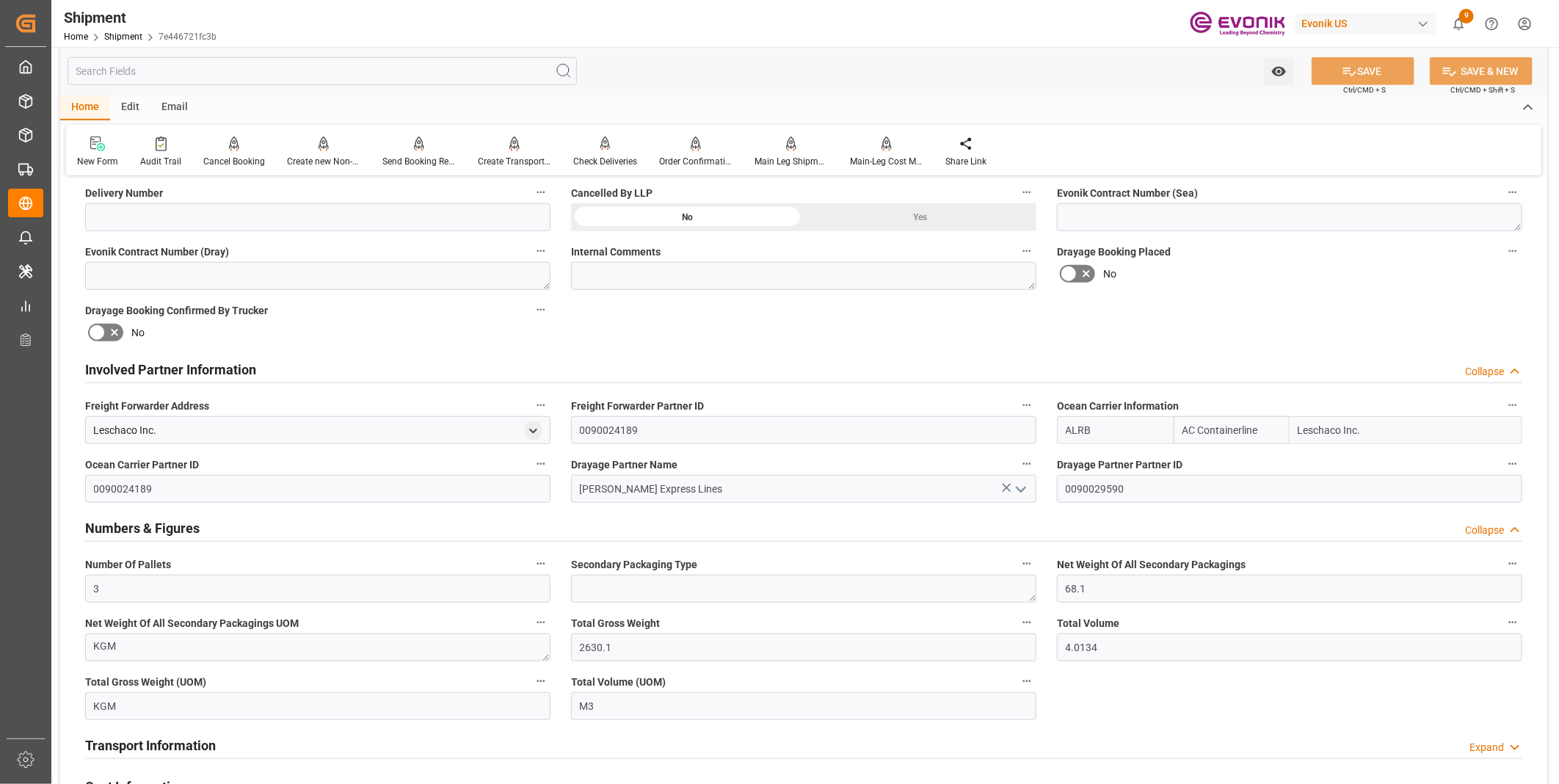
click at [262, 525] on div "Numbers & Figures Collapse" at bounding box center [804, 527] width 1437 height 28
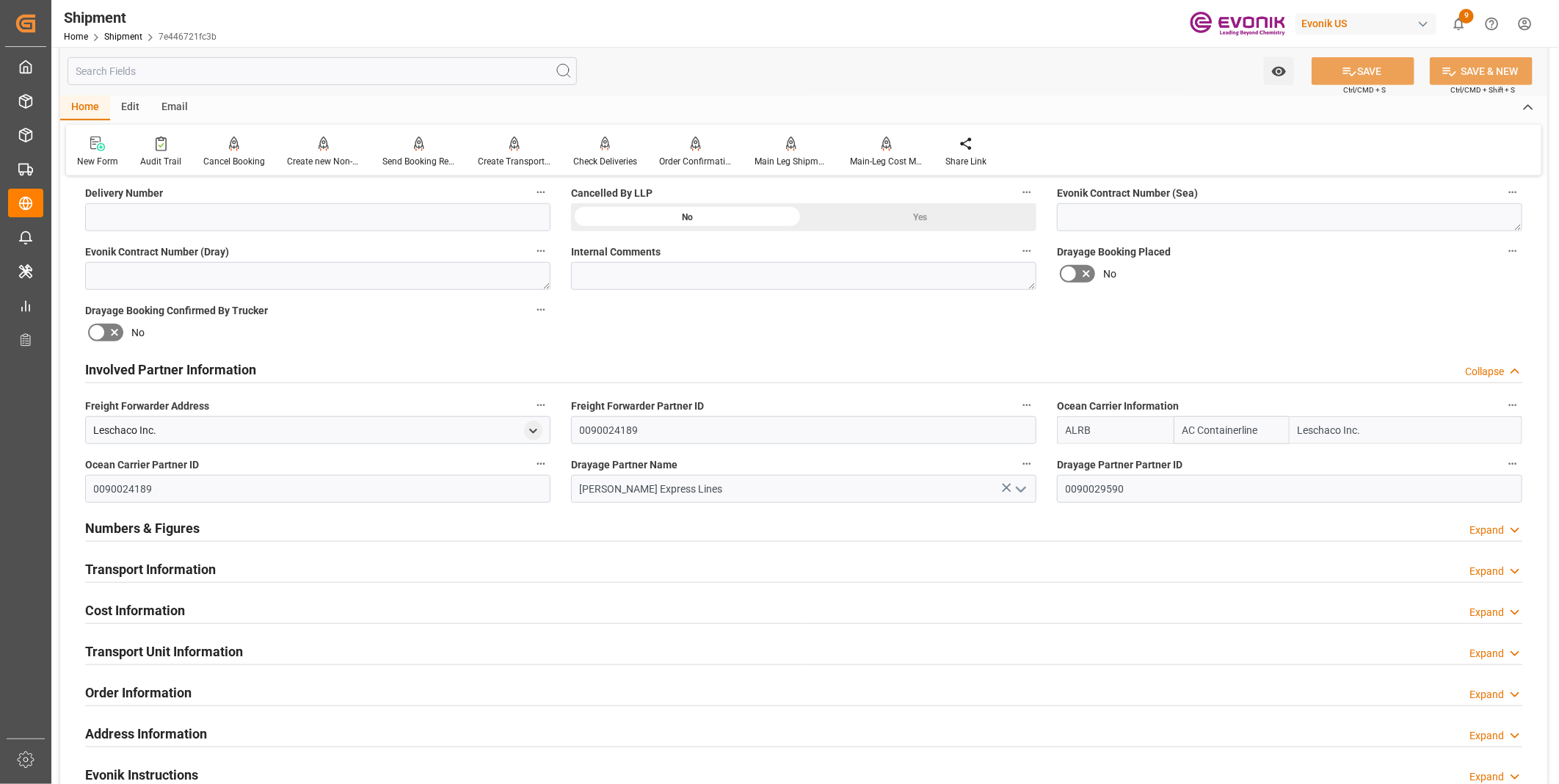
click at [267, 561] on div "Transport Information Expand" at bounding box center [804, 568] width 1437 height 28
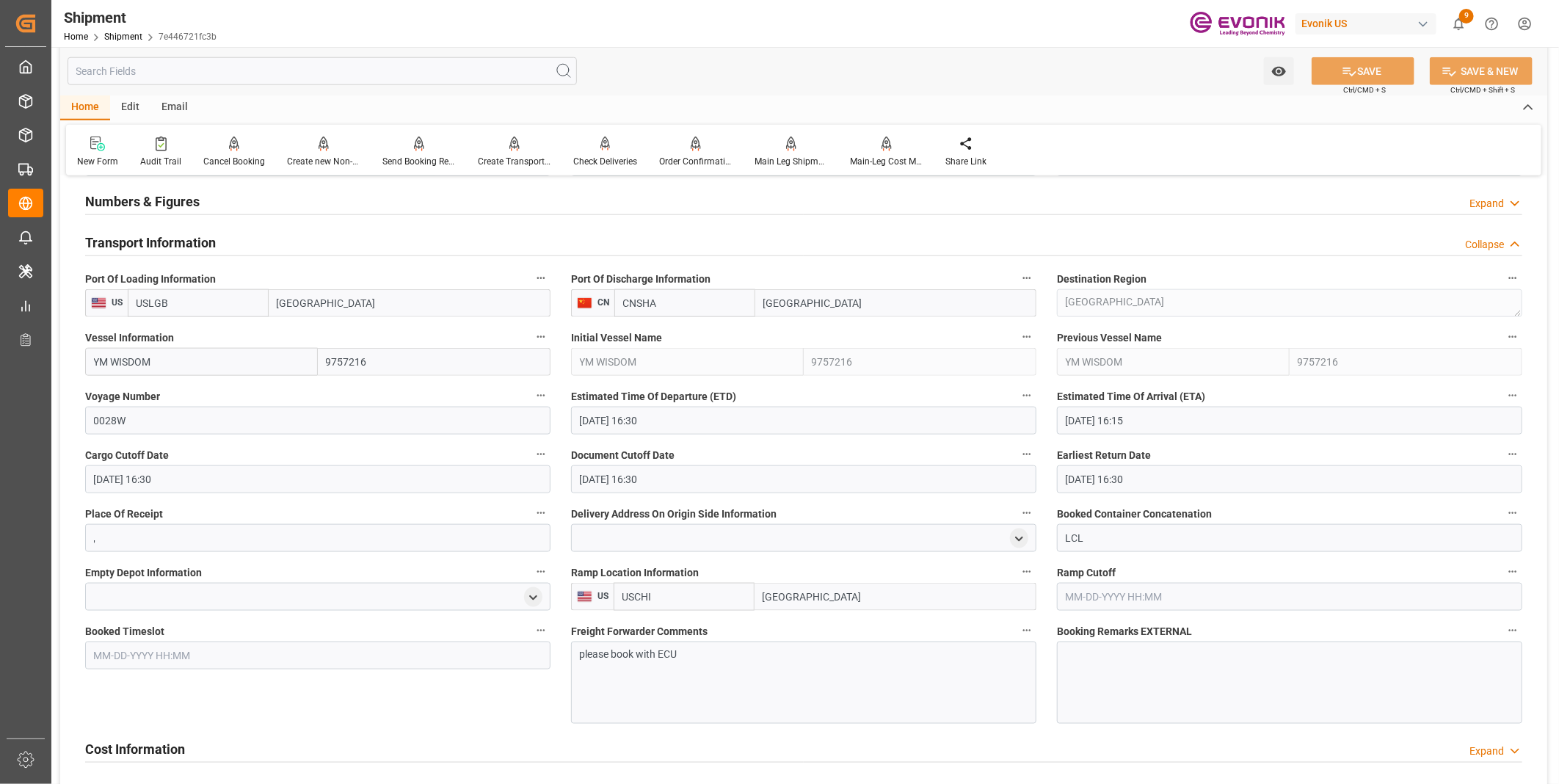
scroll to position [1060, 0]
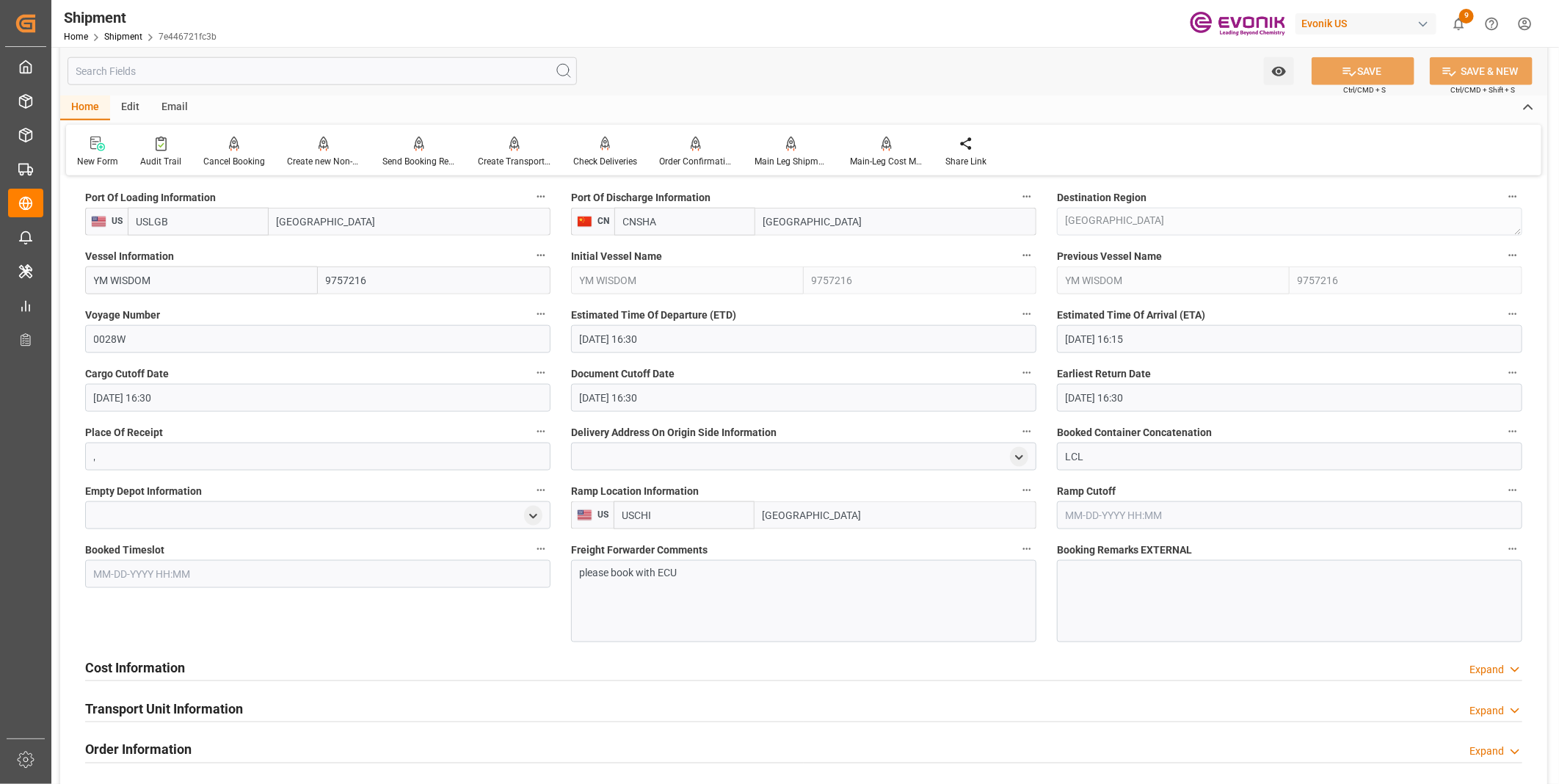
click at [207, 669] on div "Cost Information Expand" at bounding box center [804, 666] width 1437 height 28
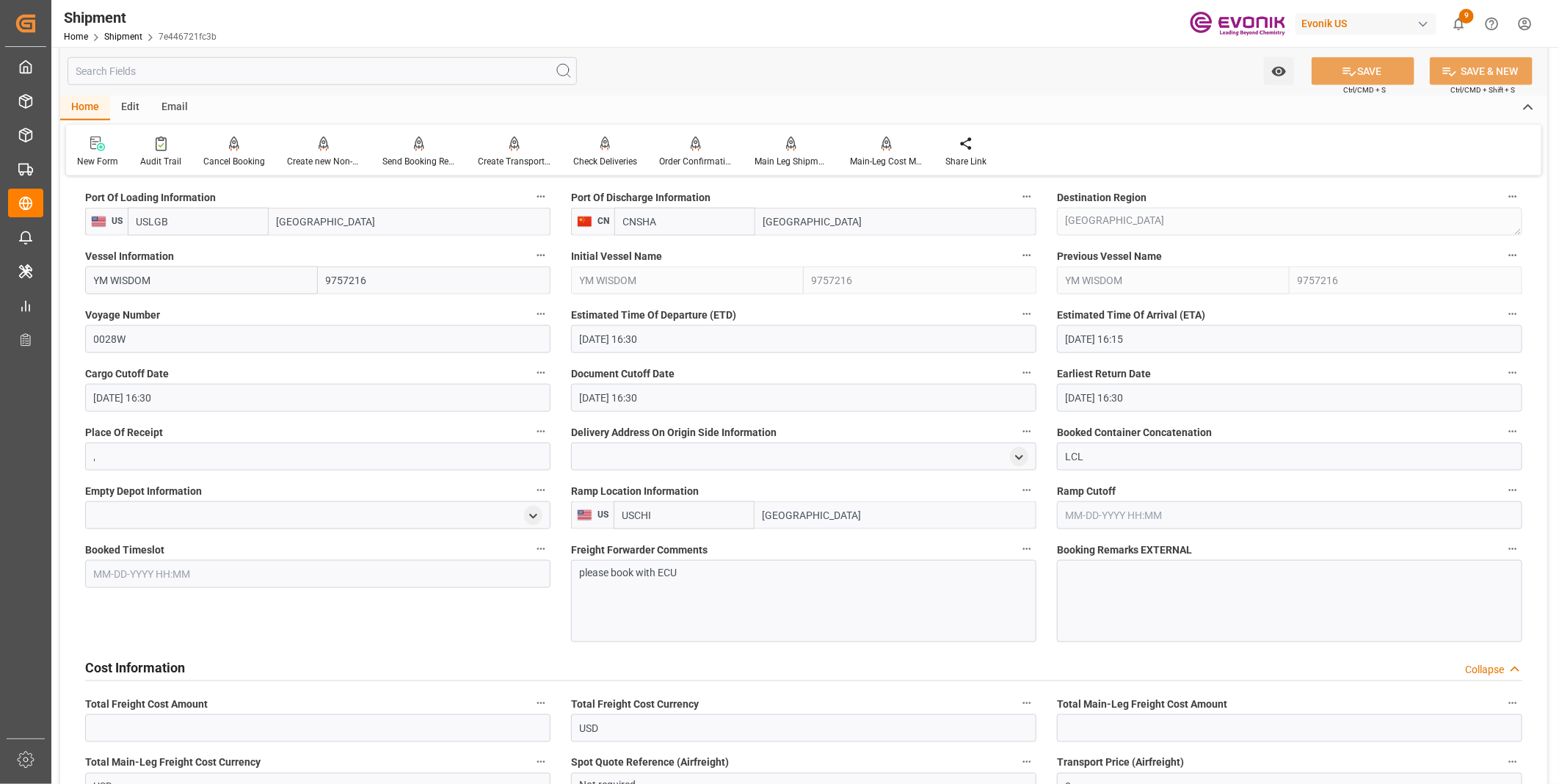
scroll to position [897, 0]
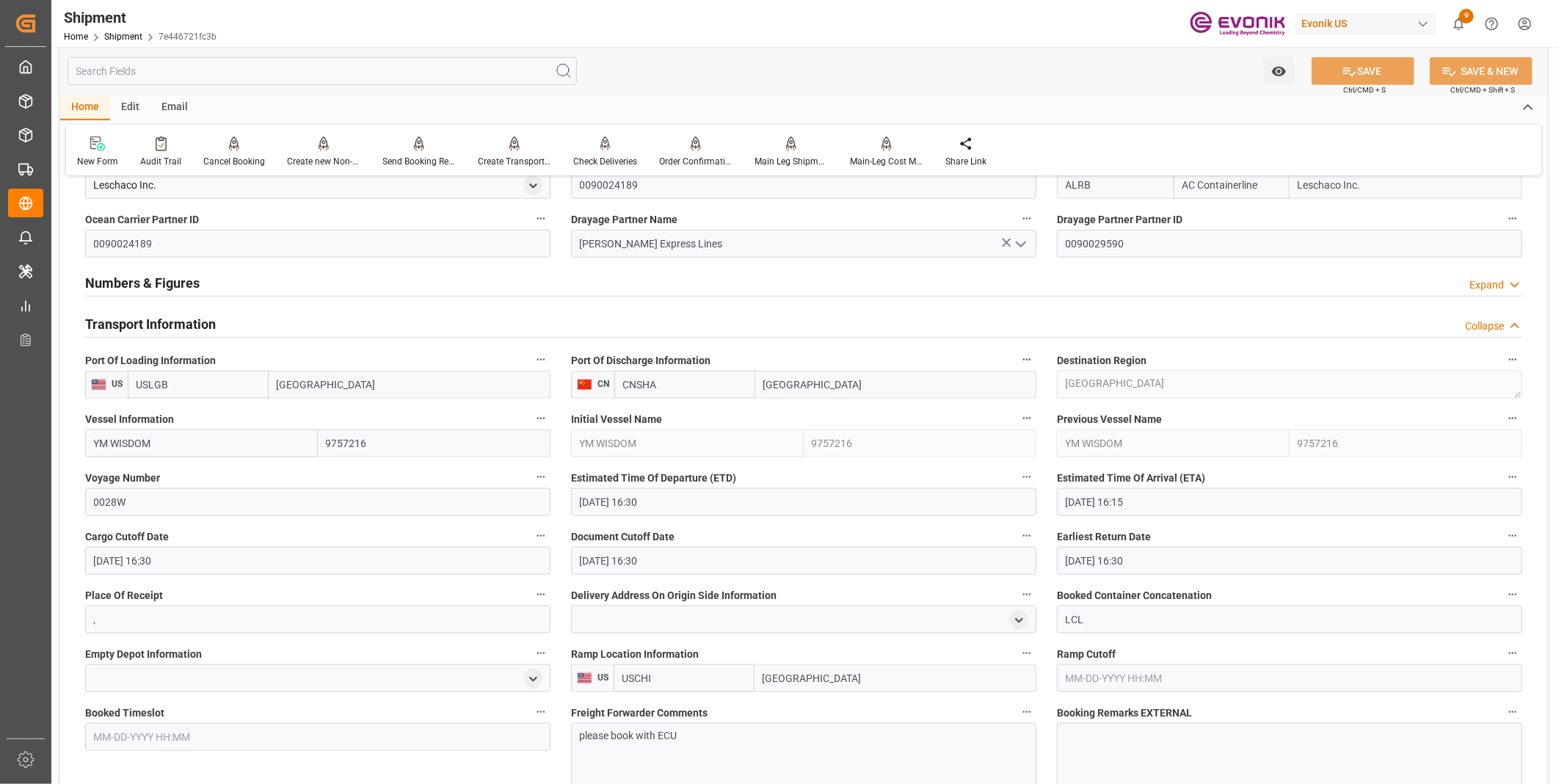
click at [436, 282] on div "Numbers & Figures Expand" at bounding box center [804, 281] width 1437 height 28
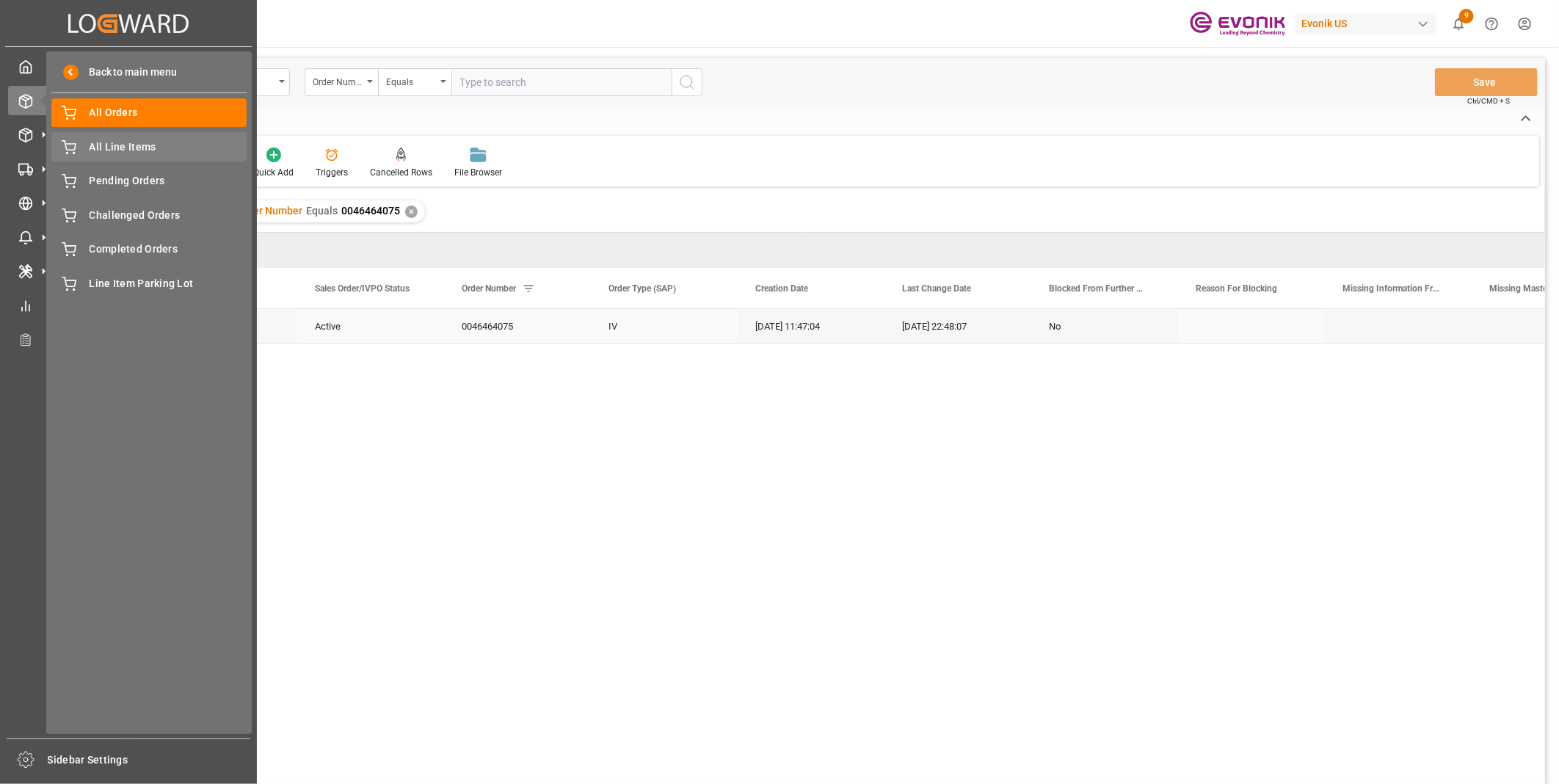
click at [92, 143] on span "All Line Items" at bounding box center [168, 147] width 158 height 15
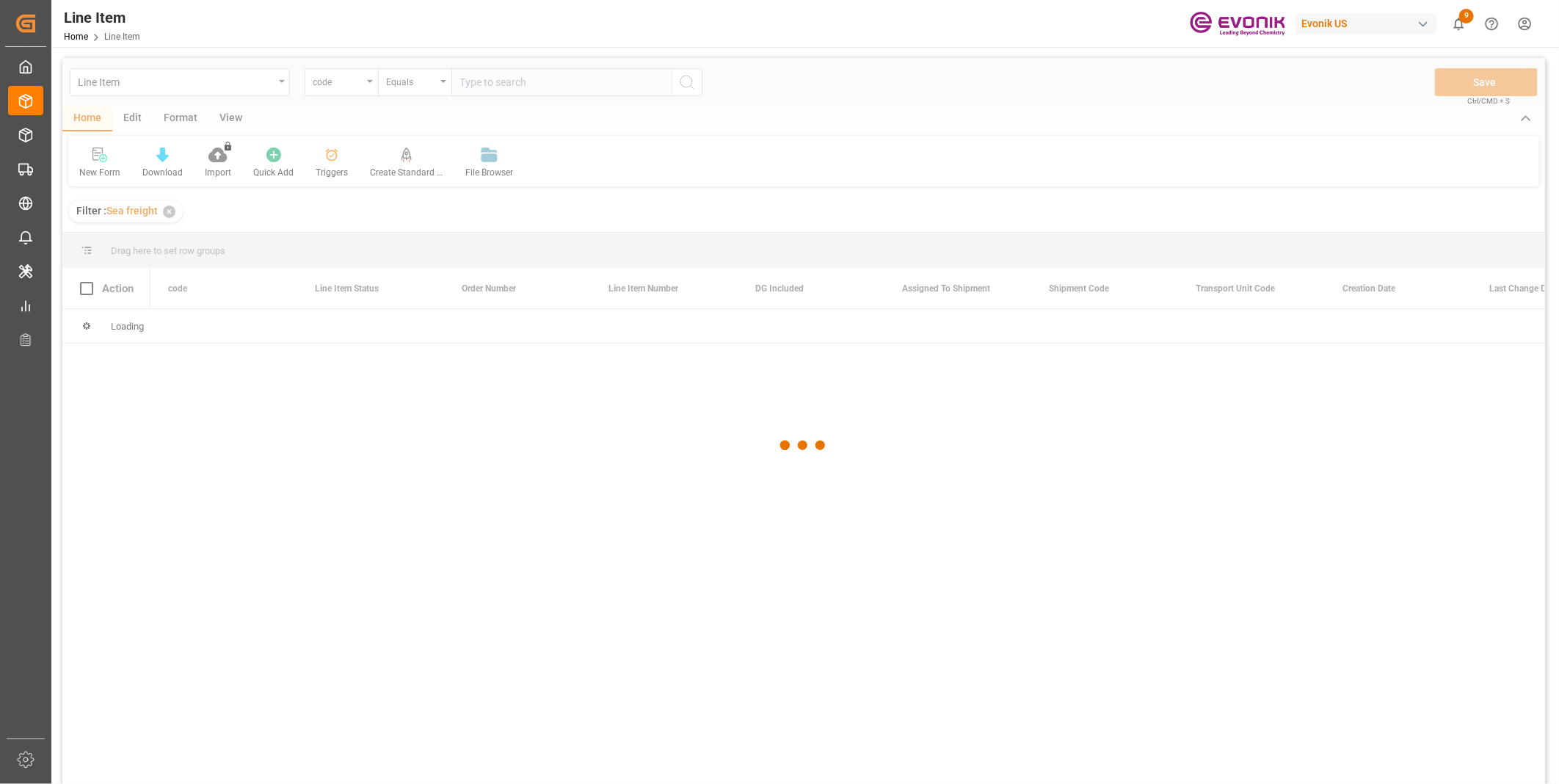
click at [352, 83] on div at bounding box center [804, 446] width 1483 height 775
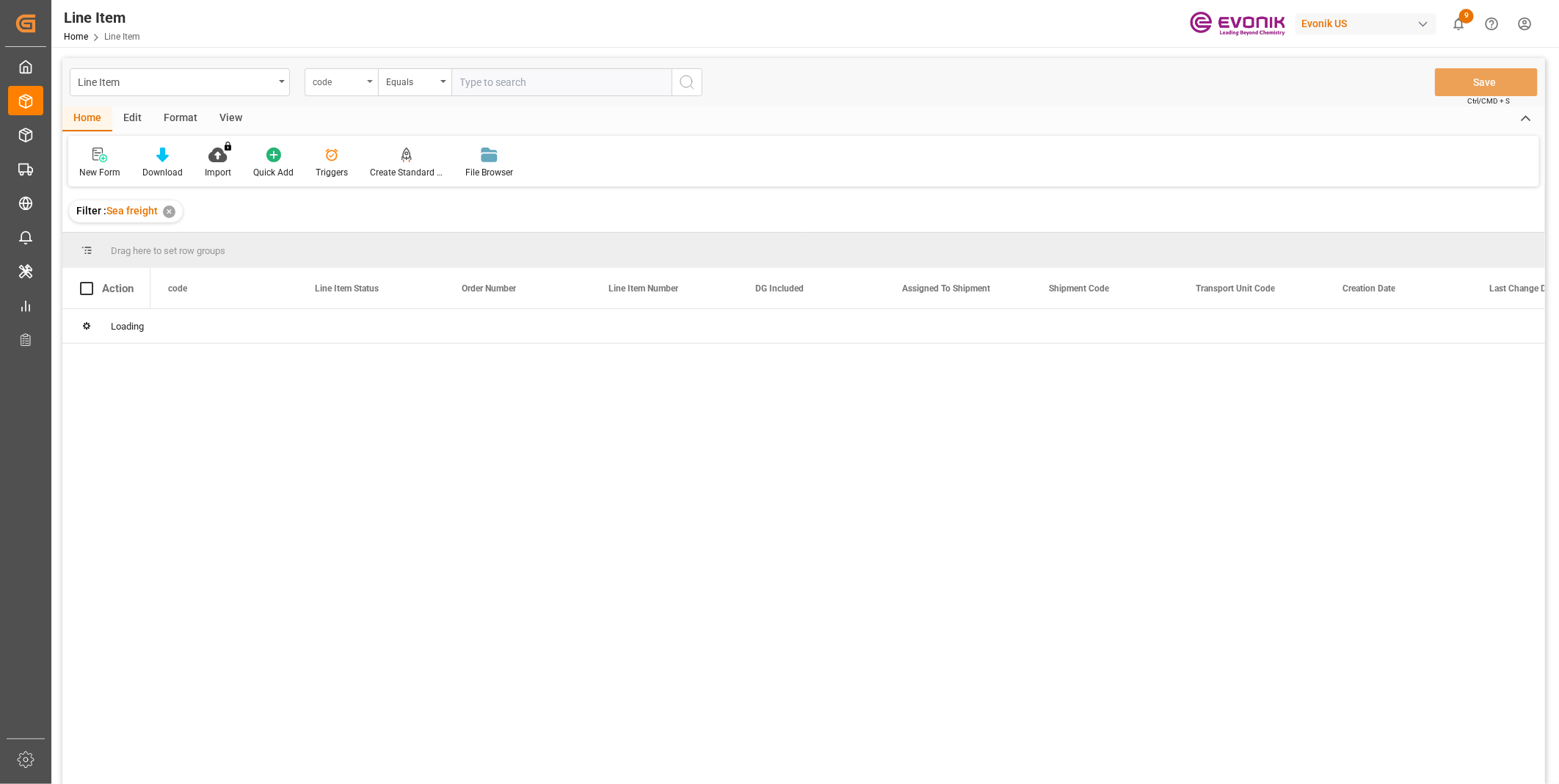
click at [354, 83] on div "code" at bounding box center [338, 80] width 50 height 17
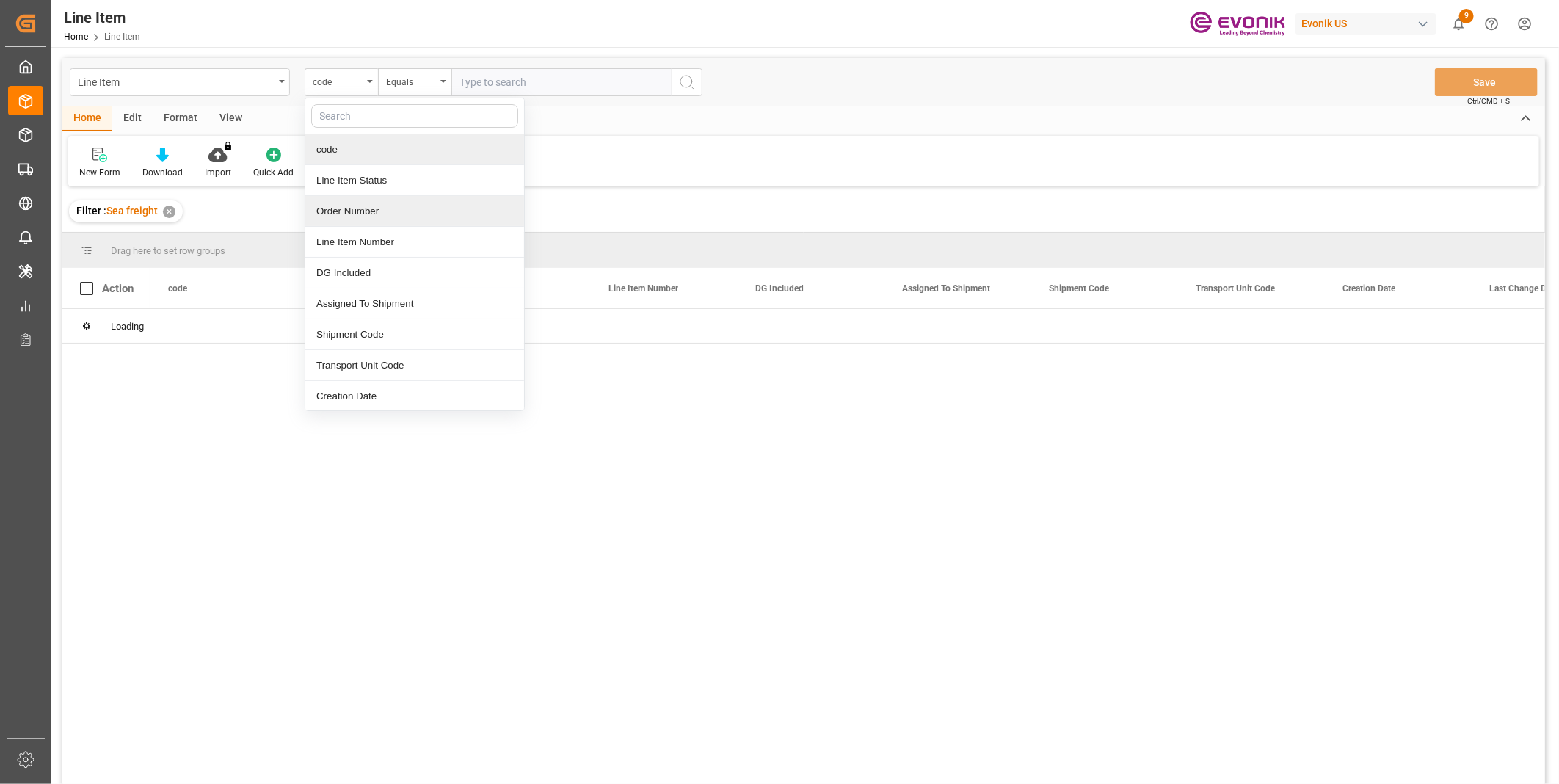
click at [354, 208] on div "Order Number" at bounding box center [415, 212] width 219 height 31
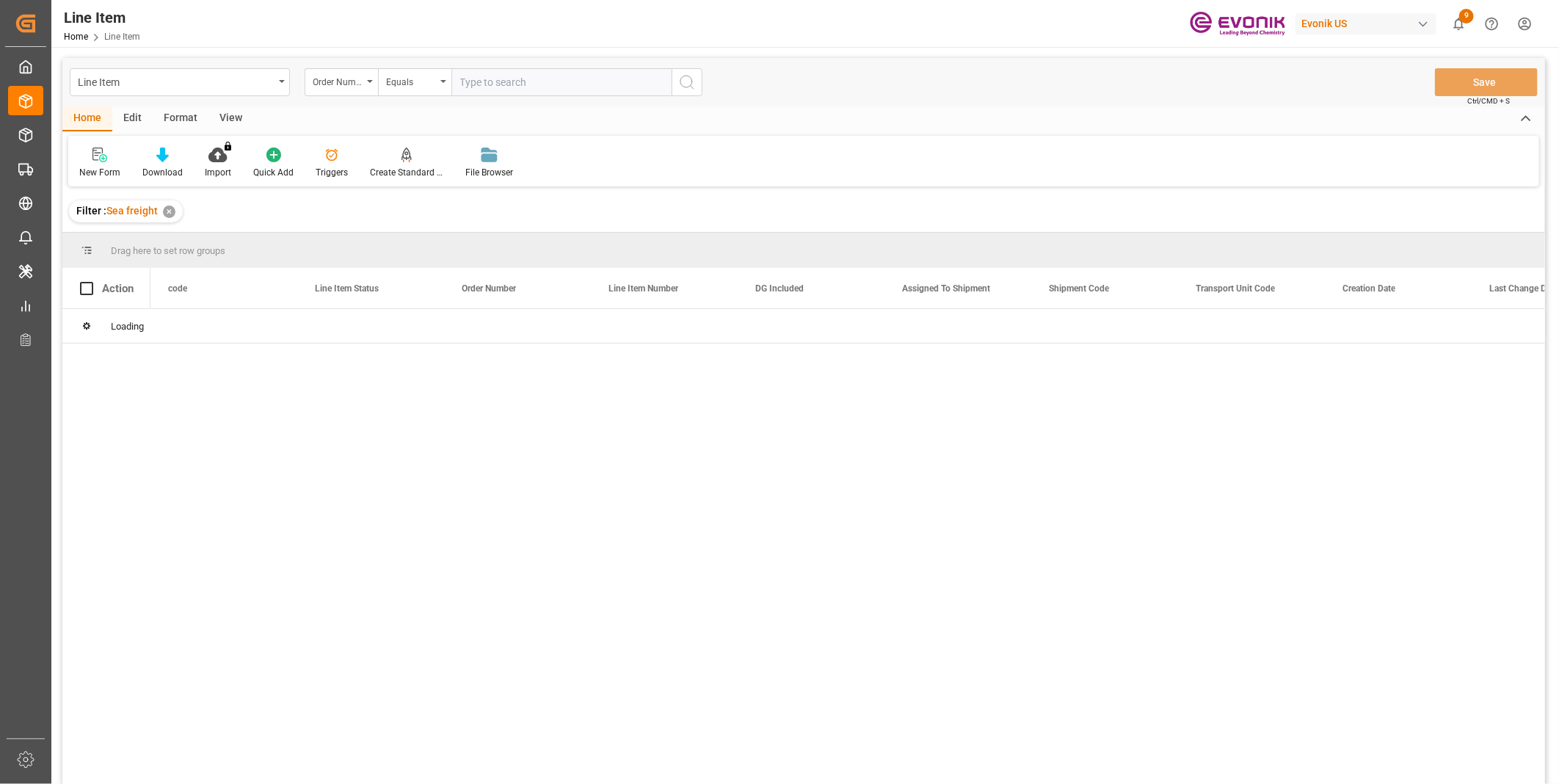
click at [524, 81] on input "text" at bounding box center [562, 82] width 221 height 28
paste input "2007133949"
type input "2007133949"
click at [694, 89] on icon "search button" at bounding box center [687, 83] width 18 height 18
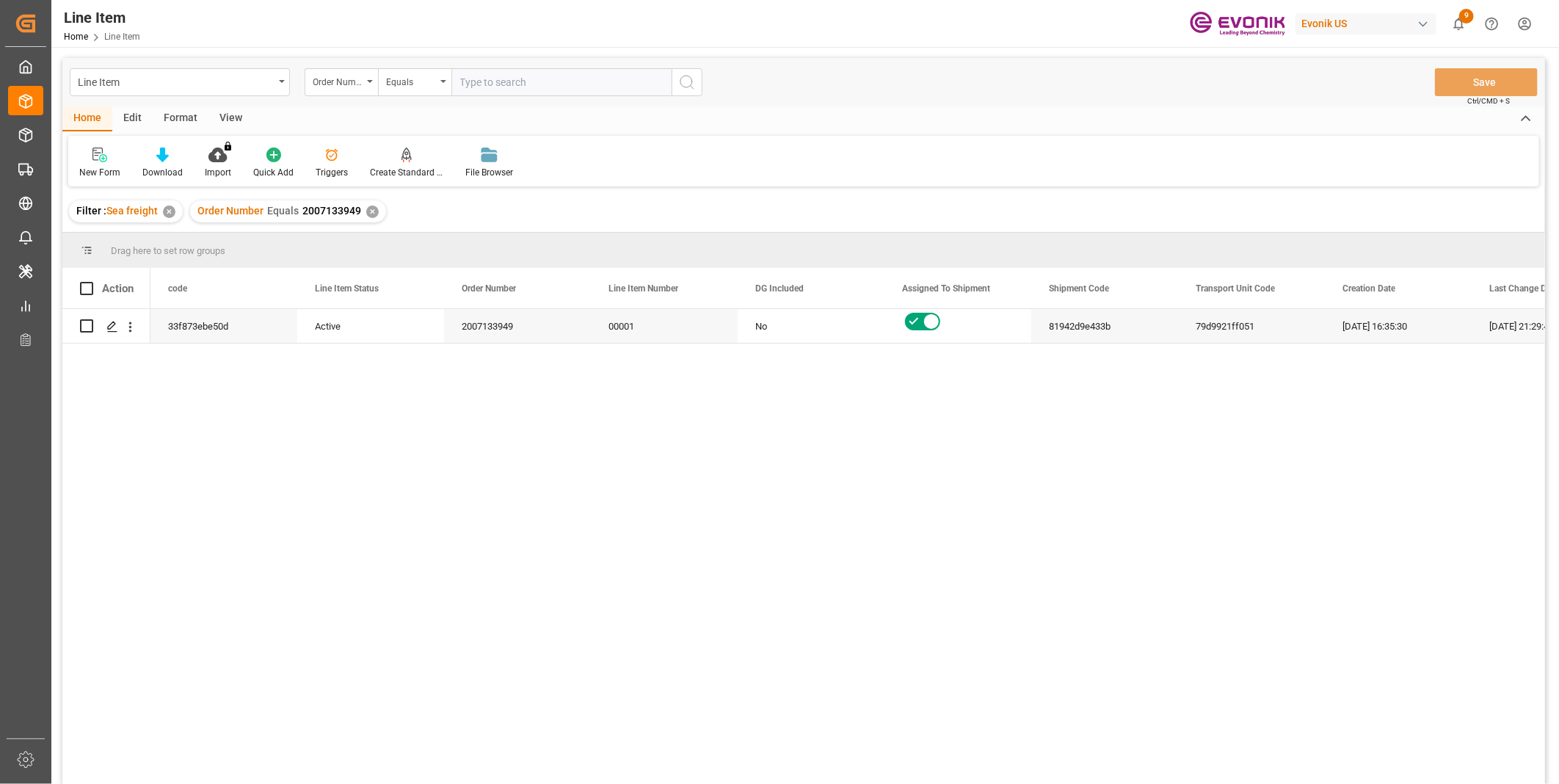
click at [226, 120] on div "View" at bounding box center [230, 118] width 45 height 25
click at [140, 164] on div "Standard Templates" at bounding box center [167, 163] width 96 height 32
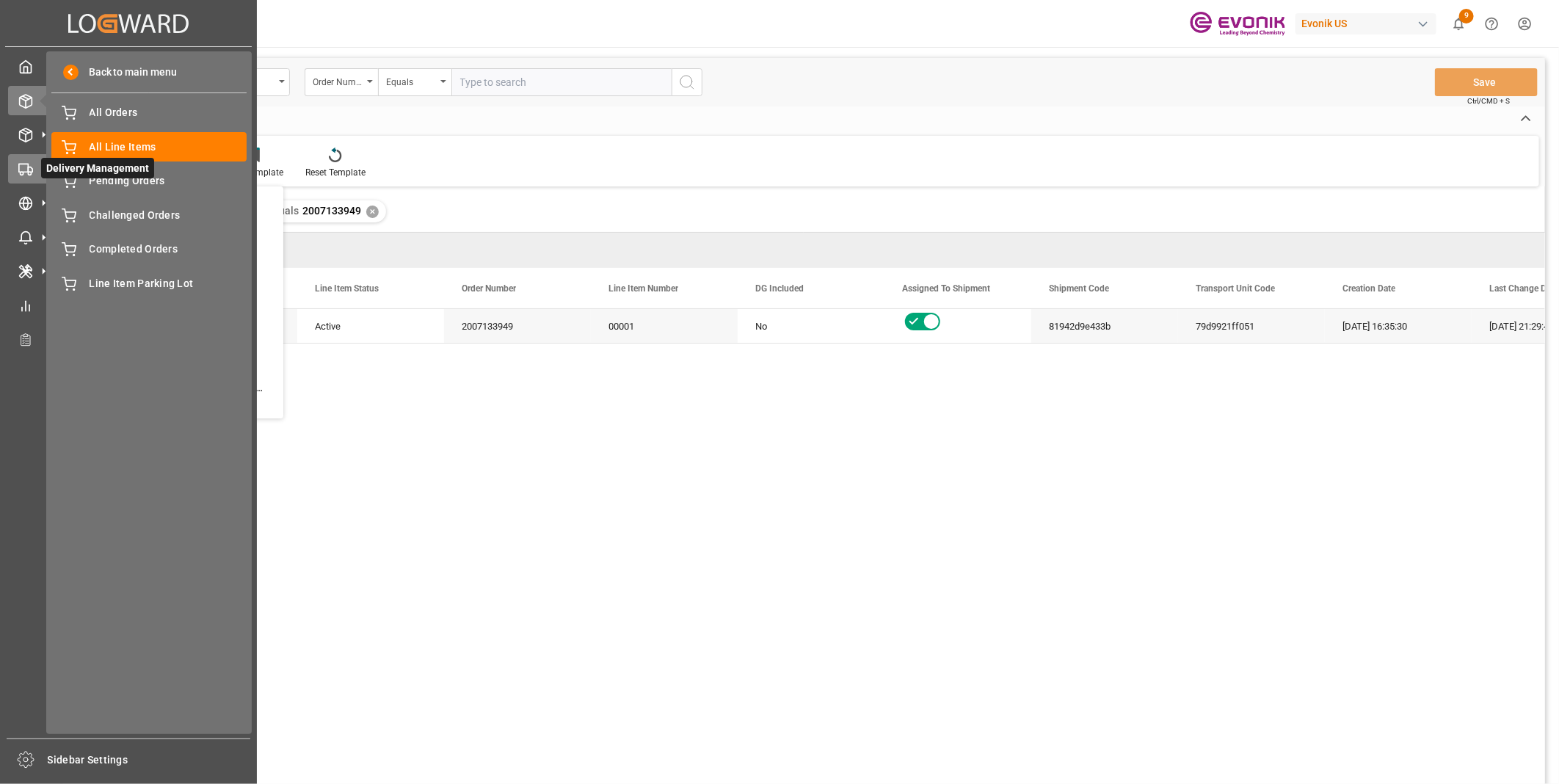
click at [24, 169] on icon at bounding box center [26, 169] width 15 height 15
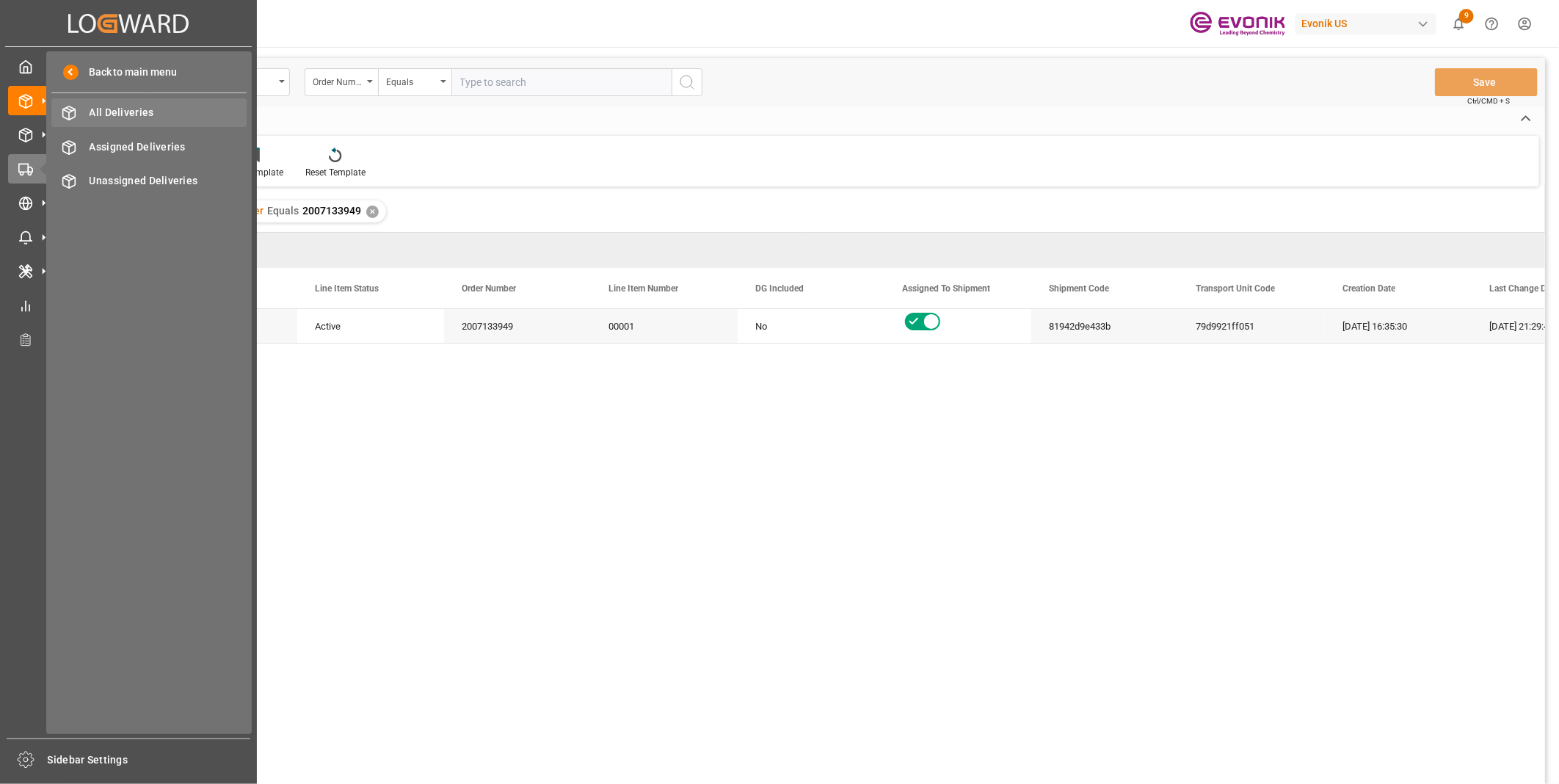
click at [135, 107] on span "All Deliveries" at bounding box center [168, 112] width 158 height 15
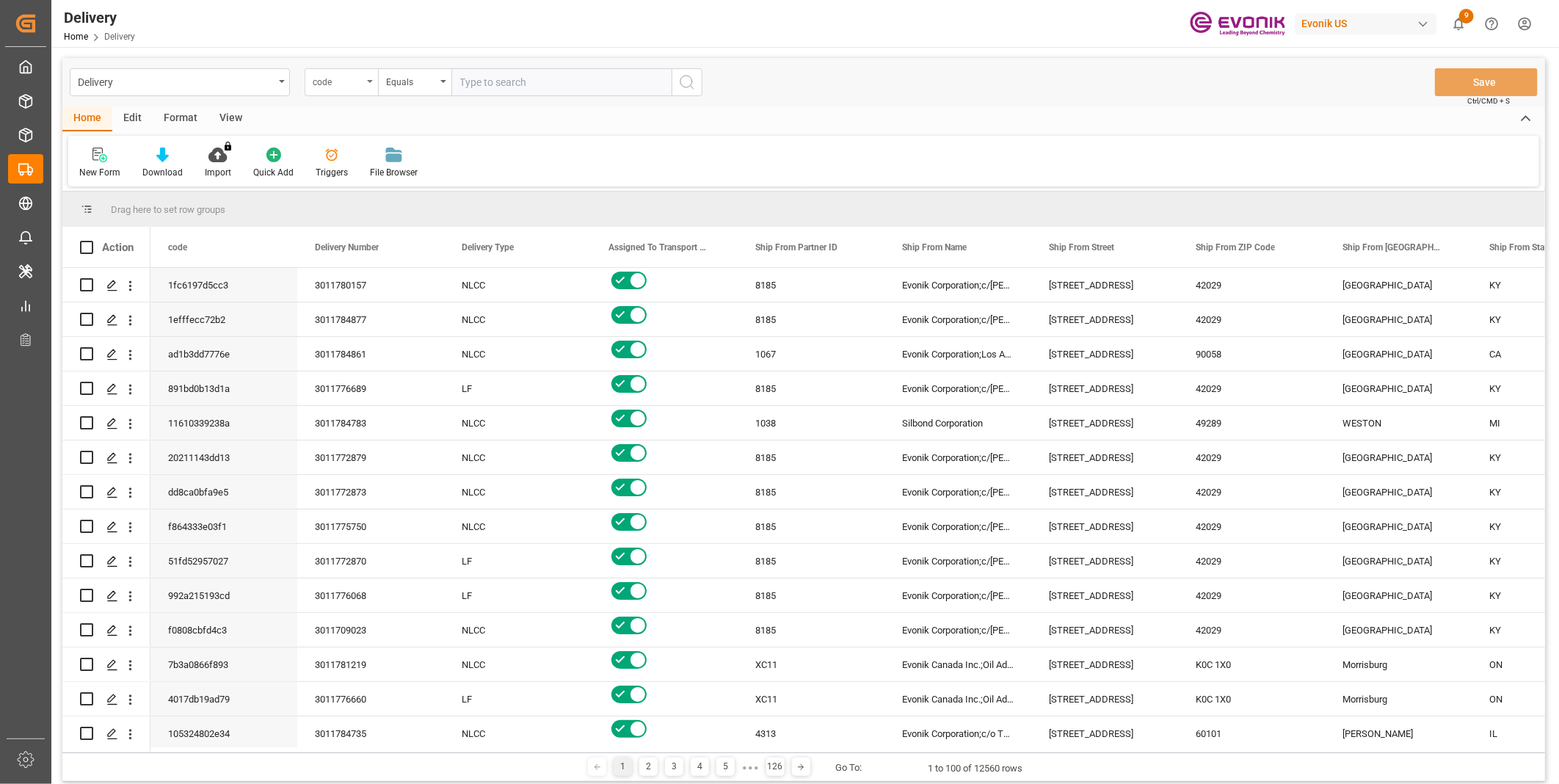
click at [348, 79] on div "code" at bounding box center [338, 80] width 50 height 17
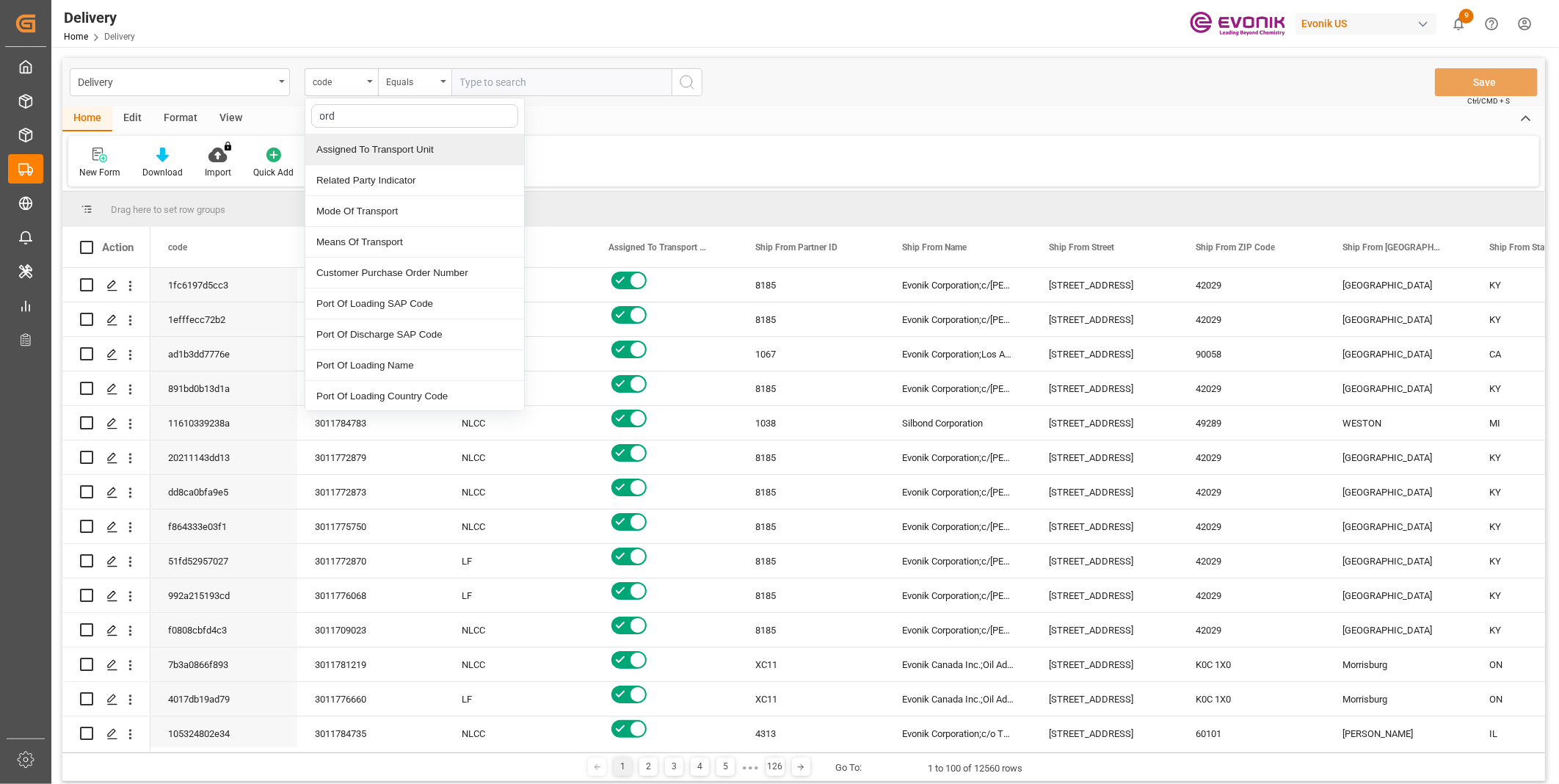
type input "orde"
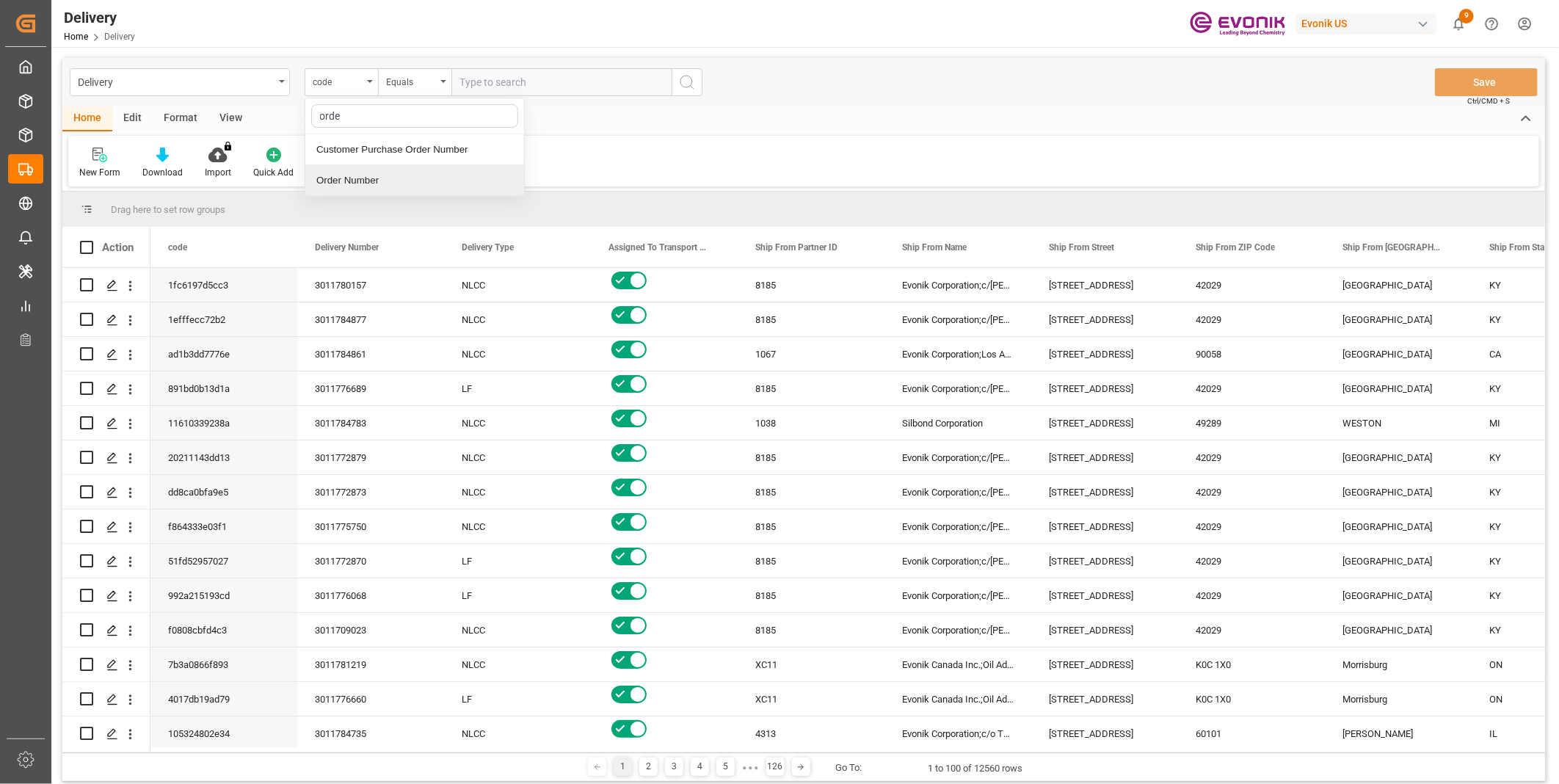
click at [364, 178] on div "Order Number" at bounding box center [415, 181] width 219 height 31
click at [501, 87] on input "text" at bounding box center [562, 82] width 221 height 28
paste input "2007133949"
type input "2007133949"
click at [685, 84] on icon "search button" at bounding box center [687, 83] width 18 height 18
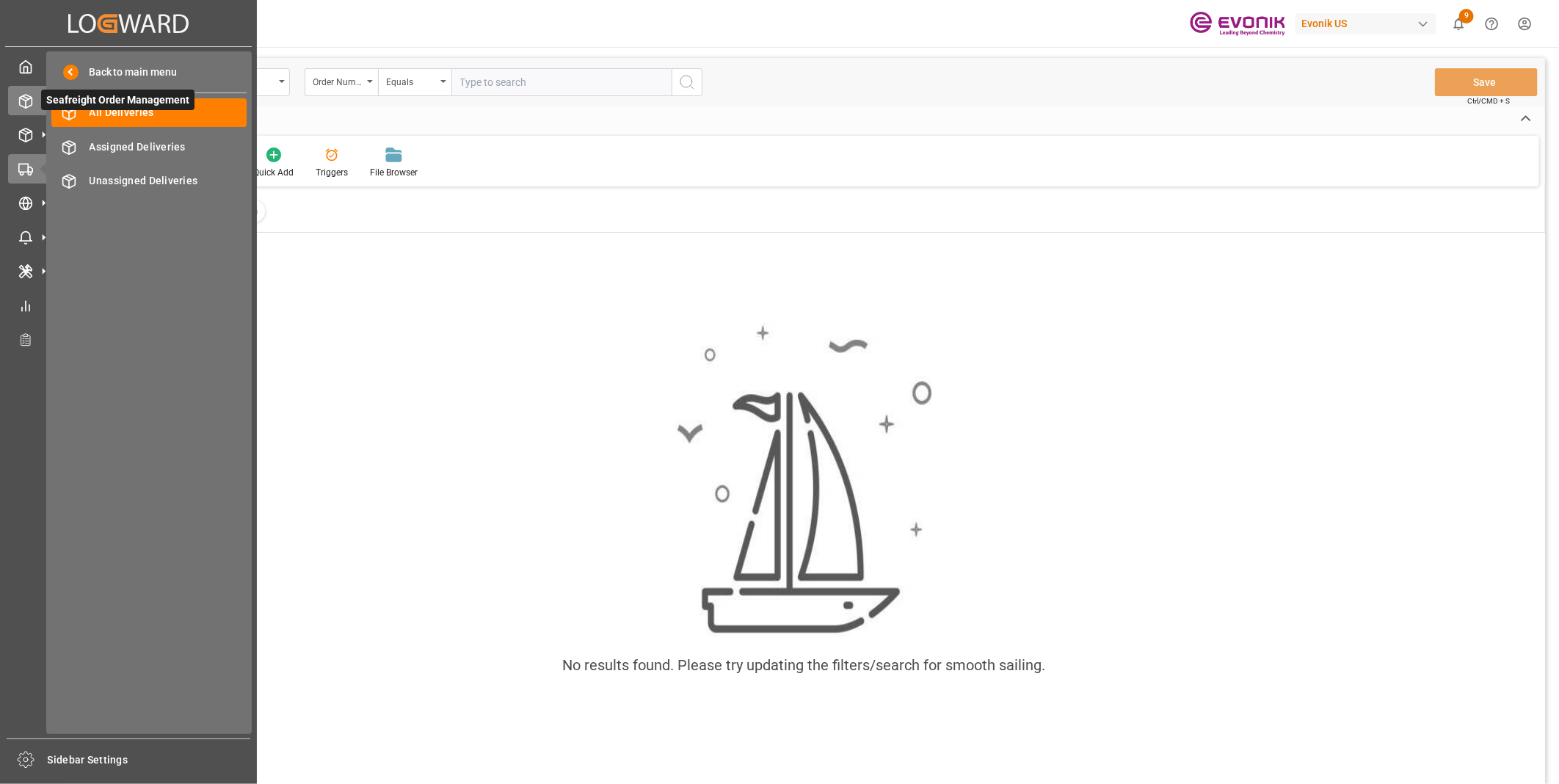
click at [31, 94] on icon at bounding box center [26, 101] width 15 height 15
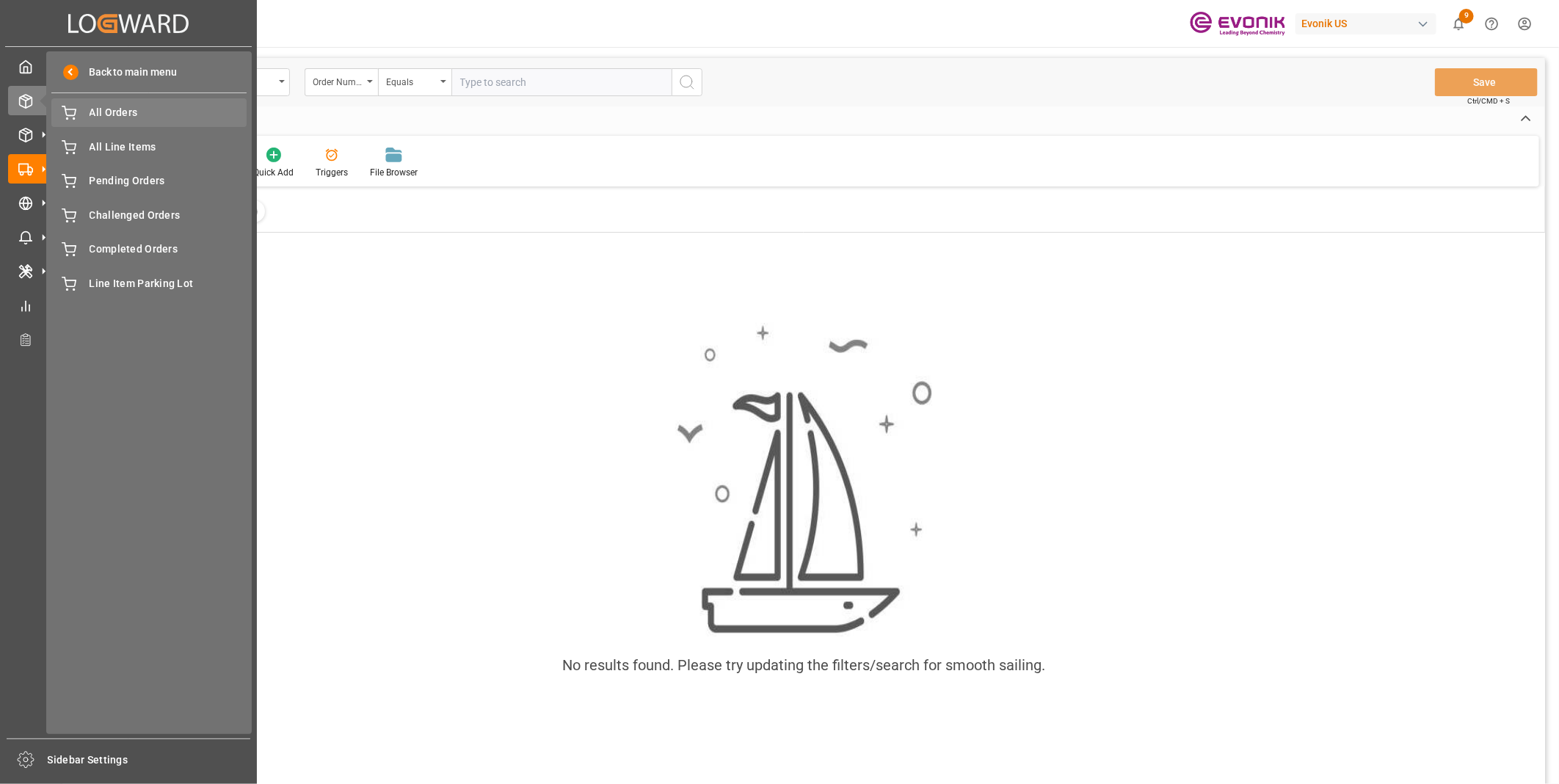
click at [110, 116] on span "All Orders" at bounding box center [168, 112] width 158 height 15
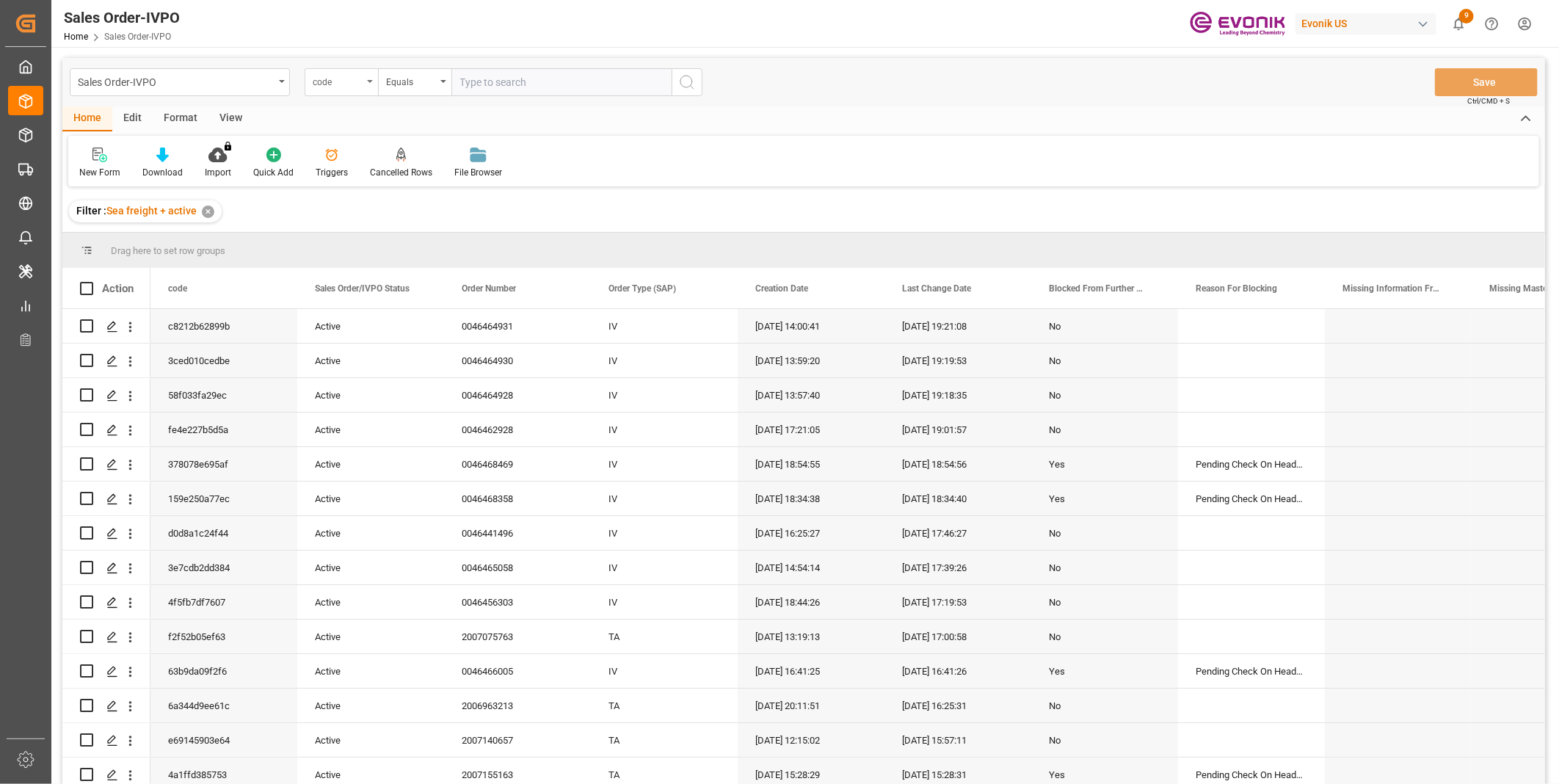
click at [352, 85] on div "code" at bounding box center [338, 80] width 50 height 17
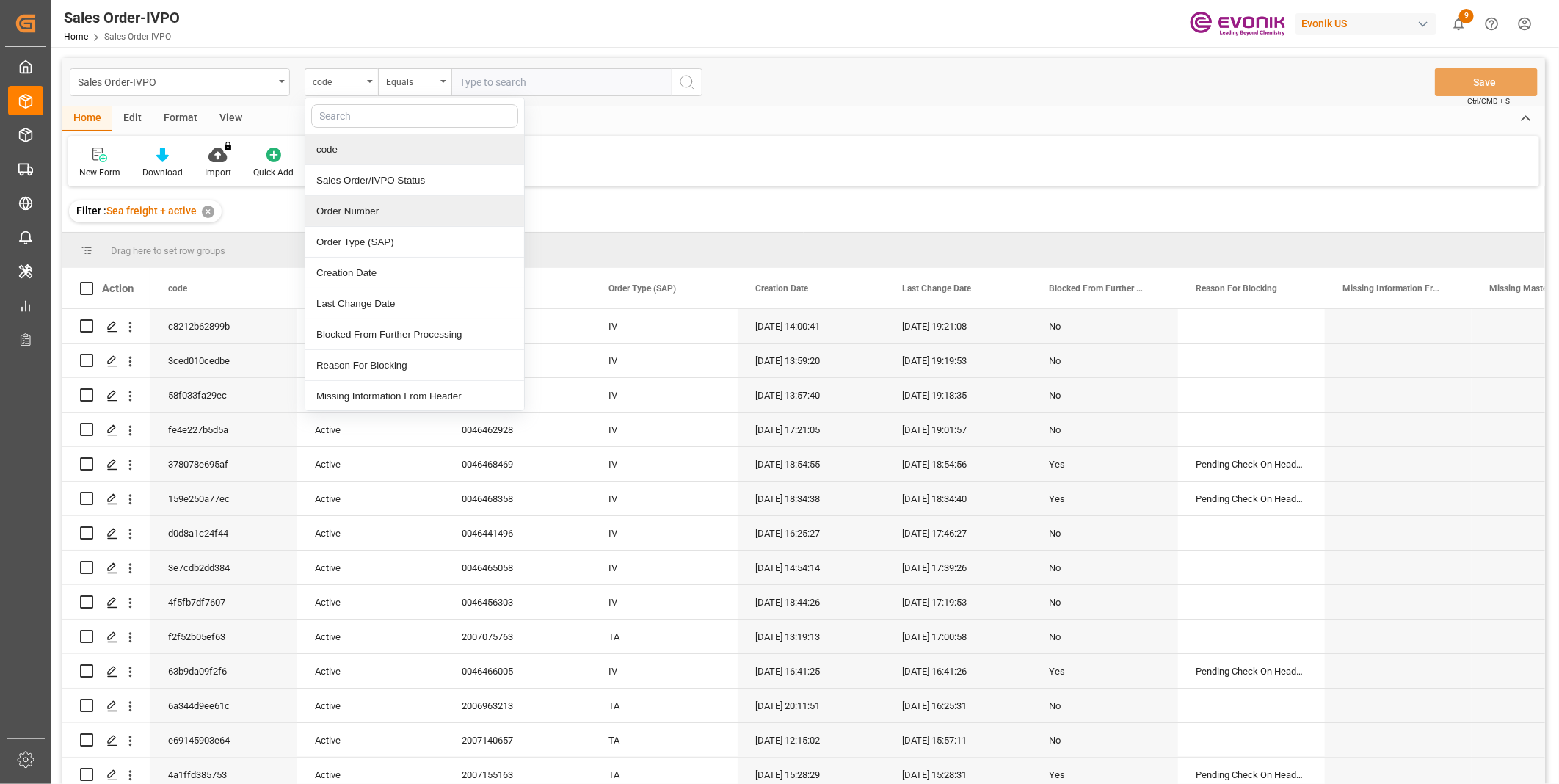
click at [337, 208] on div "Order Number" at bounding box center [415, 212] width 219 height 31
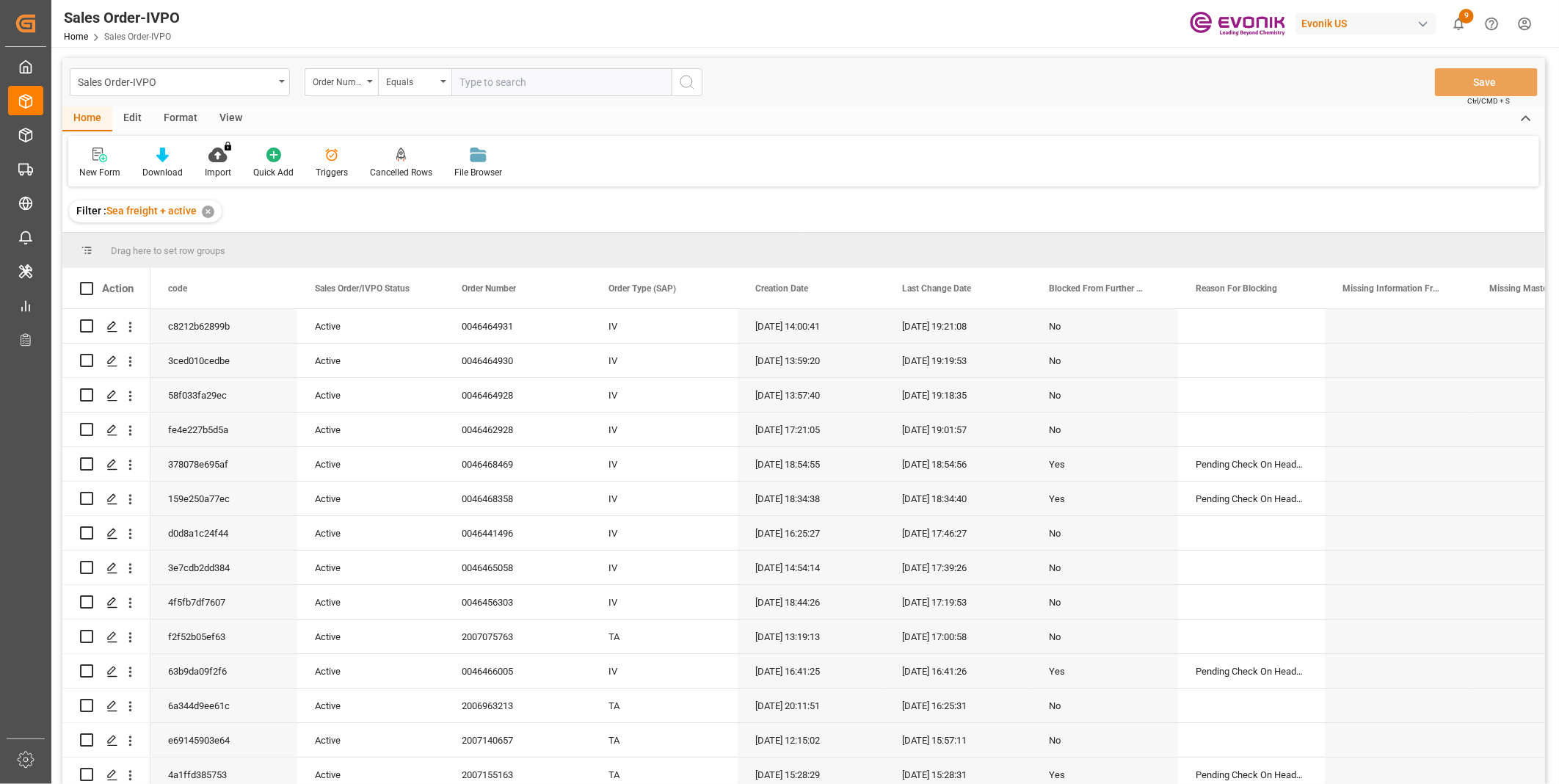
click at [482, 77] on input "text" at bounding box center [562, 82] width 221 height 28
paste input "0046465139"
type input "0046465139"
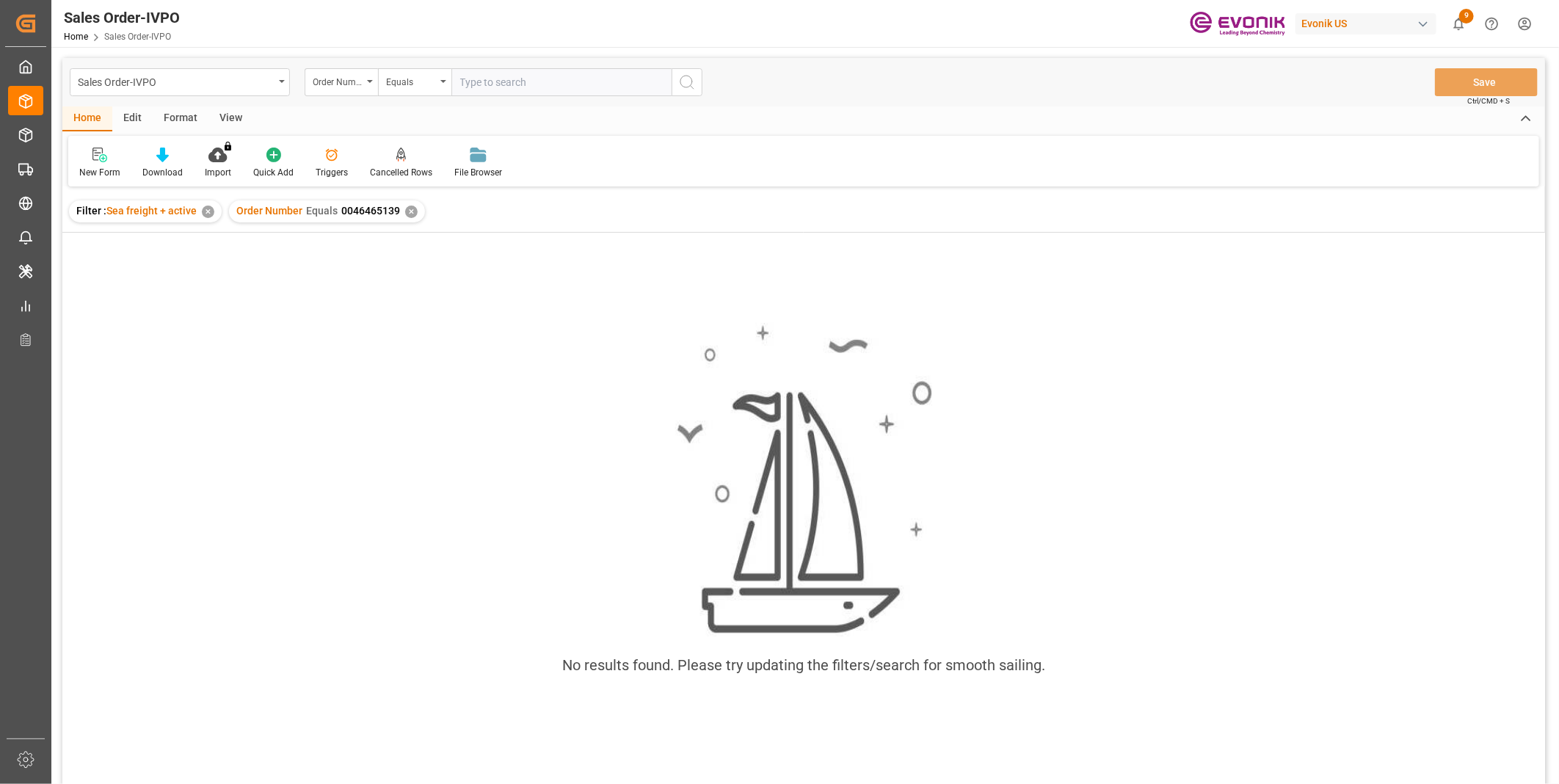
click at [527, 81] on input "text" at bounding box center [562, 82] width 221 height 28
click at [407, 210] on div "✕" at bounding box center [411, 211] width 12 height 12
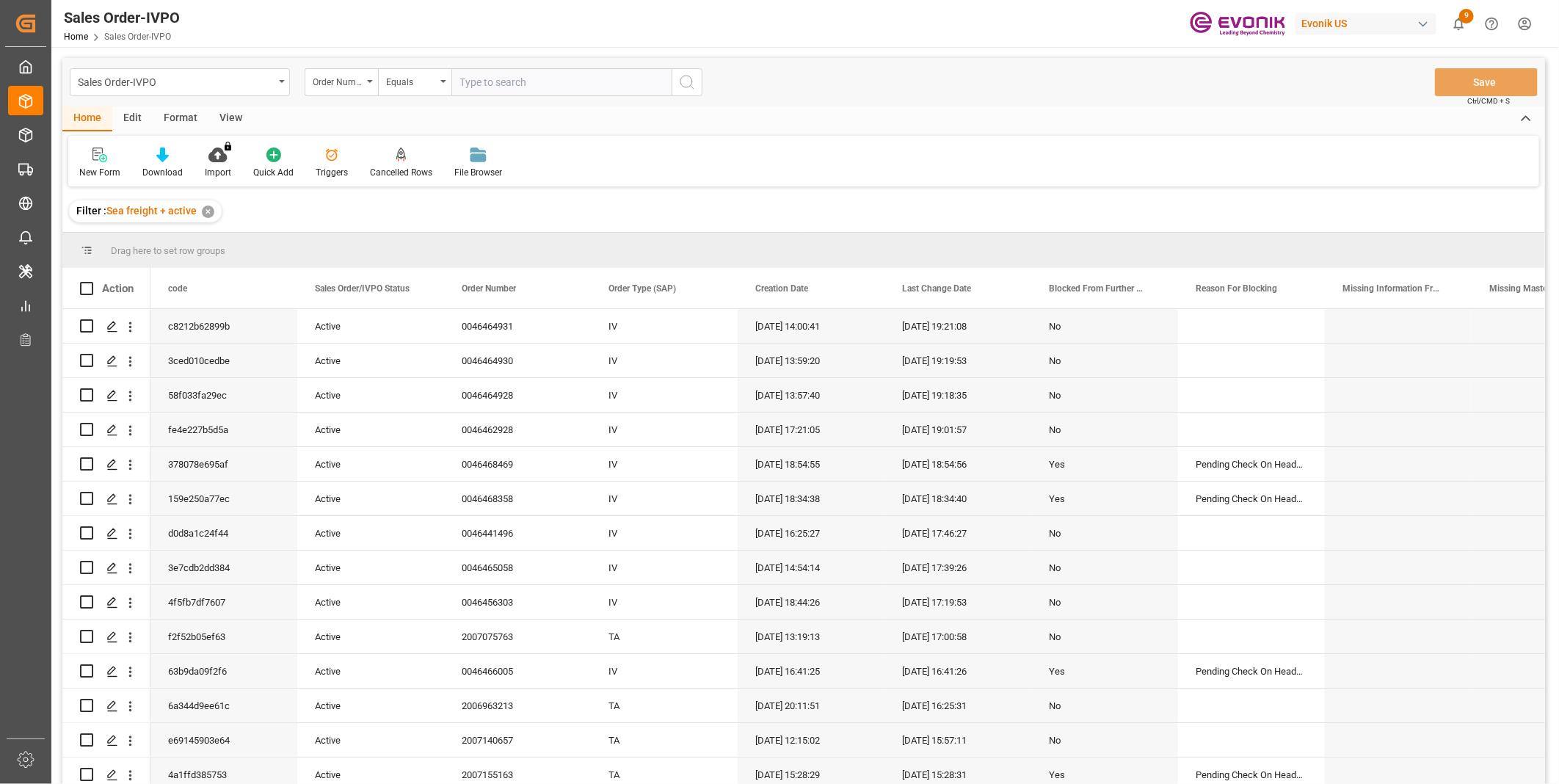
click at [477, 84] on input "text" at bounding box center [562, 82] width 221 height 28
paste input "0046465139"
type input "0046465139"
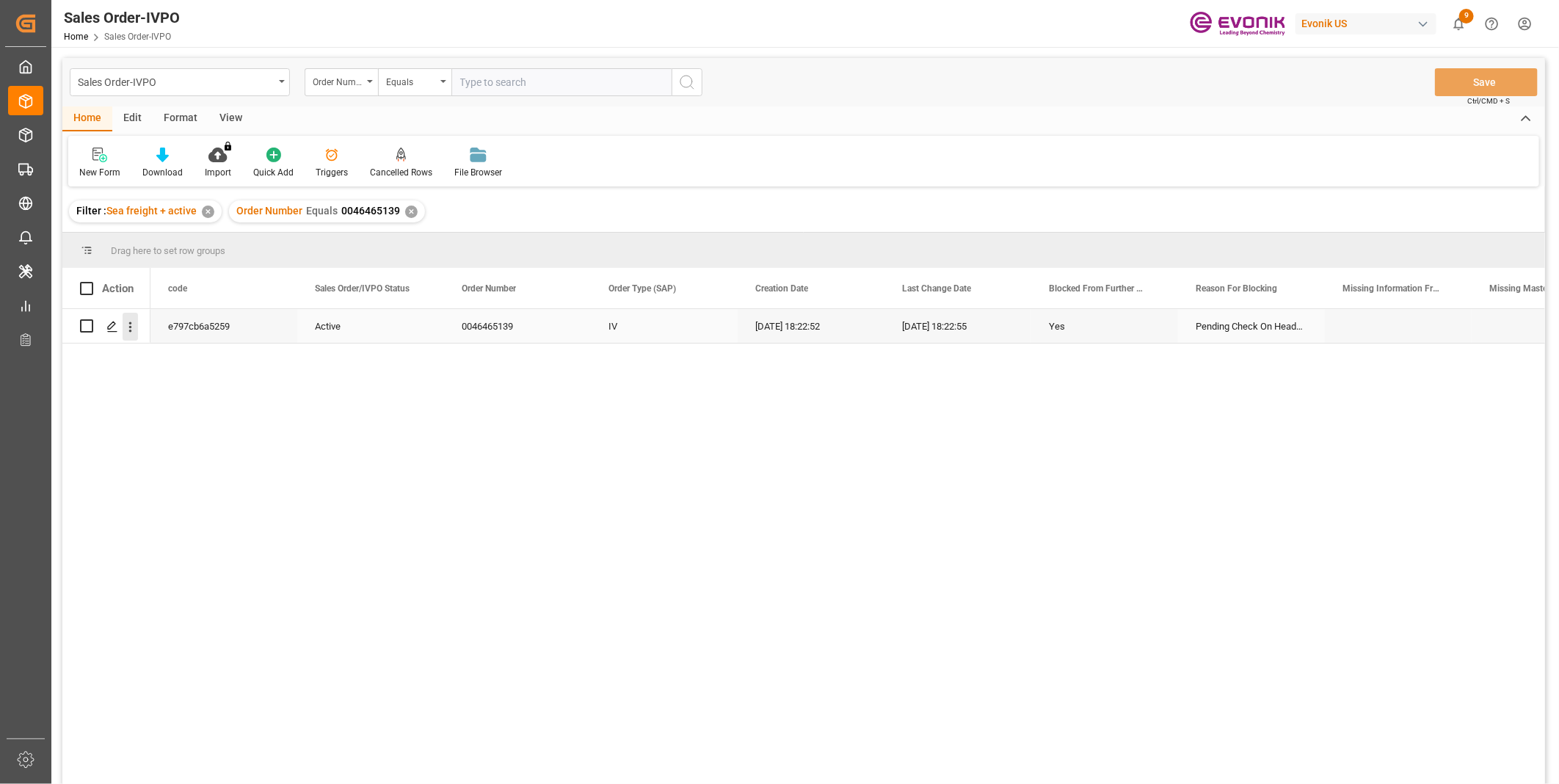
click at [127, 332] on icon "open menu" at bounding box center [130, 327] width 15 height 15
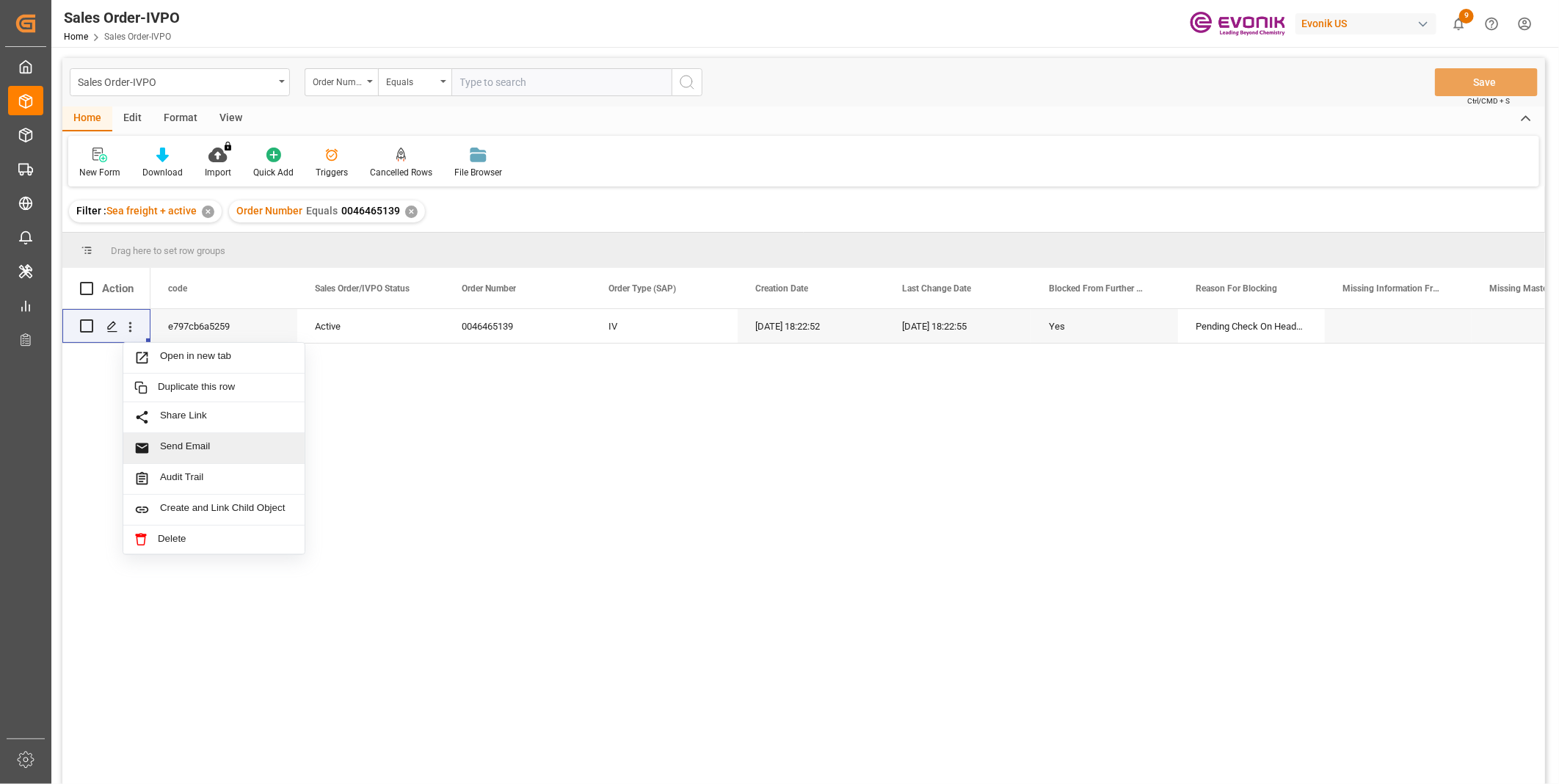
click at [553, 84] on input "text" at bounding box center [562, 82] width 221 height 28
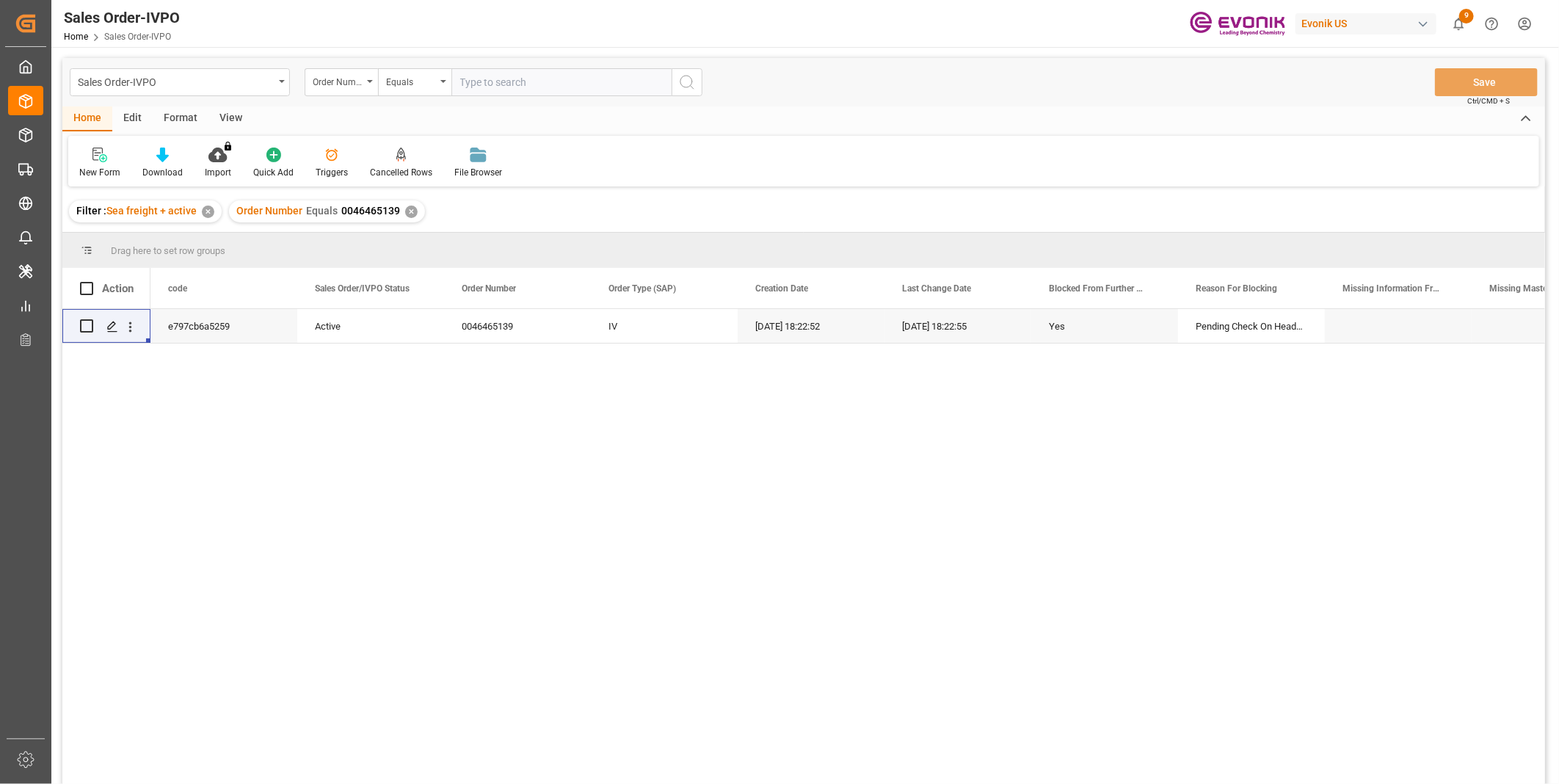
paste input "0046465139"
type input "0046465139"
click at [129, 331] on icon "open menu" at bounding box center [131, 326] width 3 height 11
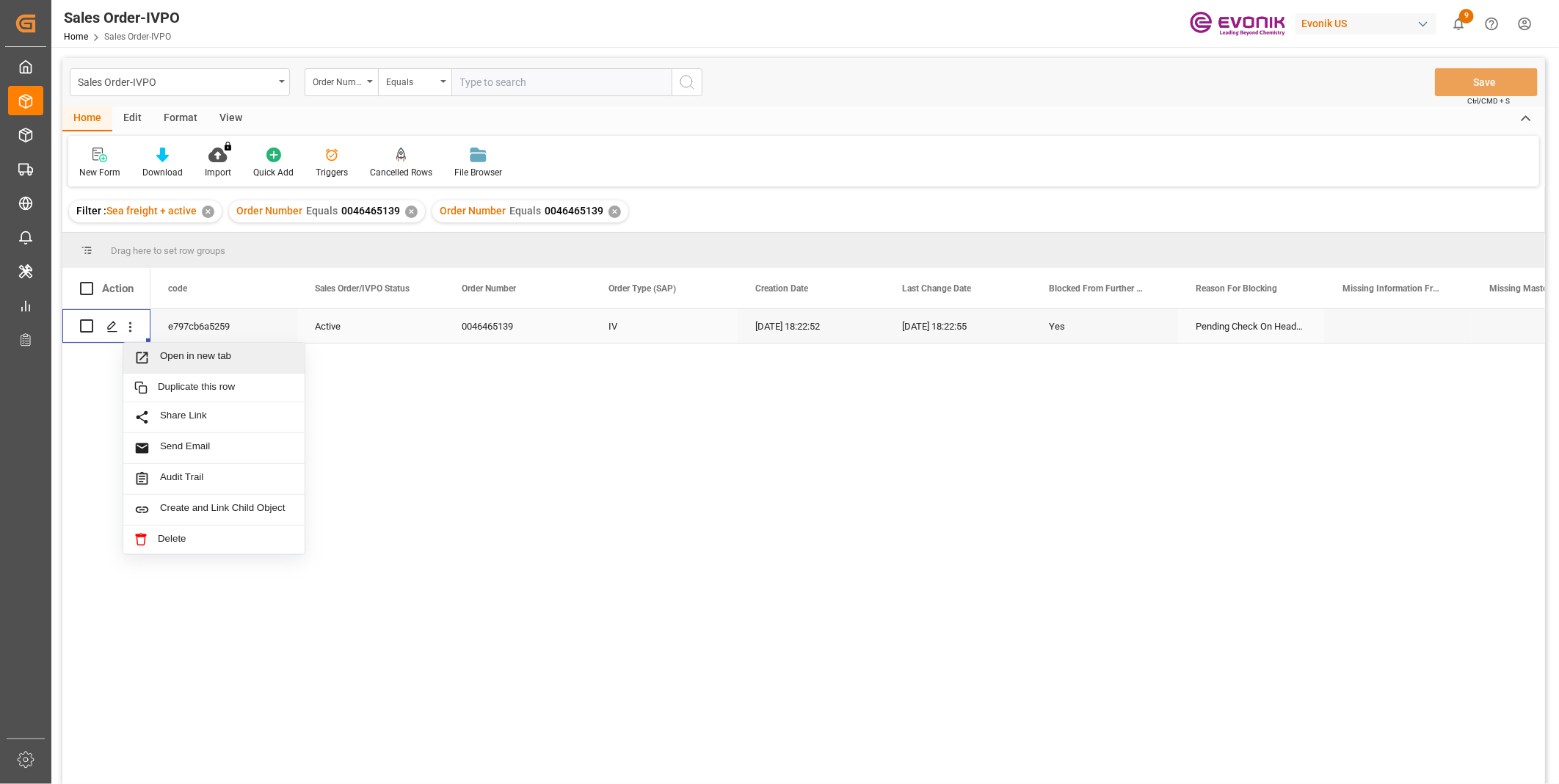
click at [196, 350] on span "Open in new tab" at bounding box center [226, 358] width 134 height 15
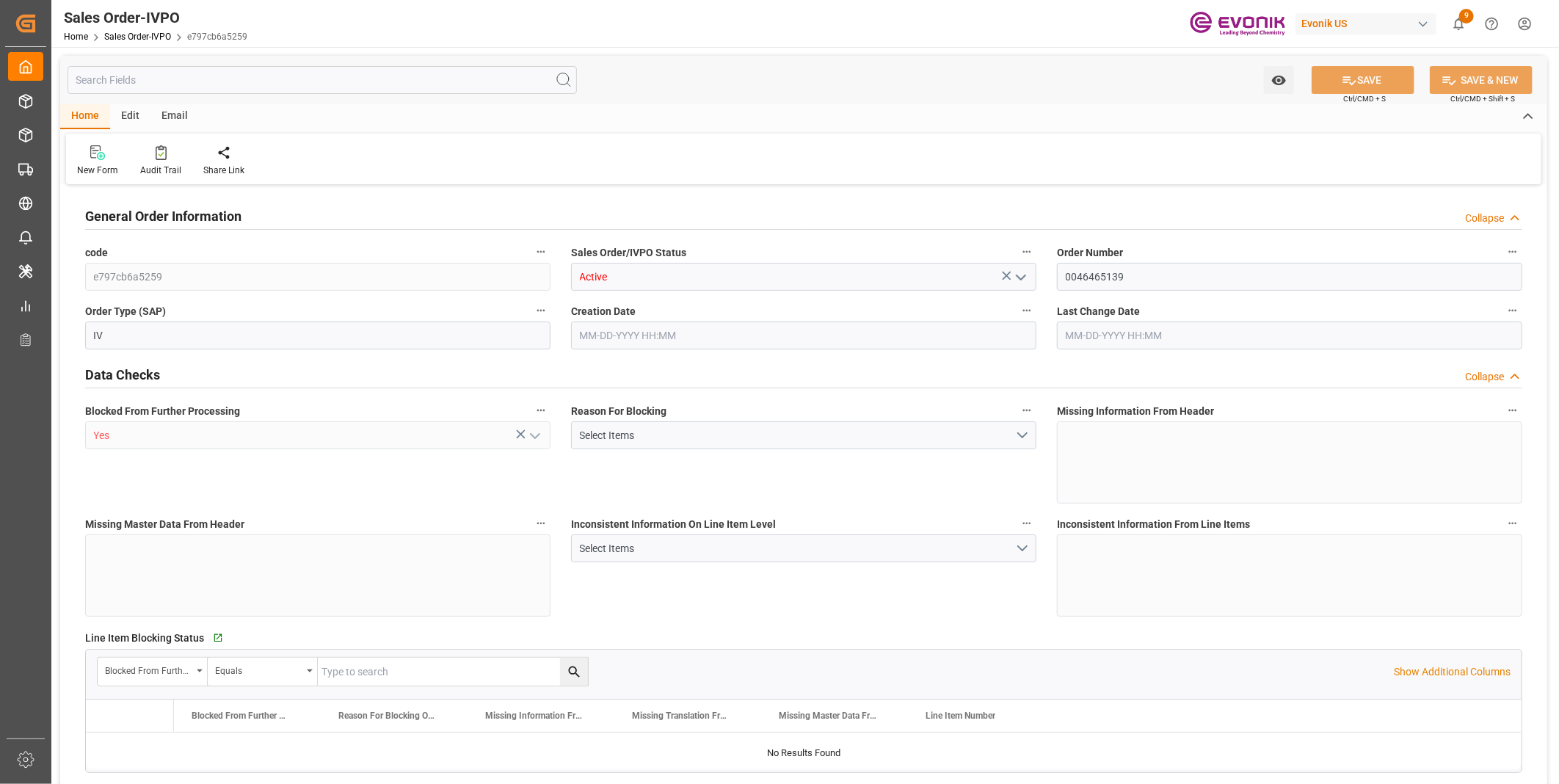
type input "KRPUS"
type input "0"
type input "1"
type input "9224.64"
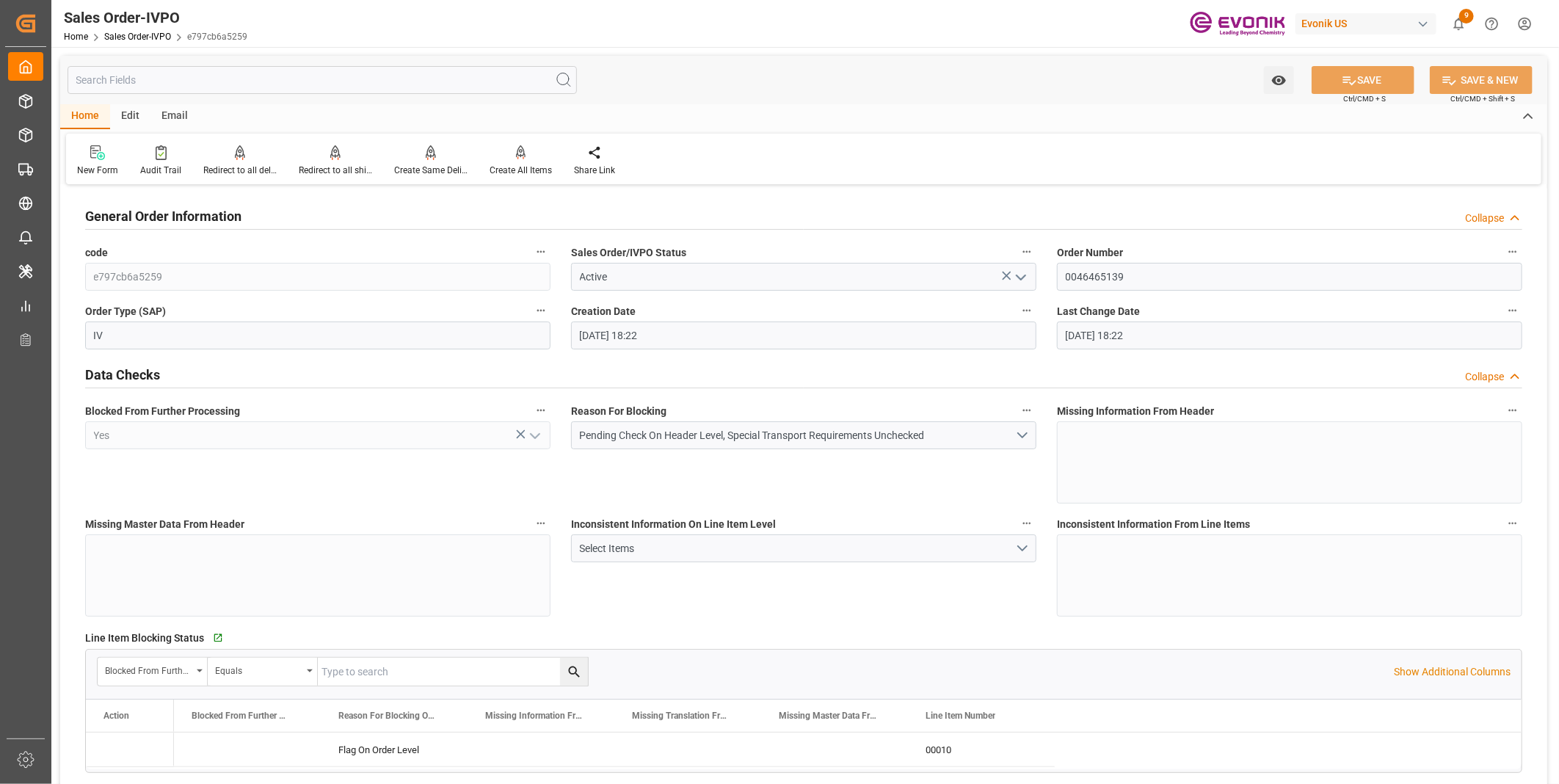
type input "[DATE] 18:22"
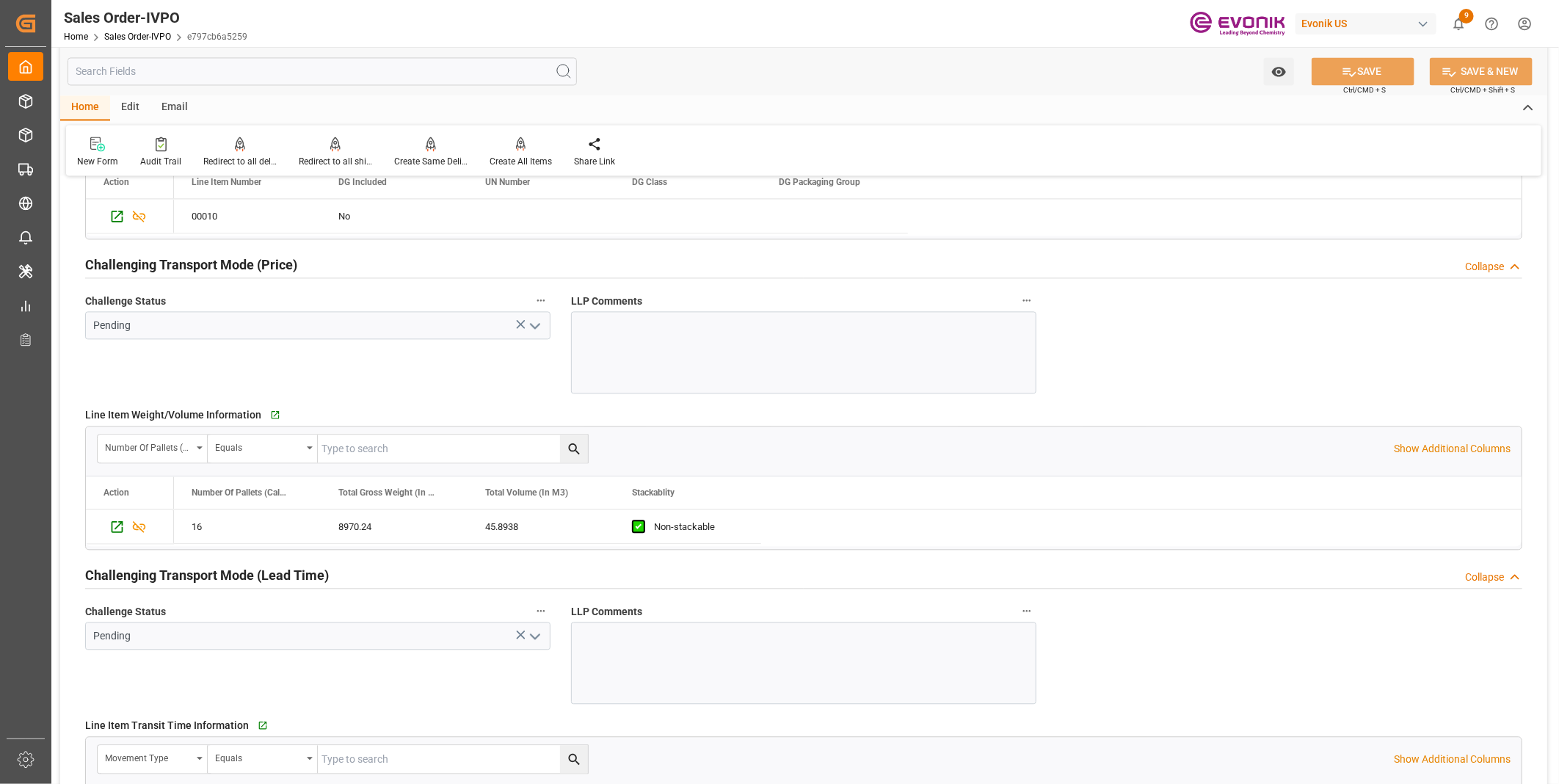
scroll to position [1712, 0]
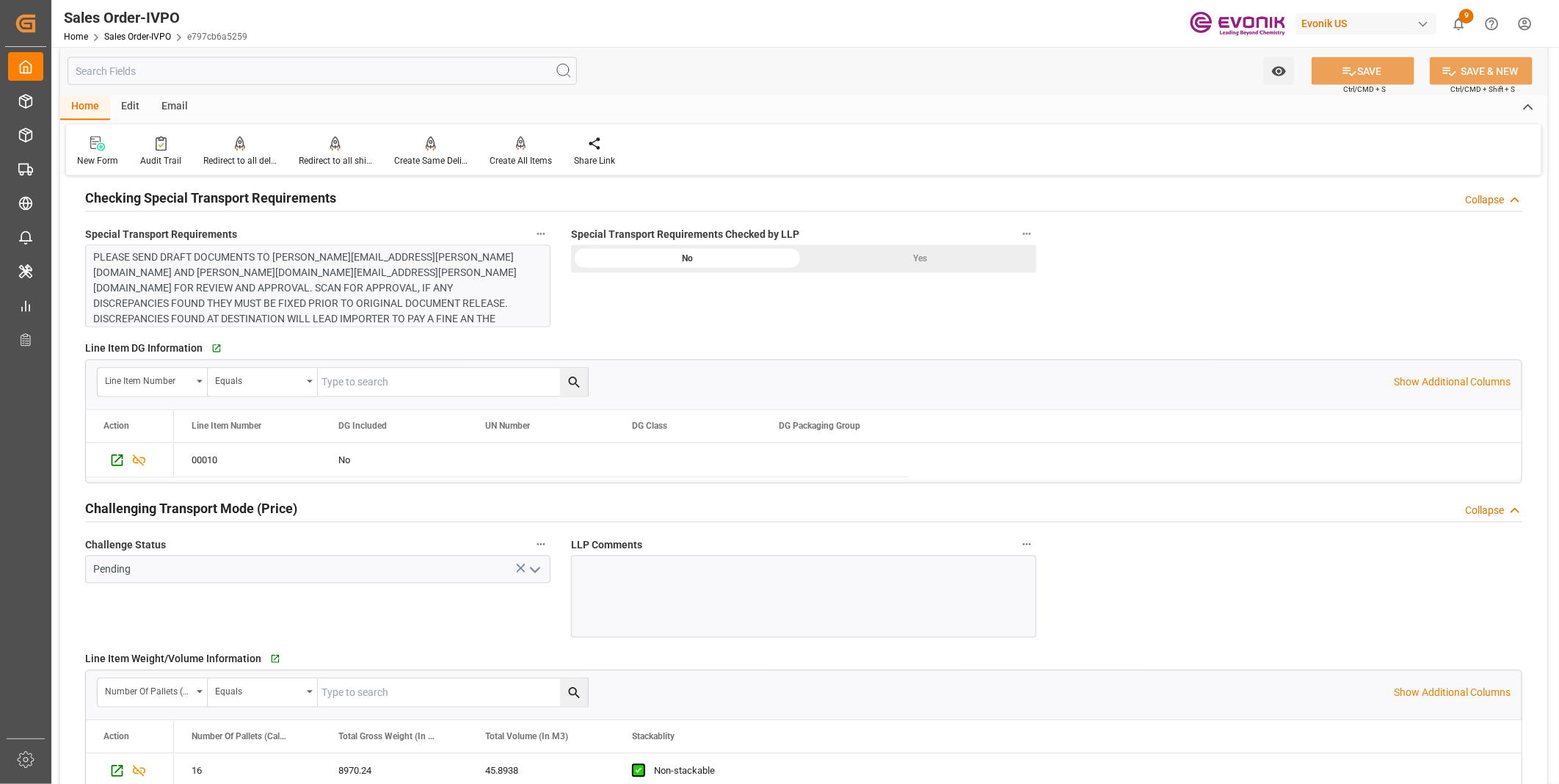
click at [412, 71] on input "text" at bounding box center [322, 71] width 509 height 28
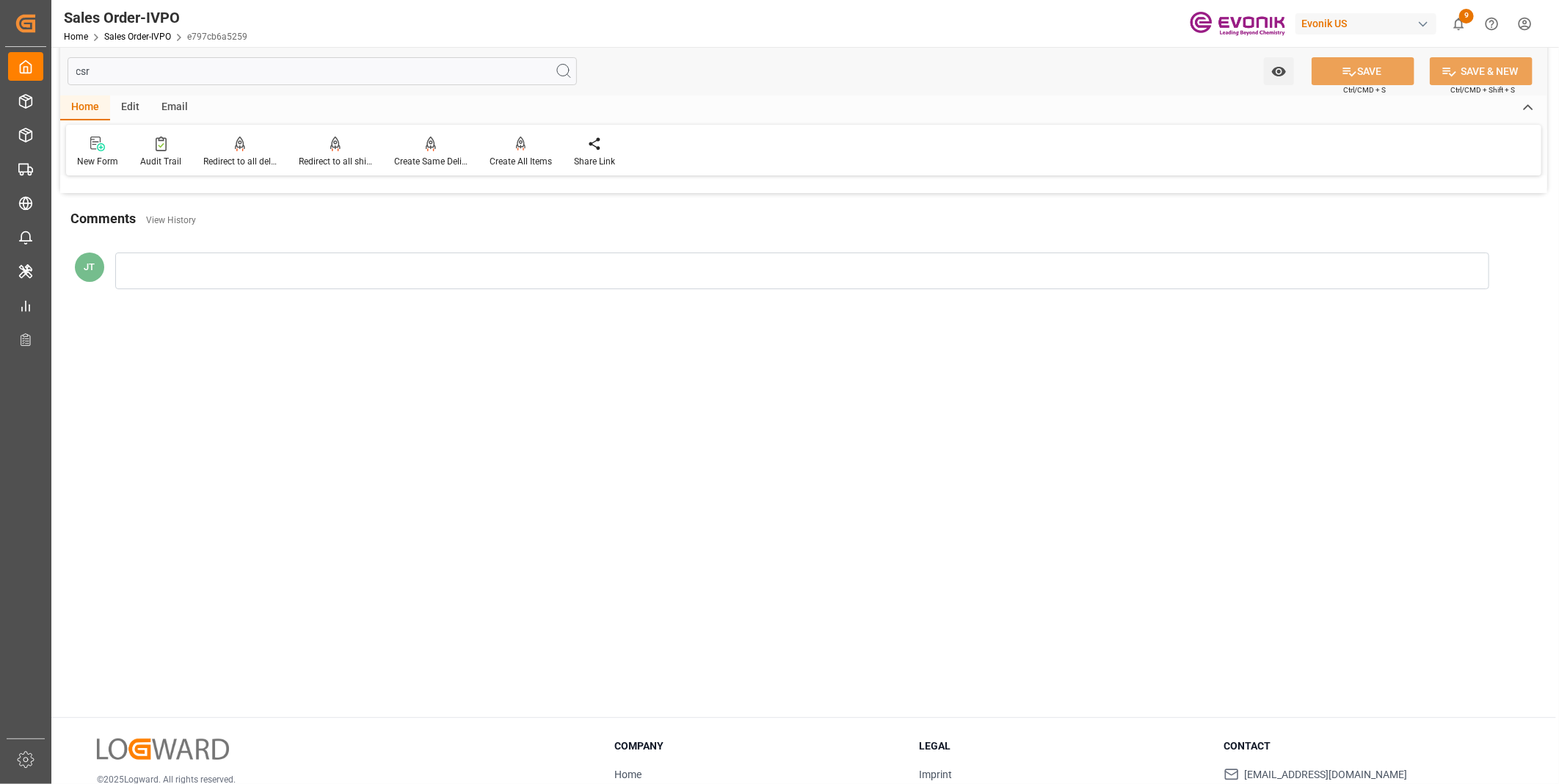
scroll to position [0, 0]
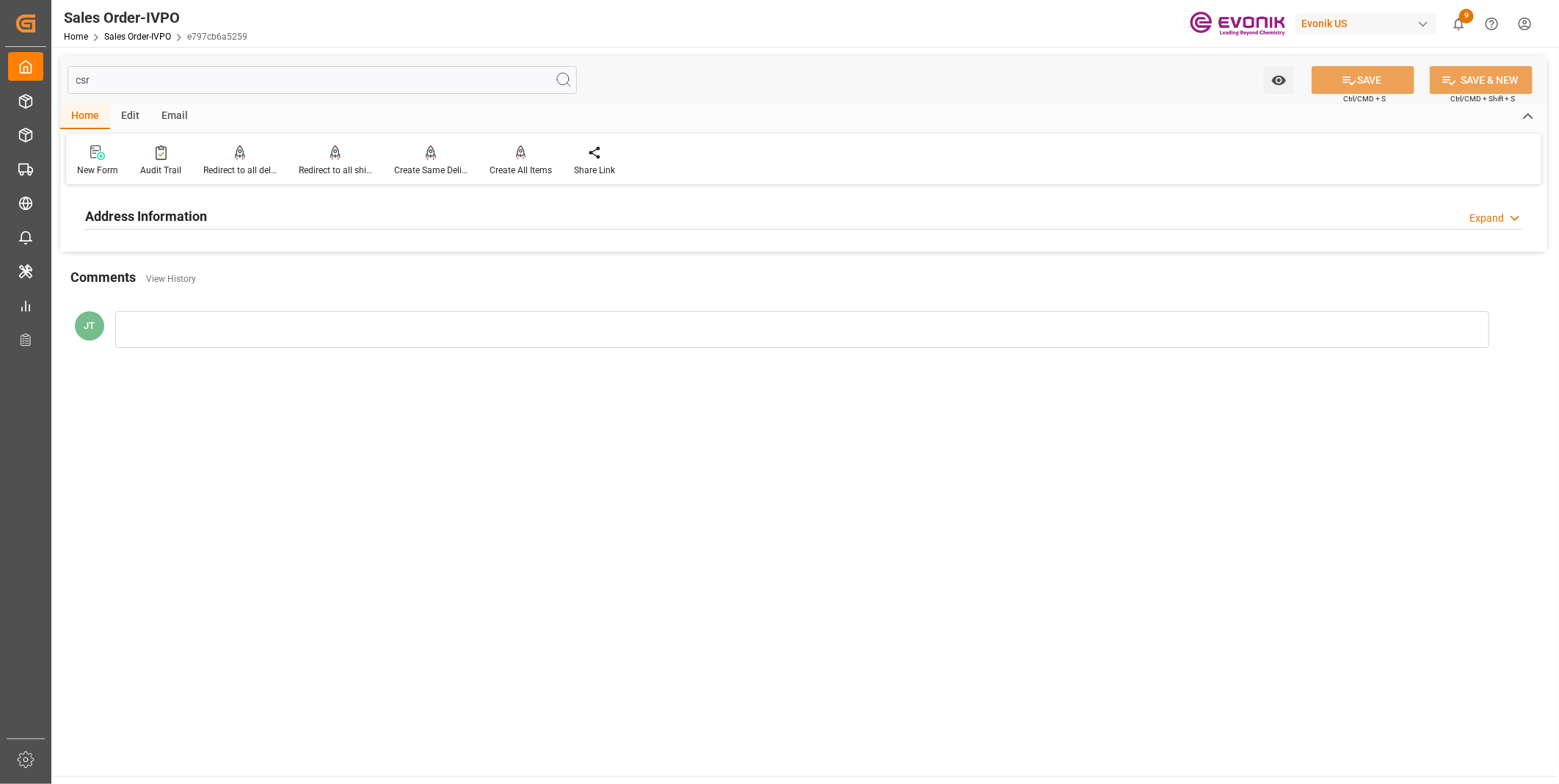
click at [329, 218] on div "Address Information Expand" at bounding box center [804, 215] width 1437 height 28
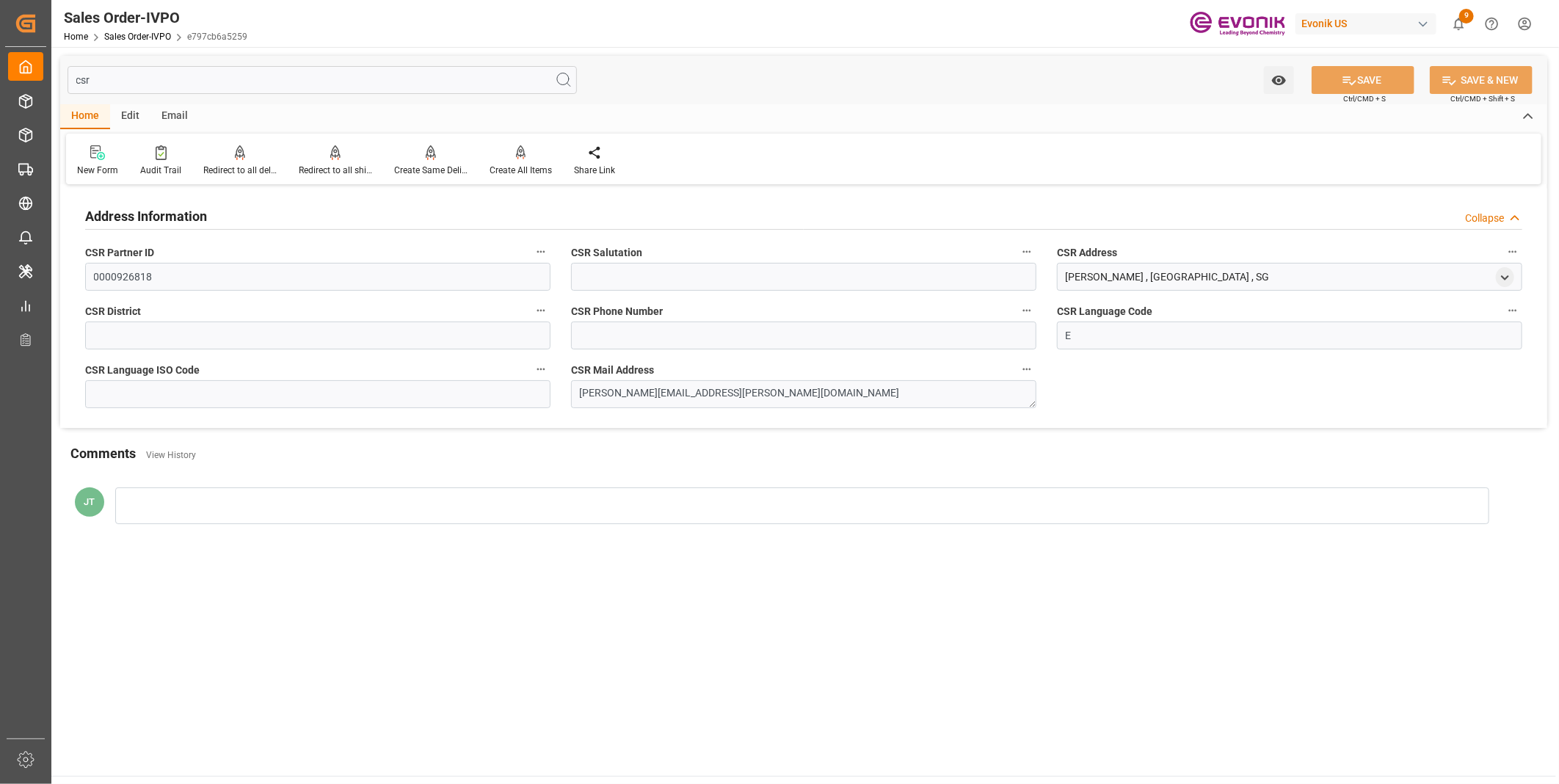
click at [188, 78] on input "csr" at bounding box center [322, 79] width 509 height 28
type input "c"
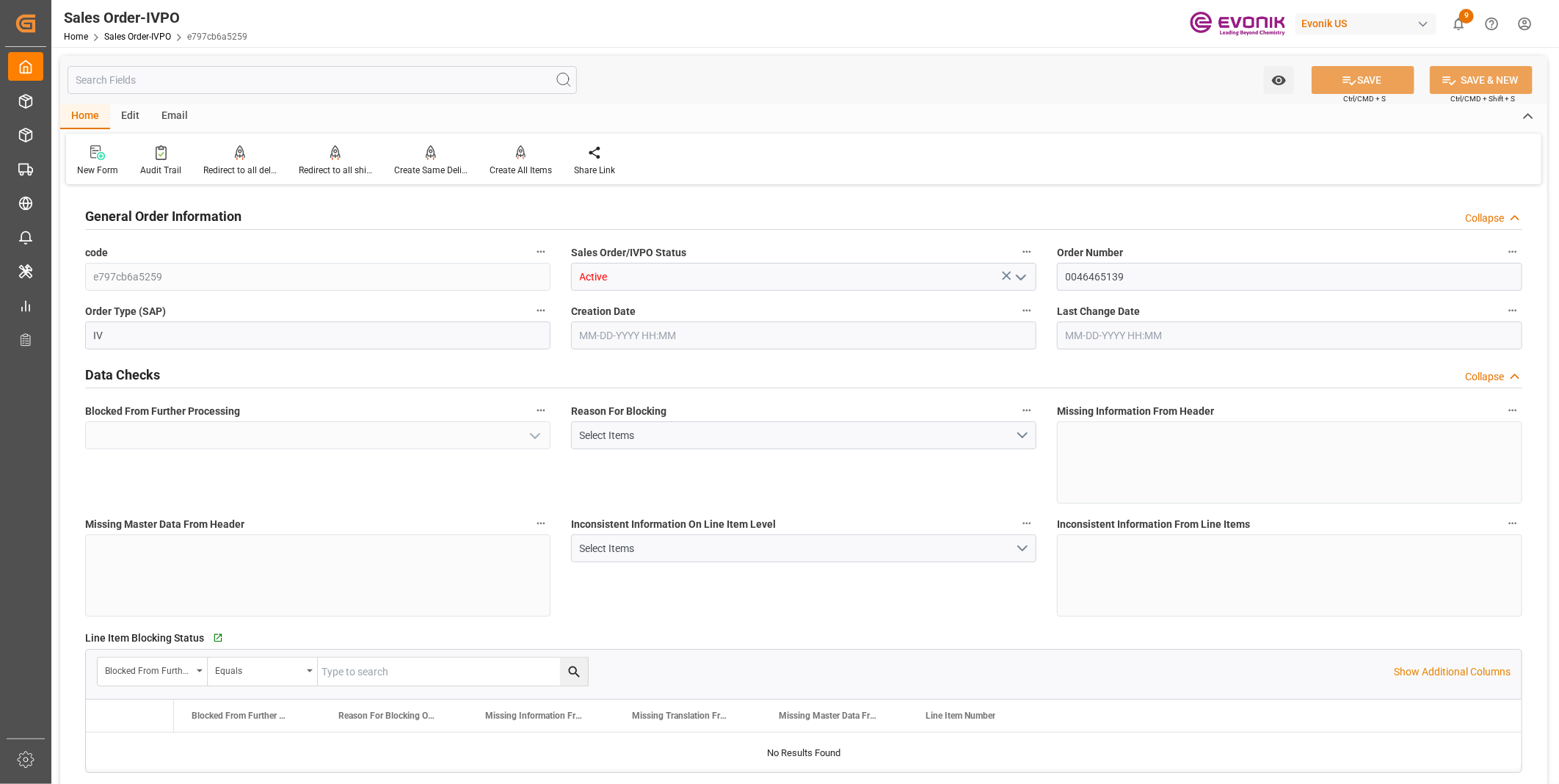
type input "Yes"
type input "KRPUS"
type input "0"
type input "Pending"
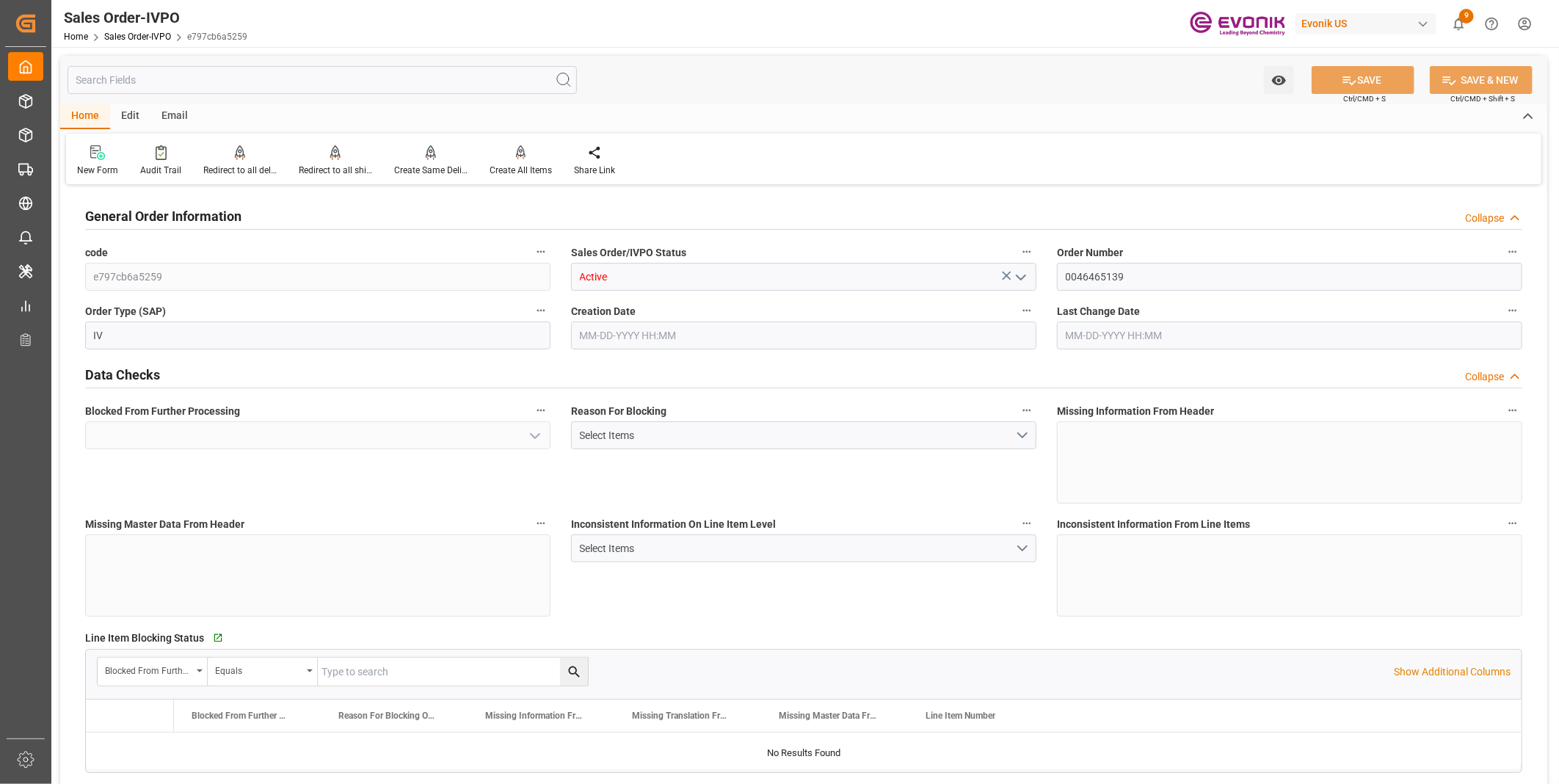
type input "1"
type input "9224.64"
type input "Pending"
type input "[DATE] 18:22"
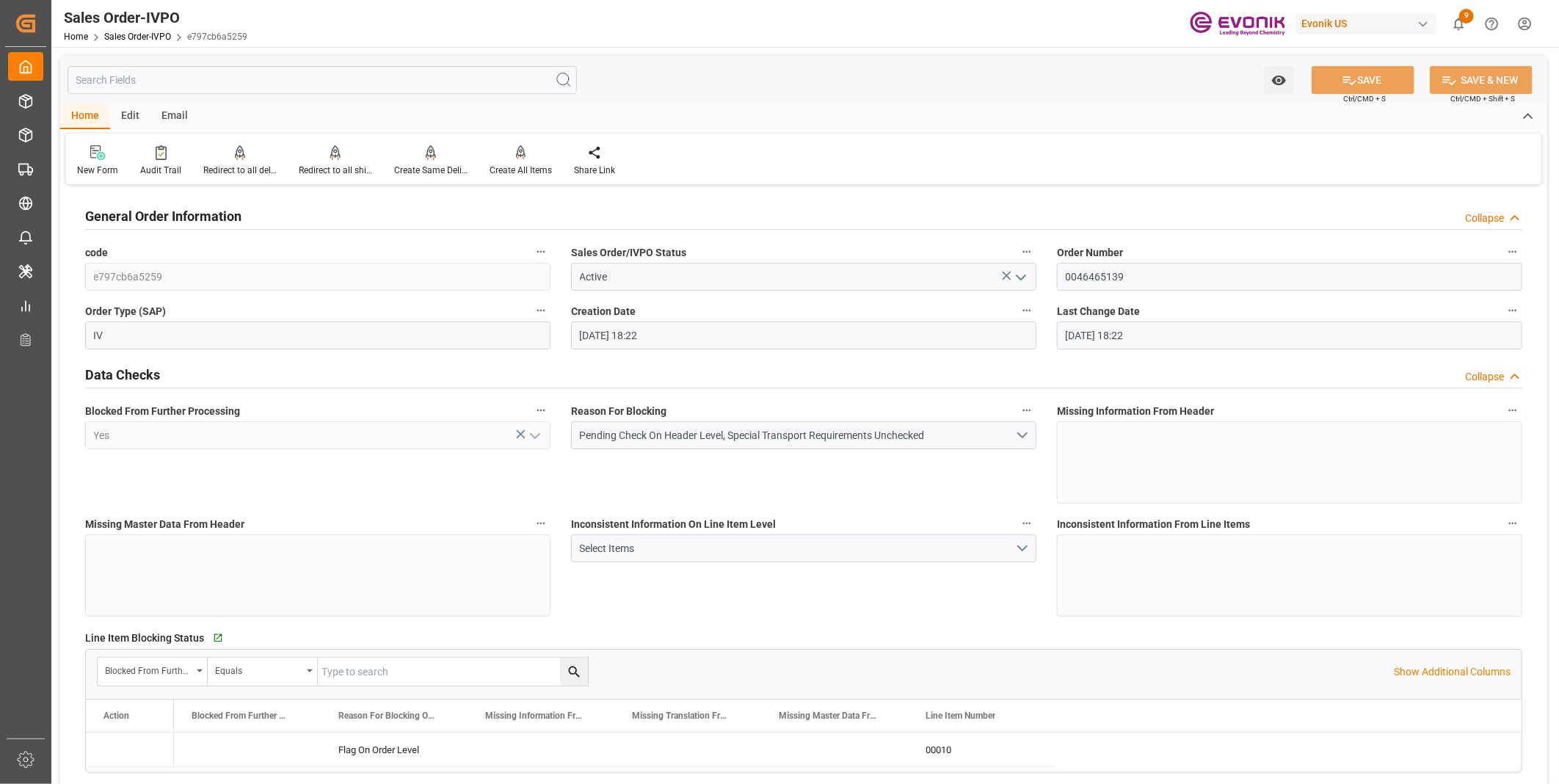
type input "[DATE] 18:22"
click at [1097, 272] on input "0046465139" at bounding box center [1290, 276] width 466 height 28
